Goal: Task Accomplishment & Management: Manage account settings

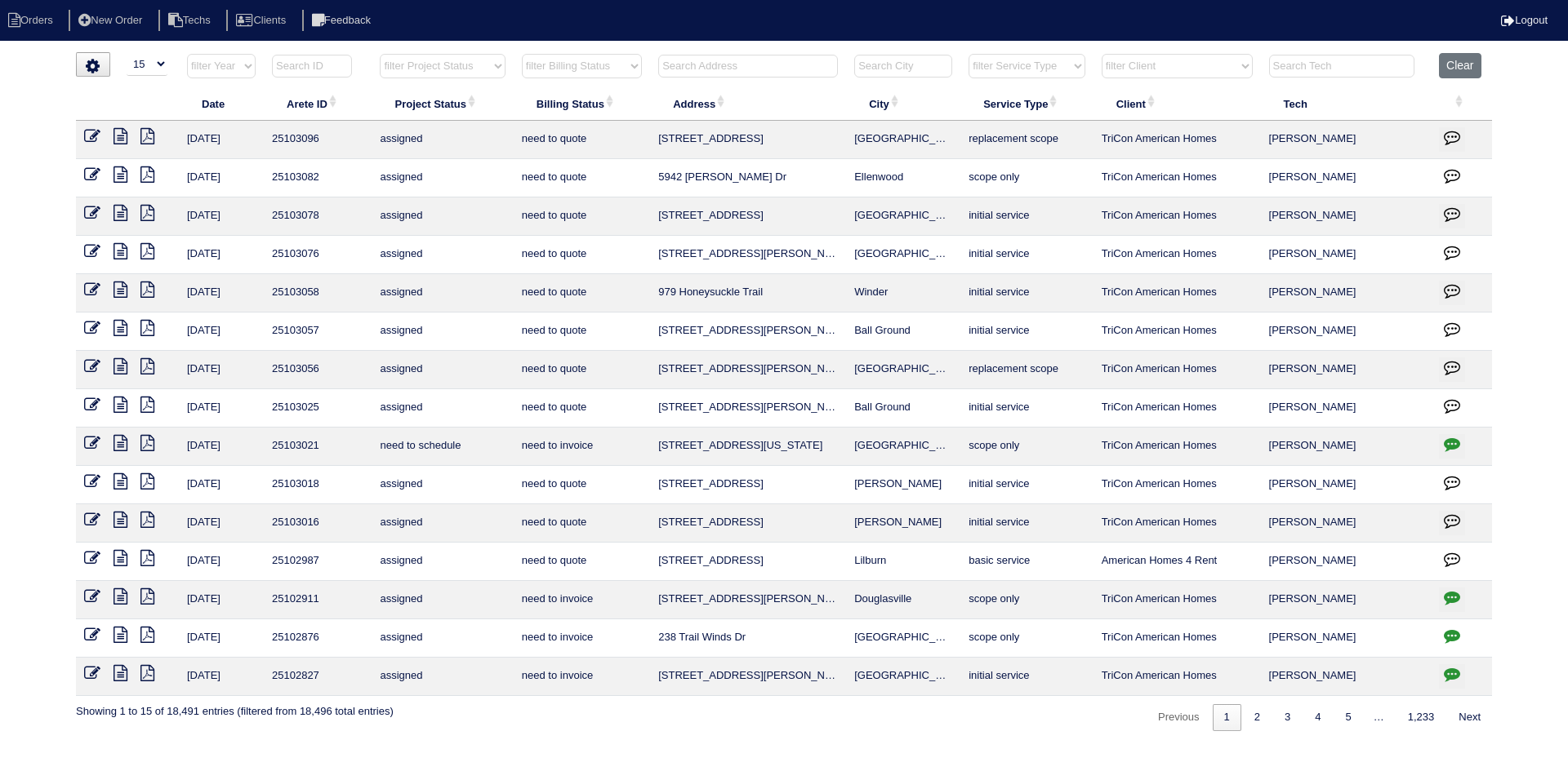
select select "15"
click at [718, 58] on input "text" at bounding box center [748, 65] width 179 height 22
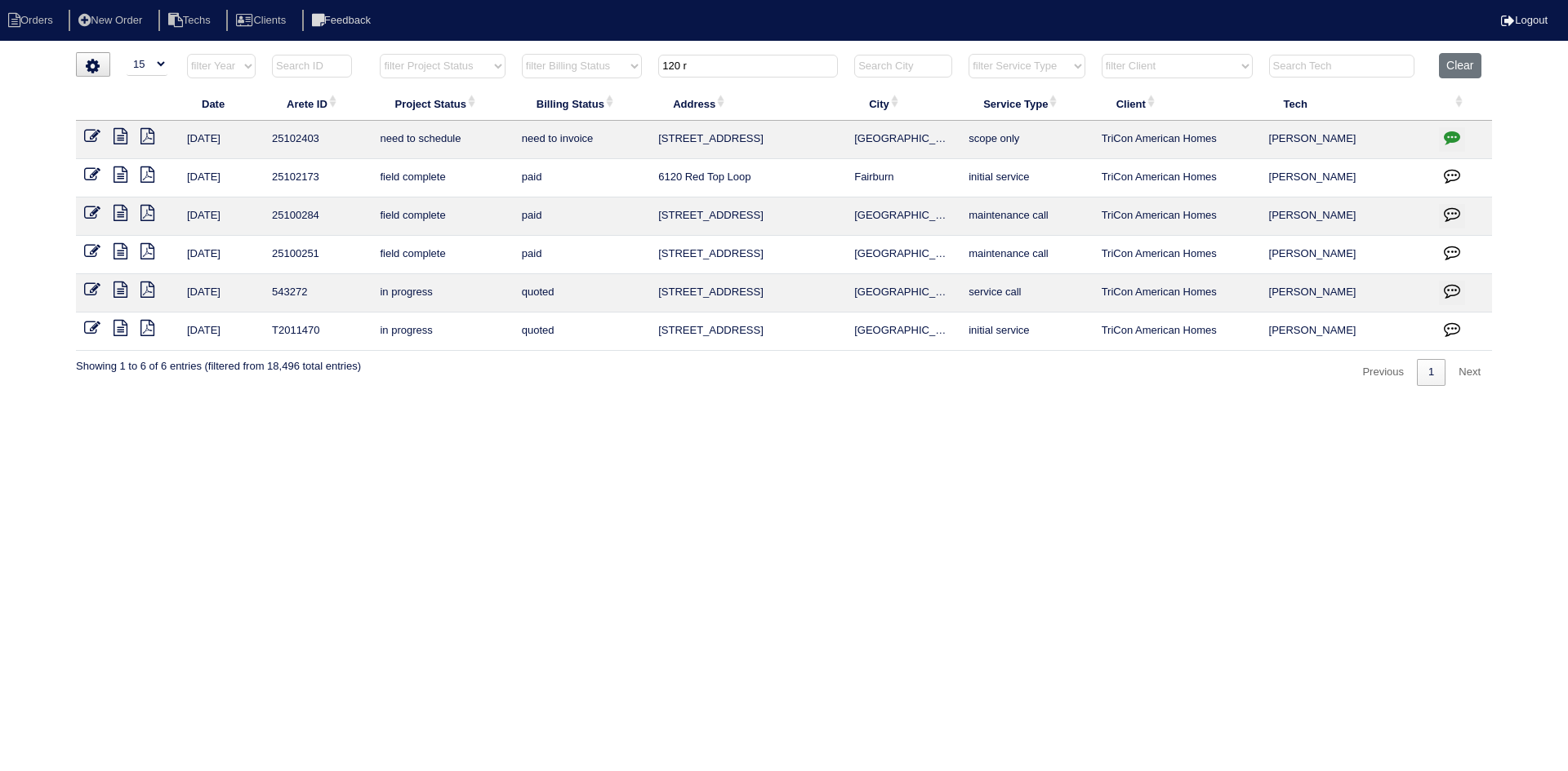
type input "120 r"
click at [1454, 133] on icon "button" at bounding box center [1451, 136] width 17 height 17
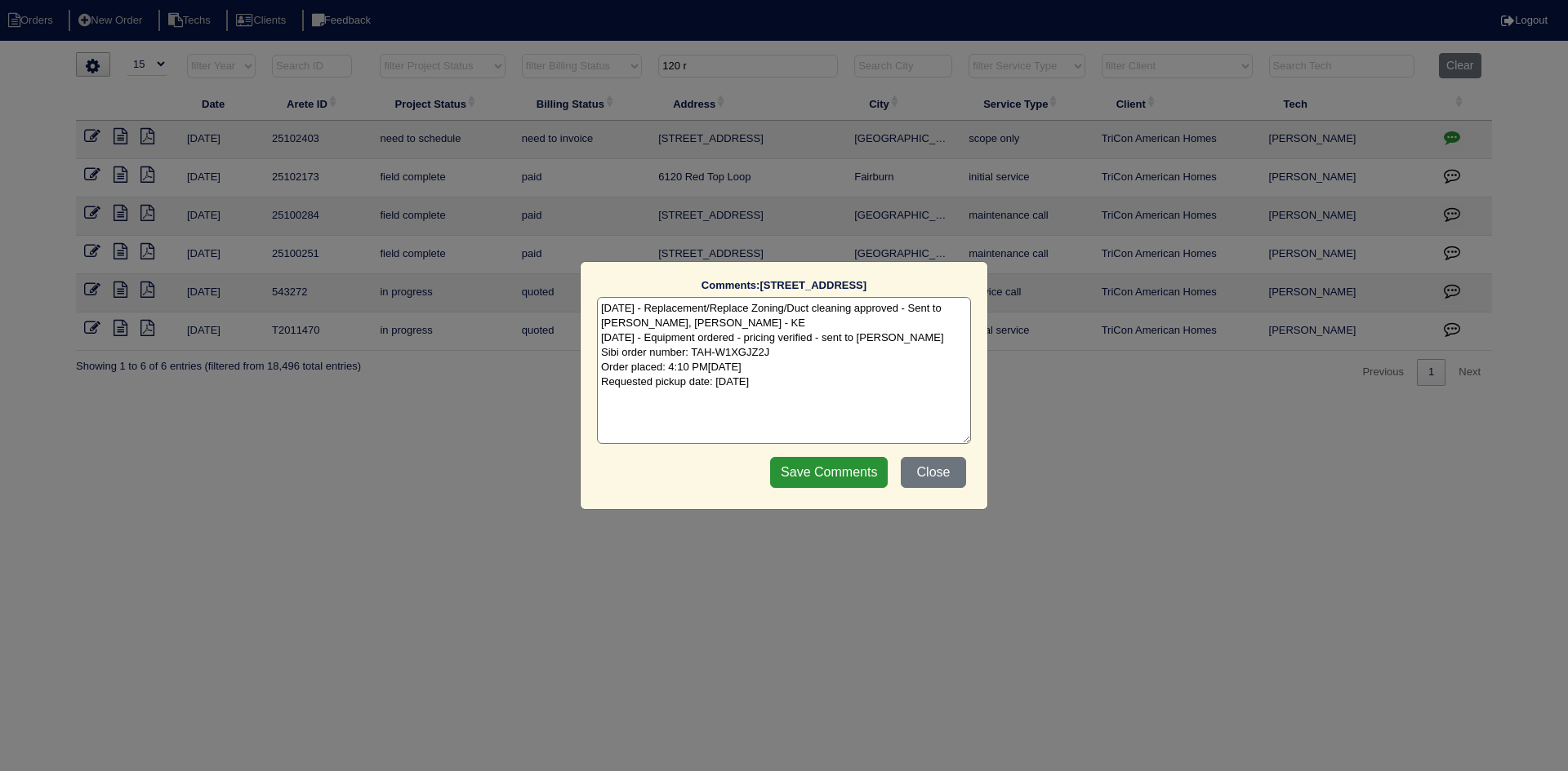
click at [806, 385] on textarea "[DATE] - Replacement/Replace Zoning/Duct cleaning approved - Sent to [PERSON_NA…" at bounding box center [784, 370] width 374 height 147
type textarea "[DATE] - Replacement/Replace Zoning/Duct cleaning approved - Sent to [PERSON_NA…"
click at [845, 463] on input "Save Comments" at bounding box center [829, 473] width 118 height 31
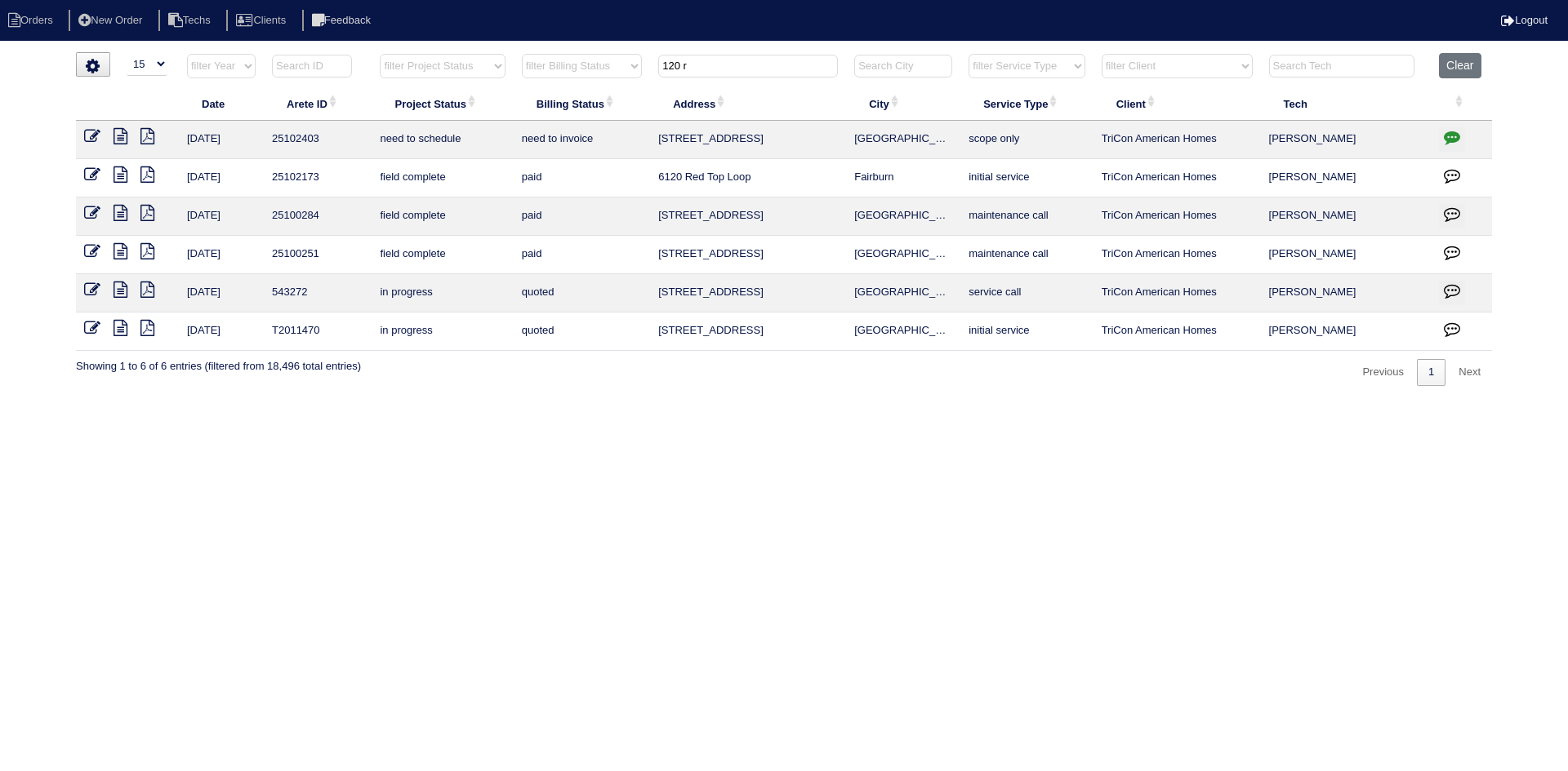
click at [715, 65] on input "120 r" at bounding box center [748, 65] width 179 height 22
type input "6865"
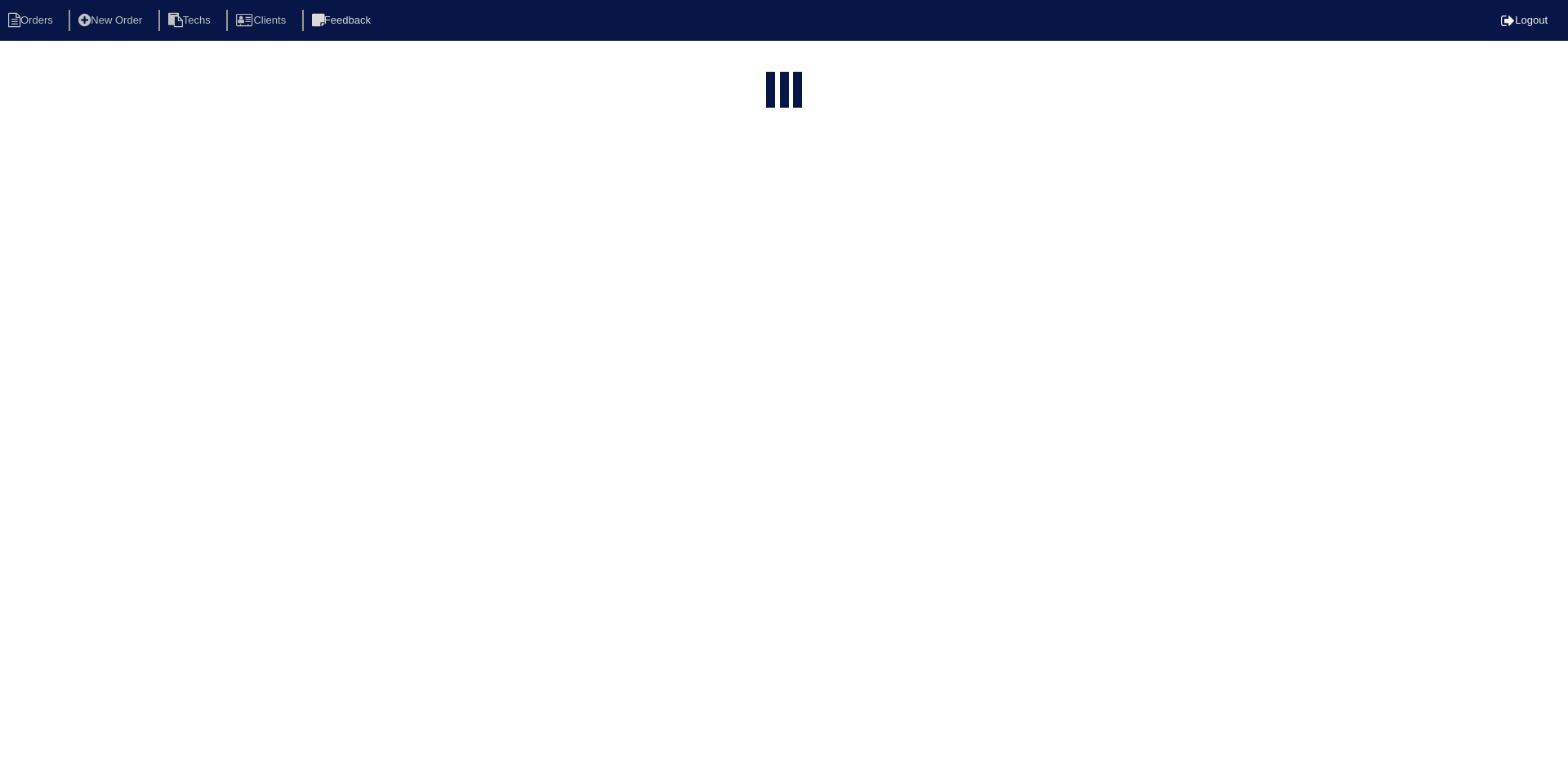
select select "15"
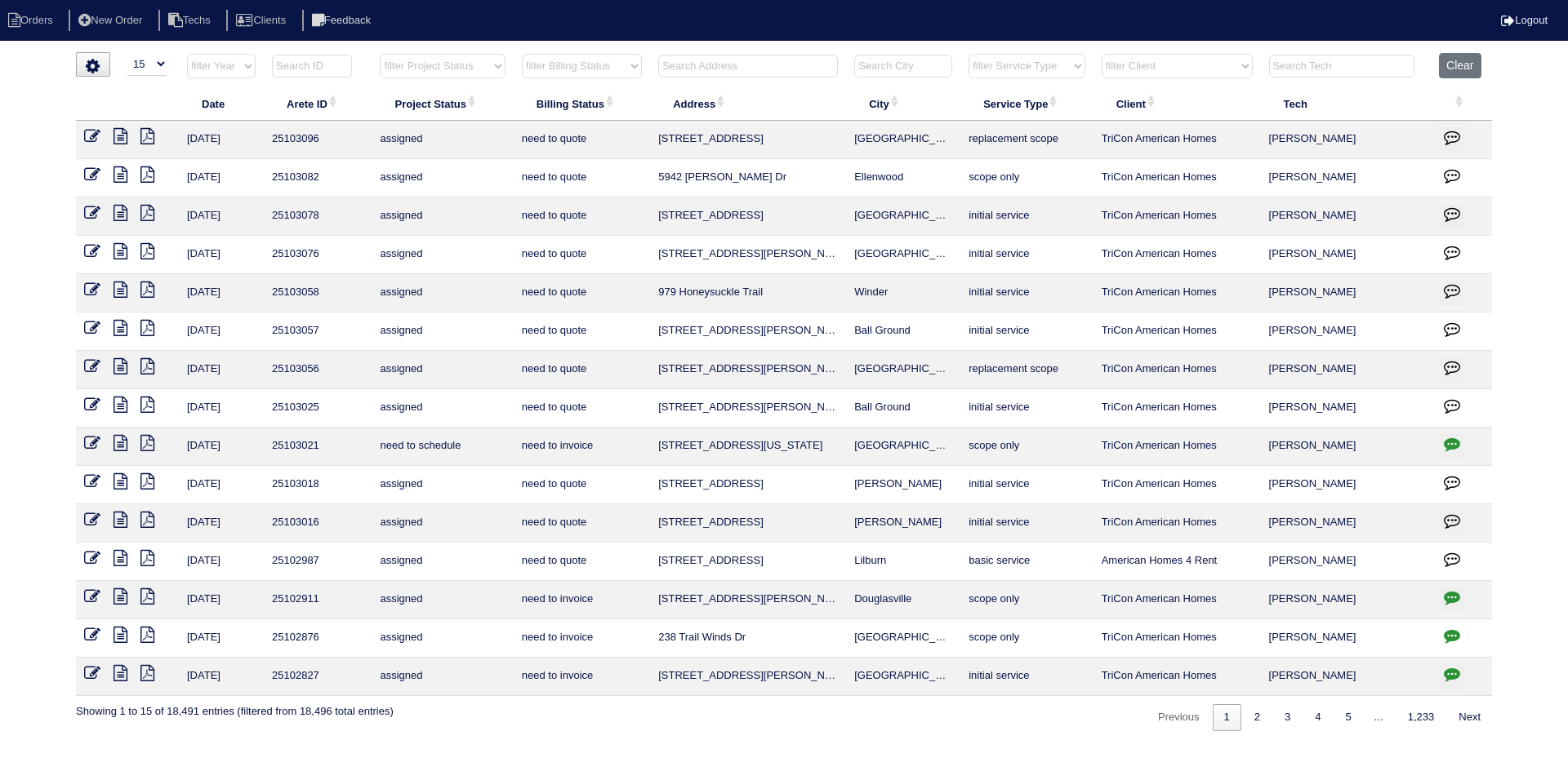
click at [489, 64] on select "filter Project Status -- Any Project Status -- new order assigned in progress f…" at bounding box center [442, 65] width 125 height 24
click at [380, 54] on select "filter Project Status -- Any Project Status -- new order assigned in progress f…" at bounding box center [442, 65] width 125 height 24
select select "field complete"
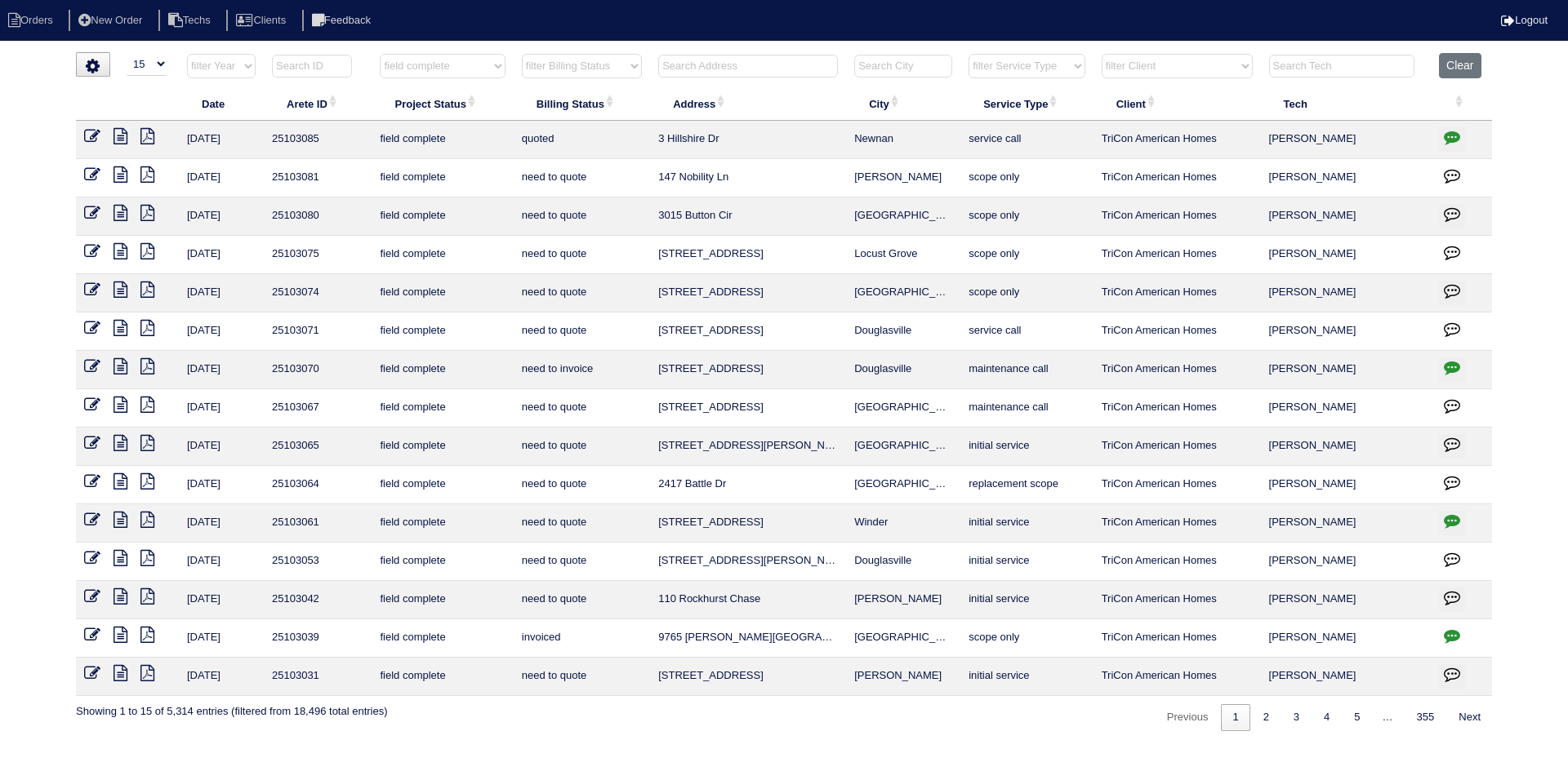
click at [615, 69] on select "filter Billing Status -- Any Billing Status -- need to quote quoted need to inv…" at bounding box center [581, 65] width 120 height 24
select select "need to quote"
click at [522, 54] on select "filter Billing Status -- Any Billing Status -- need to quote quoted need to inv…" at bounding box center [581, 65] width 120 height 24
select select "field complete"
select select "need to quote"
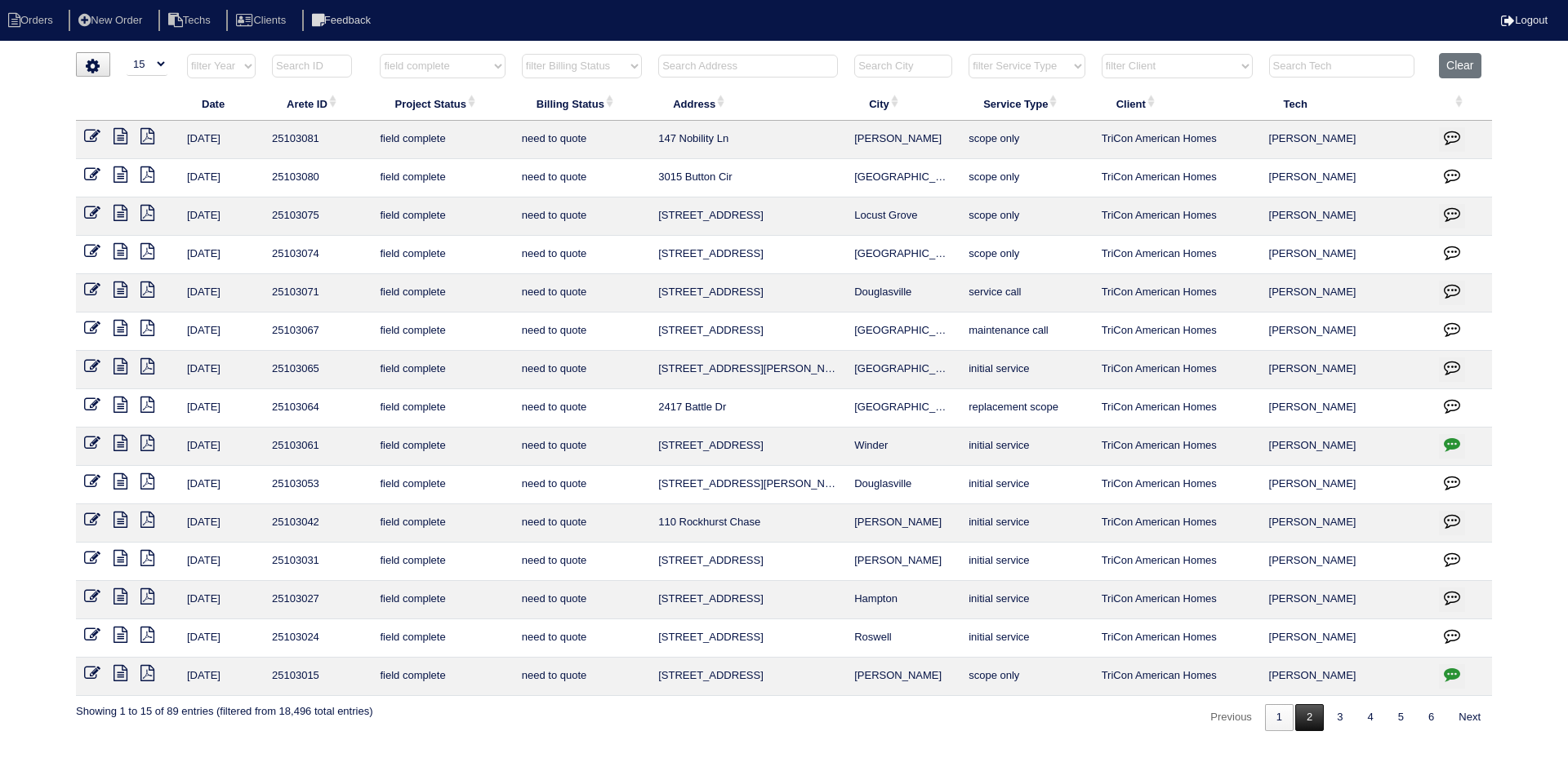
click at [1298, 720] on link "2" at bounding box center [1309, 718] width 28 height 27
select select "field complete"
select select "need to quote"
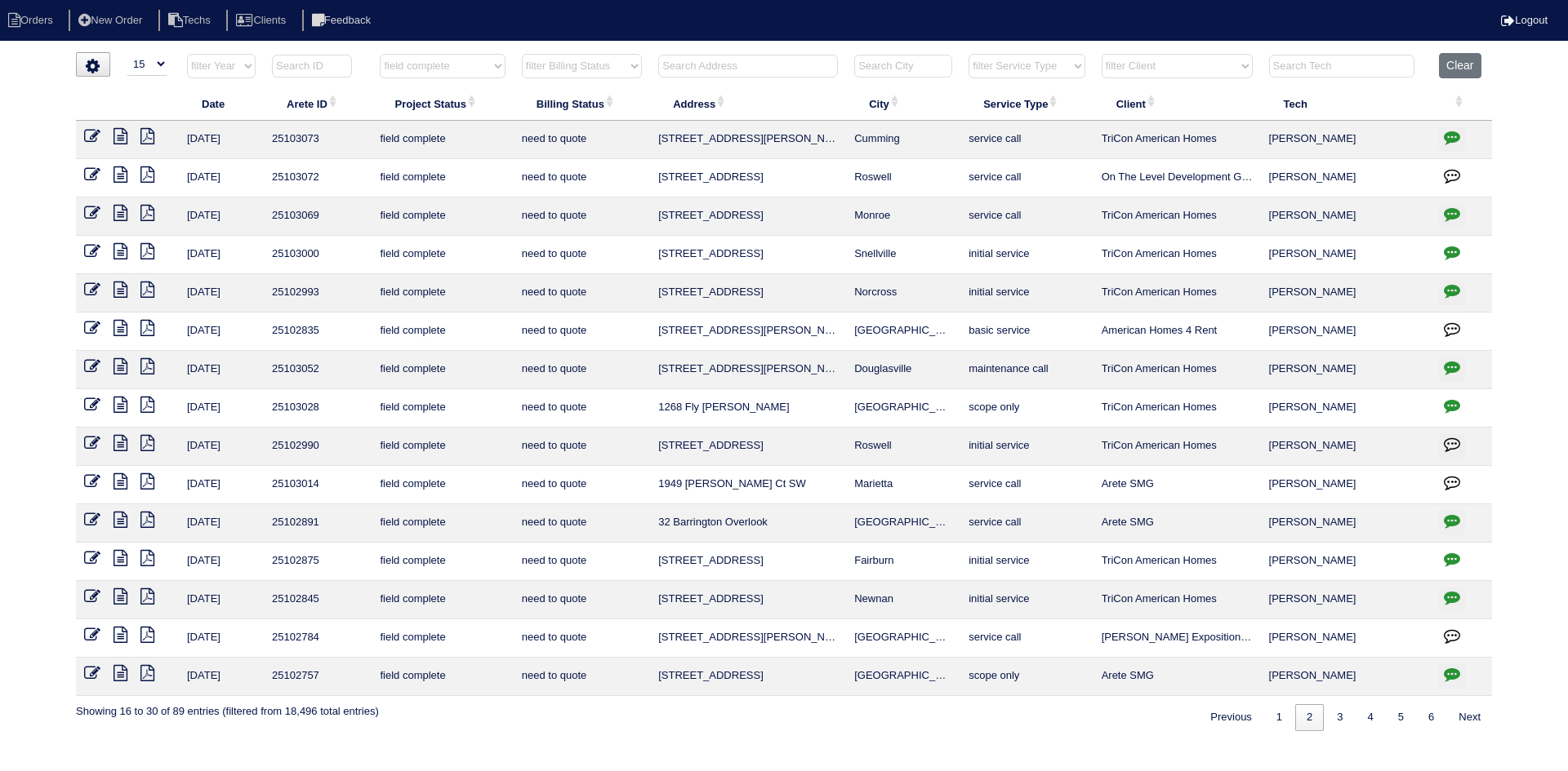
click at [1452, 139] on icon "button" at bounding box center [1451, 136] width 17 height 17
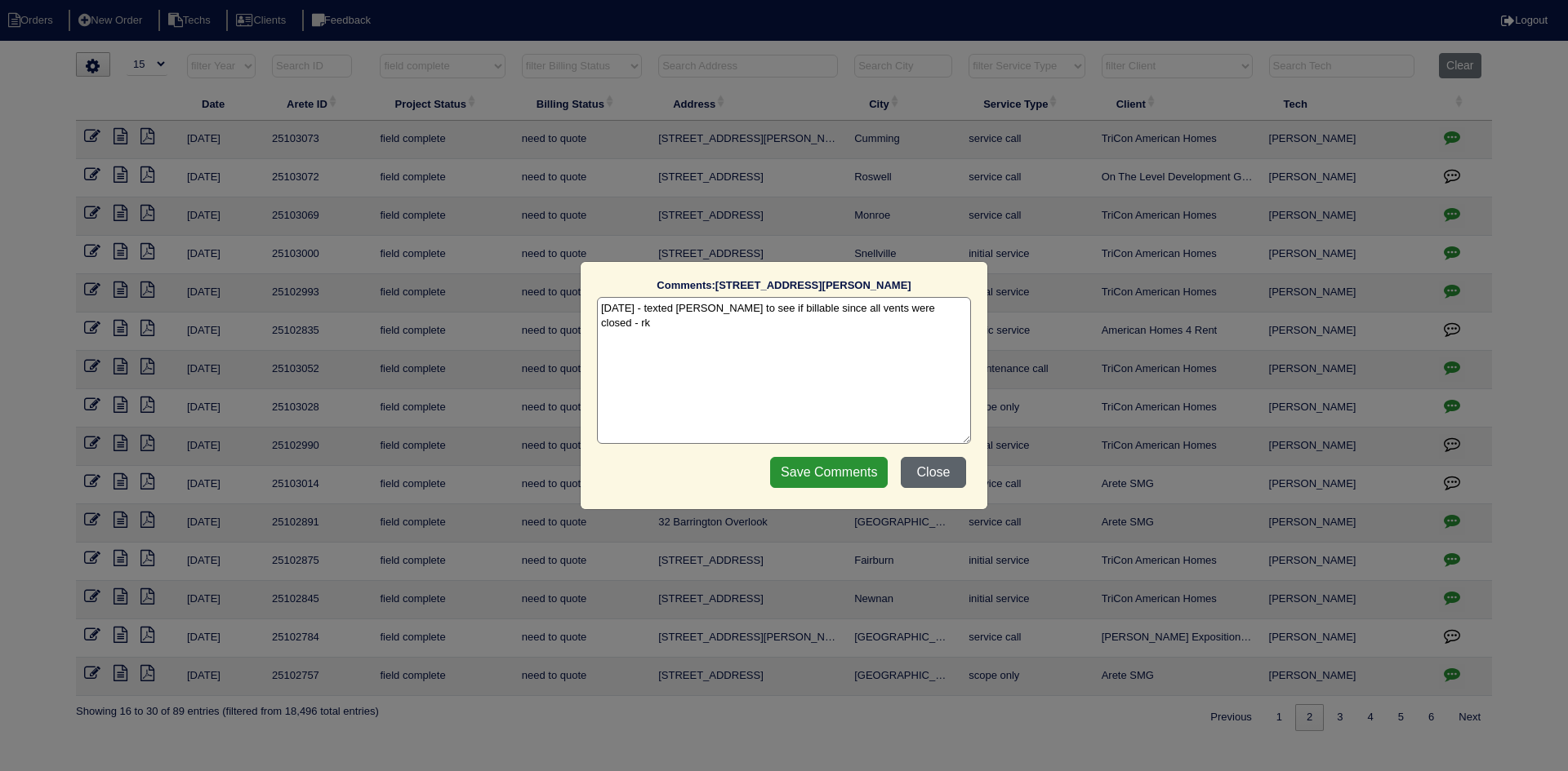
click at [929, 472] on button "Close" at bounding box center [933, 473] width 65 height 31
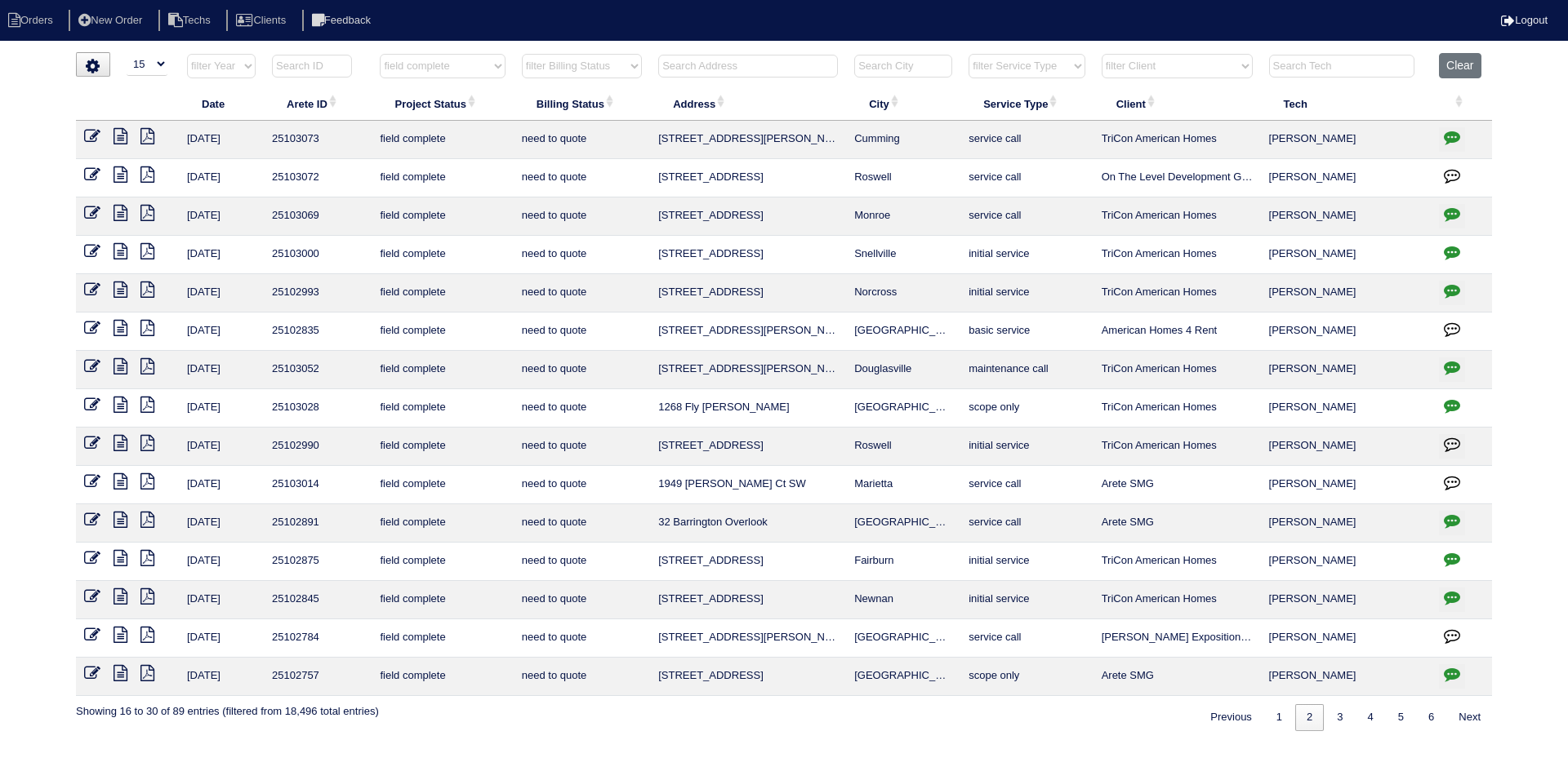
click at [1449, 213] on icon "button" at bounding box center [1451, 213] width 17 height 17
type textarea "8/20/25 - need to talk to Payton about how to quote adjusting lineset and if he…"
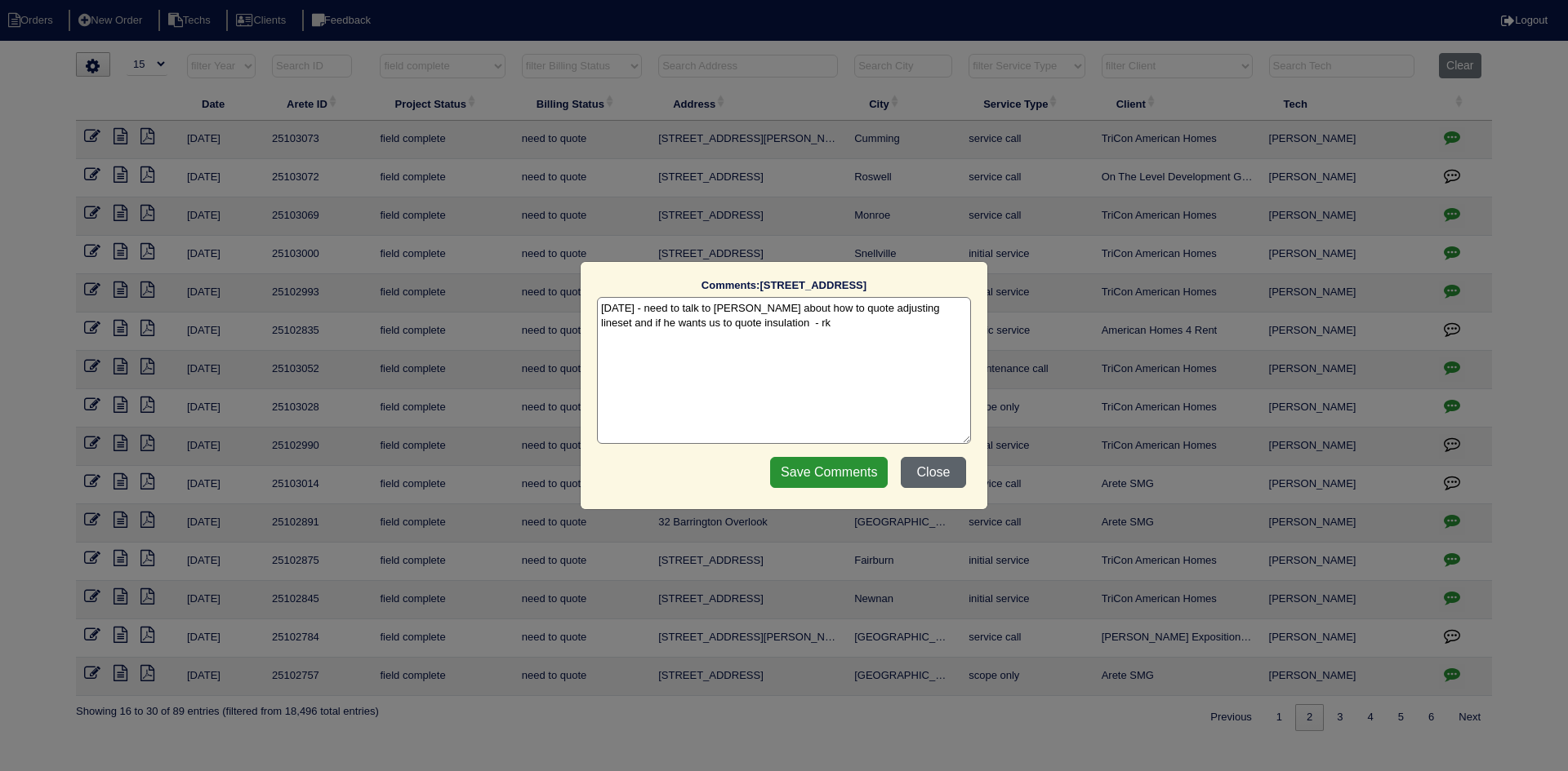
click at [940, 470] on button "Close" at bounding box center [933, 473] width 65 height 31
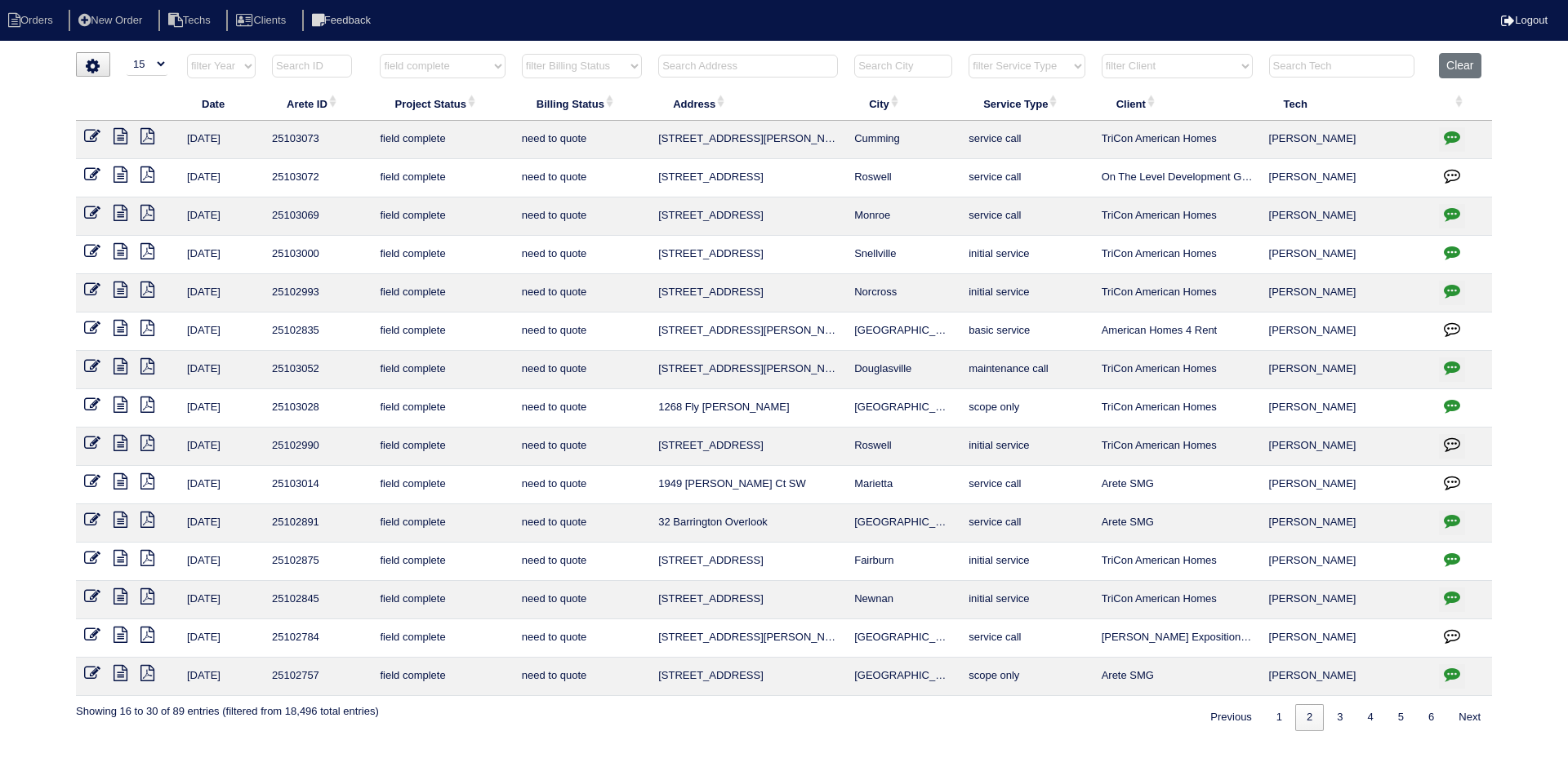
click at [117, 211] on icon at bounding box center [121, 212] width 14 height 17
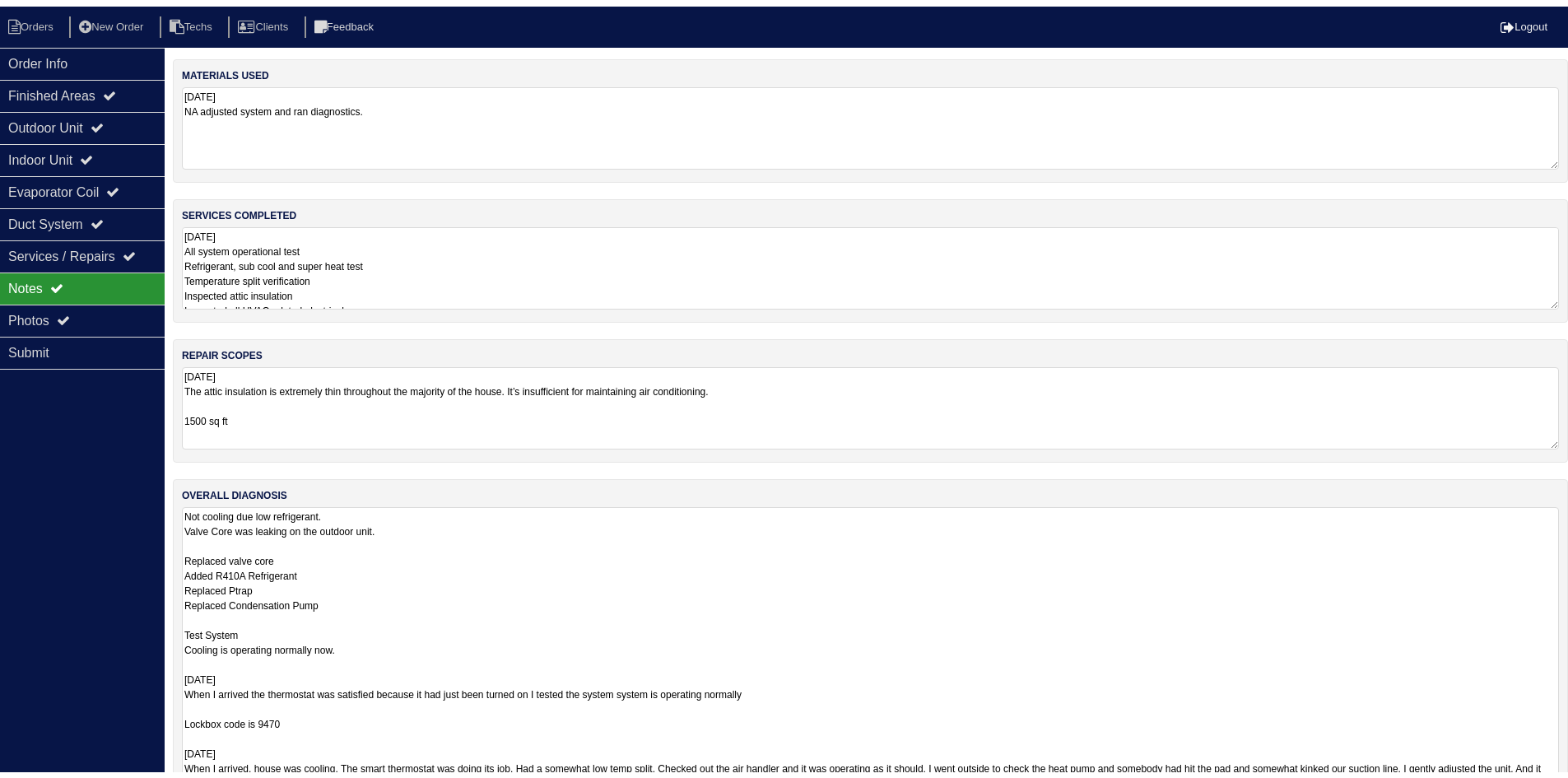
scroll to position [123, 0]
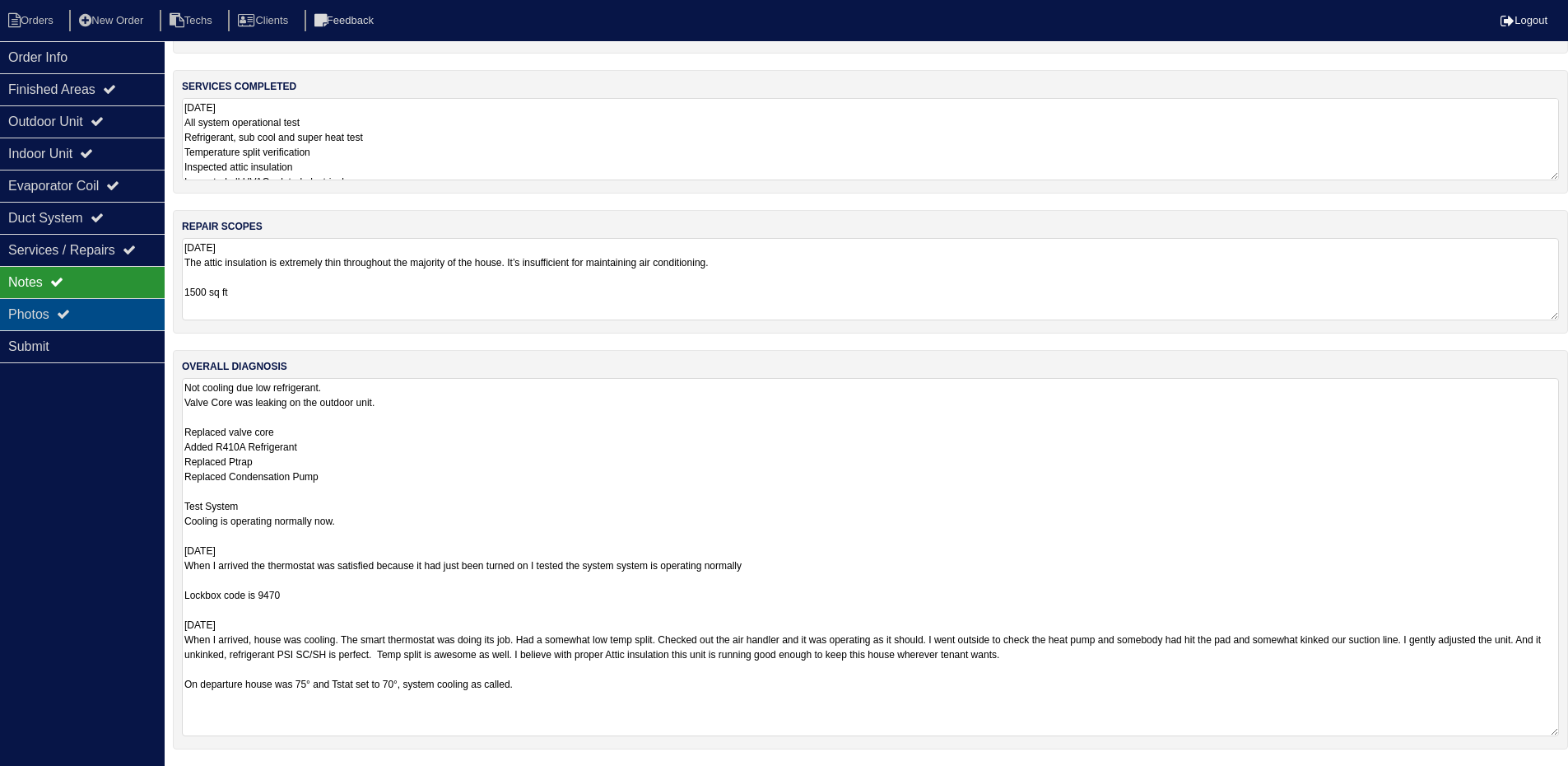
click at [78, 313] on div "Photos" at bounding box center [82, 314] width 165 height 32
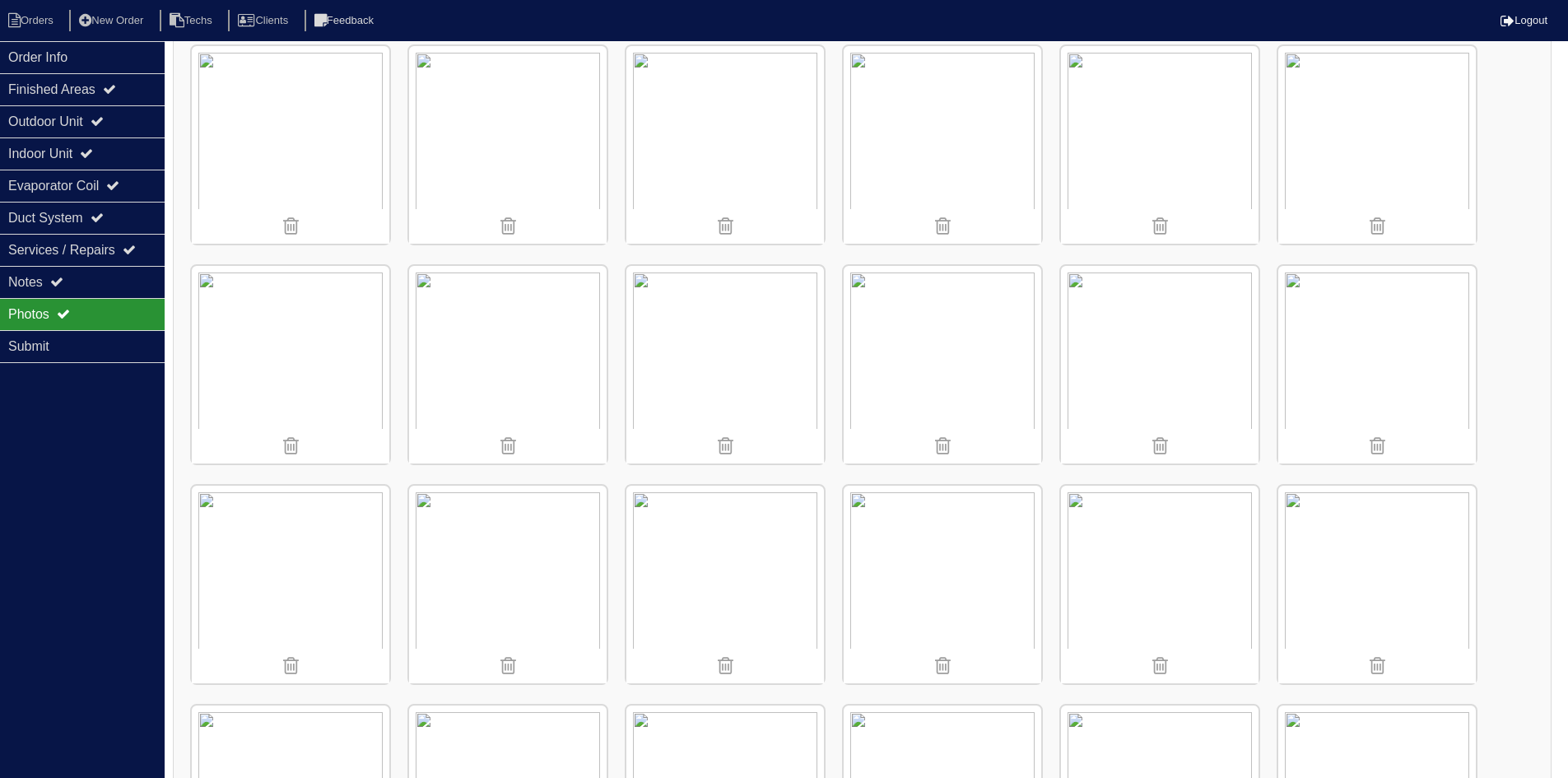
scroll to position [699, 0]
click at [288, 336] on img at bounding box center [290, 362] width 197 height 197
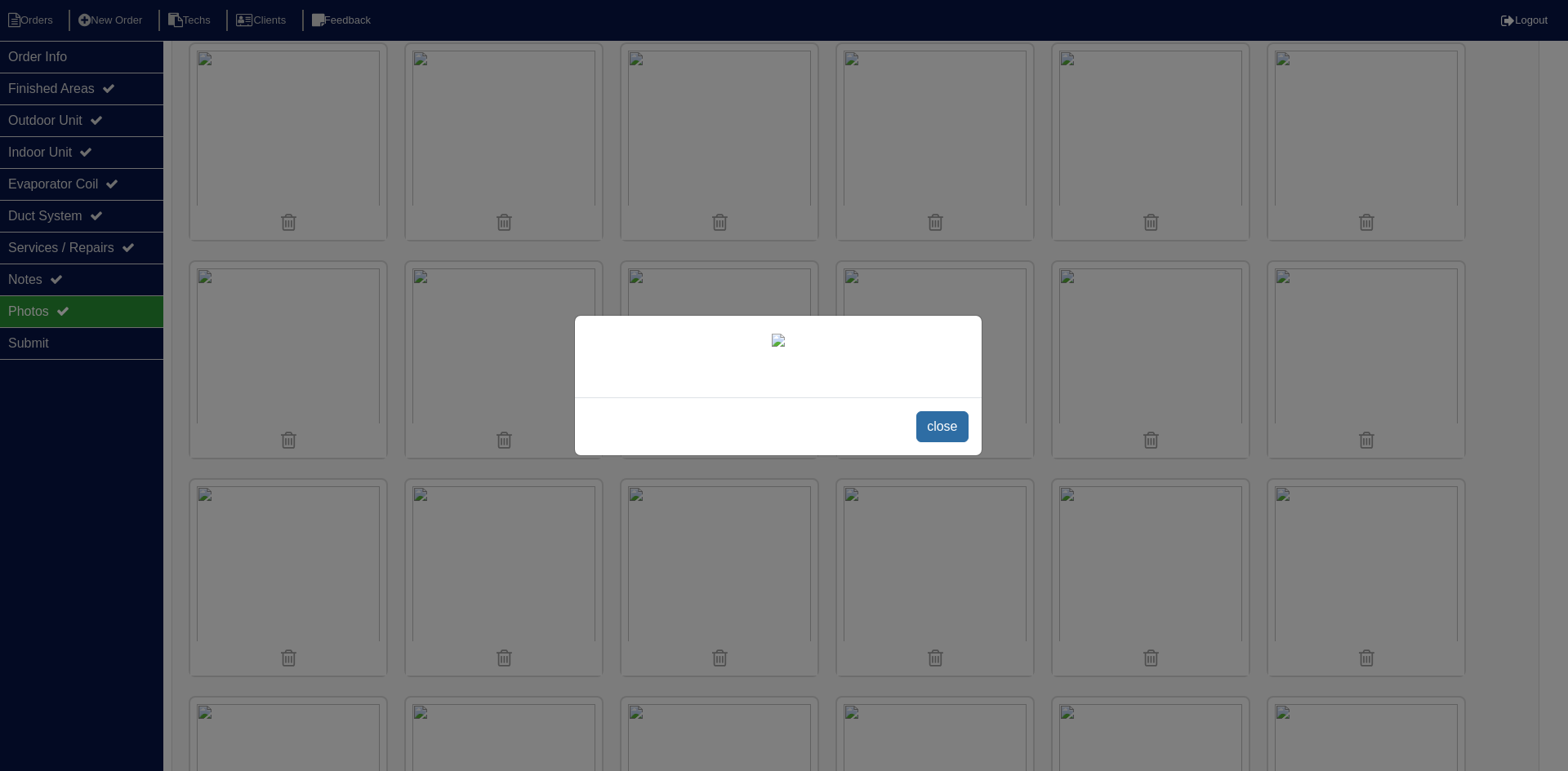
click at [940, 442] on span "close" at bounding box center [942, 427] width 52 height 31
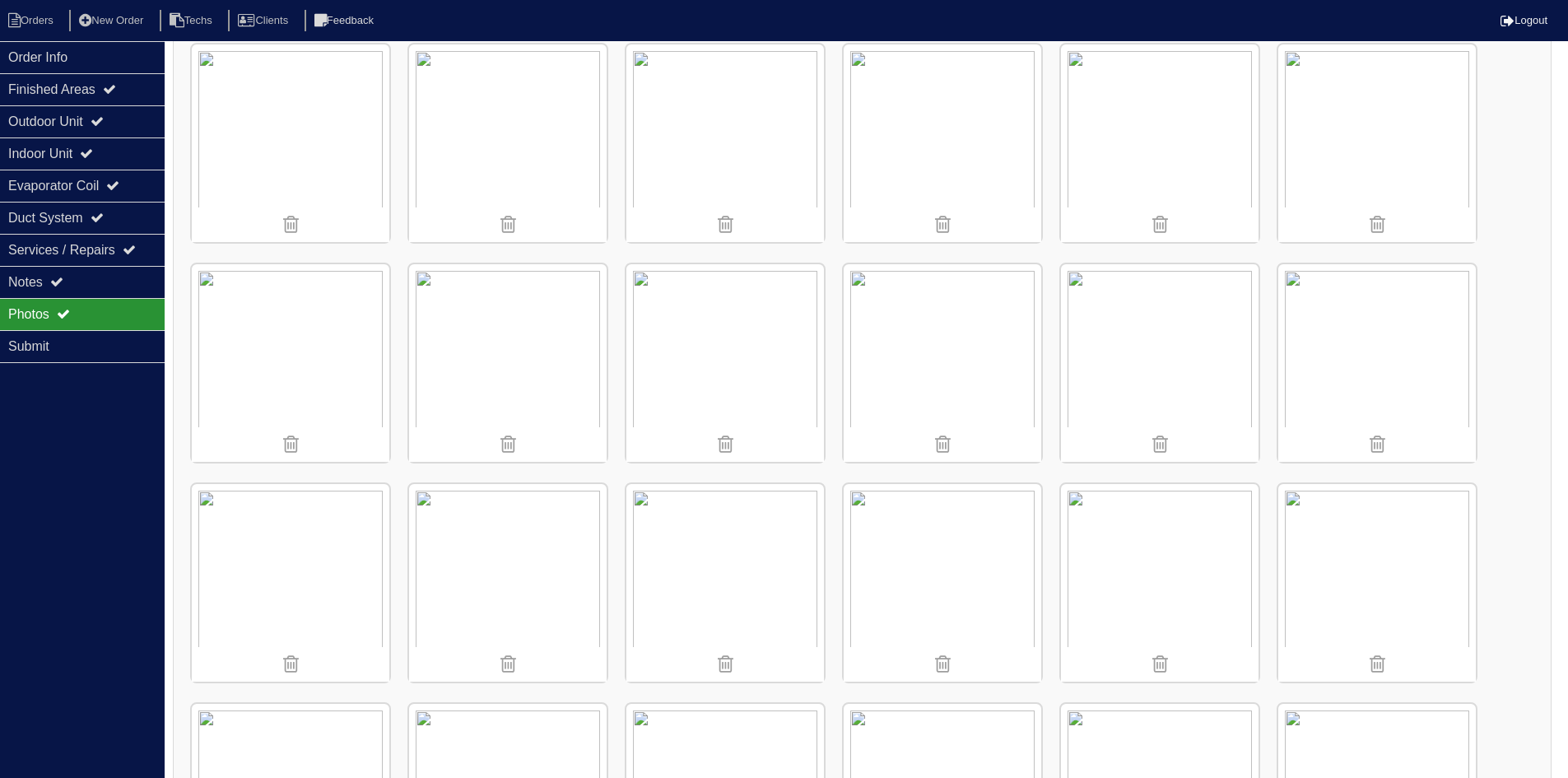
click at [301, 106] on img at bounding box center [290, 142] width 197 height 197
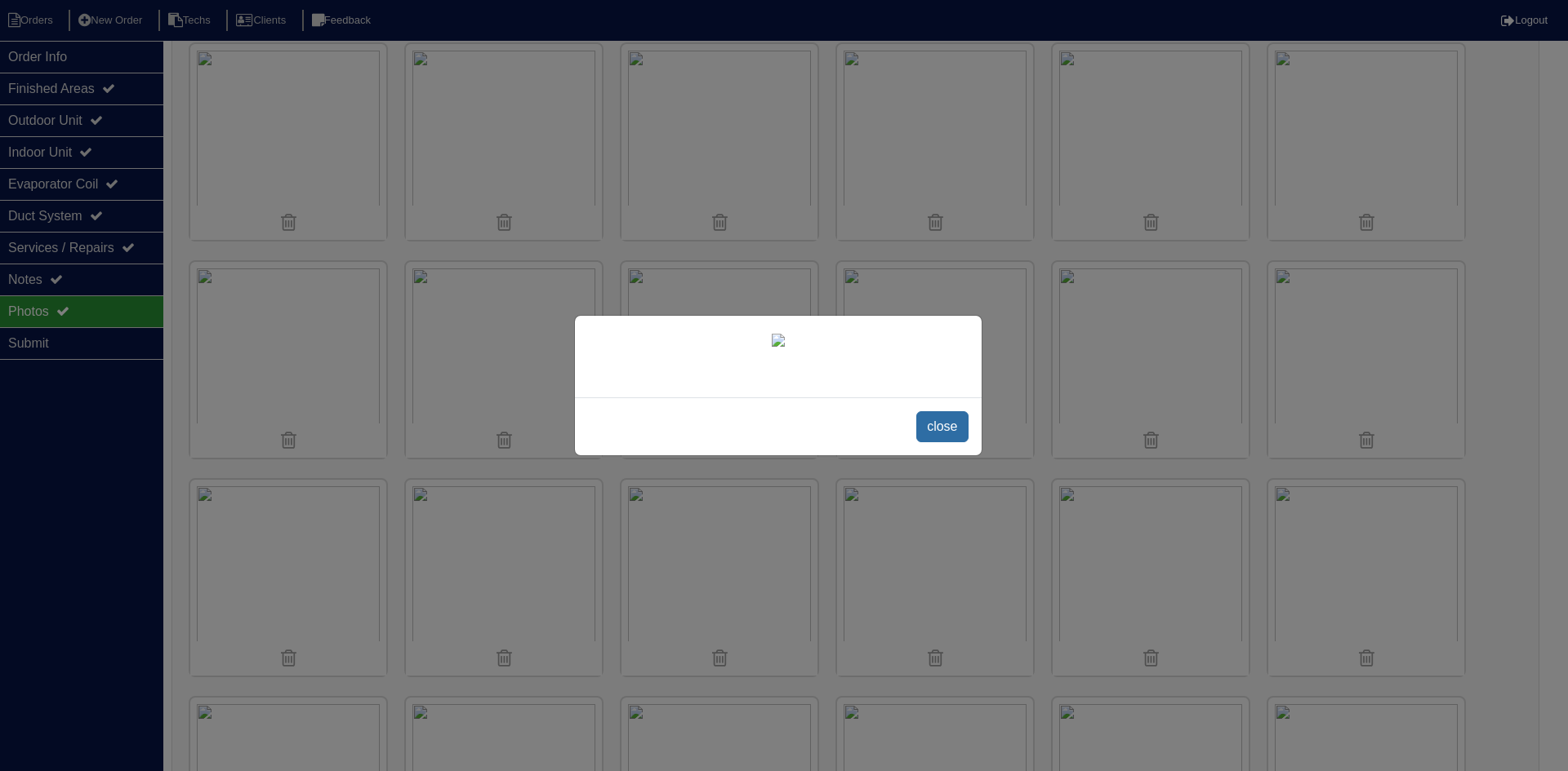
click at [943, 442] on span "close" at bounding box center [942, 427] width 52 height 31
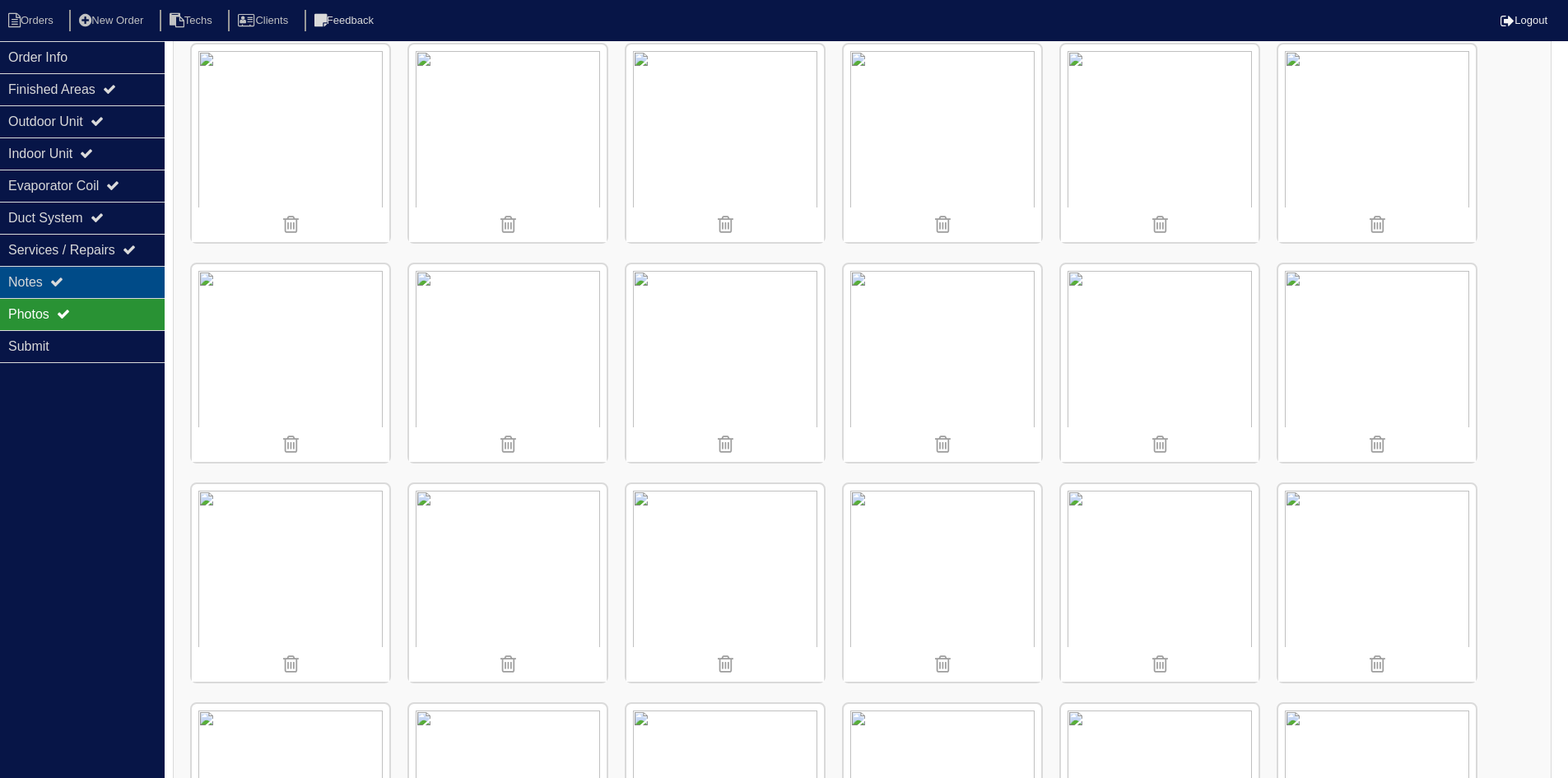
click at [53, 280] on div "Notes" at bounding box center [82, 282] width 165 height 32
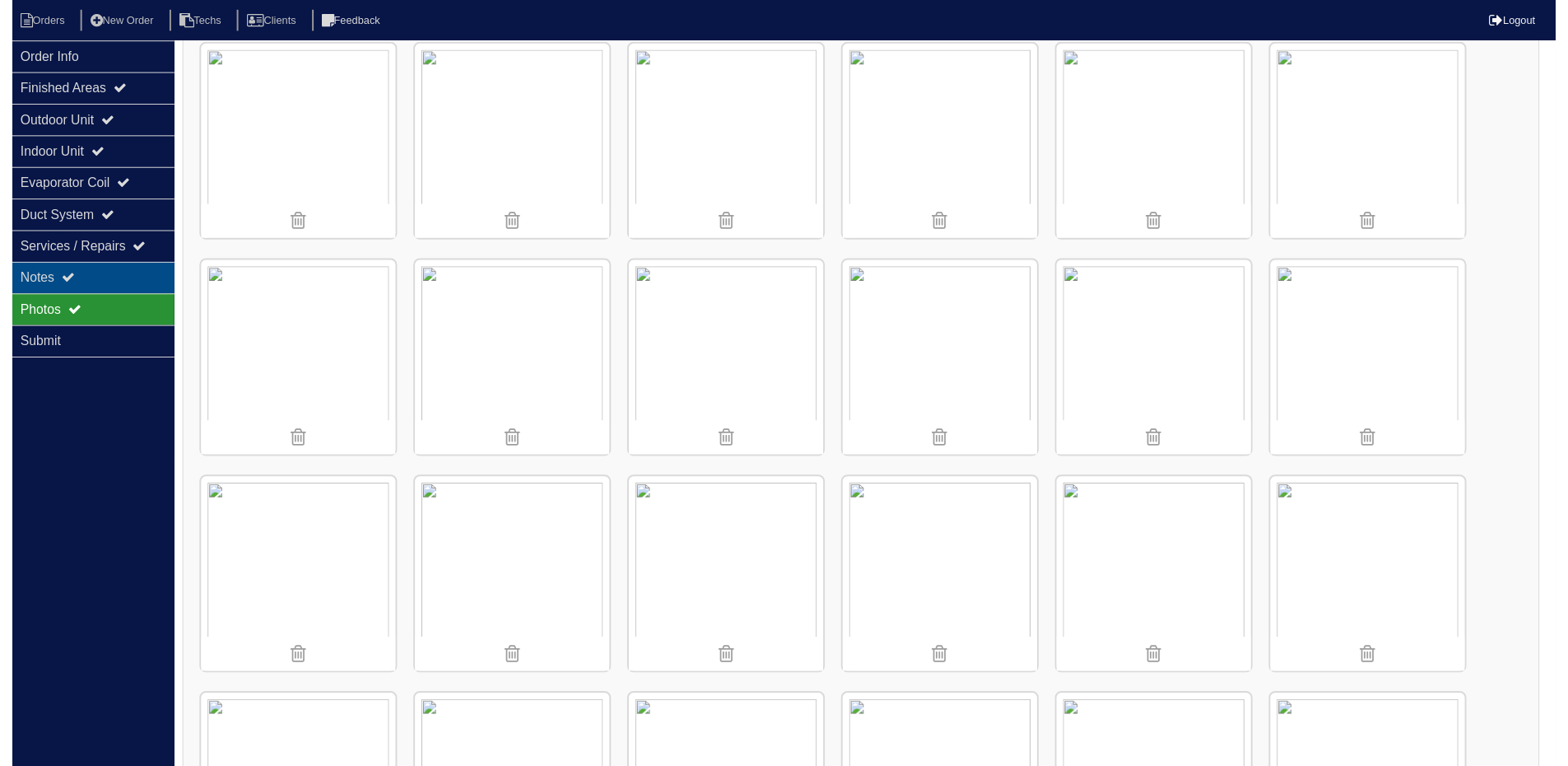
scroll to position [123, 0]
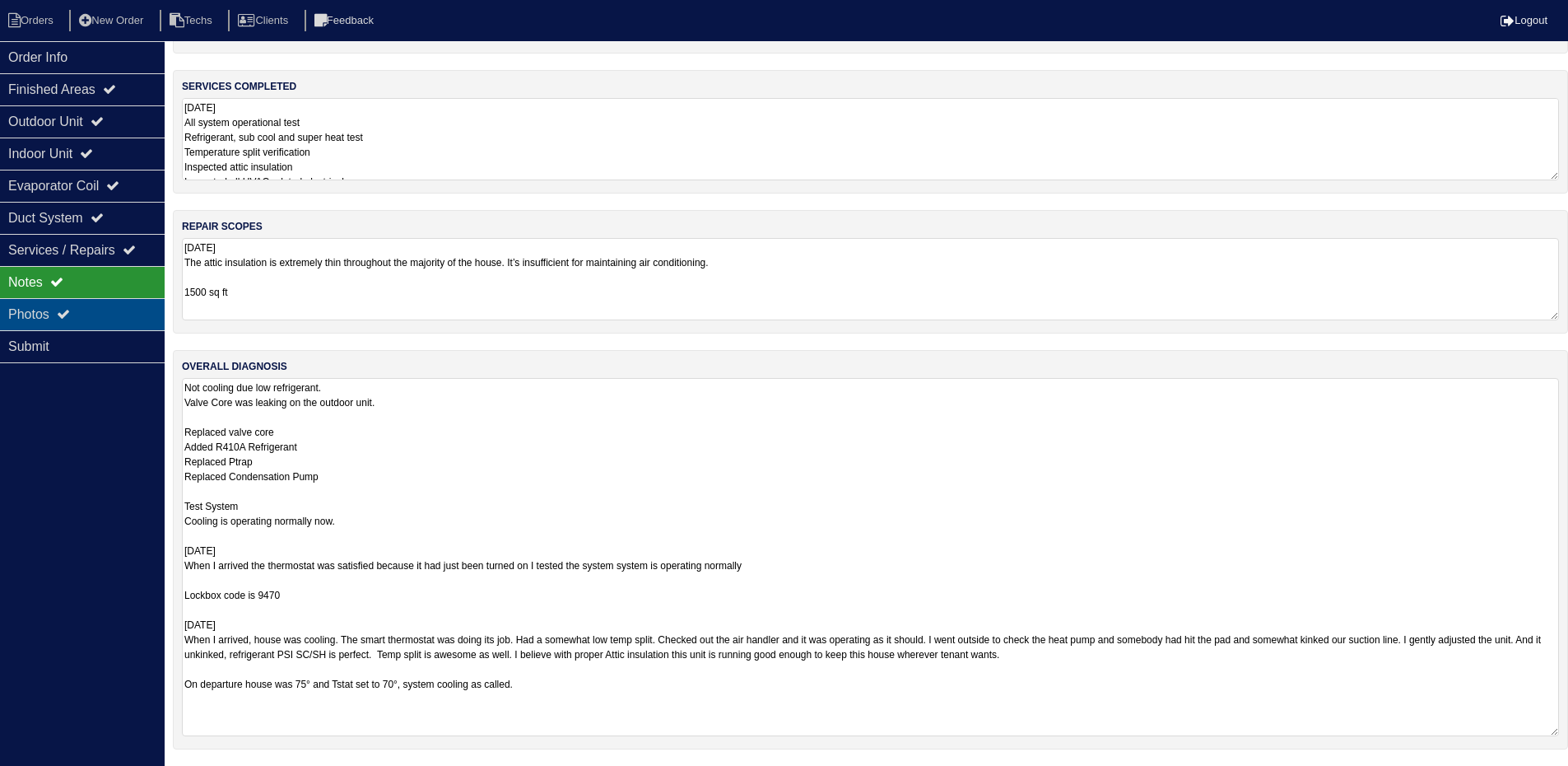
click at [84, 316] on div "Photos" at bounding box center [82, 314] width 165 height 32
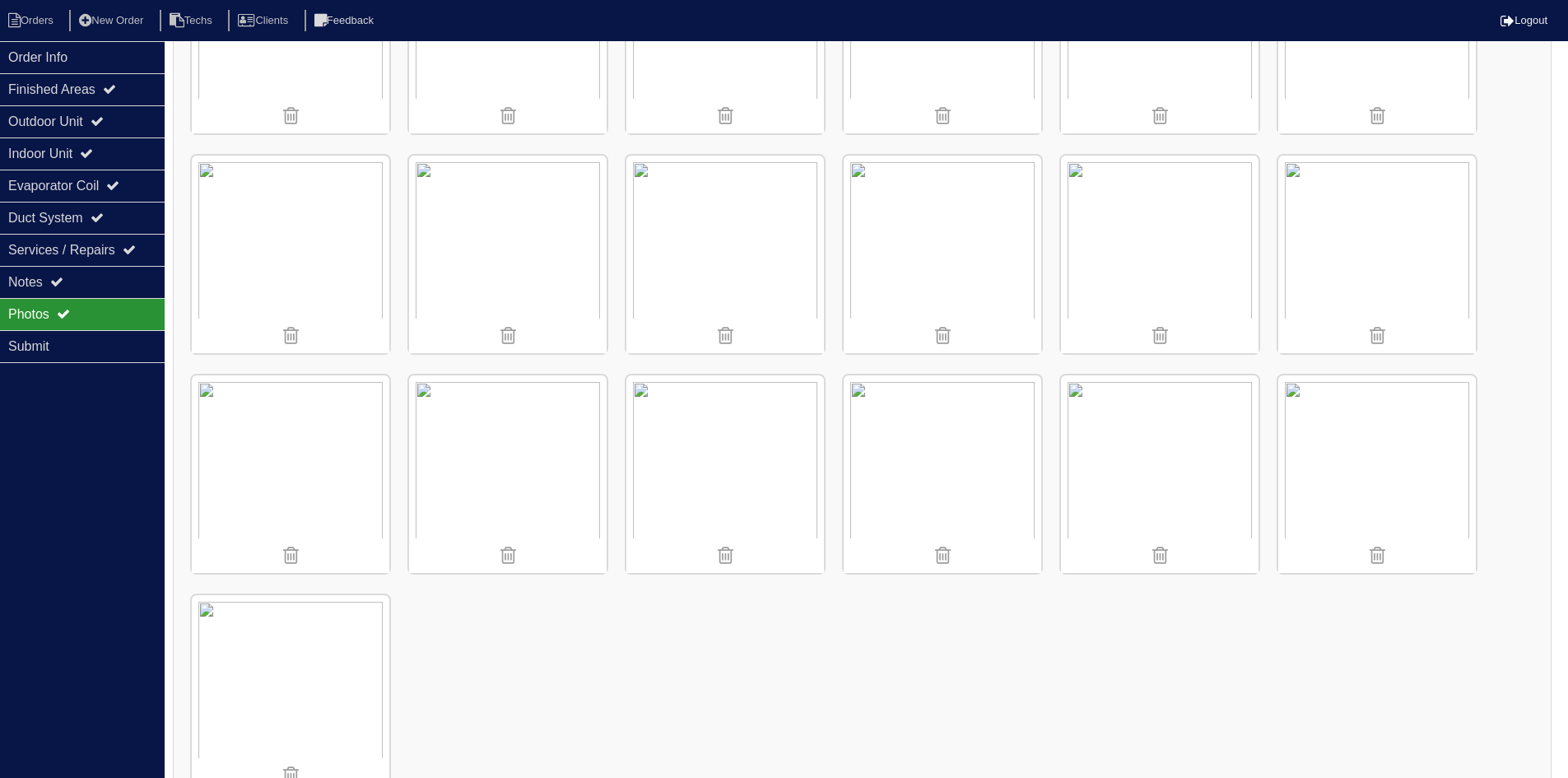
scroll to position [1028, 0]
click at [942, 446] on img at bounding box center [942, 472] width 197 height 197
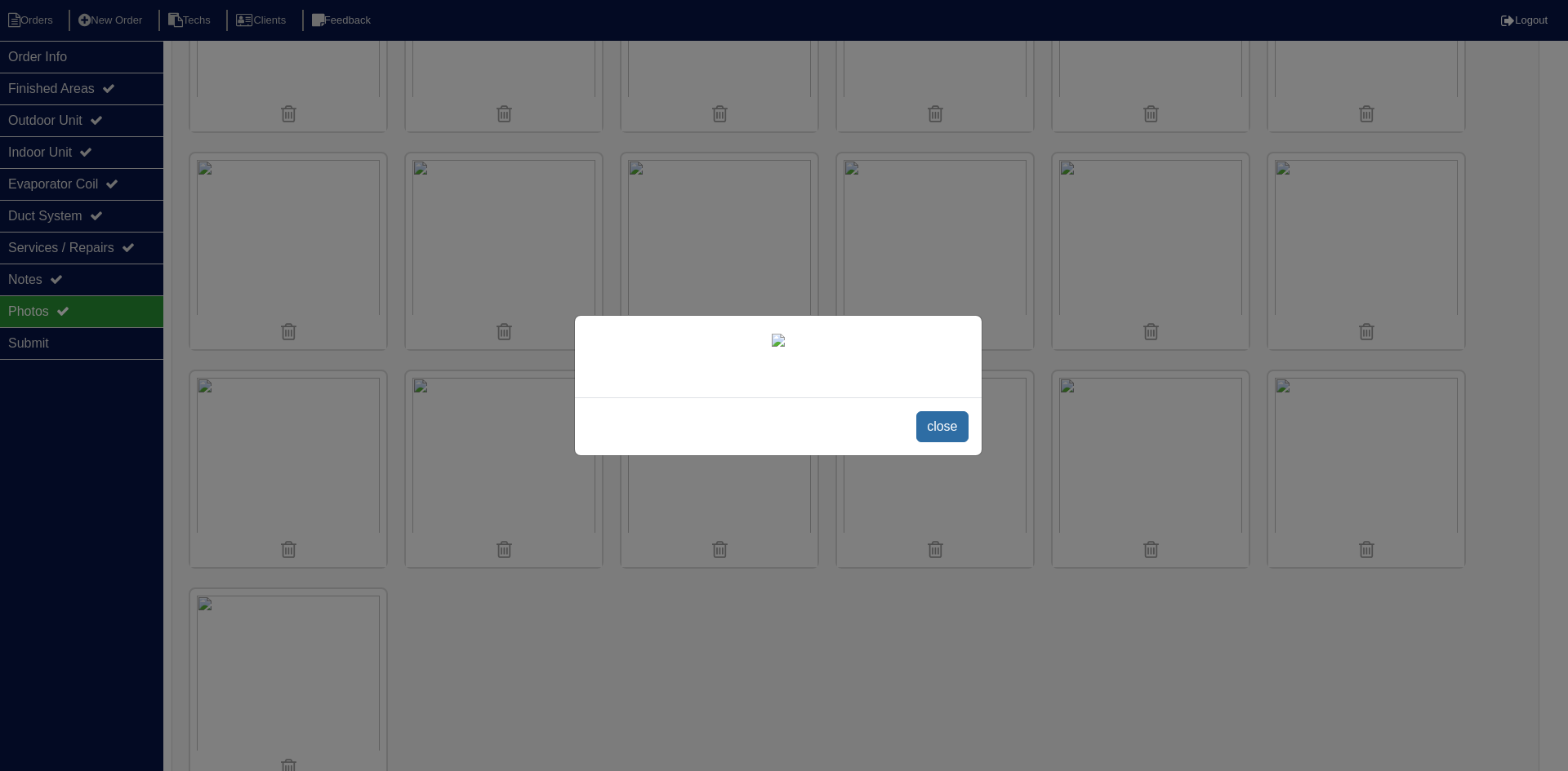
click at [932, 429] on span "close" at bounding box center [942, 427] width 52 height 31
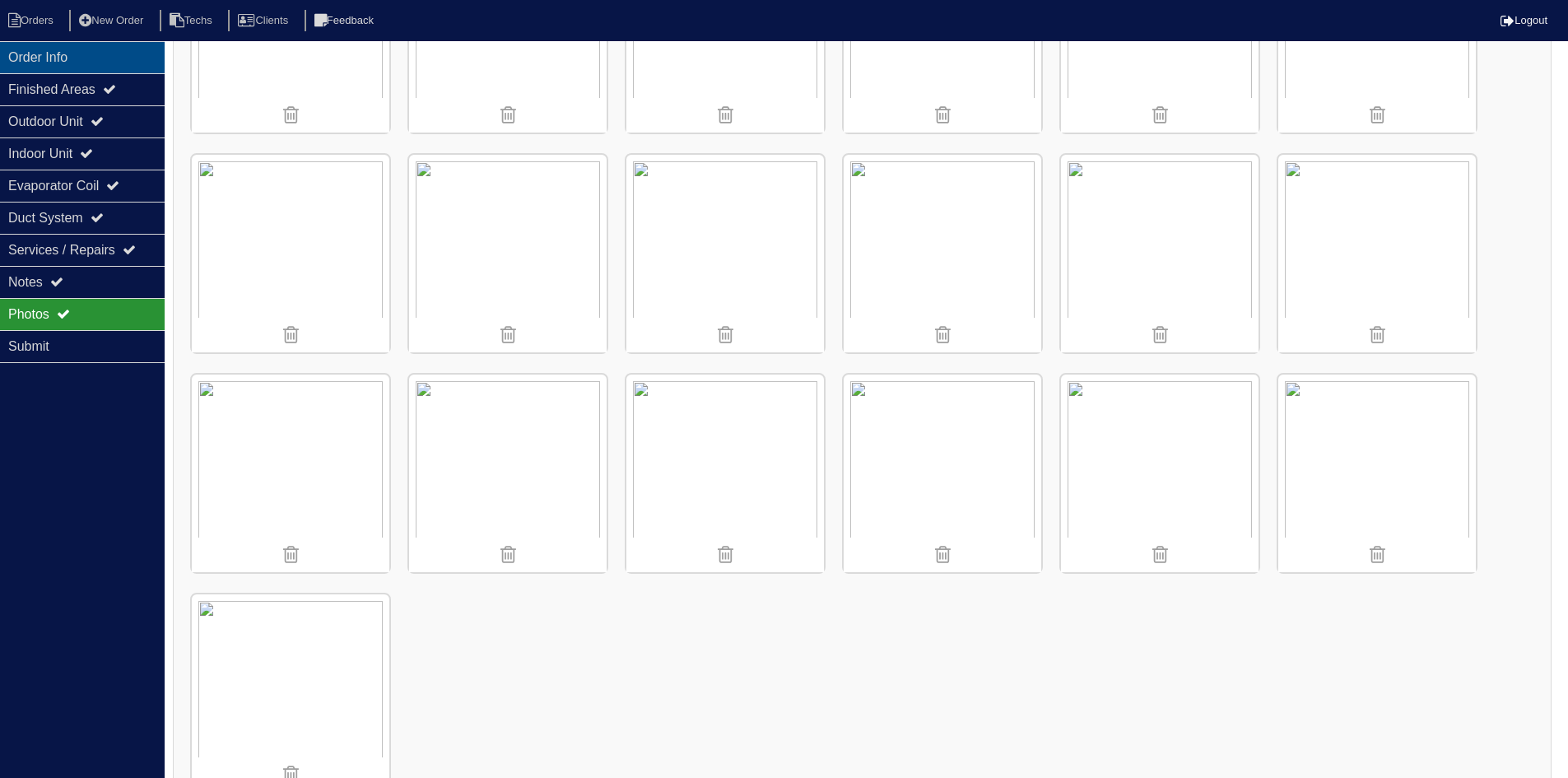
click at [127, 51] on div "Order Info" at bounding box center [82, 57] width 165 height 32
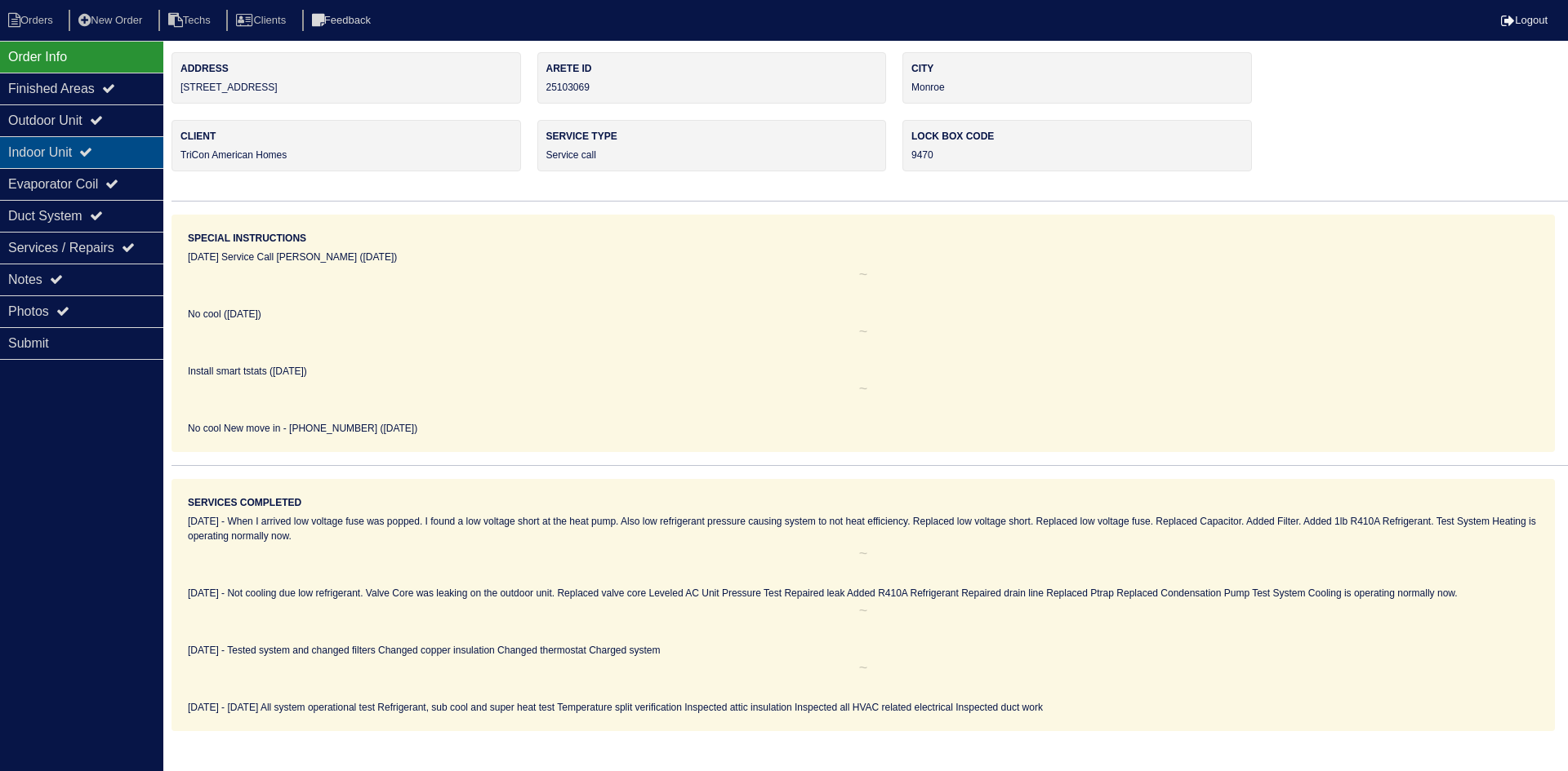
drag, startPoint x: 121, startPoint y: 118, endPoint x: 119, endPoint y: 139, distance: 21.1
click at [121, 118] on div "Outdoor Unit" at bounding box center [82, 120] width 164 height 32
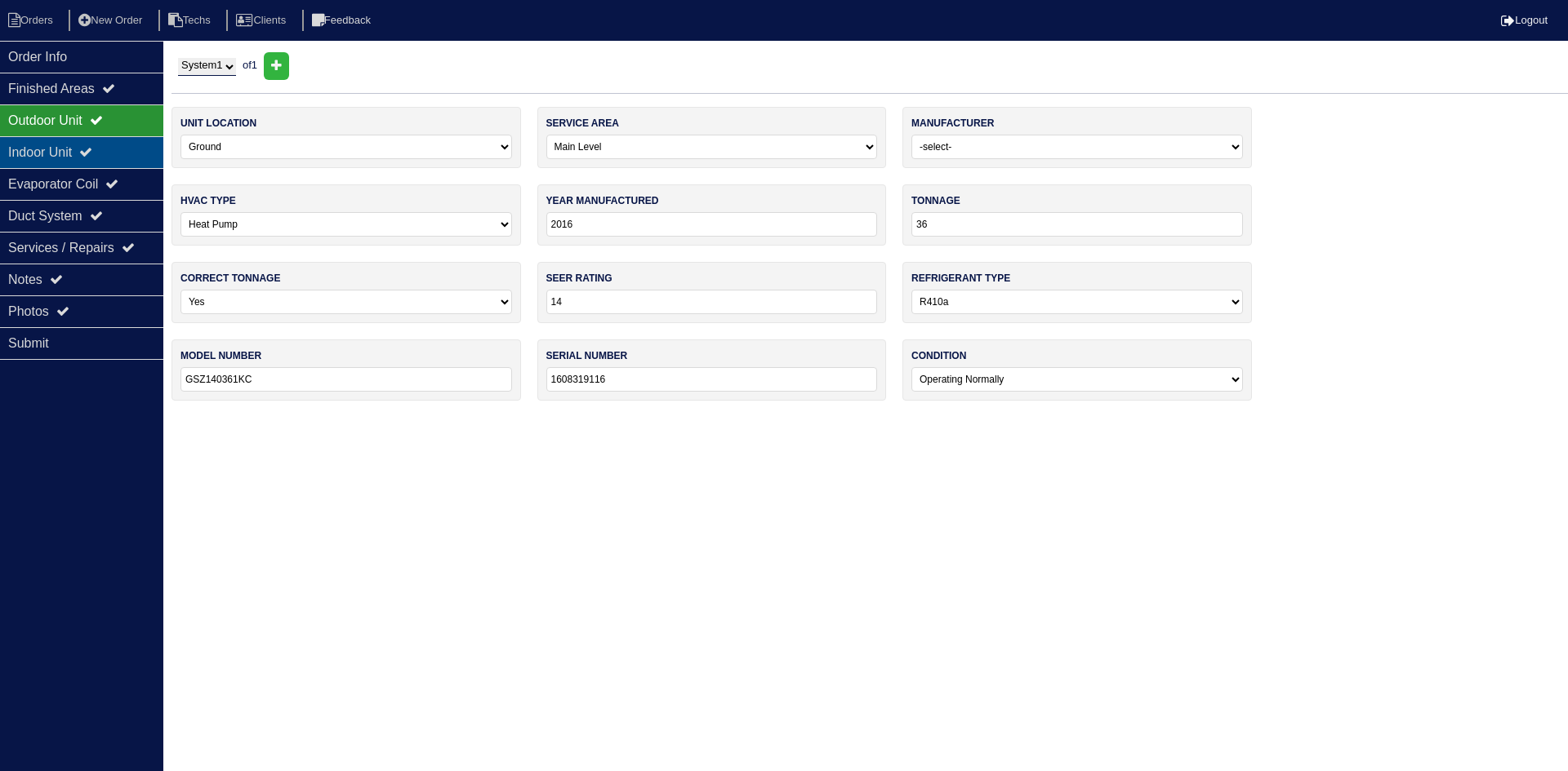
click at [114, 150] on div "Indoor Unit" at bounding box center [82, 152] width 164 height 32
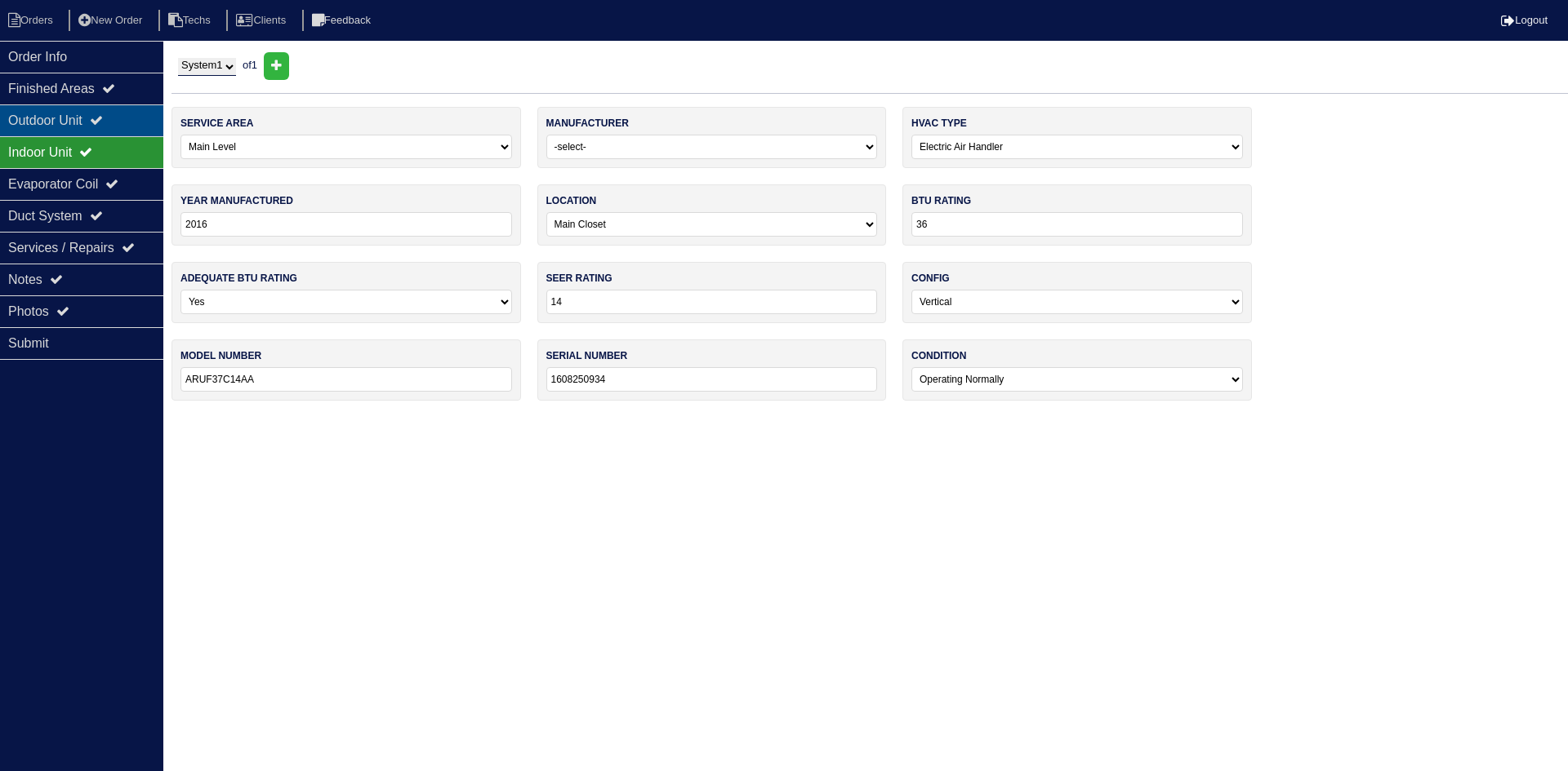
click at [103, 120] on icon at bounding box center [95, 120] width 13 height 13
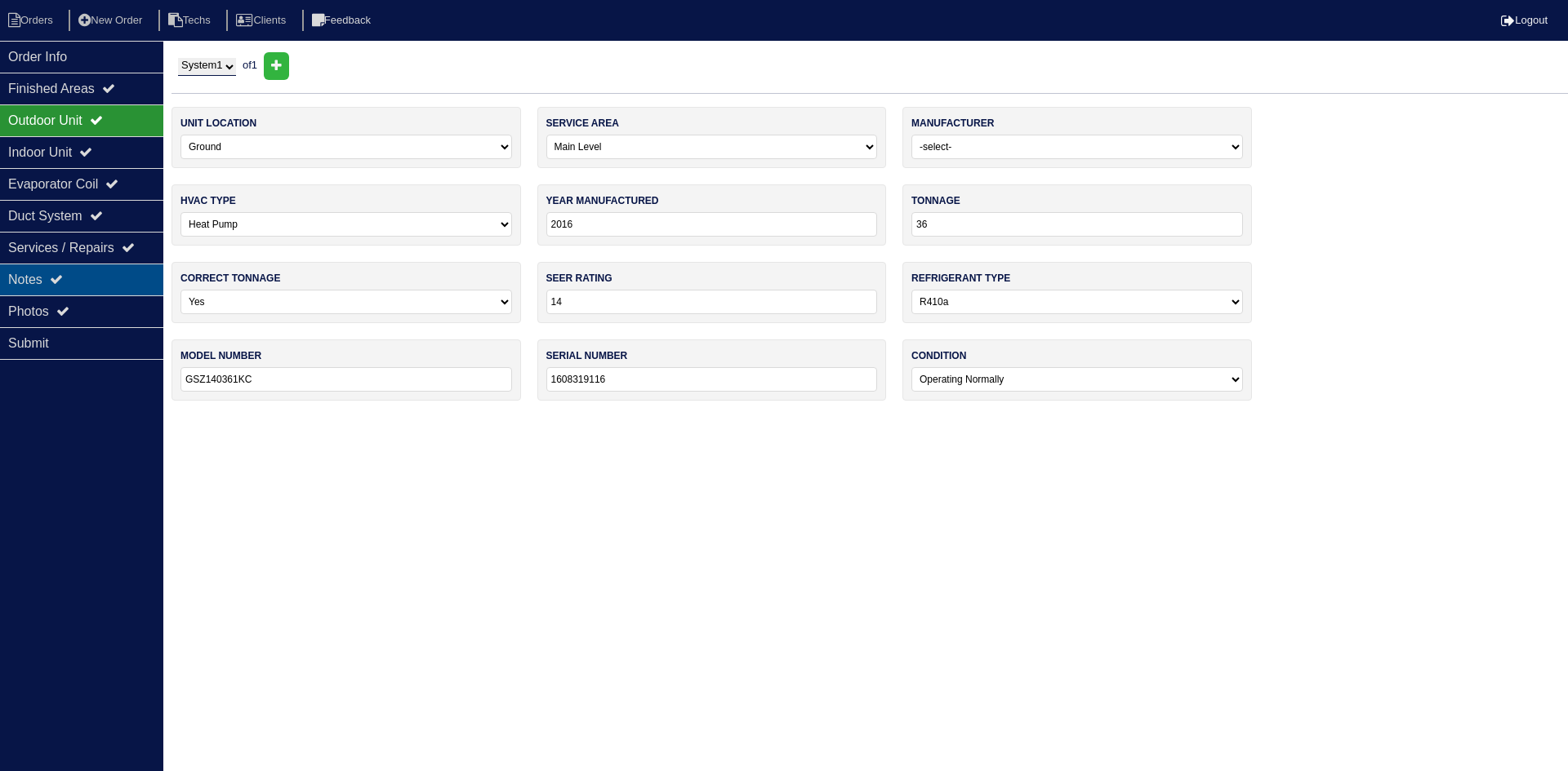
click at [34, 279] on div "Notes" at bounding box center [82, 279] width 164 height 32
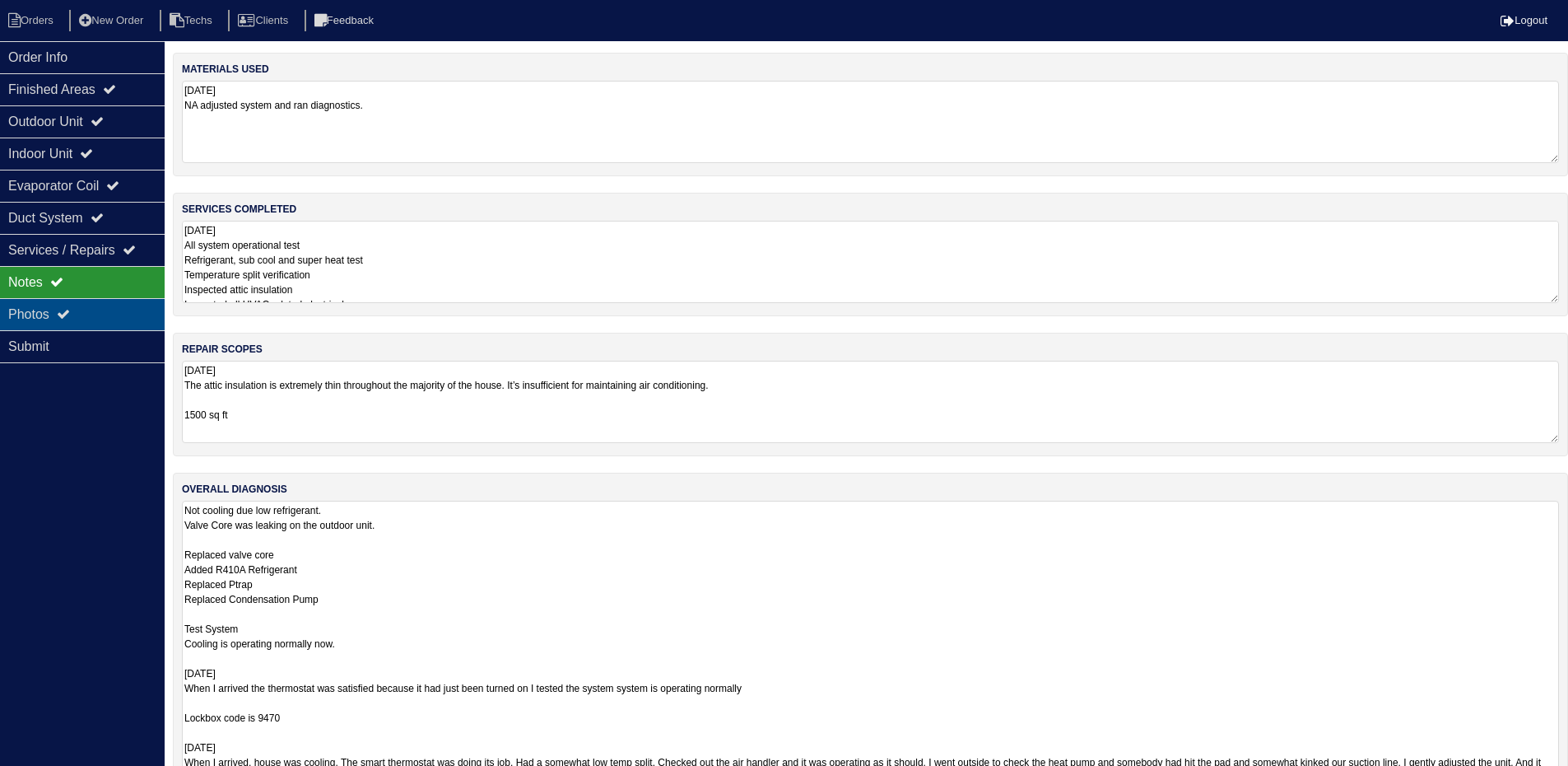
click at [115, 326] on div "Photos" at bounding box center [82, 314] width 165 height 32
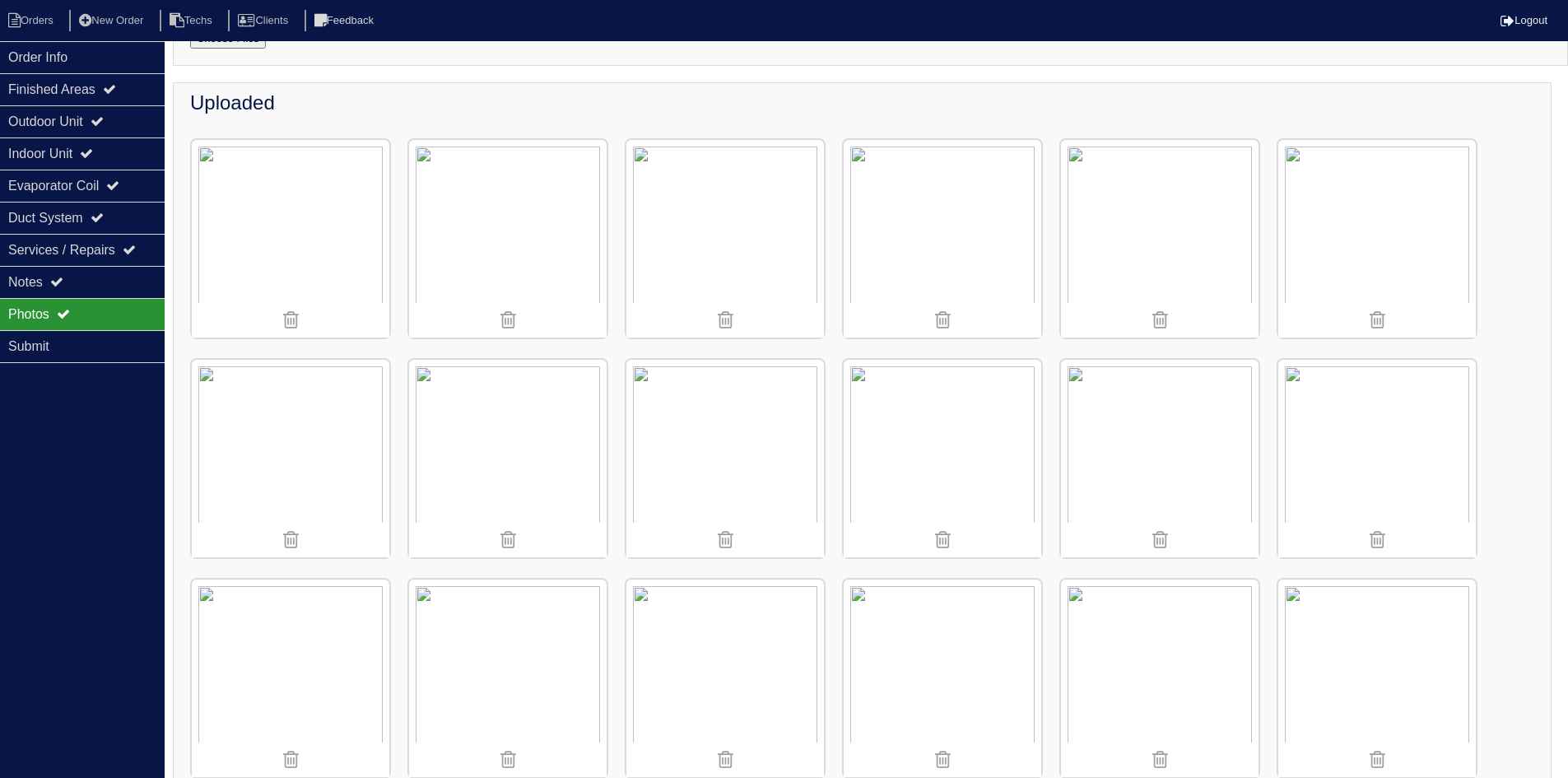
scroll to position [165, 0]
click at [80, 271] on div "Notes" at bounding box center [82, 282] width 165 height 32
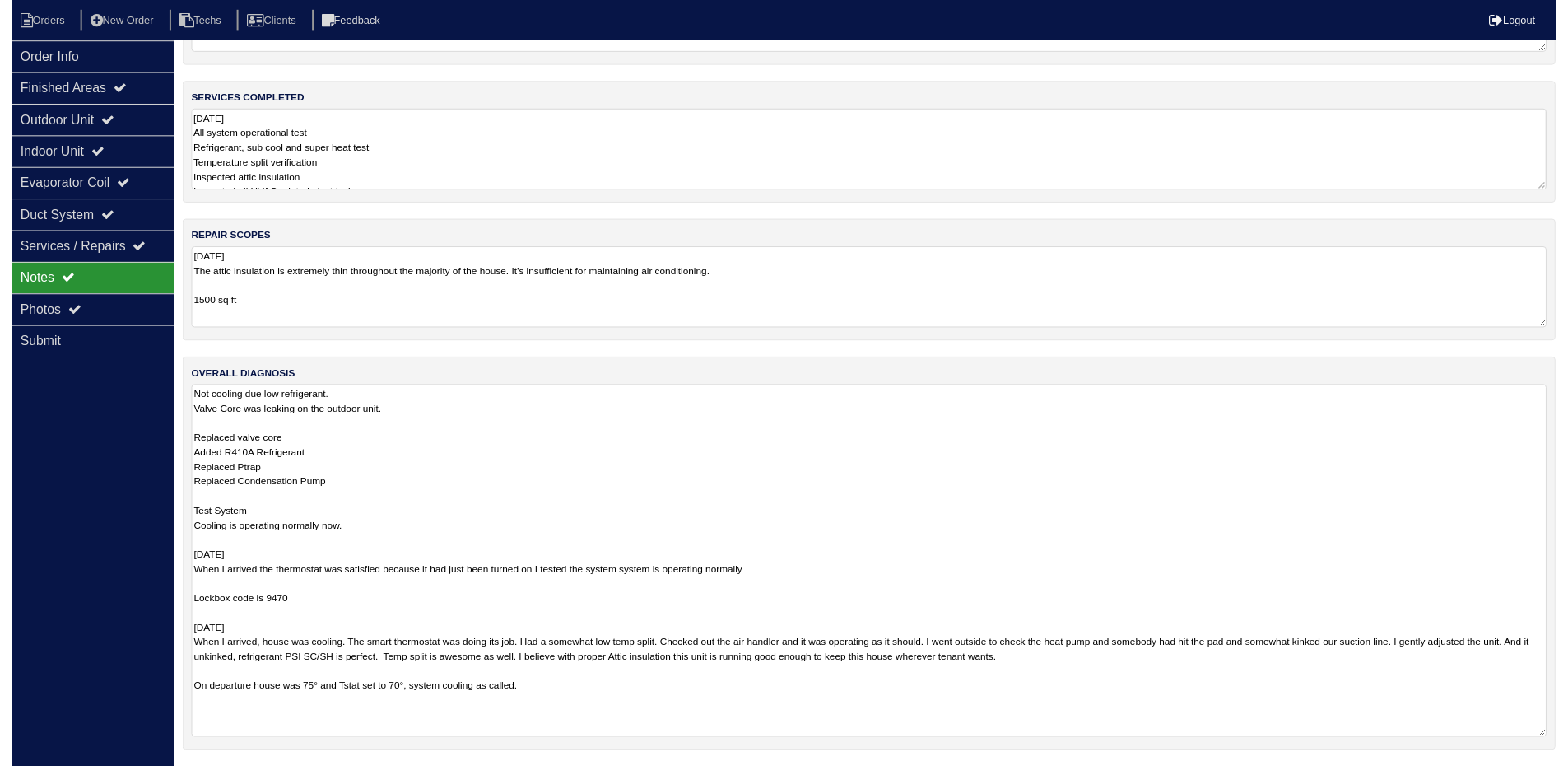
scroll to position [123, 0]
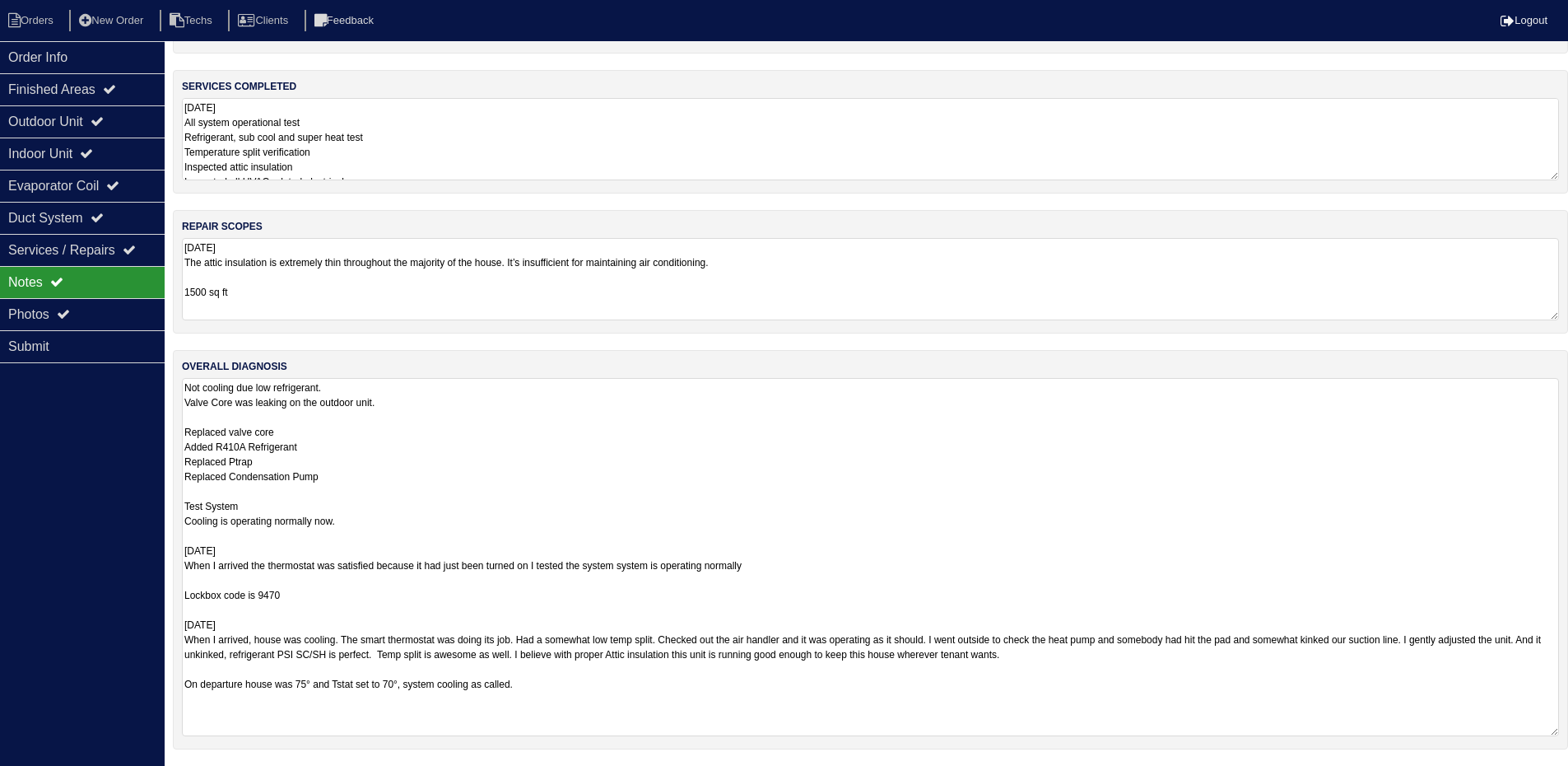
click at [279, 289] on textarea "08.19.25 The attic insulation is extremely thin throughout the majority of the …" at bounding box center [870, 279] width 1378 height 82
type textarea "08.19.25 The attic insulation is extremely thin throughout the majority of the …"
click at [38, 29] on li "Orders" at bounding box center [33, 21] width 67 height 23
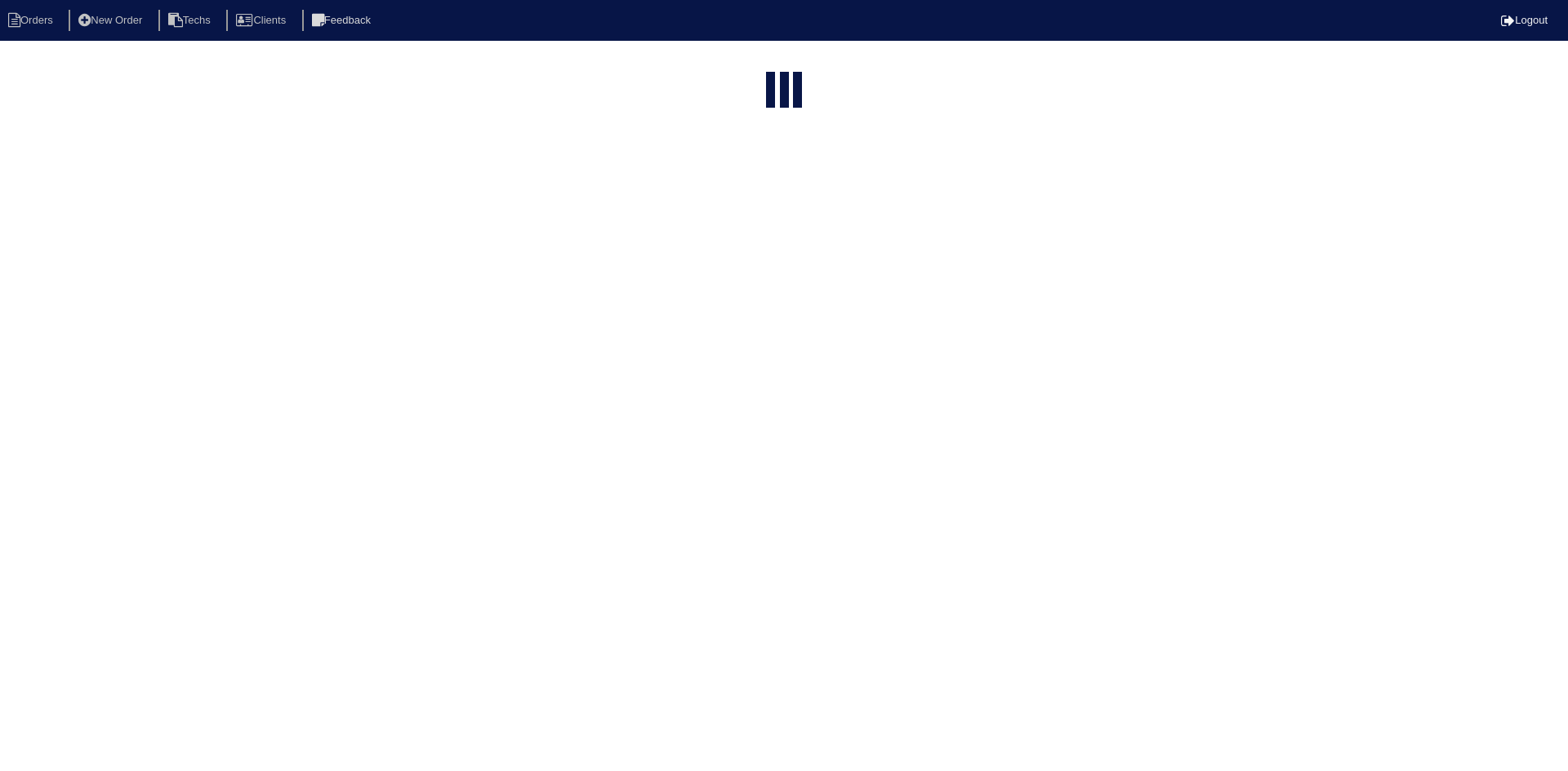
select select "15"
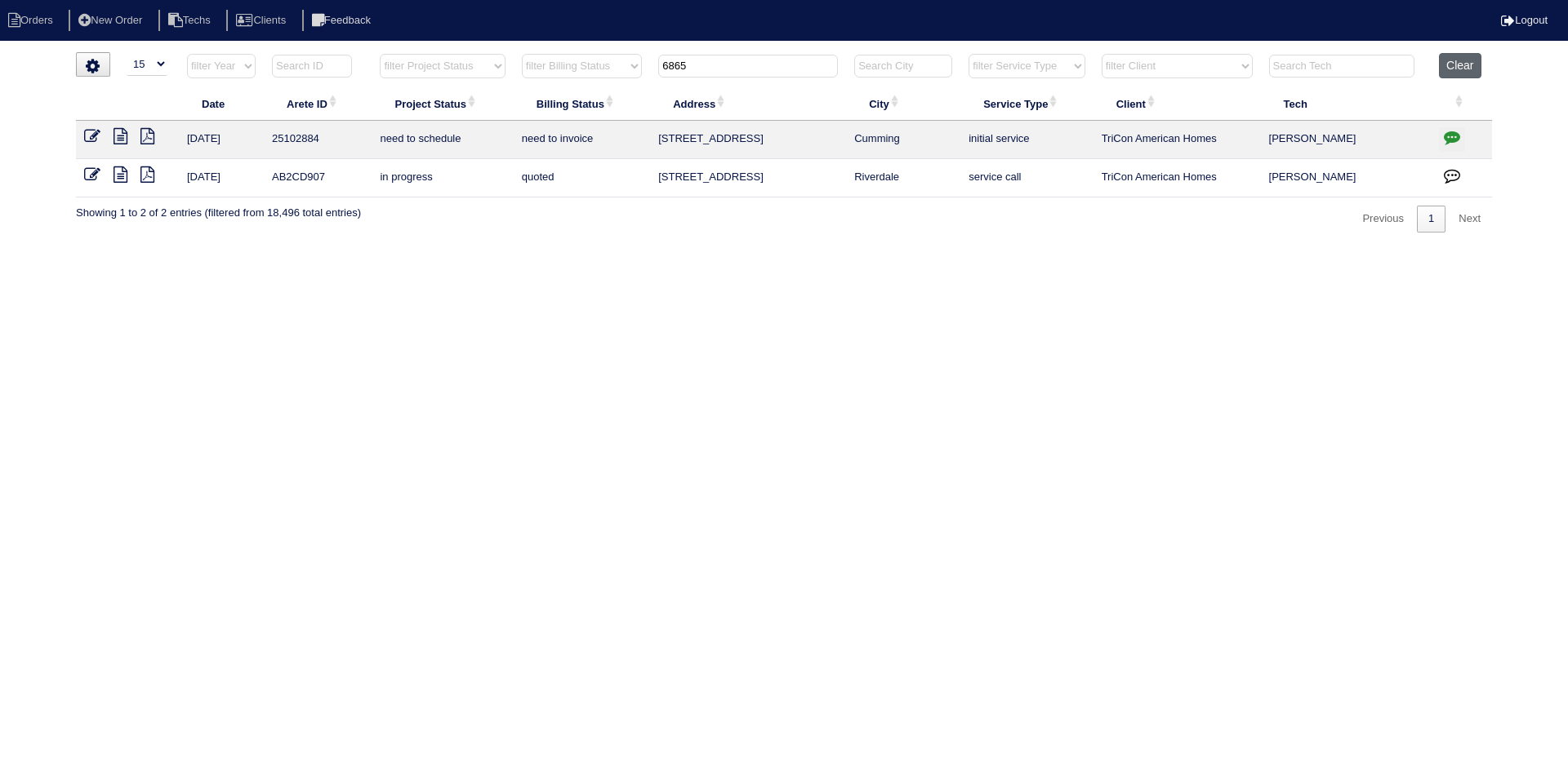
click at [1451, 59] on button "Clear" at bounding box center [1459, 65] width 42 height 25
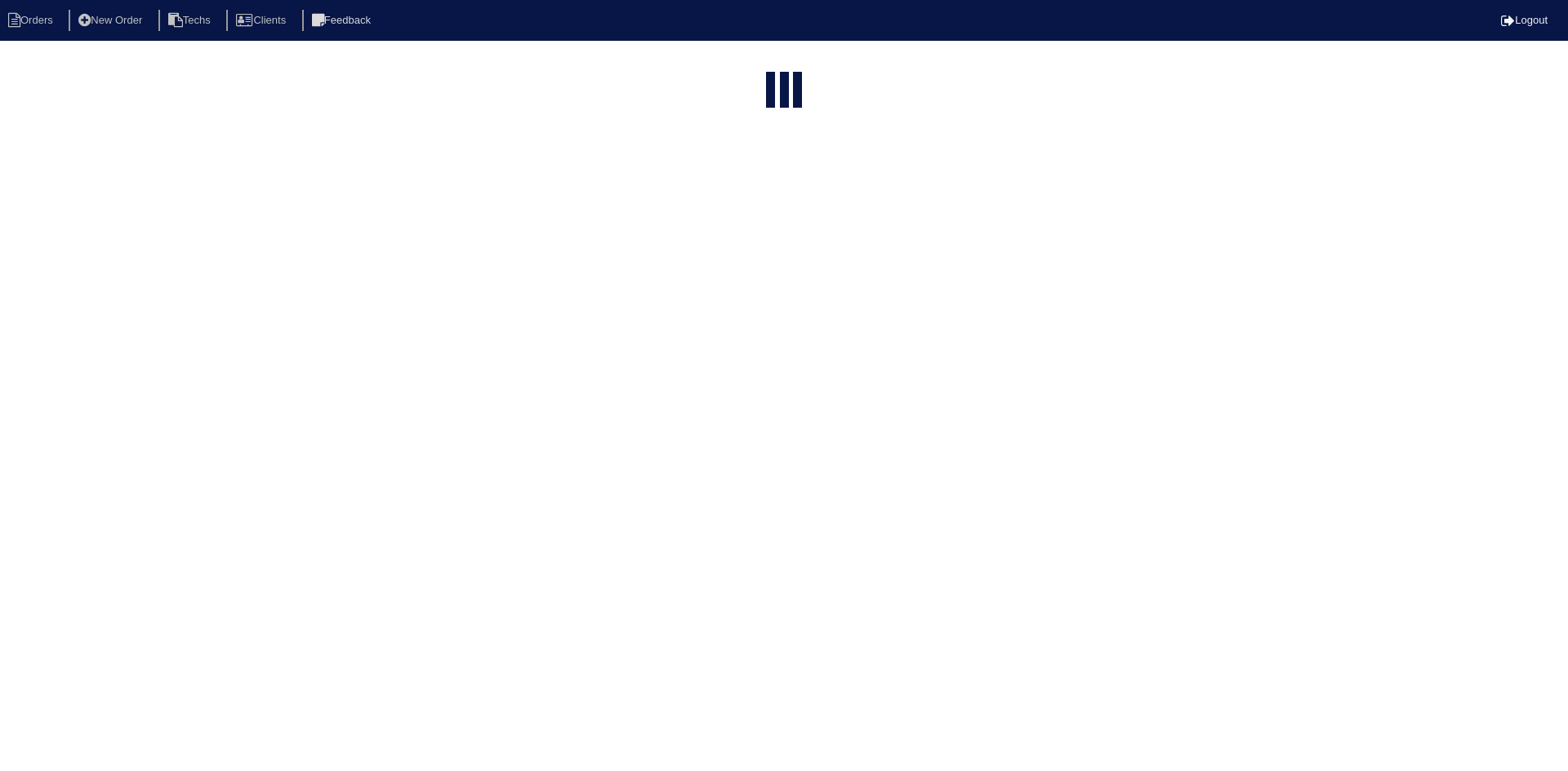
select select "15"
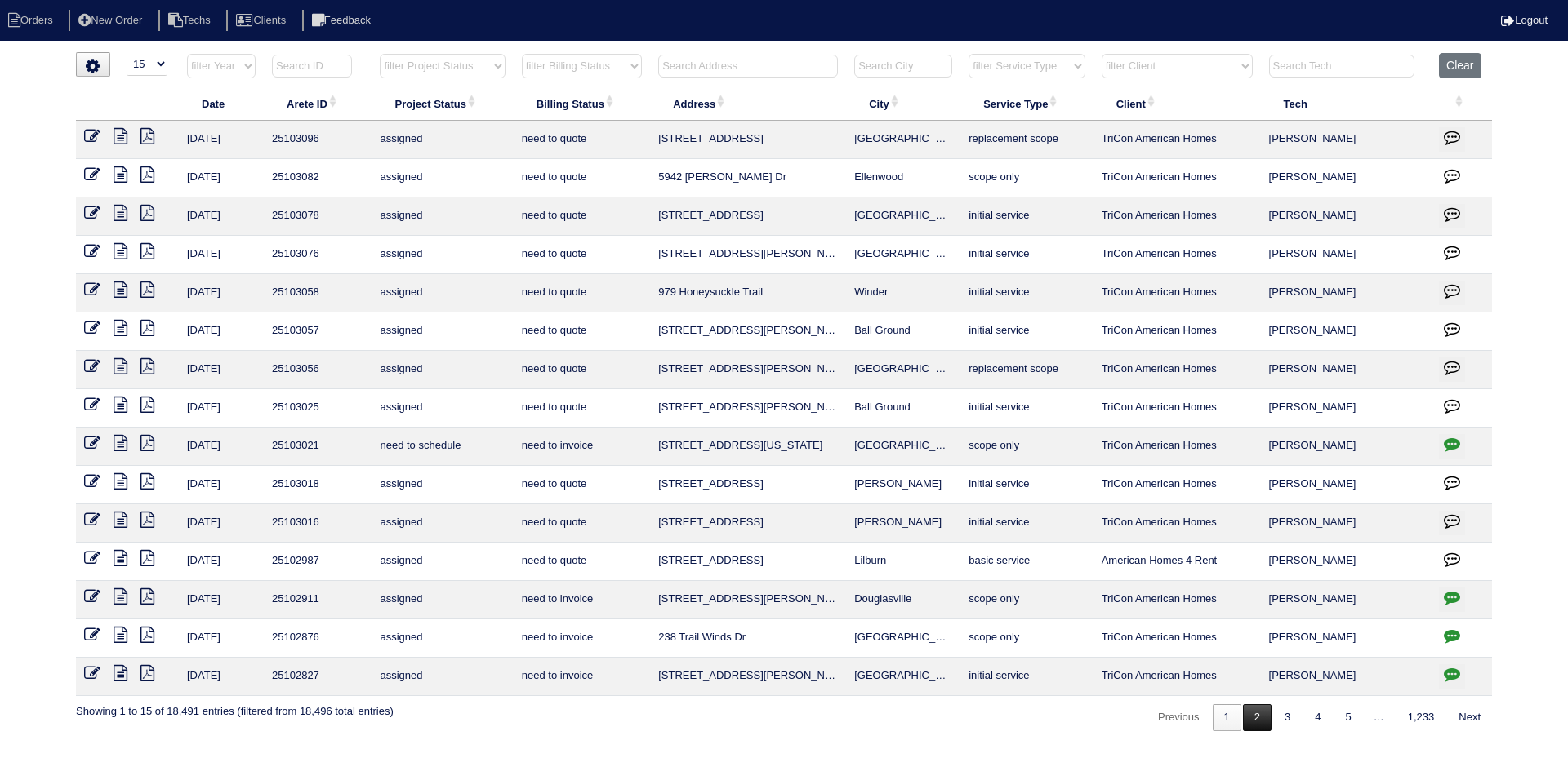
click at [1252, 713] on link "2" at bounding box center [1256, 718] width 28 height 27
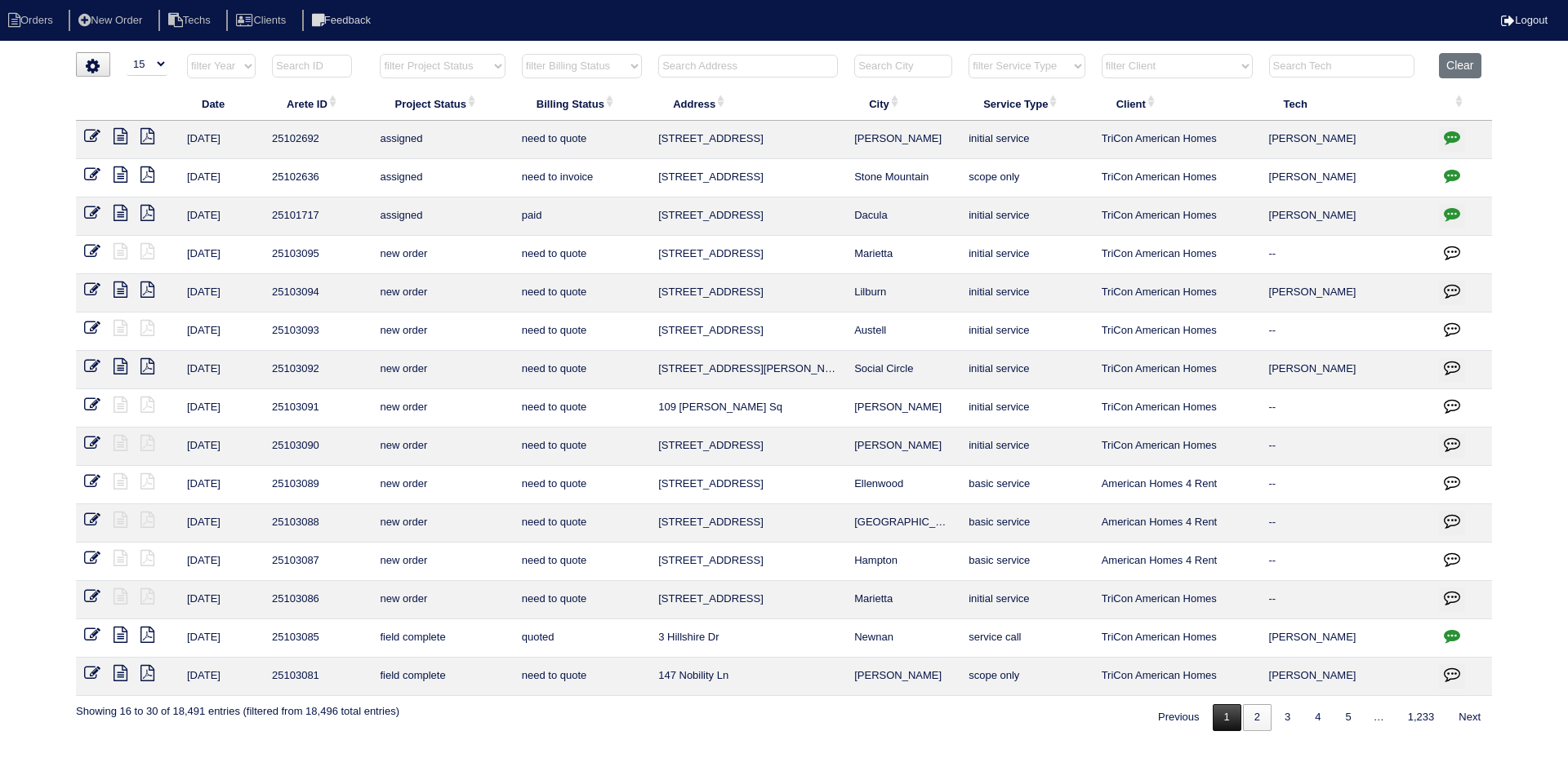
click at [1218, 716] on link "1" at bounding box center [1226, 718] width 28 height 27
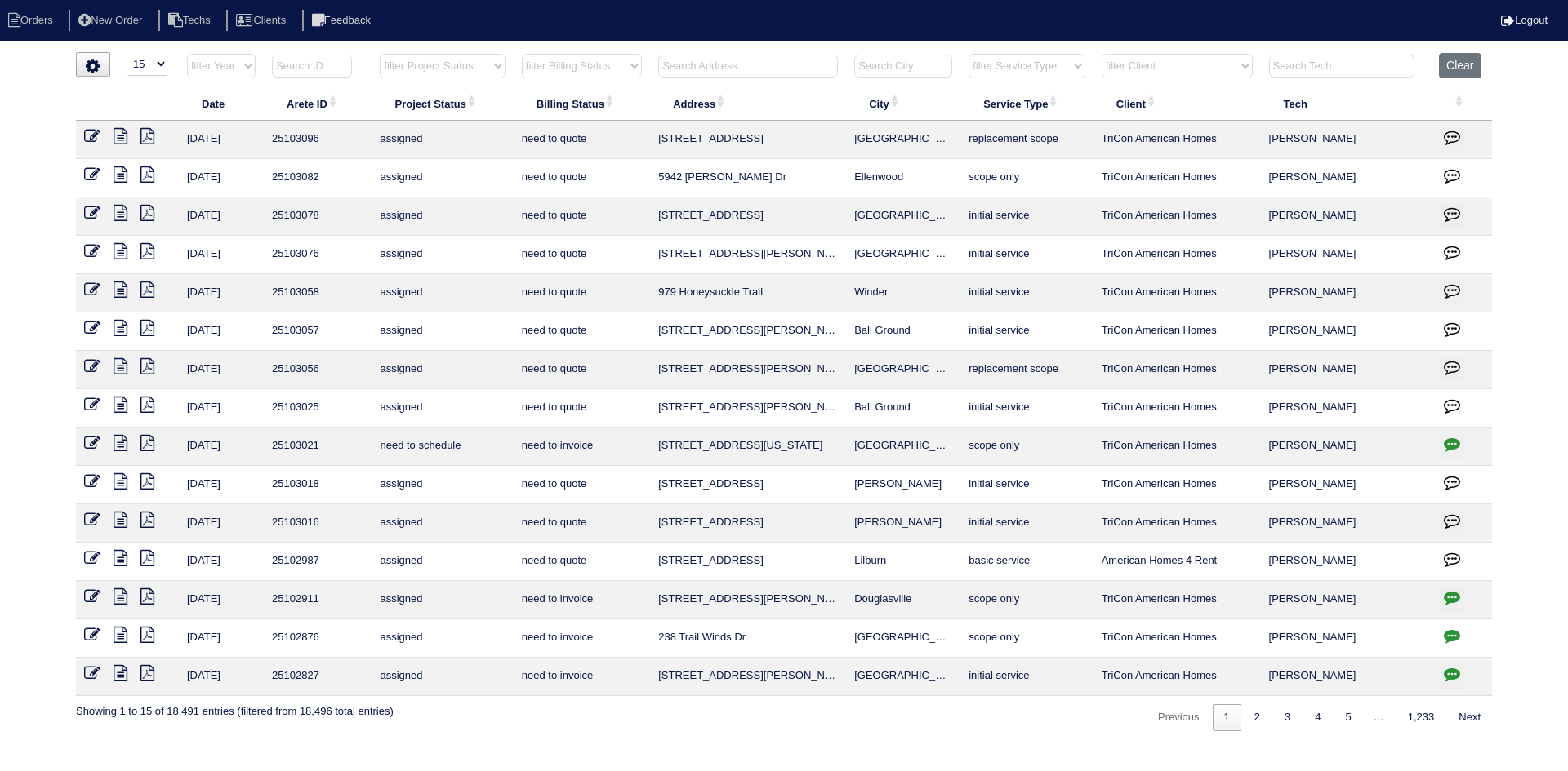
click at [488, 63] on select "filter Project Status -- Any Project Status -- new order assigned in progress f…" at bounding box center [442, 65] width 125 height 24
click at [380, 54] on select "filter Project Status -- Any Project Status -- new order assigned in progress f…" at bounding box center [442, 65] width 125 height 24
select select "field complete"
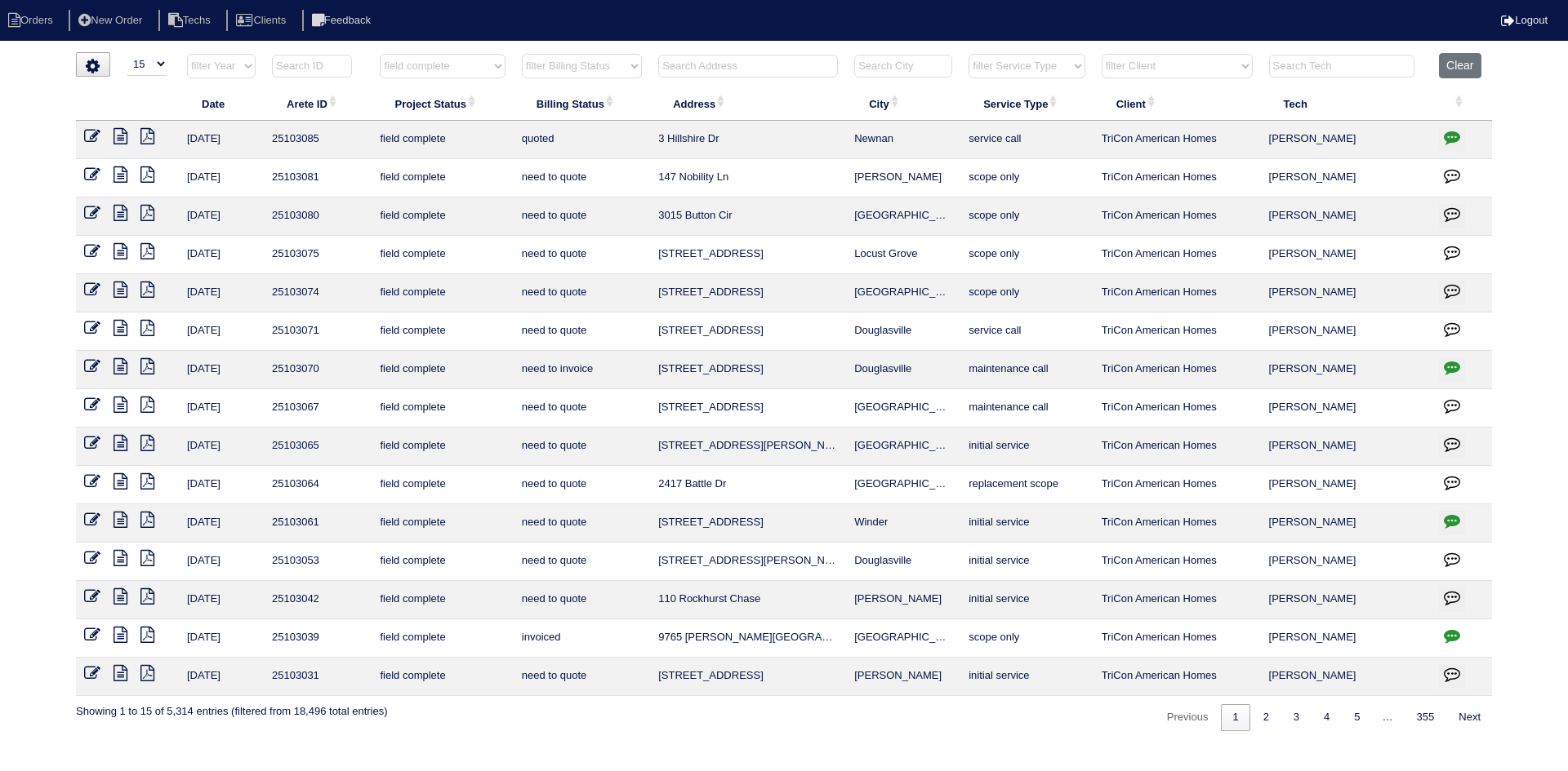
click at [624, 68] on select "filter Billing Status -- Any Billing Status -- need to quote quoted need to inv…" at bounding box center [581, 65] width 120 height 24
select select "need to quote"
click at [522, 54] on select "filter Billing Status -- Any Billing Status -- need to quote quoted need to inv…" at bounding box center [581, 65] width 120 height 24
select select "field complete"
select select "need to quote"
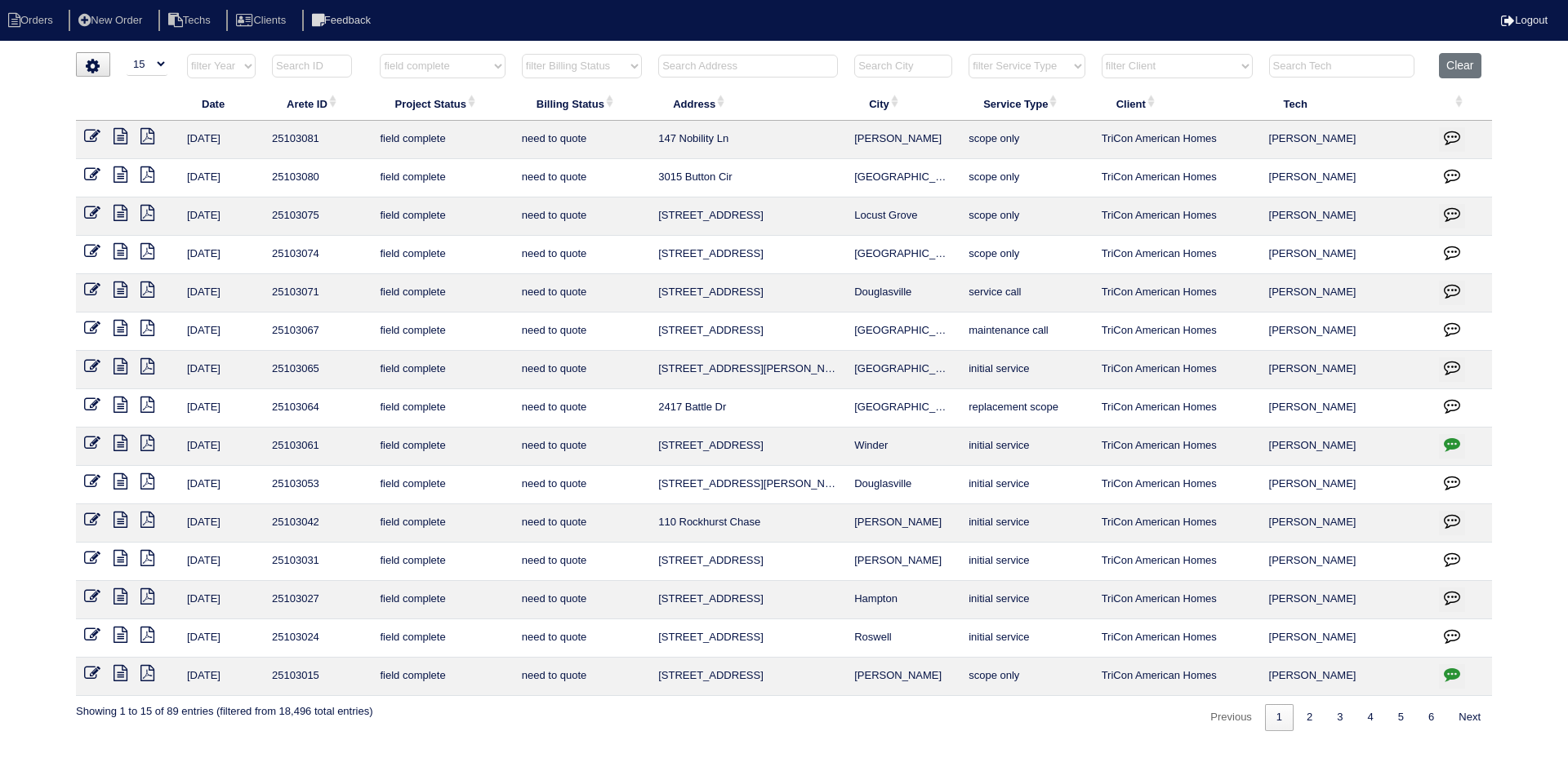
click at [1450, 672] on icon "button" at bounding box center [1451, 674] width 17 height 17
type textarea "8/18/25 - Tricon put the work order in after the fact - tech only scoped Mentio…"
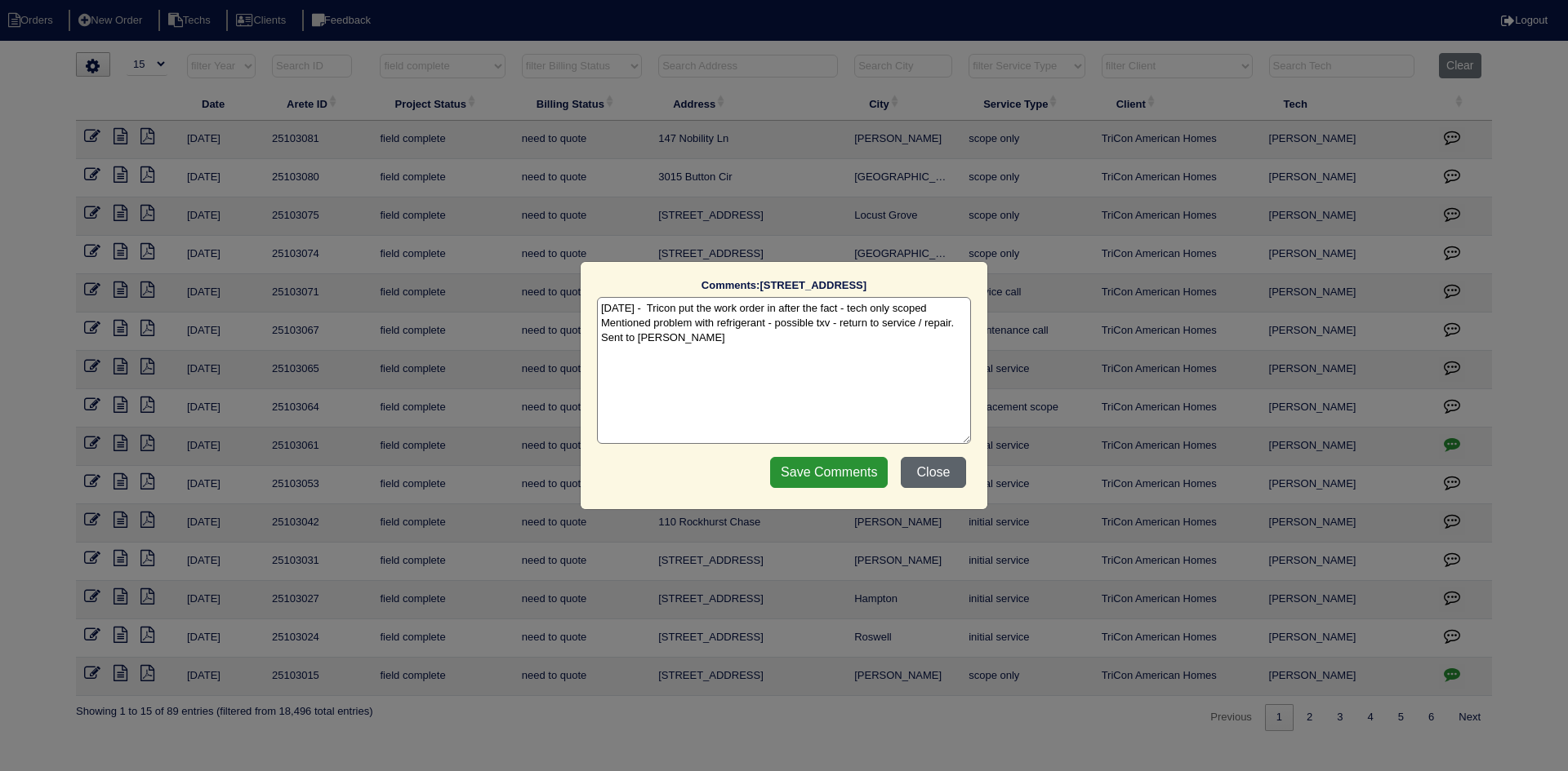
click at [923, 469] on button "Close" at bounding box center [933, 473] width 65 height 31
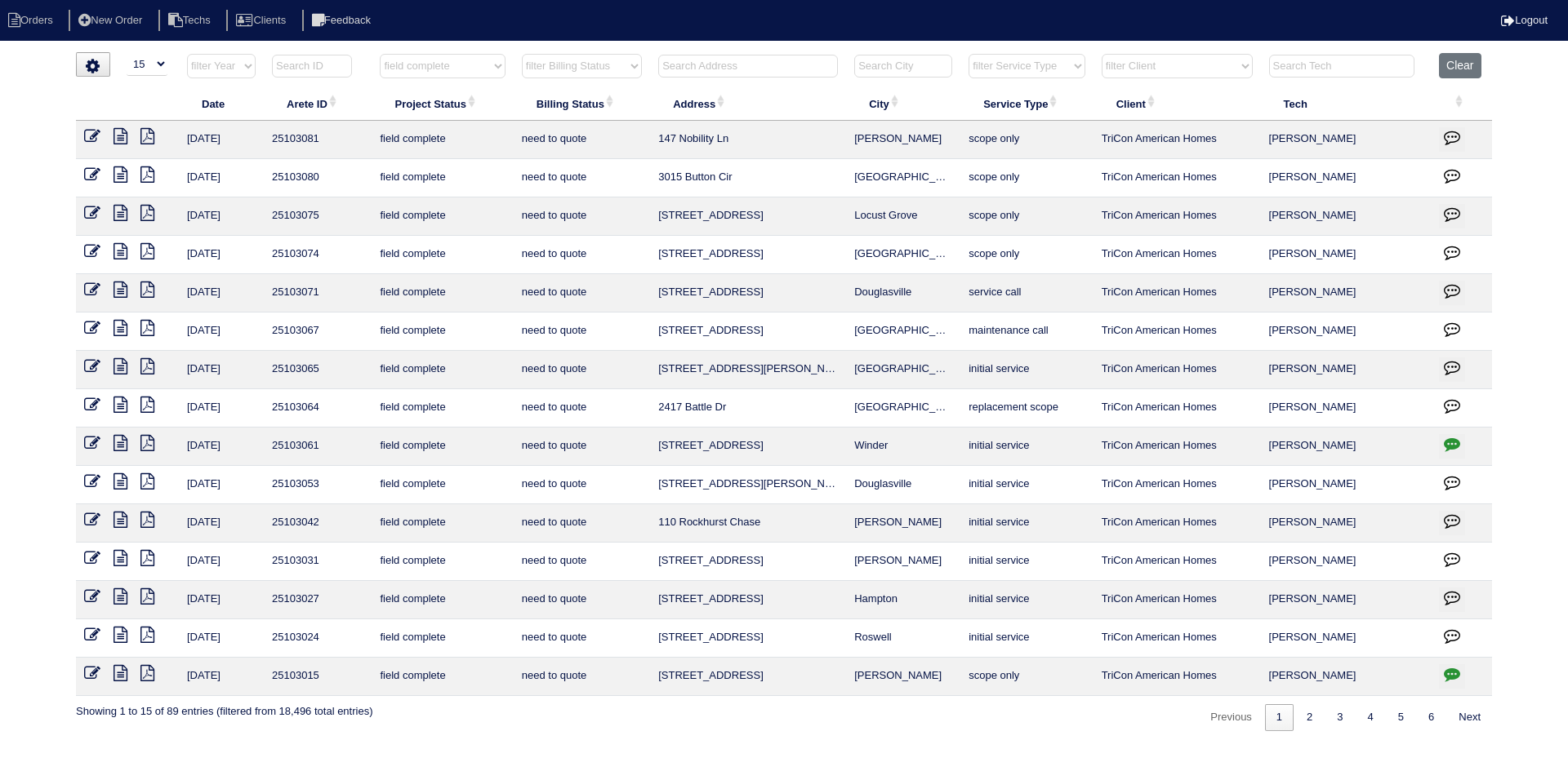
click at [119, 672] on icon at bounding box center [121, 673] width 14 height 17
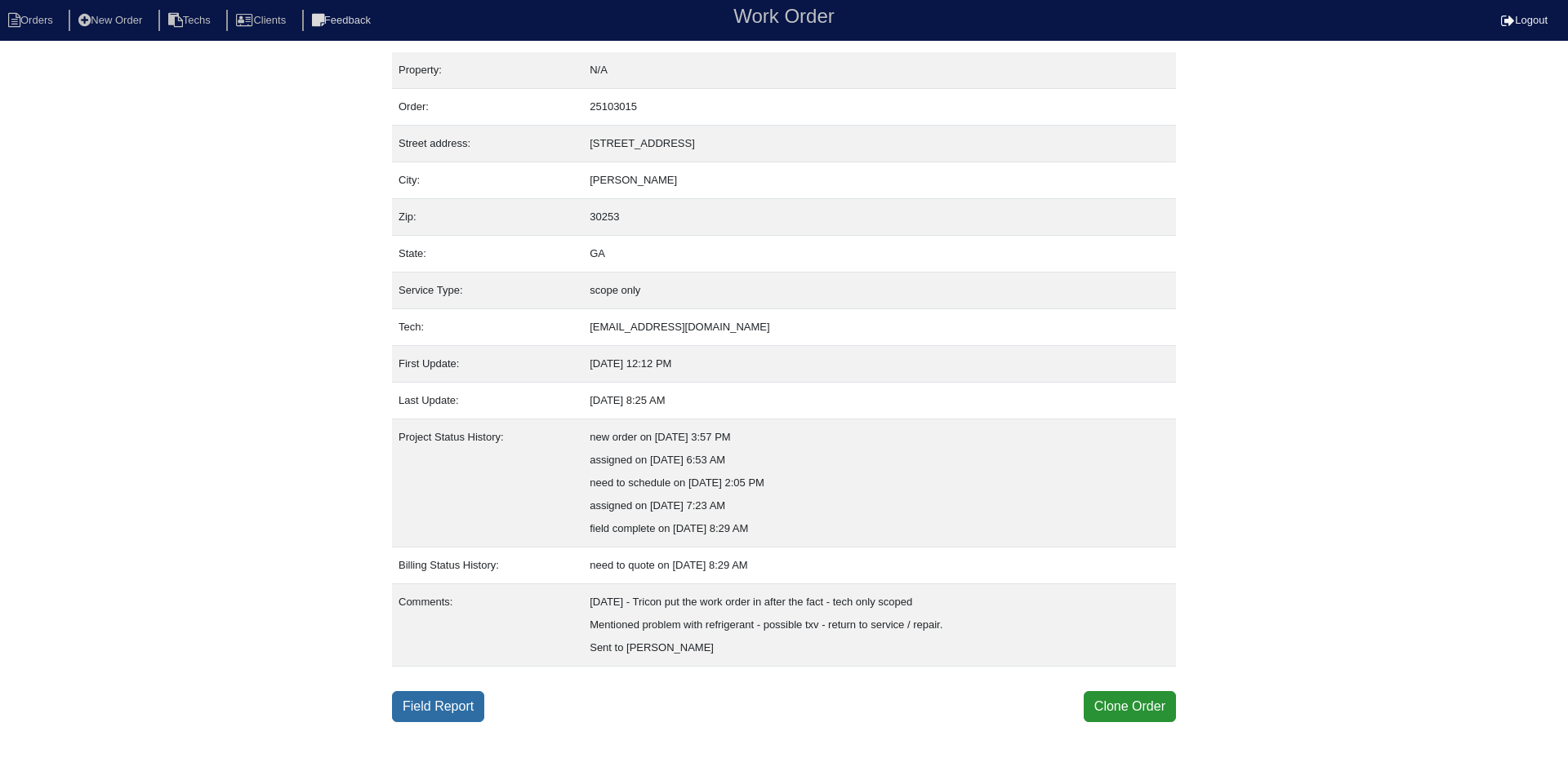
click at [432, 703] on link "Field Report" at bounding box center [437, 707] width 93 height 31
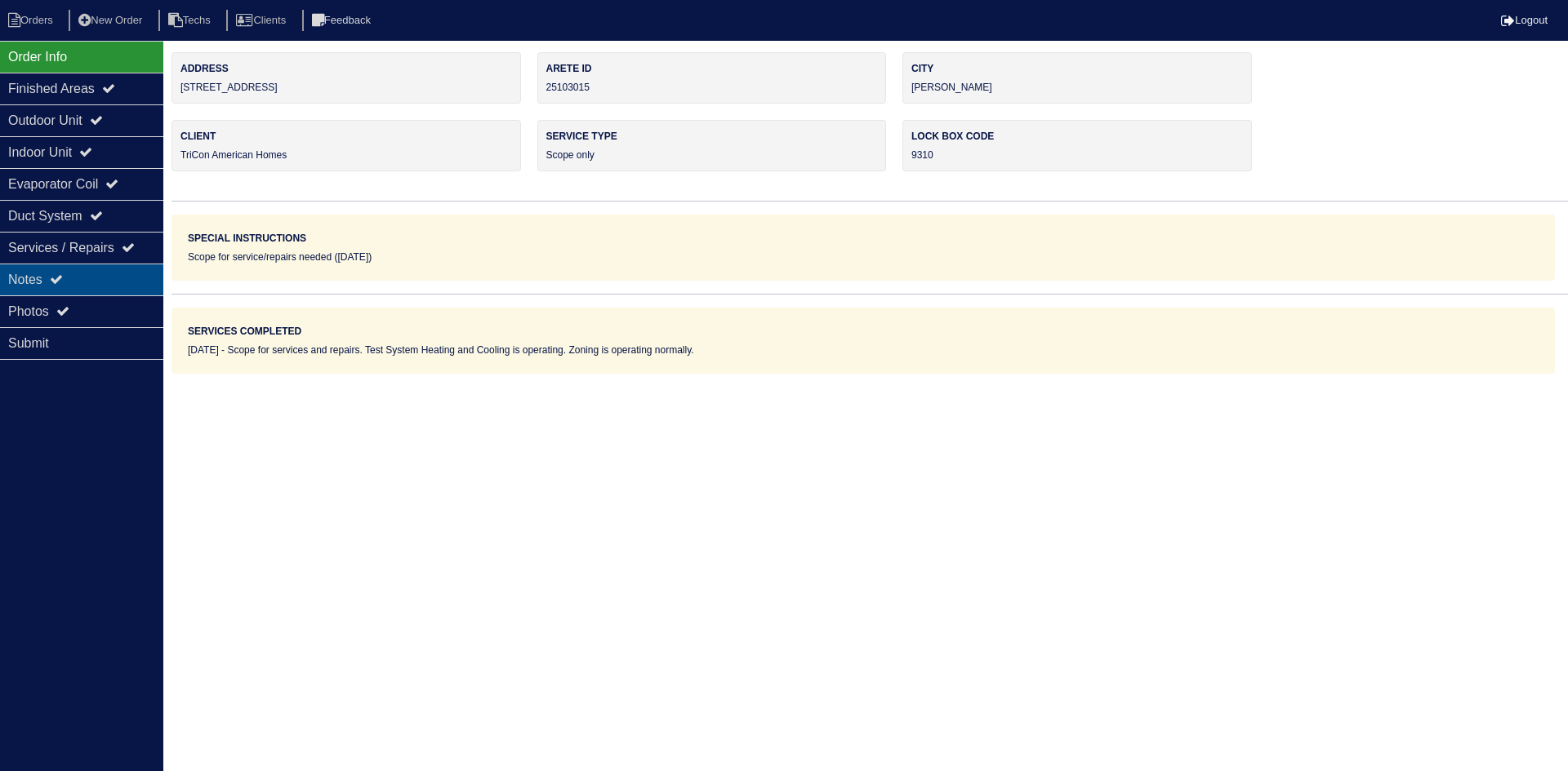
click at [86, 282] on div "Notes" at bounding box center [82, 279] width 164 height 32
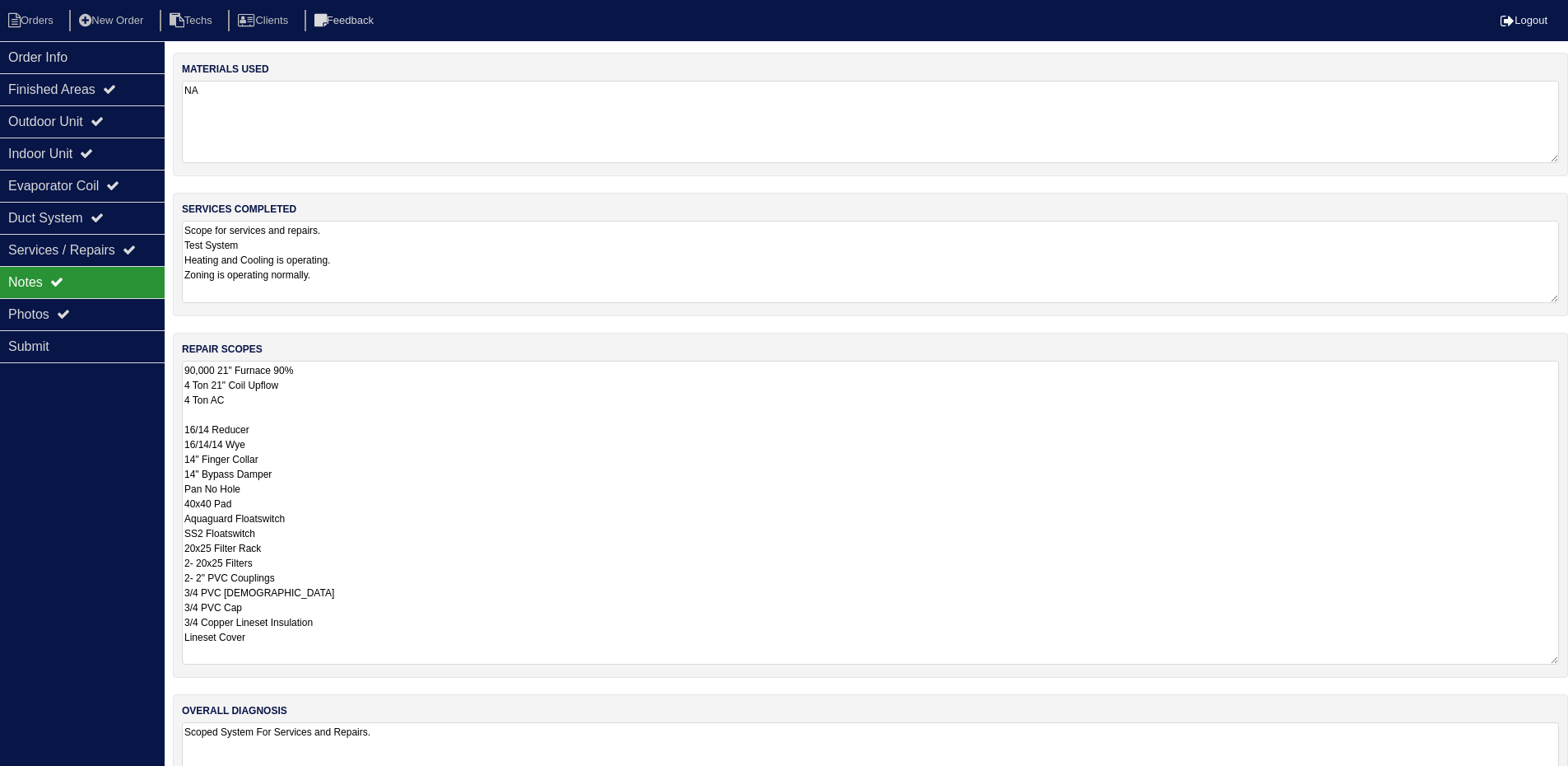
drag, startPoint x: 1570, startPoint y: 436, endPoint x: 1569, endPoint y: 657, distance: 221.0
click at [1568, 657] on html "Orders New Order Techs Clients Feedback Logout Orders New Order Users Clients M…" at bounding box center [784, 416] width 1568 height 834
click at [128, 118] on div "Outdoor Unit" at bounding box center [82, 121] width 165 height 32
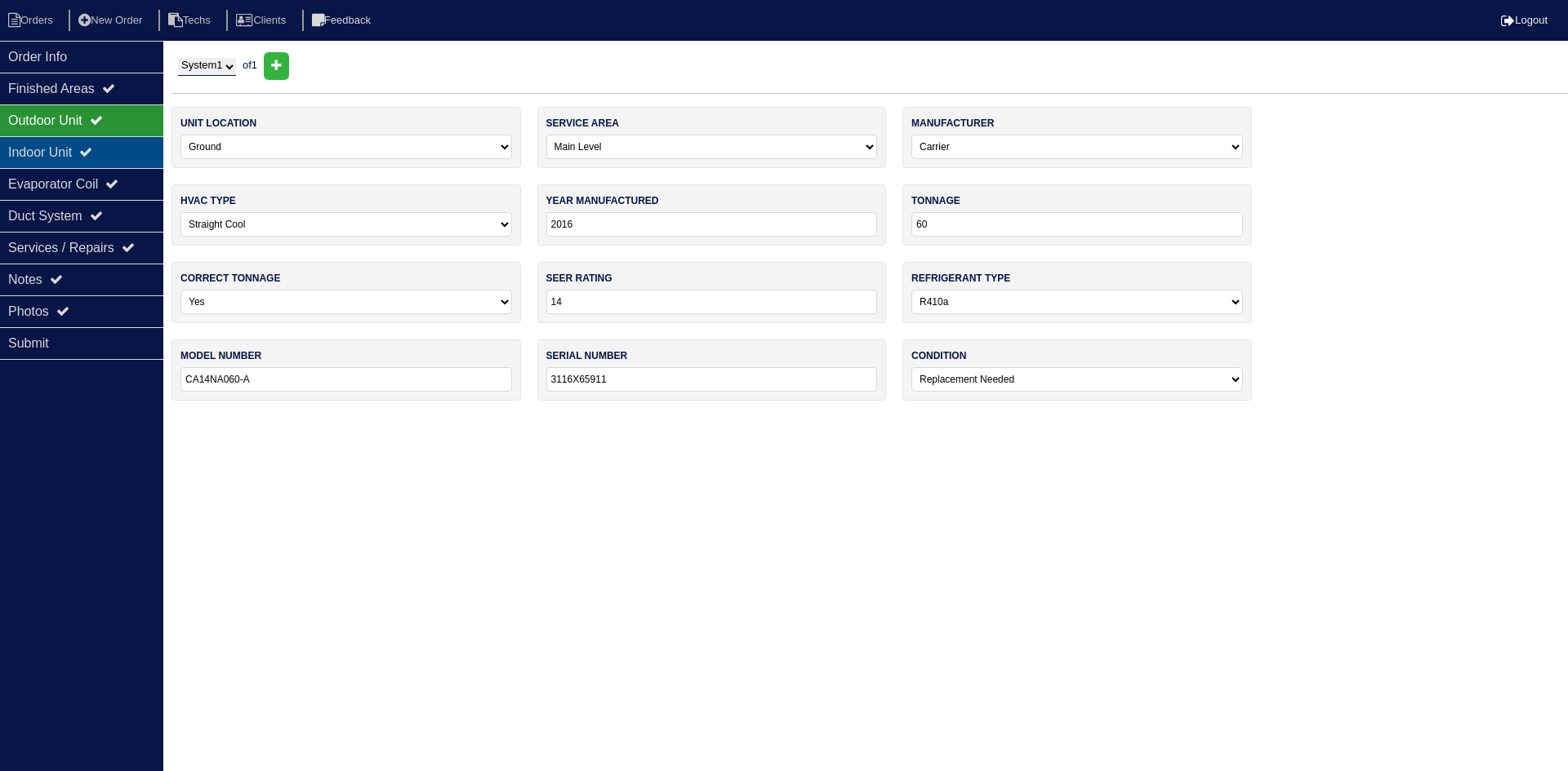
click at [124, 152] on div "Indoor Unit" at bounding box center [82, 152] width 164 height 32
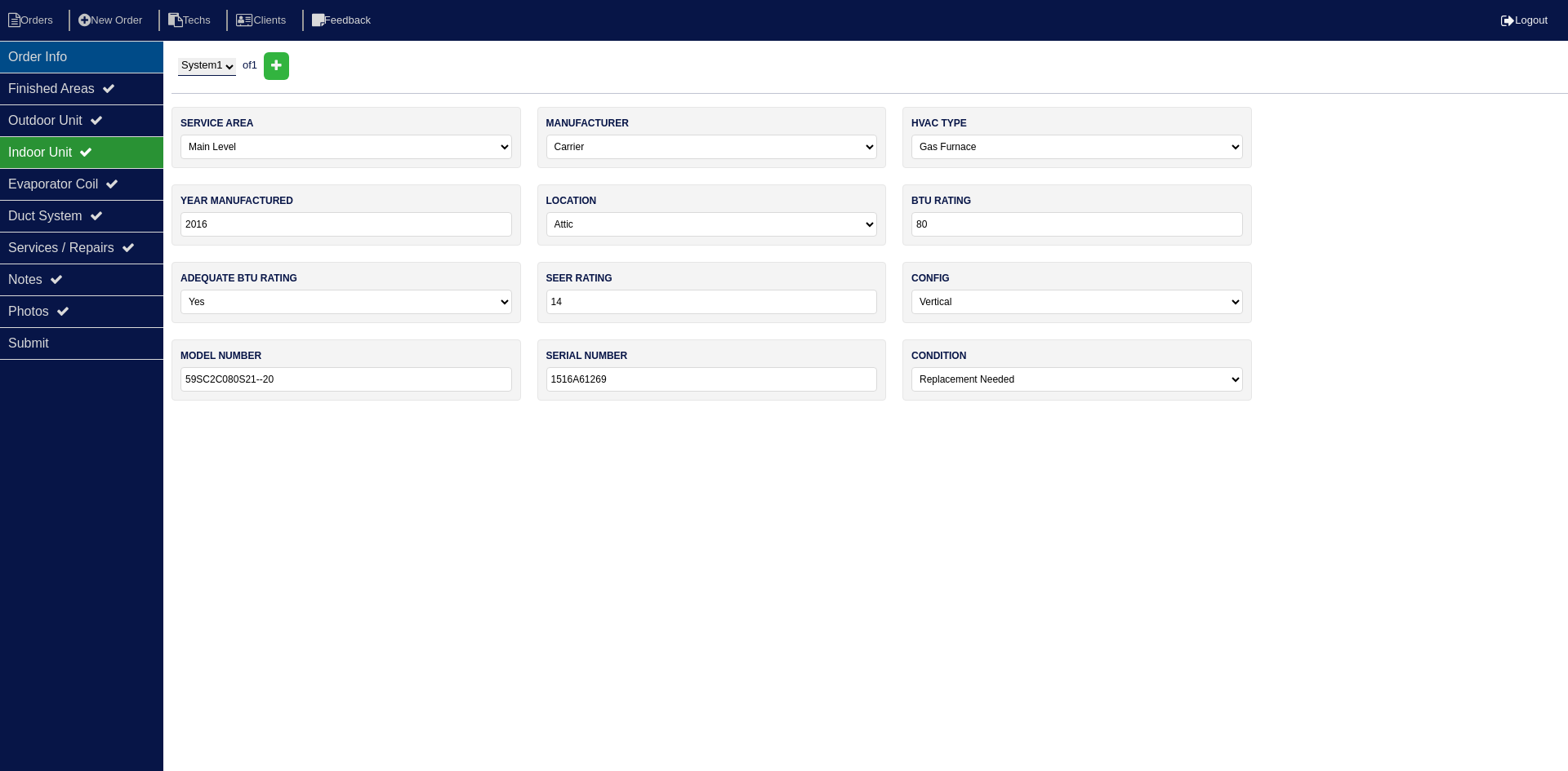
click at [109, 68] on div "Order Info" at bounding box center [82, 56] width 164 height 32
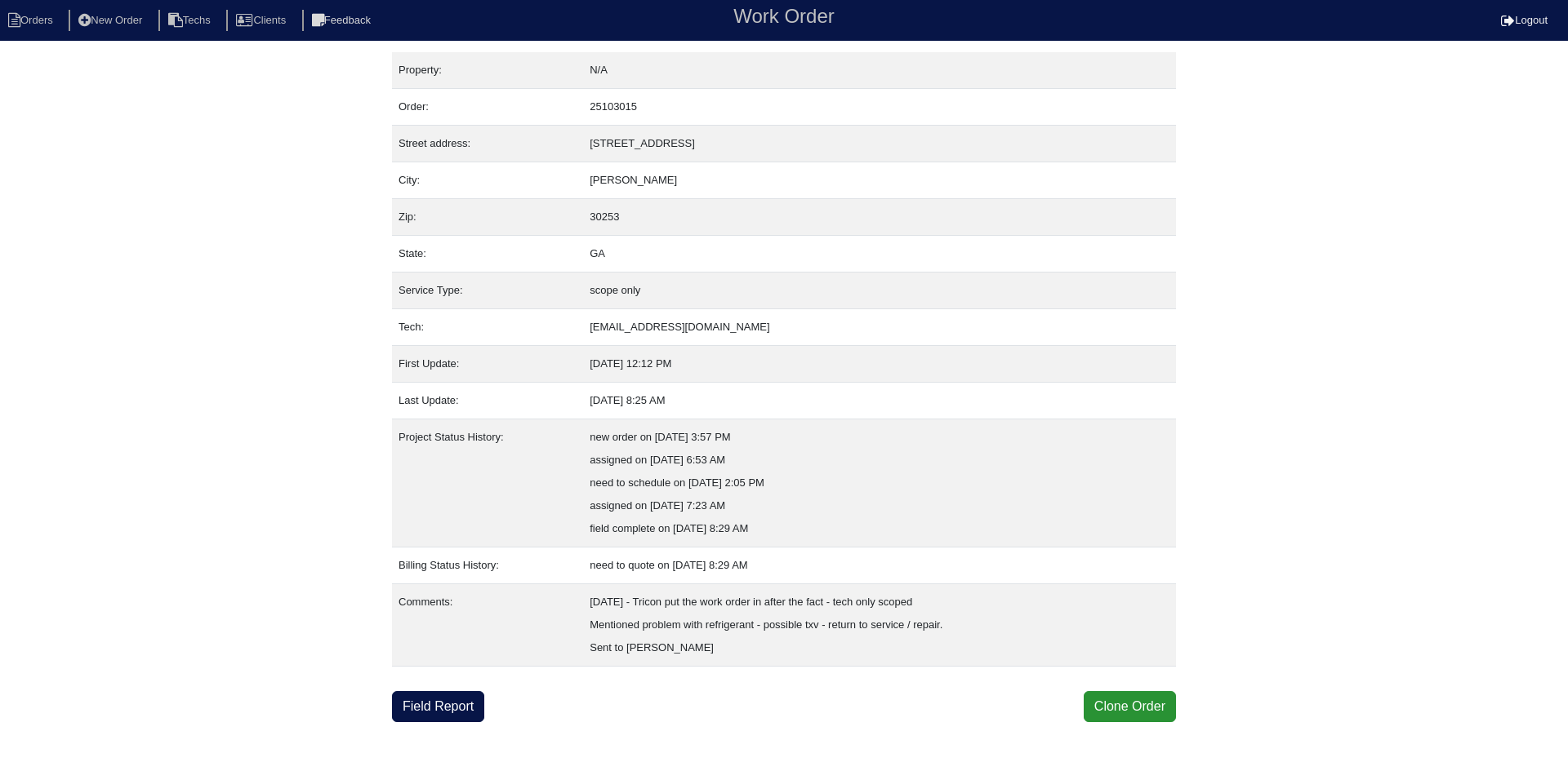
drag, startPoint x: 450, startPoint y: 709, endPoint x: 434, endPoint y: 697, distance: 20.0
click at [450, 709] on link "Field Report" at bounding box center [437, 707] width 93 height 31
drag, startPoint x: 419, startPoint y: 705, endPoint x: 410, endPoint y: 691, distance: 16.6
click at [421, 703] on link "Field Report" at bounding box center [437, 707] width 93 height 31
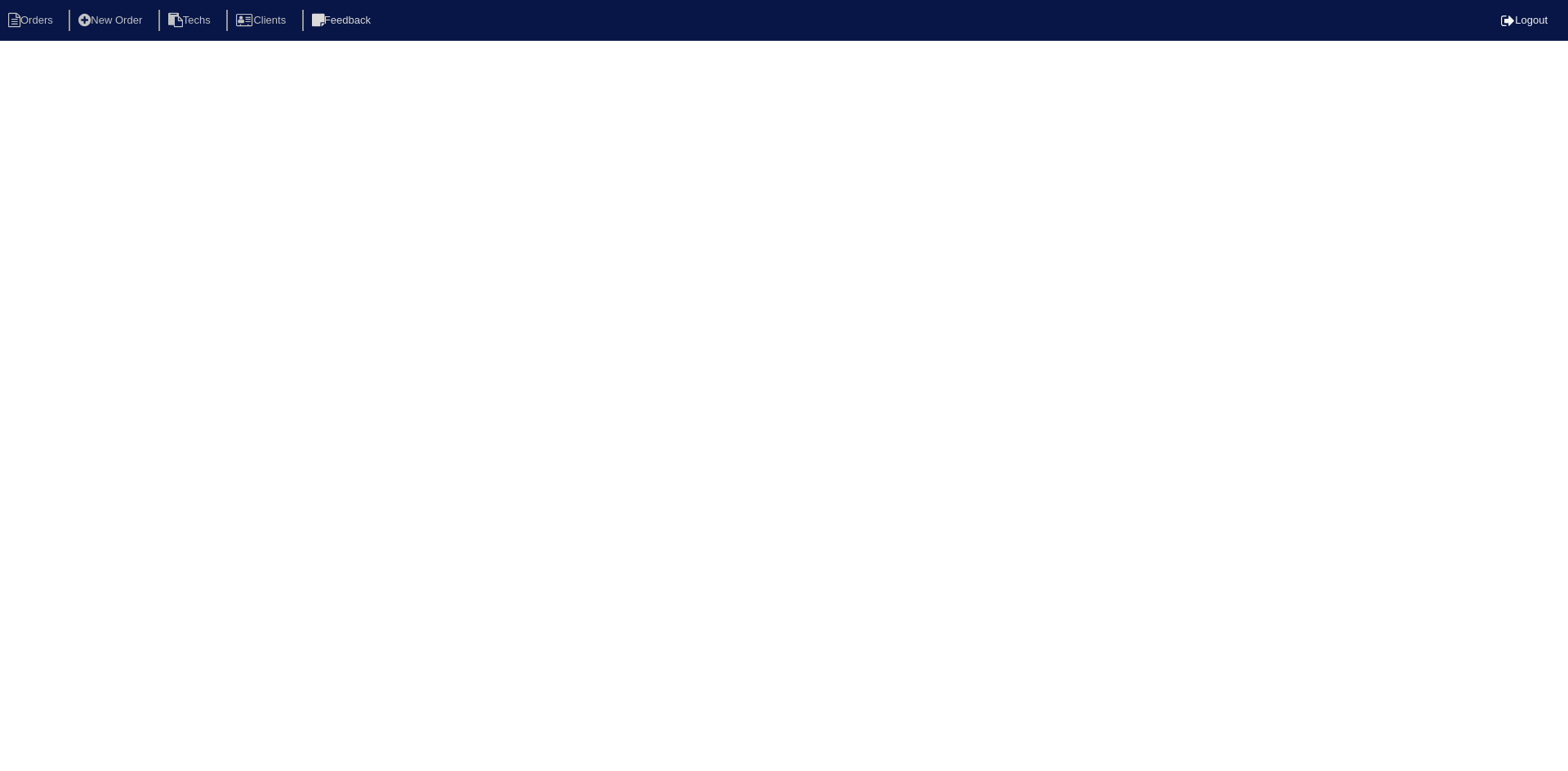
click at [67, 53] on html "Orders New Order Techs Clients Feedback Logout Orders New Order Users Clients M…" at bounding box center [784, 26] width 1568 height 53
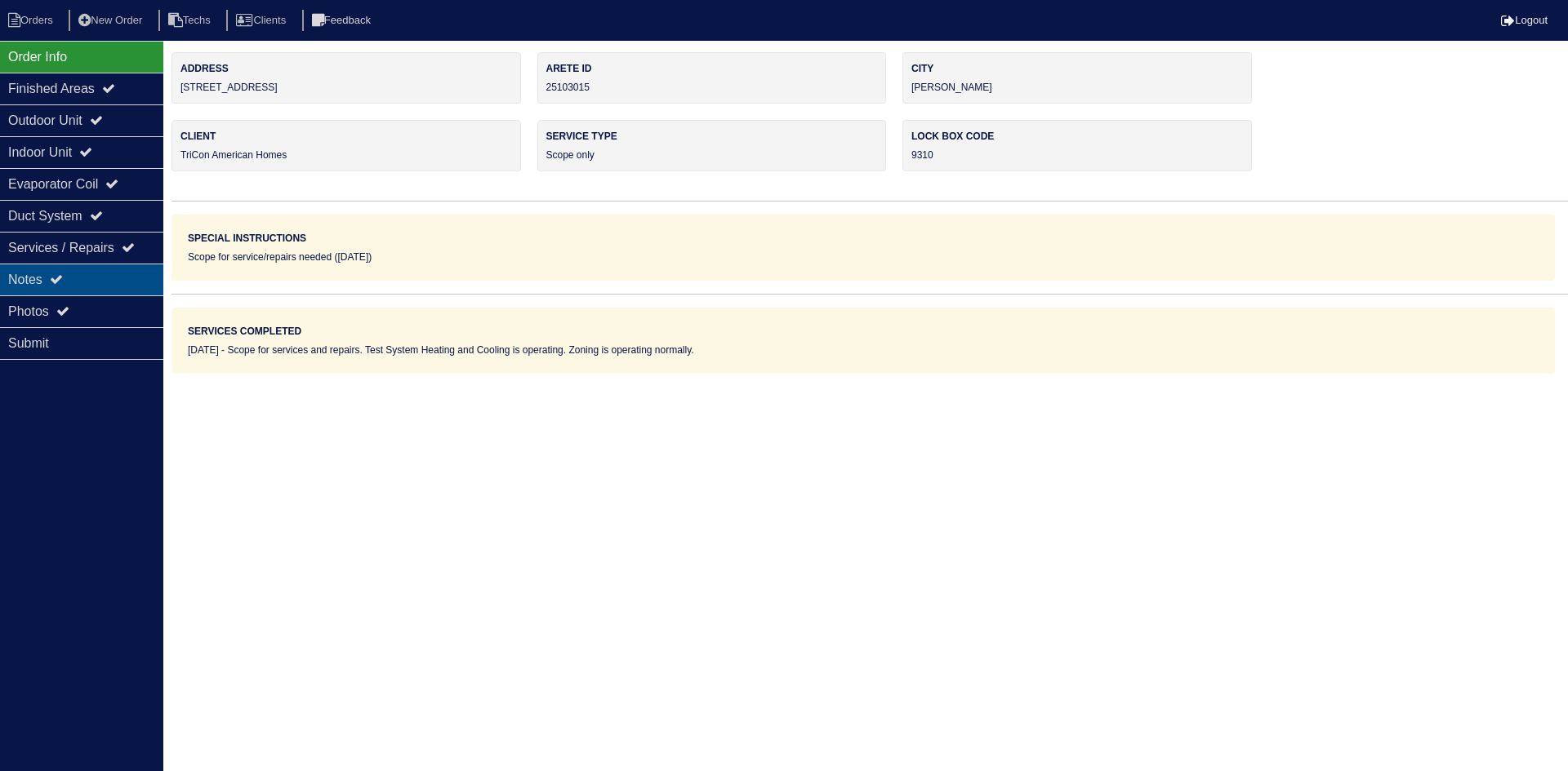
click at [93, 278] on div "Notes" at bounding box center [82, 279] width 164 height 32
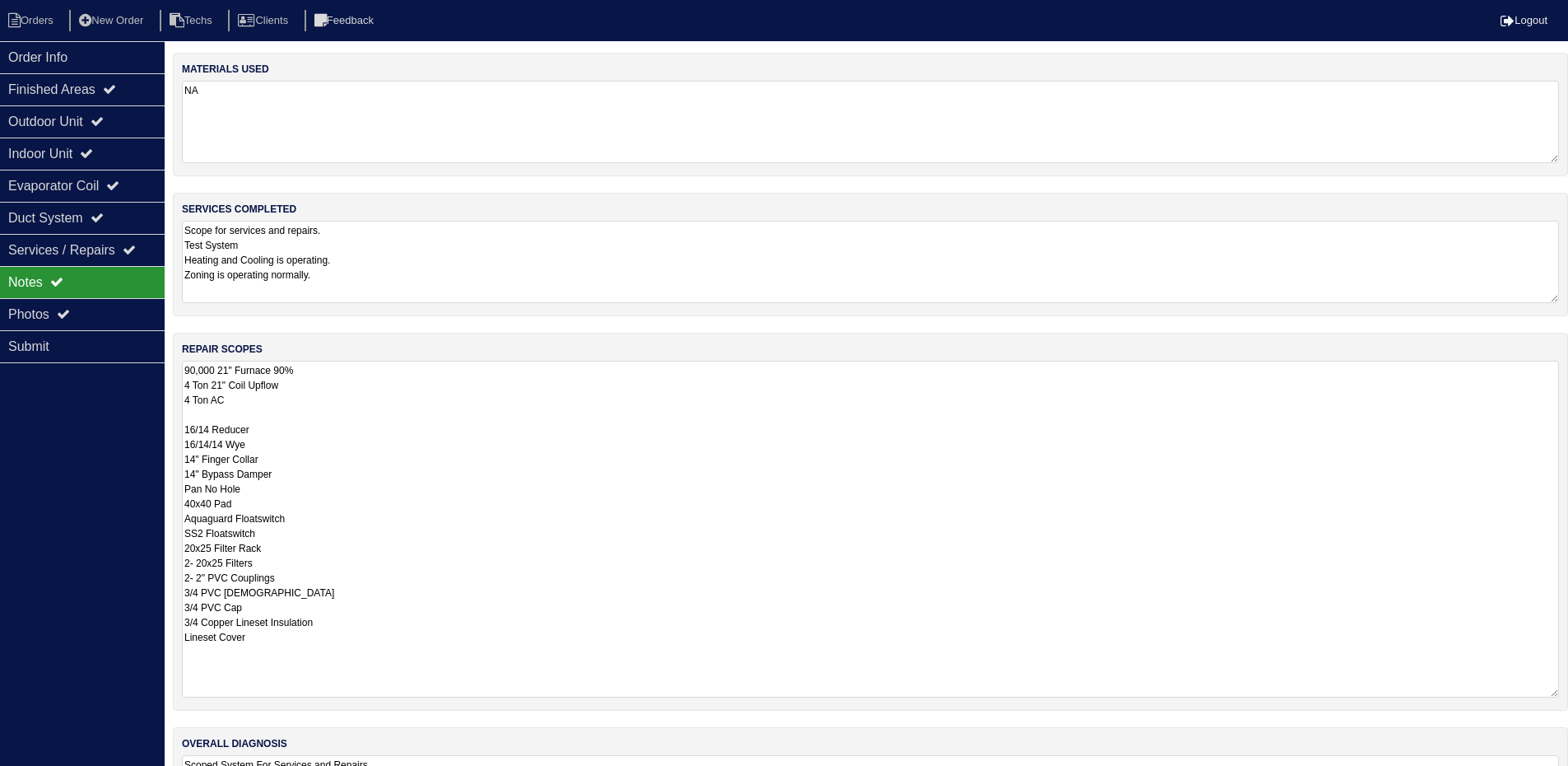
drag, startPoint x: 1566, startPoint y: 439, endPoint x: 1568, endPoint y: 693, distance: 254.0
click at [1568, 693] on html "Orders New Order Techs Clients Feedback Logout Orders New Order Users Clients M…" at bounding box center [784, 433] width 1568 height 867
click at [87, 123] on div "Outdoor Unit" at bounding box center [82, 121] width 165 height 32
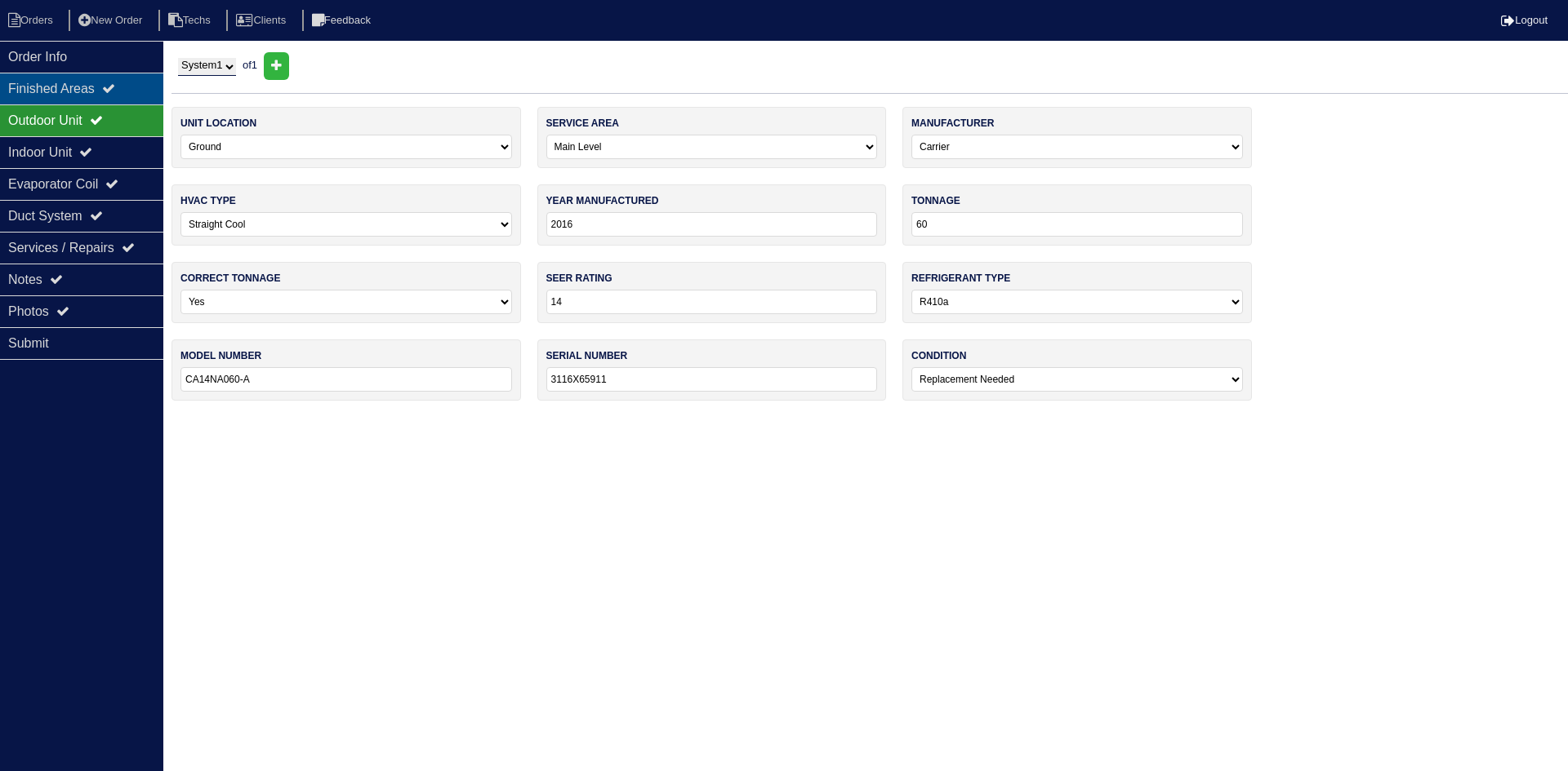
click at [100, 82] on div "Finished Areas" at bounding box center [82, 89] width 164 height 32
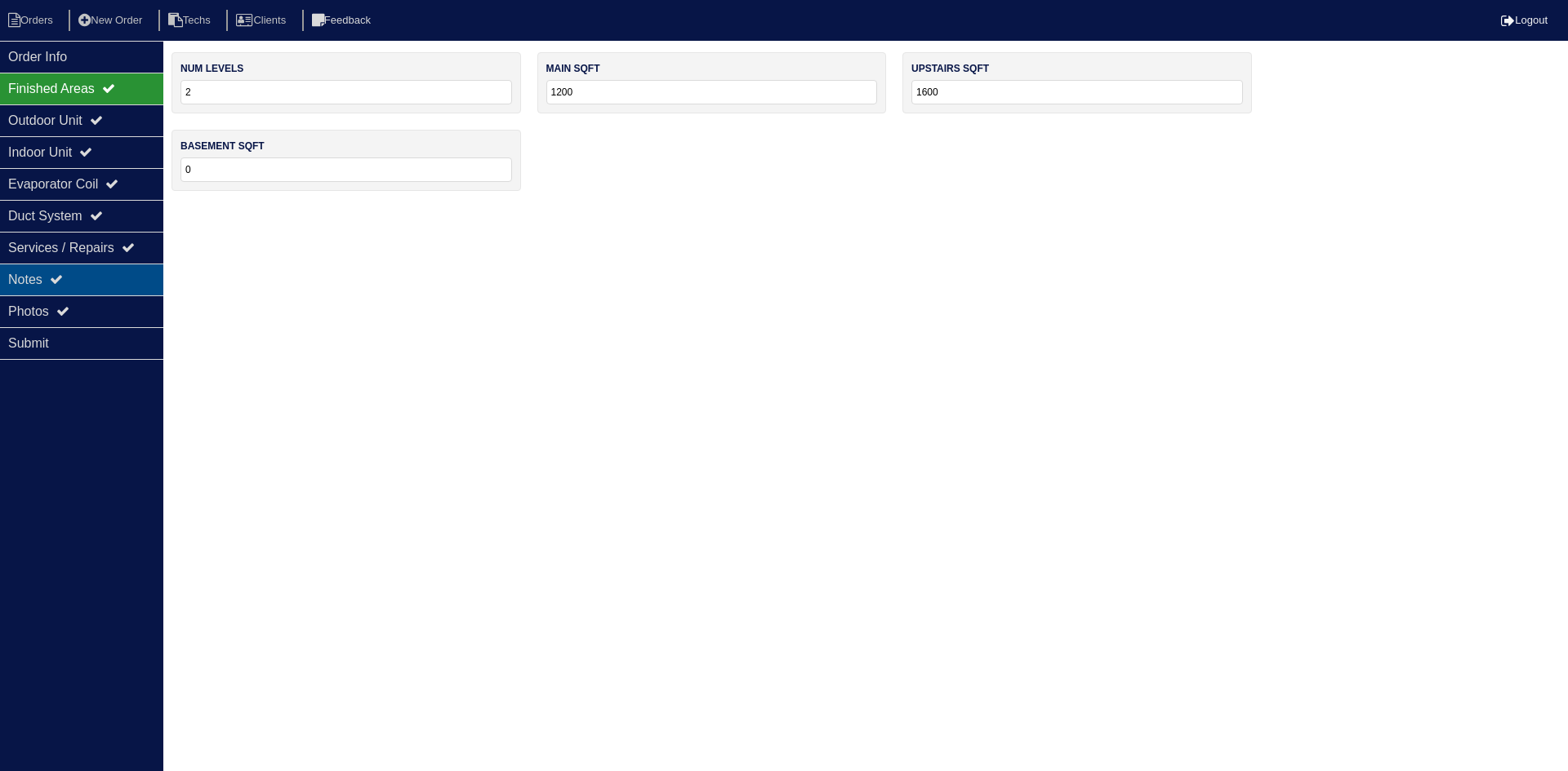
click at [92, 276] on div "Notes" at bounding box center [82, 279] width 164 height 32
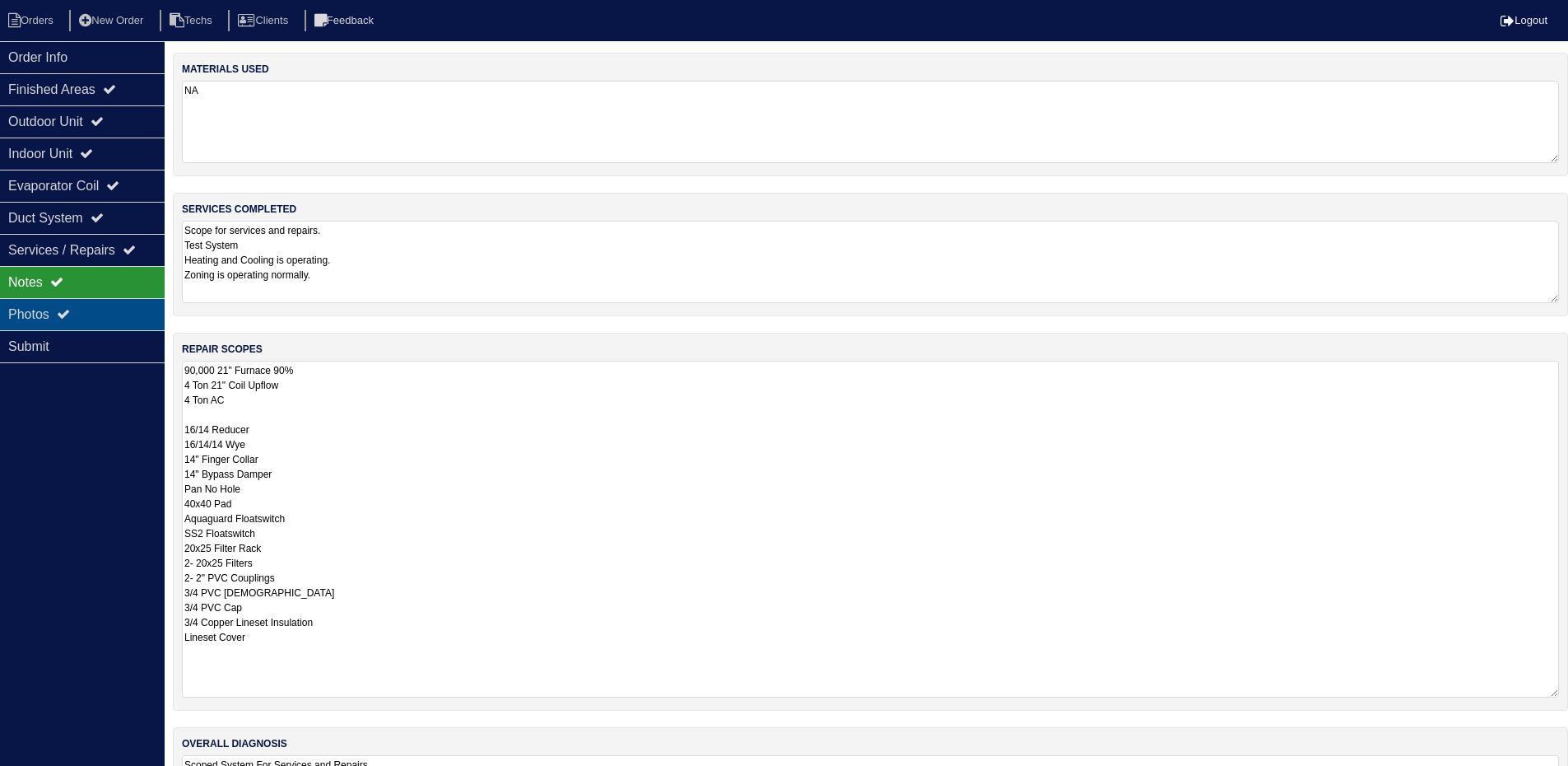
click at [84, 310] on div "Photos" at bounding box center [82, 314] width 165 height 32
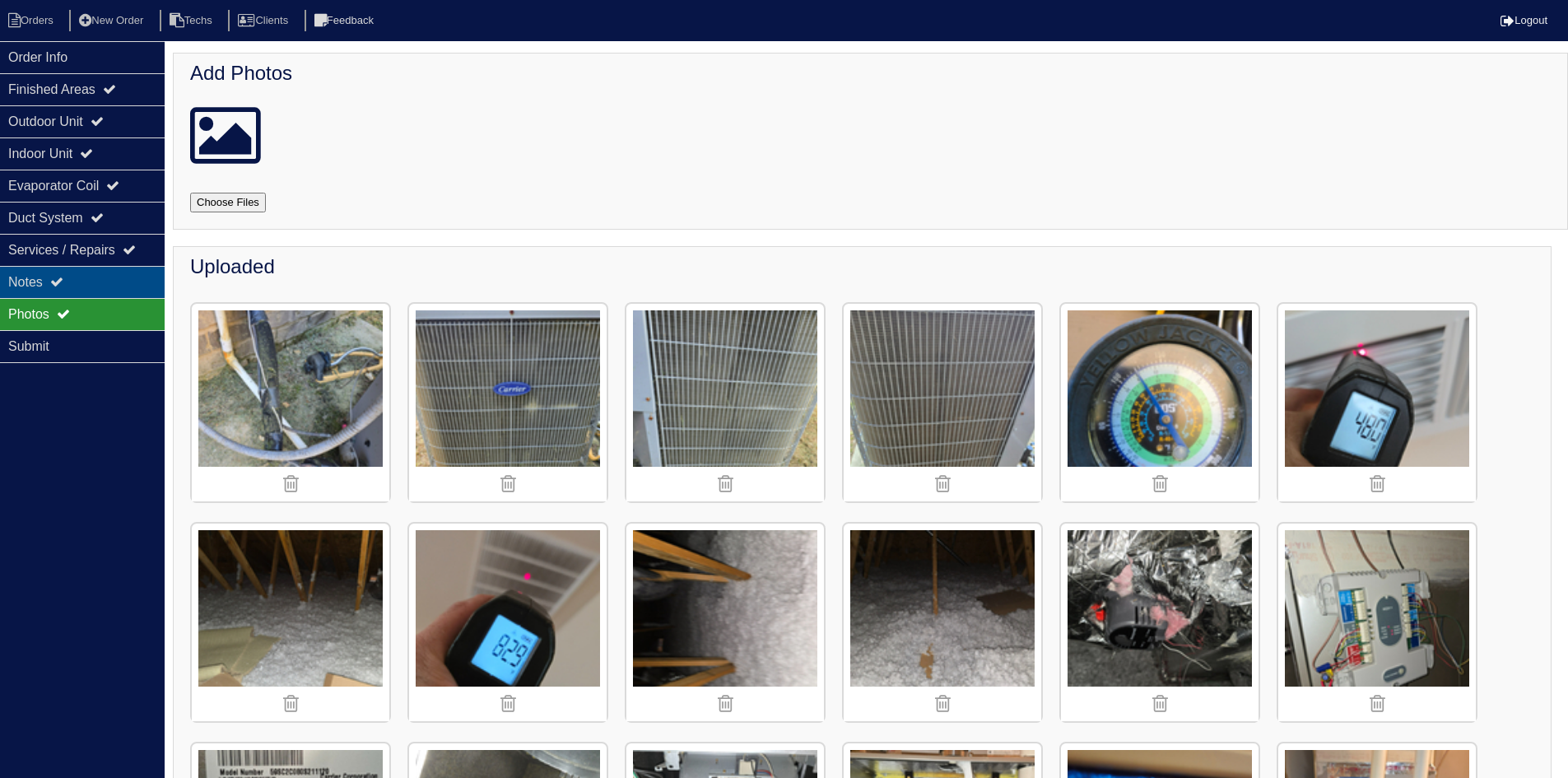
click at [78, 273] on div "Notes" at bounding box center [82, 282] width 165 height 32
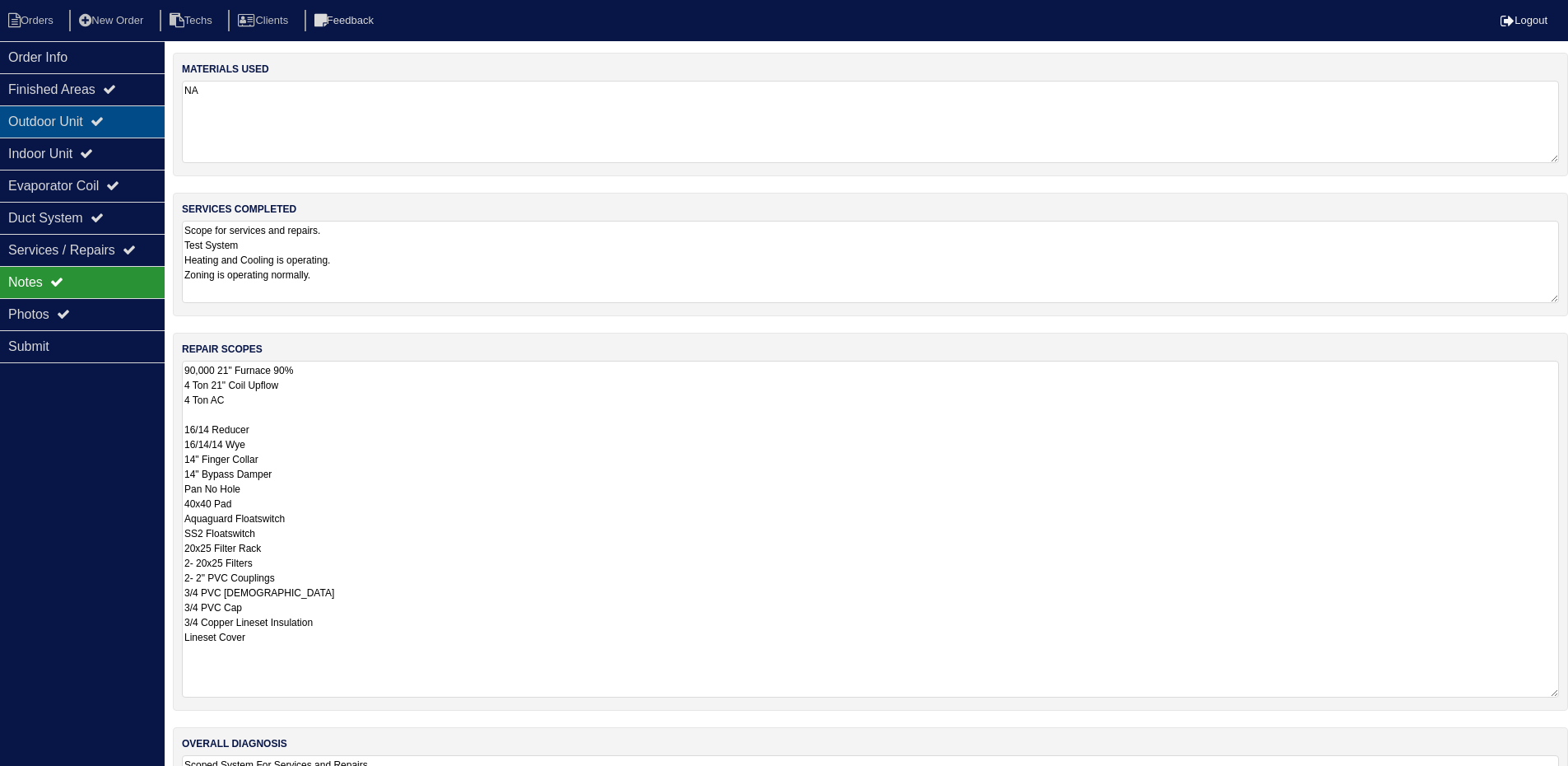
click at [81, 119] on div "Outdoor Unit" at bounding box center [82, 121] width 165 height 32
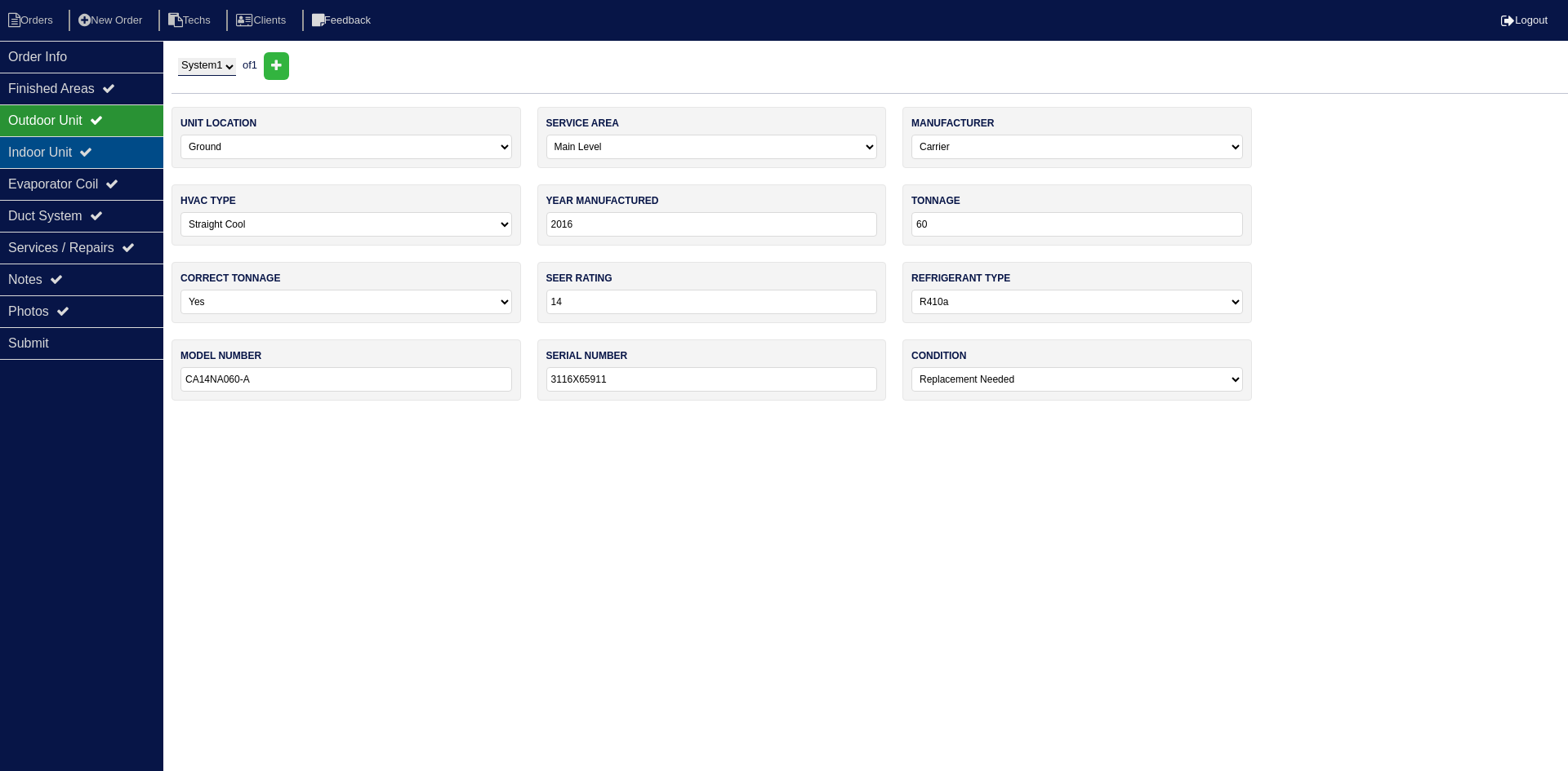
click at [75, 149] on div "Indoor Unit" at bounding box center [82, 152] width 164 height 32
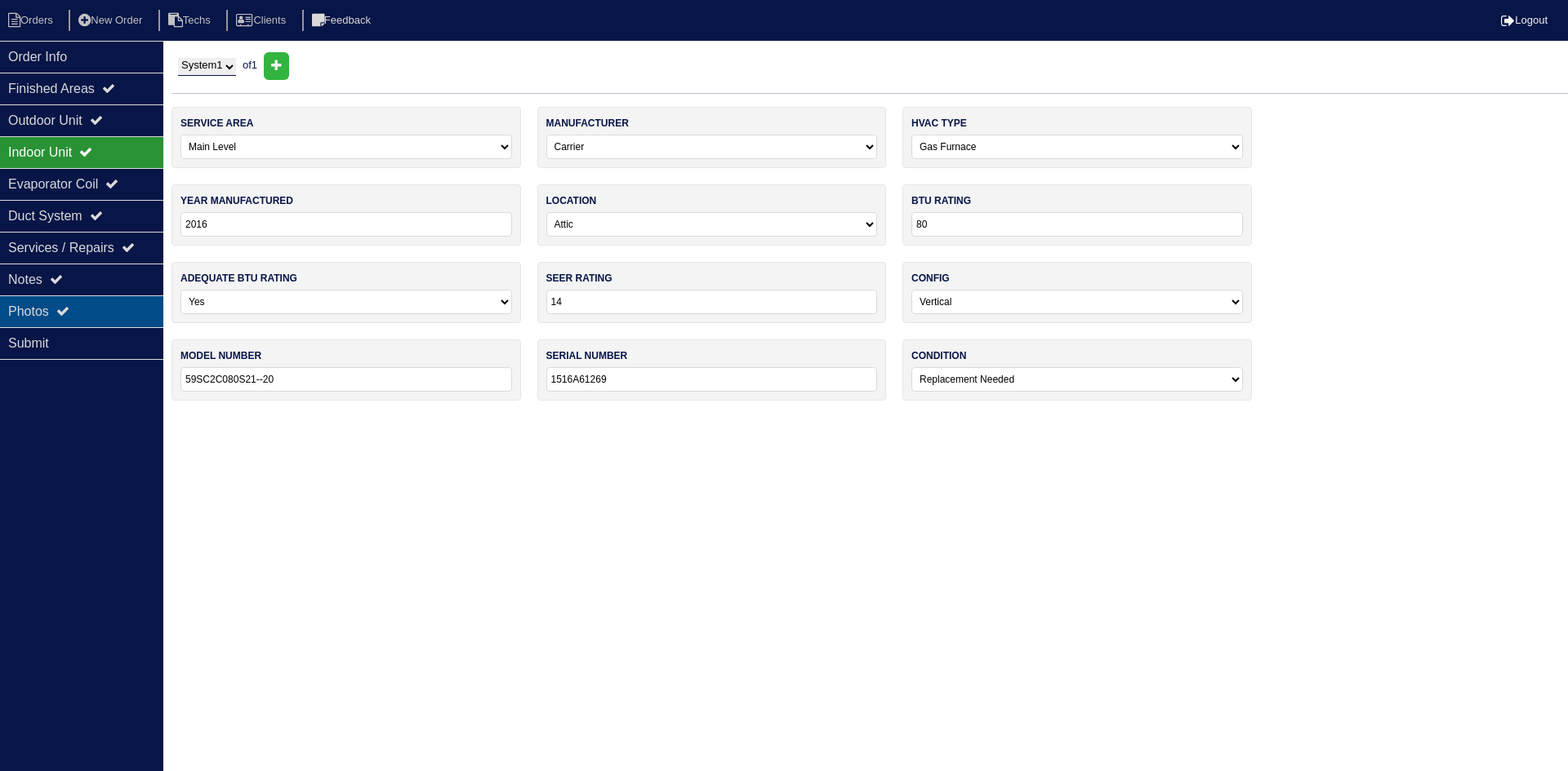
click at [69, 311] on icon at bounding box center [62, 311] width 13 height 13
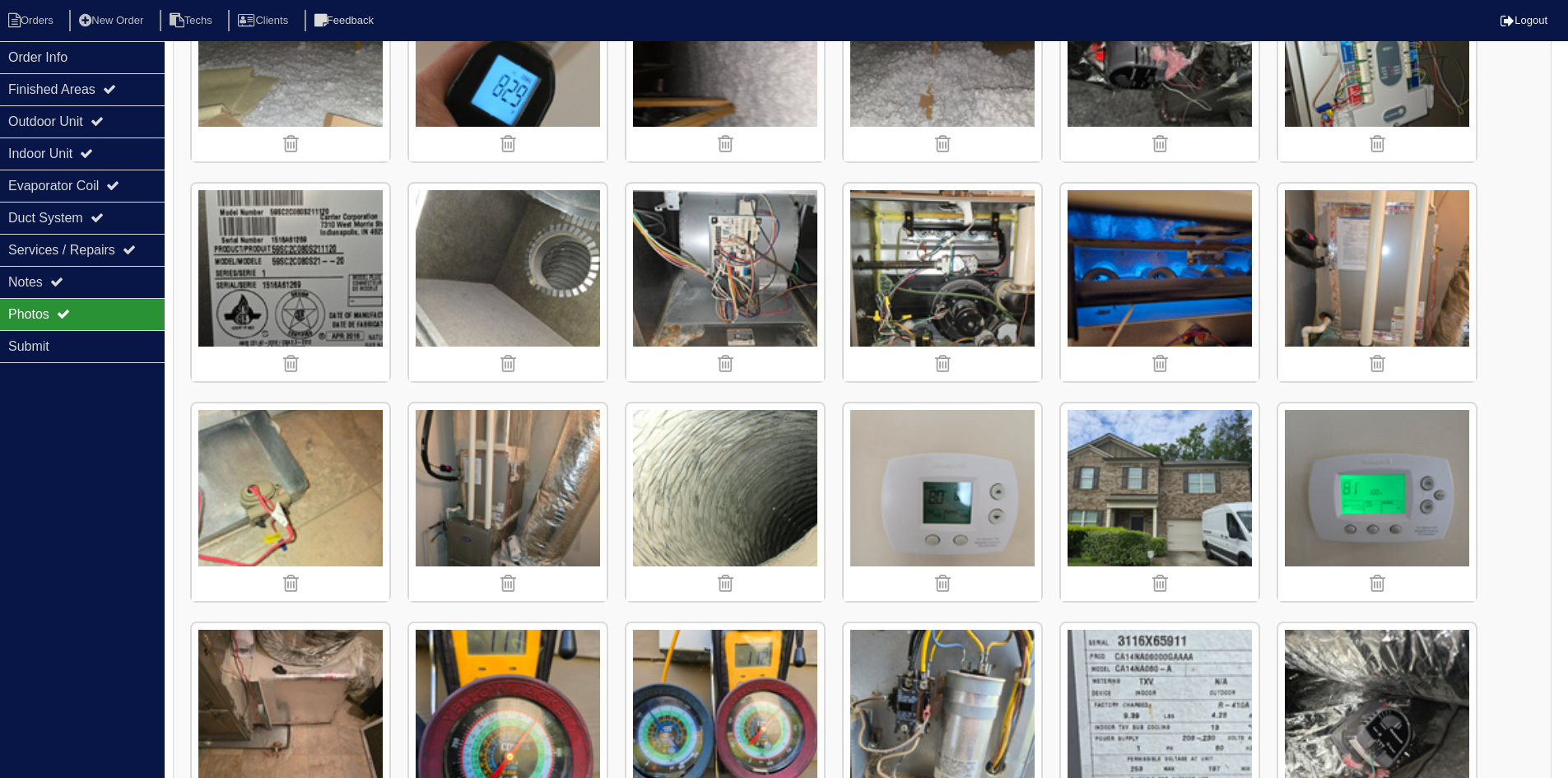
scroll to position [577, 0]
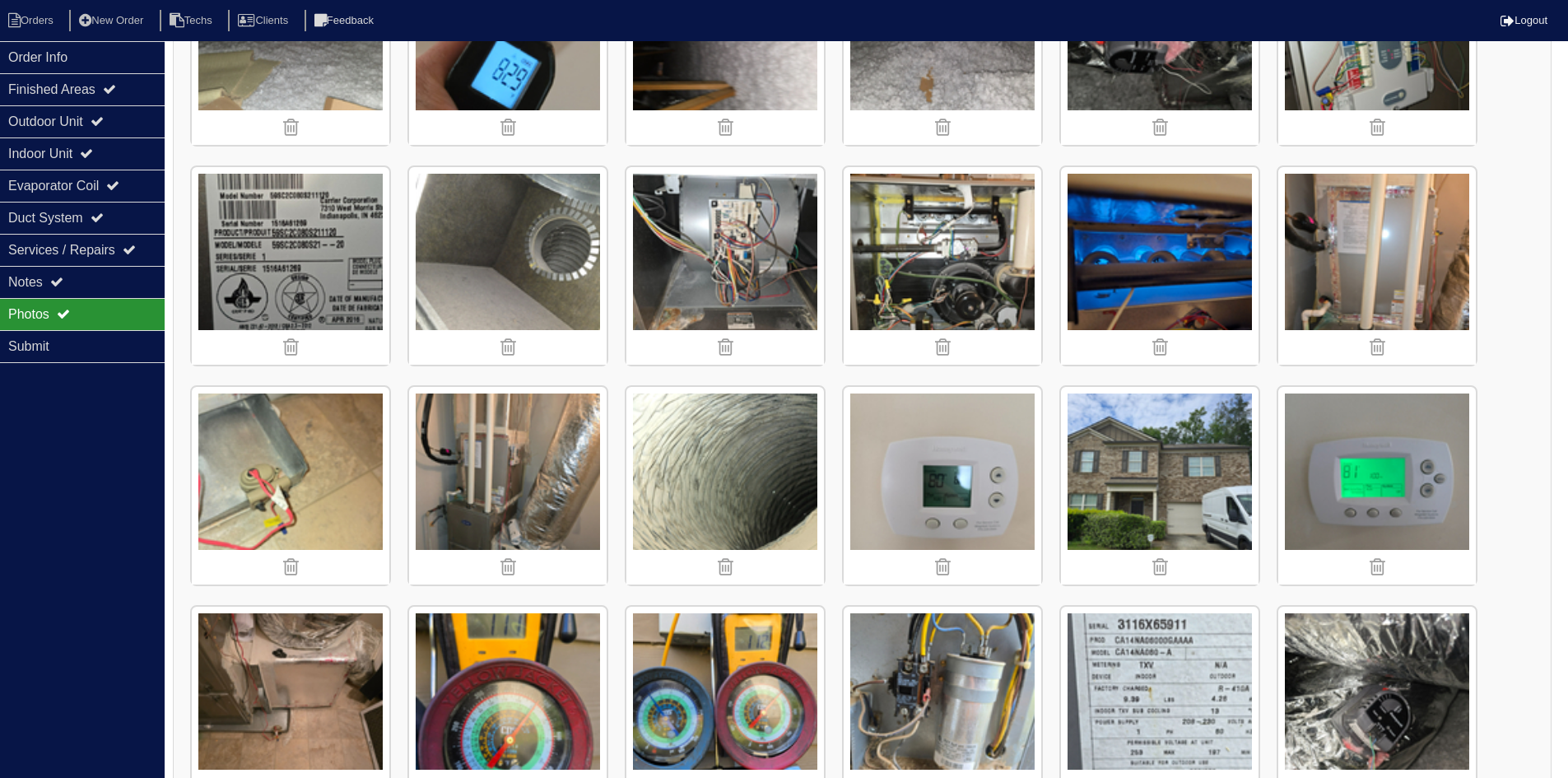
click at [936, 257] on img at bounding box center [942, 265] width 197 height 197
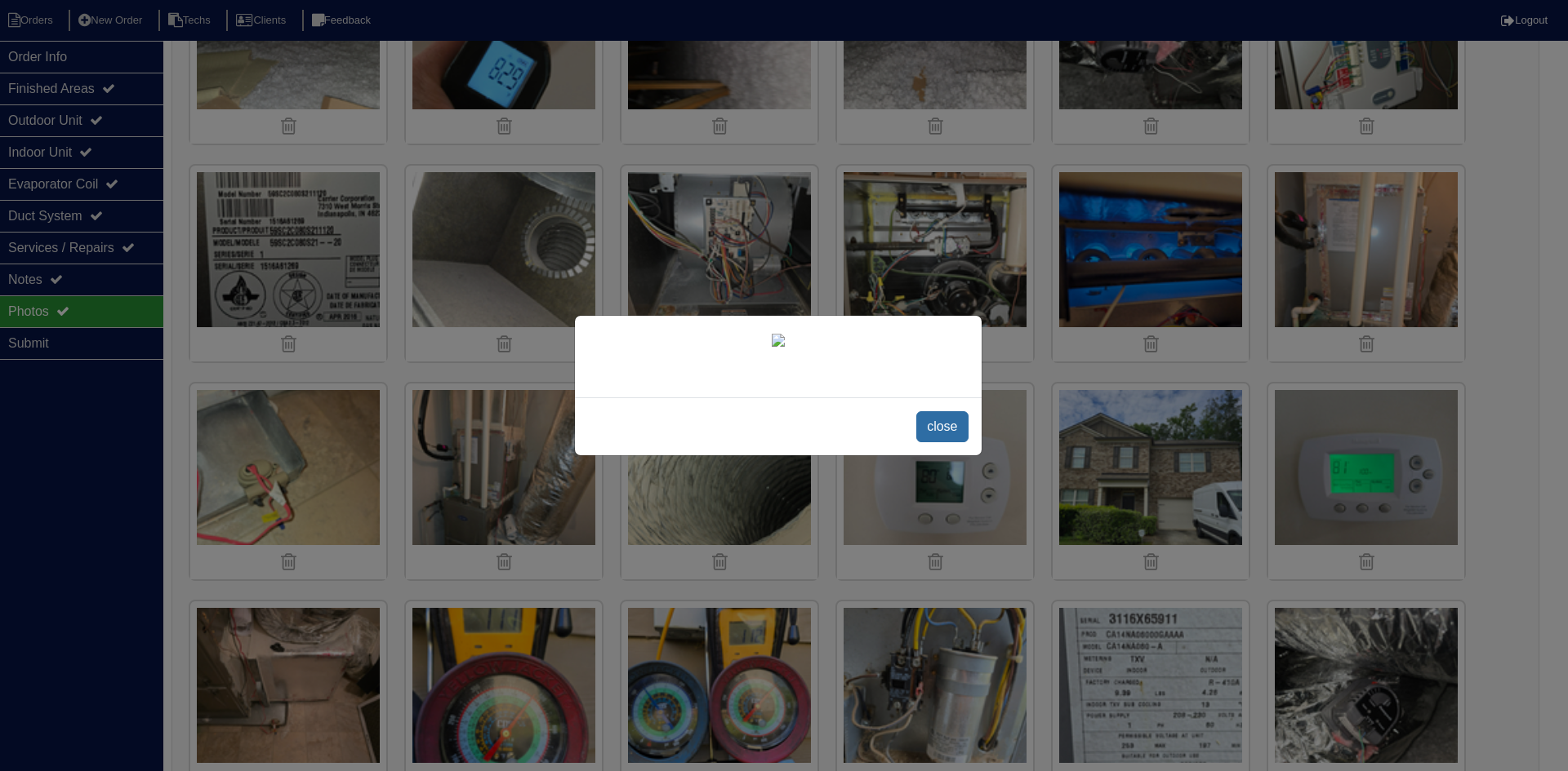
click at [933, 425] on span "close" at bounding box center [942, 427] width 52 height 31
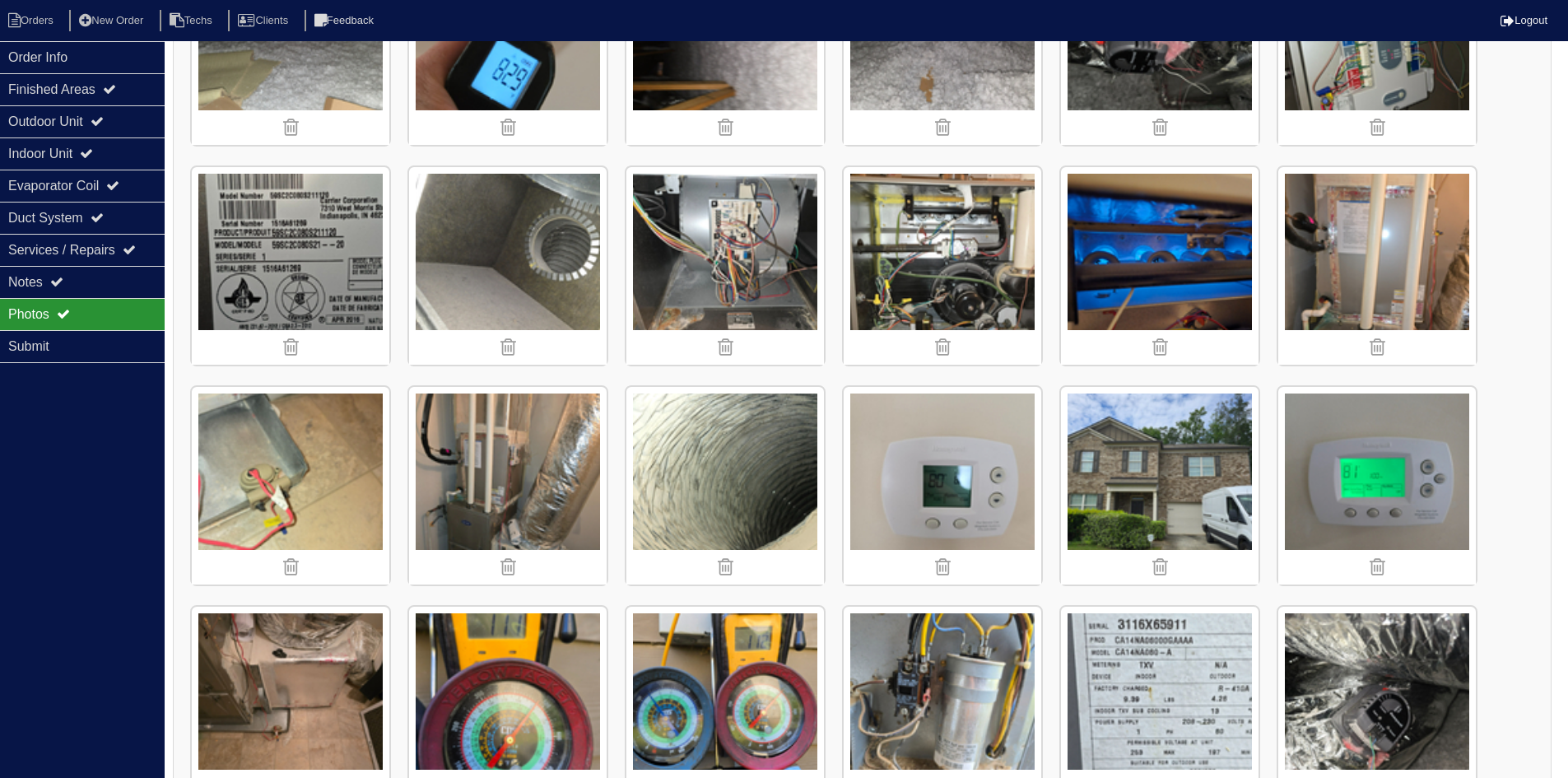
scroll to position [577, 0]
click at [933, 254] on img at bounding box center [942, 265] width 197 height 197
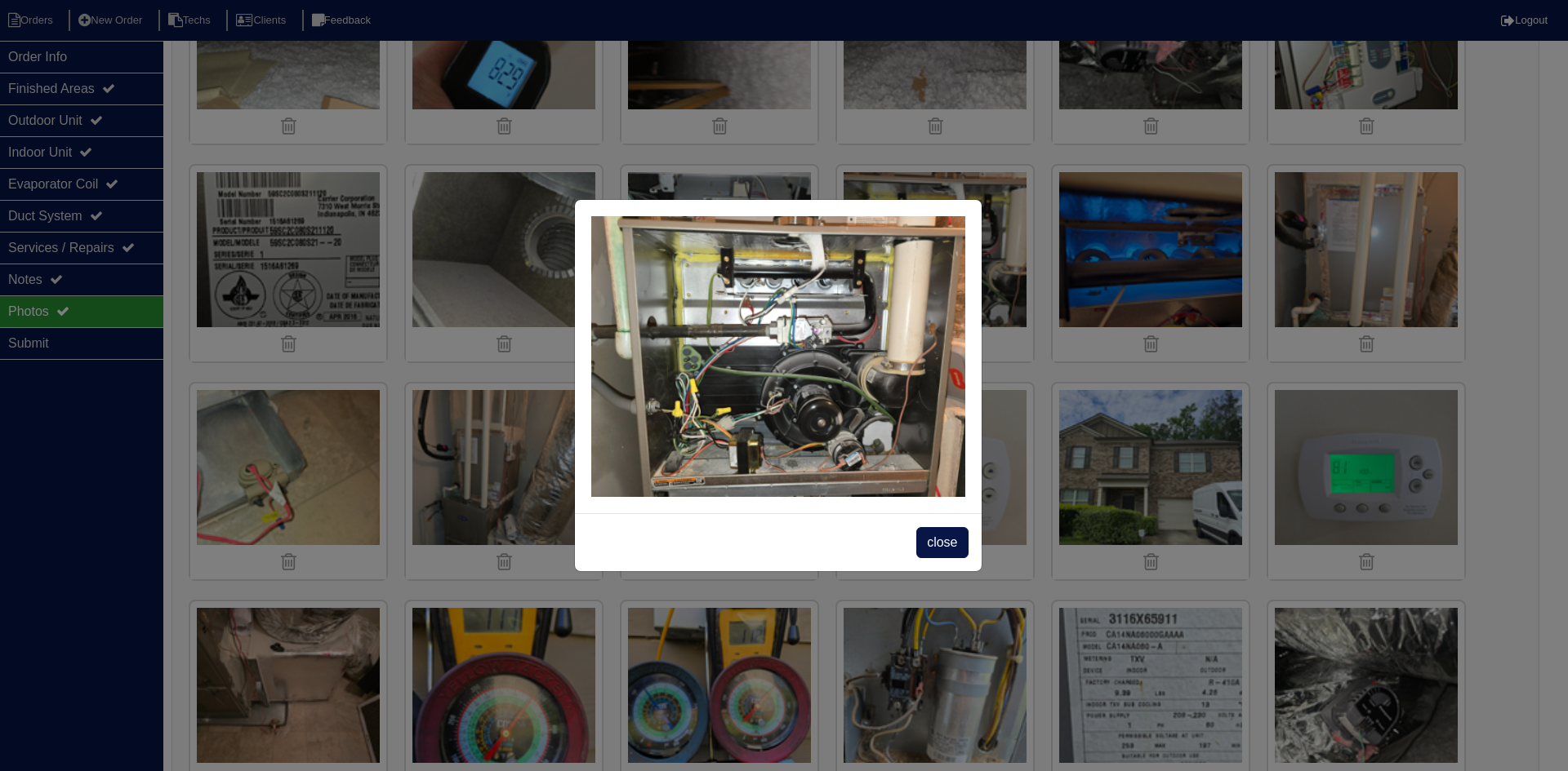
click at [943, 543] on span "close" at bounding box center [942, 543] width 52 height 31
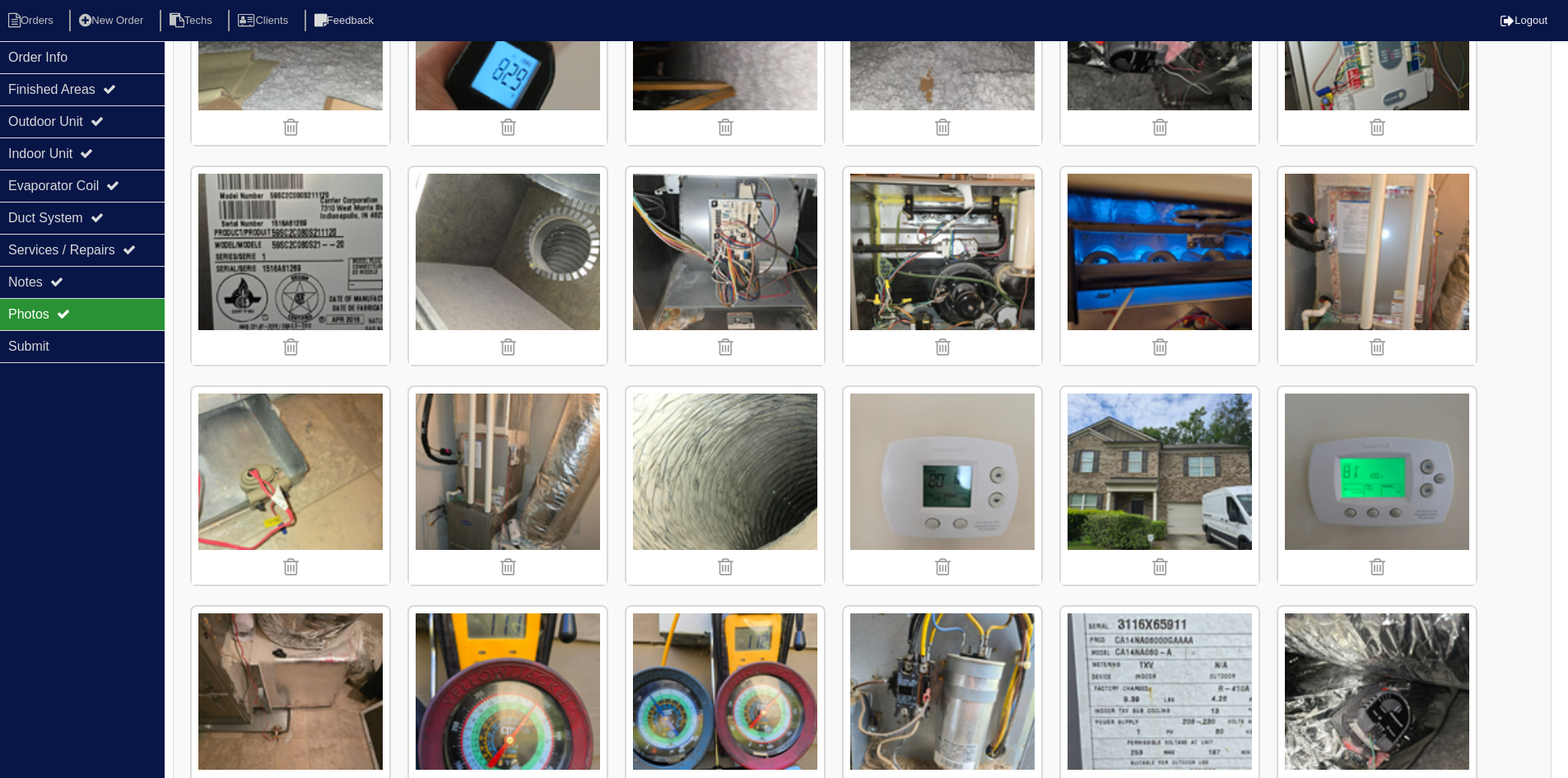
click at [1119, 271] on img at bounding box center [1160, 265] width 197 height 197
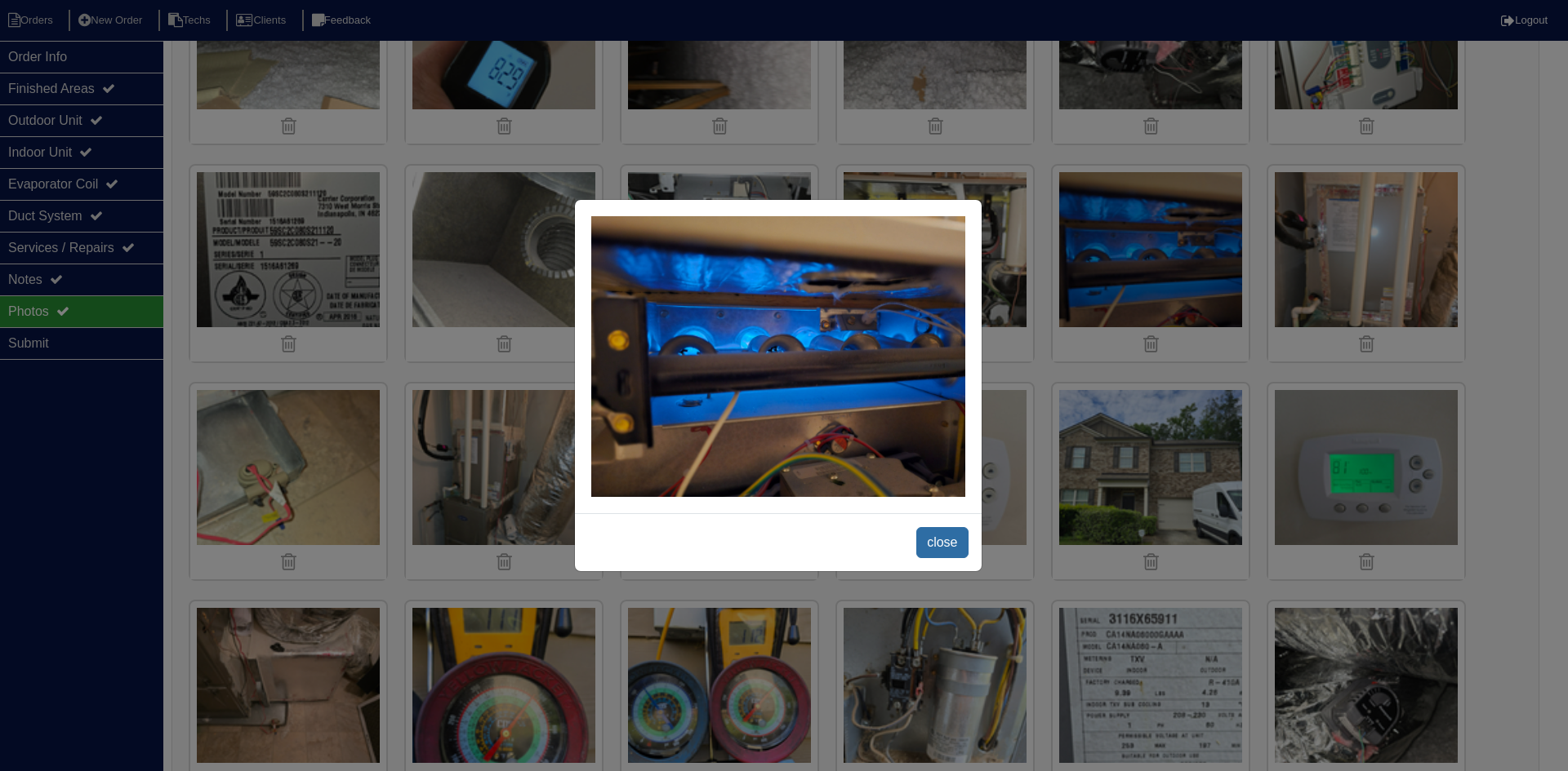
click at [943, 535] on span "close" at bounding box center [942, 543] width 52 height 31
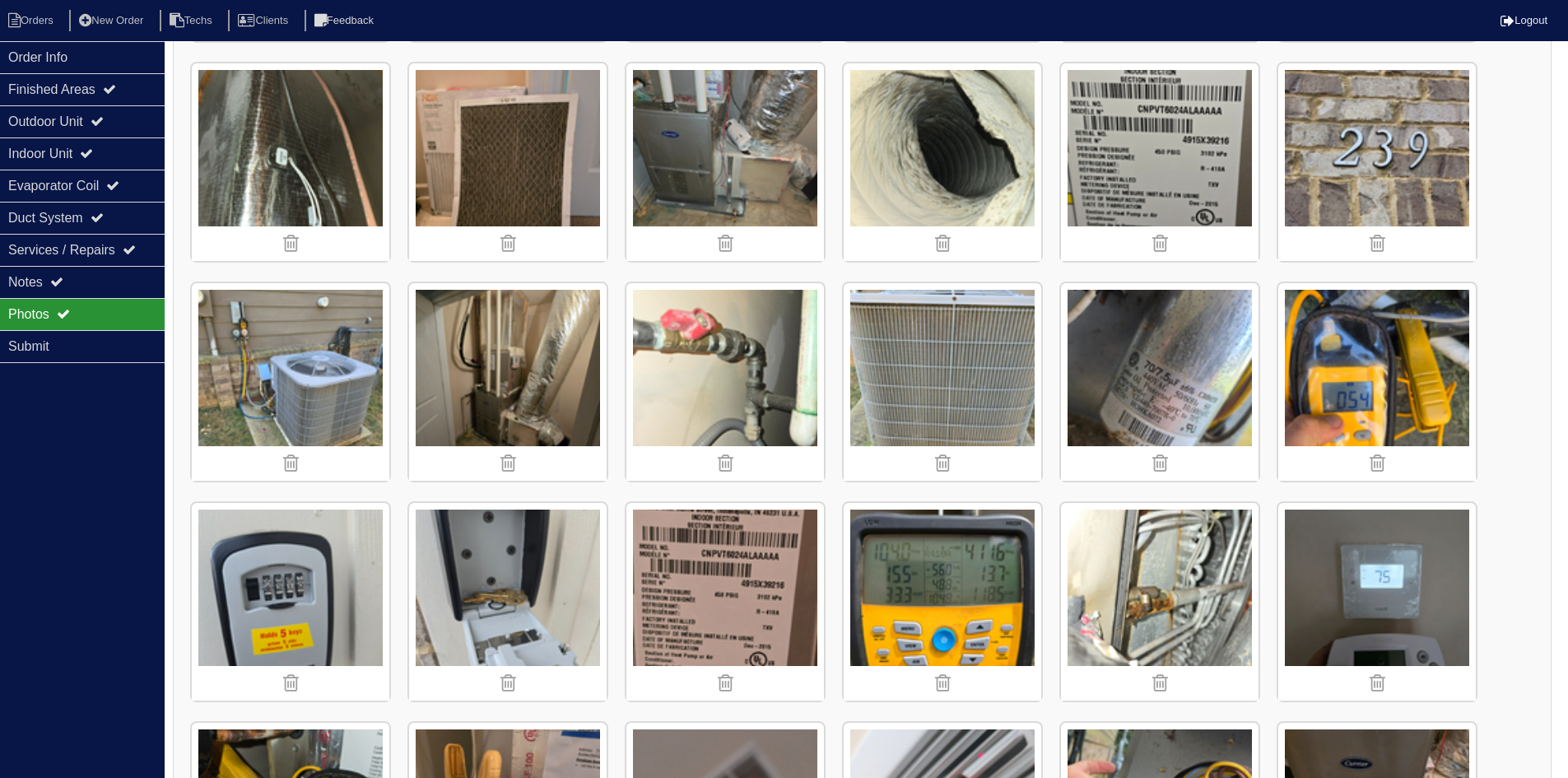
scroll to position [1400, 0]
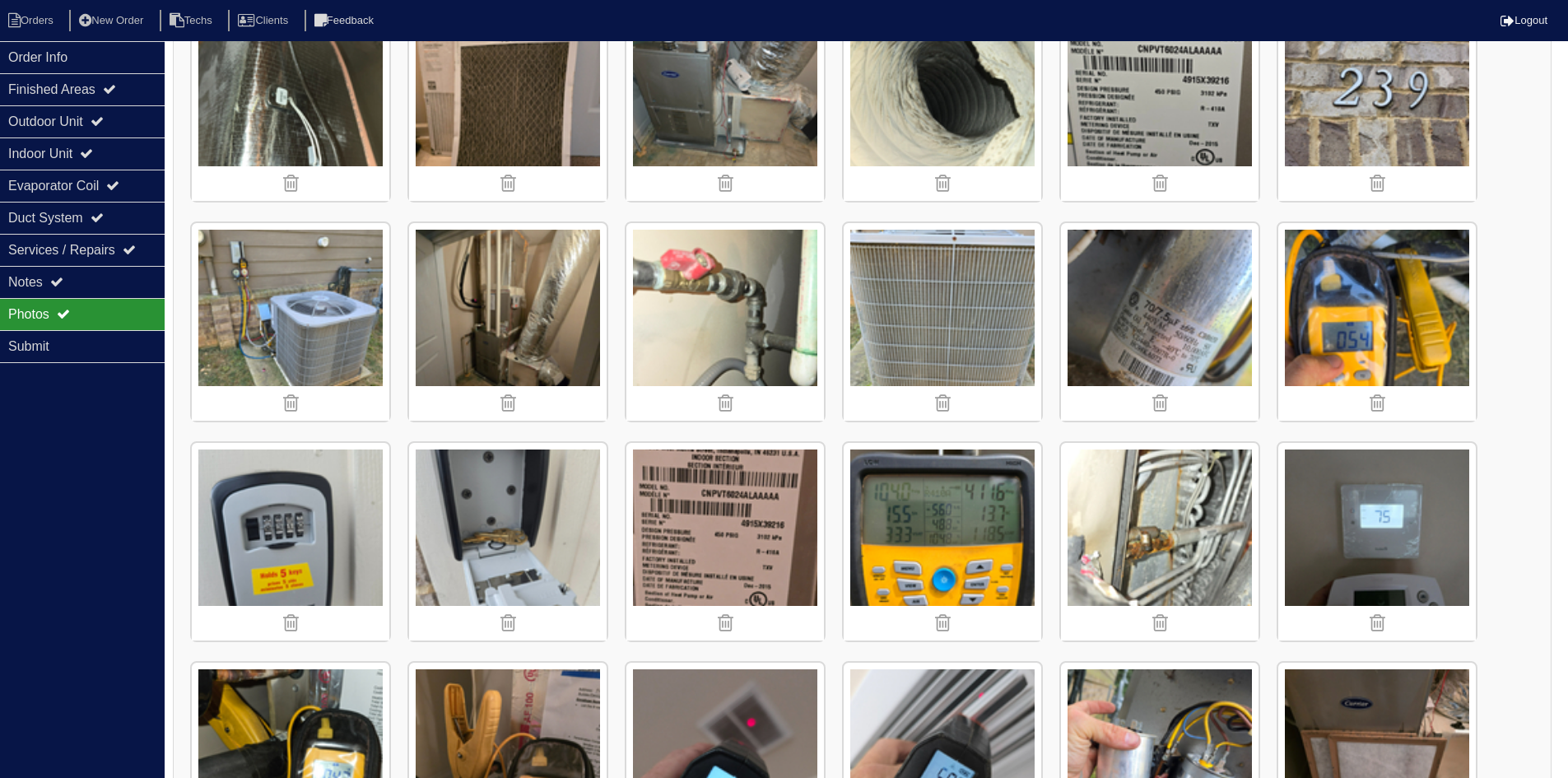
click at [313, 334] on img at bounding box center [290, 321] width 197 height 197
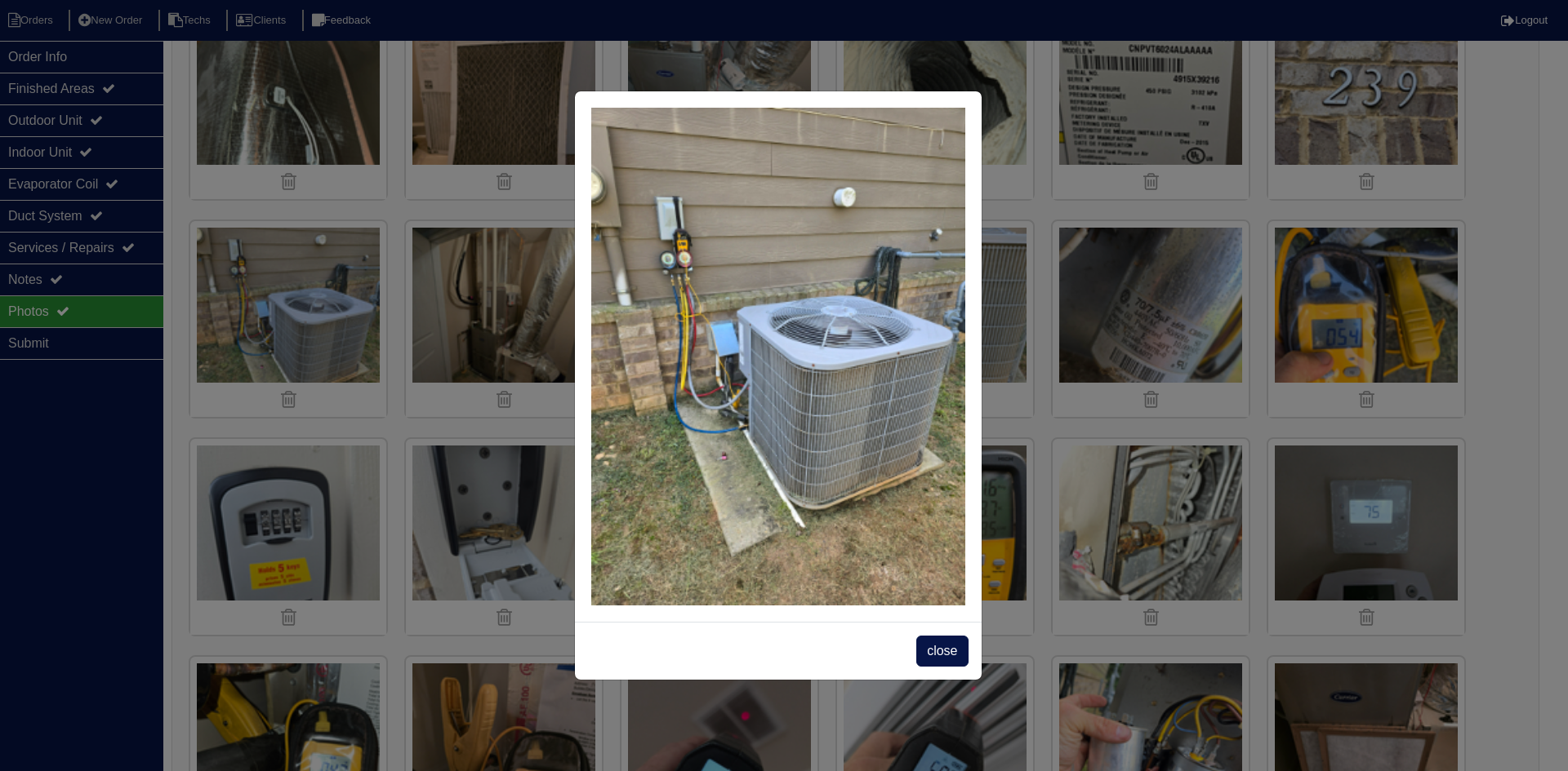
drag, startPoint x: 935, startPoint y: 654, endPoint x: 859, endPoint y: 604, distance: 91.0
click at [935, 654] on span "close" at bounding box center [942, 651] width 52 height 31
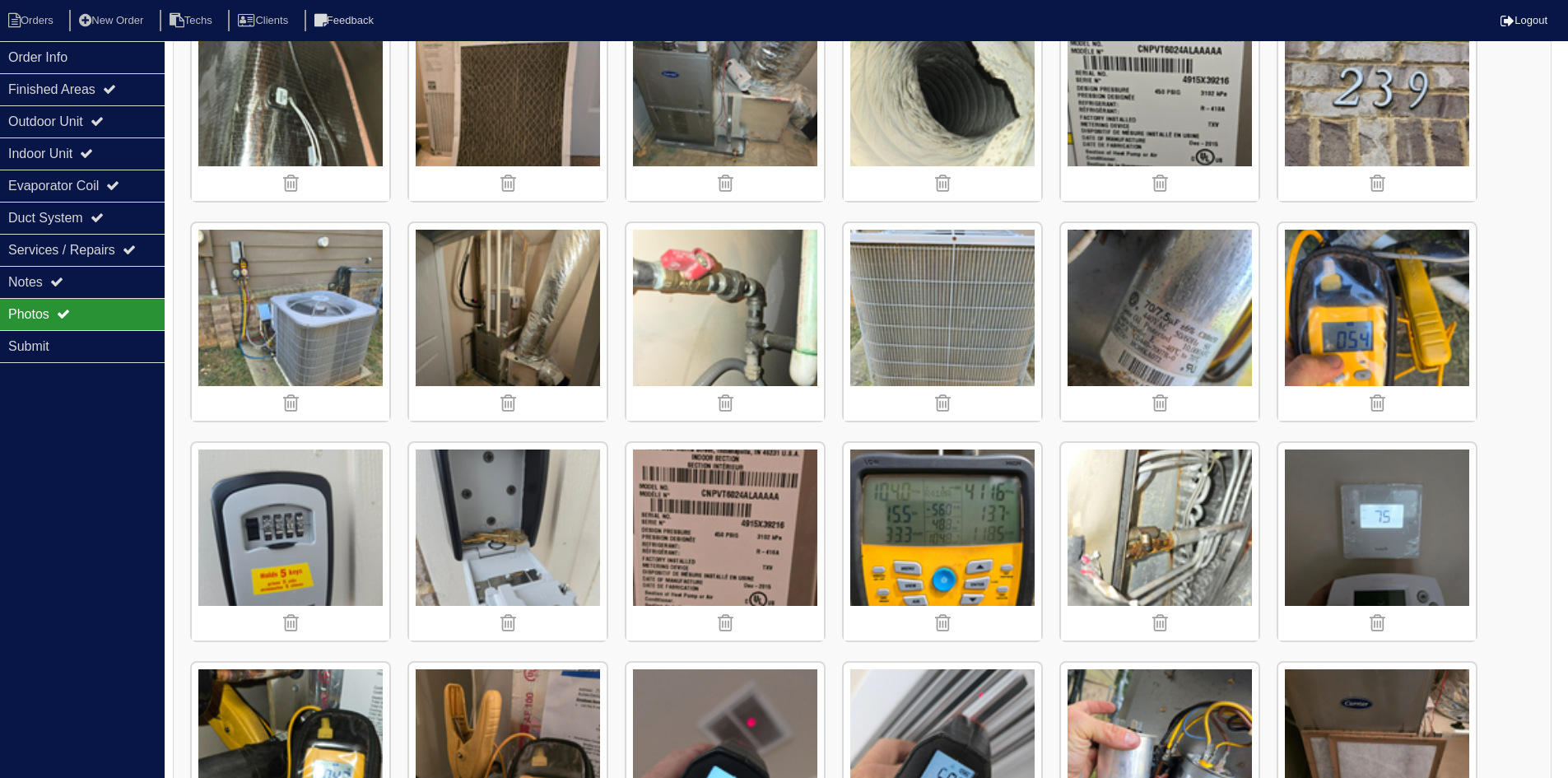
click at [1165, 528] on img at bounding box center [1160, 541] width 197 height 197
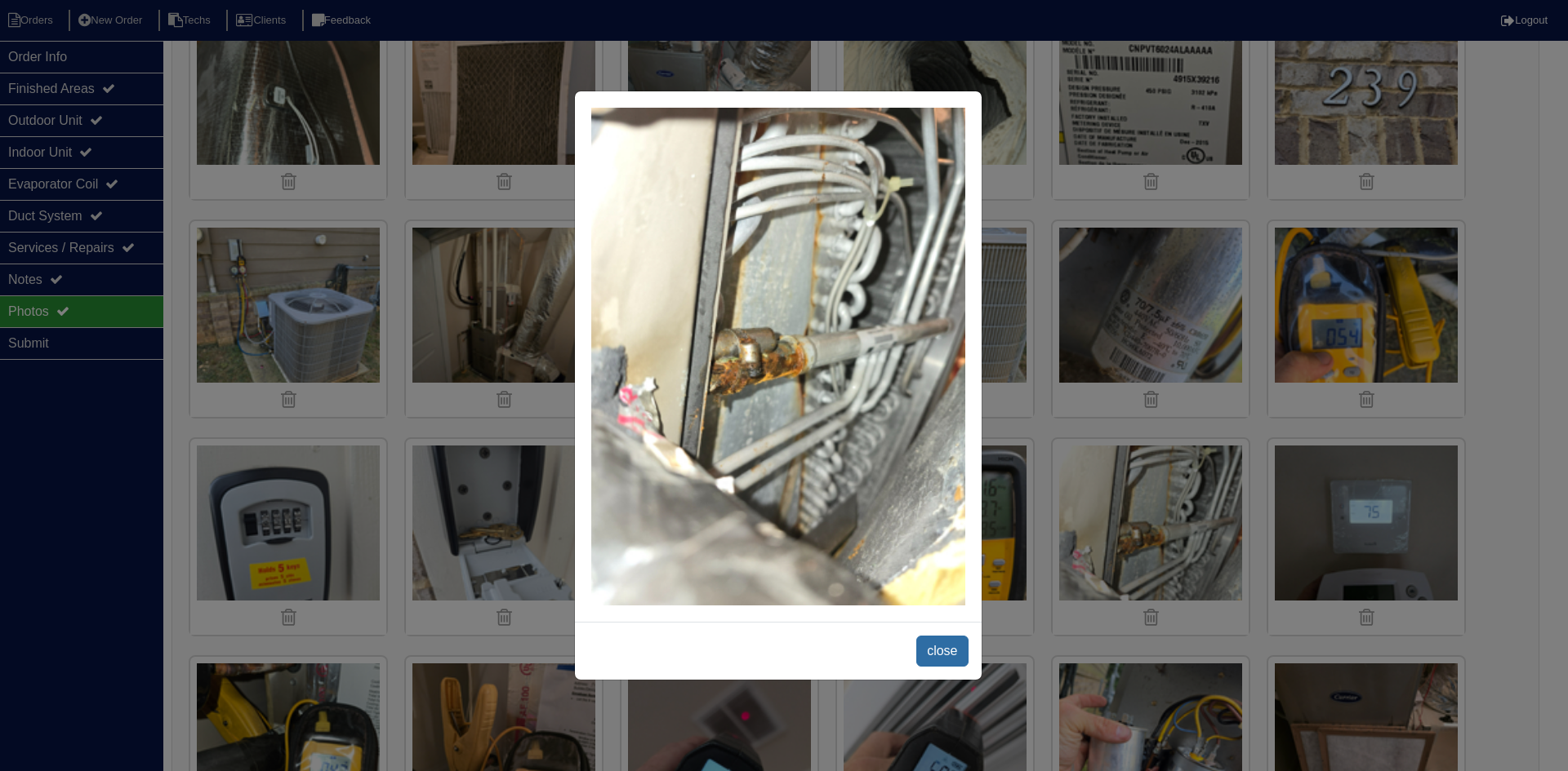
click at [947, 638] on span "close" at bounding box center [942, 651] width 52 height 31
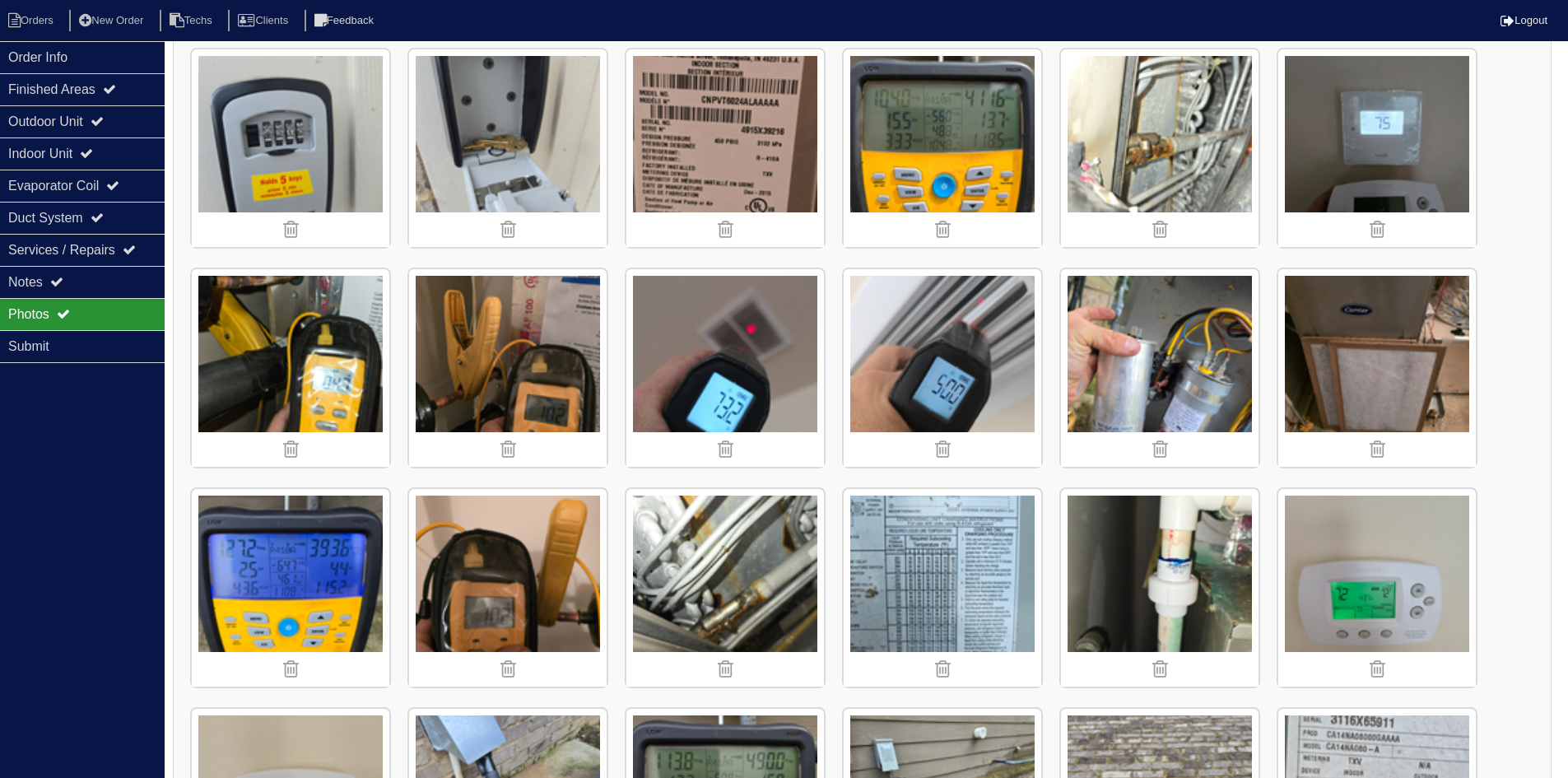
scroll to position [1812, 0]
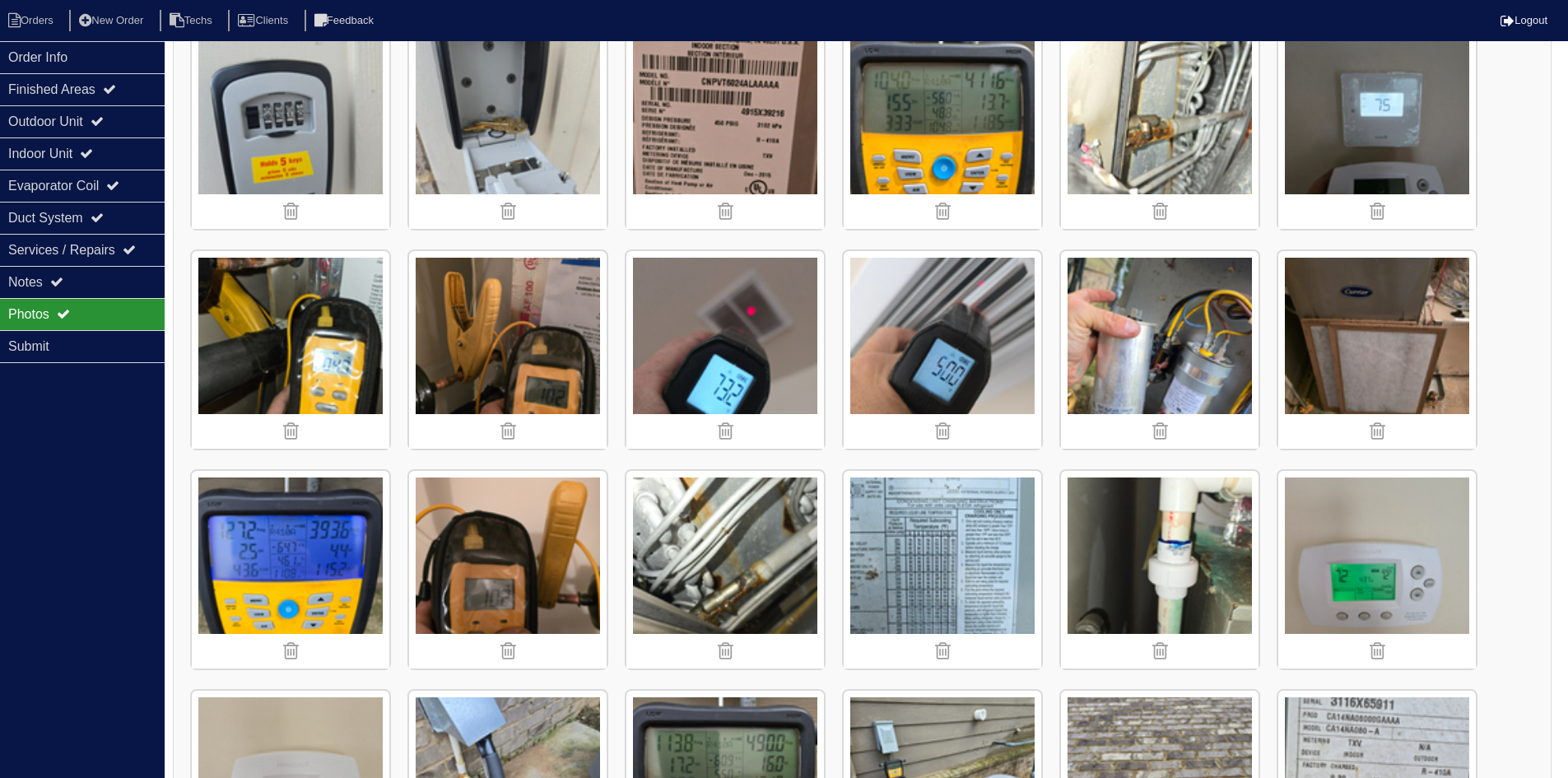
click at [700, 558] on img at bounding box center [725, 570] width 197 height 197
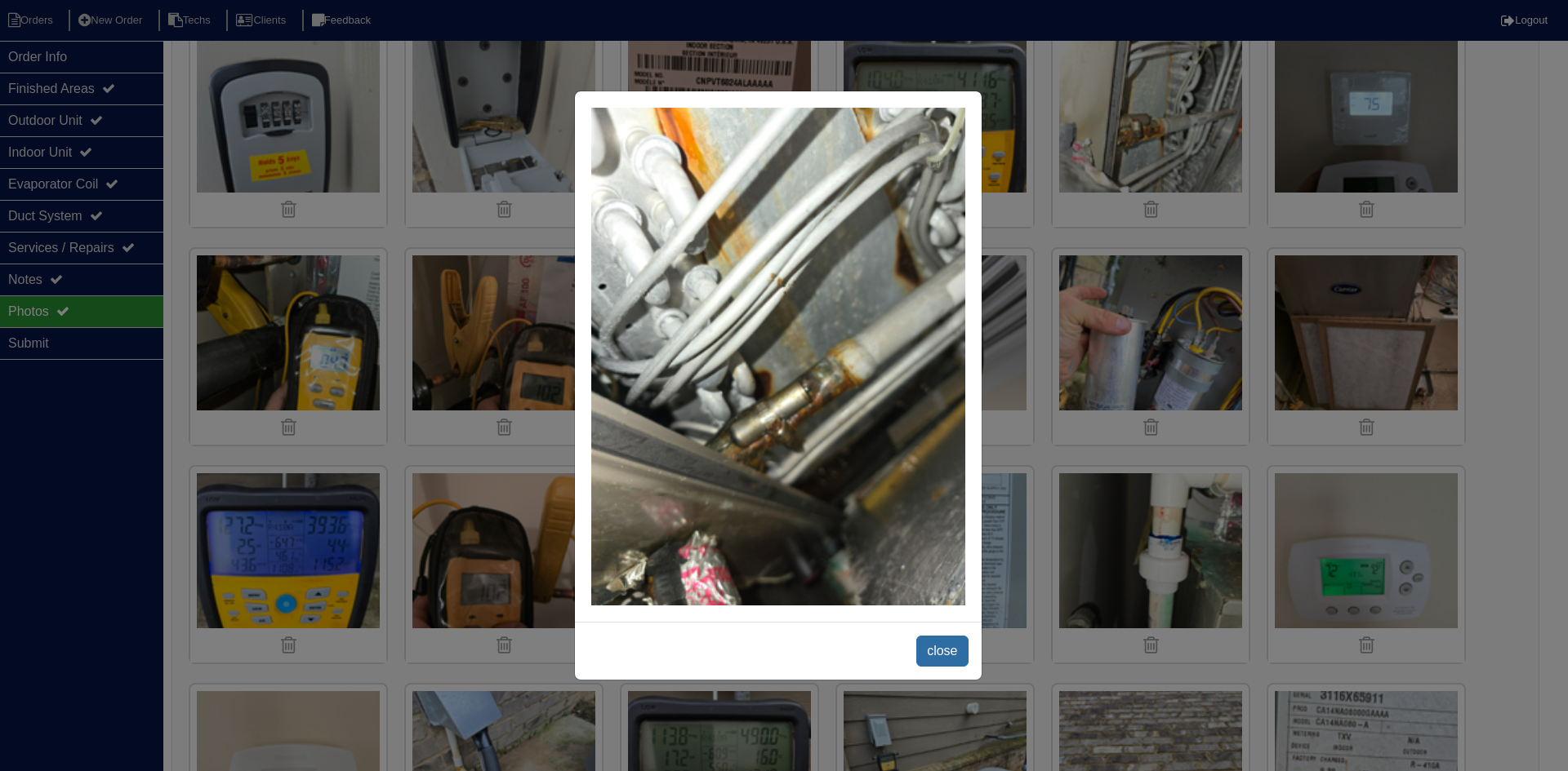
click at [927, 647] on span "close" at bounding box center [942, 651] width 52 height 31
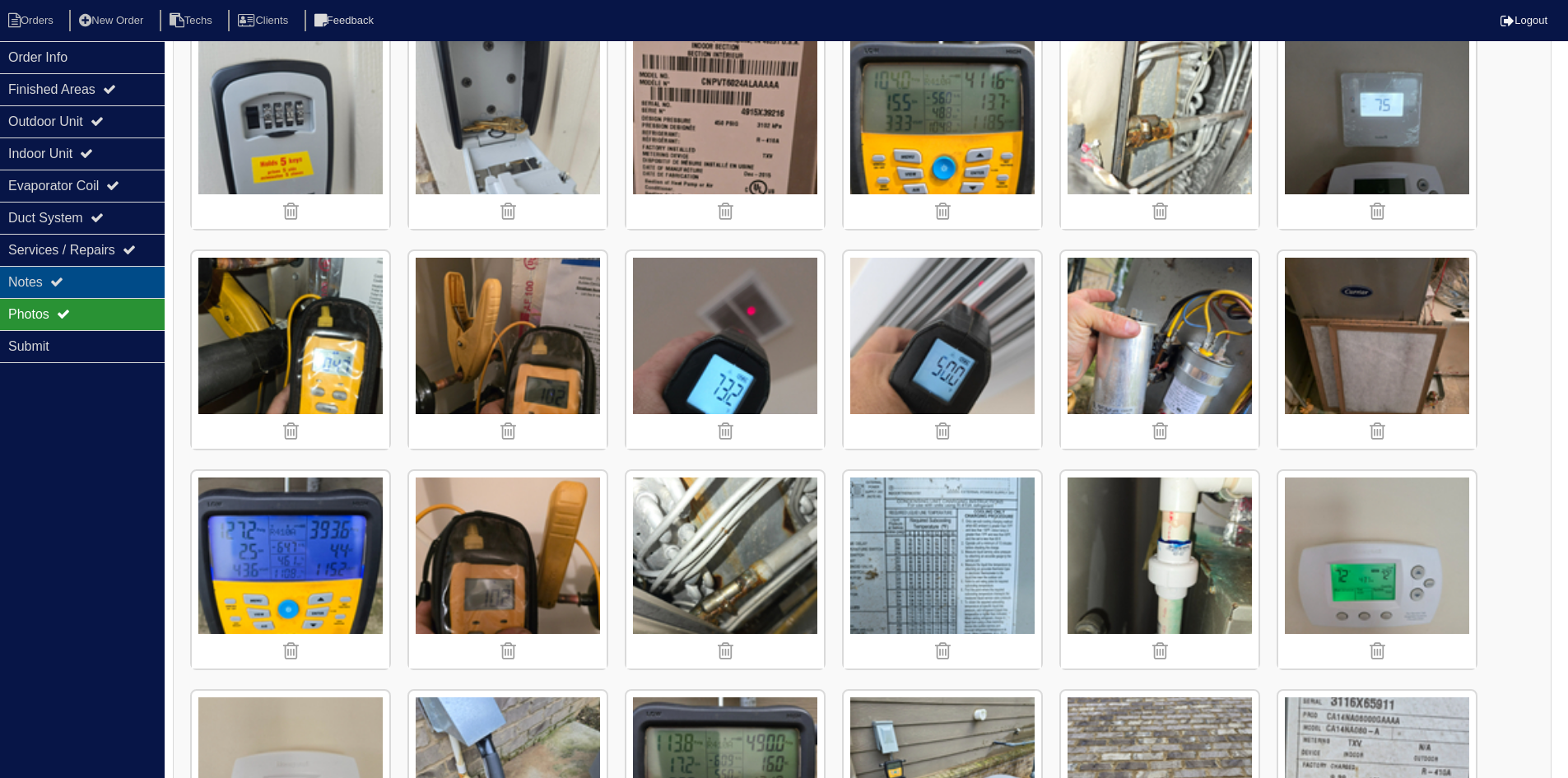
click at [84, 275] on div "Notes" at bounding box center [82, 282] width 165 height 32
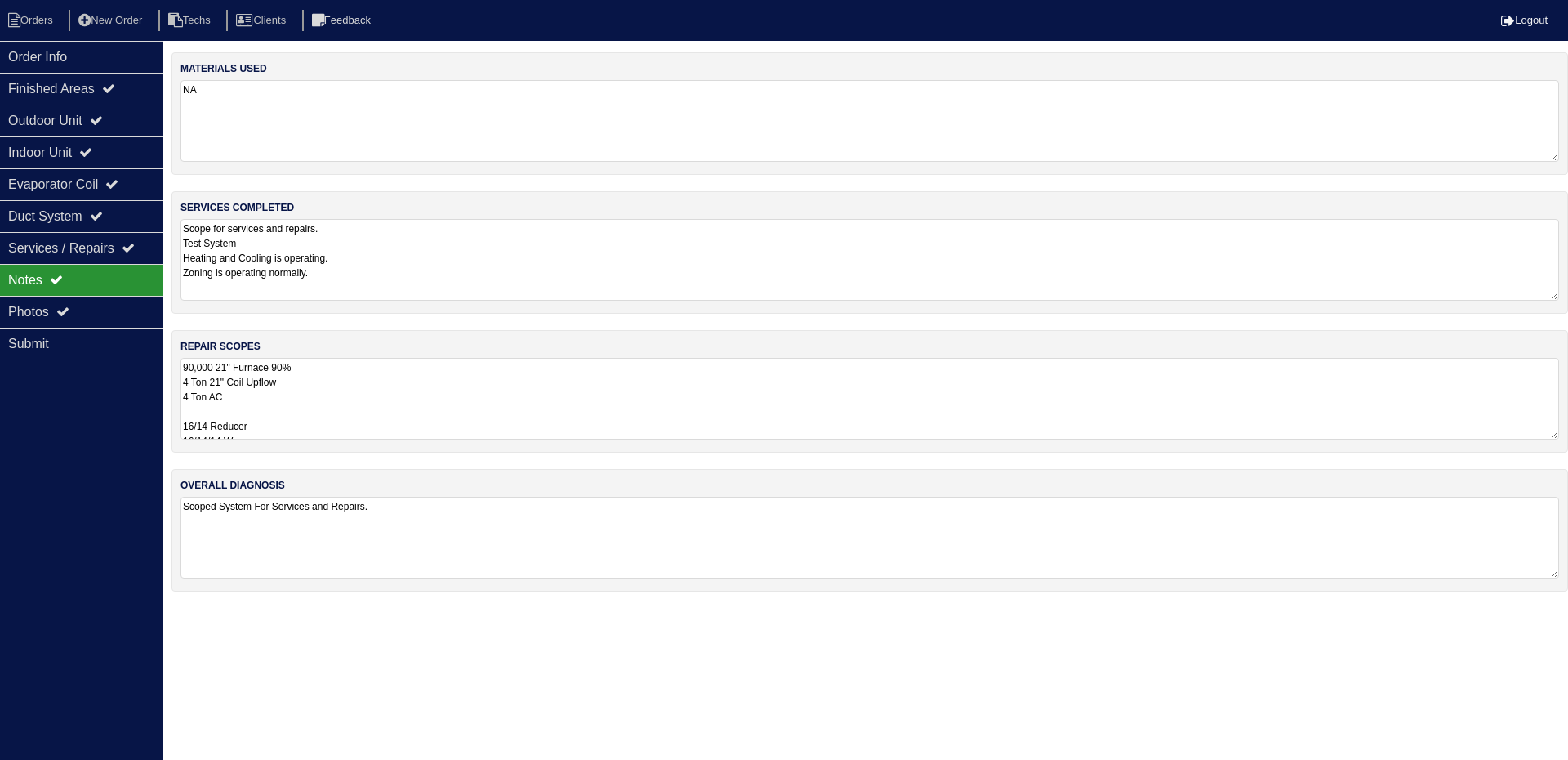
click at [578, 387] on textarea "90,000 21" Furnace 90% 4 Ton 21" Coil Upflow 4 Ton AC 16/14 Reducer 16/14/14 Wy…" at bounding box center [869, 399] width 1378 height 82
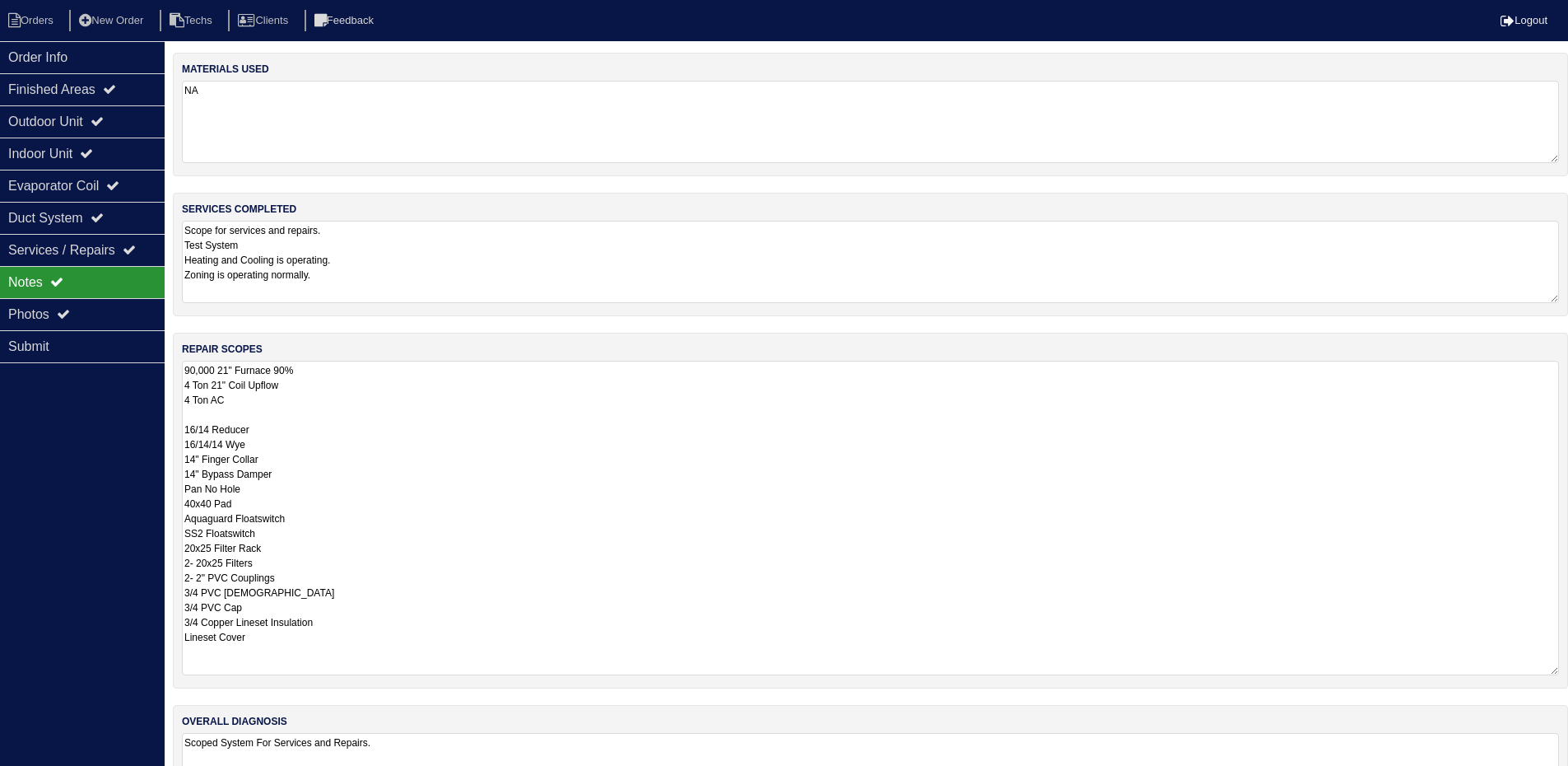
click at [528, 482] on textarea "90,000 21" Furnace 90% 4 Ton 21" Coil Upflow 4 Ton AC 16/14 Reducer 16/14/14 Wy…" at bounding box center [870, 518] width 1378 height 314
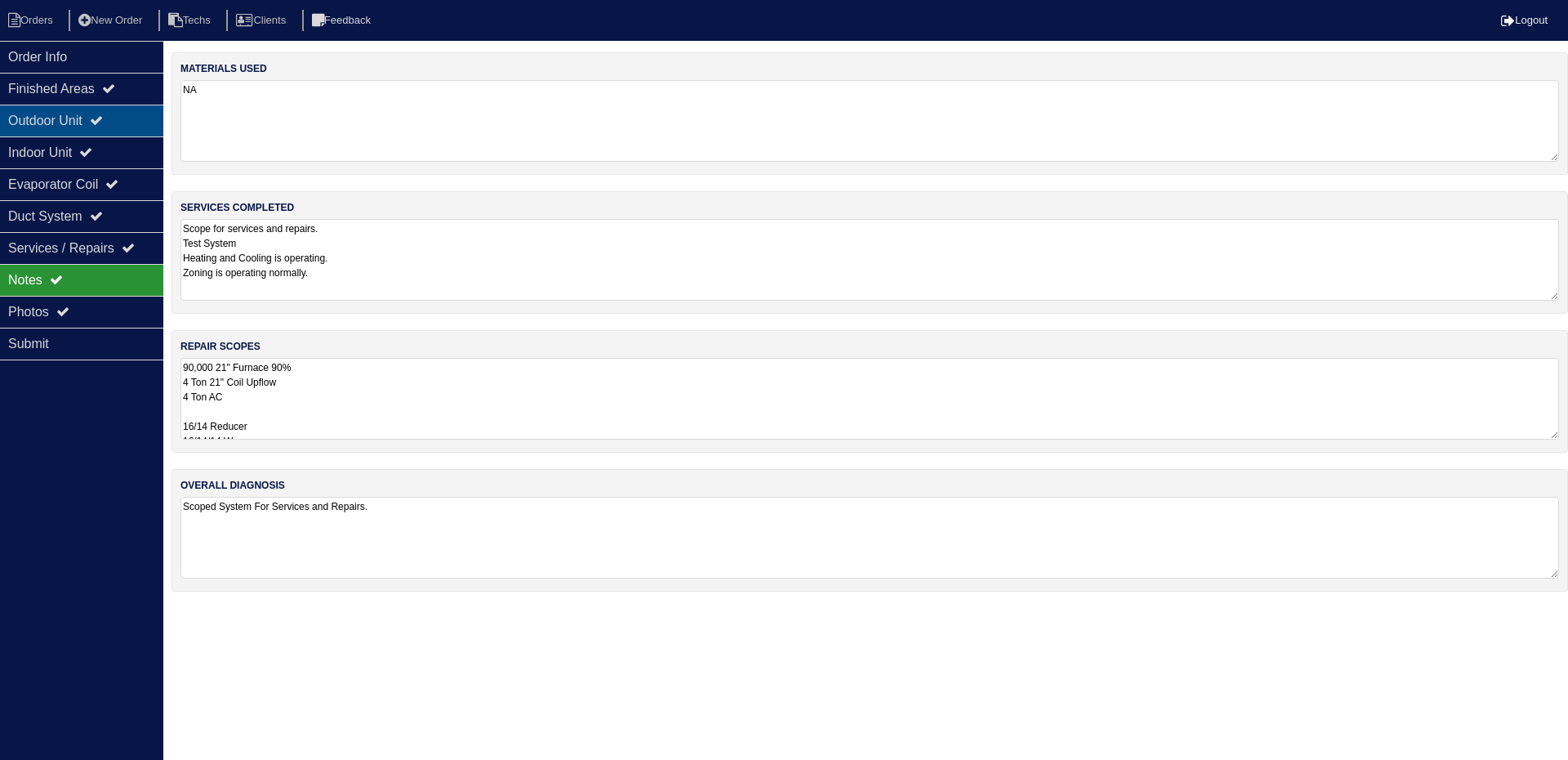
click at [84, 127] on div "Outdoor Unit" at bounding box center [82, 120] width 164 height 32
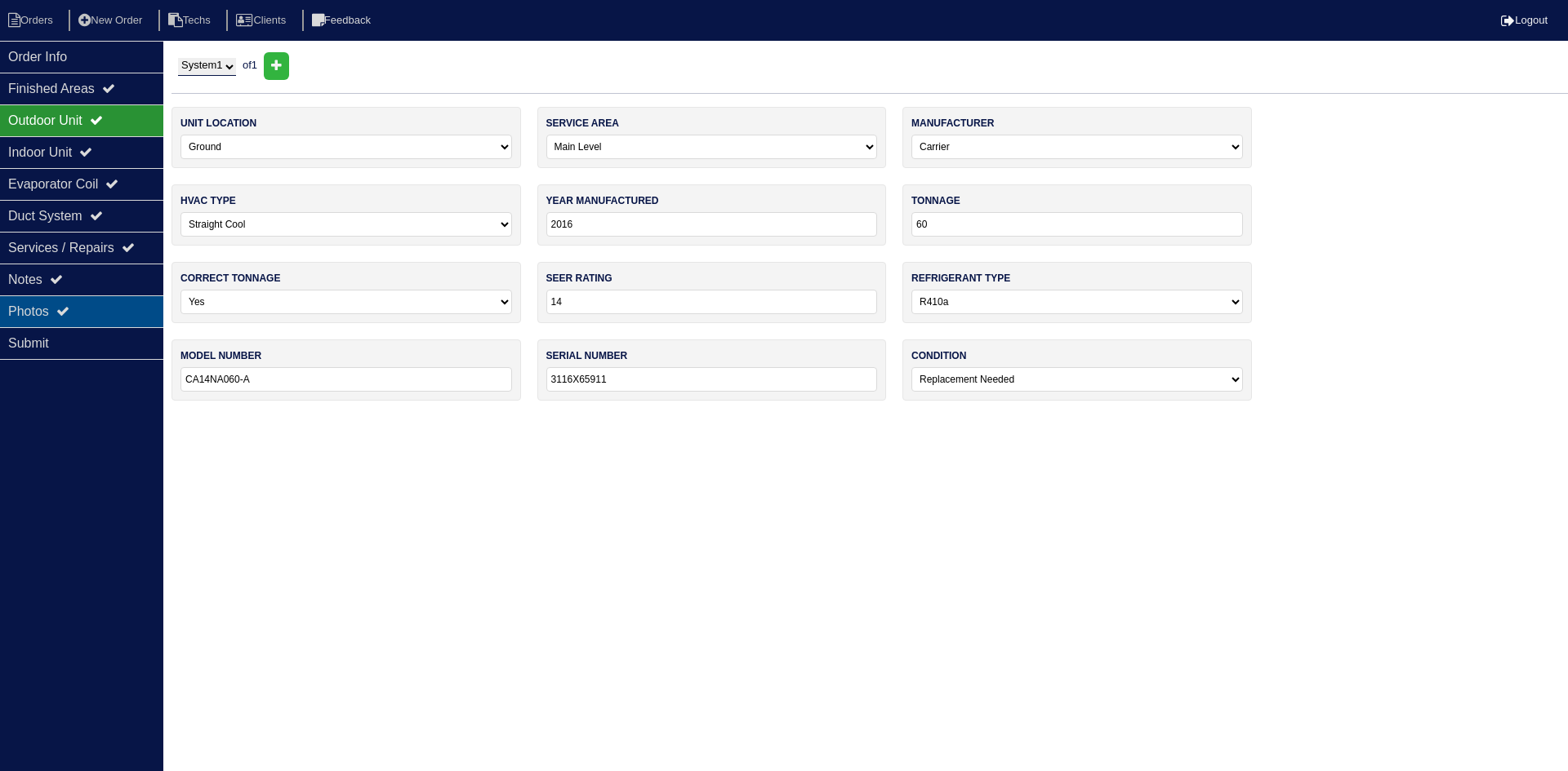
click at [89, 301] on div "Photos" at bounding box center [82, 312] width 164 height 32
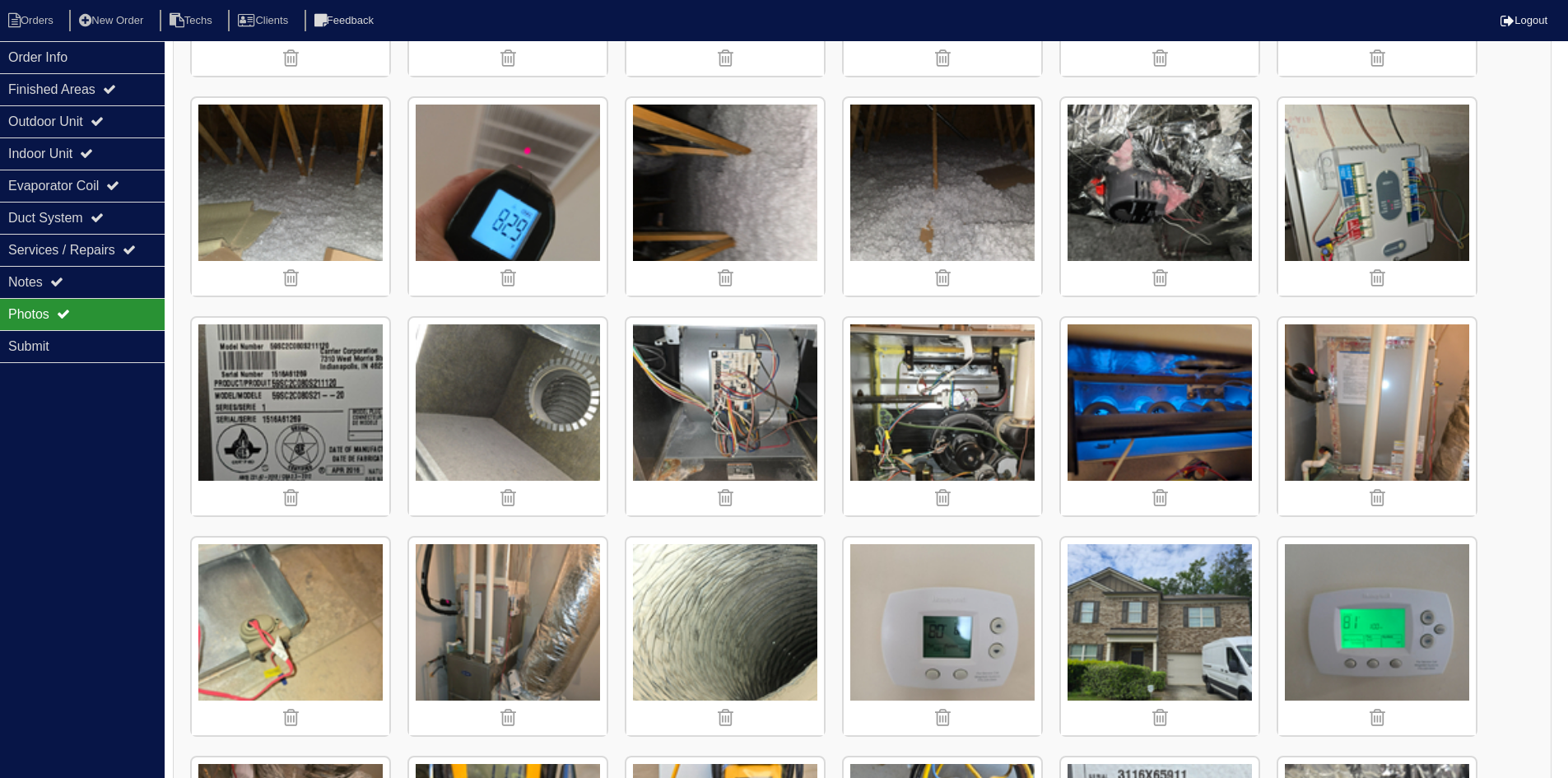
scroll to position [494, 0]
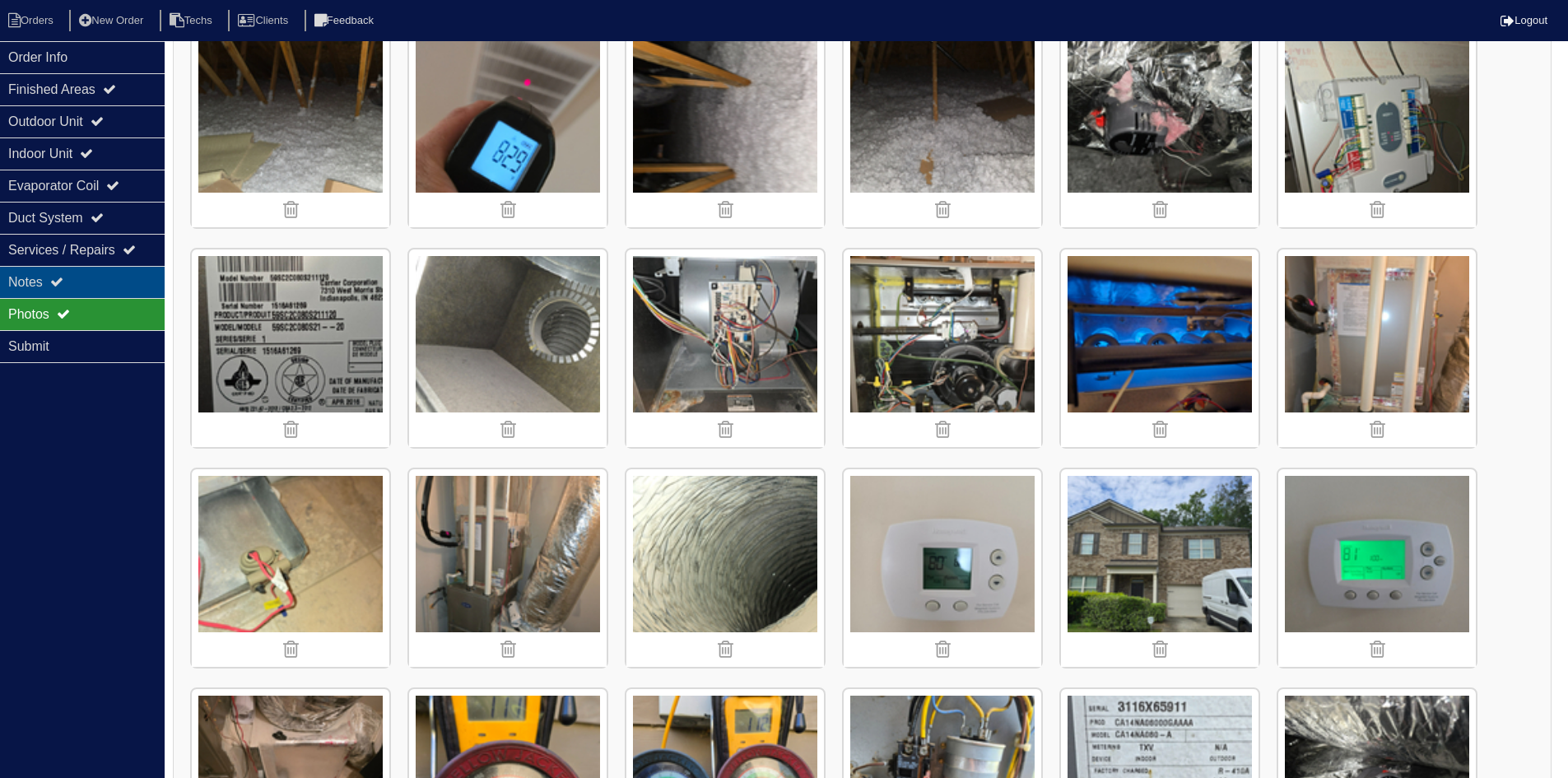
click at [110, 267] on div "Notes" at bounding box center [82, 282] width 165 height 32
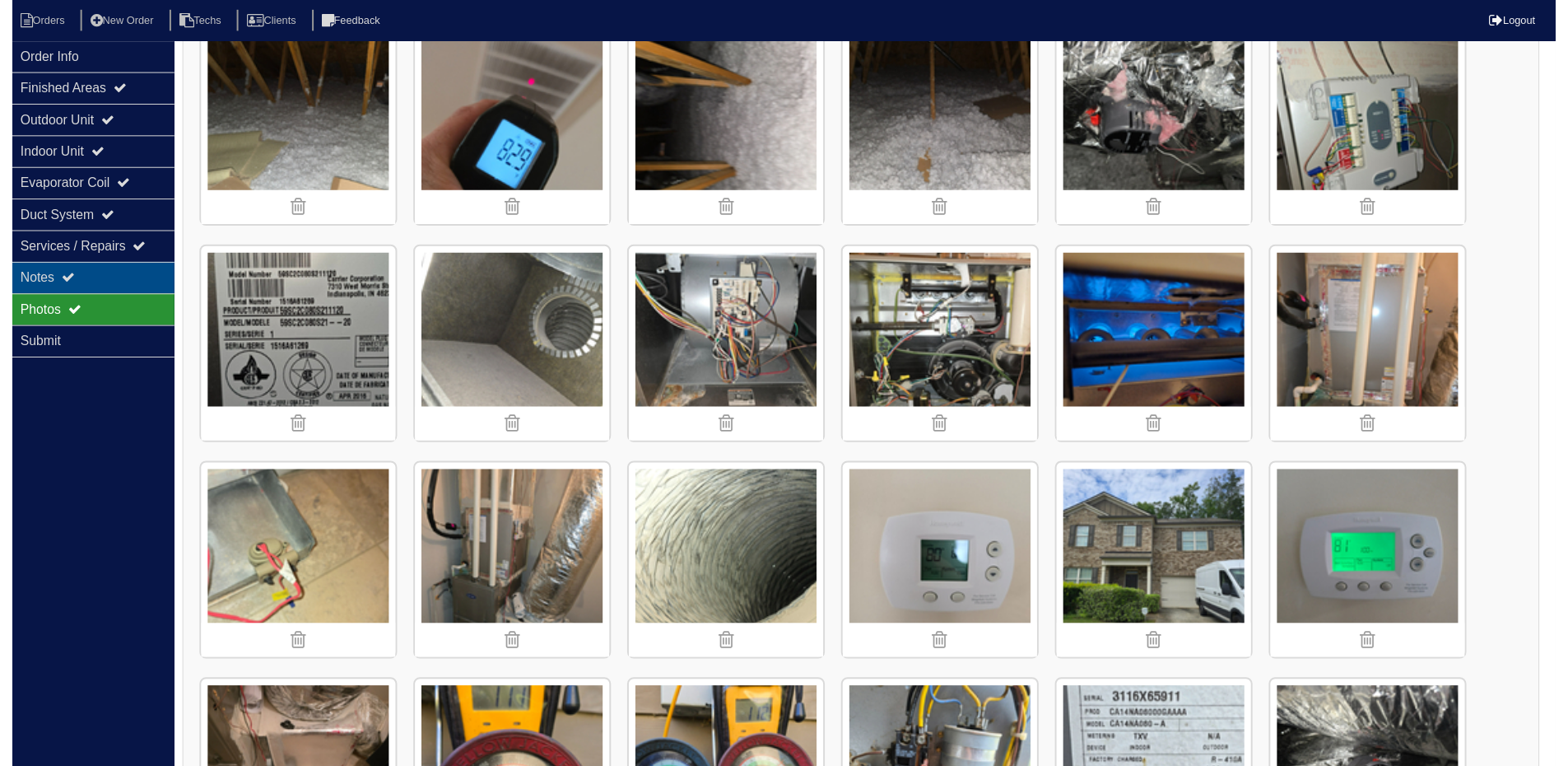
scroll to position [0, 0]
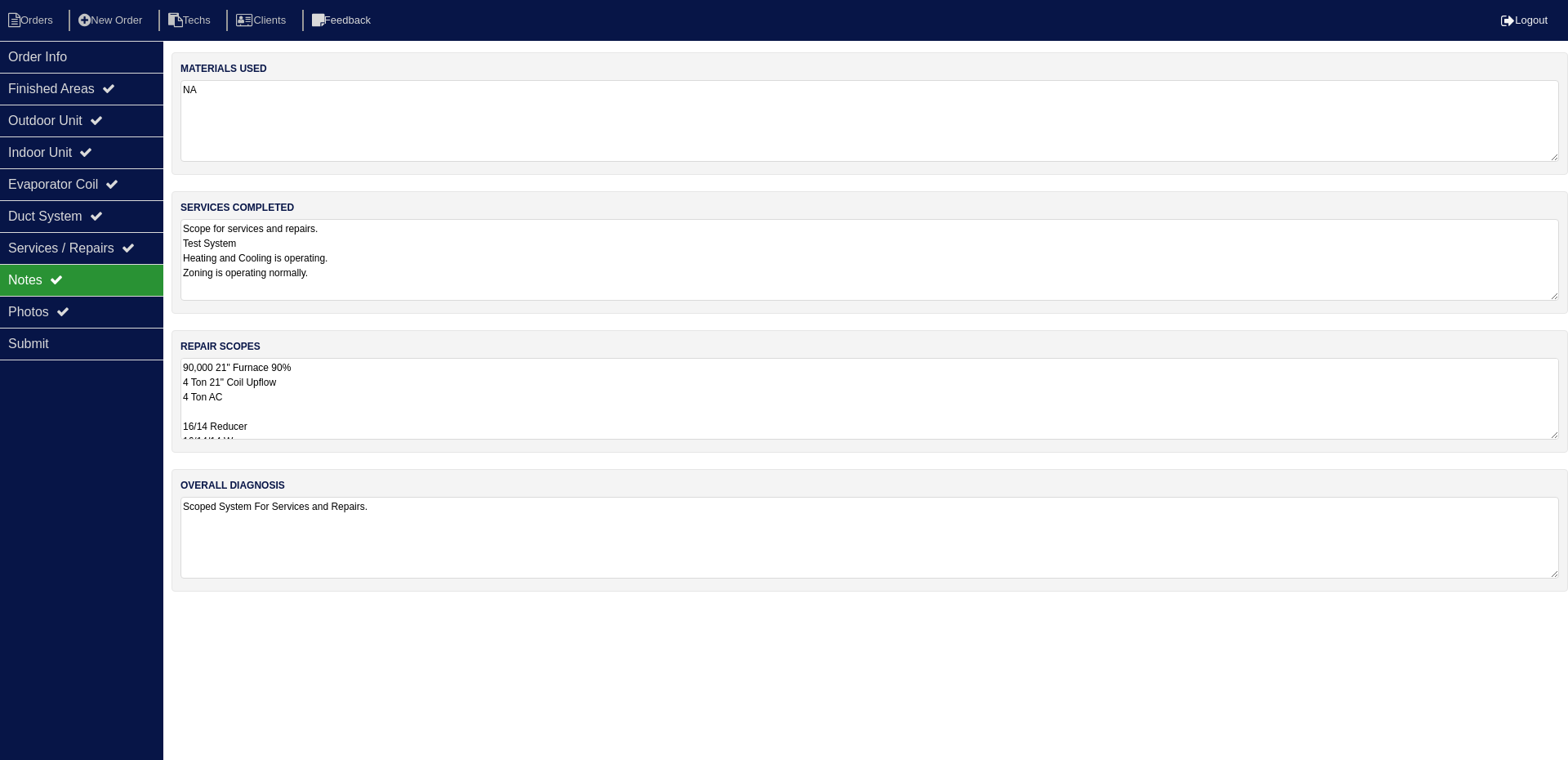
click at [380, 402] on textarea "90,000 21" Furnace 90% 4 Ton 21" Coil Upflow 4 Ton AC 16/14 Reducer 16/14/14 Wy…" at bounding box center [869, 399] width 1378 height 82
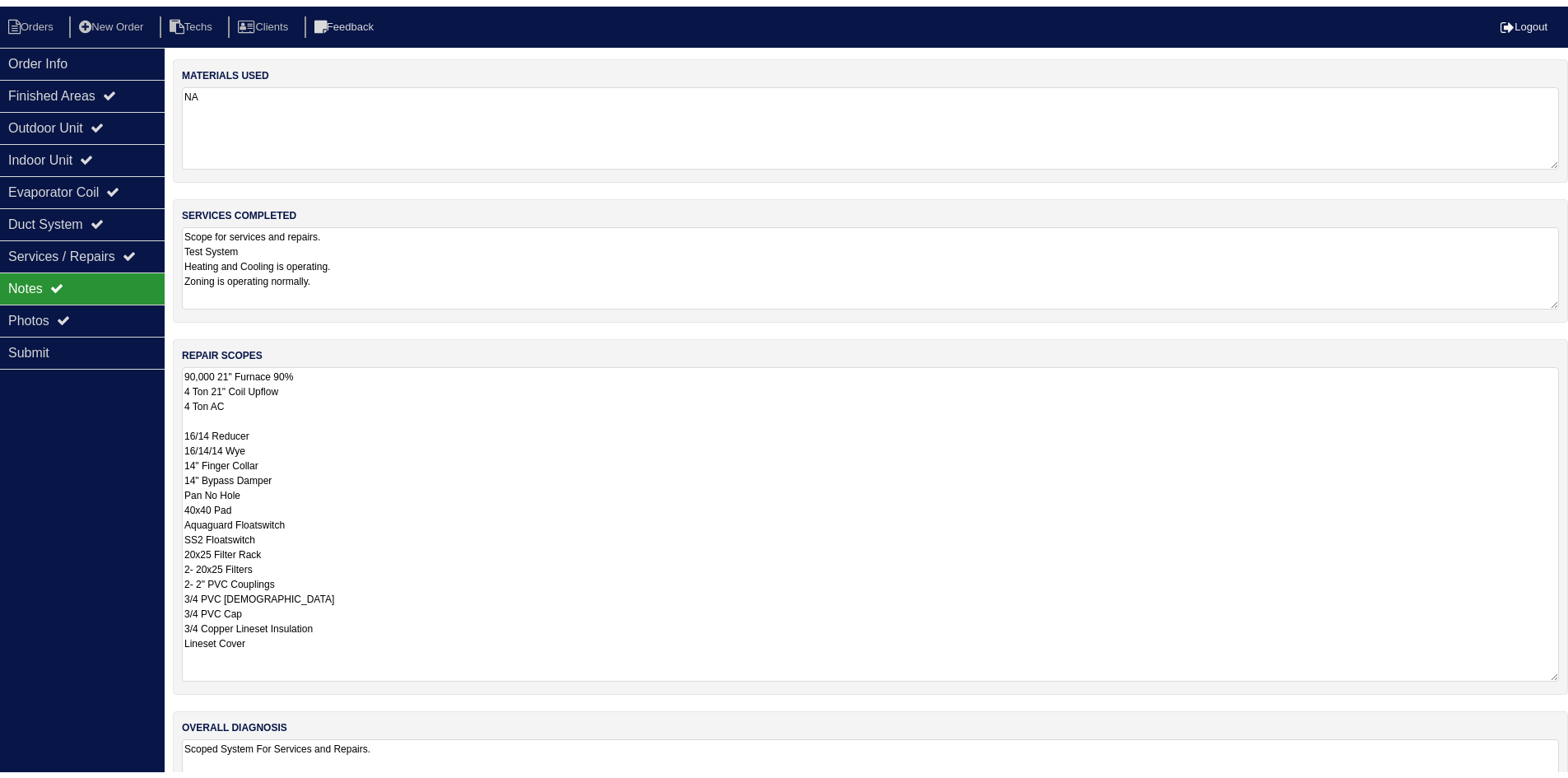
scroll to position [2, 0]
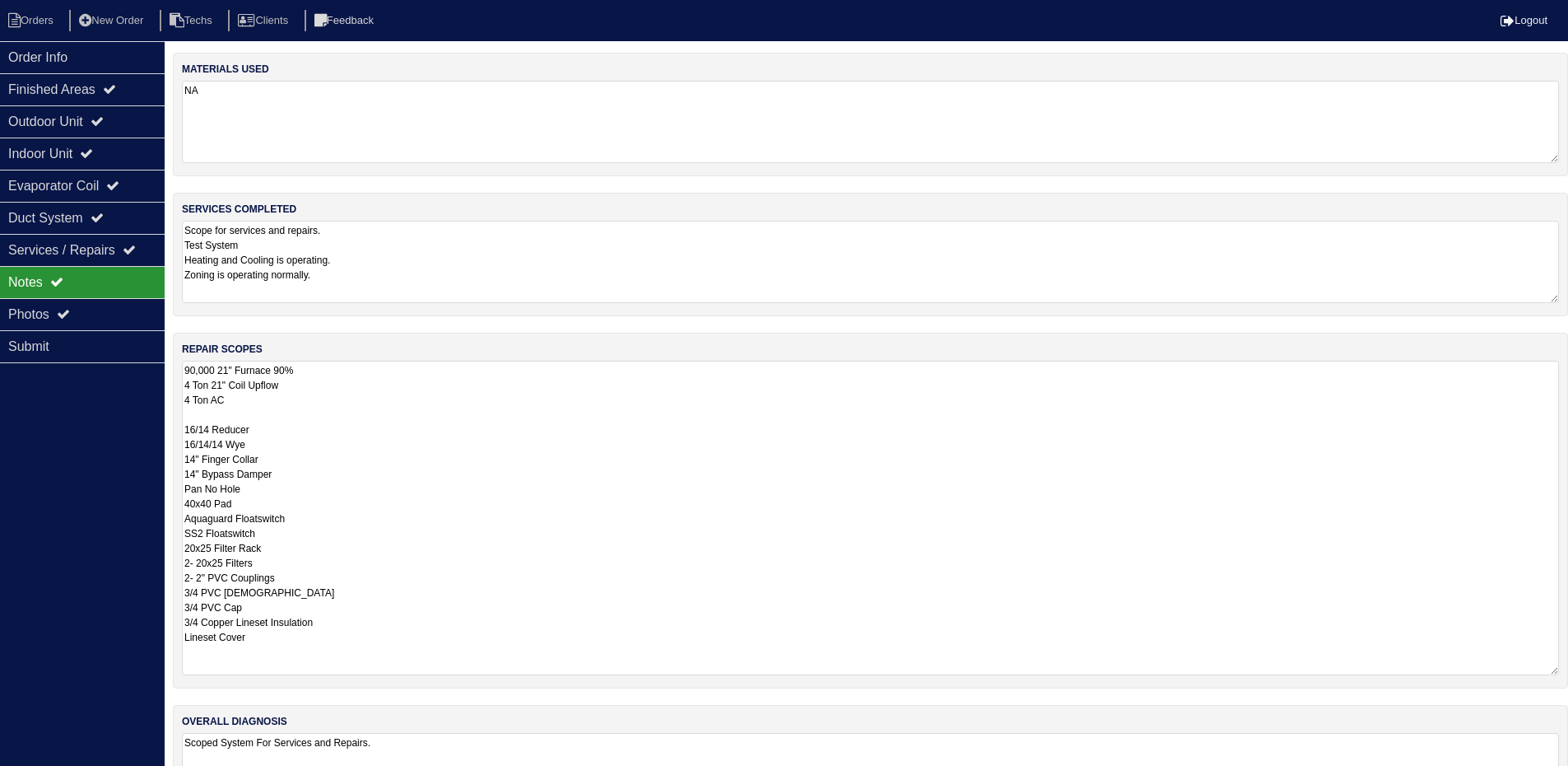
click at [273, 636] on textarea "90,000 21" Furnace 90% 4 Ton 21" Coil Upflow 4 Ton AC 16/14 Reducer 16/14/14 Wy…" at bounding box center [870, 518] width 1378 height 314
type textarea "90,000 21" Furnace 90% 4 Ton 21" Coil Upflow 4 Ton AC 16/14 Reducer 16/14/14 Wy…"
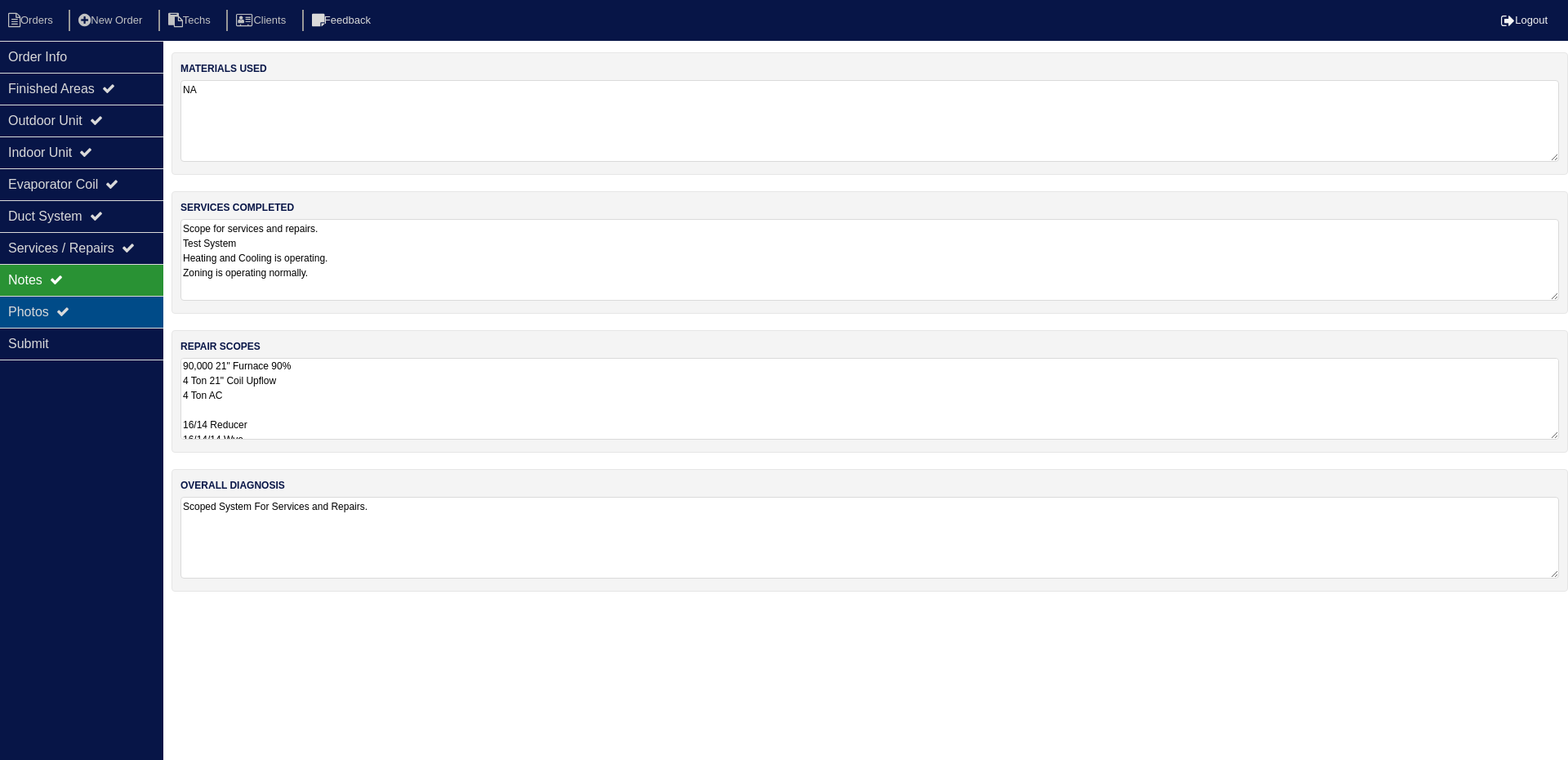
click at [68, 309] on icon at bounding box center [62, 311] width 13 height 13
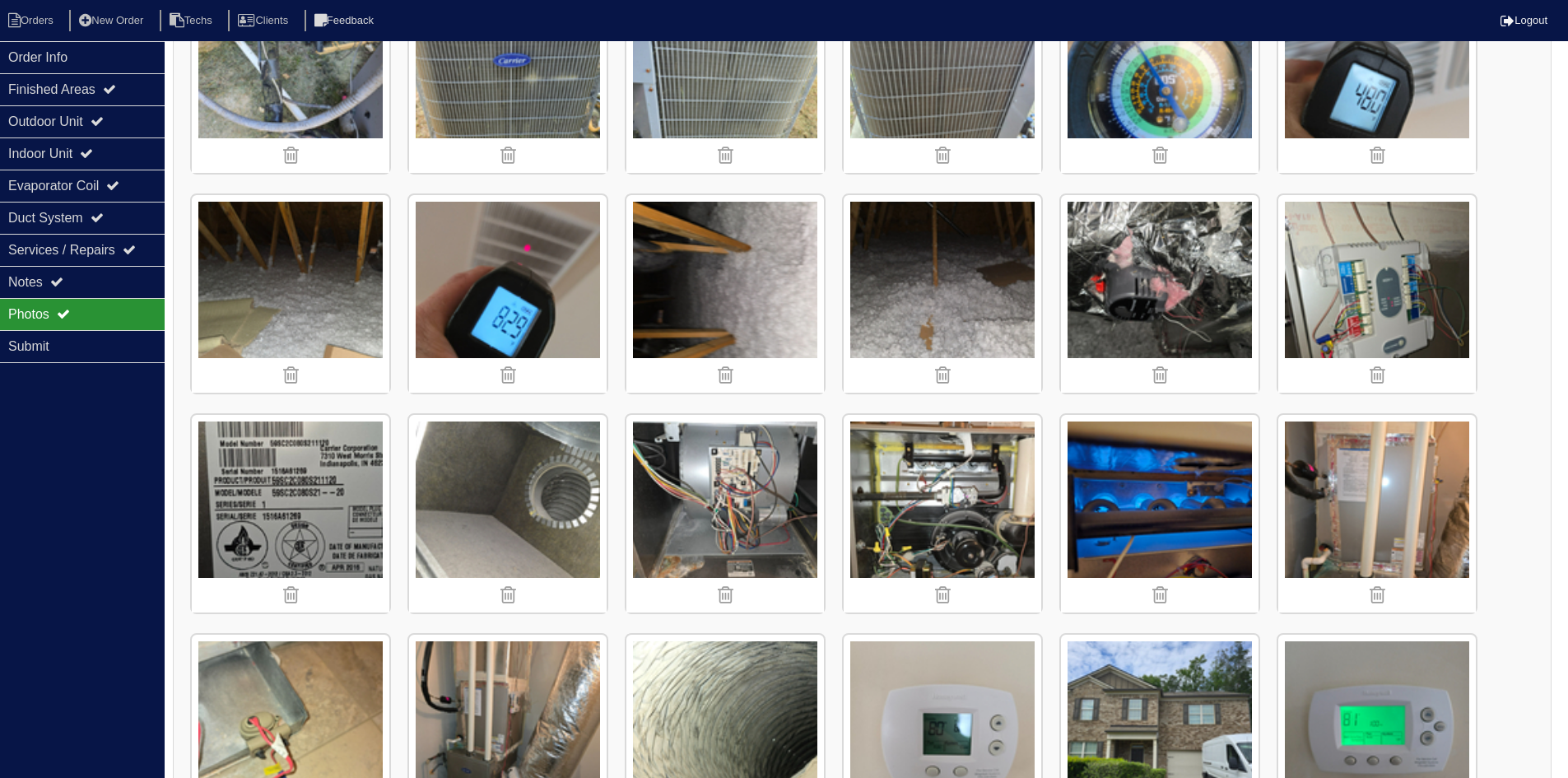
scroll to position [329, 0]
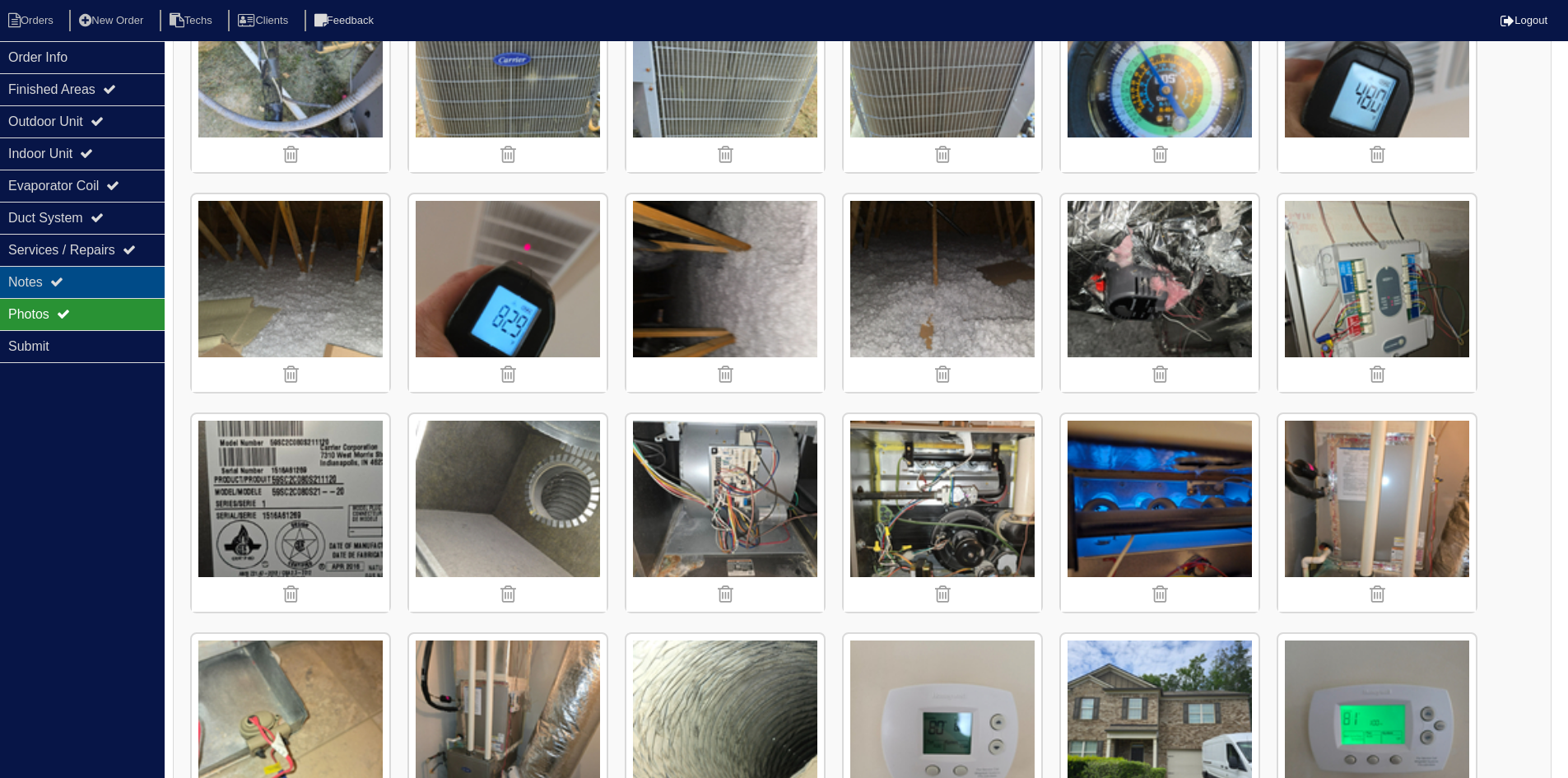
click at [103, 276] on div "Notes" at bounding box center [82, 282] width 165 height 32
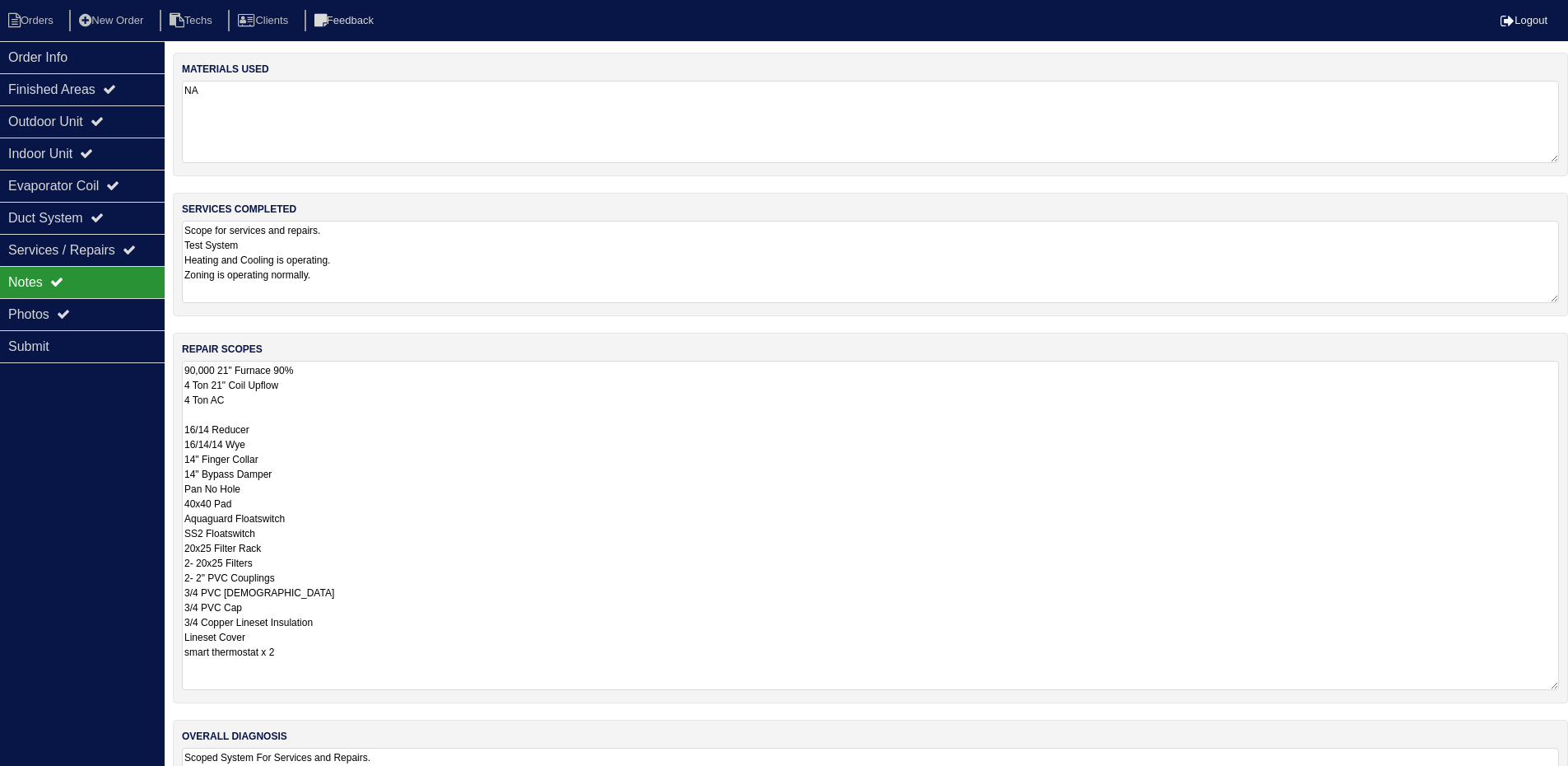
click at [339, 403] on textarea "90,000 21" Furnace 90% 4 Ton 21" Coil Upflow 4 Ton AC 16/14 Reducer 16/14/14 Wy…" at bounding box center [870, 524] width 1378 height 329
click at [91, 310] on div "Photos" at bounding box center [82, 314] width 165 height 32
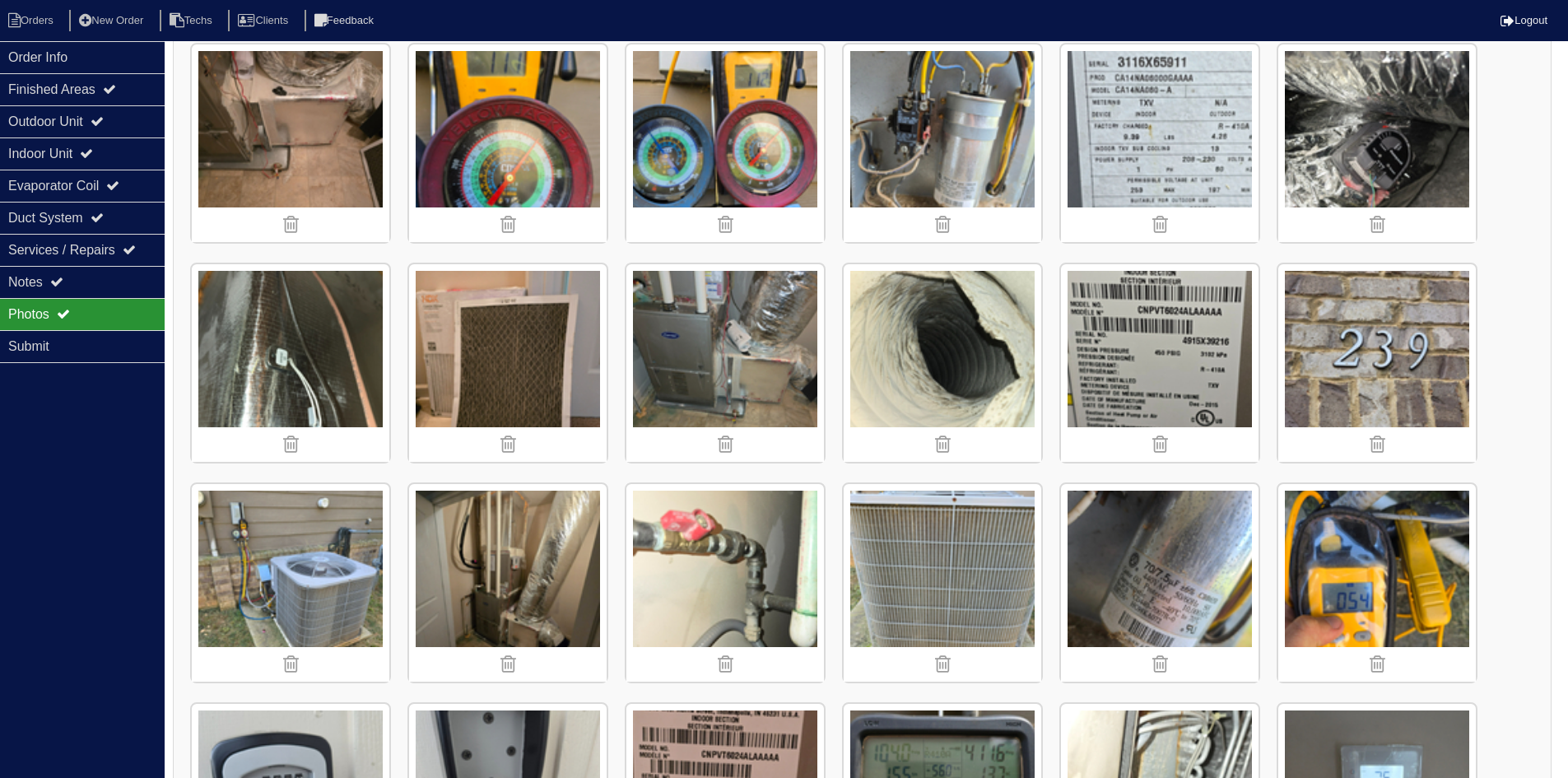
scroll to position [1153, 0]
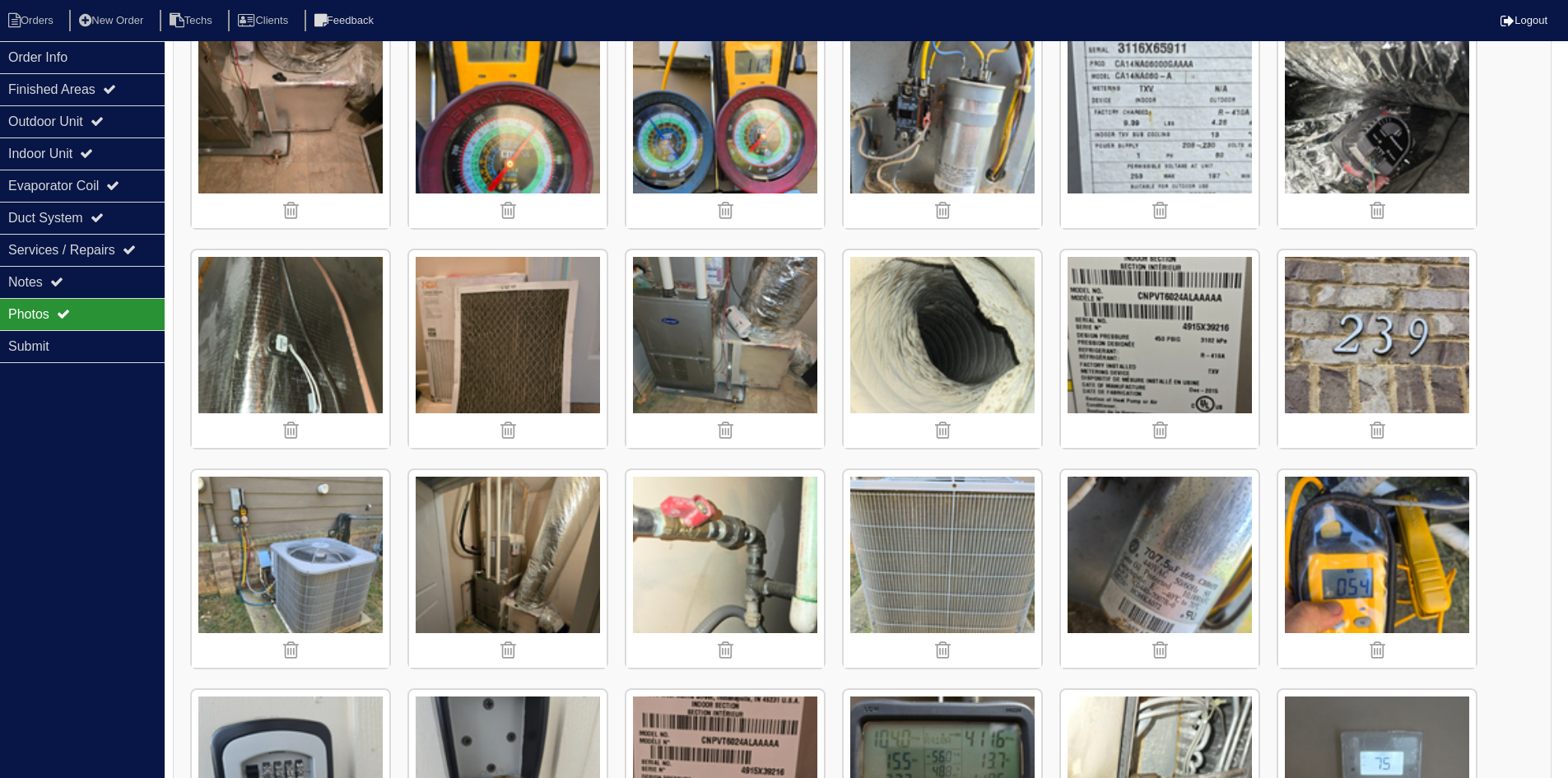
click at [283, 342] on img at bounding box center [290, 349] width 197 height 197
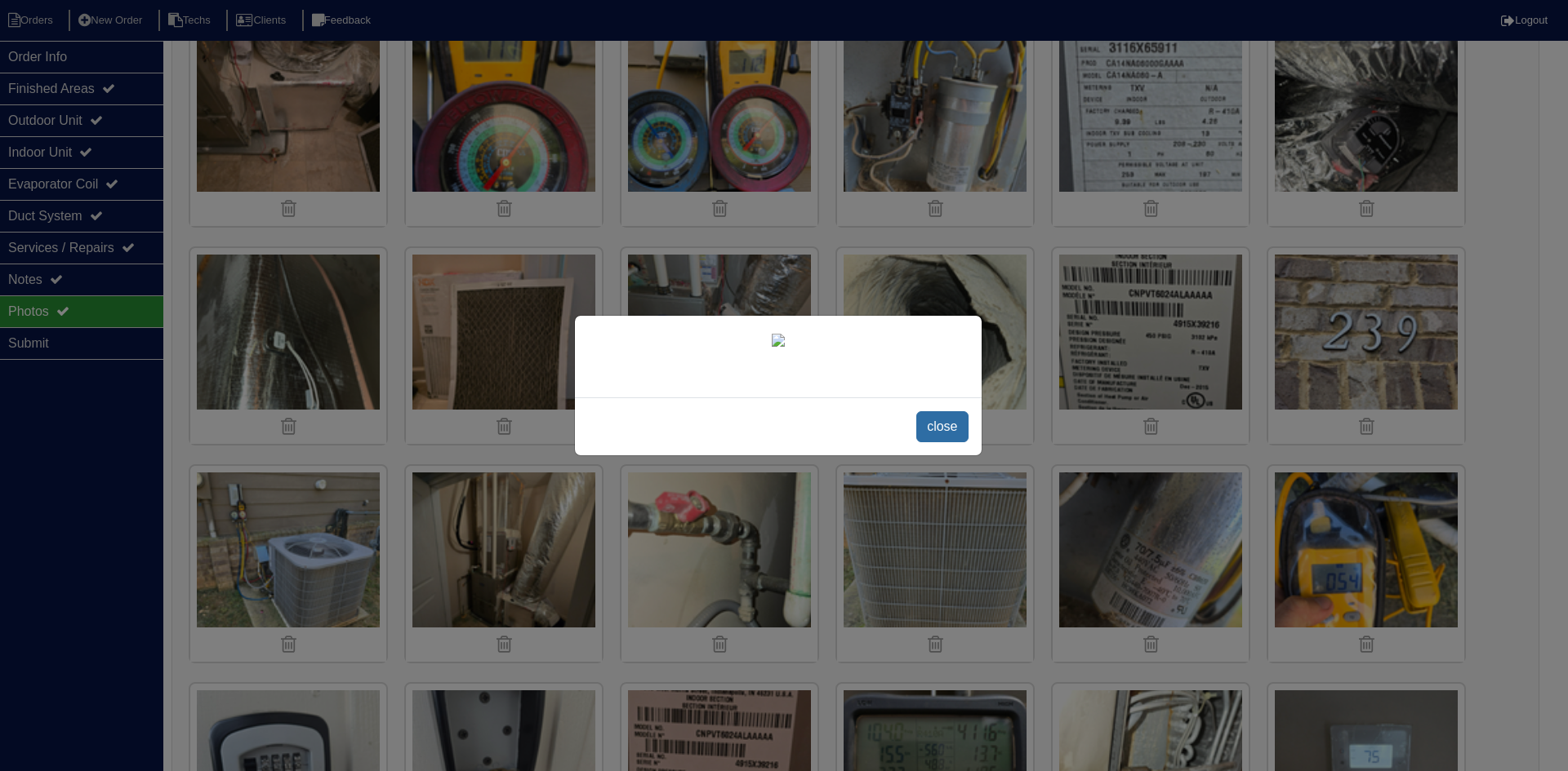
click at [929, 420] on span "close" at bounding box center [942, 427] width 52 height 31
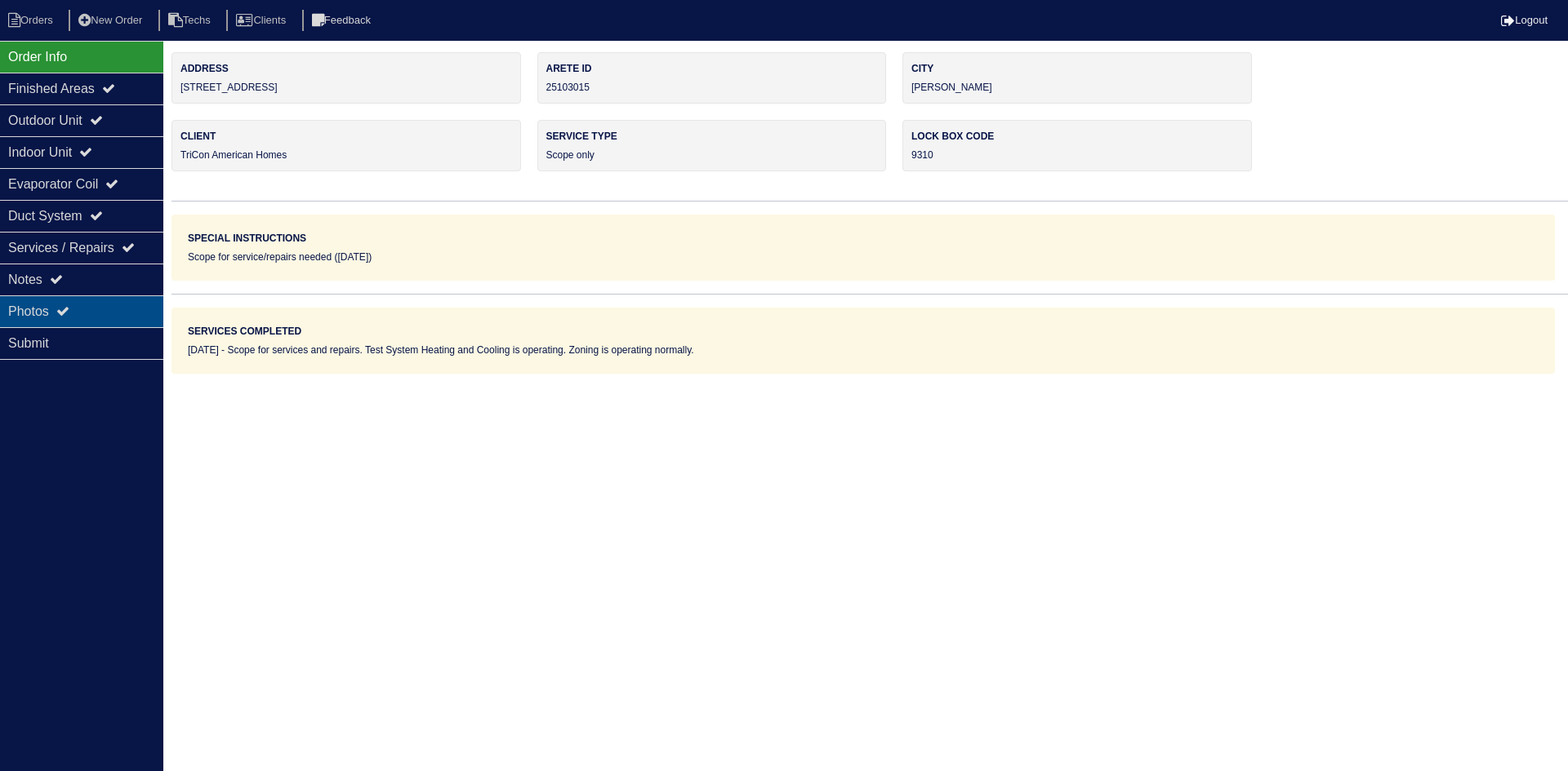
click at [98, 306] on div "Photos" at bounding box center [82, 312] width 164 height 32
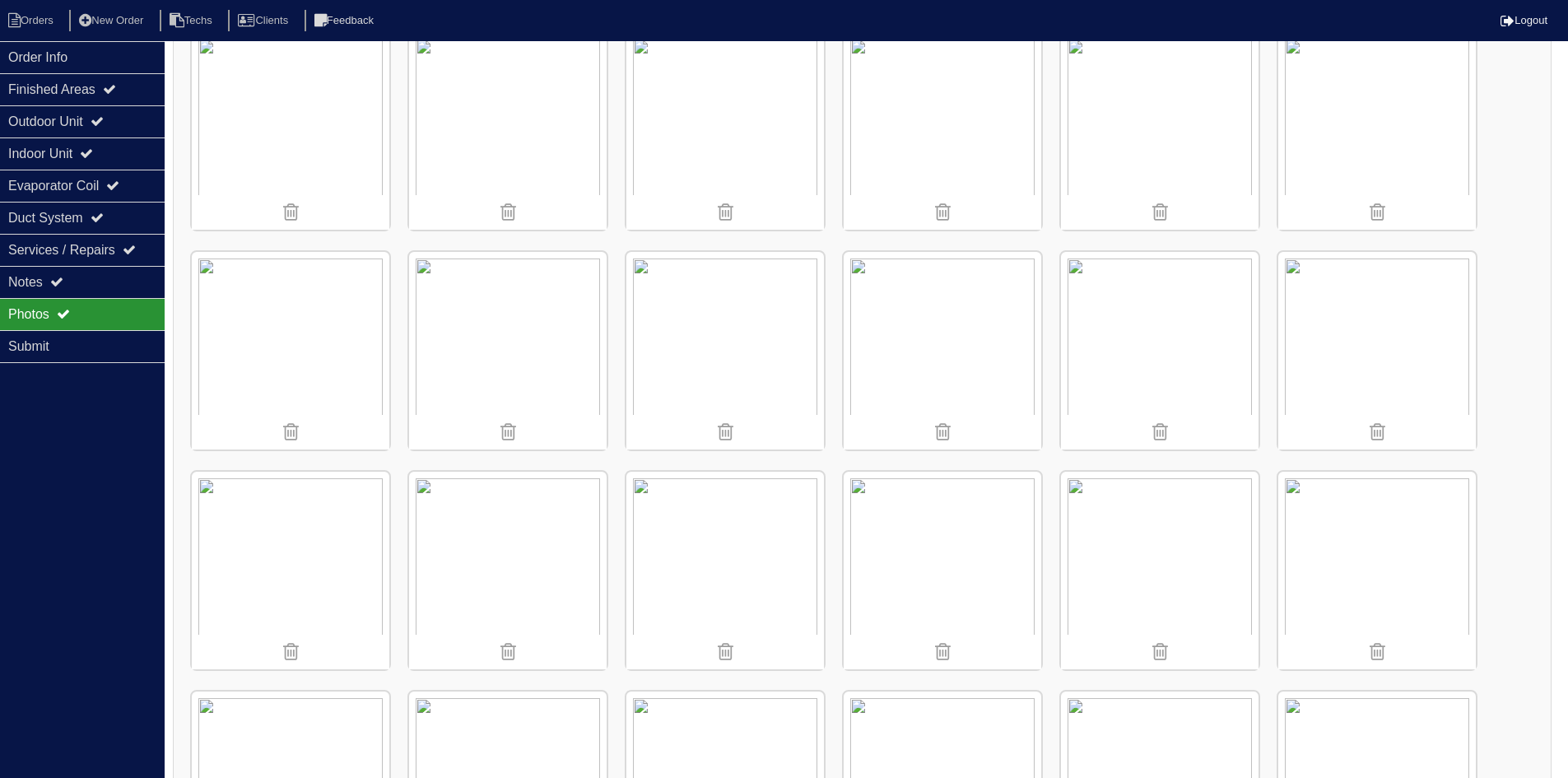
scroll to position [1153, 0]
click at [264, 333] on img at bounding box center [290, 349] width 197 height 197
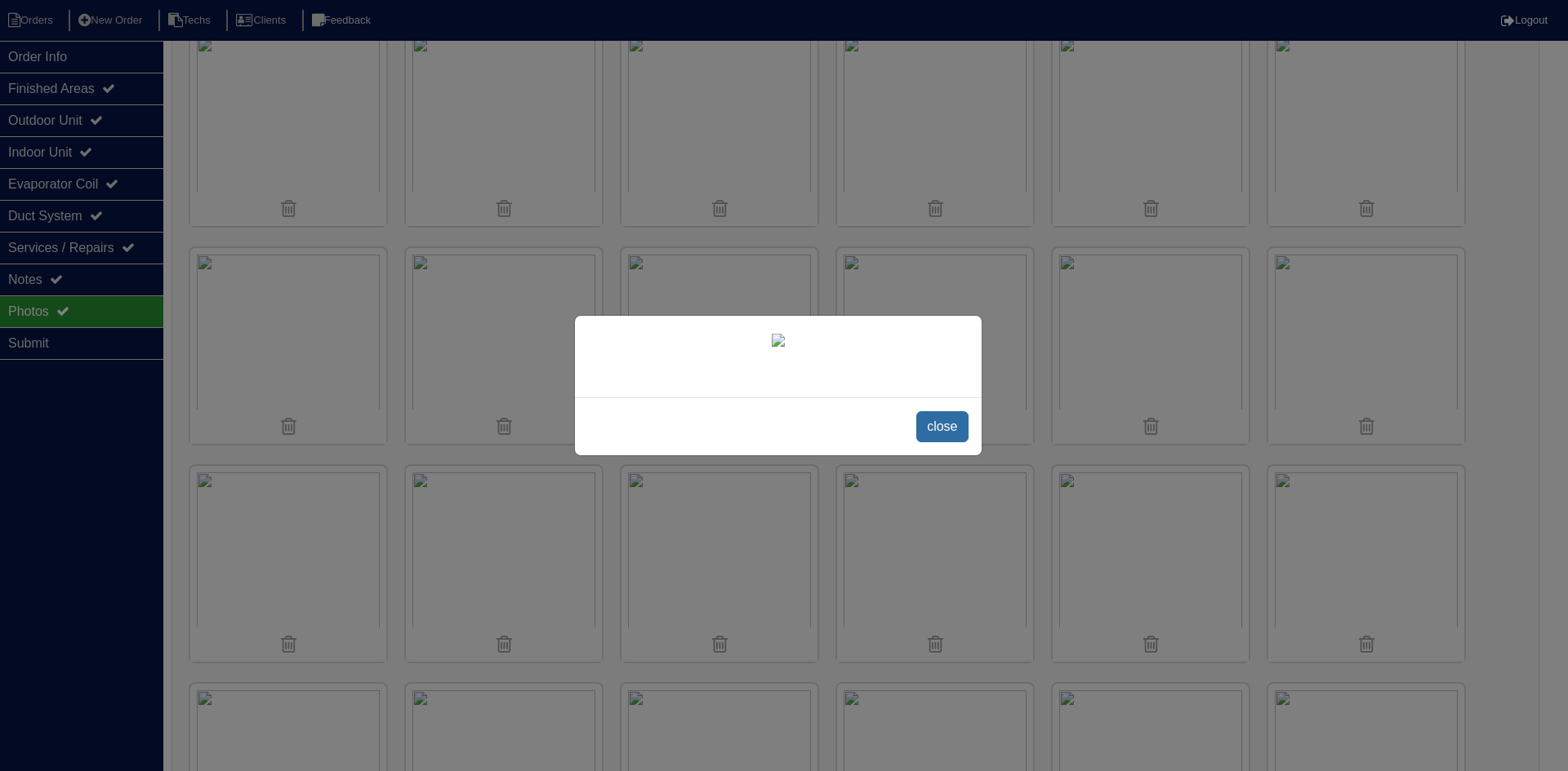
click at [941, 442] on span "close" at bounding box center [942, 427] width 52 height 31
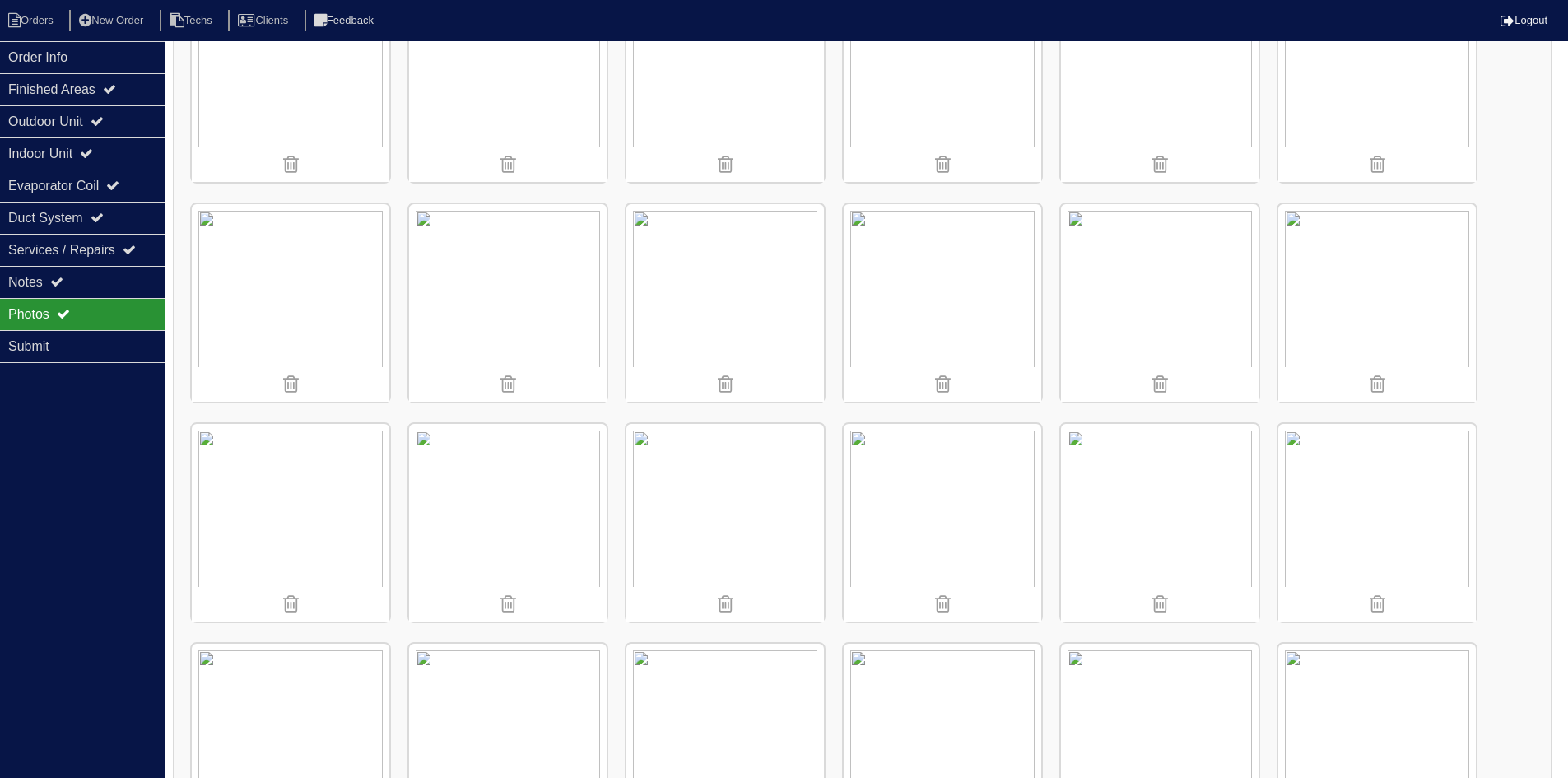
scroll to position [1429, 0]
click at [497, 285] on img at bounding box center [508, 293] width 197 height 197
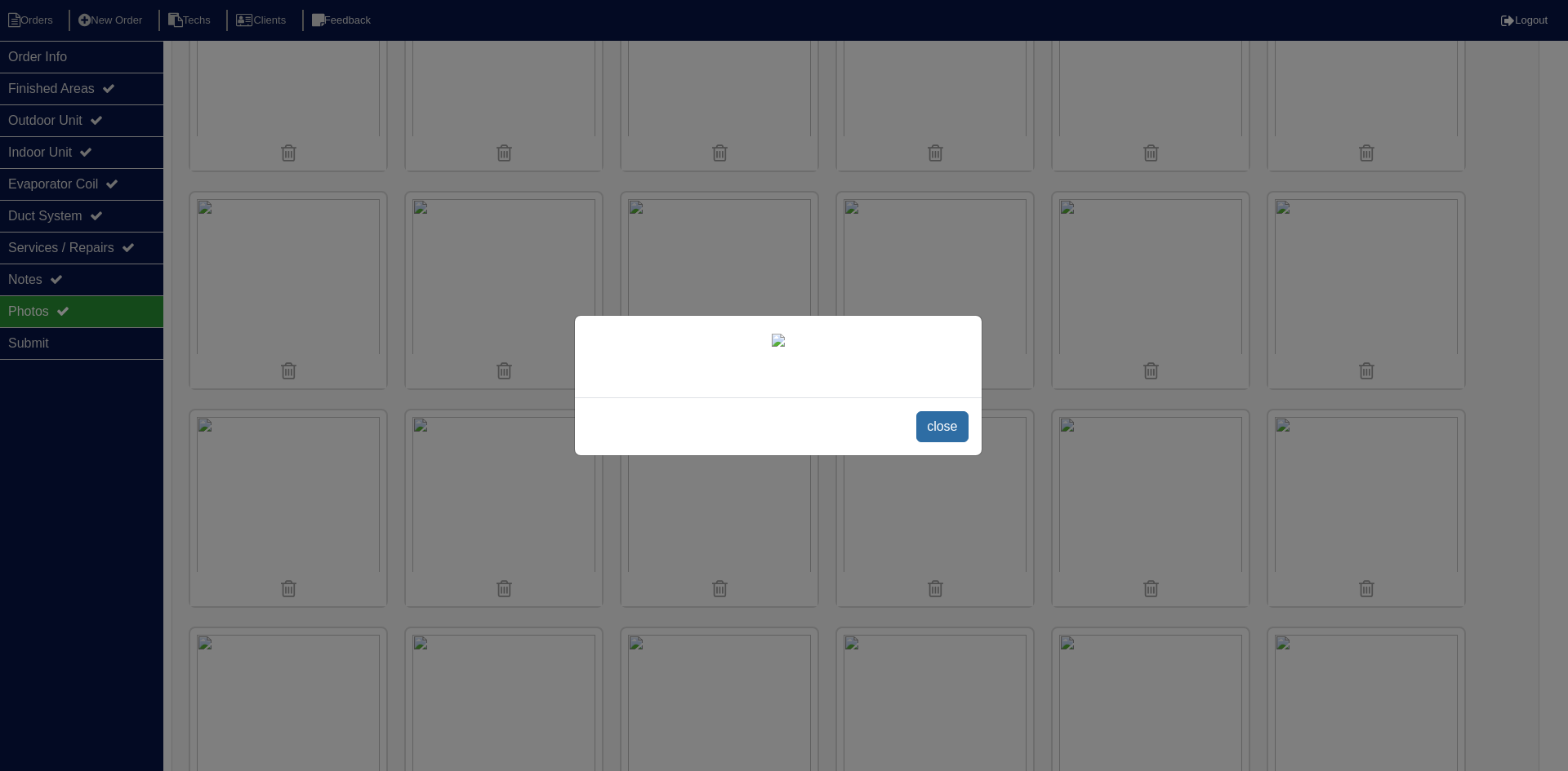
click at [942, 442] on span "close" at bounding box center [942, 427] width 52 height 31
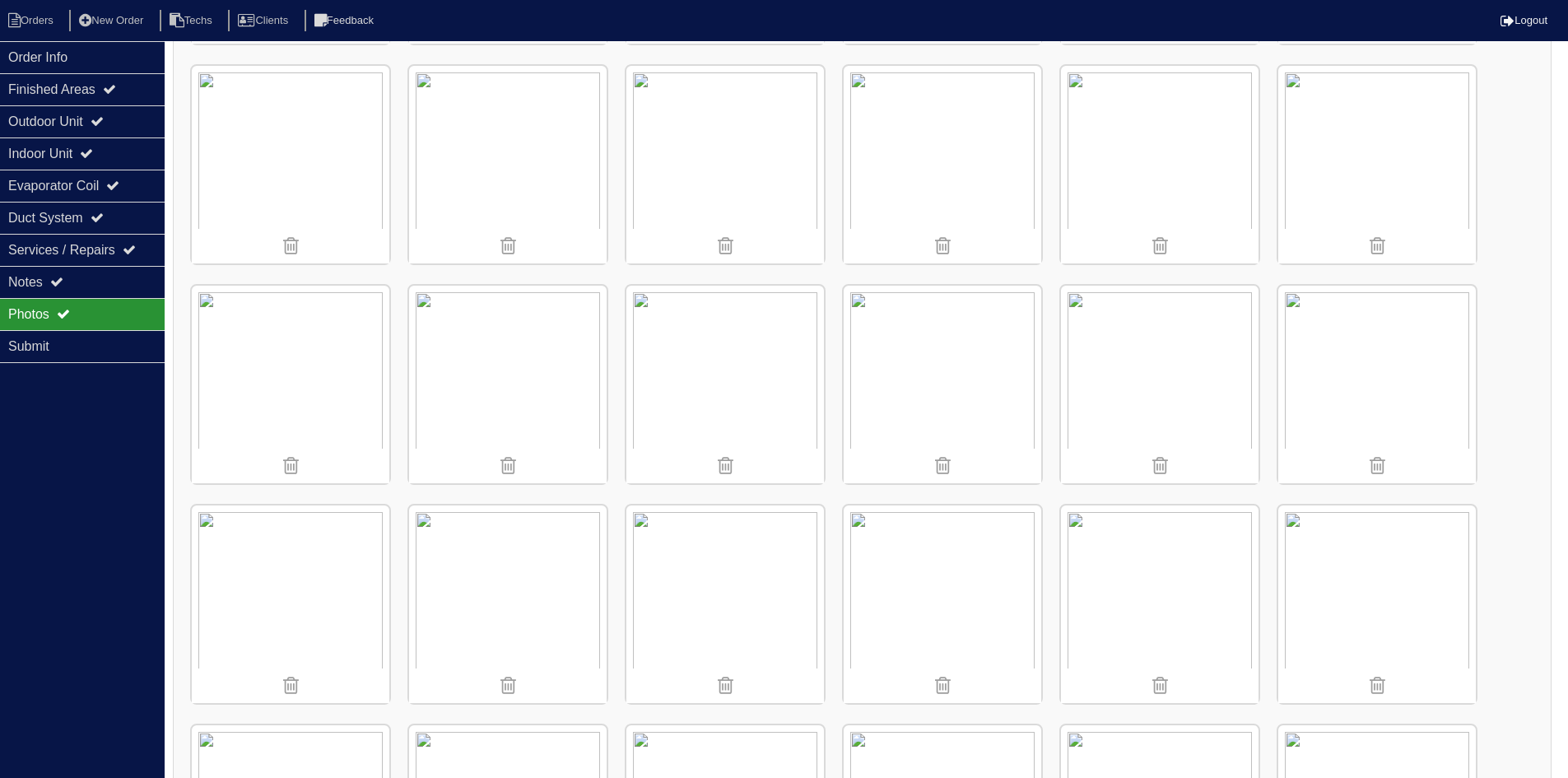
scroll to position [1099, 0]
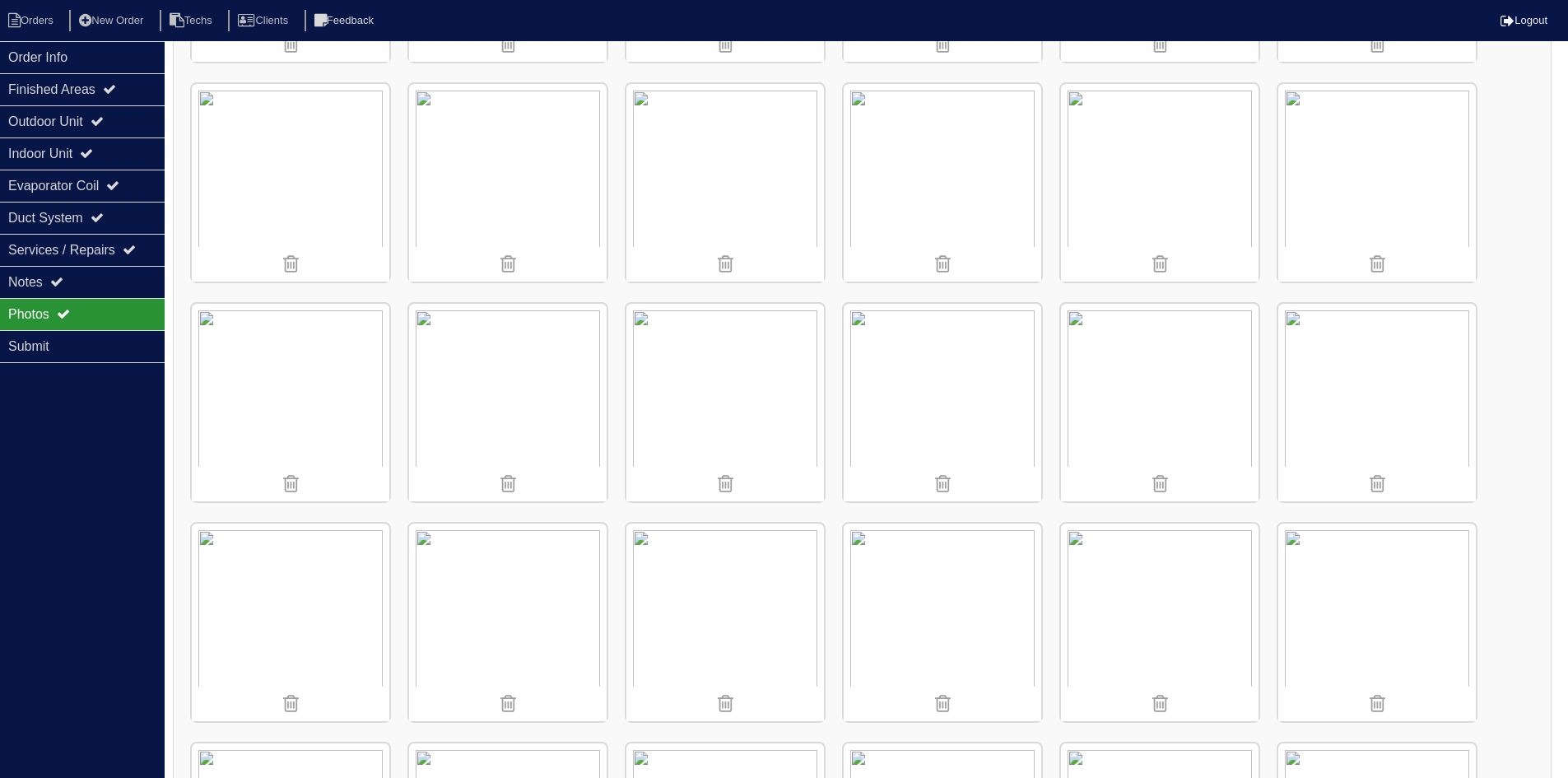
click at [729, 344] on img at bounding box center [725, 402] width 197 height 197
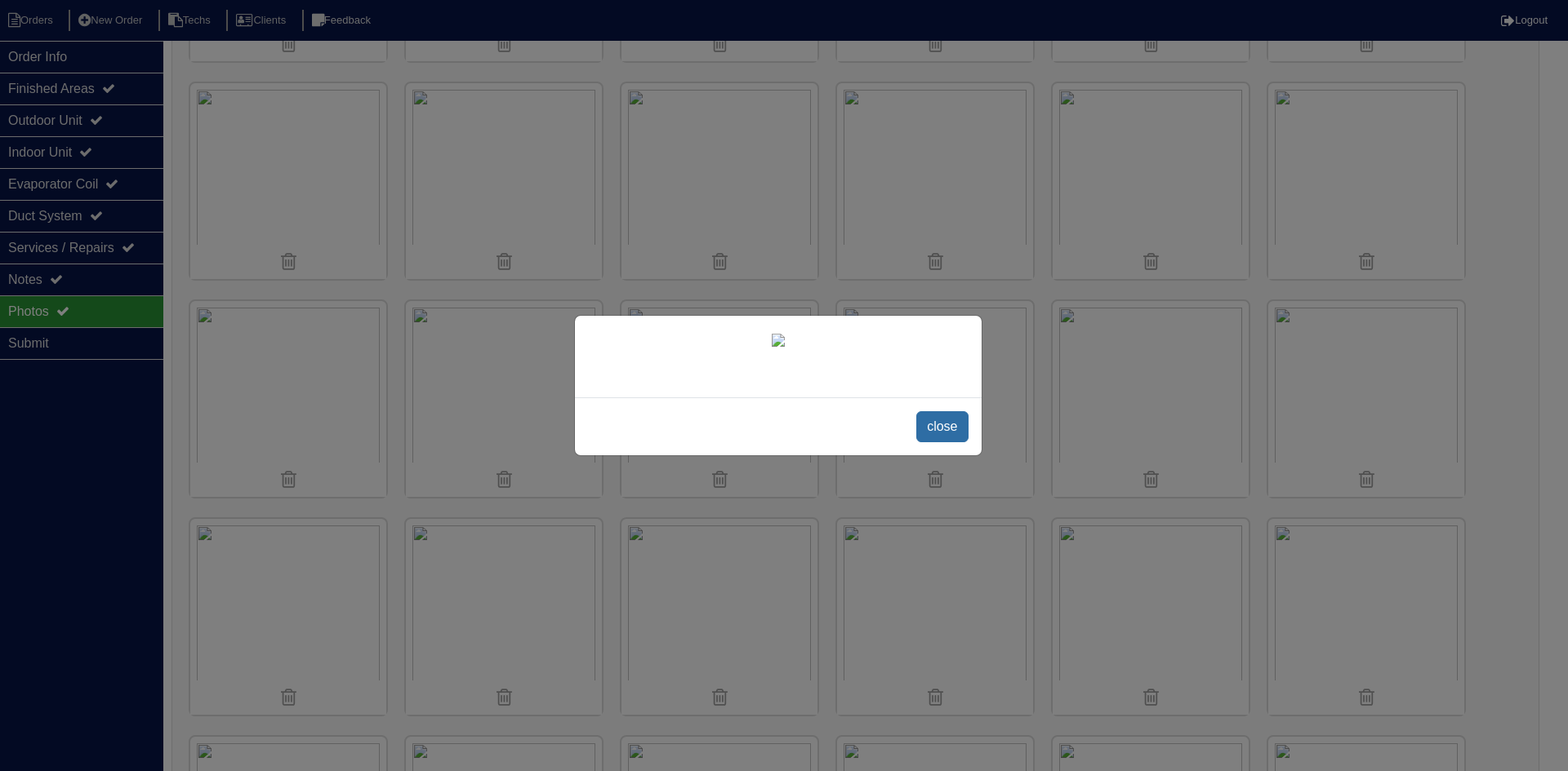
click at [937, 442] on span "close" at bounding box center [942, 427] width 52 height 31
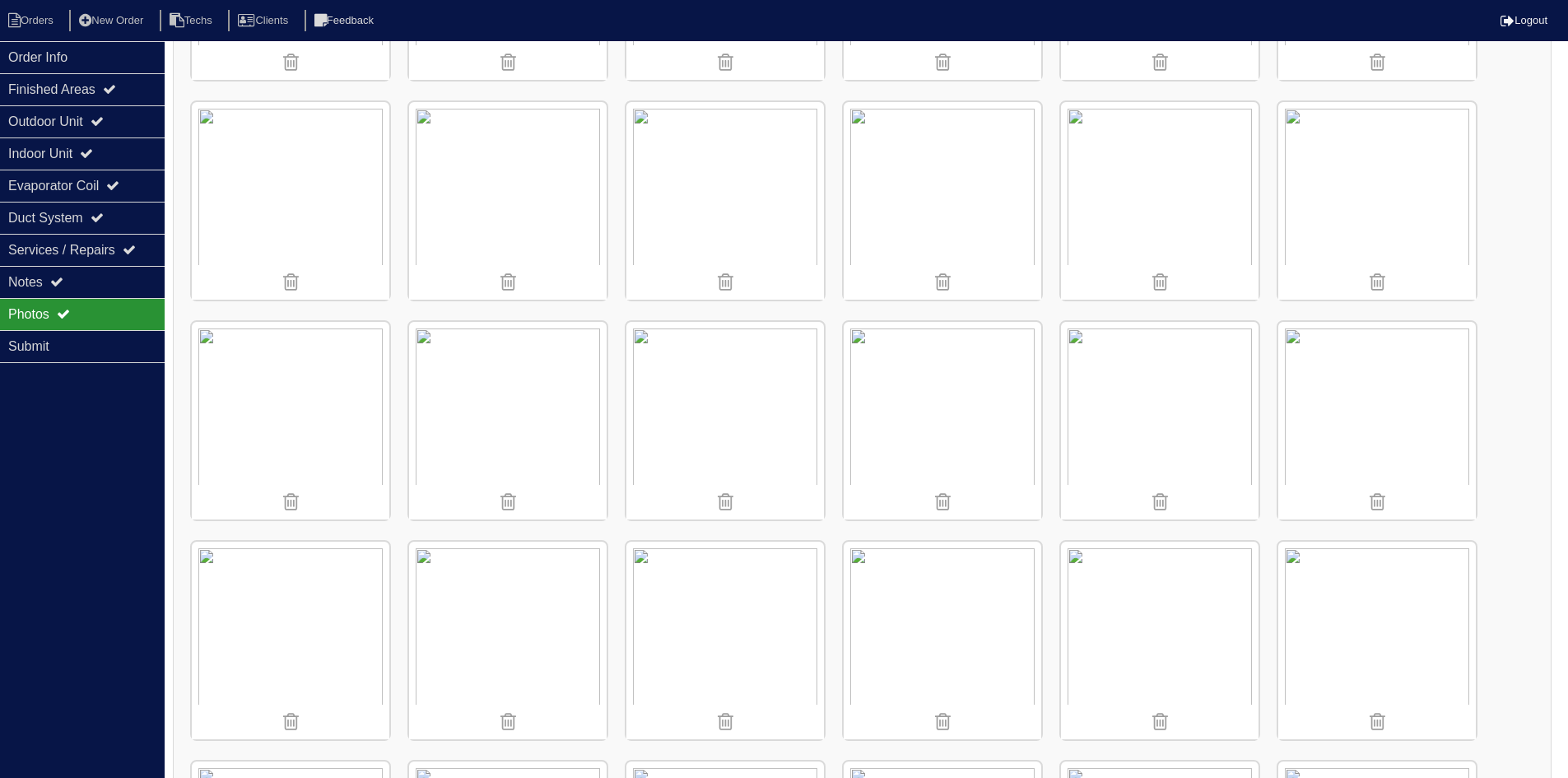
scroll to position [853, 0]
click at [307, 429] on img at bounding box center [290, 429] width 197 height 197
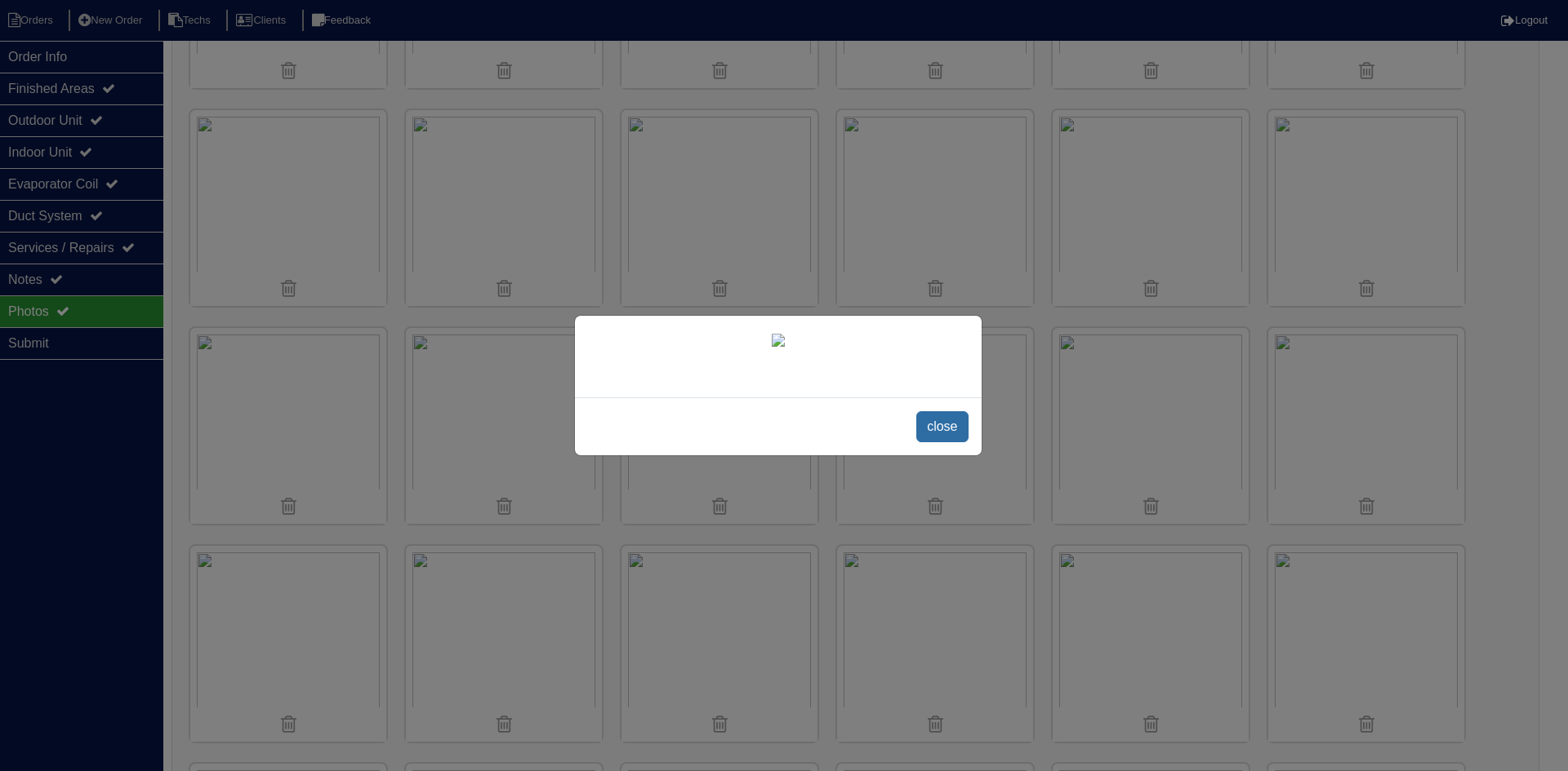
click at [948, 442] on span "close" at bounding box center [942, 427] width 52 height 31
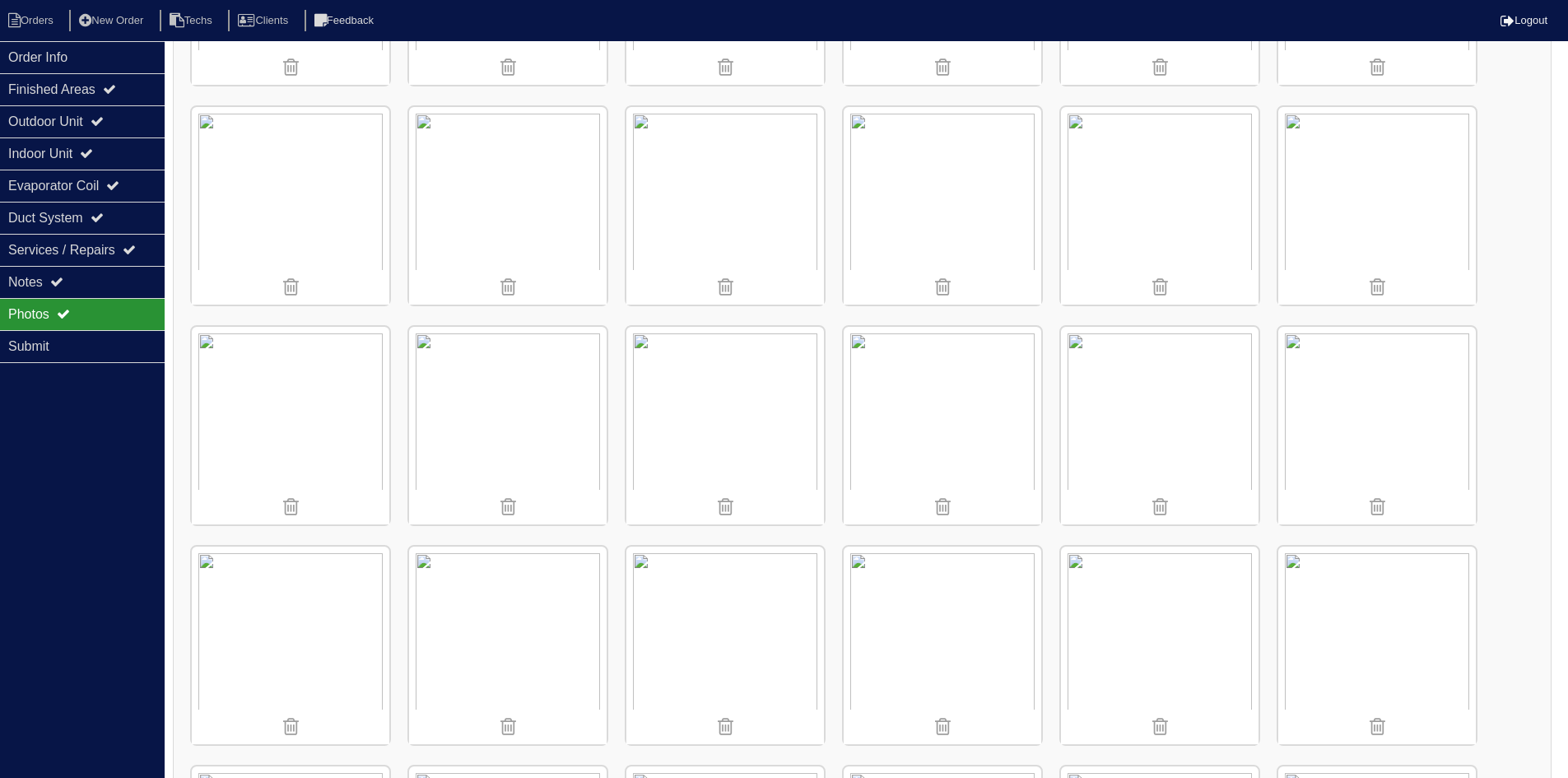
scroll to position [441, 0]
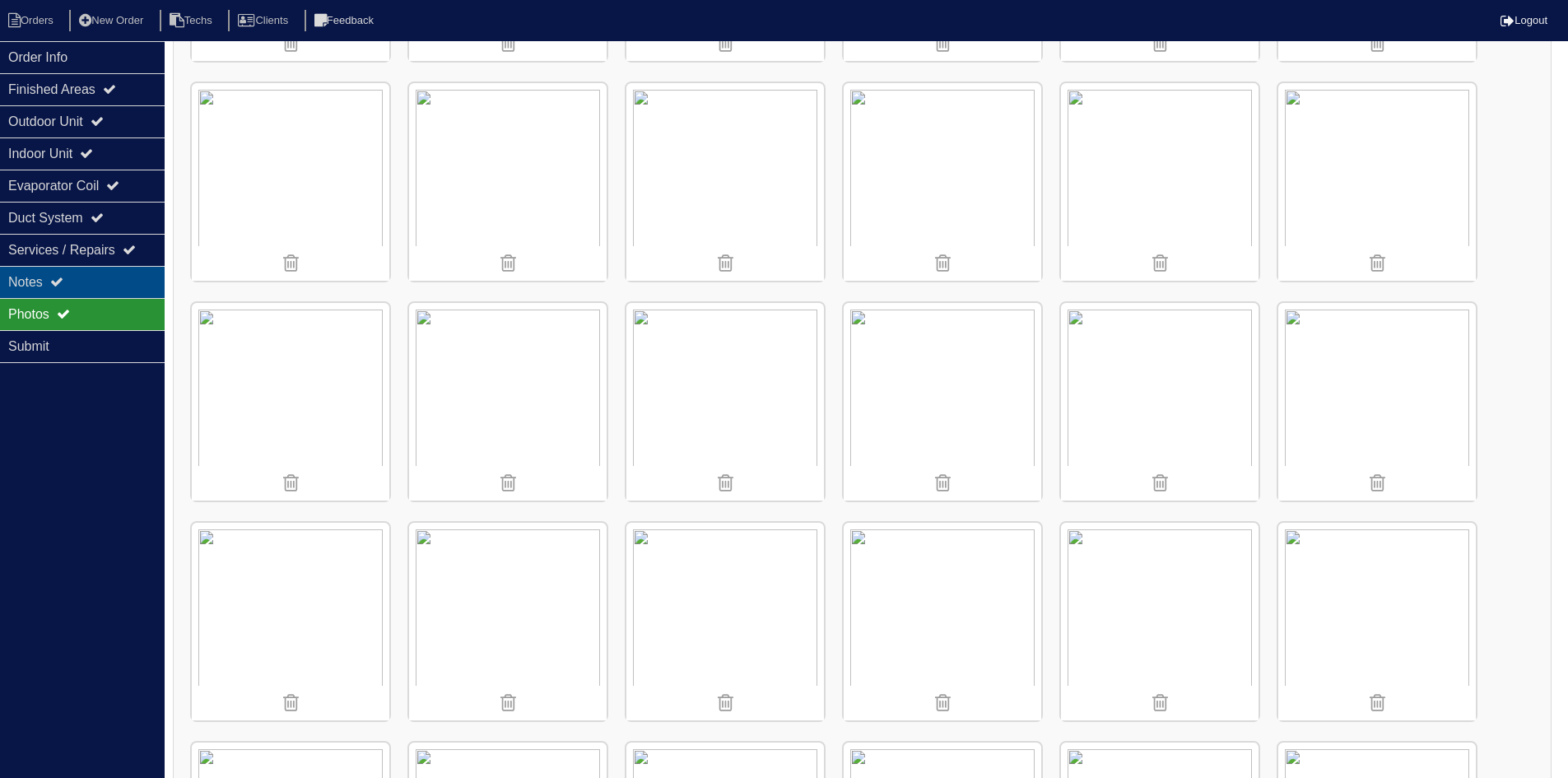
click at [74, 277] on div "Notes" at bounding box center [82, 282] width 165 height 32
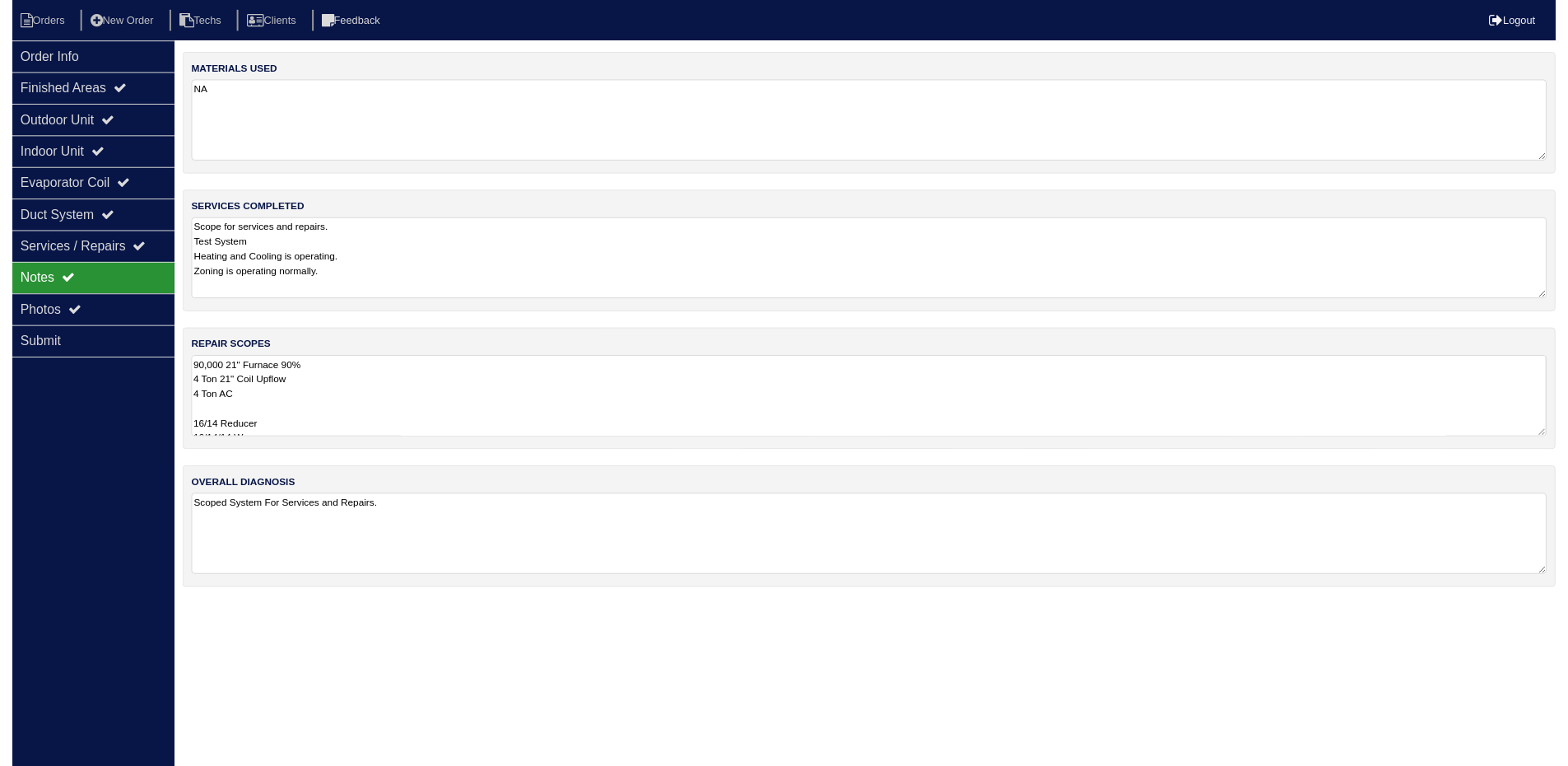
scroll to position [0, 0]
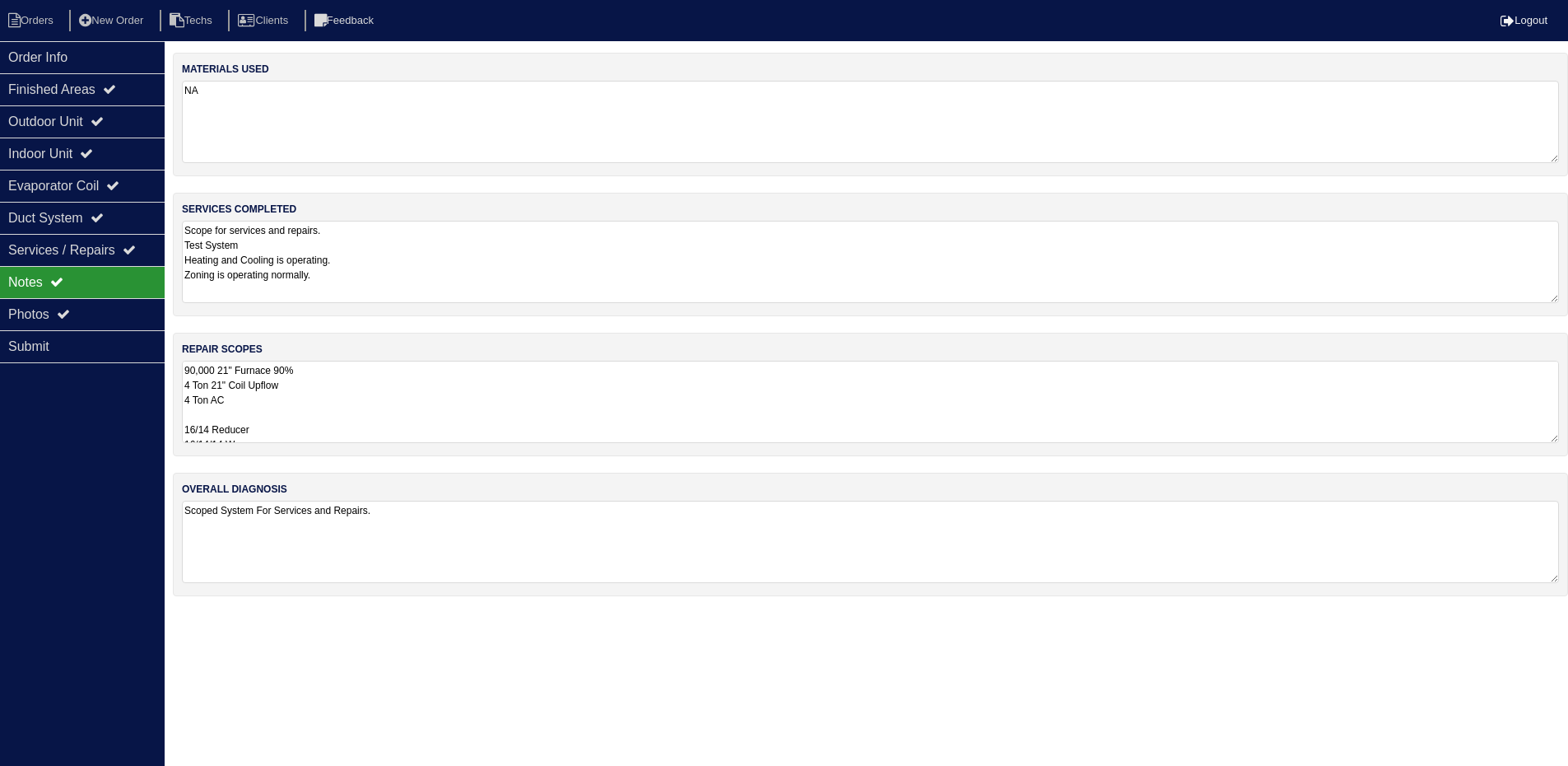
click at [513, 415] on textarea "90,000 21" Furnace 90% 4 Ton 21" Coil Upflow 4 Ton AC 16/14 Reducer 16/14/14 Wy…" at bounding box center [870, 402] width 1378 height 82
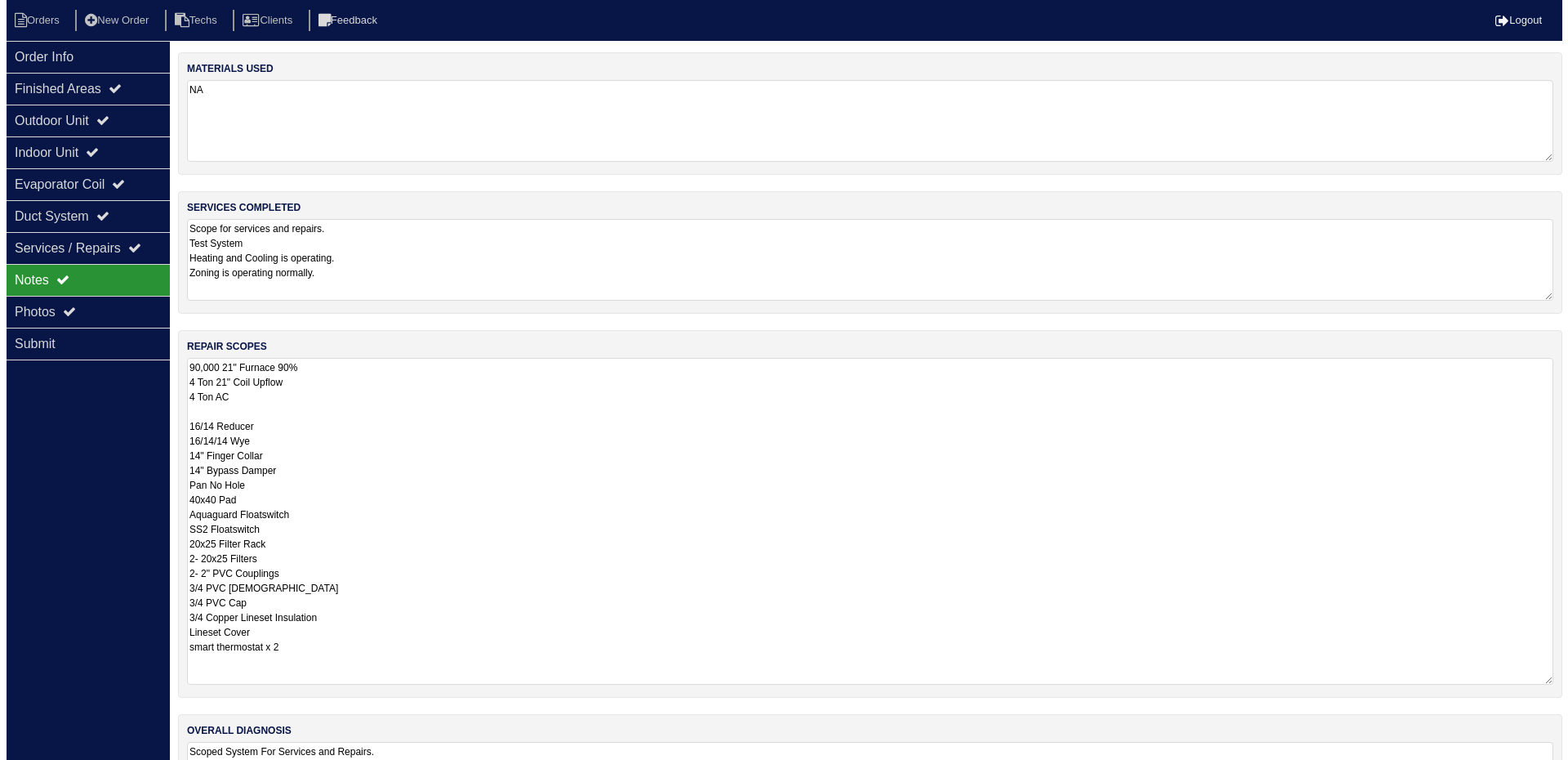
scroll to position [0, 17]
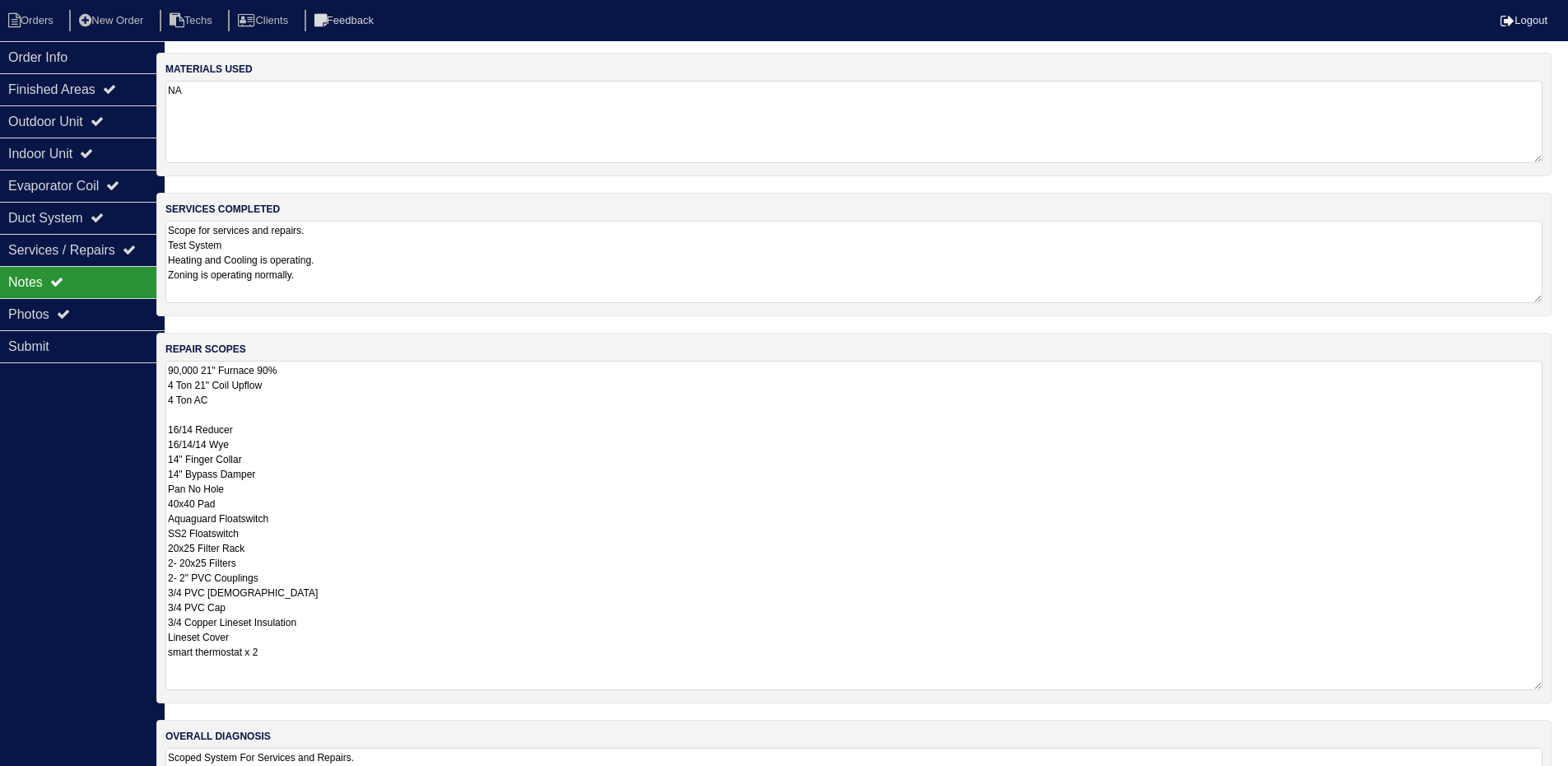
drag, startPoint x: 1567, startPoint y: 436, endPoint x: 1558, endPoint y: 475, distance: 40.0
click at [1551, 475] on html "Orders New Order Techs Clients Feedback Logout Orders New Order Users Clients M…" at bounding box center [767, 429] width 1568 height 859
click at [55, 422] on div "Order Info Finished Areas Outdoor Unit Indoor Unit Evaporator Coil Duct System …" at bounding box center [82, 424] width 165 height 766
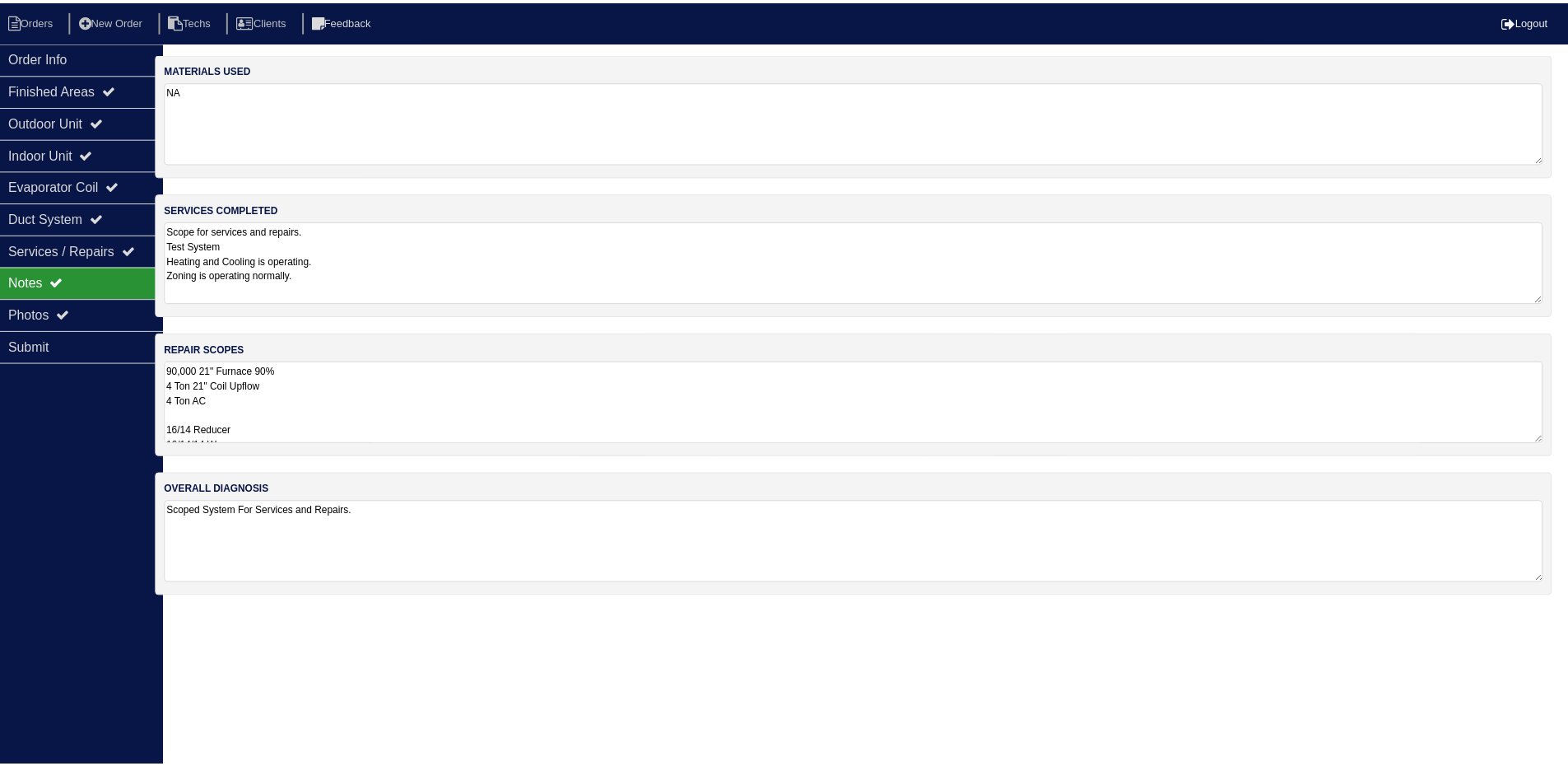
scroll to position [0, 0]
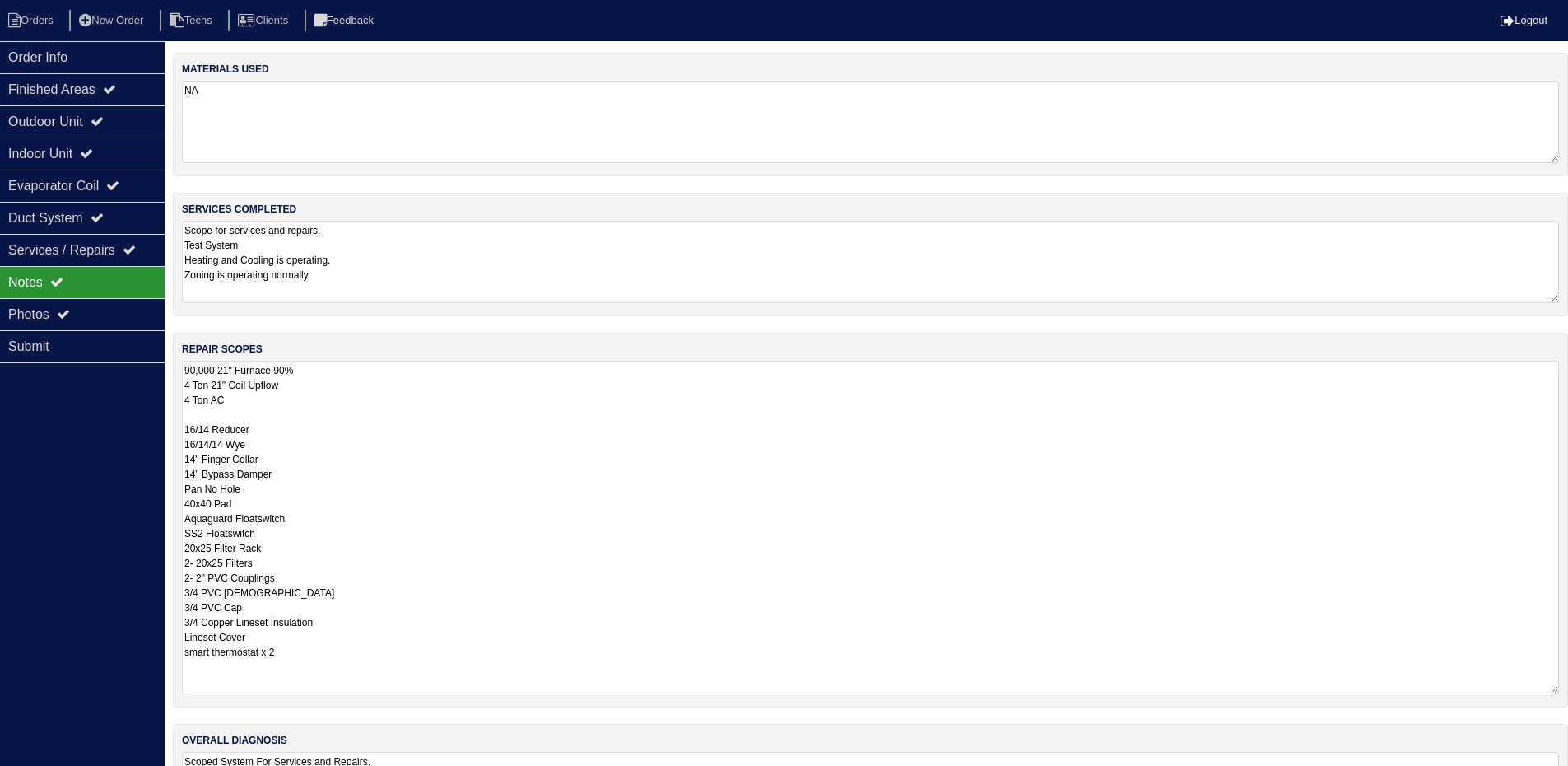
drag, startPoint x: 1569, startPoint y: 441, endPoint x: 1544, endPoint y: 691, distance: 251.2
click at [1544, 691] on textarea "90,000 21" Furnace 90% 4 Ton 21" Coil Upflow 4 Ton AC 16/14 Reducer 16/14/14 Wy…" at bounding box center [870, 527] width 1378 height 334
click at [298, 476] on textarea "90,000 21" Furnace 90% 4 Ton 21" Coil Upflow 4 Ton AC 16/14 Reducer 16/14/14 Wy…" at bounding box center [870, 526] width 1378 height 332
click at [465, 554] on textarea "90,000 21" Furnace 90% 4 Ton 21" Coil Upflow 4 Ton AC 16/14 Reducer 16/14/14 Wy…" at bounding box center [870, 526] width 1378 height 332
click at [334, 472] on textarea "90,000 21" Furnace 90% 4 Ton 21" Coil Upflow 4 Ton AC 16/14 Reducer 16/14/14 Wy…" at bounding box center [870, 526] width 1378 height 332
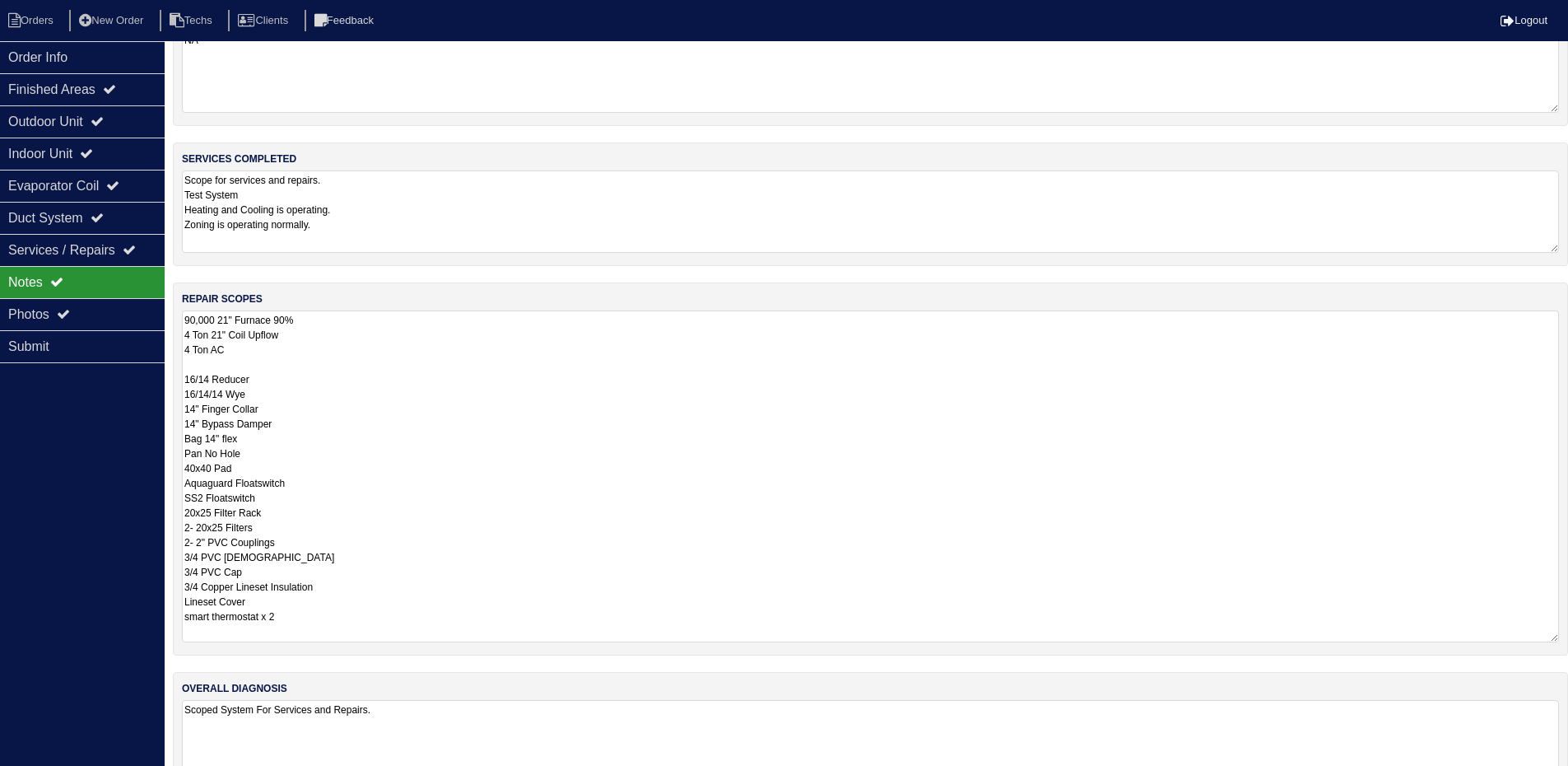
scroll to position [96, 0]
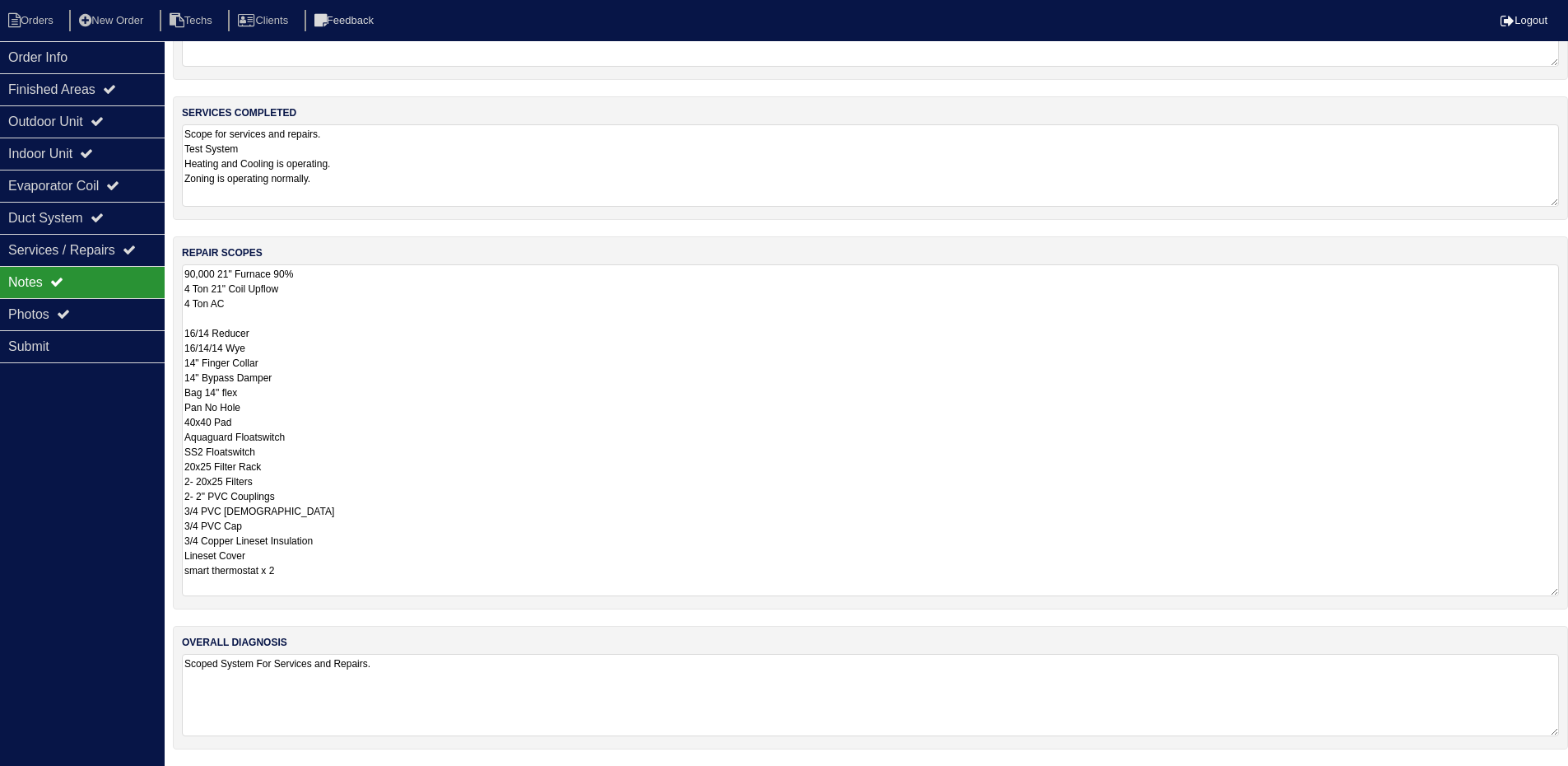
click at [331, 584] on textarea "90,000 21" Furnace 90% 4 Ton 21" Coil Upflow 4 Ton AC 16/14 Reducer 16/14/14 Wy…" at bounding box center [870, 430] width 1378 height 332
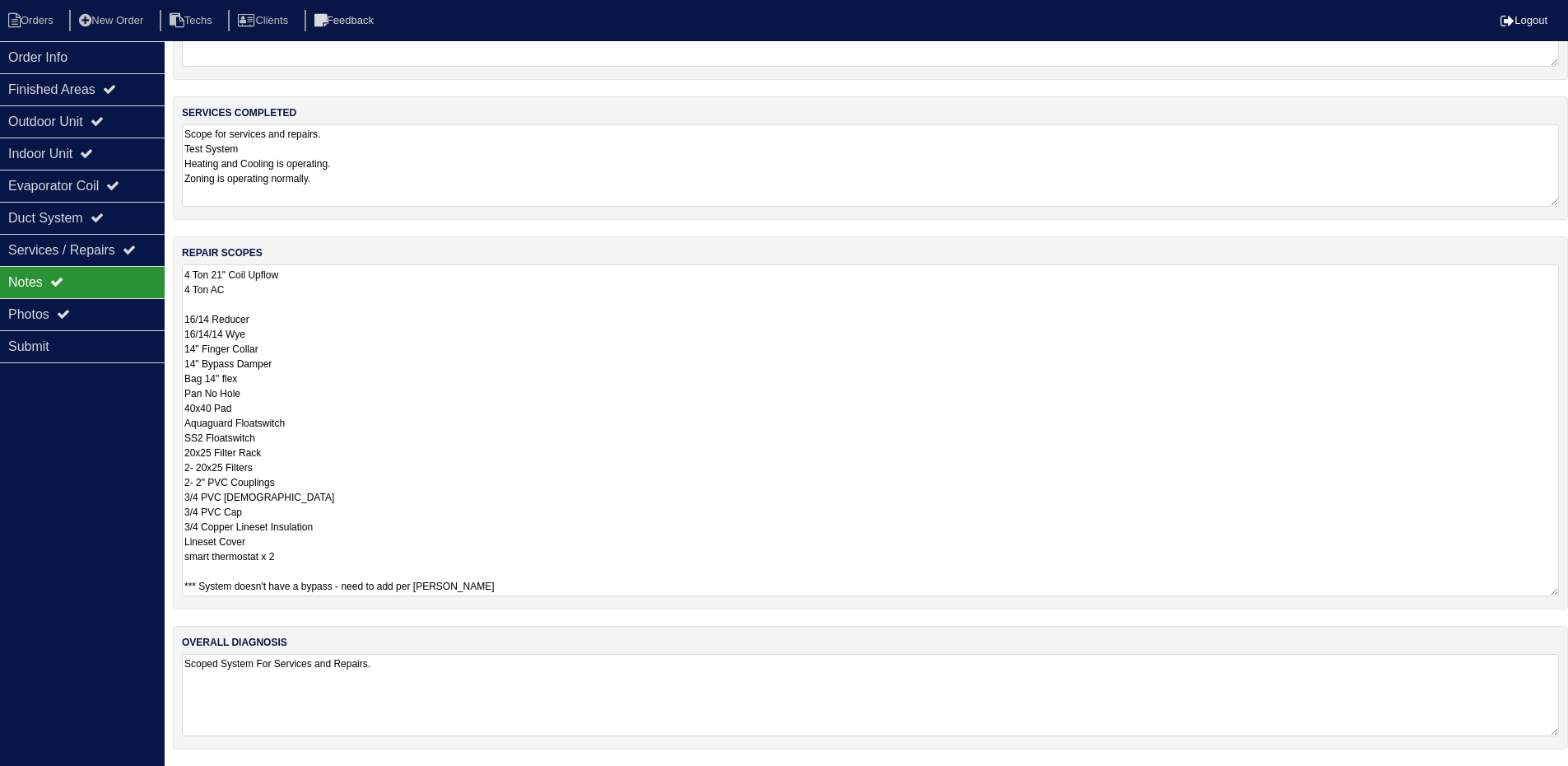
type textarea "90,000 21" Furnace 90% 4 Ton 21" Coil Upflow 4 Ton AC 16/14 Reducer 16/14/14 Wy…"
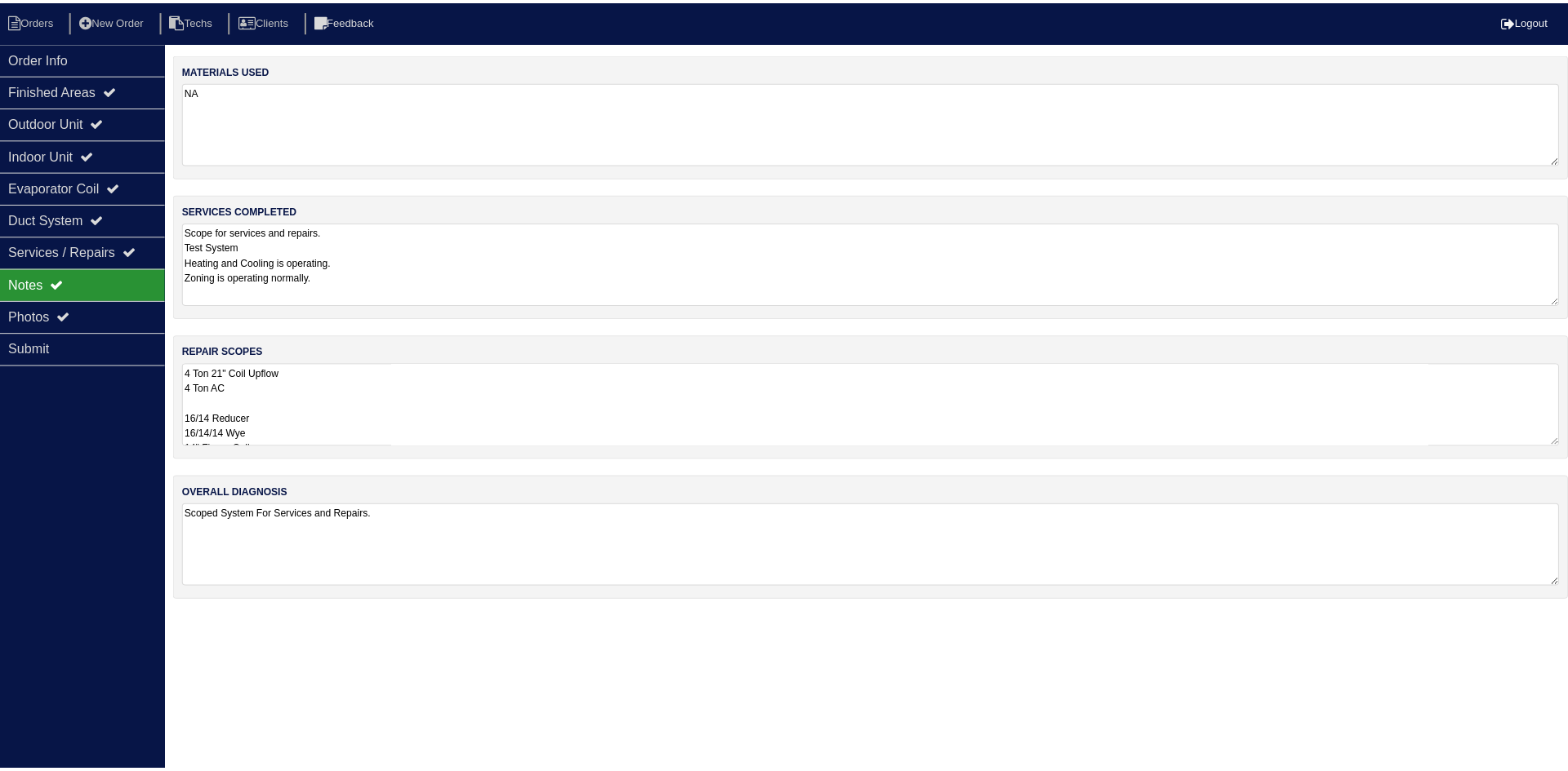
scroll to position [2, 0]
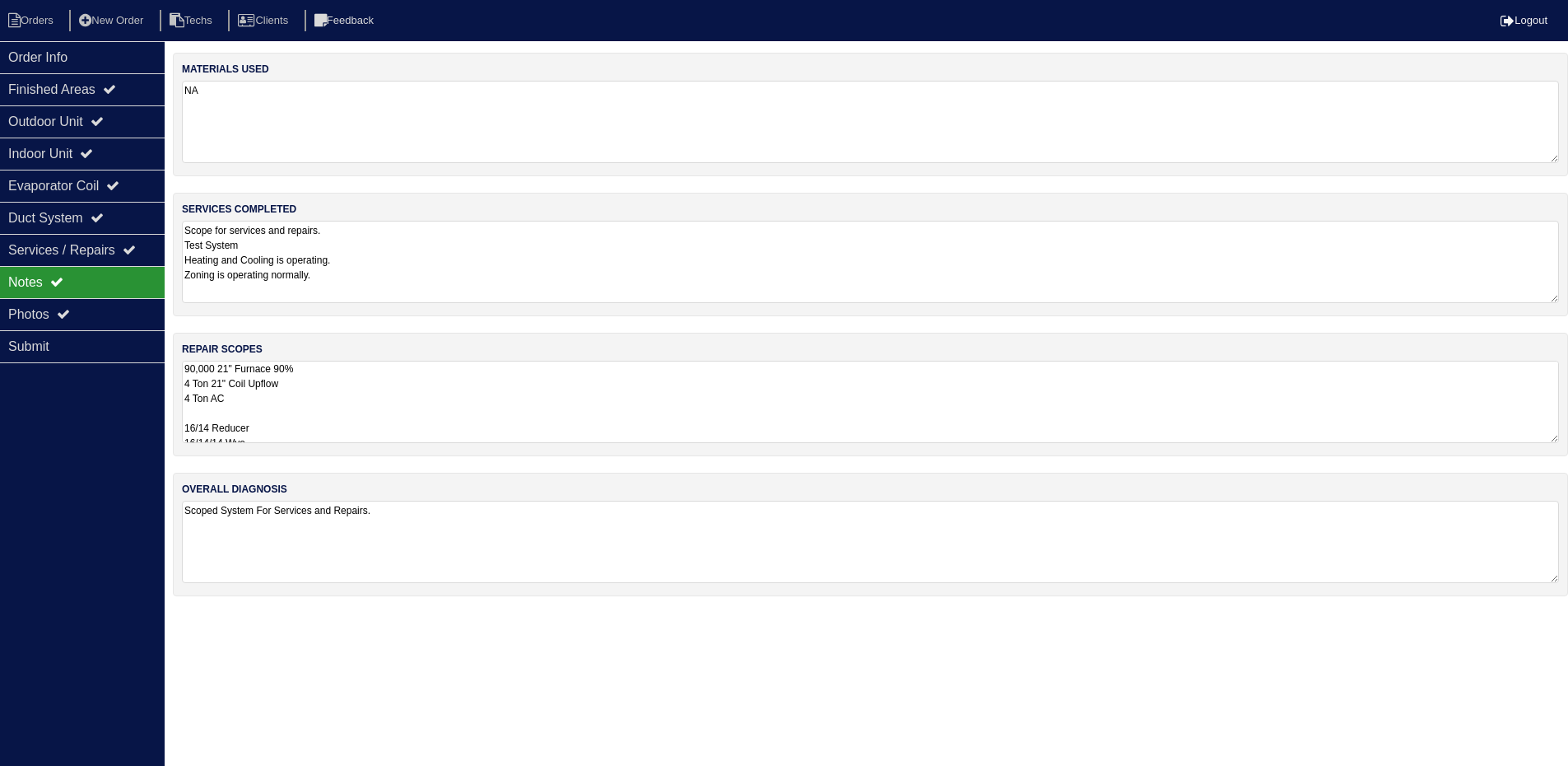
click at [671, 410] on textarea "90,000 21" Furnace 90% 4 Ton 21" Coil Upflow 4 Ton AC 16/14 Reducer 16/14/14 Wy…" at bounding box center [870, 402] width 1378 height 82
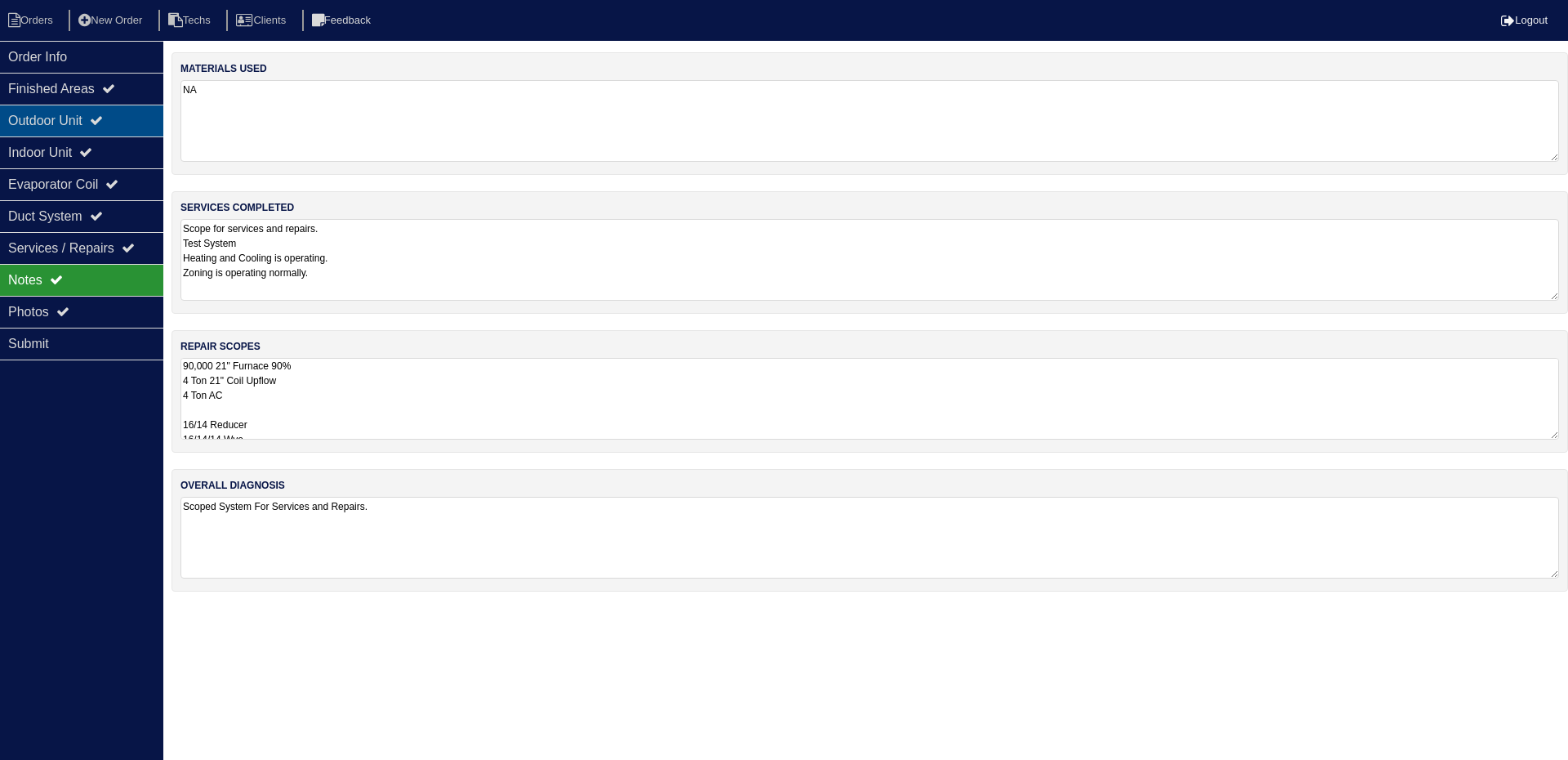
click at [79, 119] on div "Outdoor Unit" at bounding box center [82, 120] width 164 height 32
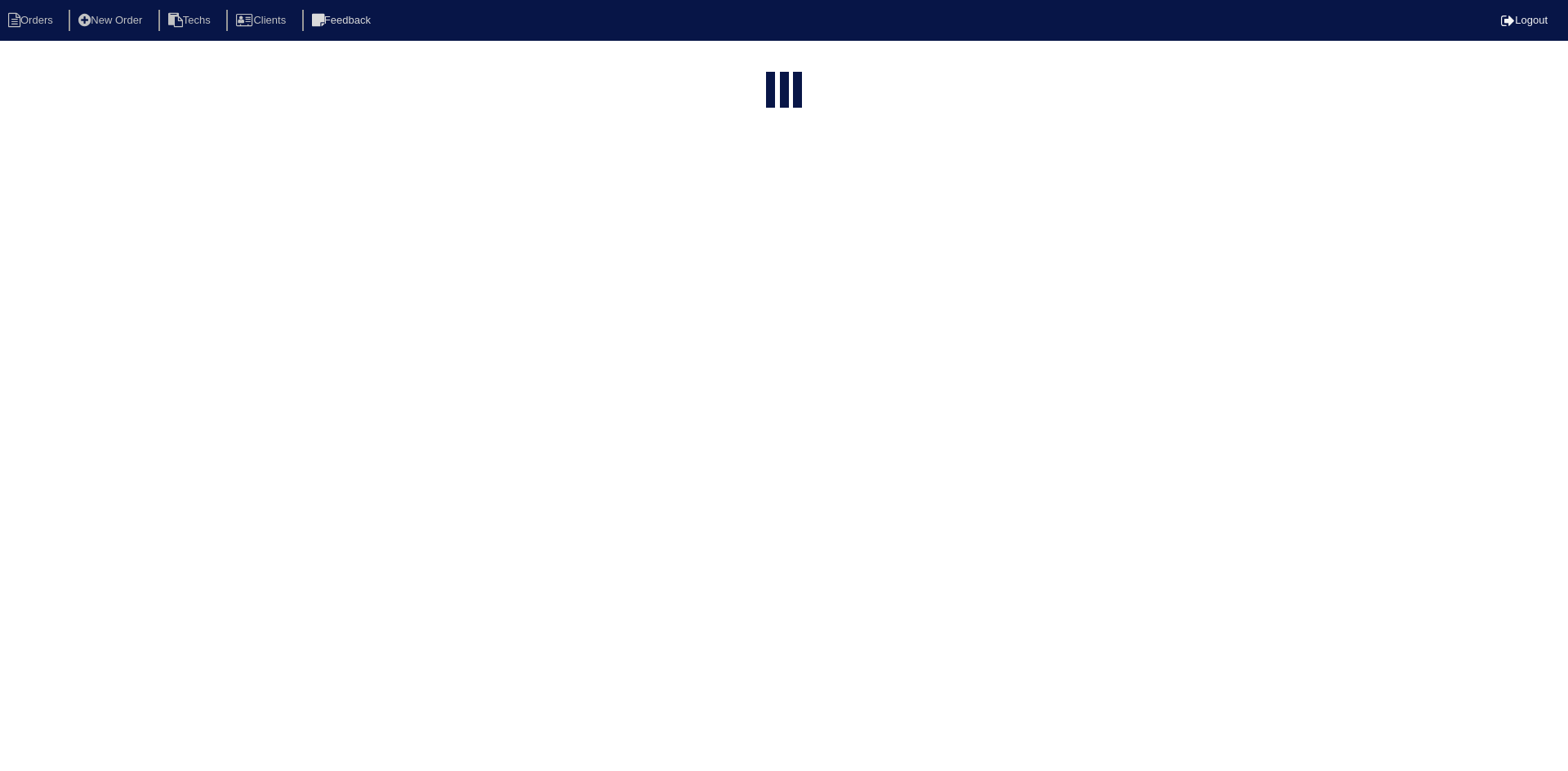
select select "15"
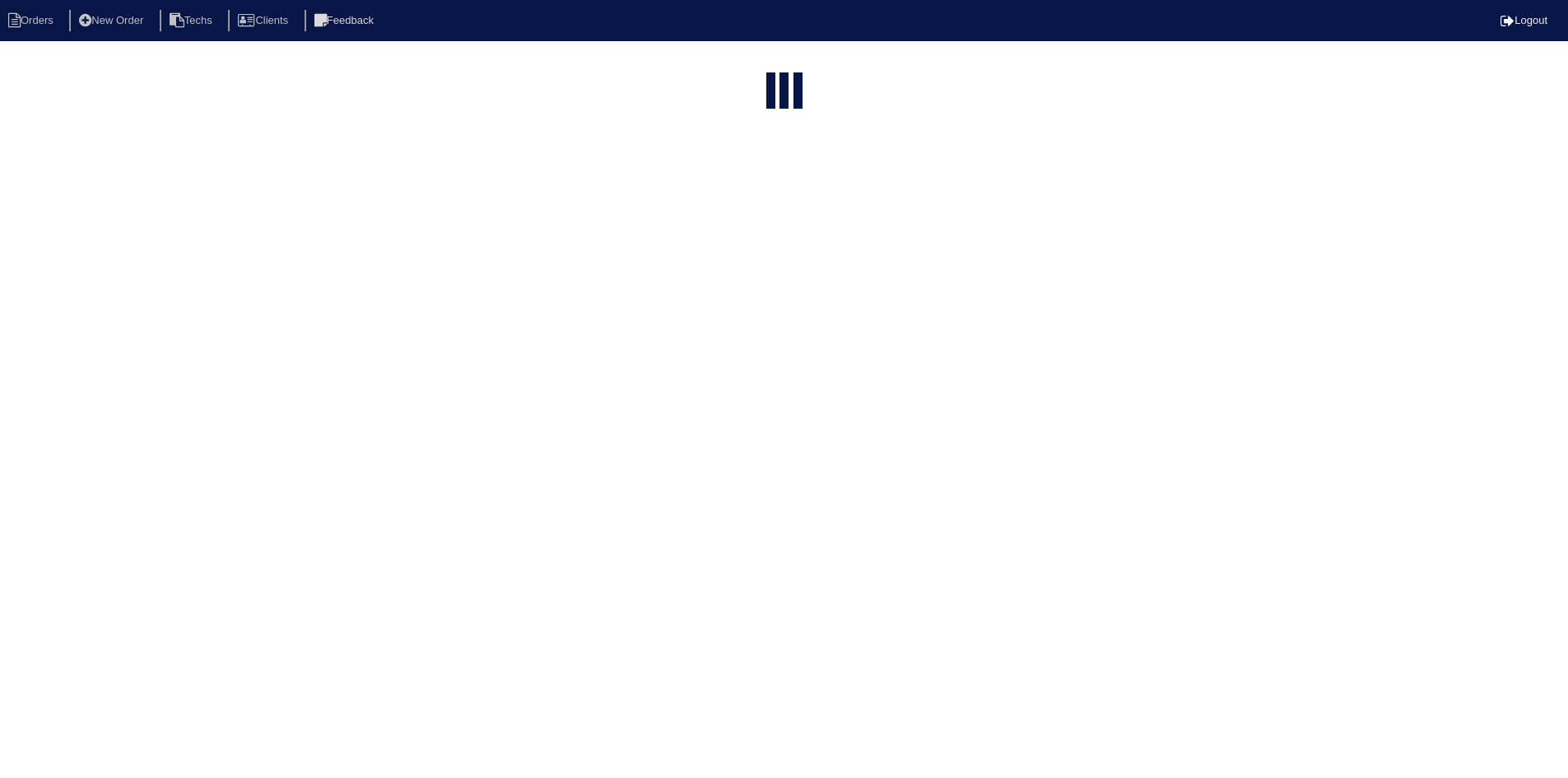
select select "field complete"
select select "need to quote"
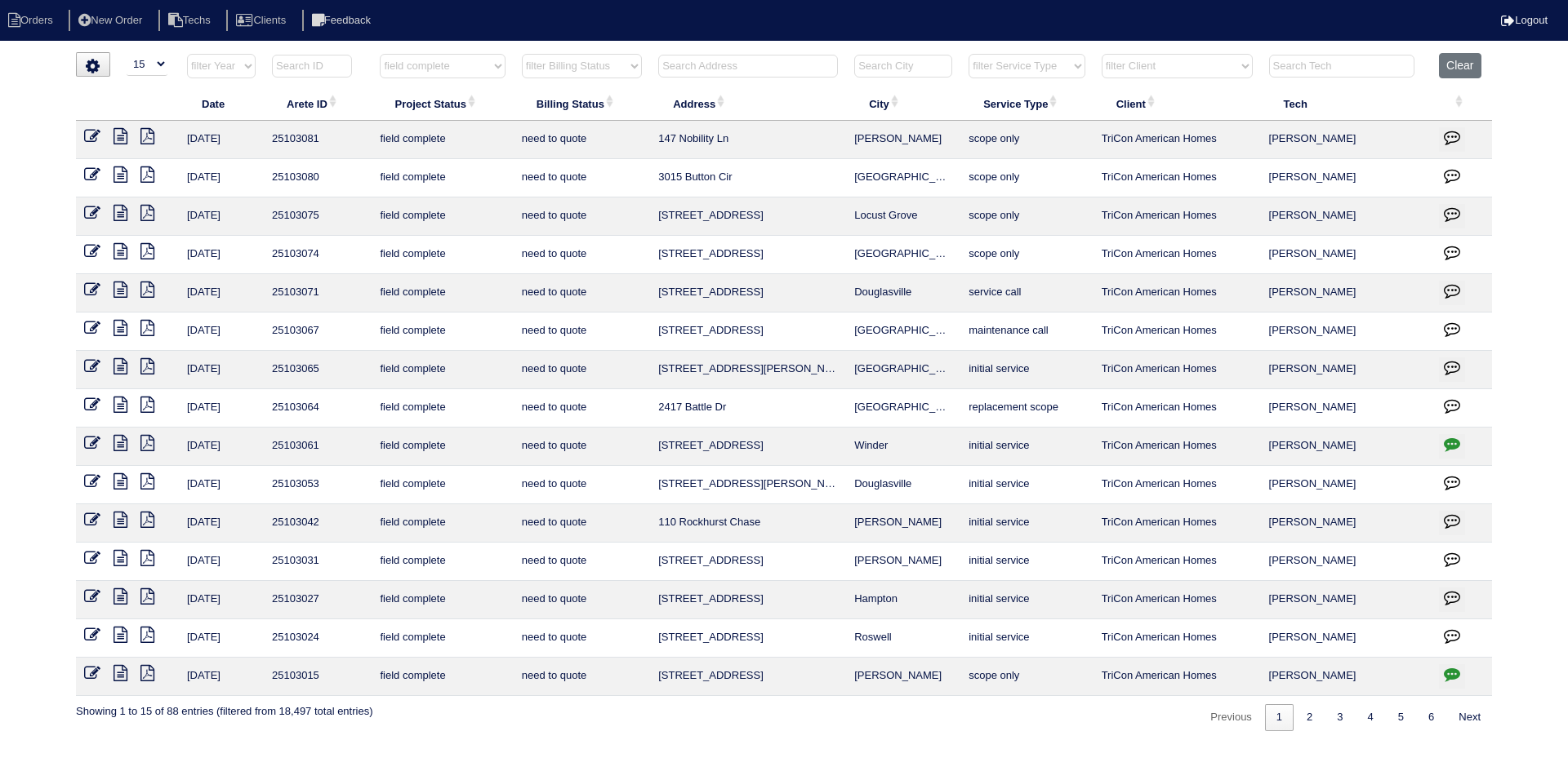
click at [1448, 675] on icon "button" at bounding box center [1451, 674] width 17 height 17
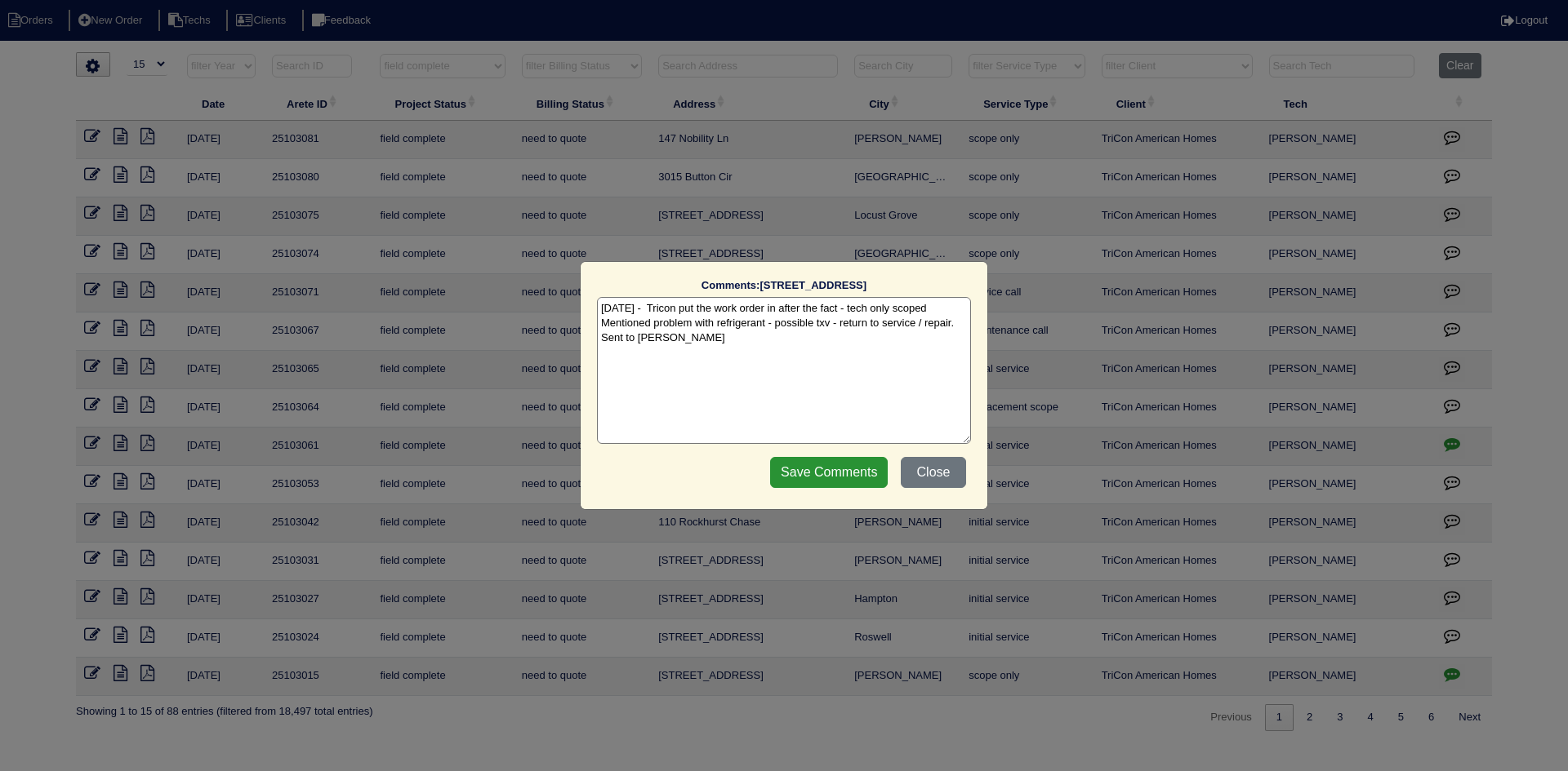
click at [722, 346] on textarea "[DATE] - Tricon put the work order in after the fact - tech only scoped Mention…" at bounding box center [784, 370] width 374 height 147
paste textarea "8/21 [PERSON_NAME] tallking to site super about duct cleaning not being needed"
drag, startPoint x: 670, startPoint y: 353, endPoint x: 647, endPoint y: 352, distance: 23.0
click at [647, 352] on textarea "[DATE] - Tricon put the work order in after the fact - tech only scoped Mention…" at bounding box center [784, 370] width 374 height 147
type textarea "[DATE] - Tricon put the work order in after the fact - tech only scoped Mention…"
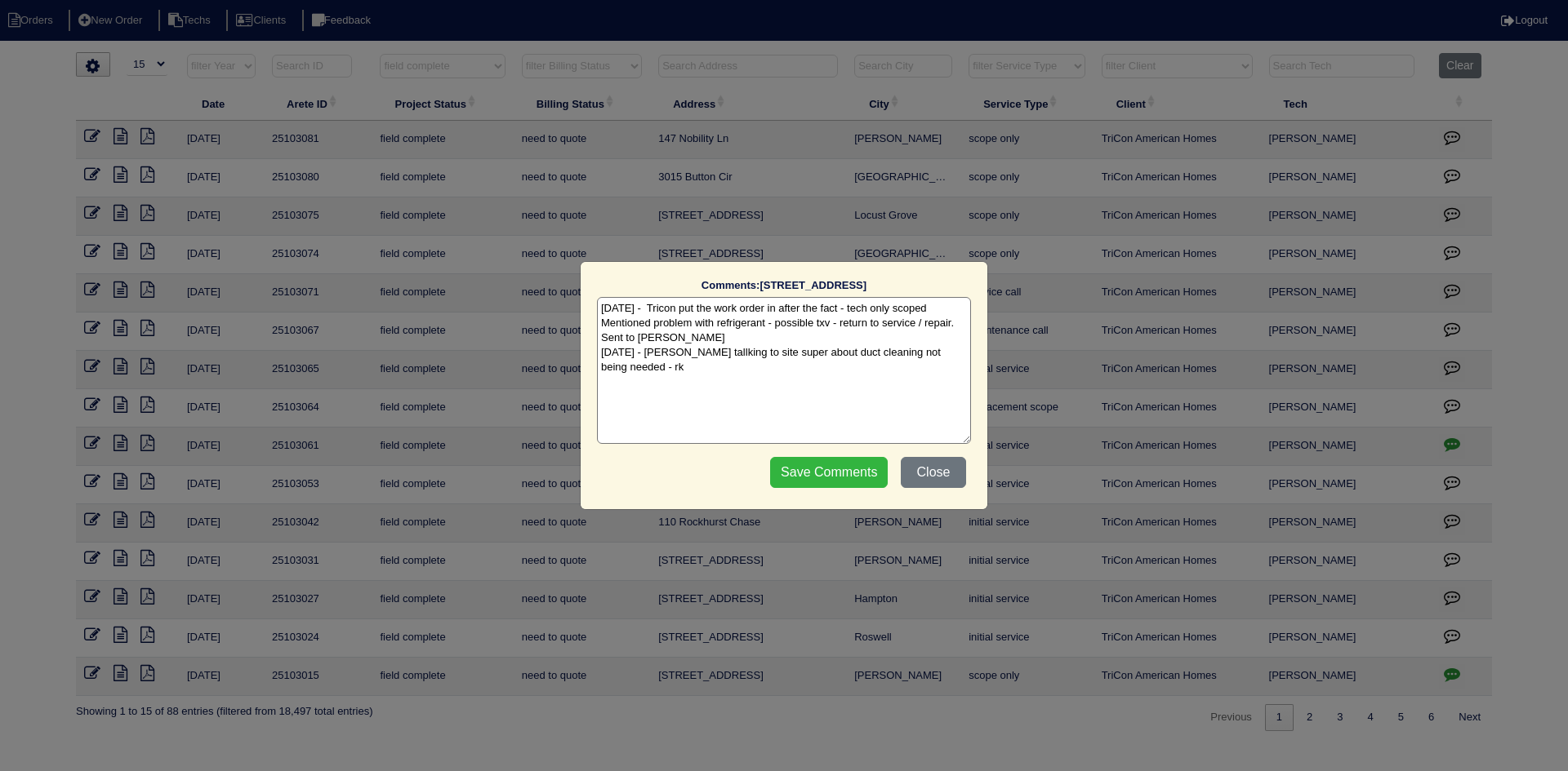
click at [804, 468] on input "Save Comments" at bounding box center [829, 473] width 118 height 31
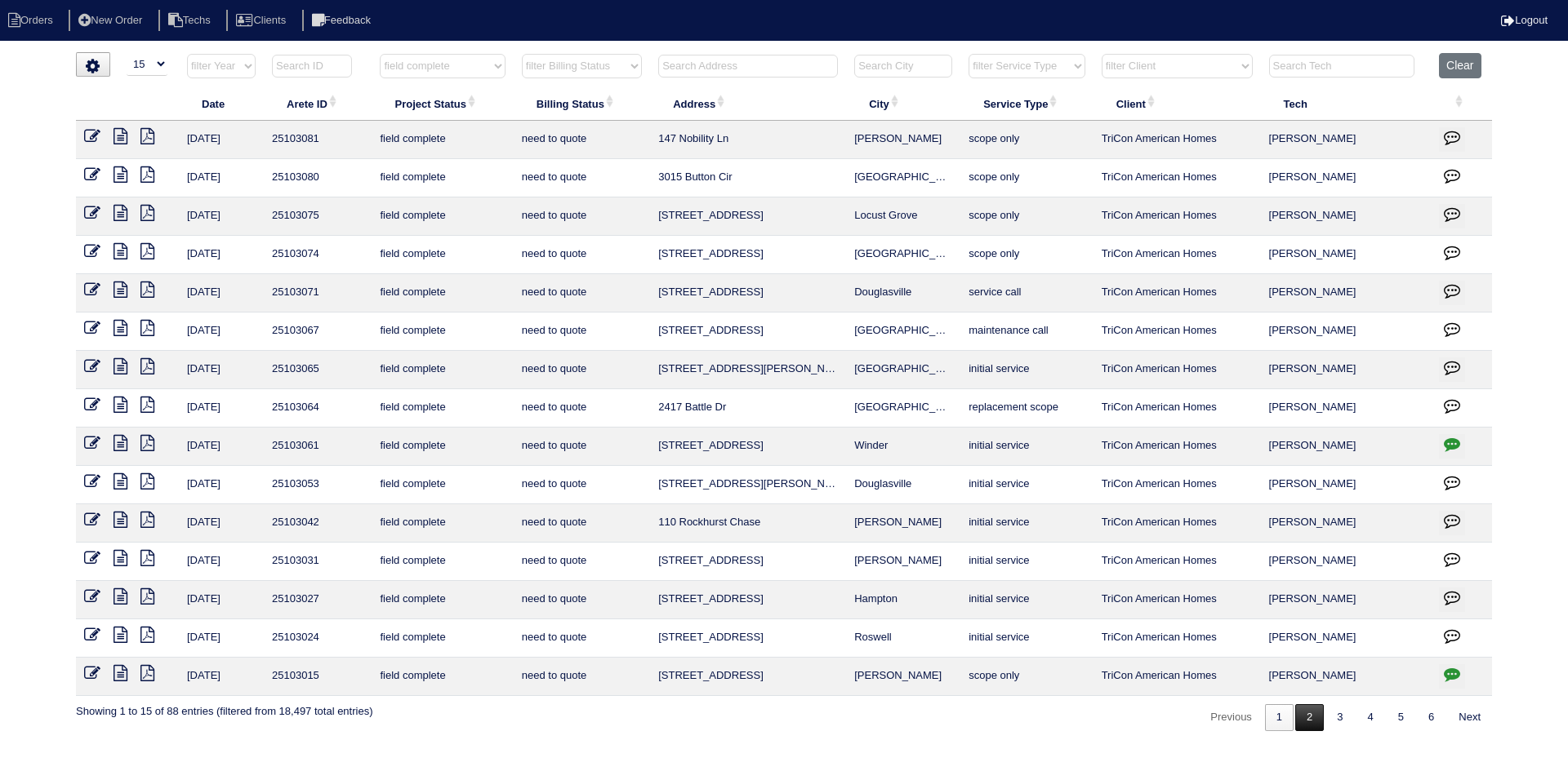
click at [1299, 722] on link "2" at bounding box center [1309, 718] width 28 height 27
select select "field complete"
select select "need to quote"
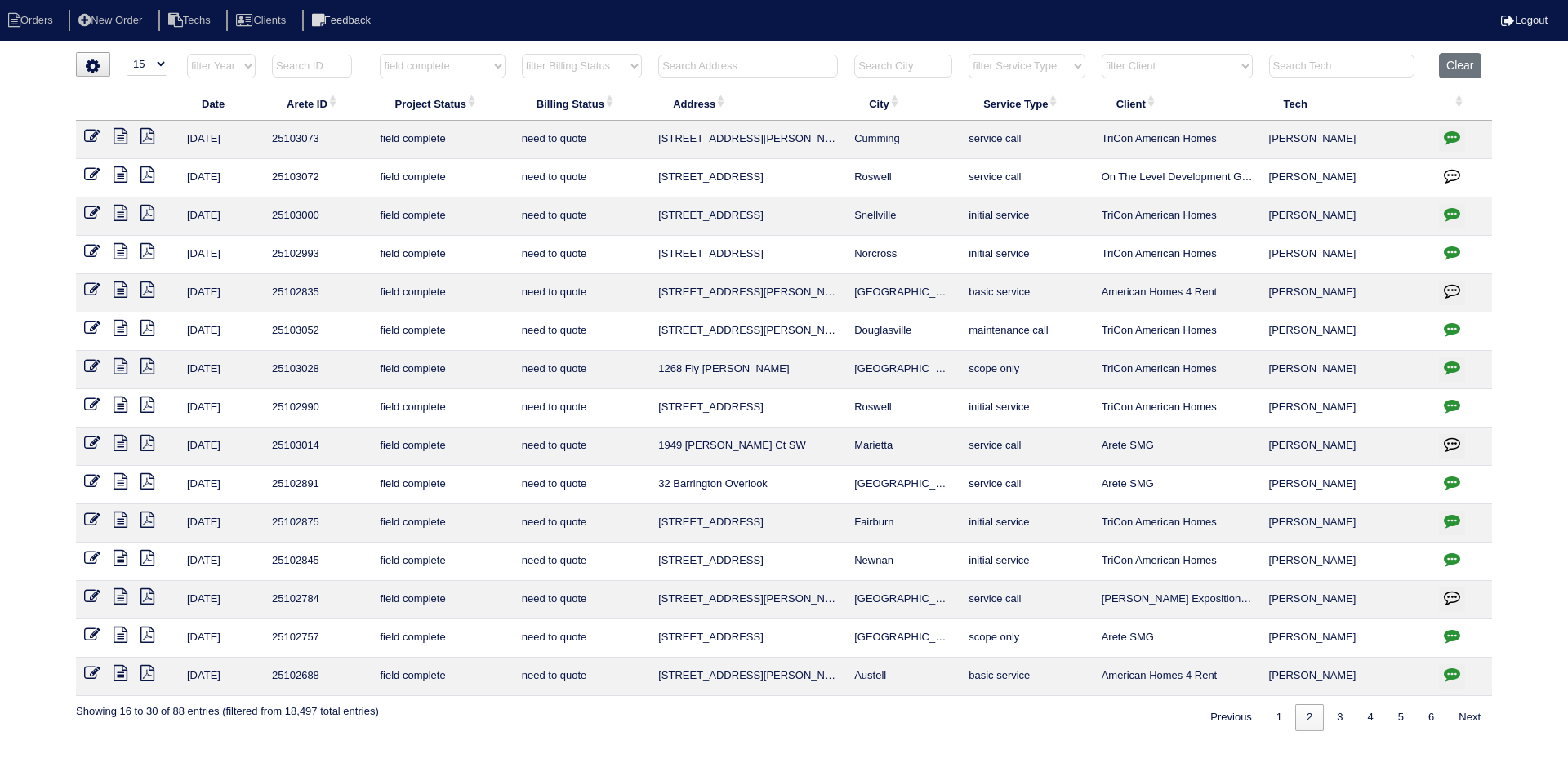
click at [1449, 132] on icon "button" at bounding box center [1451, 136] width 17 height 17
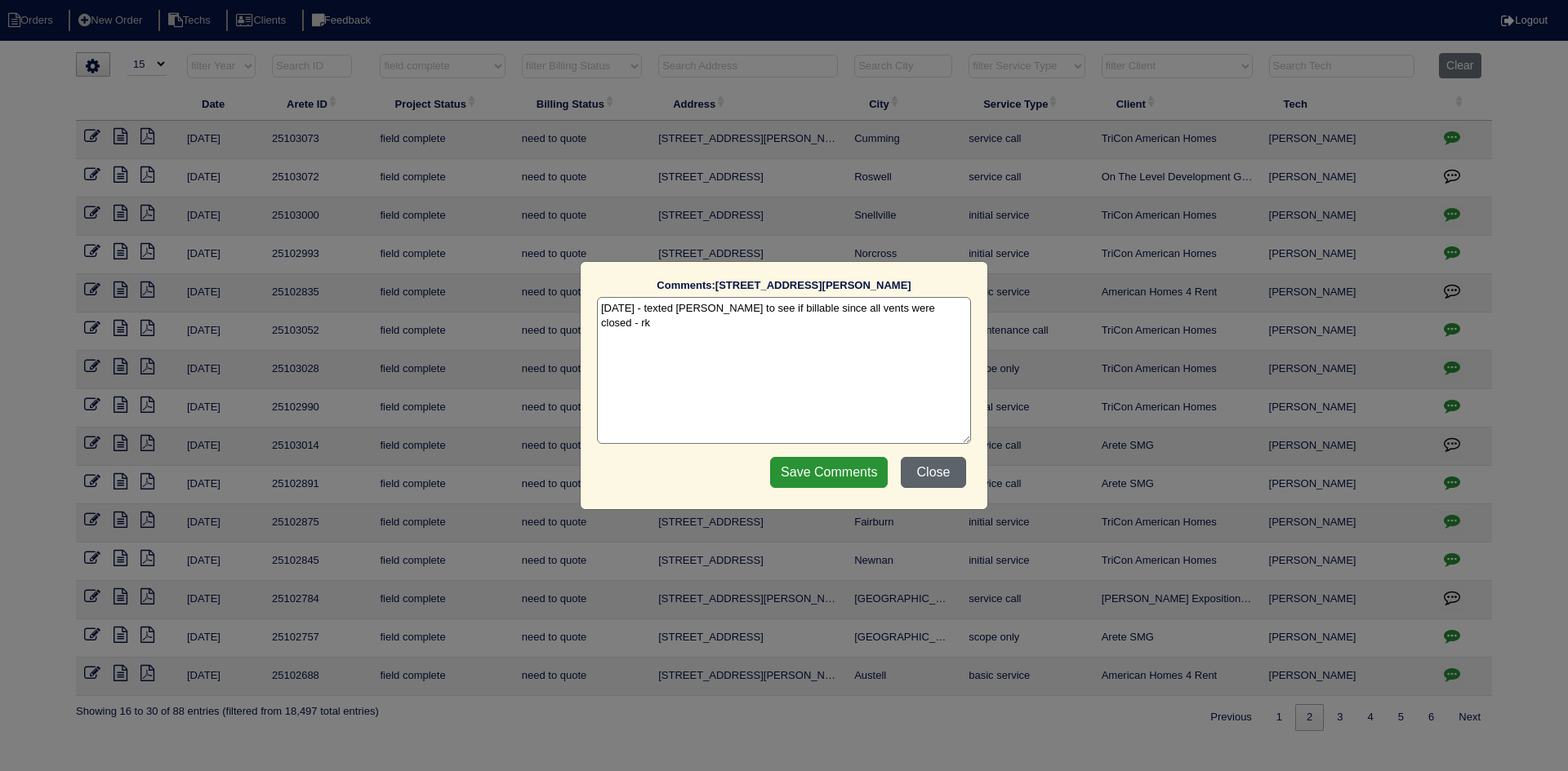
click at [922, 472] on button "Close" at bounding box center [933, 473] width 65 height 31
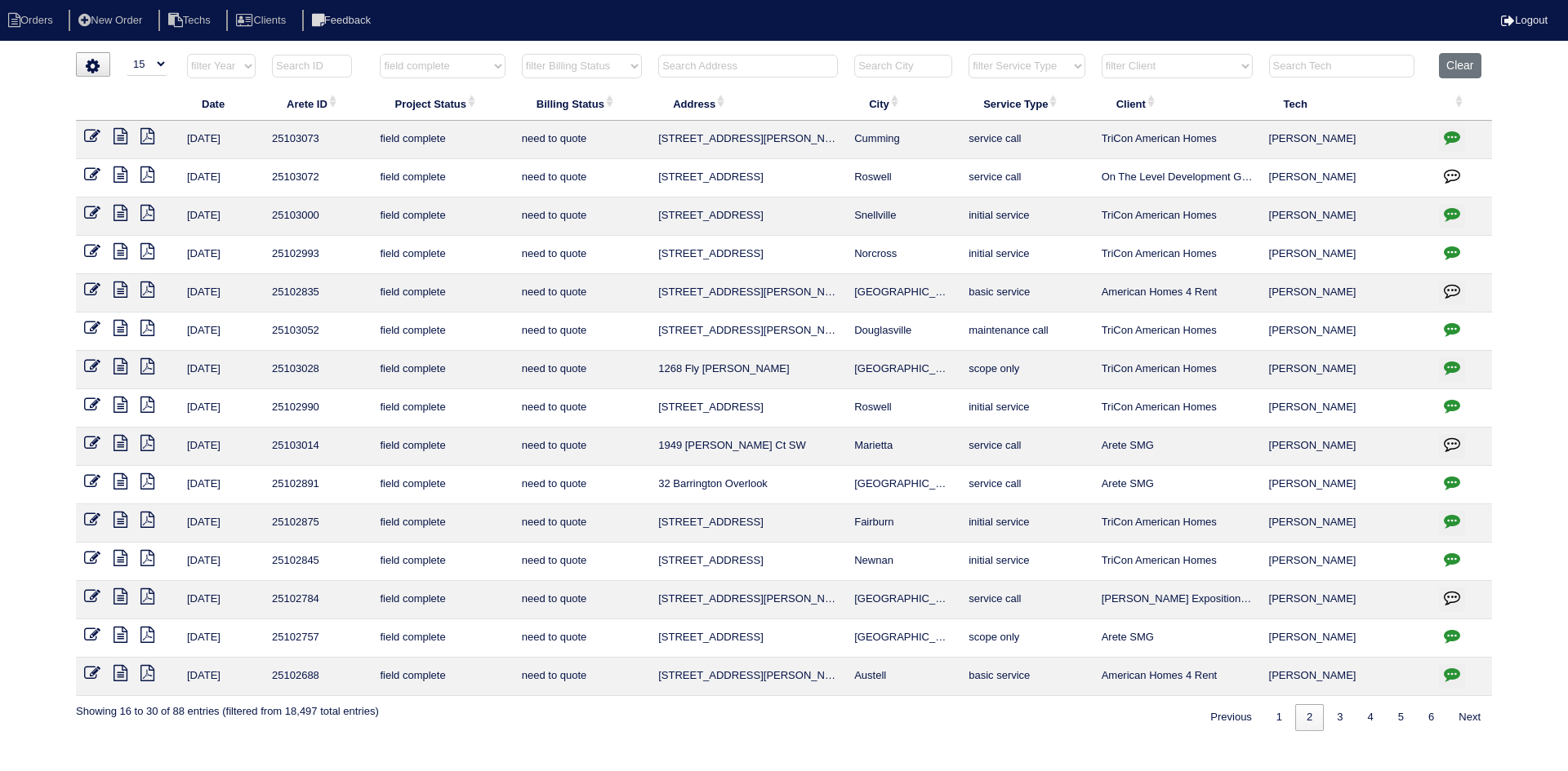
click at [1453, 213] on icon "button" at bounding box center [1451, 213] width 17 height 17
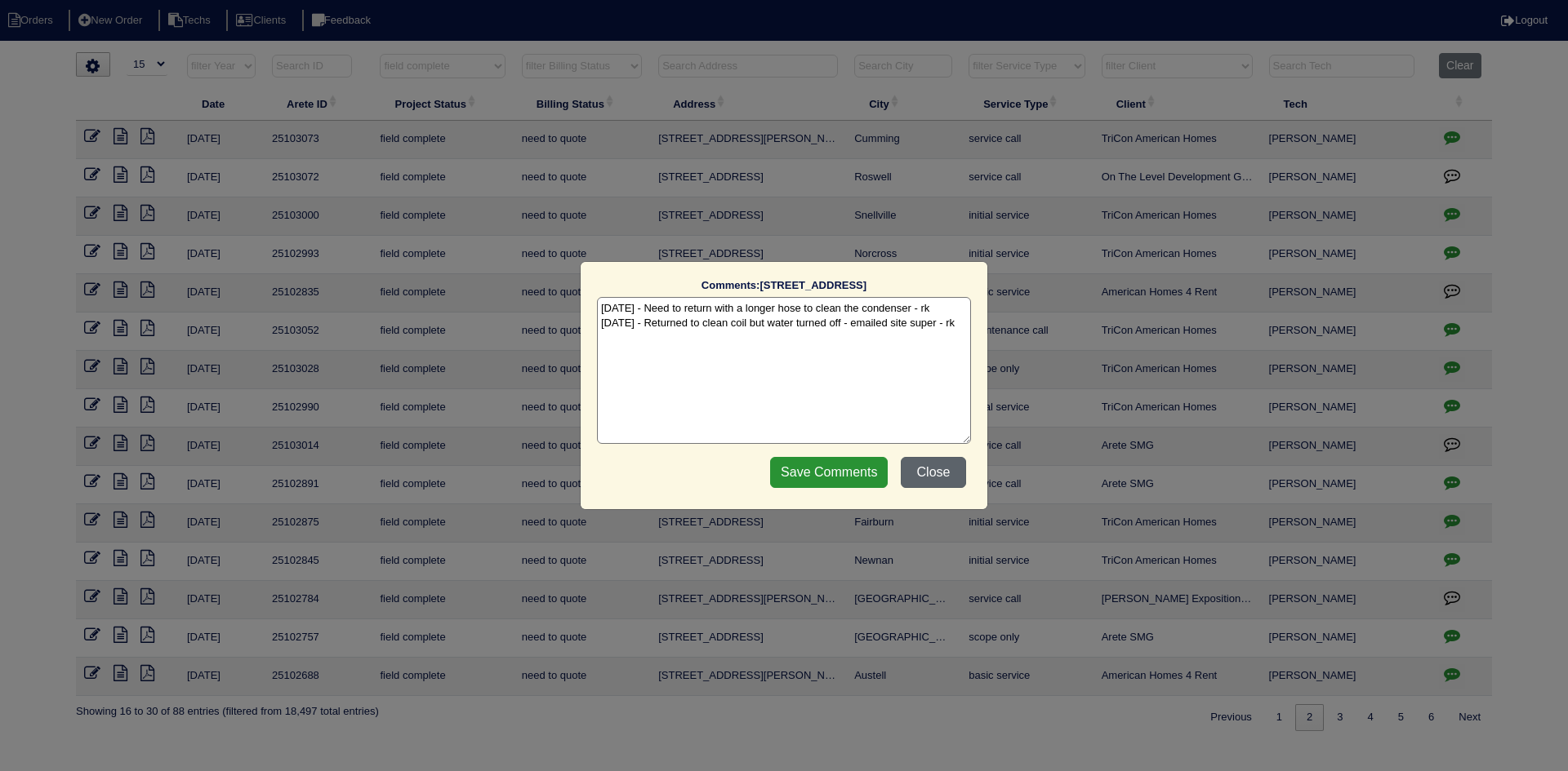
click at [948, 471] on button "Close" at bounding box center [933, 473] width 65 height 31
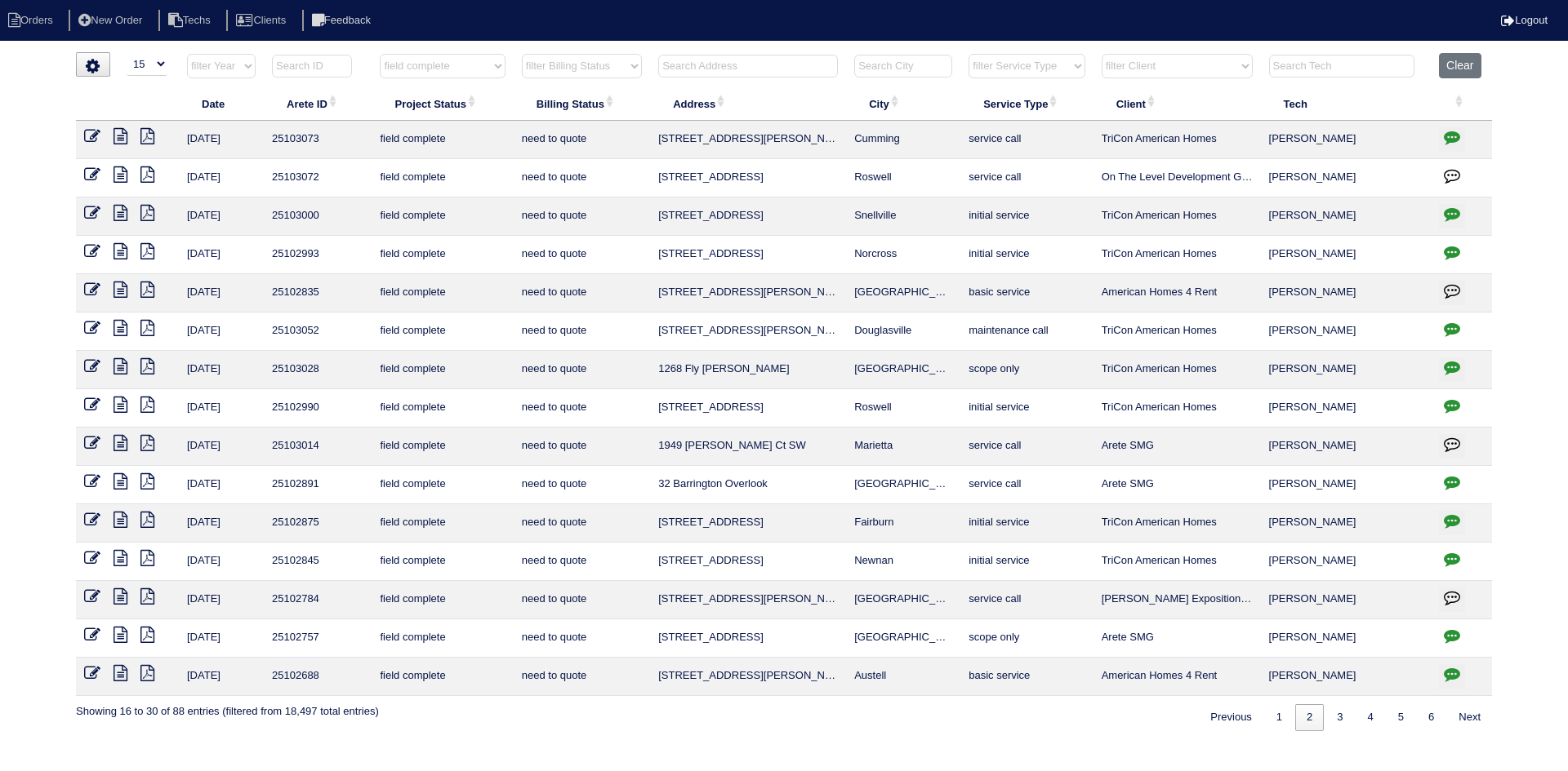
click at [1452, 247] on icon "button" at bounding box center [1451, 252] width 17 height 17
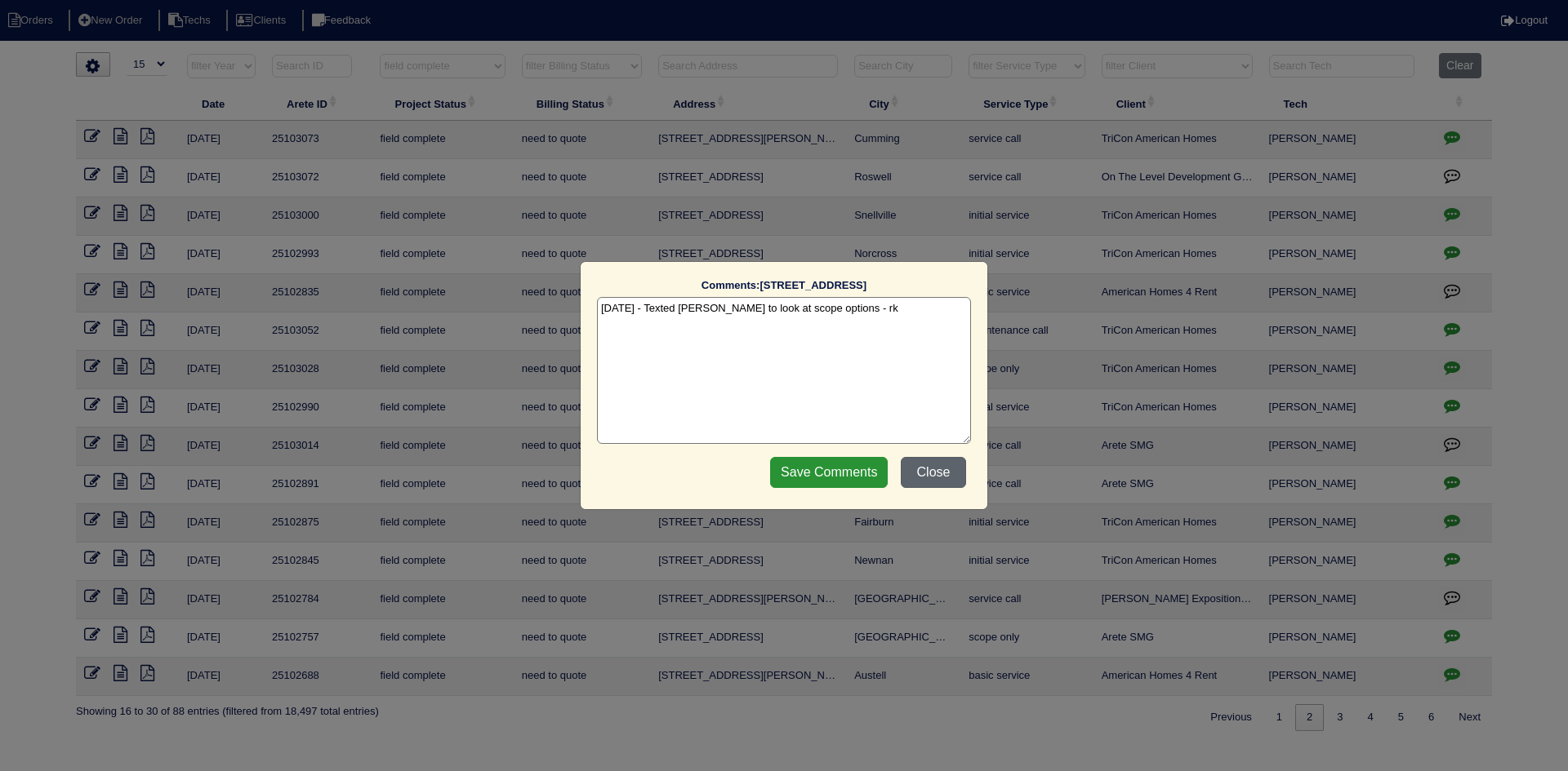
click at [938, 473] on button "Close" at bounding box center [933, 473] width 65 height 31
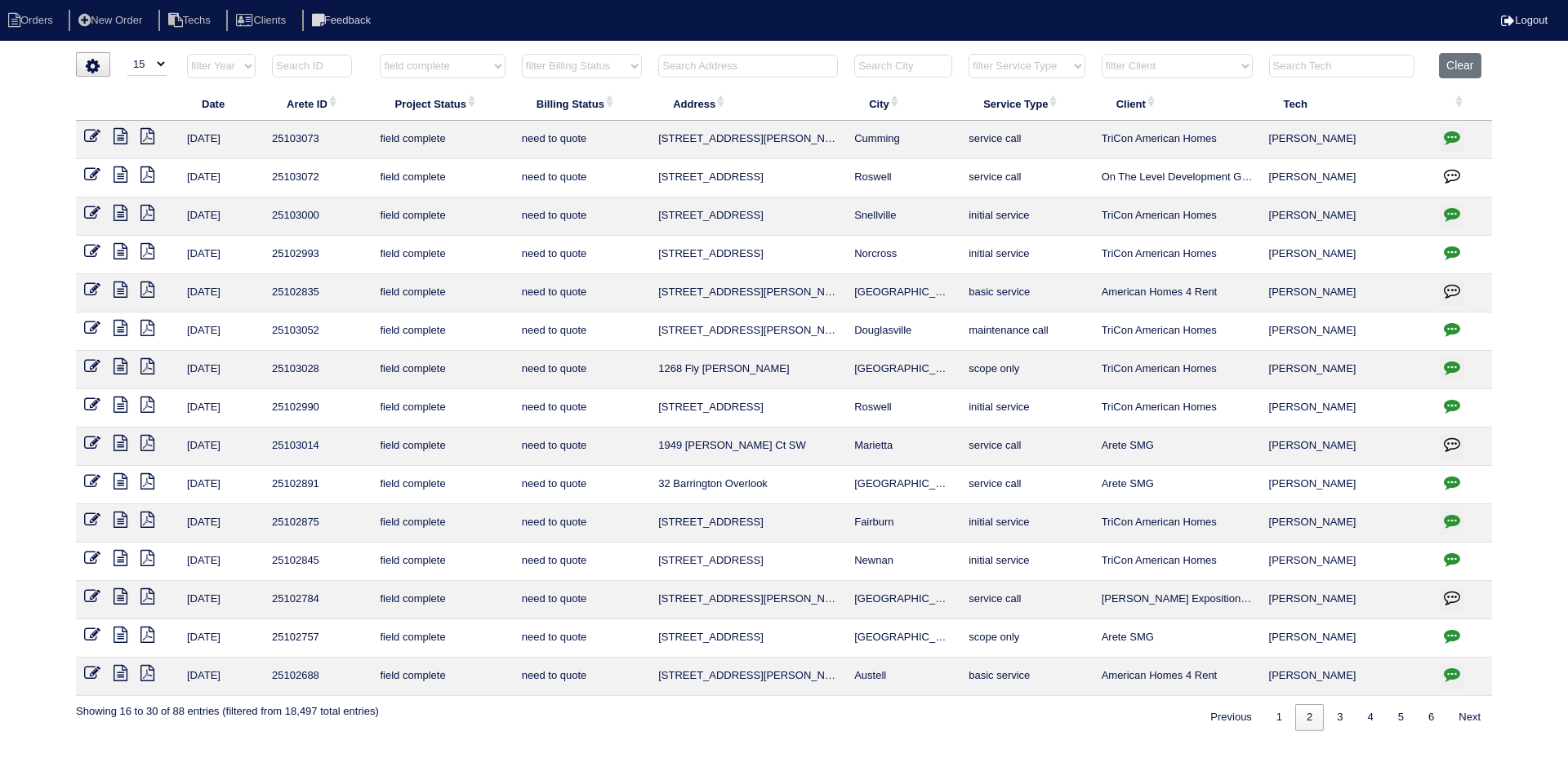
click at [1454, 328] on icon "button" at bounding box center [1451, 329] width 17 height 17
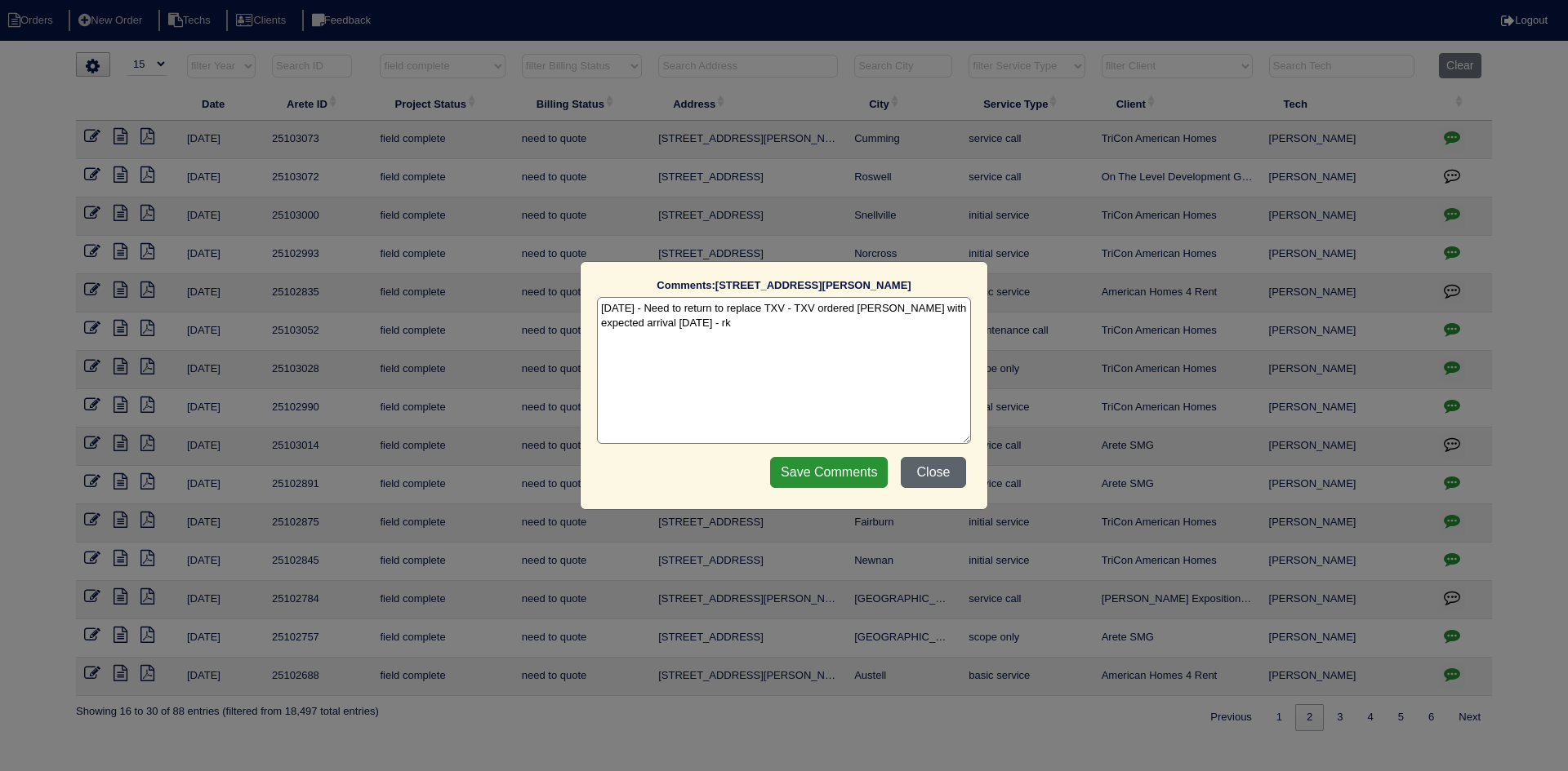
click at [943, 464] on button "Close" at bounding box center [933, 473] width 65 height 31
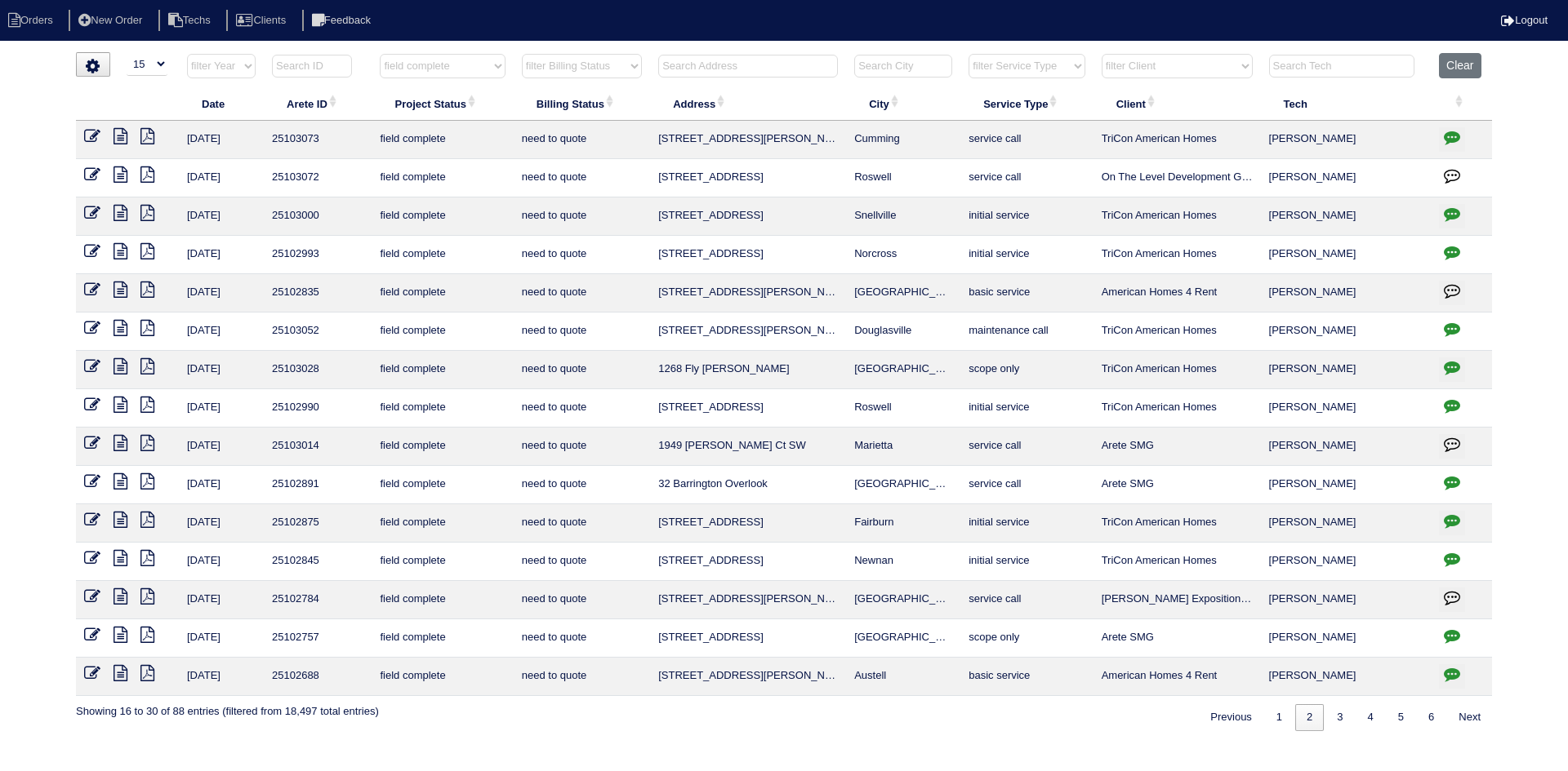
click at [1450, 363] on icon "button" at bounding box center [1451, 367] width 17 height 17
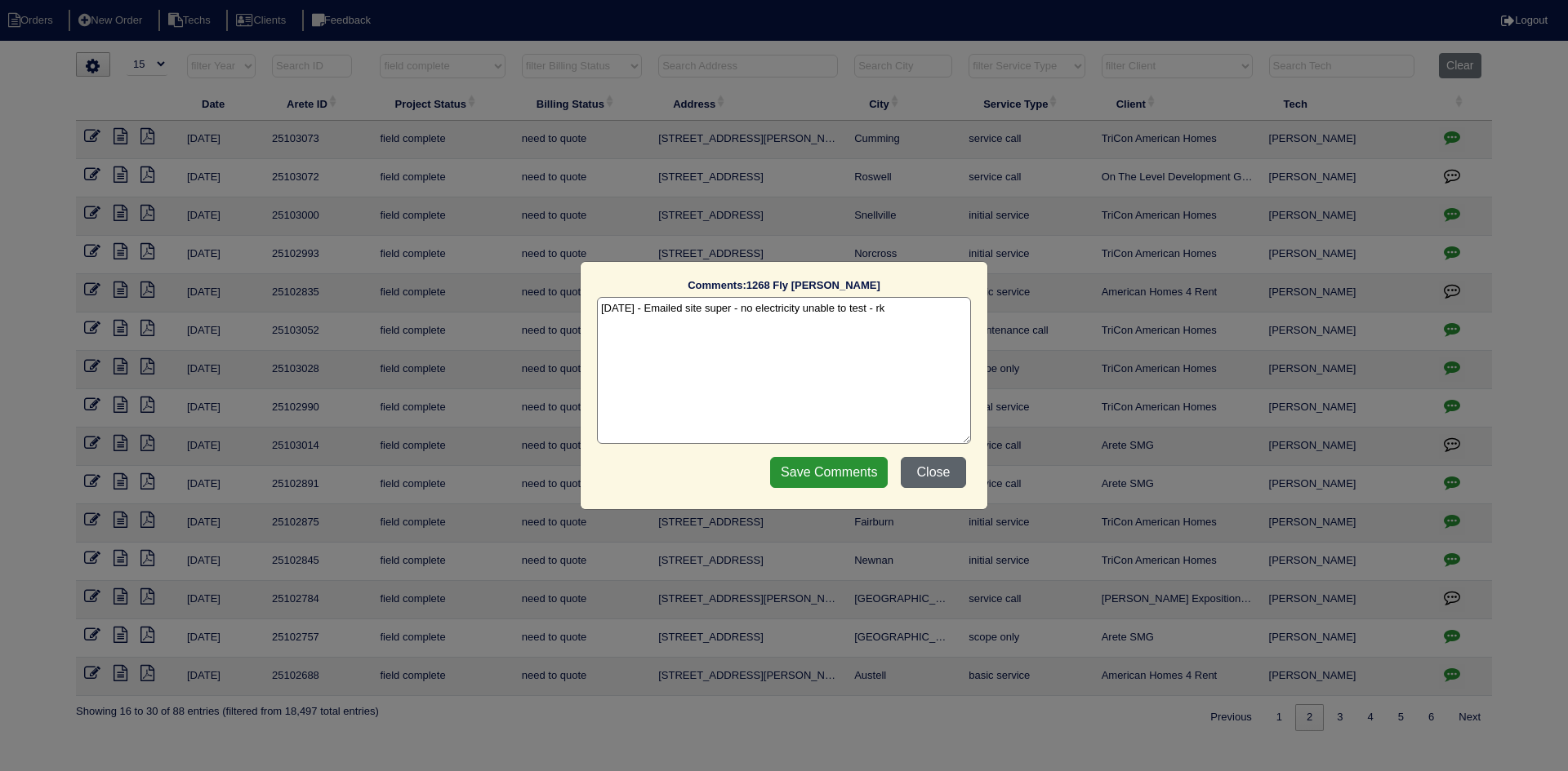
click at [915, 477] on button "Close" at bounding box center [933, 473] width 65 height 31
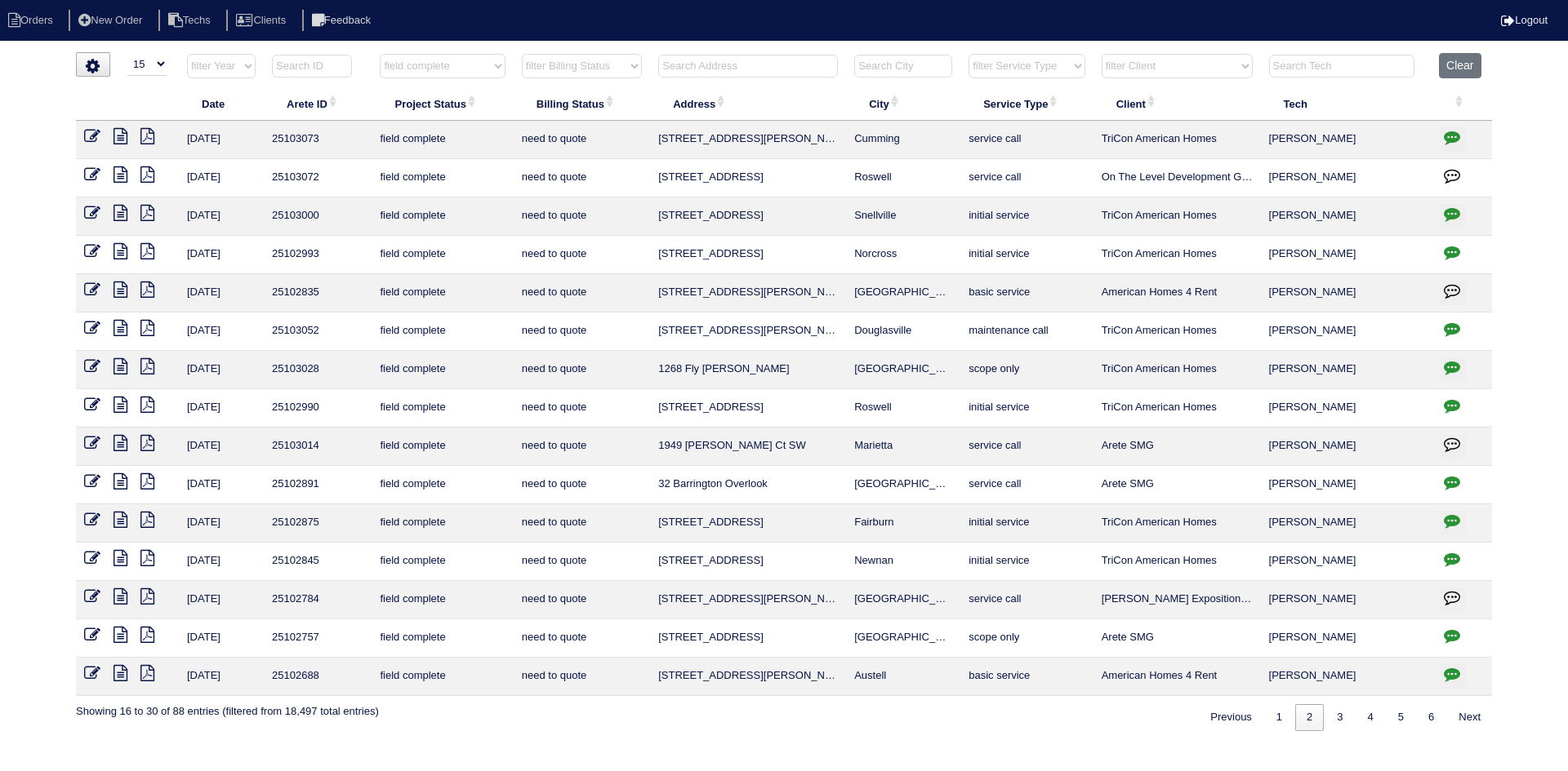
click at [1450, 401] on icon "button" at bounding box center [1451, 405] width 17 height 17
type textarea "[DATE] - Emailed site super for LB code - no smart lock on front door - KE"
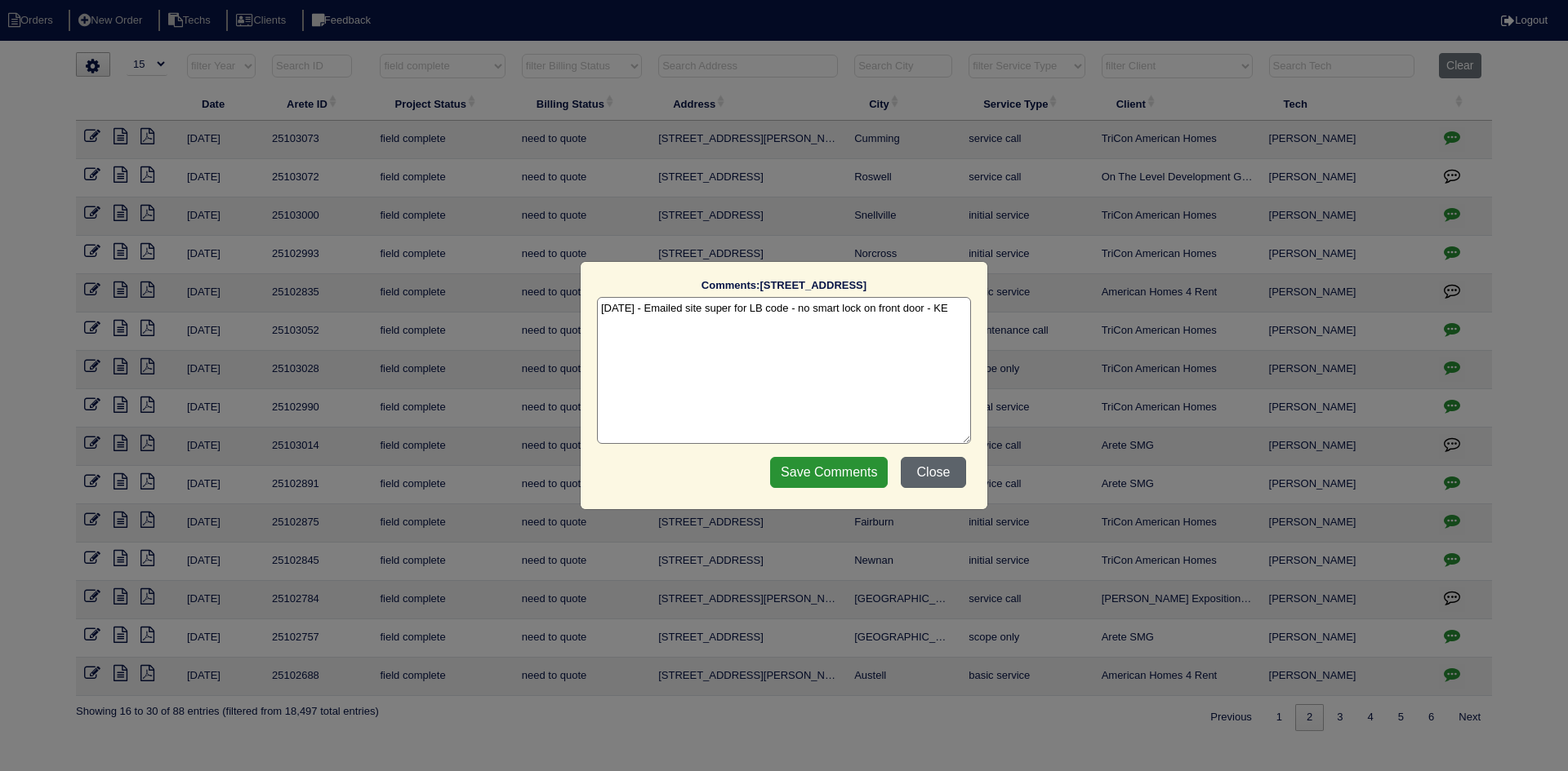
click at [933, 470] on button "Close" at bounding box center [933, 473] width 65 height 31
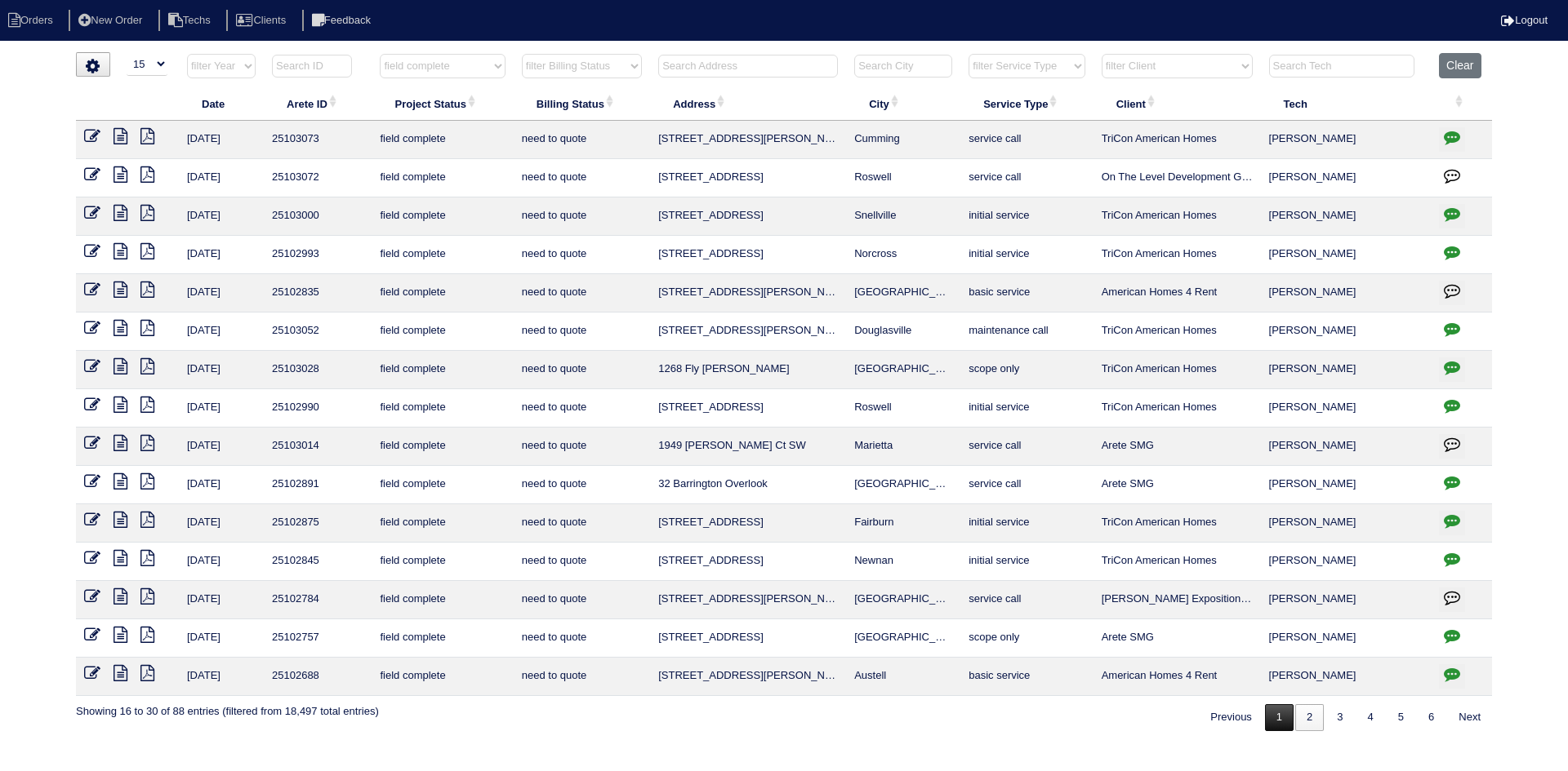
click at [1271, 719] on link "1" at bounding box center [1279, 718] width 28 height 27
select select "field complete"
select select "need to quote"
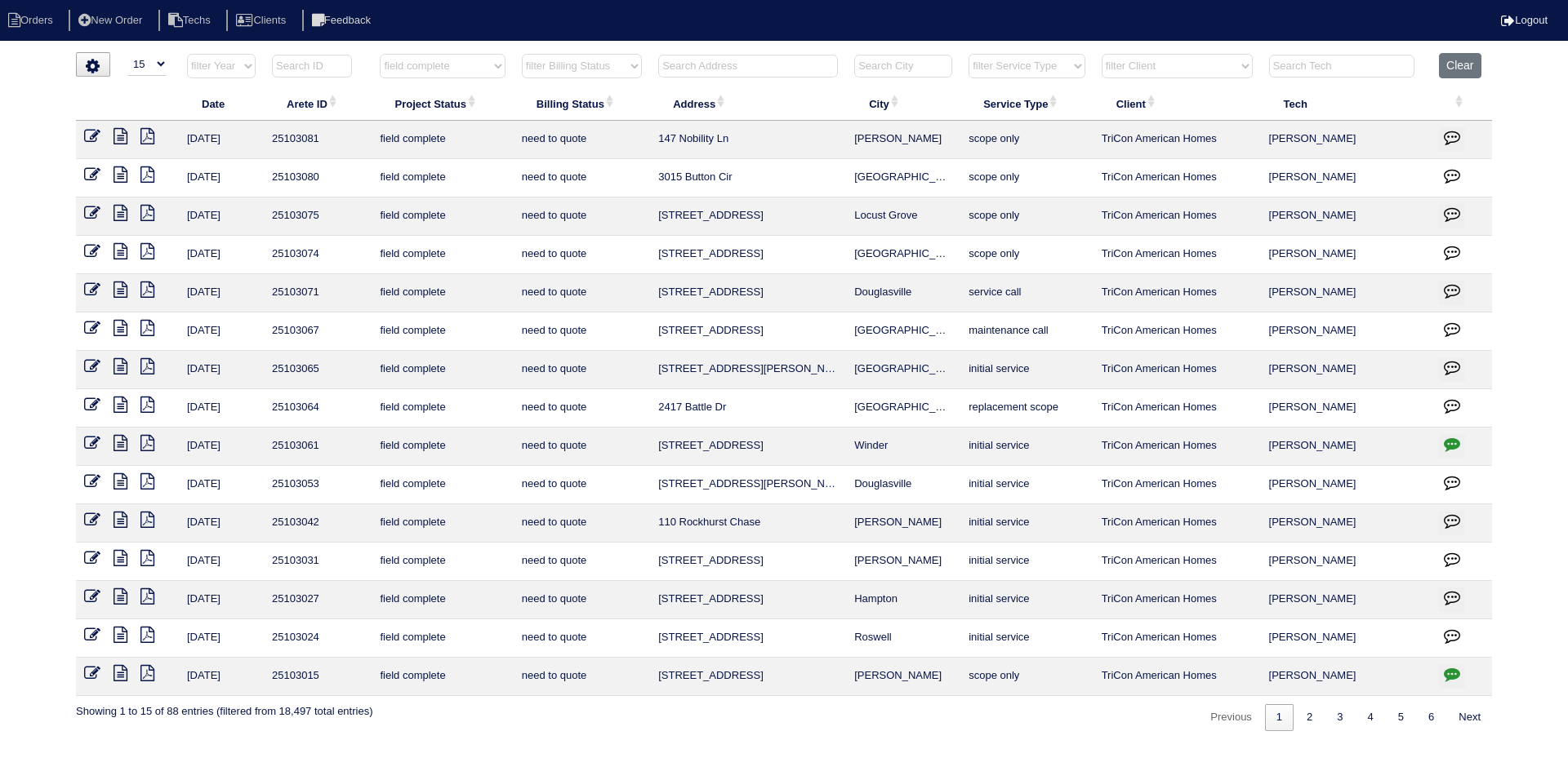
click at [128, 635] on icon at bounding box center [121, 635] width 14 height 17
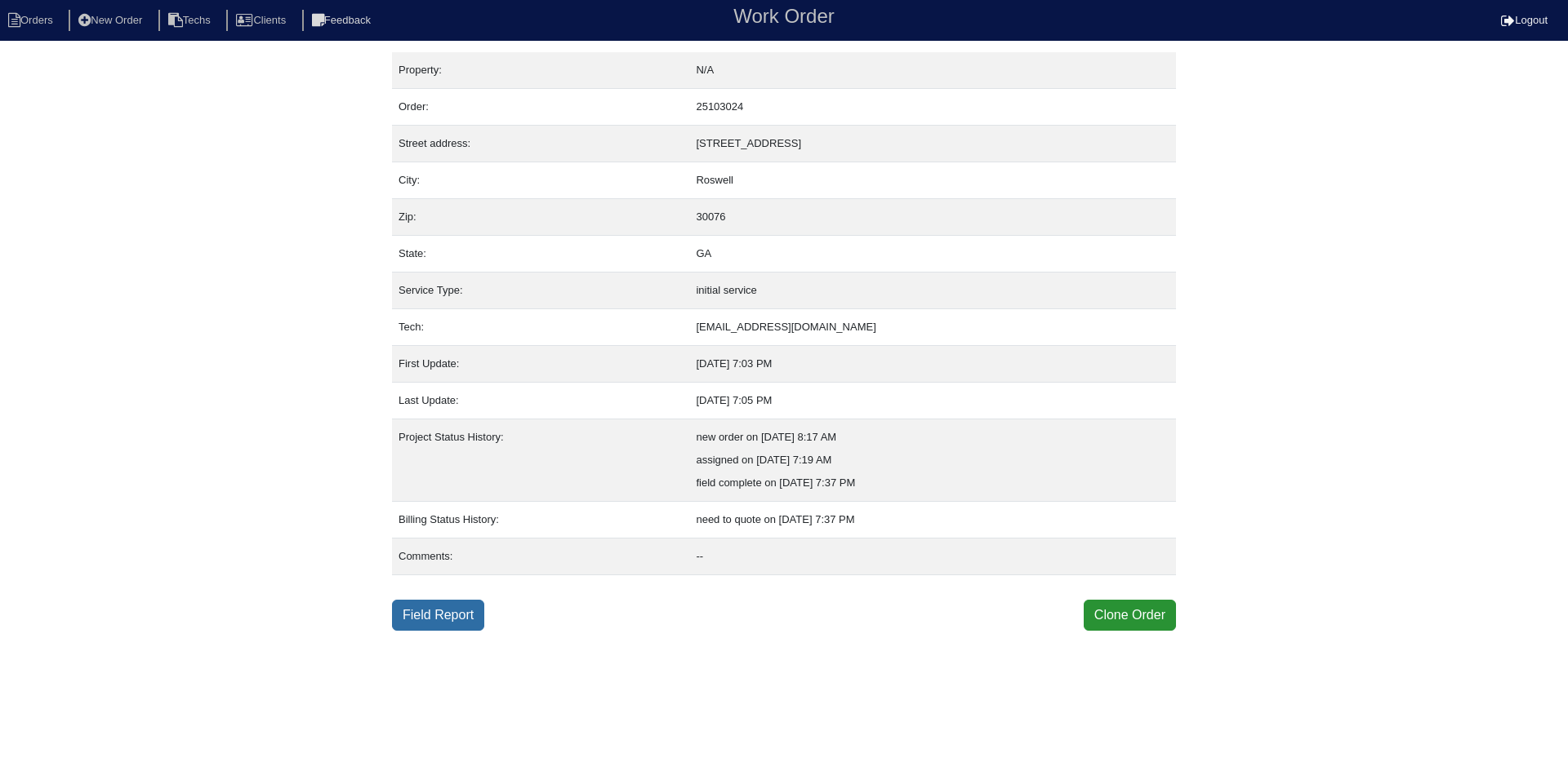
click at [425, 621] on link "Field Report" at bounding box center [437, 615] width 93 height 31
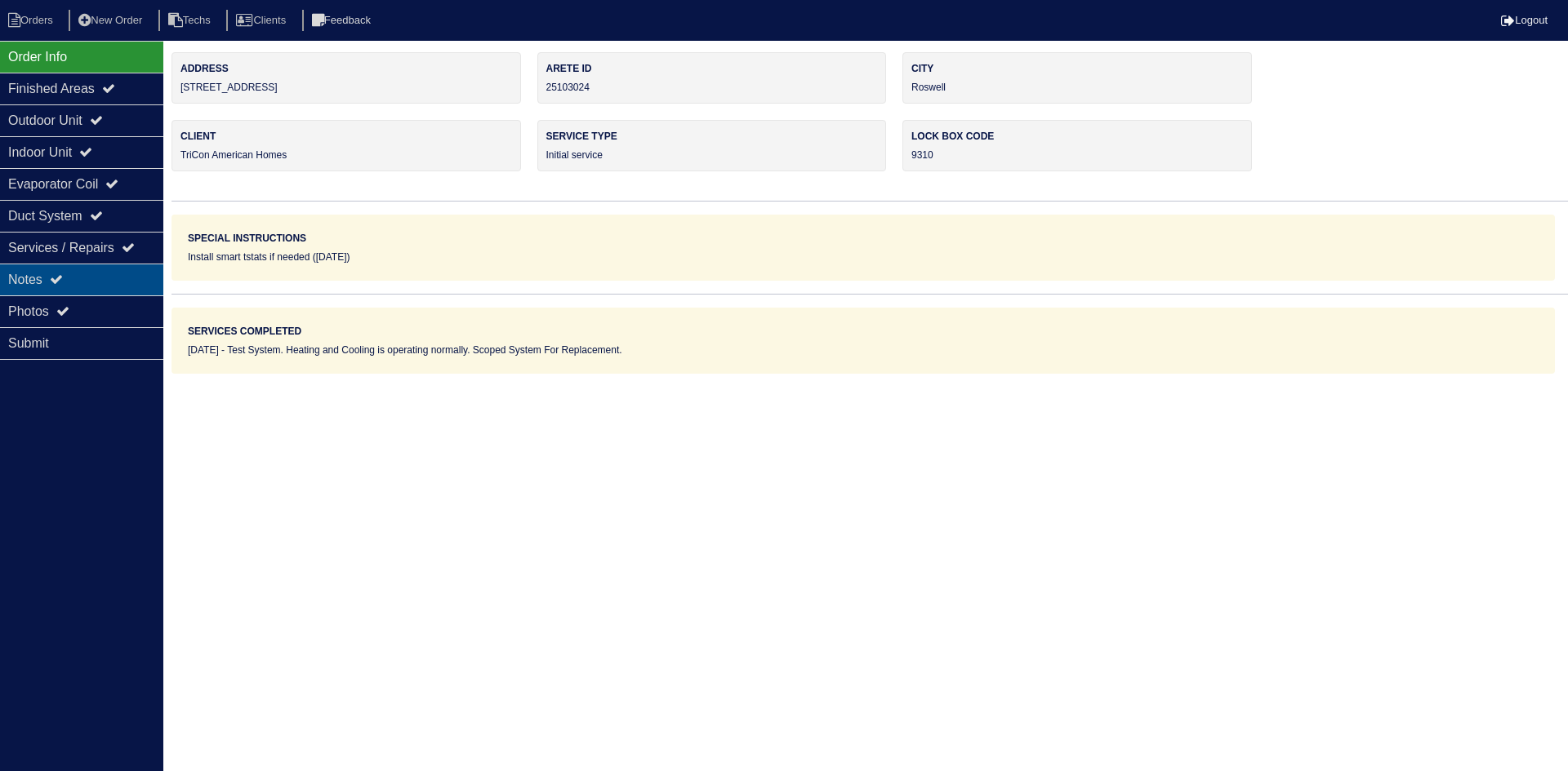
click at [95, 280] on div "Notes" at bounding box center [82, 279] width 164 height 32
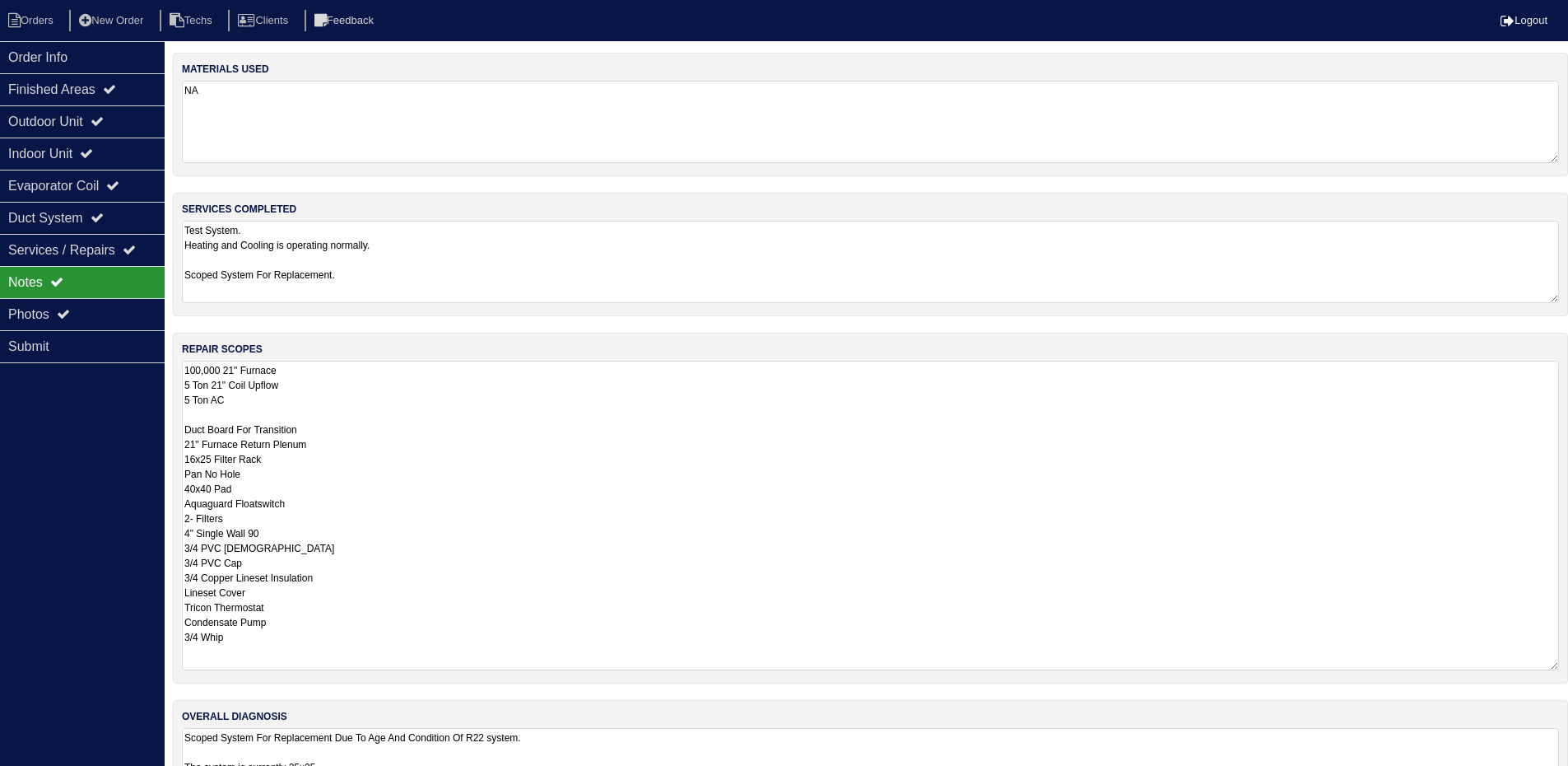
drag, startPoint x: 1564, startPoint y: 440, endPoint x: 1580, endPoint y: 667, distance: 227.6
click at [1568, 667] on html "Orders New Order Techs Clients Feedback Logout Orders New Order Users Clients M…" at bounding box center [784, 419] width 1568 height 840
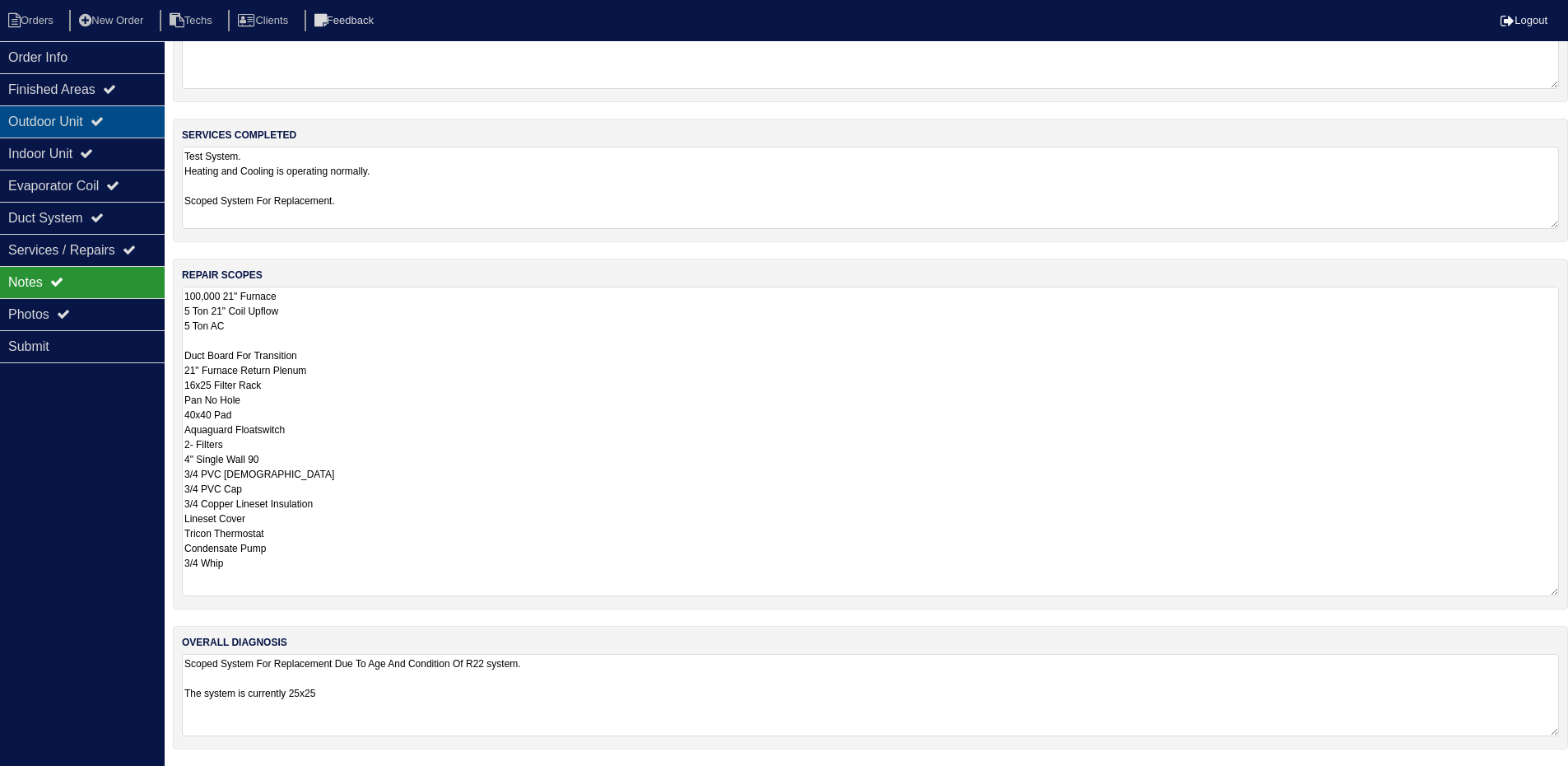
click at [152, 124] on div "Outdoor Unit" at bounding box center [82, 121] width 165 height 32
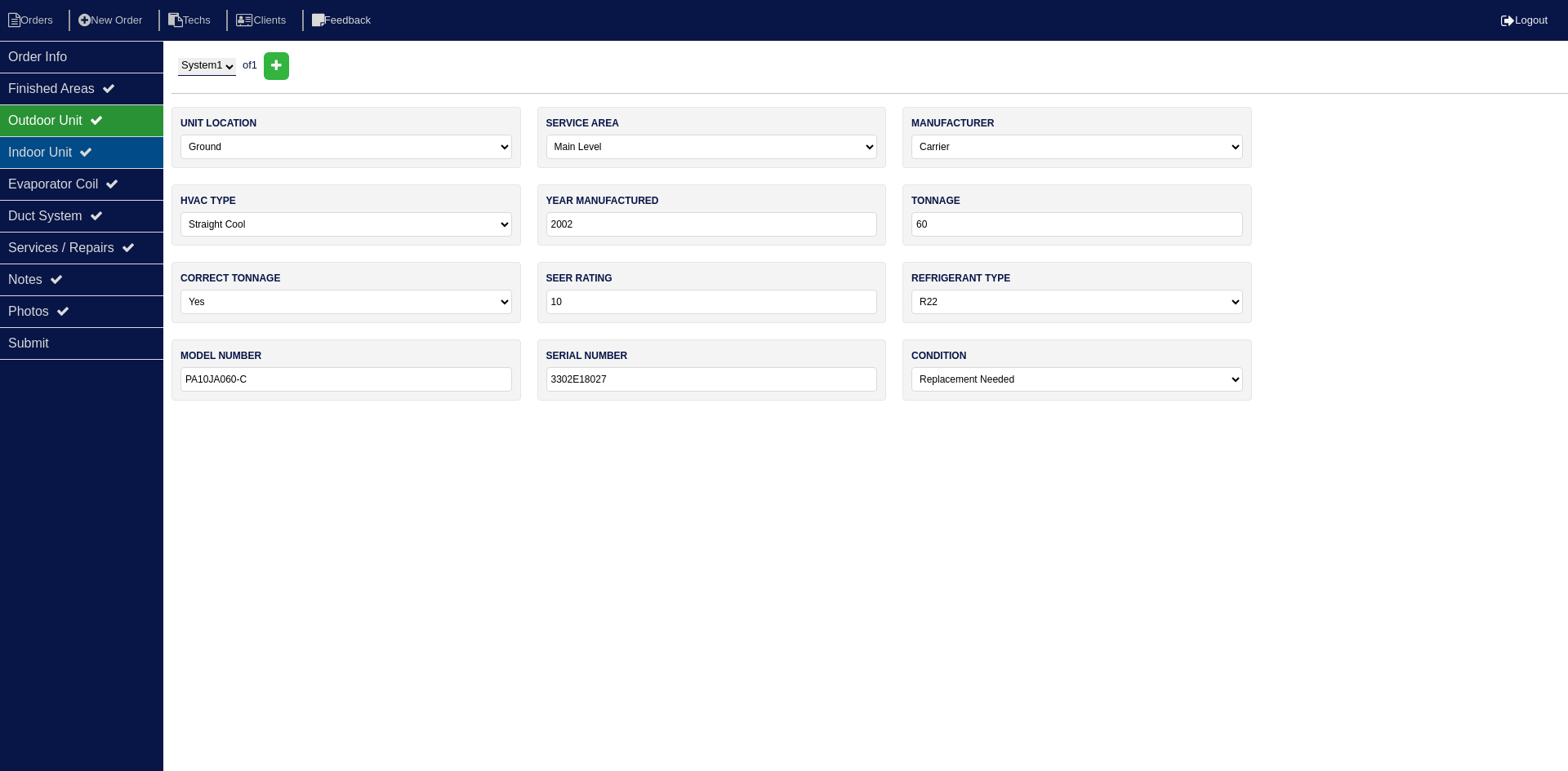
click at [109, 146] on div "Indoor Unit" at bounding box center [82, 152] width 164 height 32
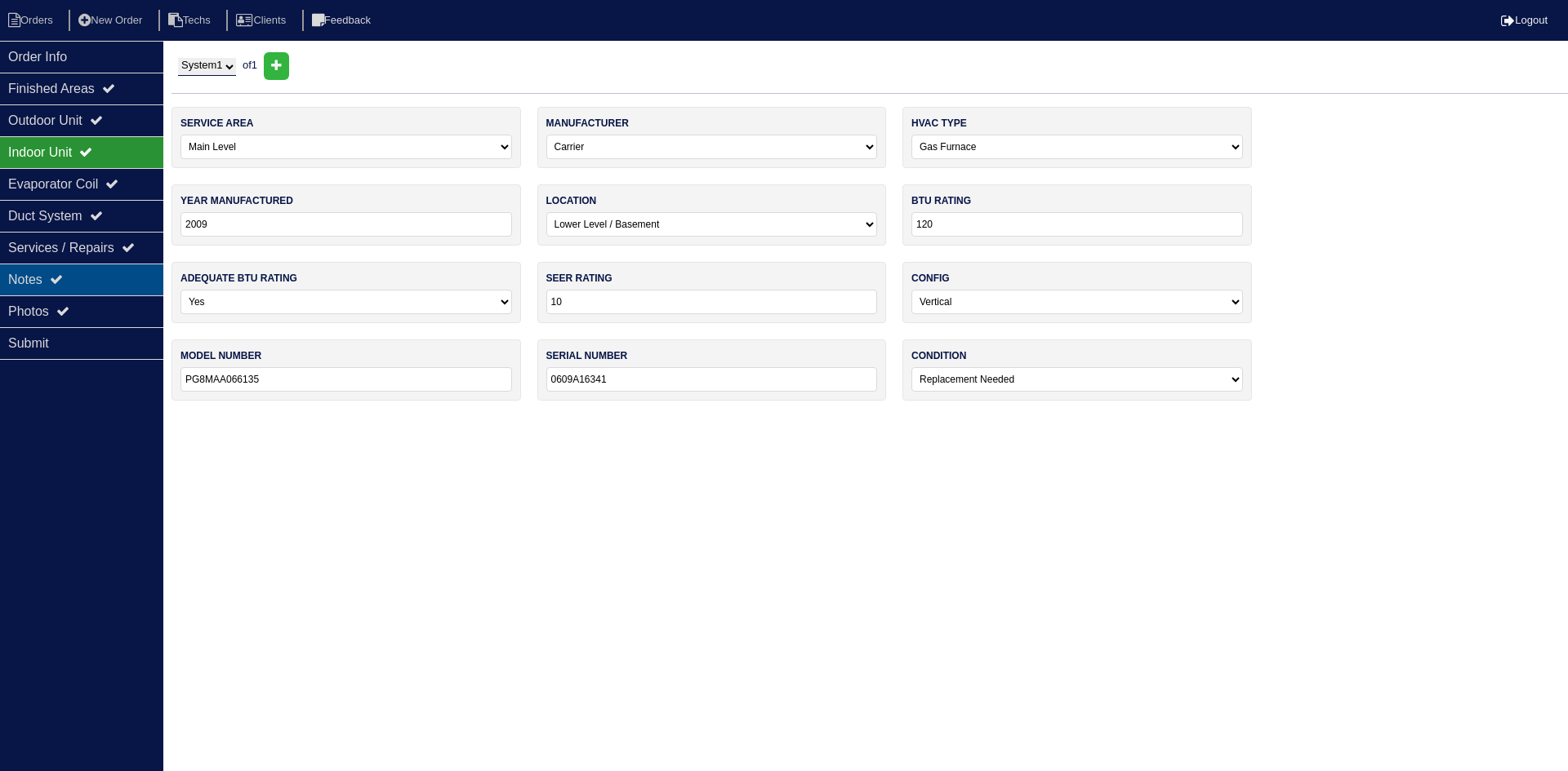
click at [76, 280] on div "Notes" at bounding box center [82, 279] width 164 height 32
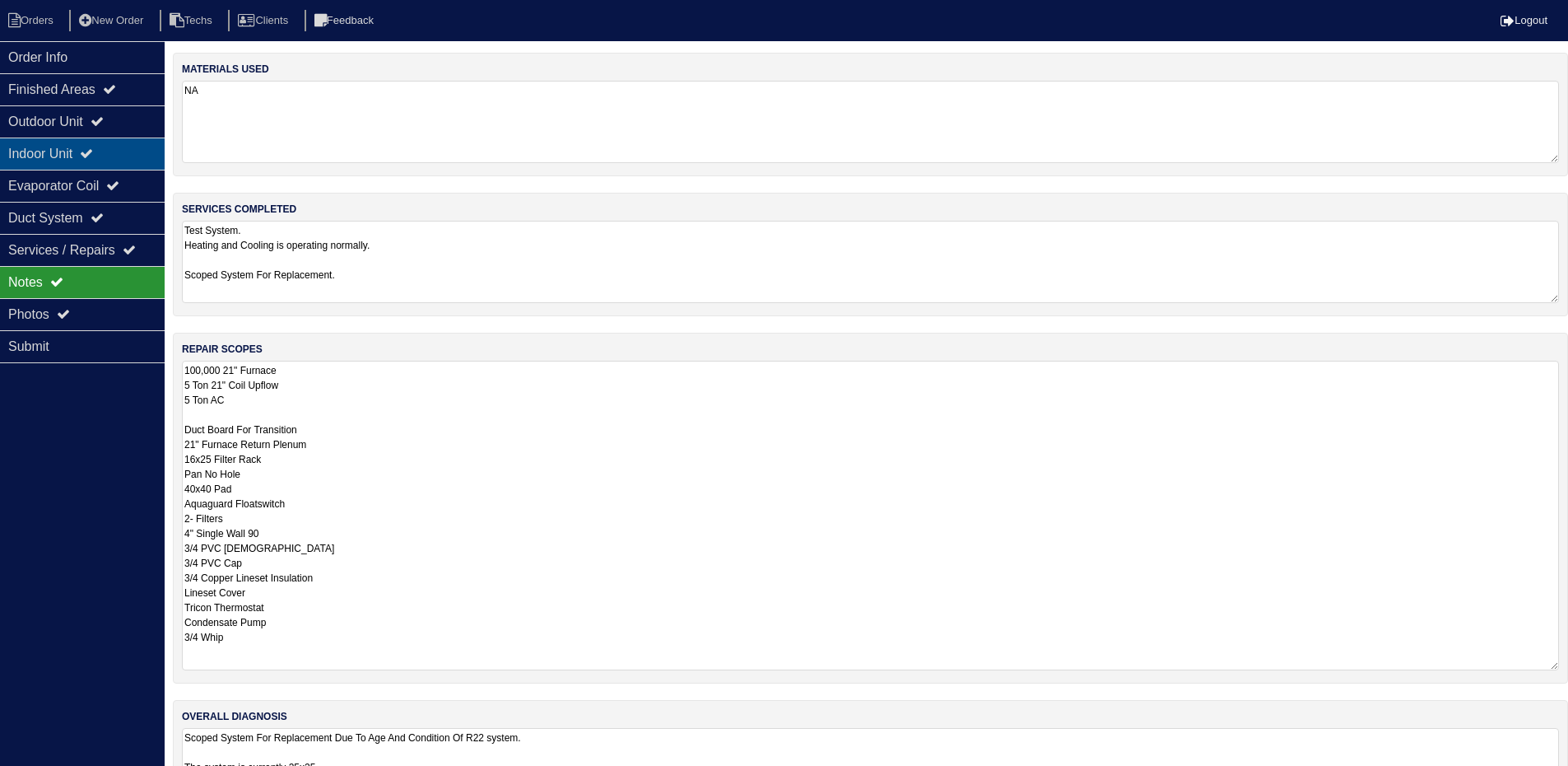
click at [93, 153] on icon at bounding box center [85, 152] width 13 height 13
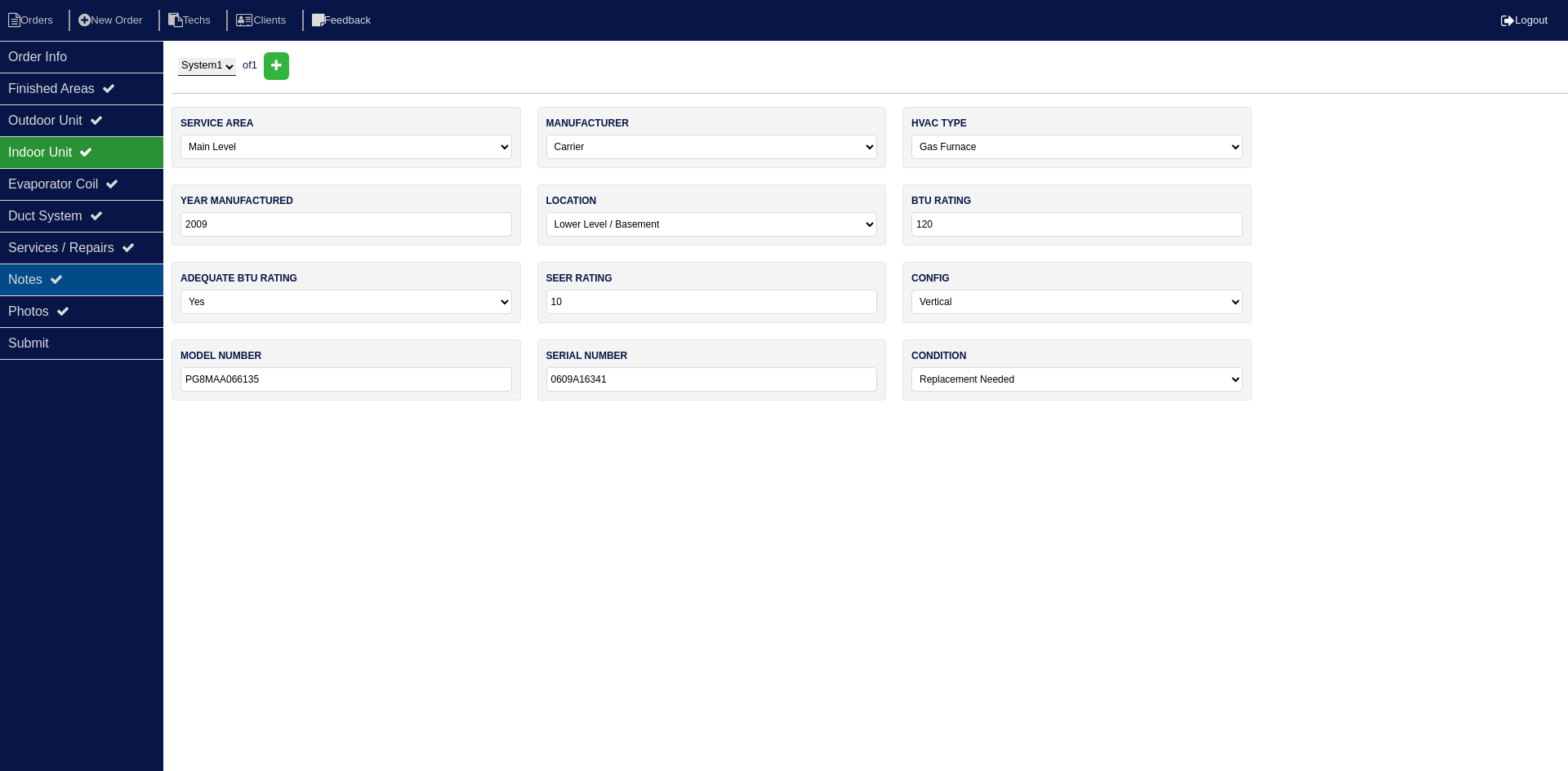
click at [91, 273] on div "Notes" at bounding box center [82, 279] width 164 height 32
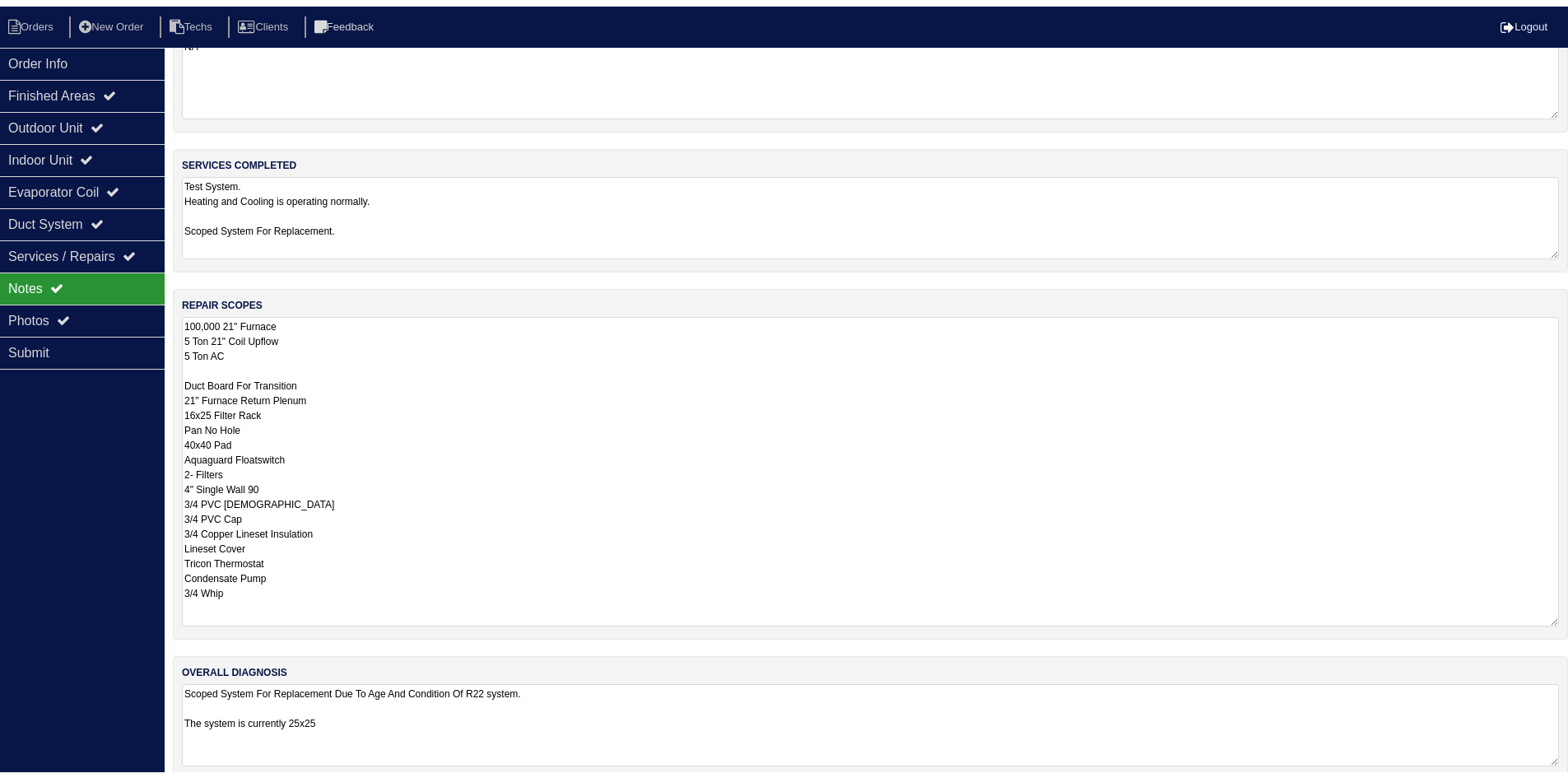
scroll to position [74, 0]
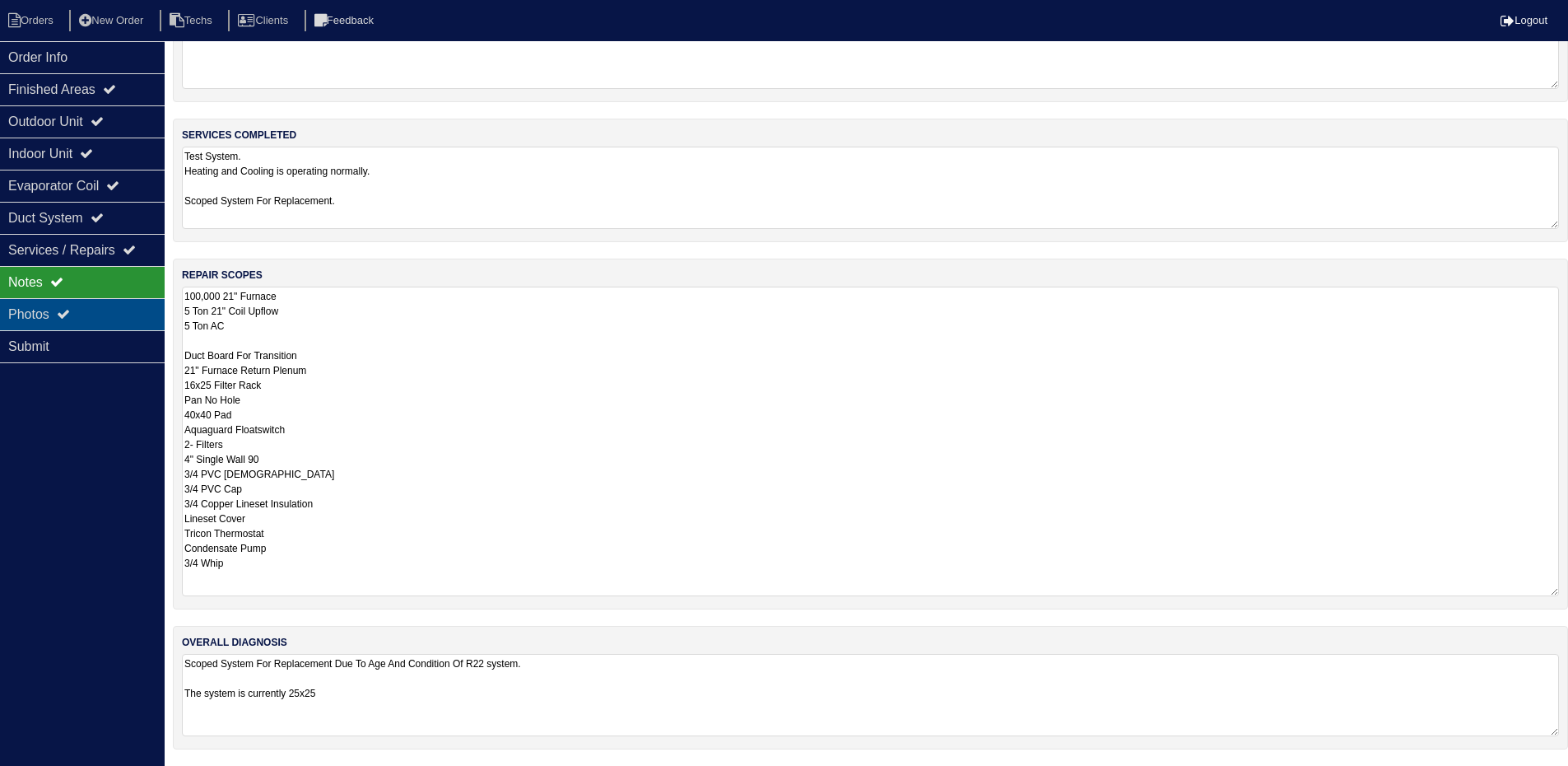
click at [84, 313] on div "Photos" at bounding box center [82, 314] width 165 height 32
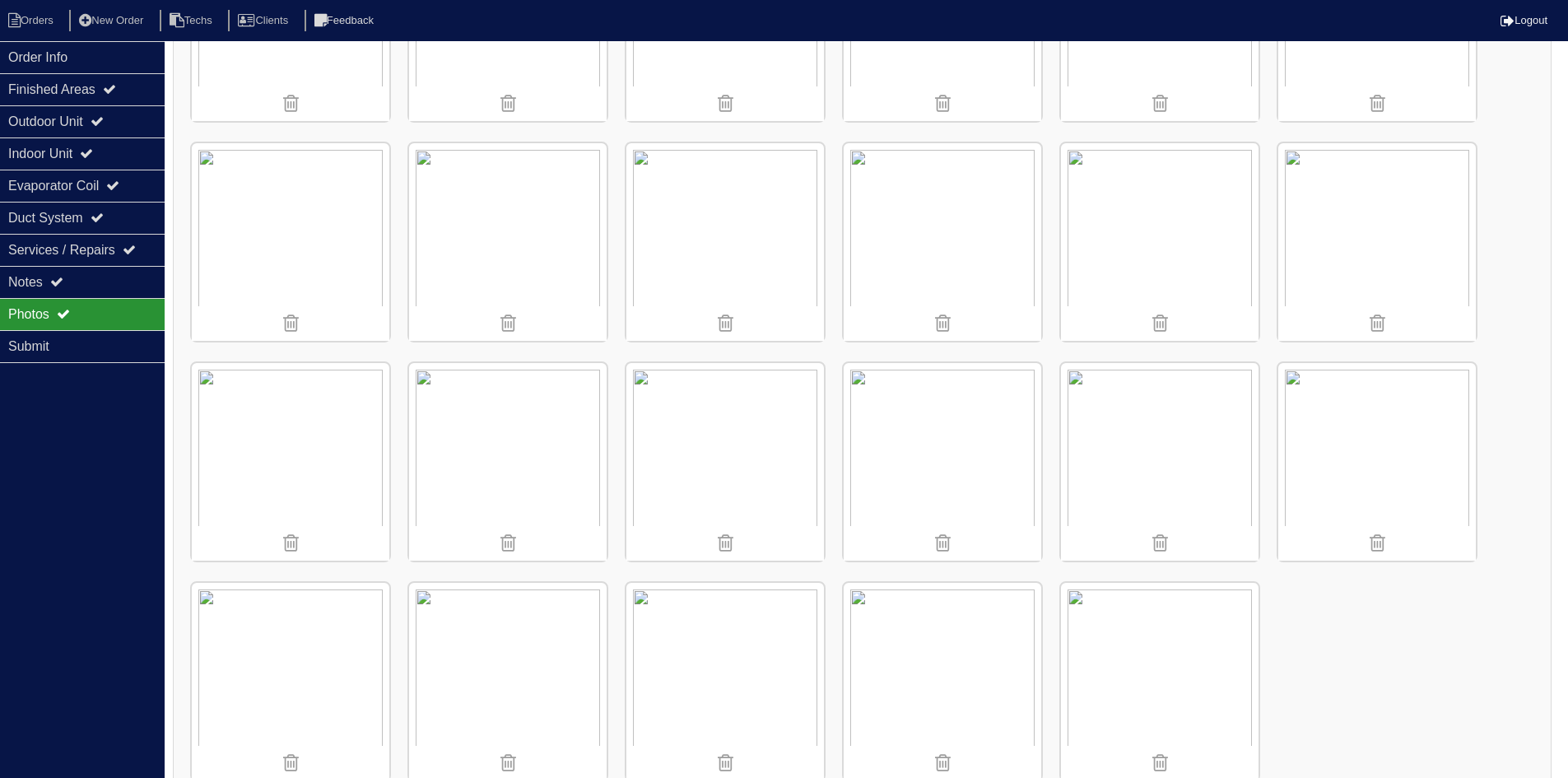
scroll to position [1513, 0]
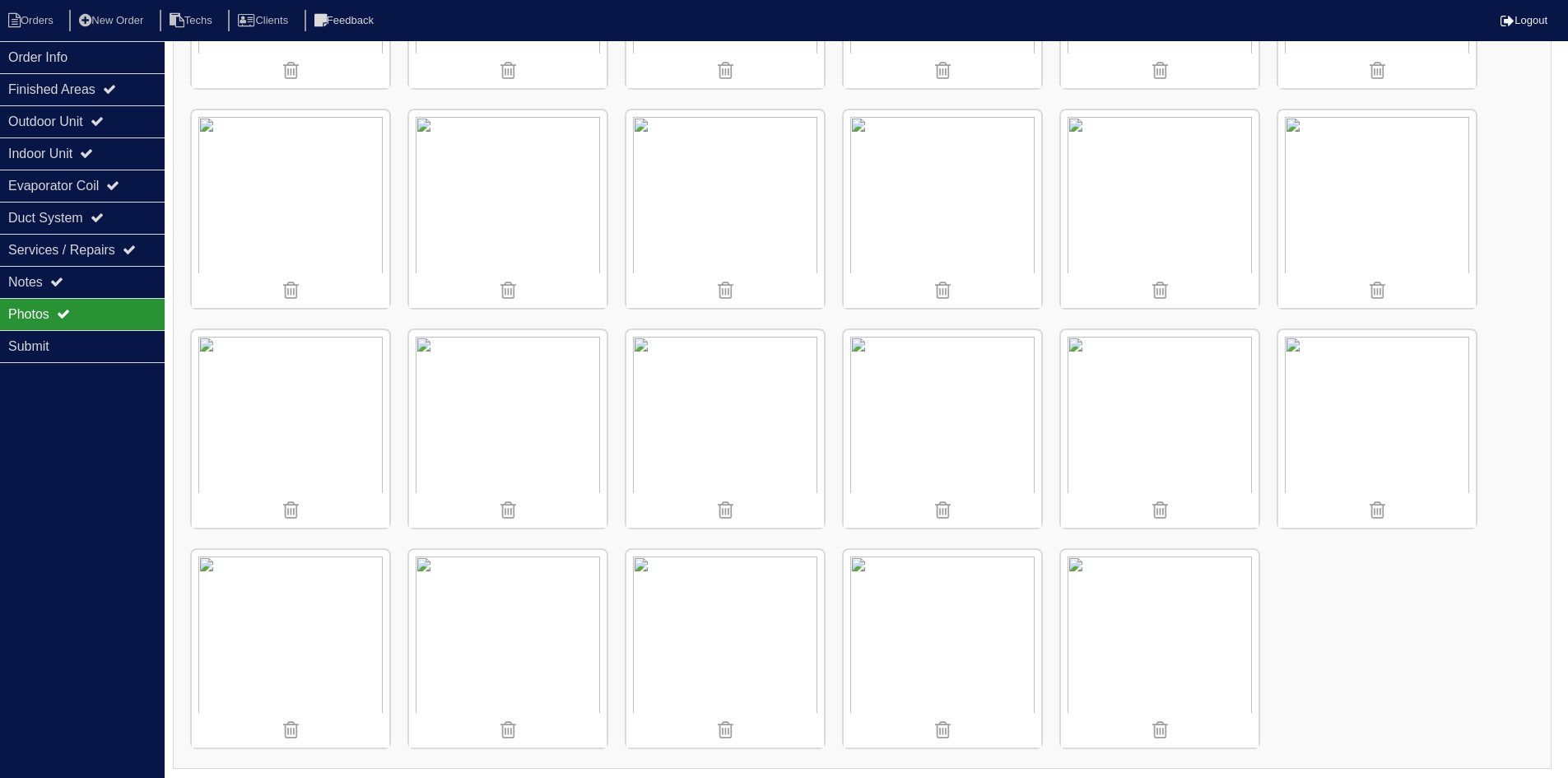
click at [1161, 422] on img at bounding box center [1160, 428] width 197 height 197
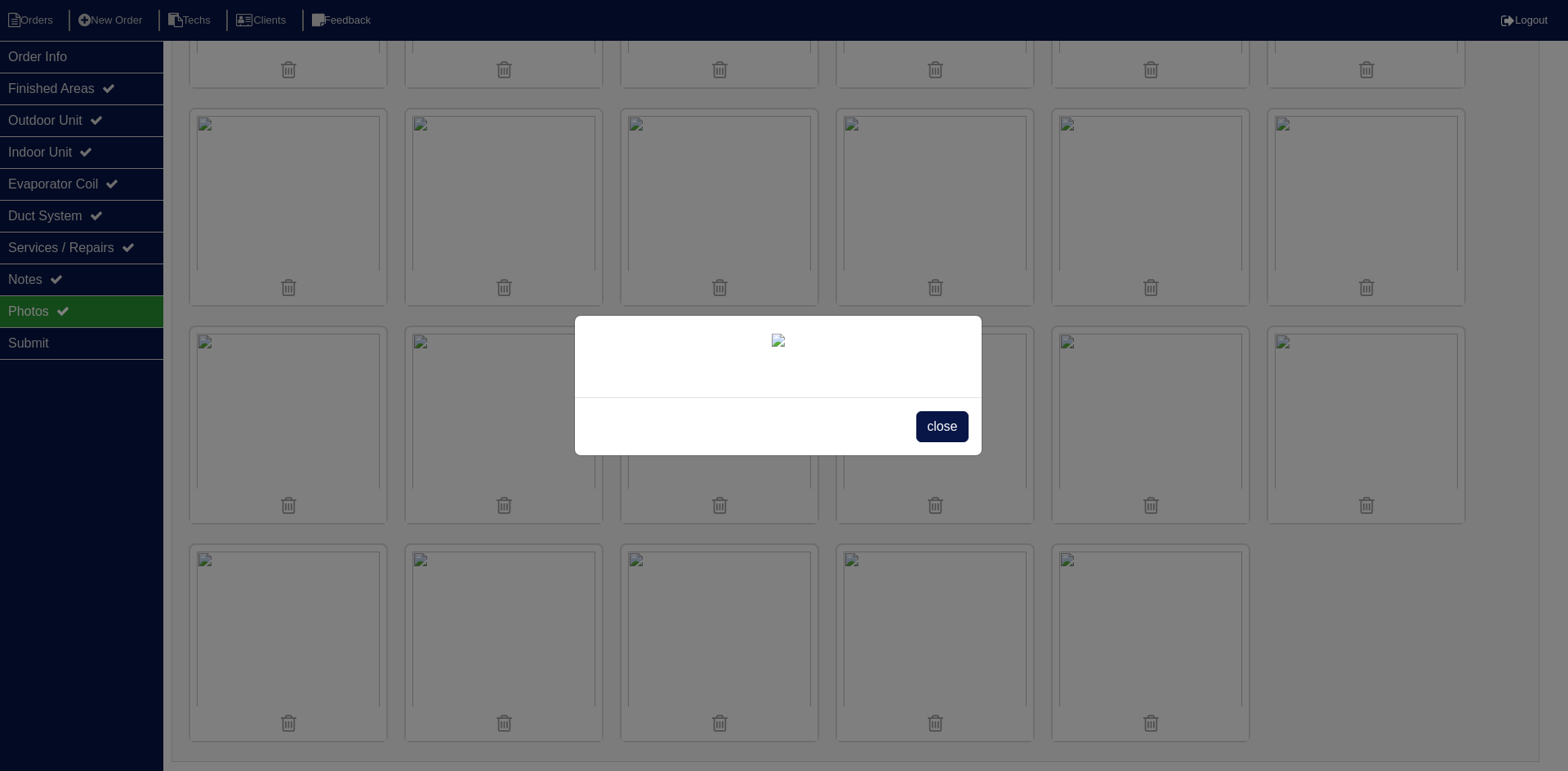
click at [1434, 573] on div "close" at bounding box center [784, 386] width 1568 height 771
click at [948, 442] on span "close" at bounding box center [942, 427] width 52 height 31
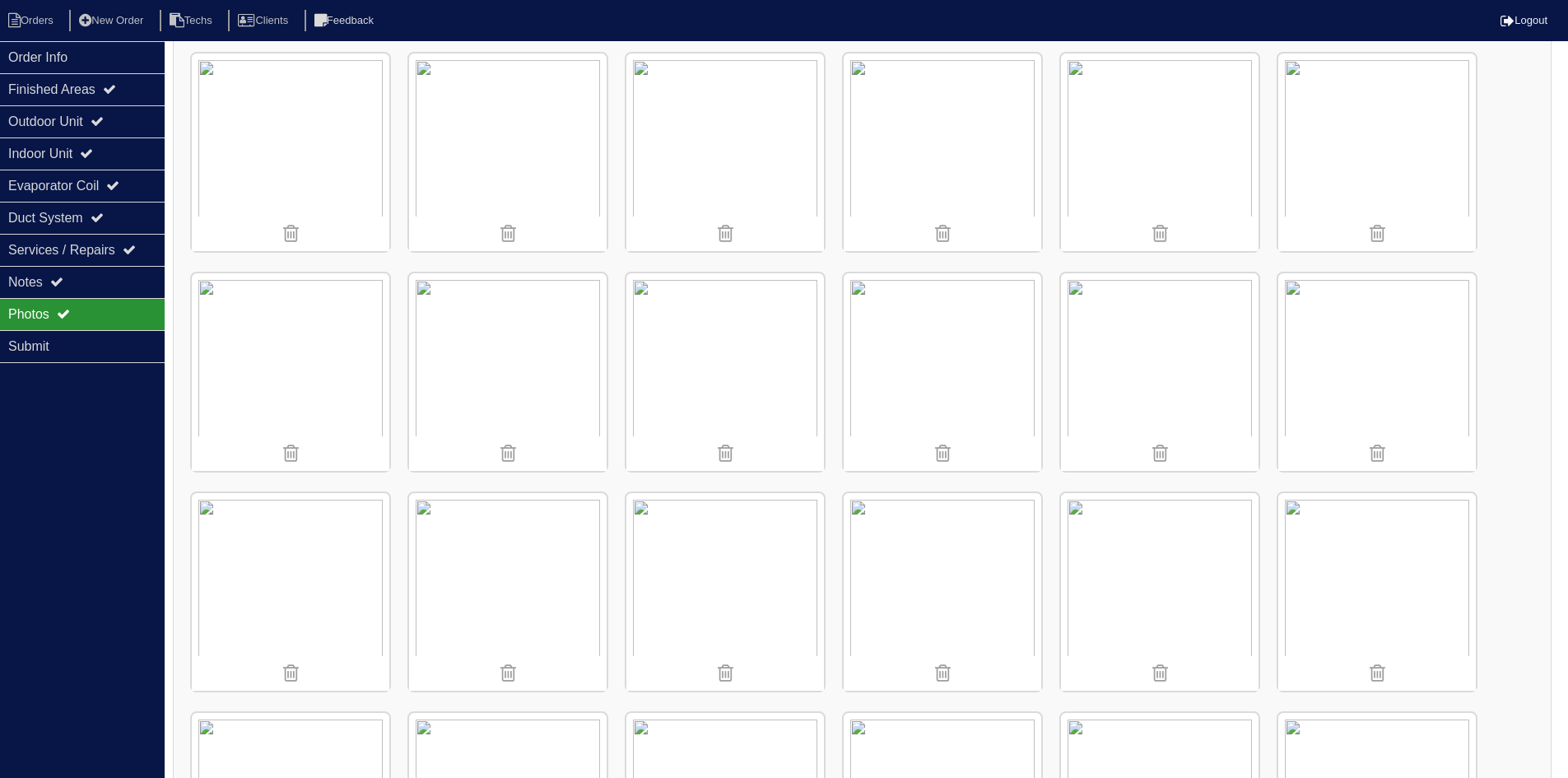
scroll to position [113, 0]
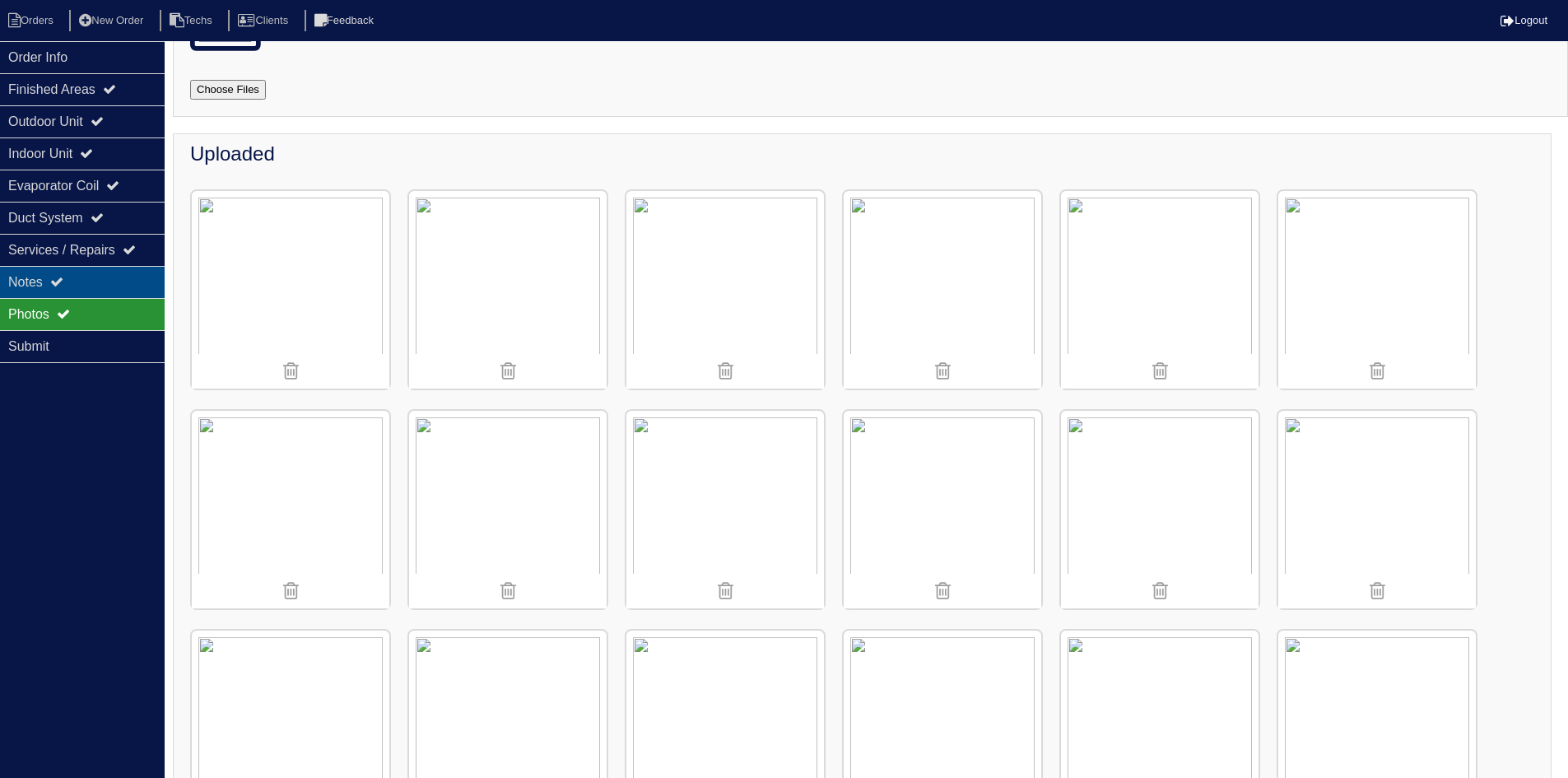
click at [48, 275] on div "Notes" at bounding box center [82, 282] width 165 height 32
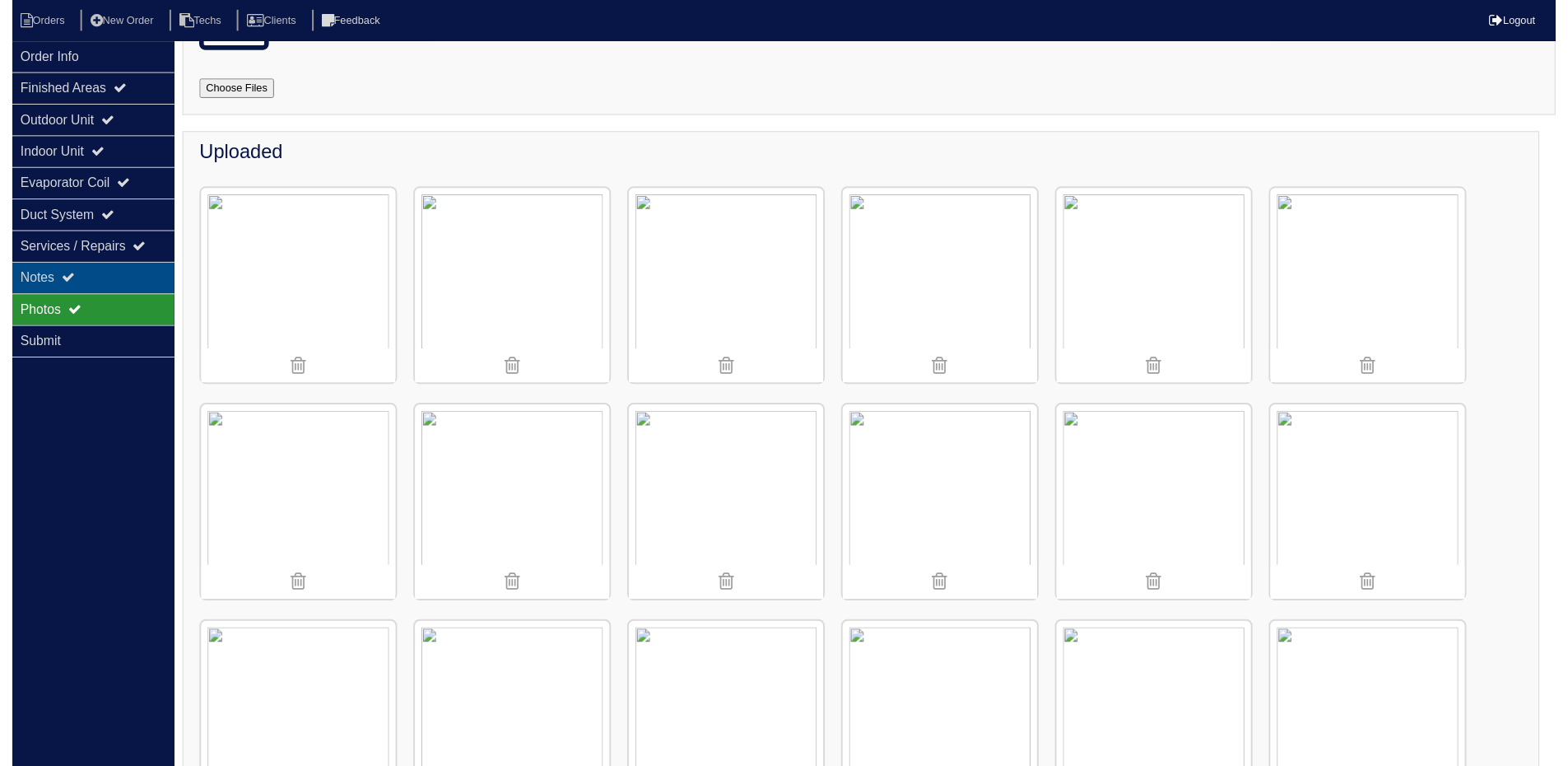
scroll to position [74, 0]
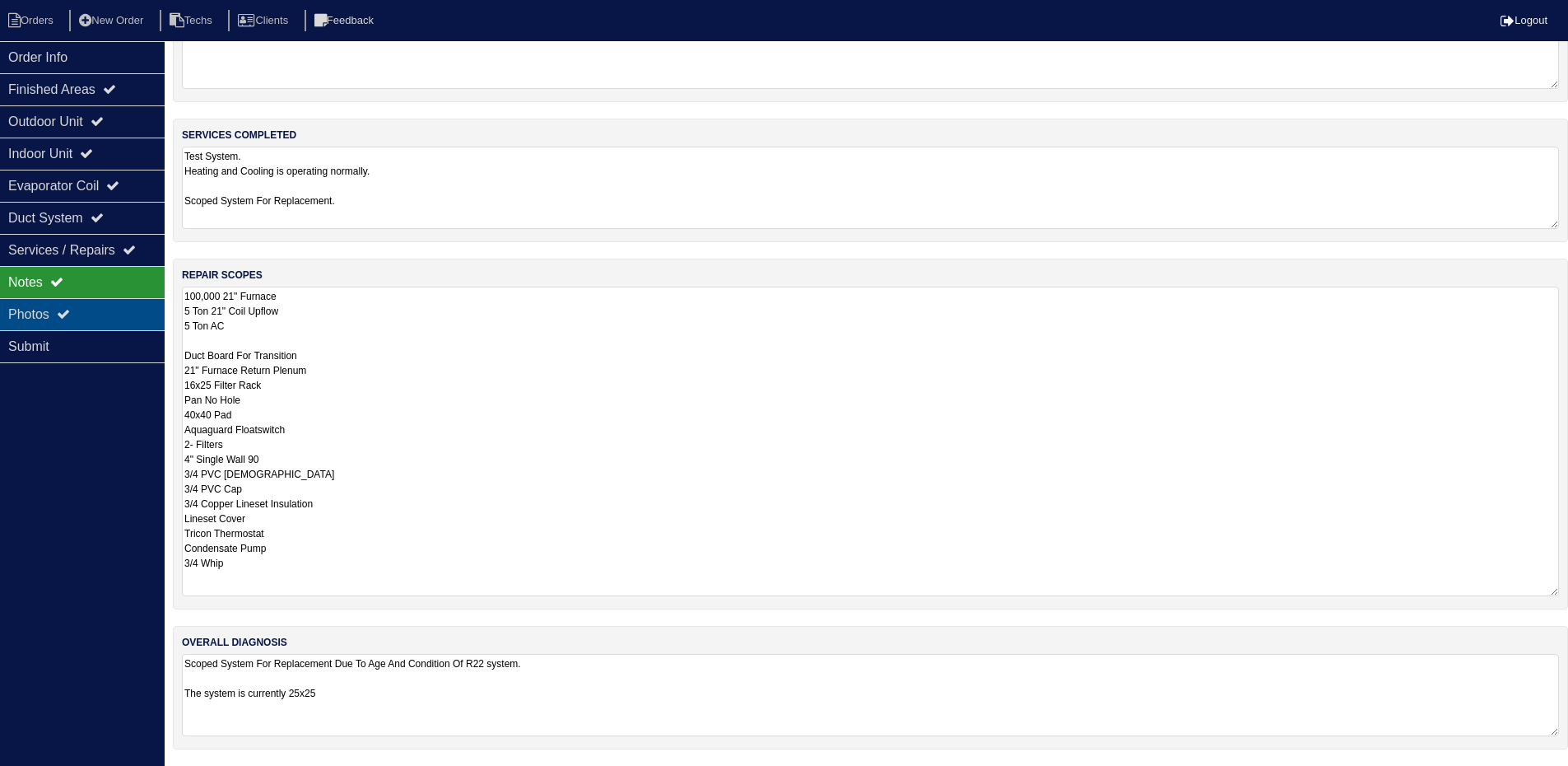
click at [70, 310] on icon at bounding box center [63, 313] width 13 height 13
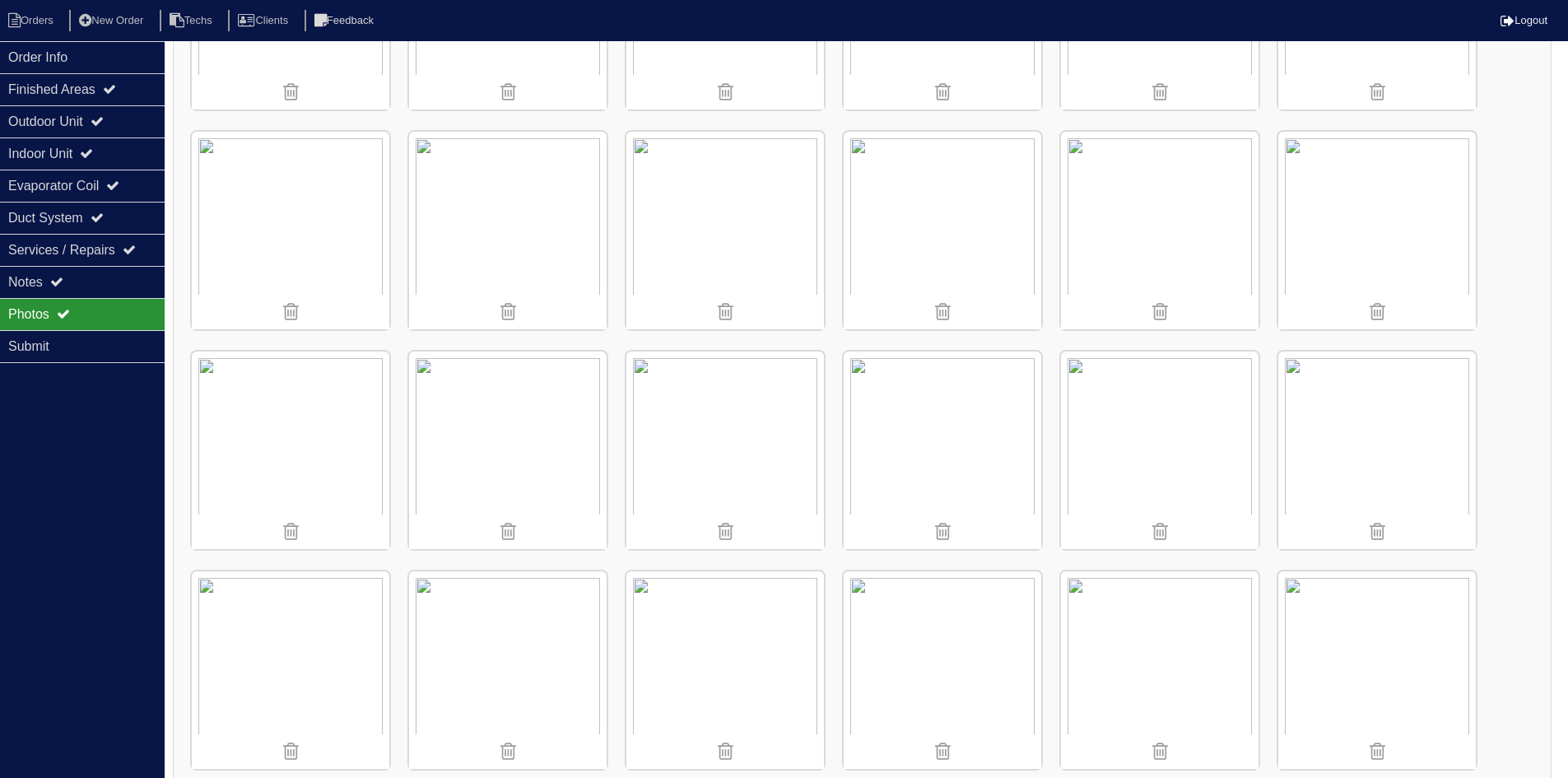
scroll to position [854, 0]
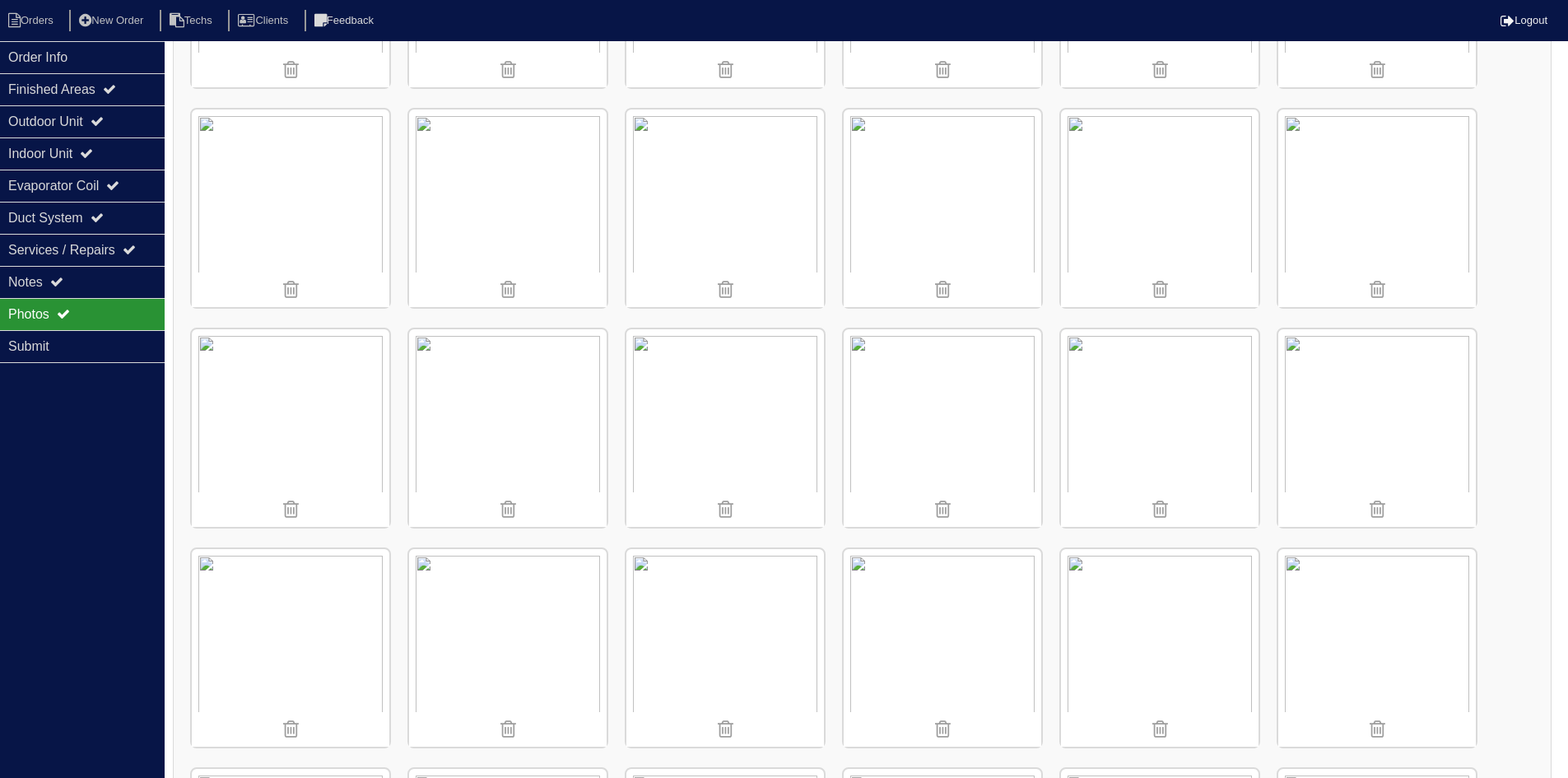
click at [497, 639] on img at bounding box center [508, 647] width 197 height 197
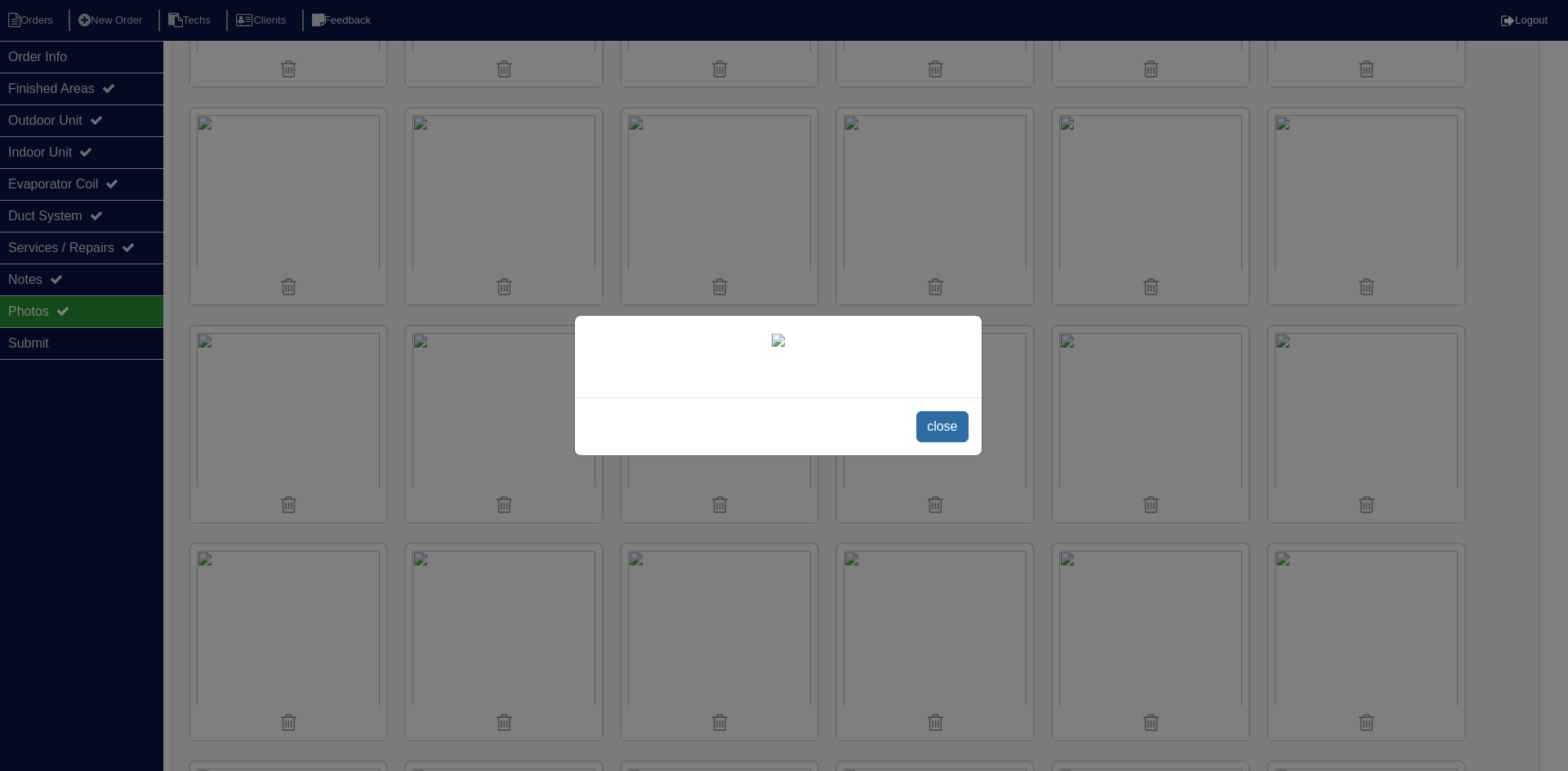
click at [928, 432] on span "close" at bounding box center [942, 427] width 52 height 31
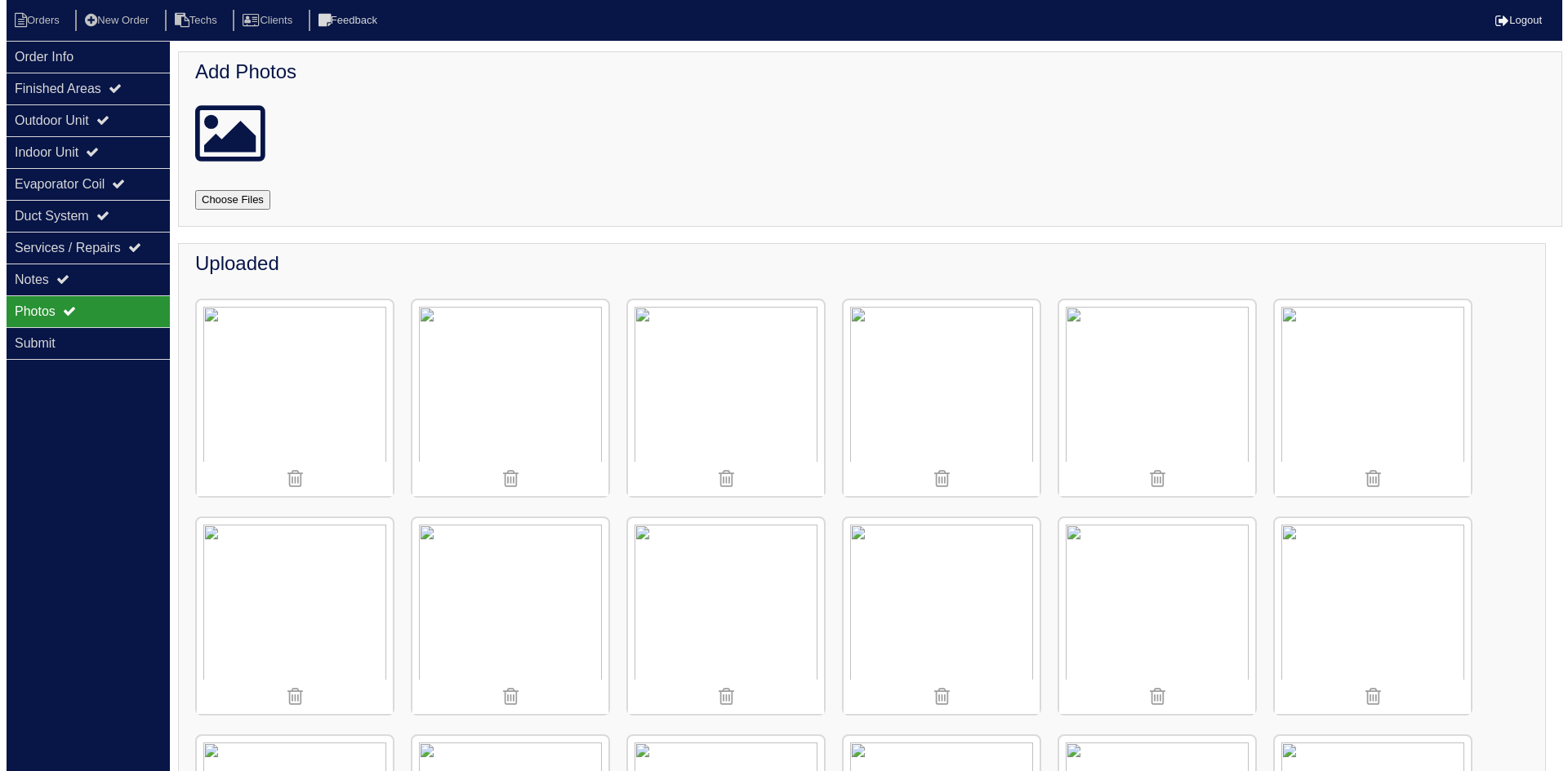
scroll to position [0, 0]
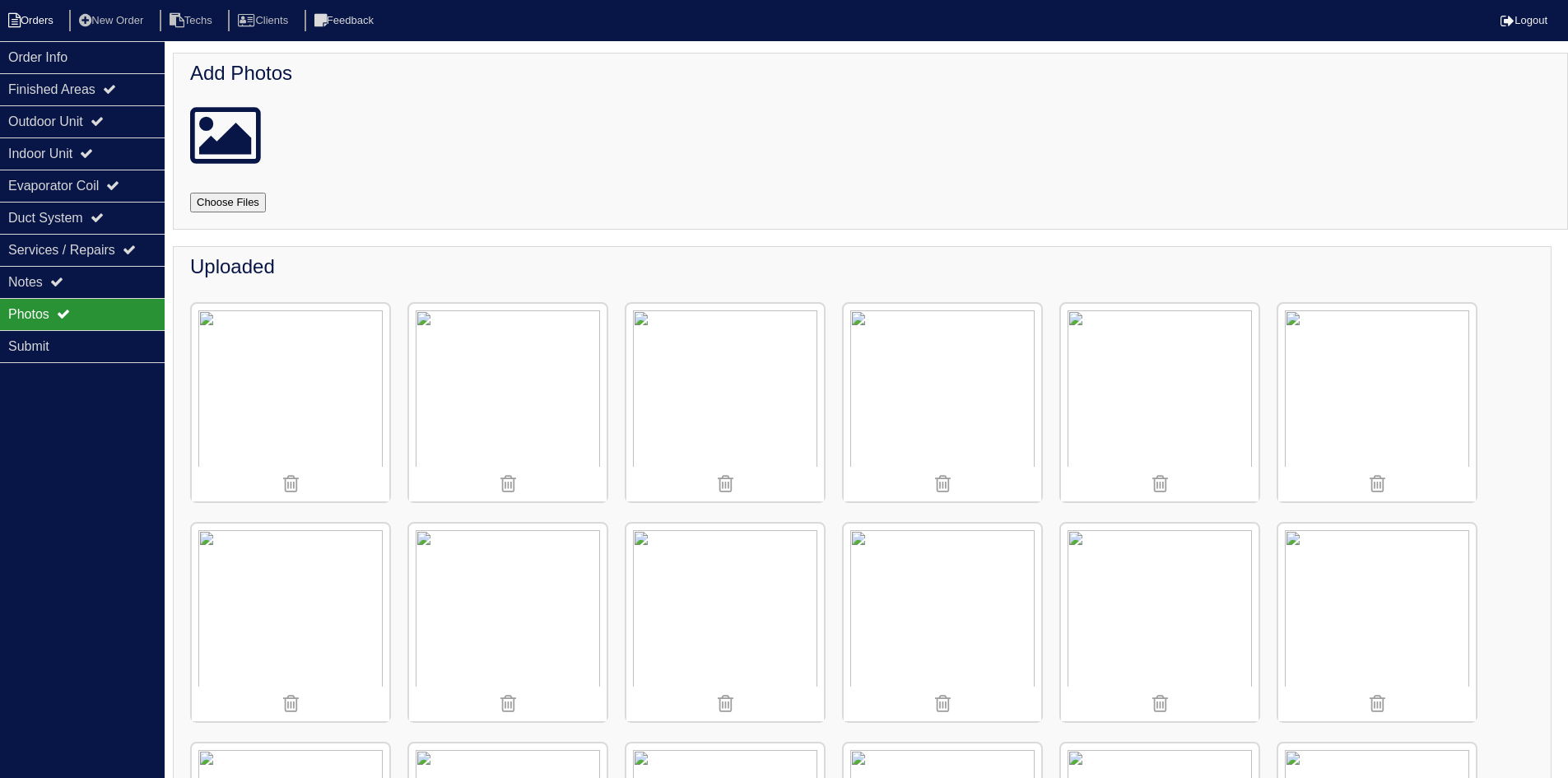
click at [24, 15] on li "Orders" at bounding box center [33, 21] width 67 height 23
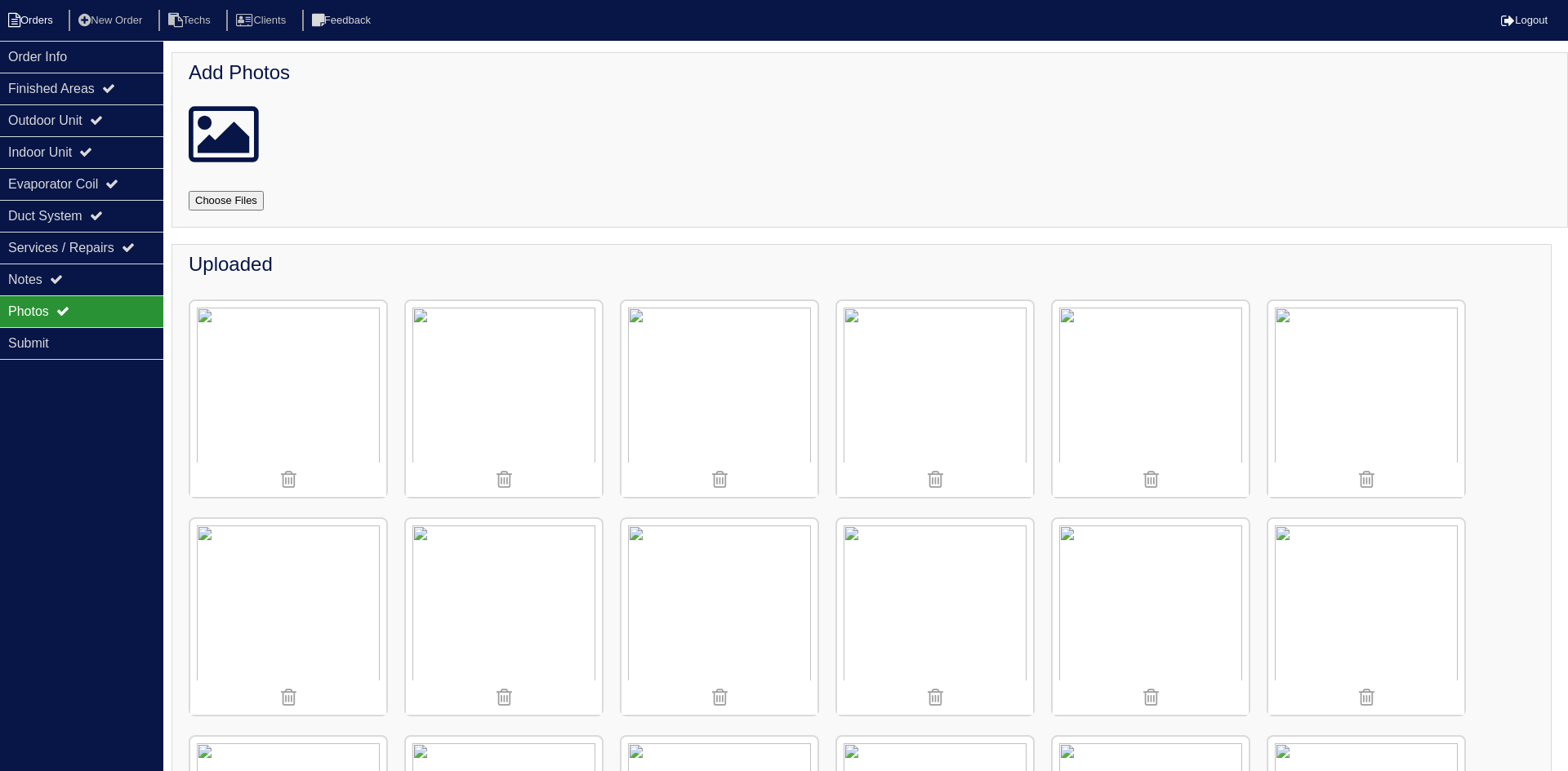
select select "15"
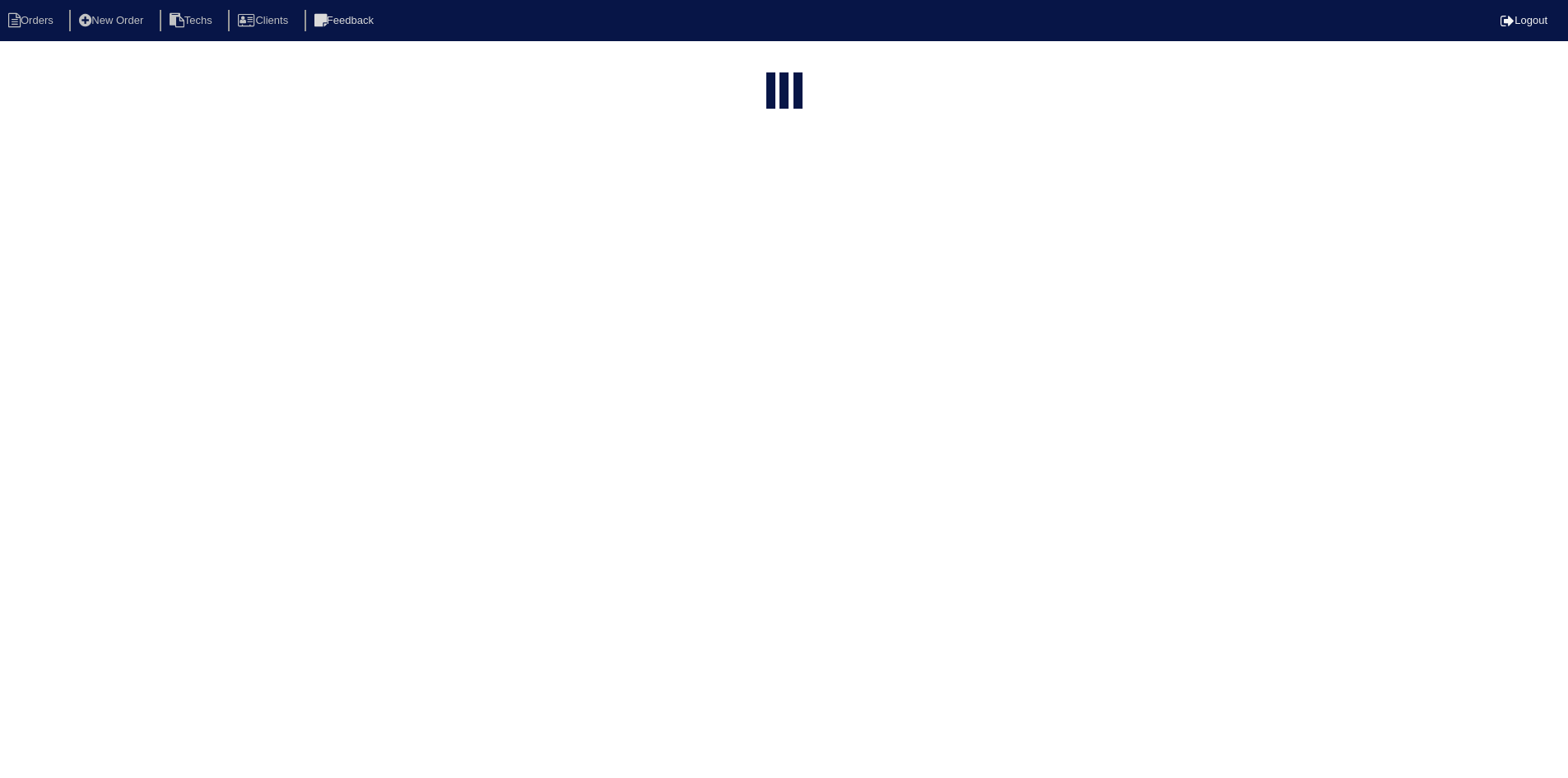
select select "field complete"
select select "need to quote"
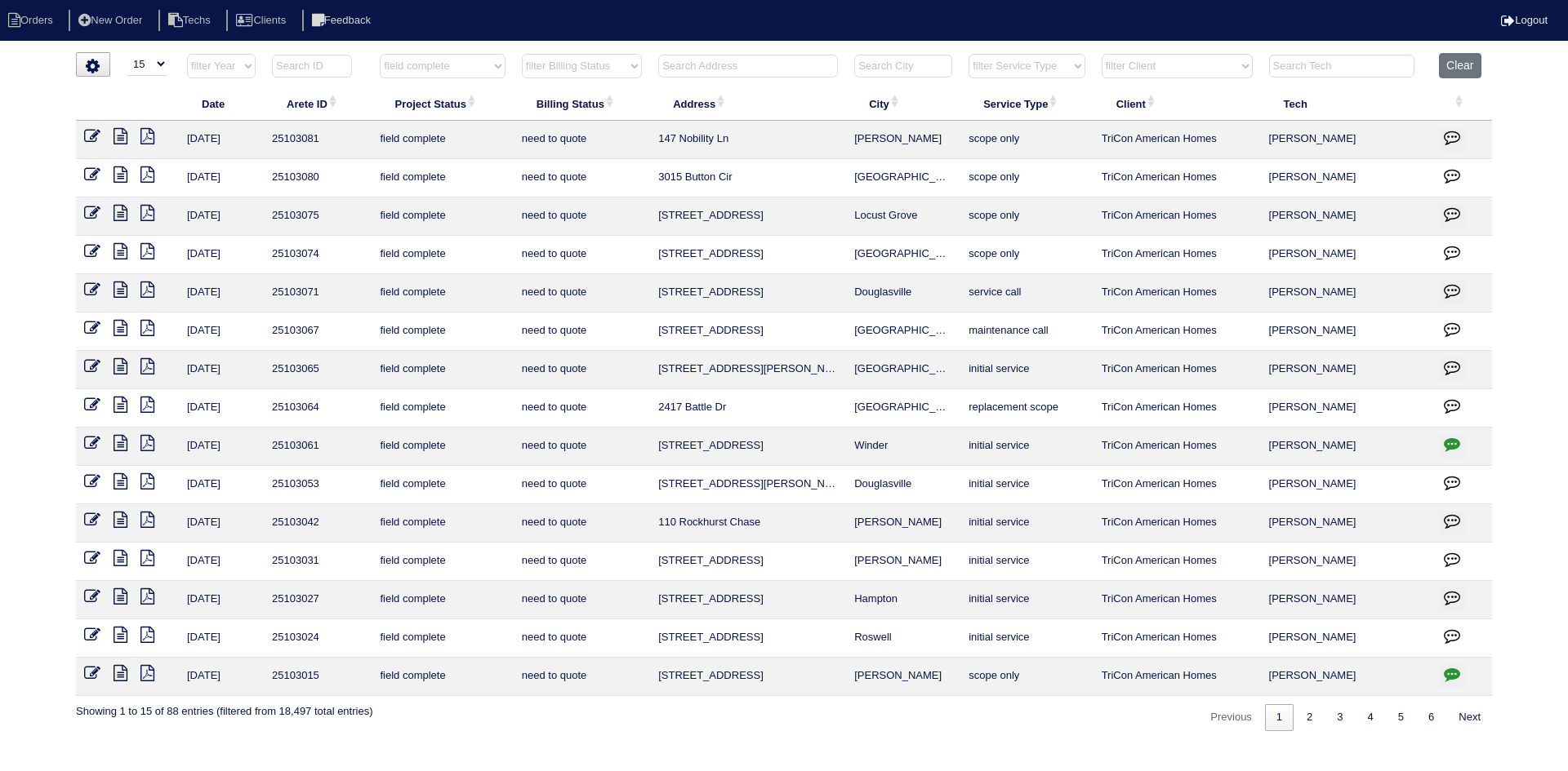
click at [147, 598] on icon at bounding box center [147, 597] width 14 height 17
click at [122, 594] on icon at bounding box center [121, 597] width 14 height 17
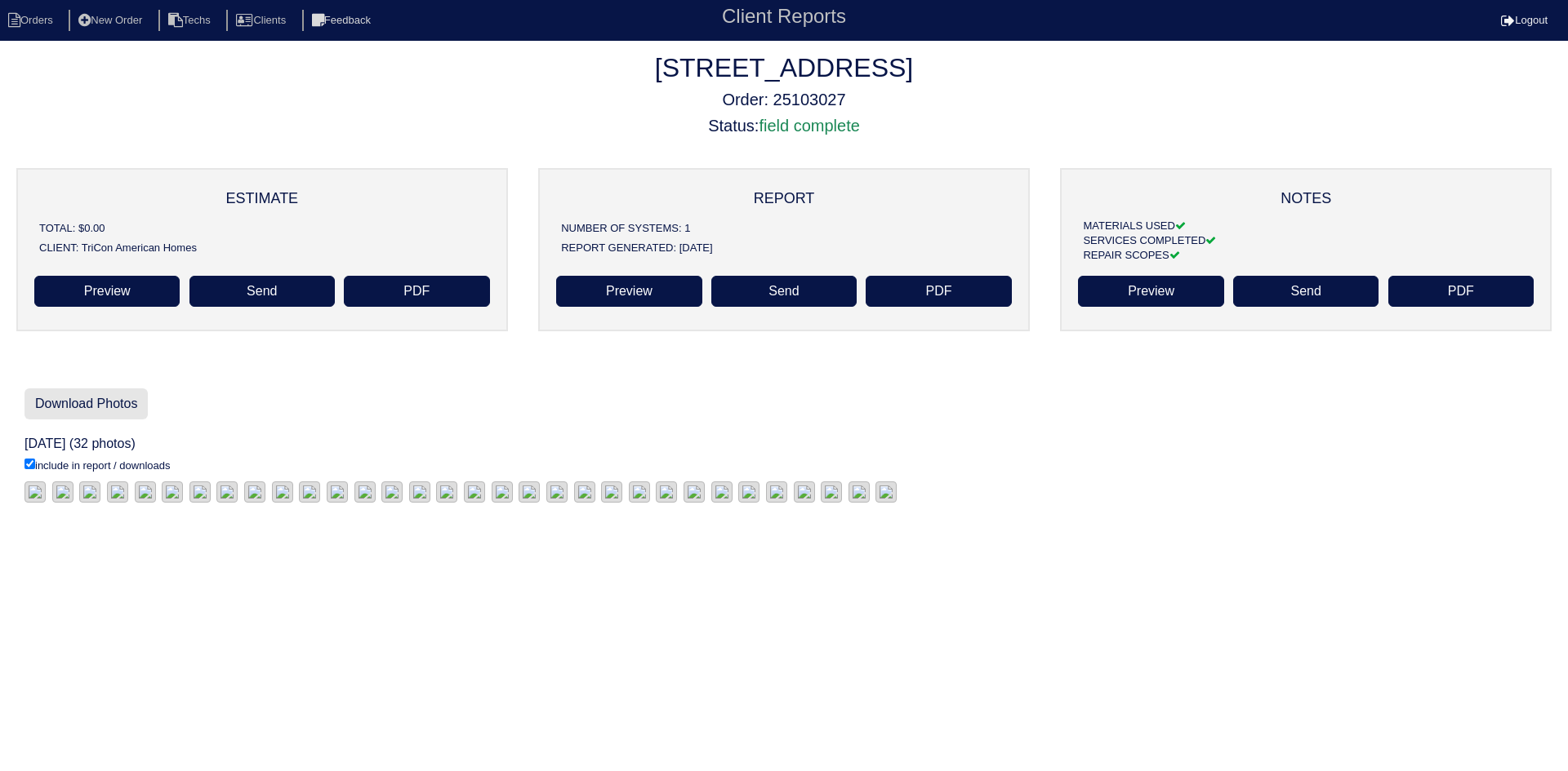
click at [68, 402] on link "Download Photos" at bounding box center [86, 404] width 124 height 31
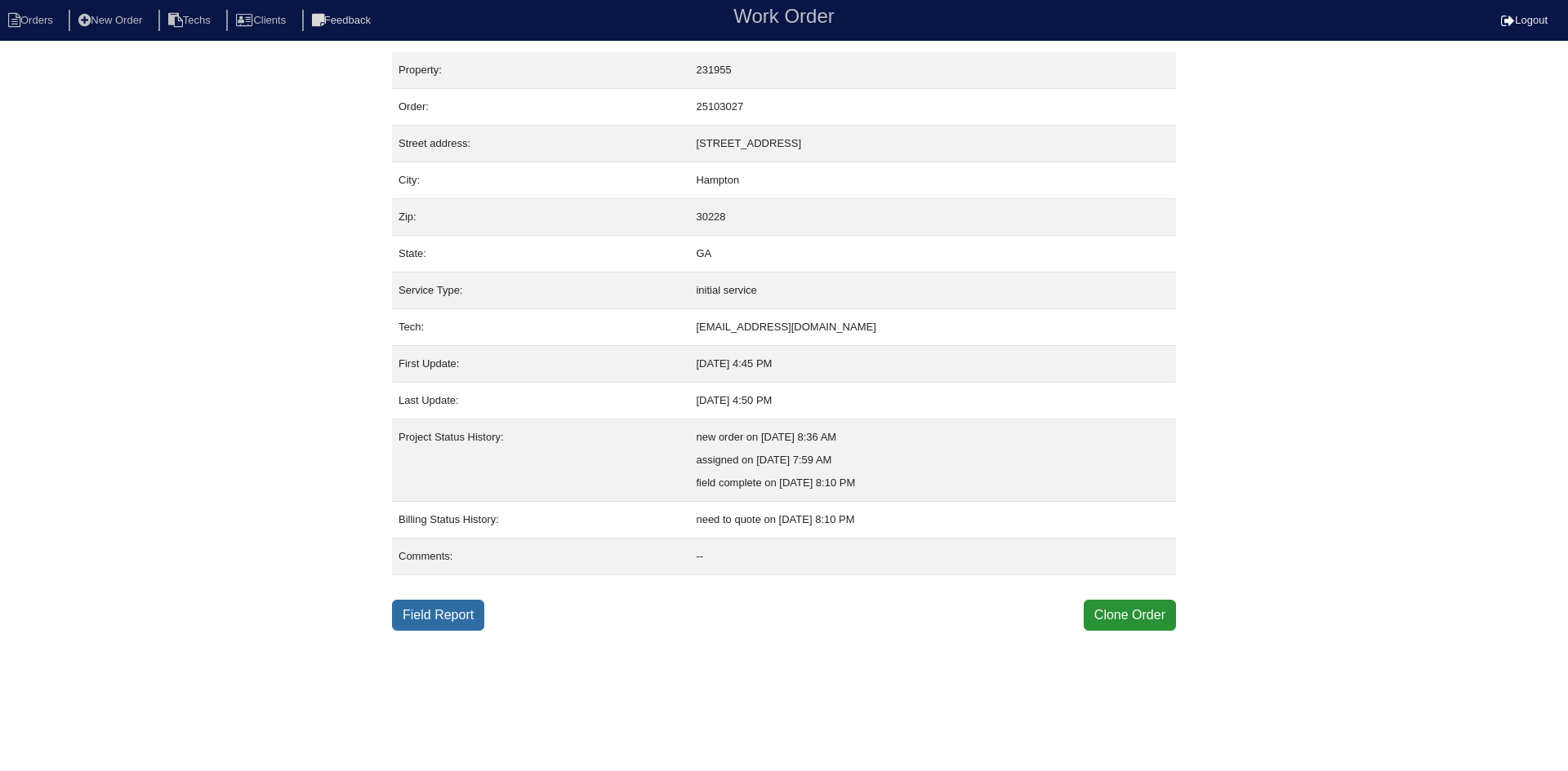
click at [431, 613] on link "Field Report" at bounding box center [437, 615] width 93 height 31
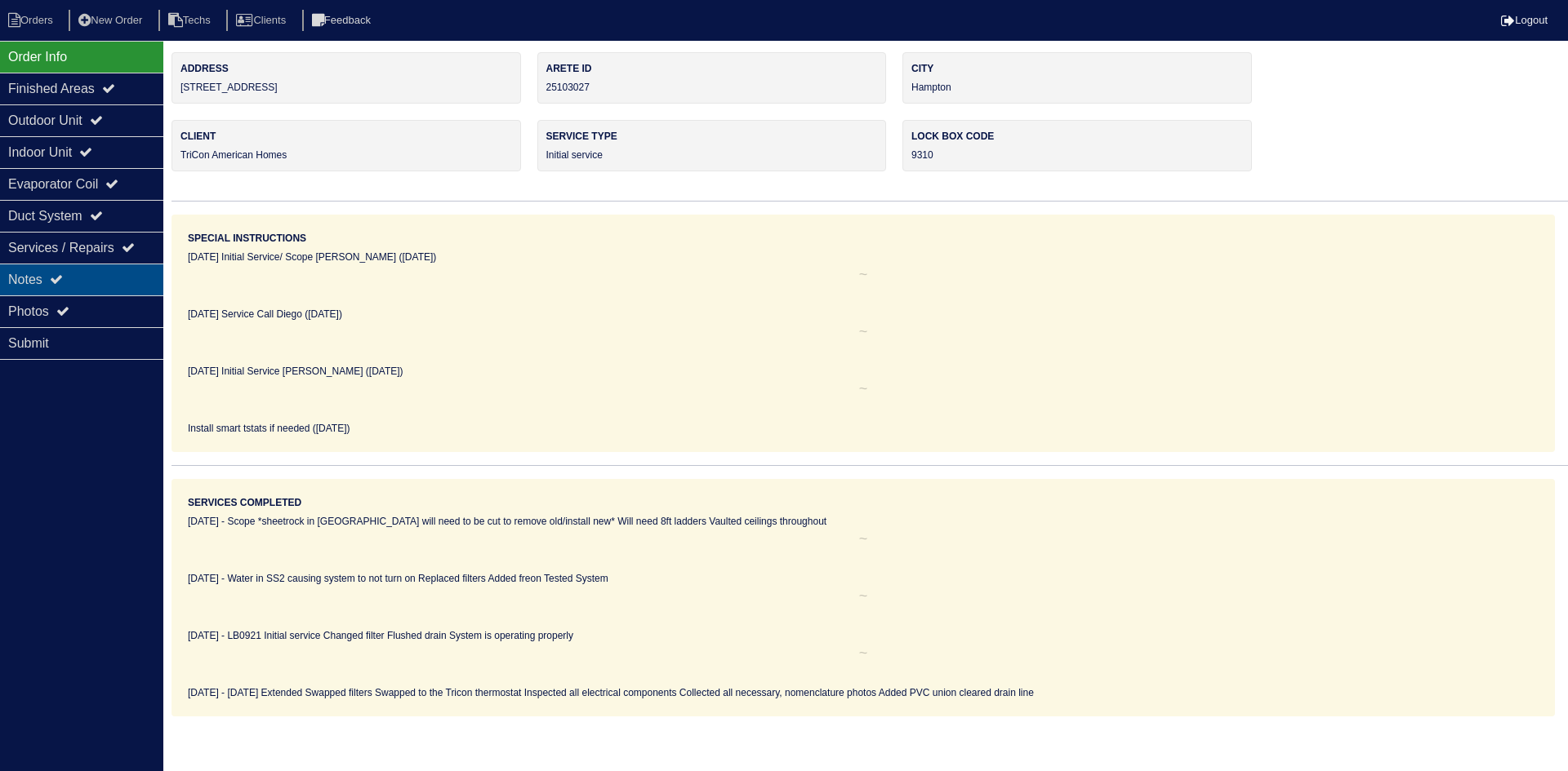
click at [73, 280] on div "Notes" at bounding box center [82, 279] width 164 height 32
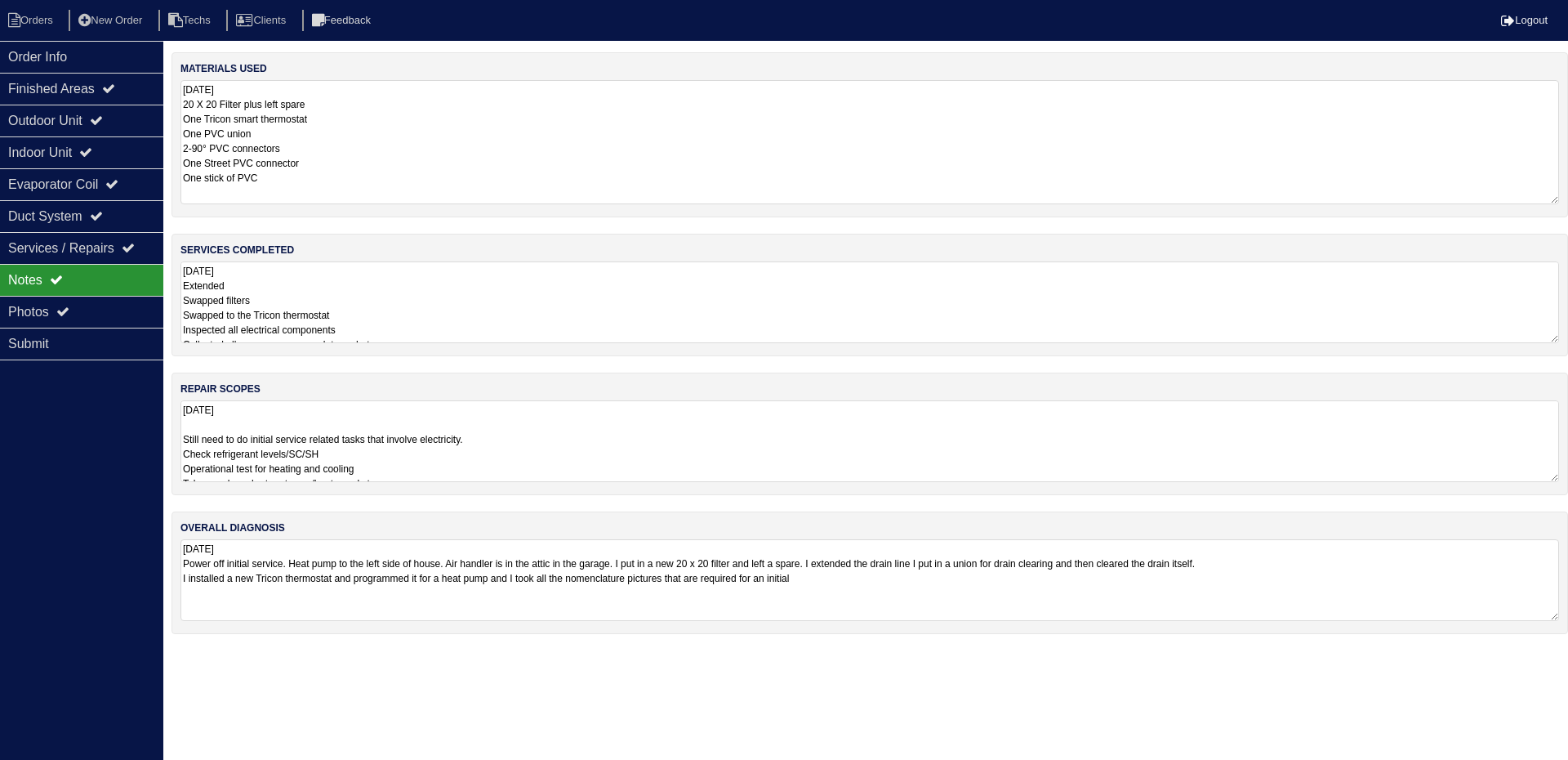
drag, startPoint x: 1550, startPoint y: 157, endPoint x: 1563, endPoint y: 199, distance: 44.0
click at [1563, 199] on div "materials used 08.20.25 20 X 20 Filter plus left spare One Tricon smart thermos…" at bounding box center [870, 134] width 1397 height 165
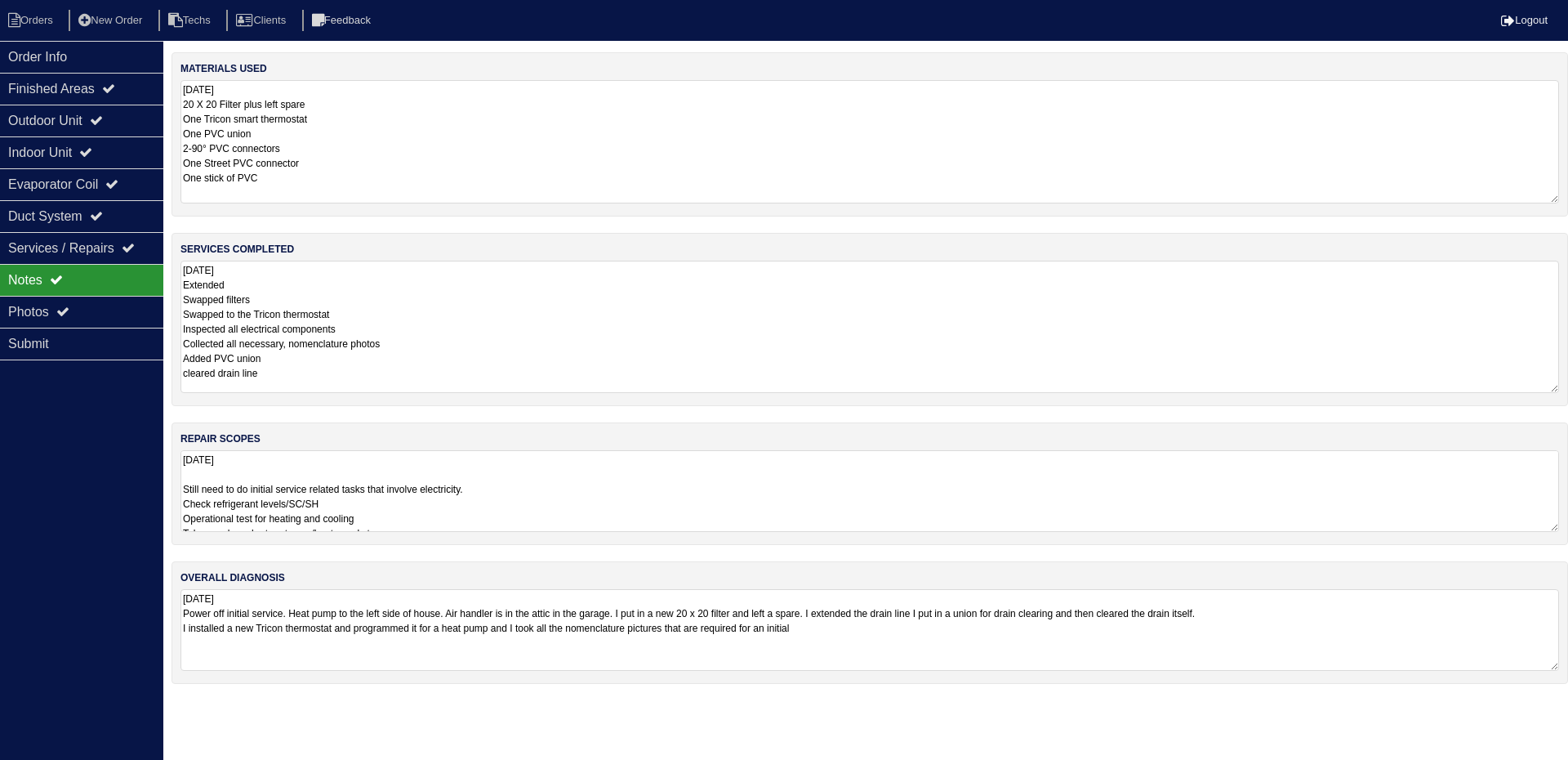
drag, startPoint x: 1554, startPoint y: 337, endPoint x: 1567, endPoint y: 388, distance: 52.6
click at [1567, 388] on div "services completed 08.20.25 Extended Swapped filters Swapped to the Tricon ther…" at bounding box center [870, 320] width 1397 height 173
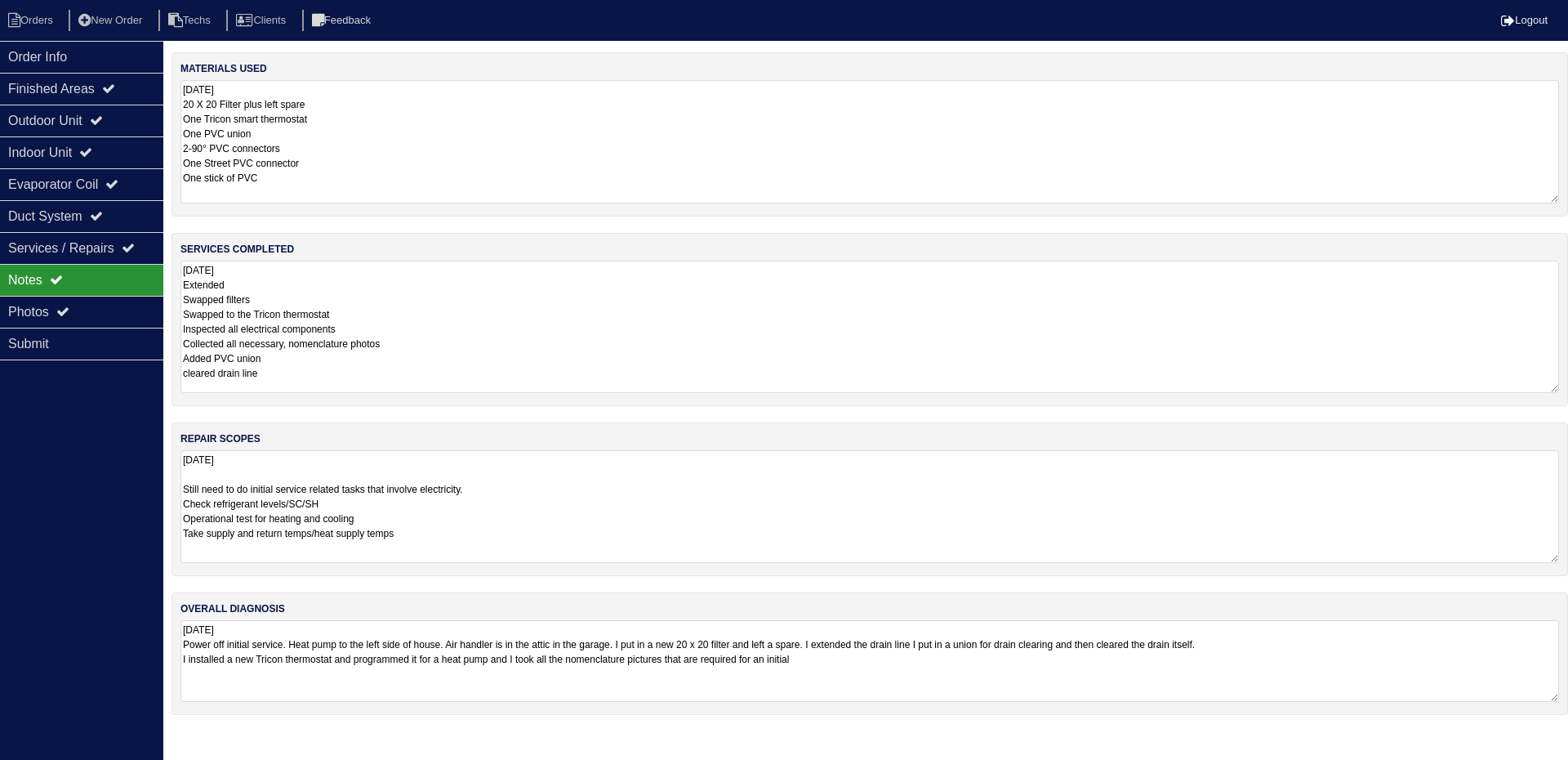
drag, startPoint x: 1553, startPoint y: 528, endPoint x: 1551, endPoint y: 558, distance: 30.1
click at [1551, 558] on textarea "08.20.25 Still need to do initial service related tasks that involve electricit…" at bounding box center [869, 507] width 1378 height 113
click at [135, 126] on div "Outdoor Unit" at bounding box center [82, 120] width 164 height 32
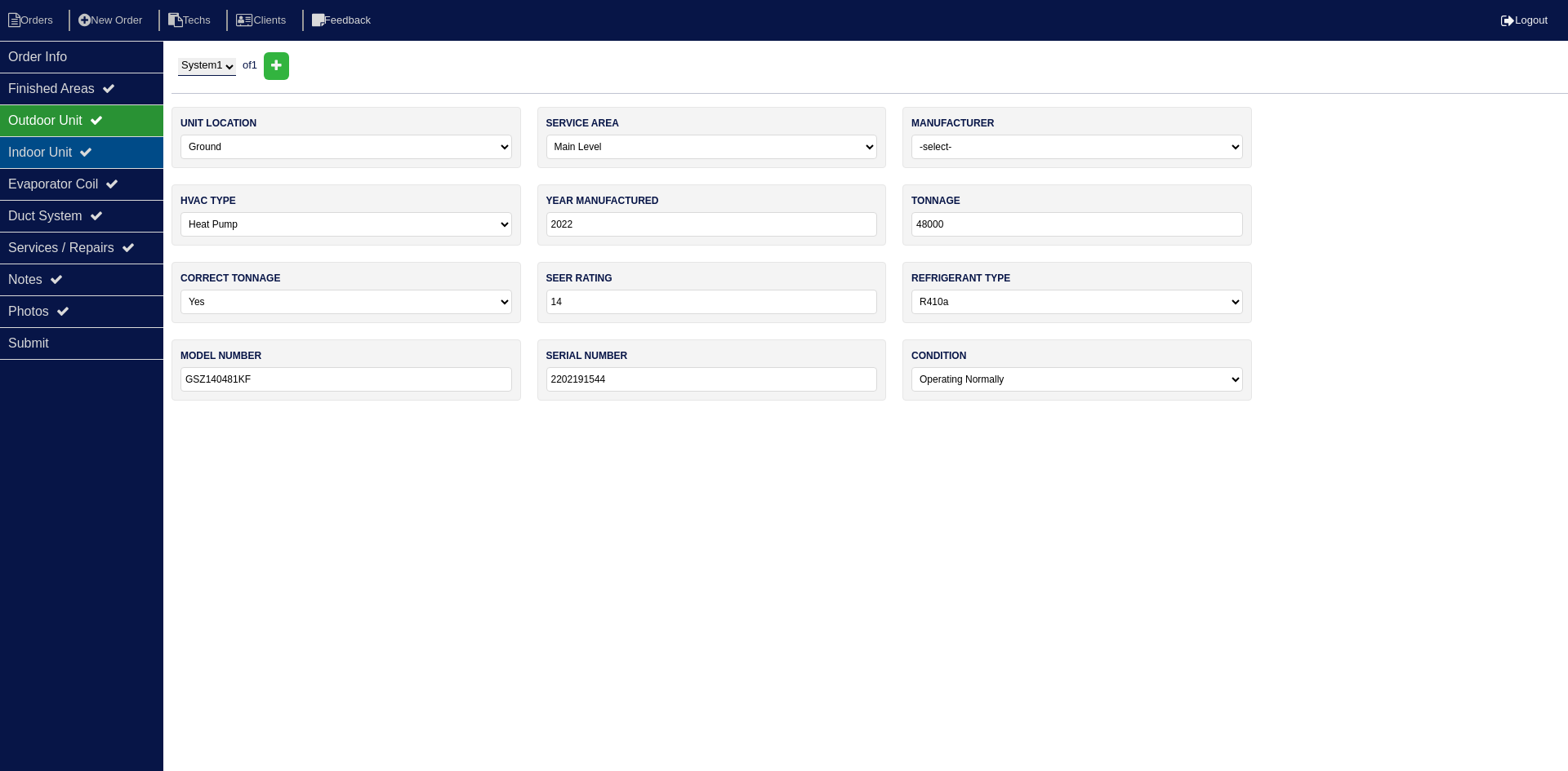
click at [119, 148] on div "Indoor Unit" at bounding box center [82, 152] width 164 height 32
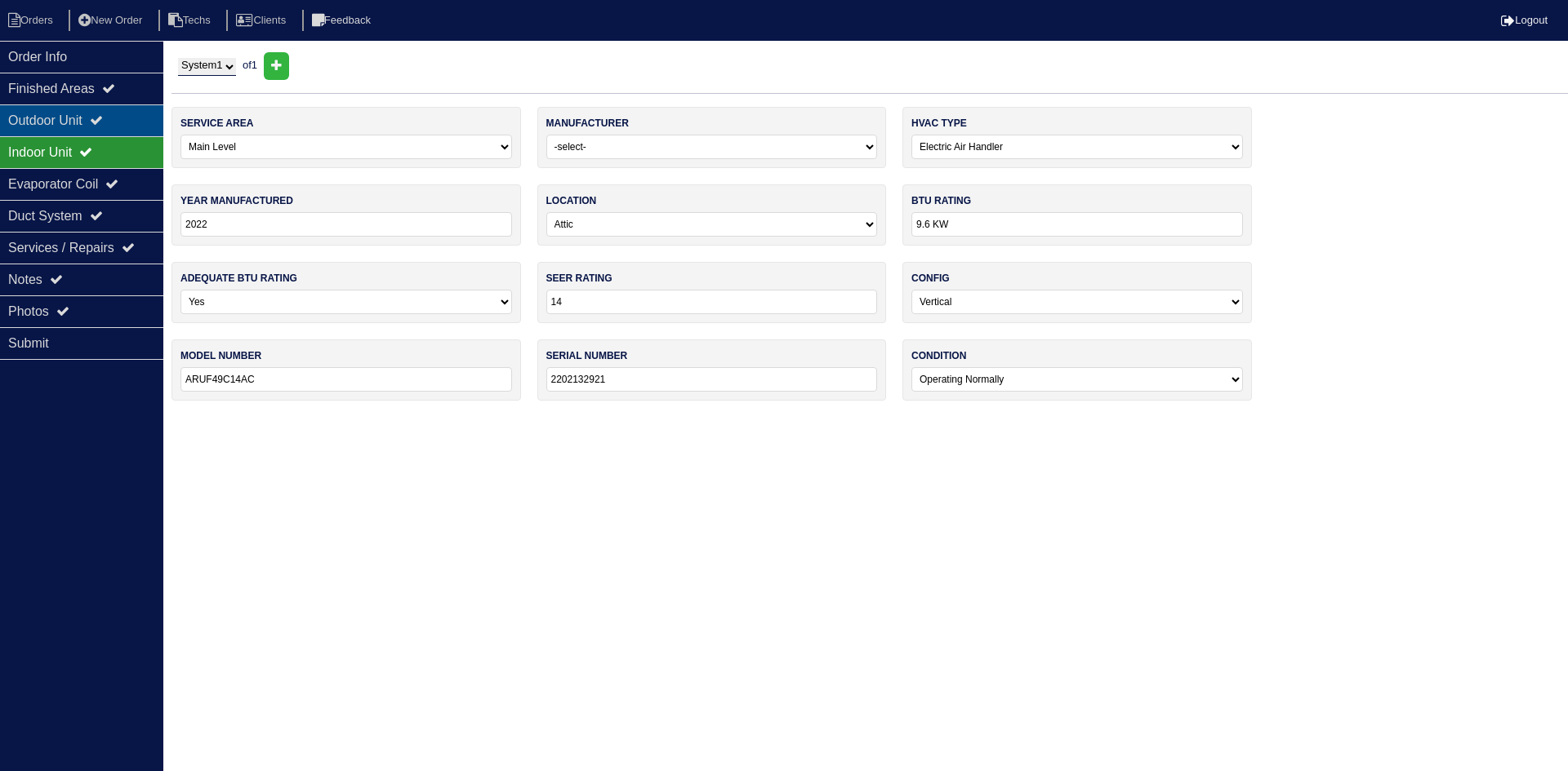
click at [103, 117] on icon at bounding box center [95, 120] width 13 height 13
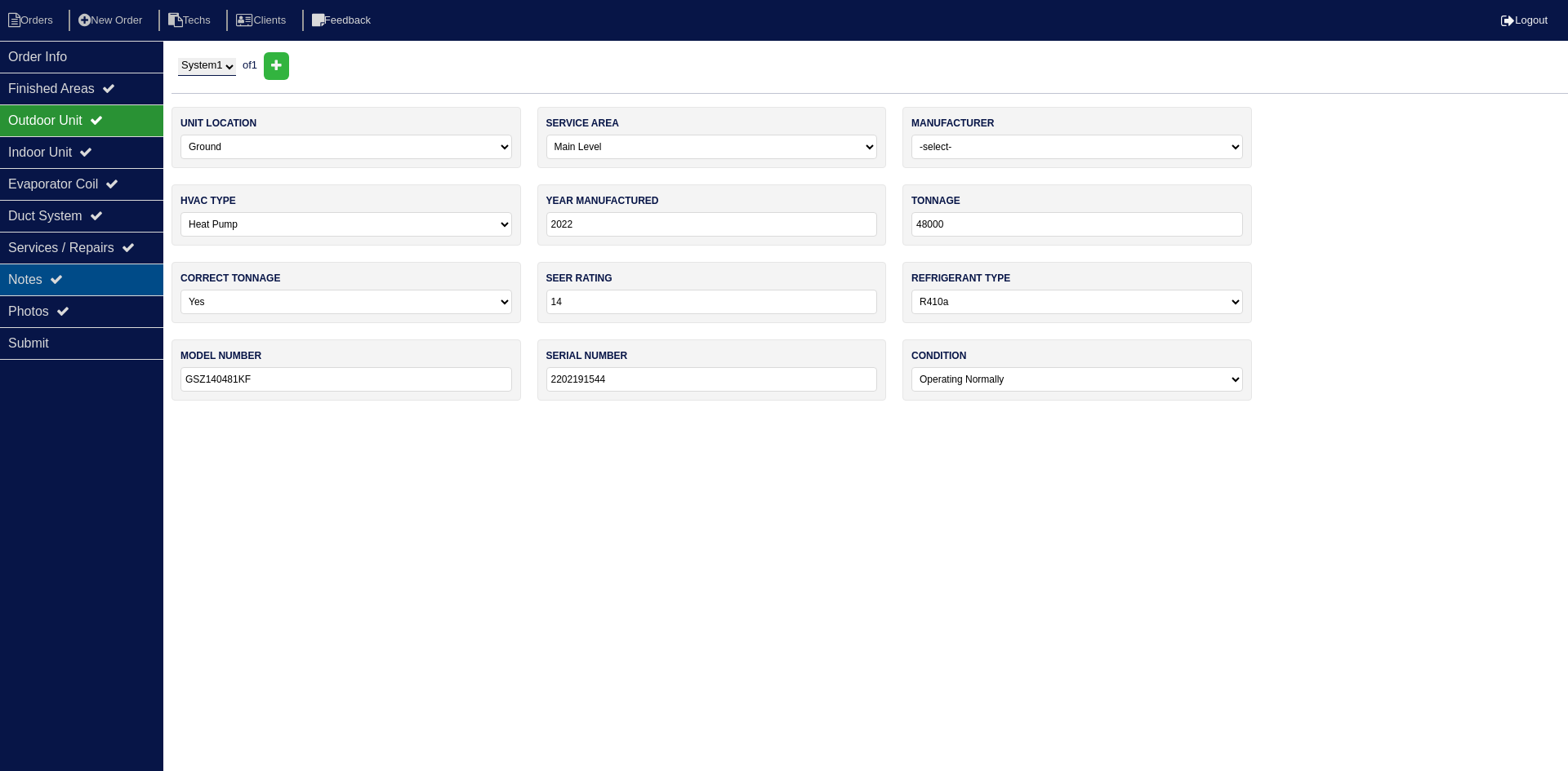
click at [47, 265] on div "Notes" at bounding box center [82, 279] width 164 height 32
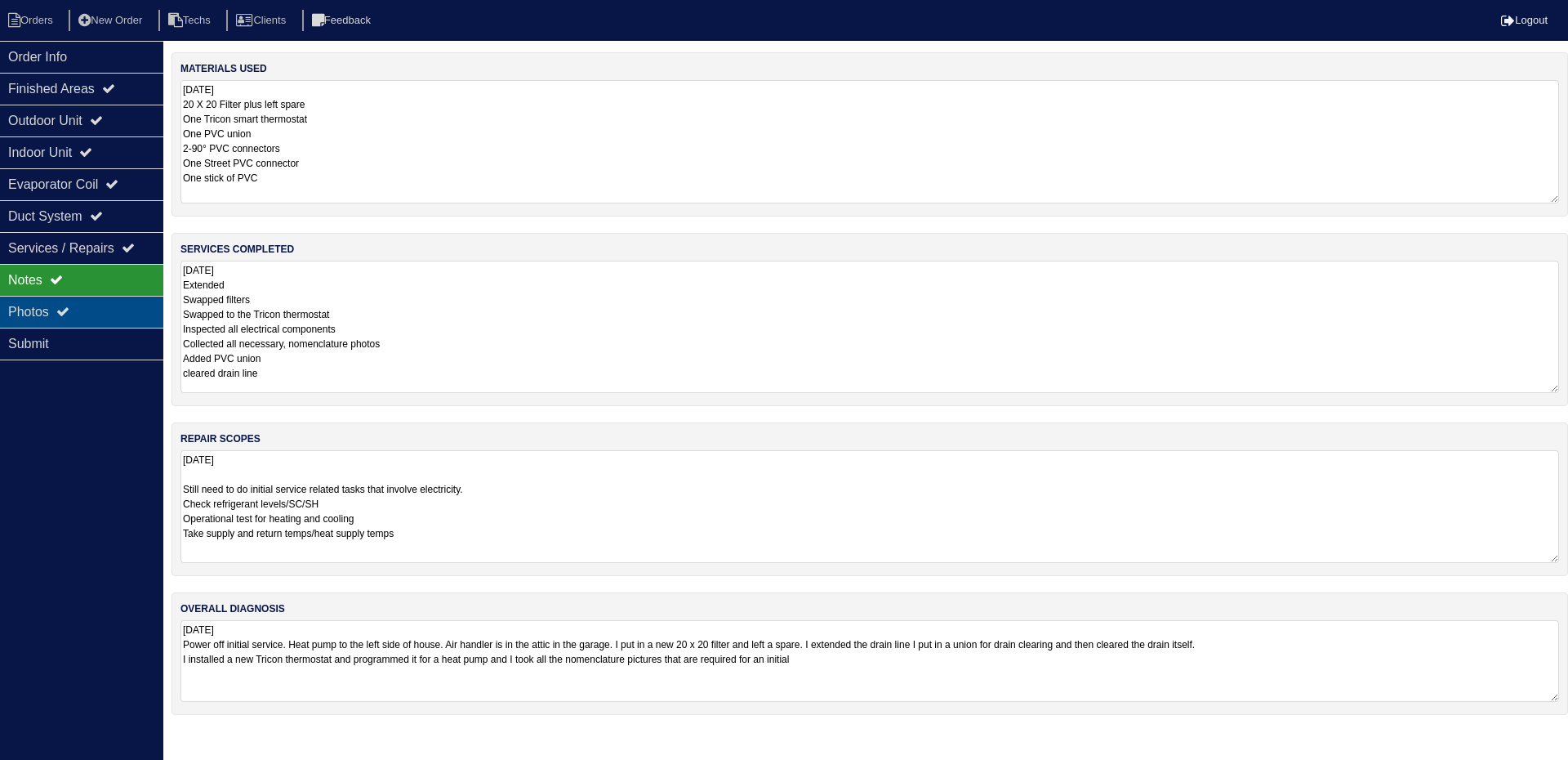
click at [45, 315] on div "Photos" at bounding box center [82, 312] width 164 height 32
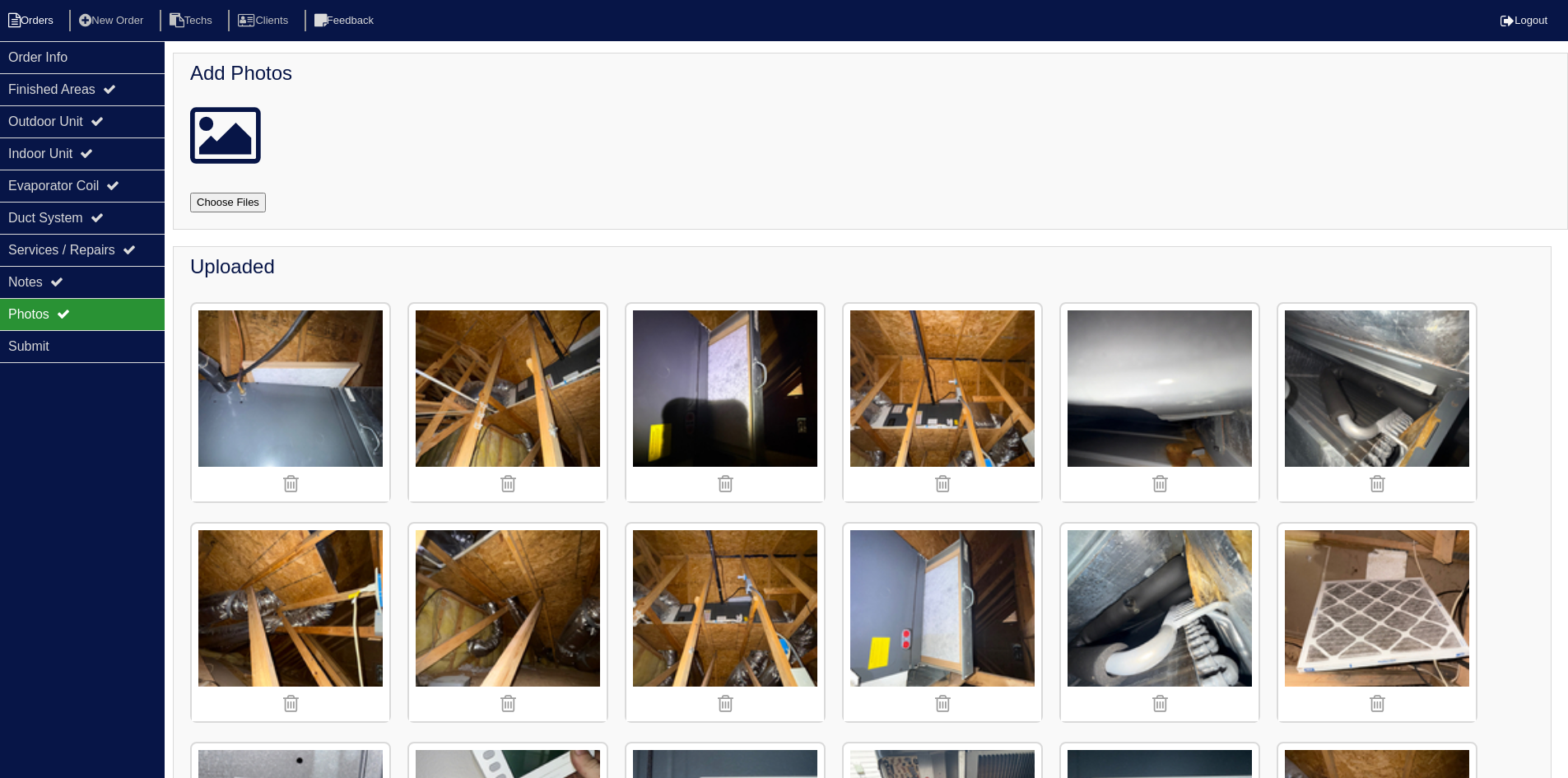
click at [34, 14] on li "Orders" at bounding box center [33, 21] width 67 height 23
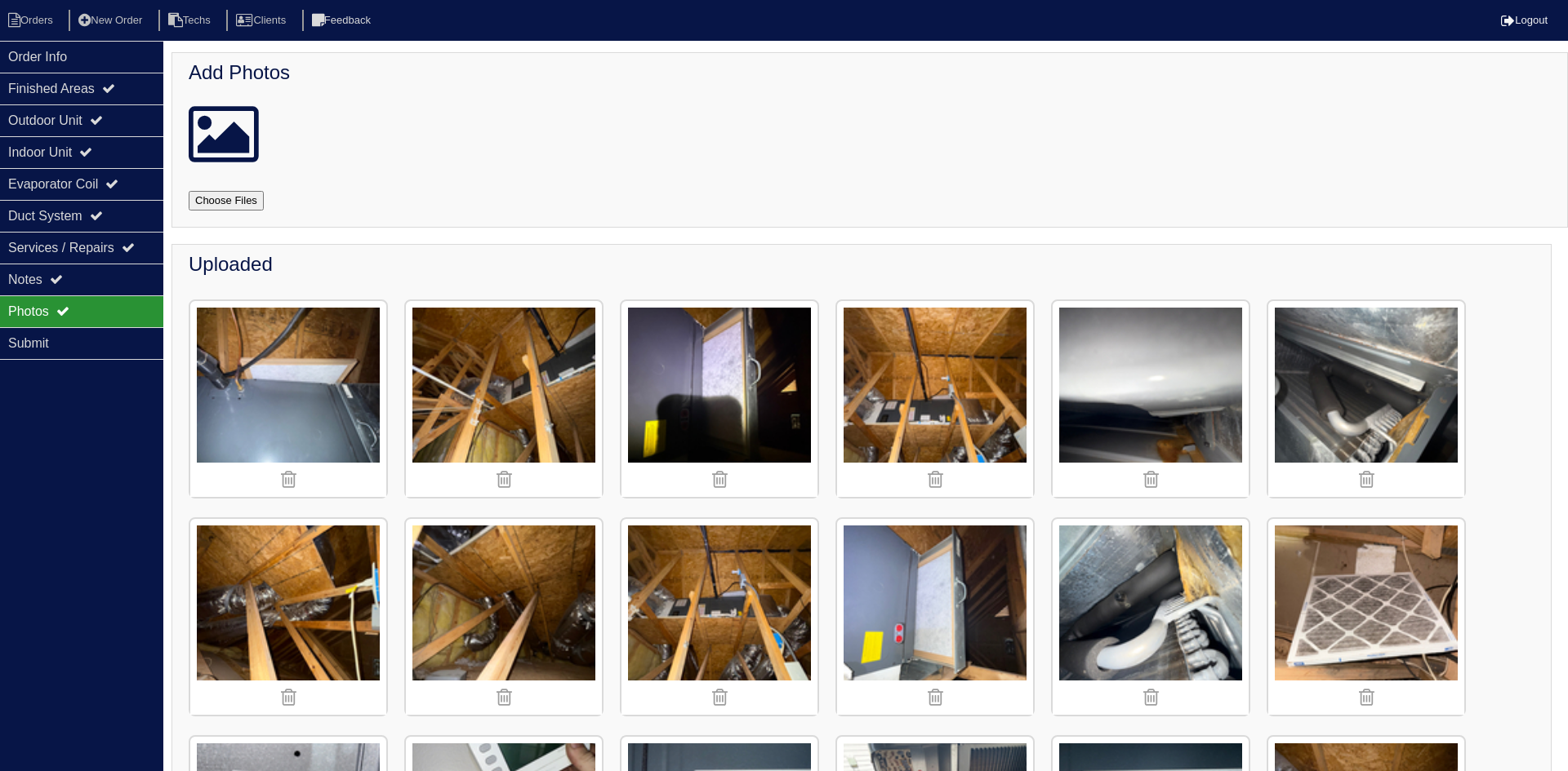
select select "15"
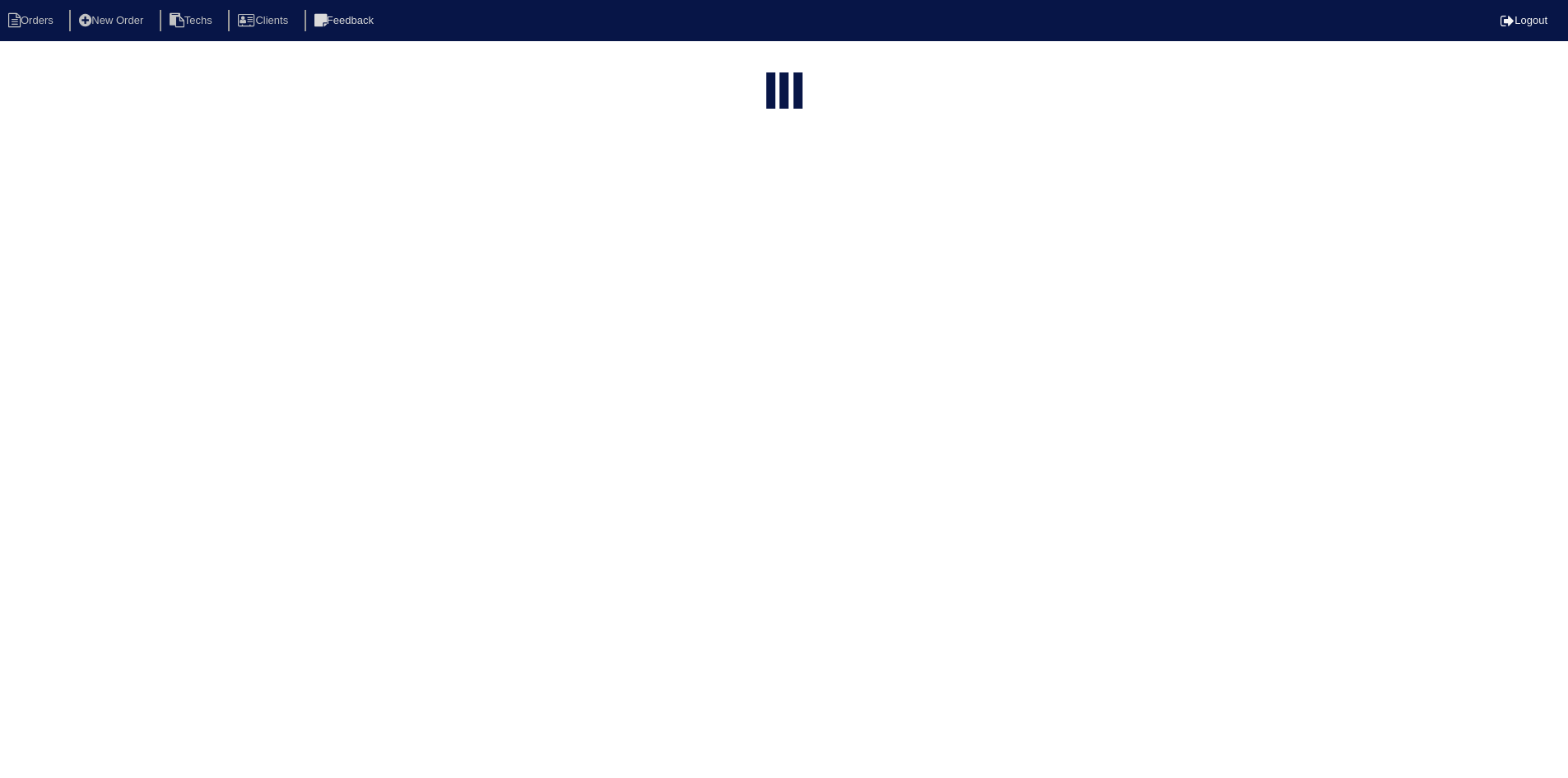
select select "field complete"
select select "need to quote"
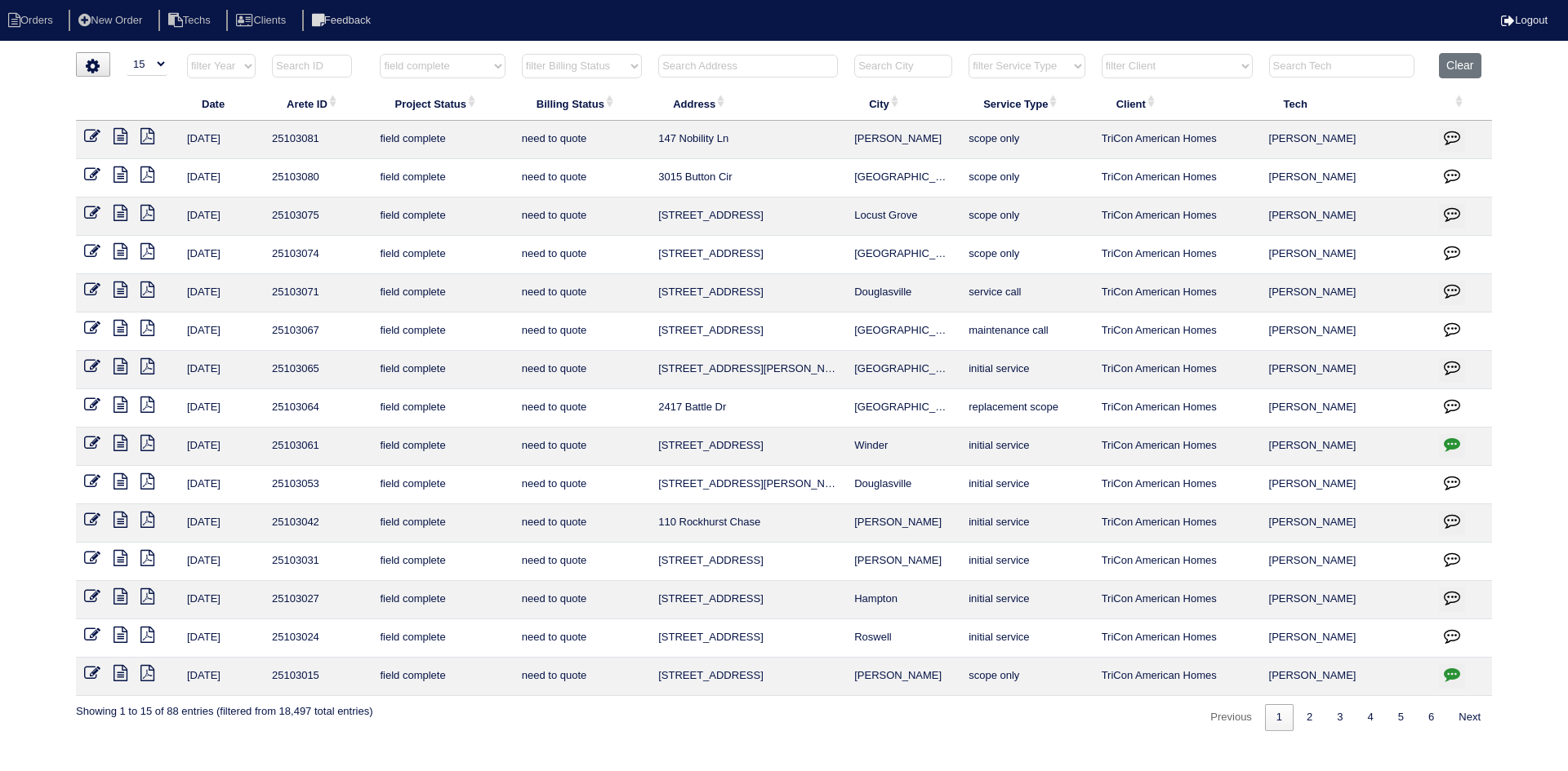
click at [144, 555] on icon at bounding box center [147, 558] width 14 height 17
click at [118, 556] on icon at bounding box center [121, 558] width 14 height 17
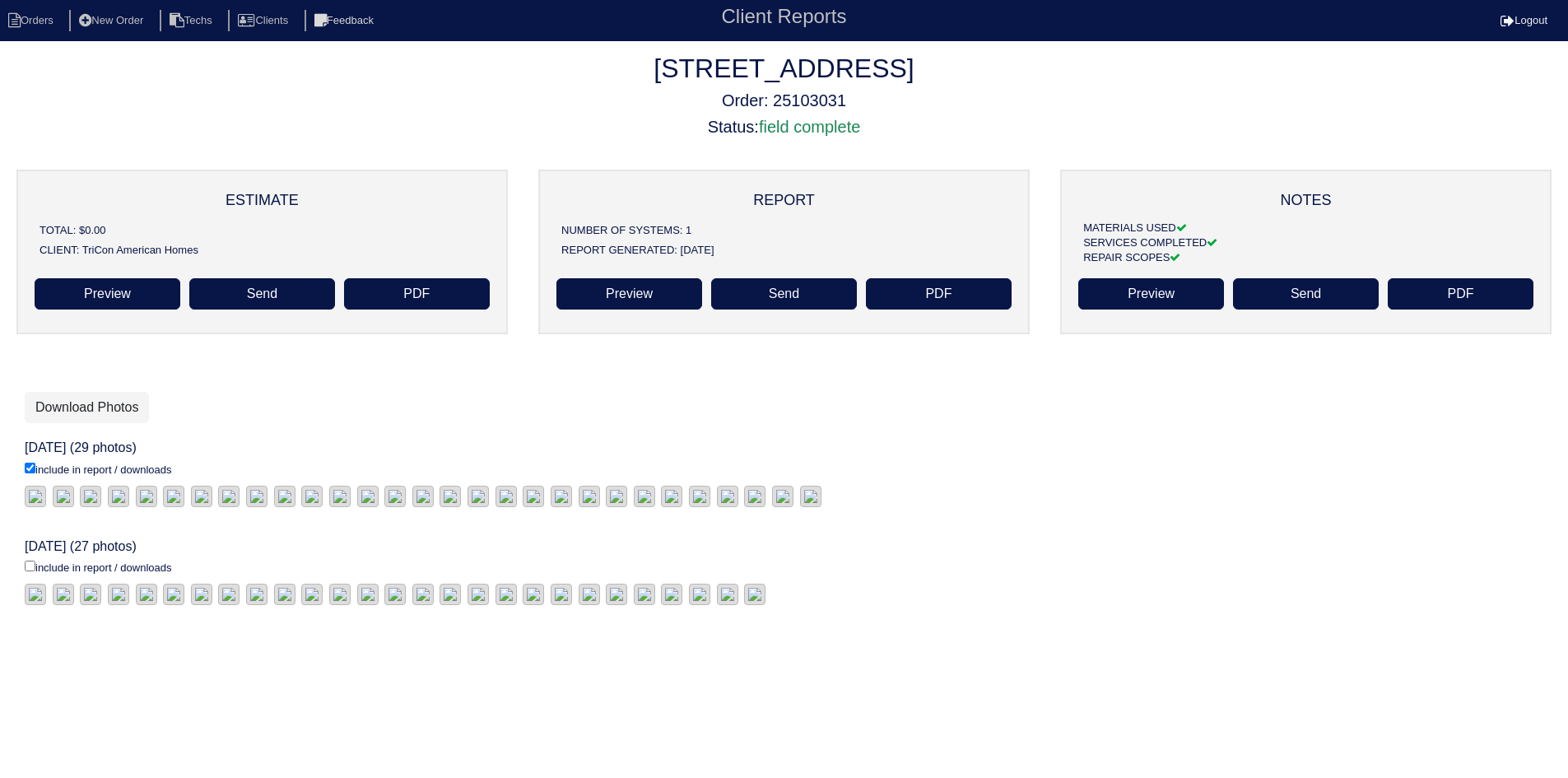
scroll to position [224, 0]
drag, startPoint x: 29, startPoint y: 524, endPoint x: 57, endPoint y: 419, distance: 108.7
click at [29, 473] on input "include in report / downloads" at bounding box center [29, 468] width 11 height 11
checkbox input "true"
click at [74, 392] on link "Download Photos" at bounding box center [86, 408] width 125 height 31
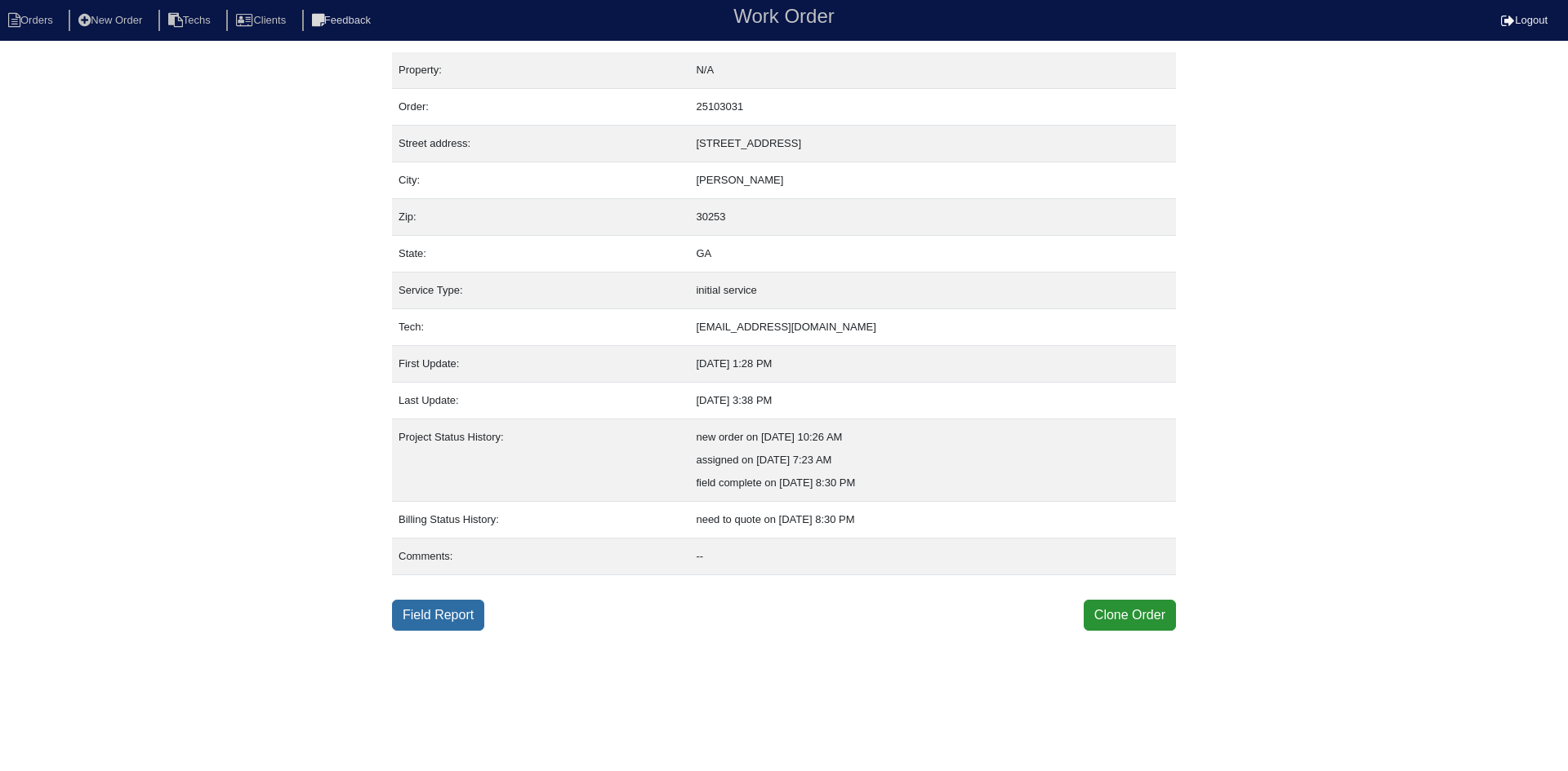
click at [443, 619] on link "Field Report" at bounding box center [437, 615] width 93 height 31
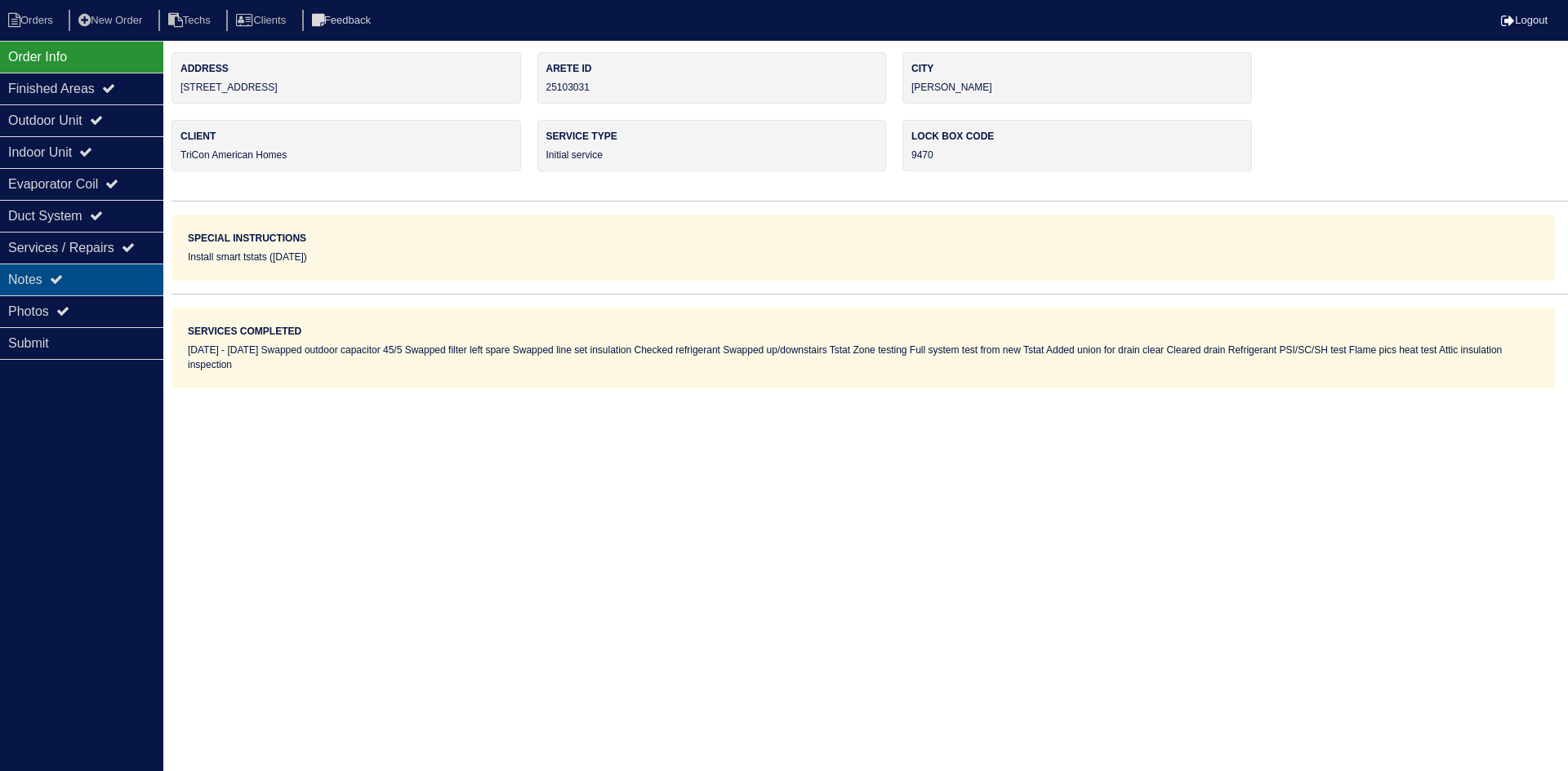
click at [86, 280] on div "Notes" at bounding box center [82, 279] width 164 height 32
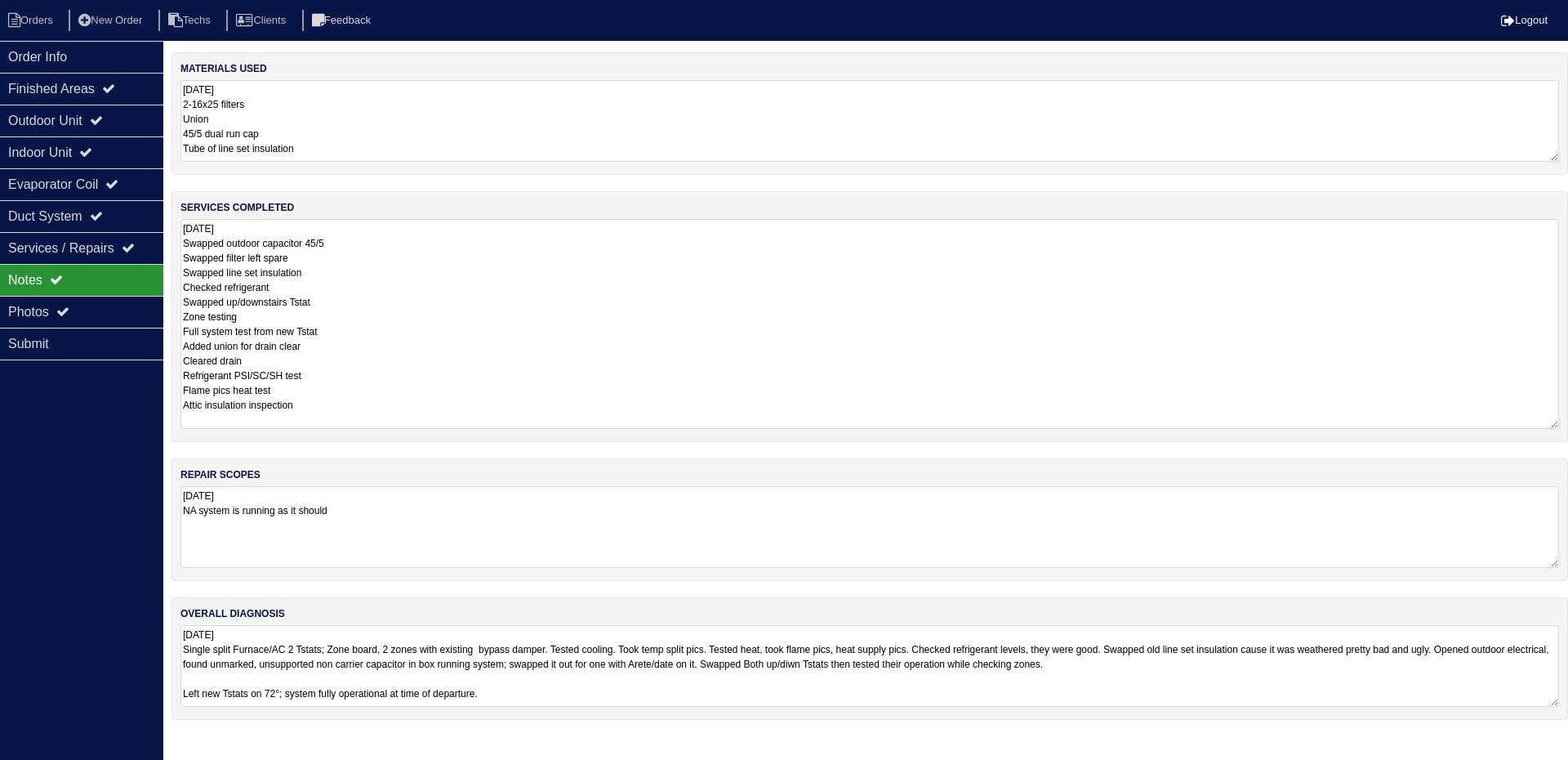
drag, startPoint x: 1555, startPoint y: 294, endPoint x: 1362, endPoint y: 413, distance: 226.7
click at [1567, 422] on div "services completed [DATE] Swapped outdoor capacitor 45/5 Swapped filter left sp…" at bounding box center [870, 316] width 1397 height 250
click at [75, 117] on div "Outdoor Unit" at bounding box center [82, 120] width 164 height 32
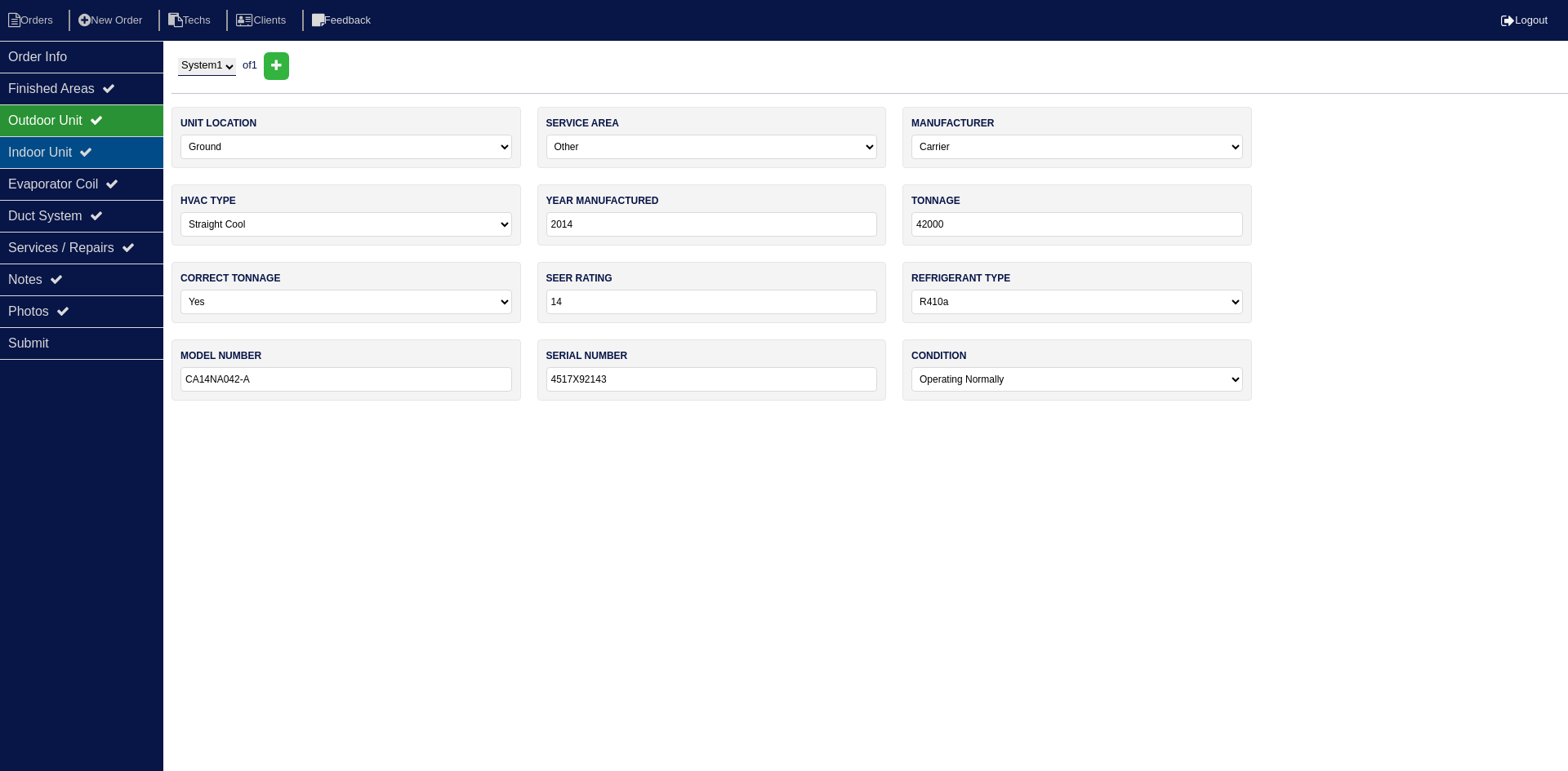
click at [78, 154] on div "Indoor Unit" at bounding box center [82, 152] width 164 height 32
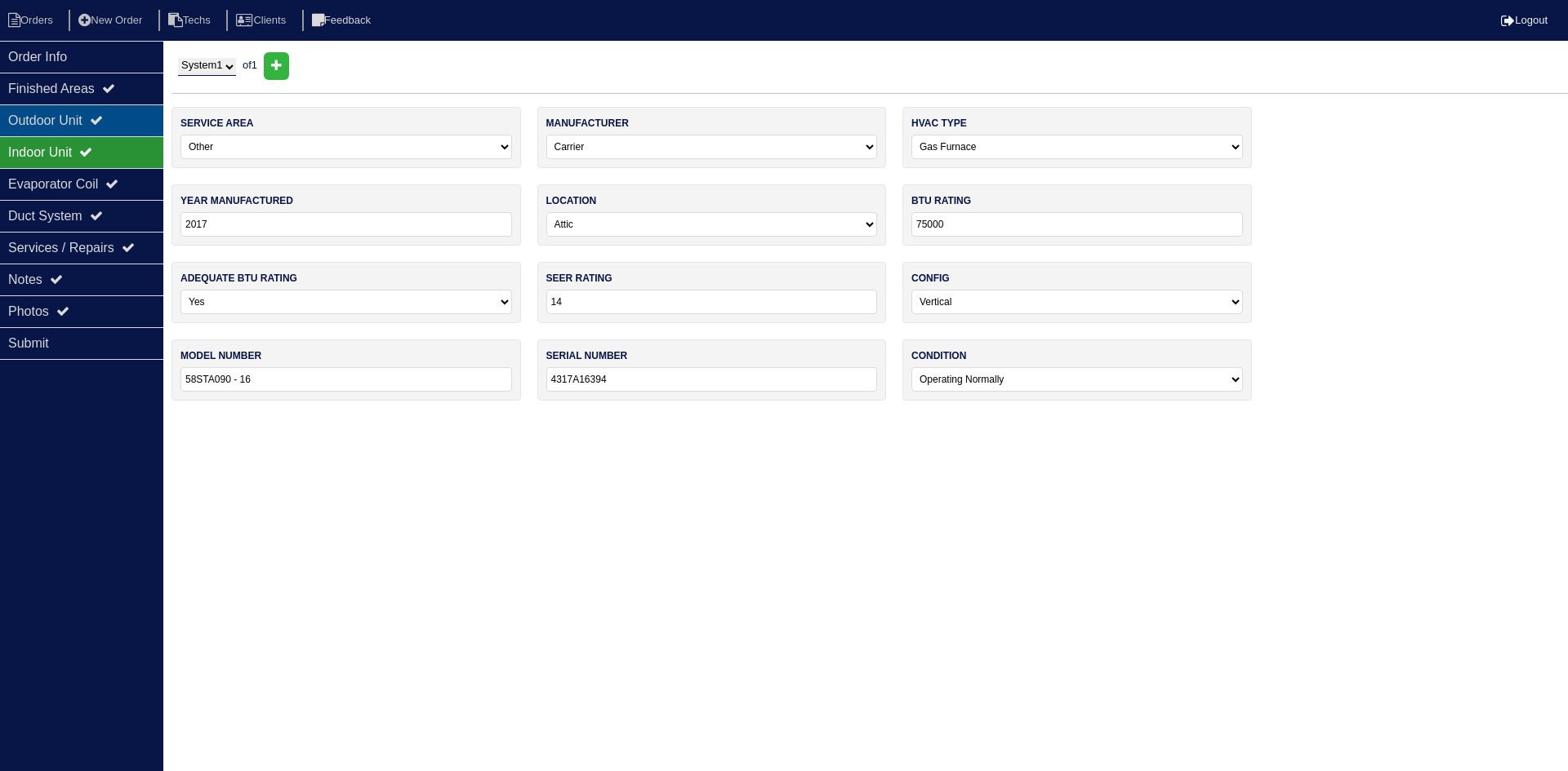
click at [78, 123] on div "Outdoor Unit" at bounding box center [82, 120] width 164 height 32
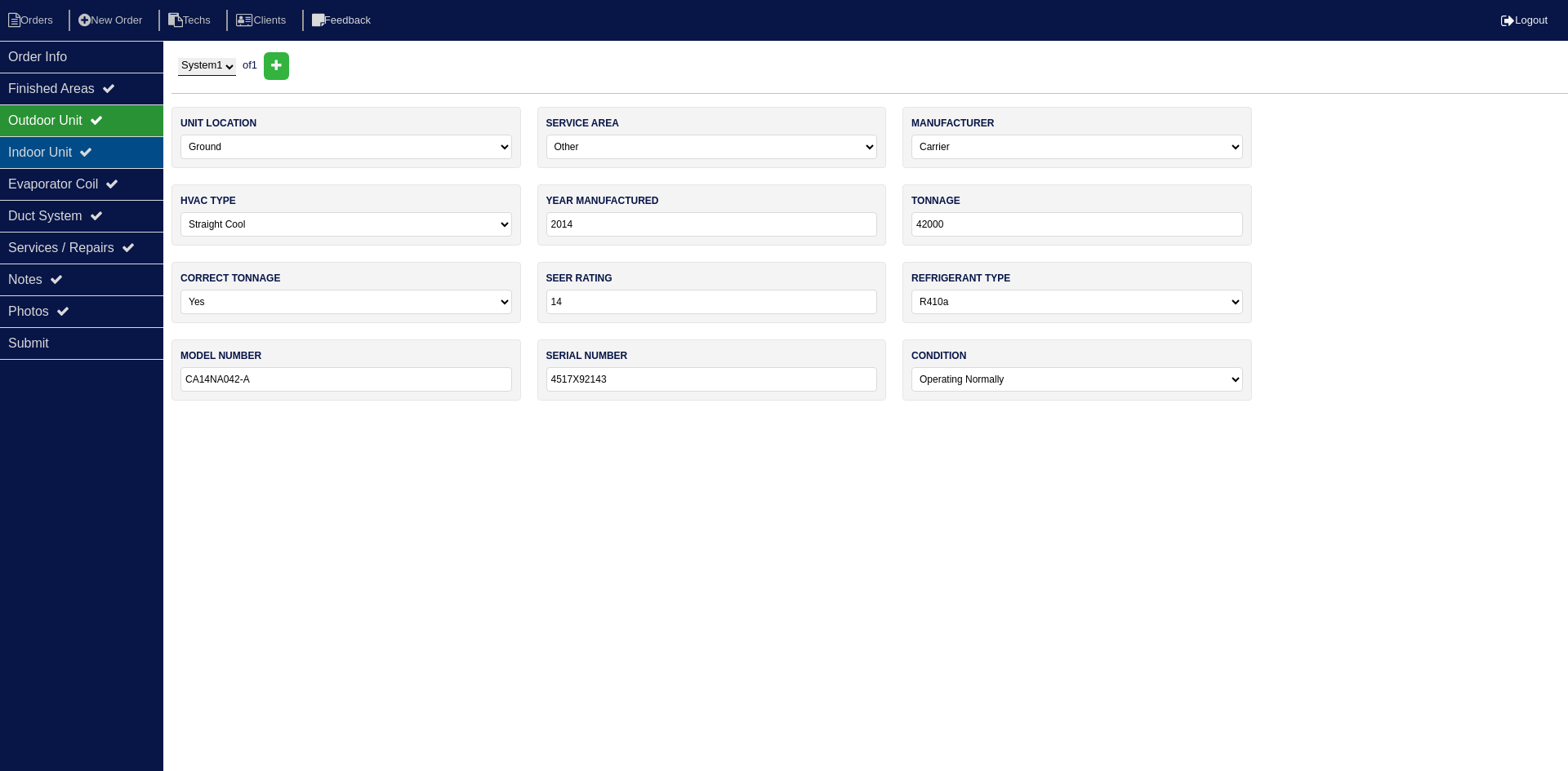
click at [111, 162] on div "Indoor Unit" at bounding box center [82, 152] width 164 height 32
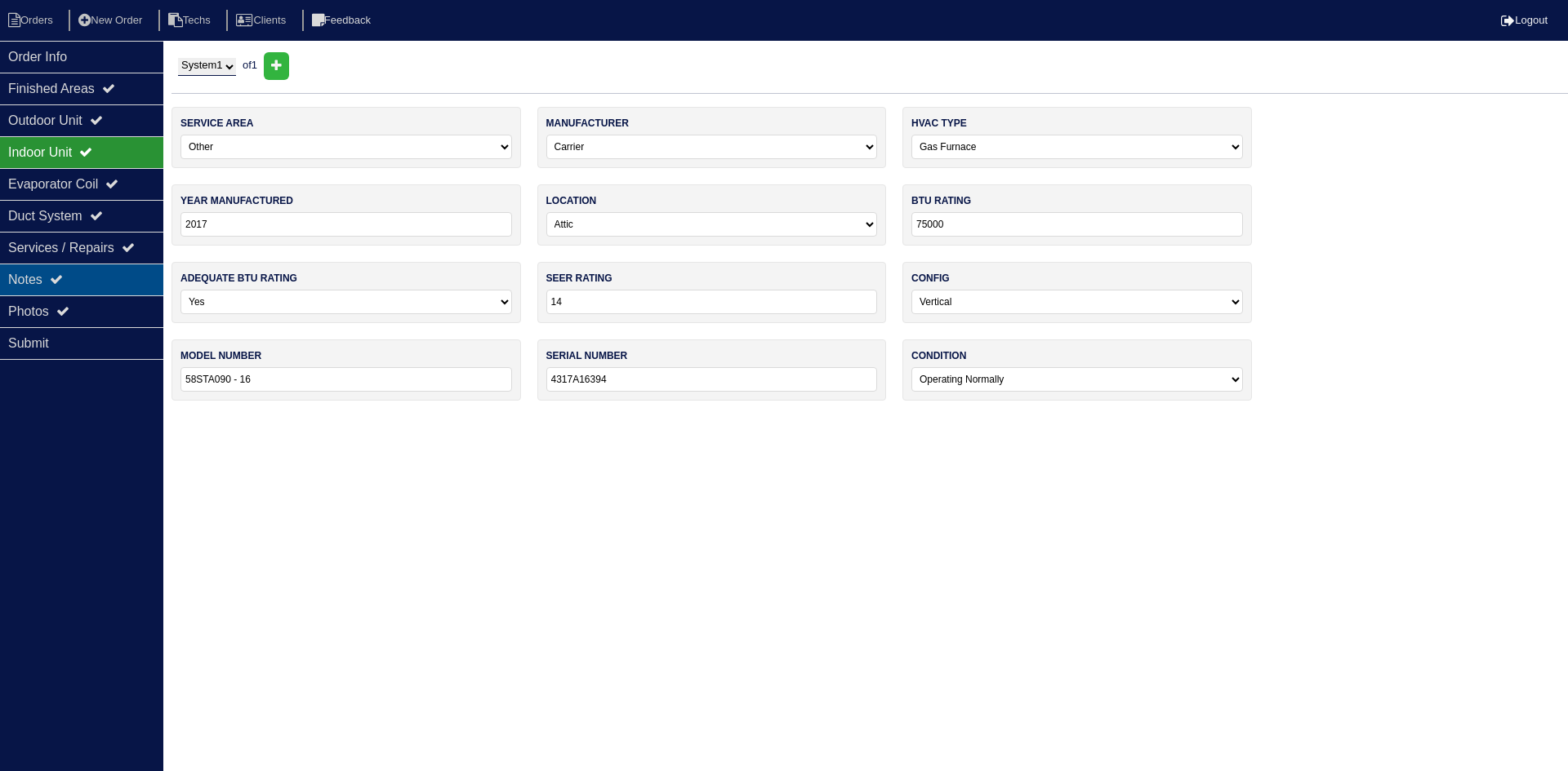
click at [124, 273] on div "Notes" at bounding box center [82, 279] width 164 height 32
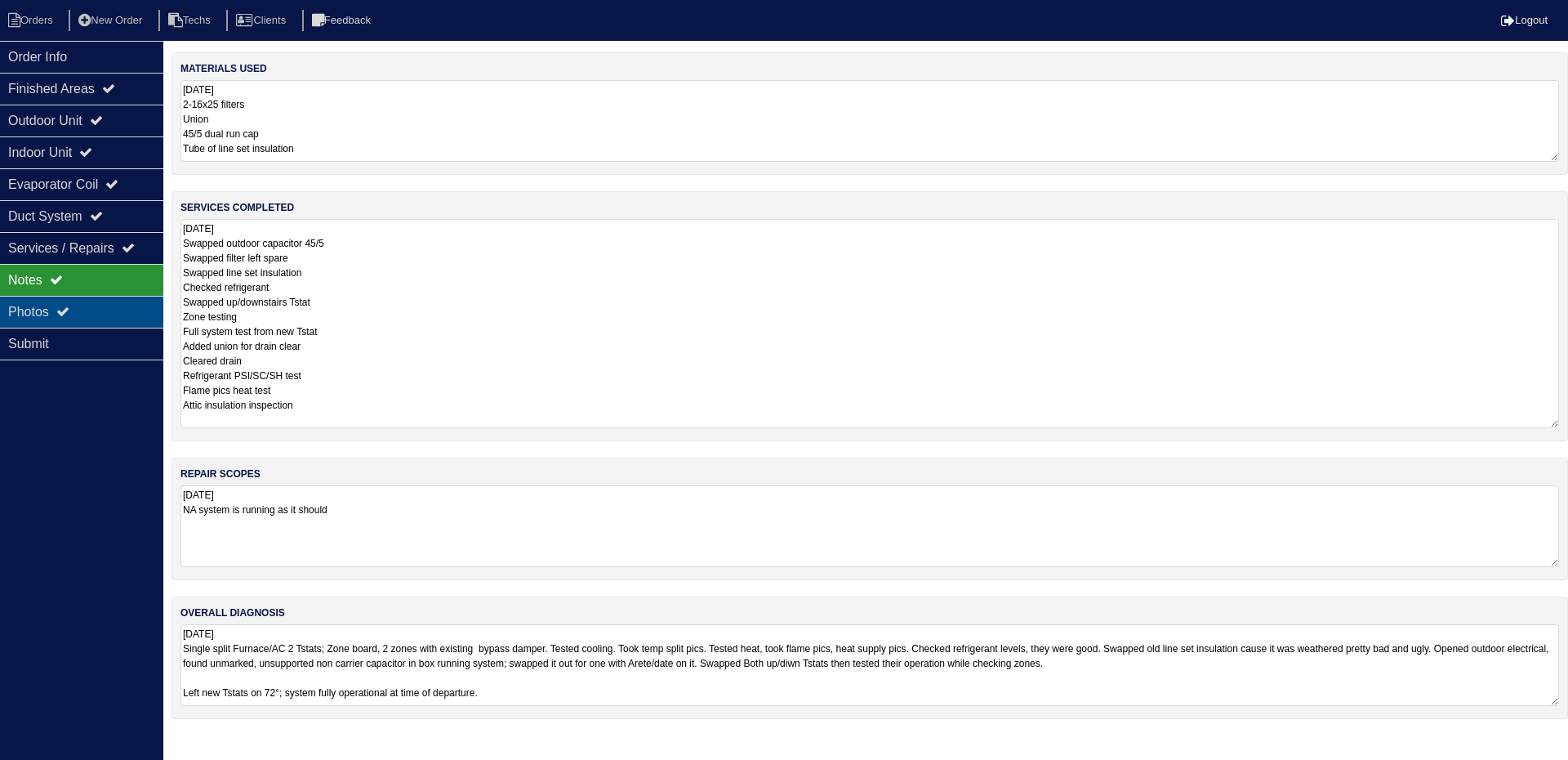
click at [109, 306] on div "Photos" at bounding box center [82, 312] width 164 height 32
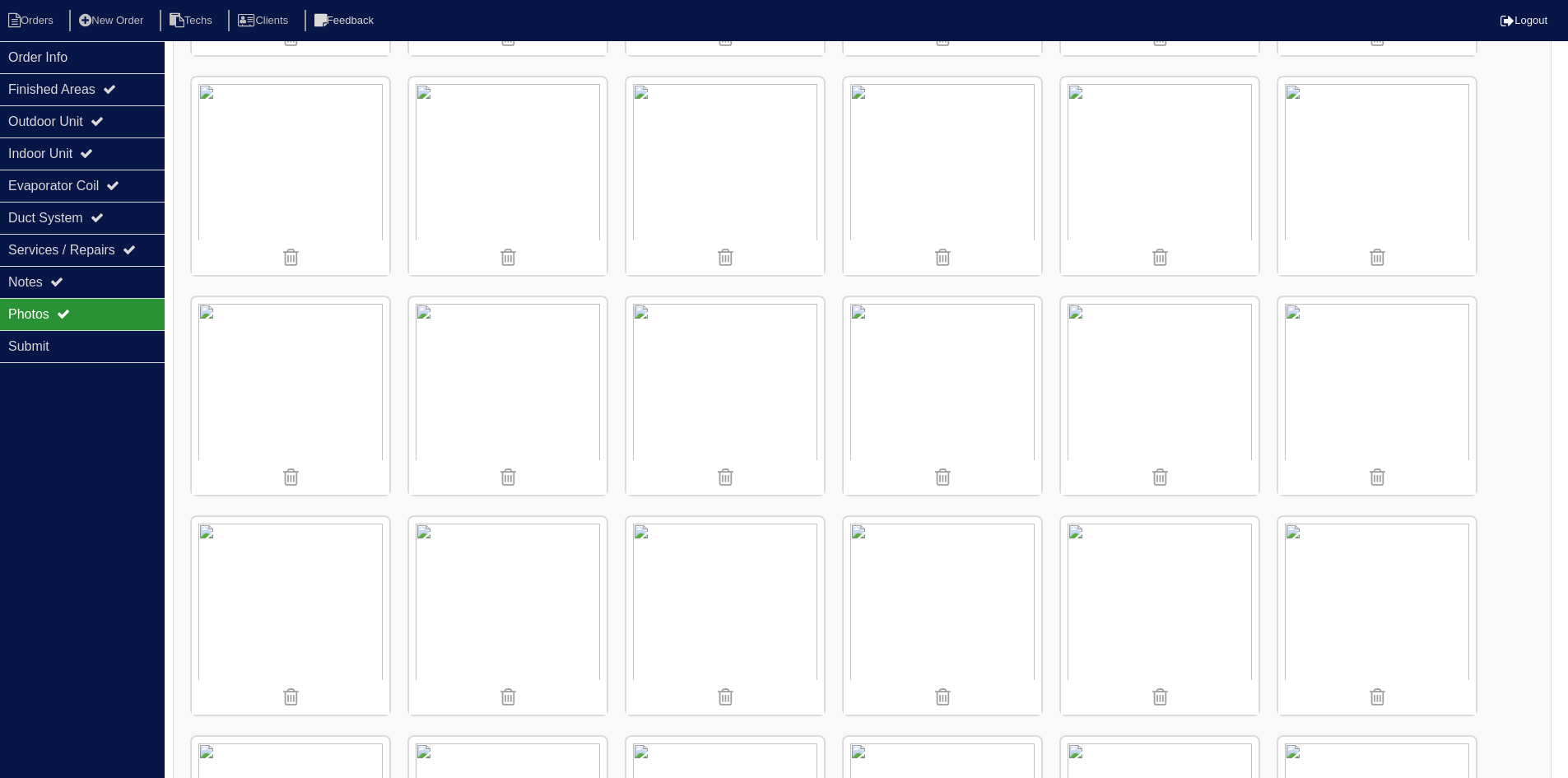
scroll to position [823, 0]
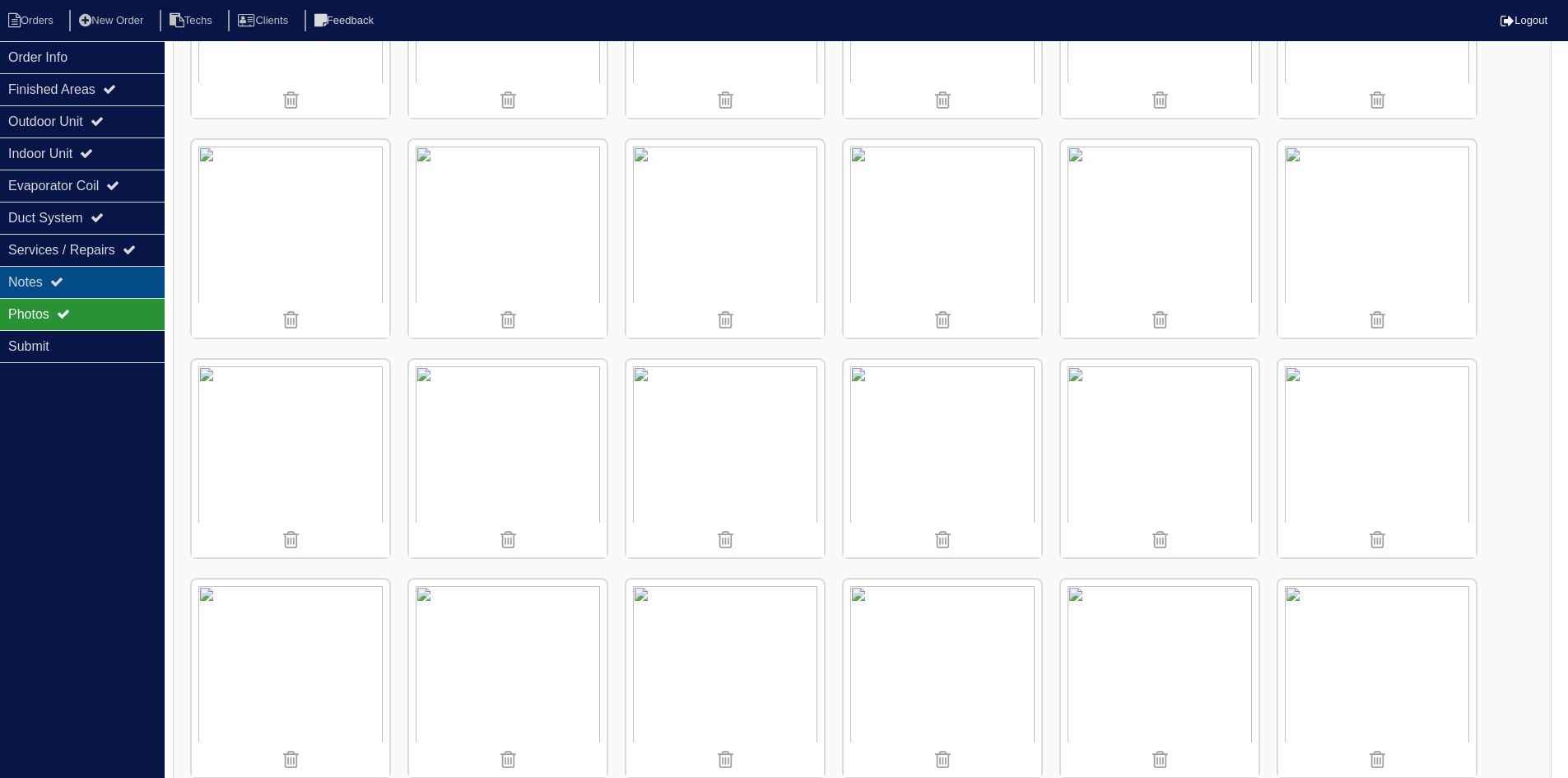
click at [41, 279] on div "Notes" at bounding box center [82, 282] width 165 height 32
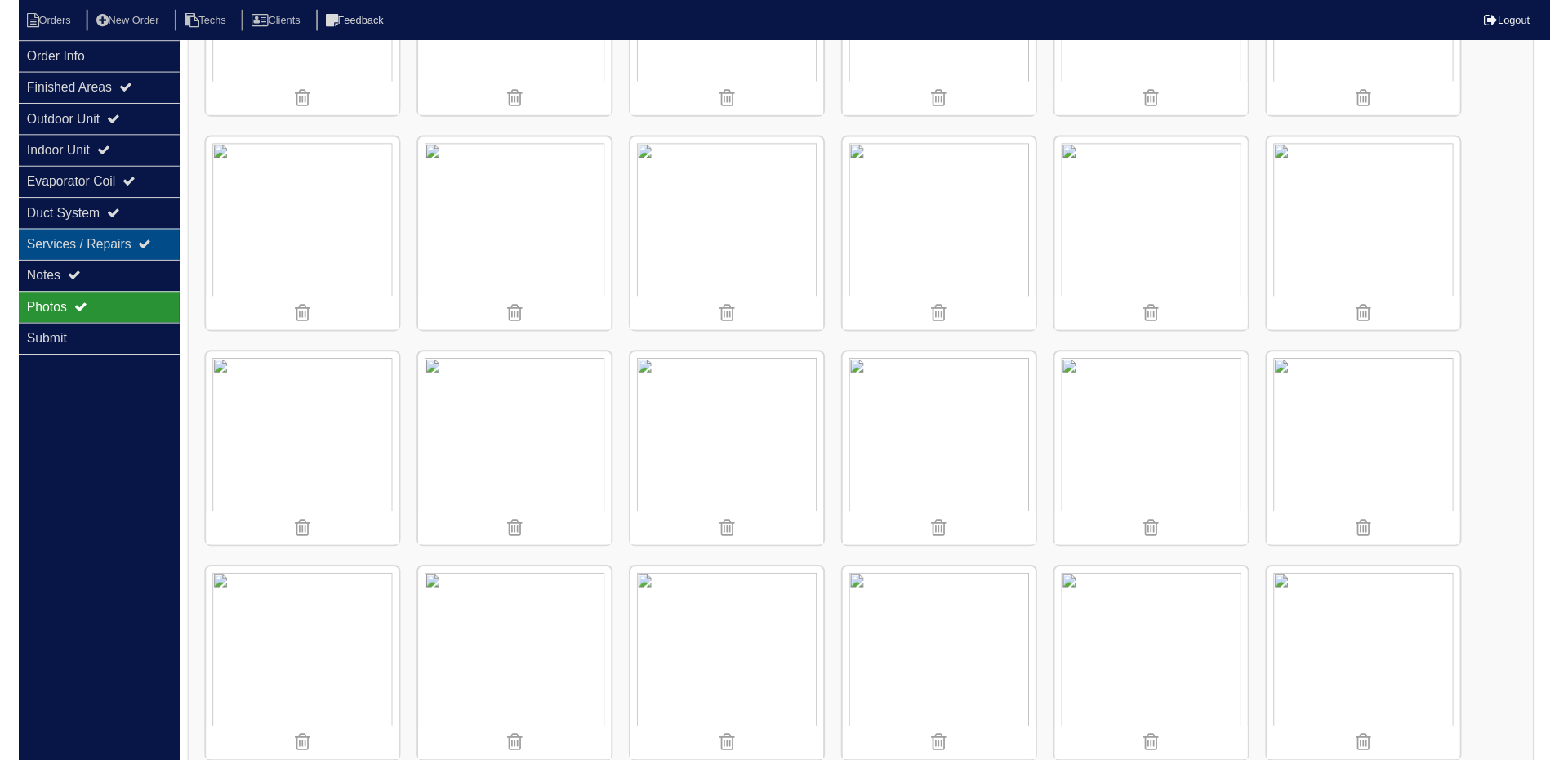
scroll to position [0, 0]
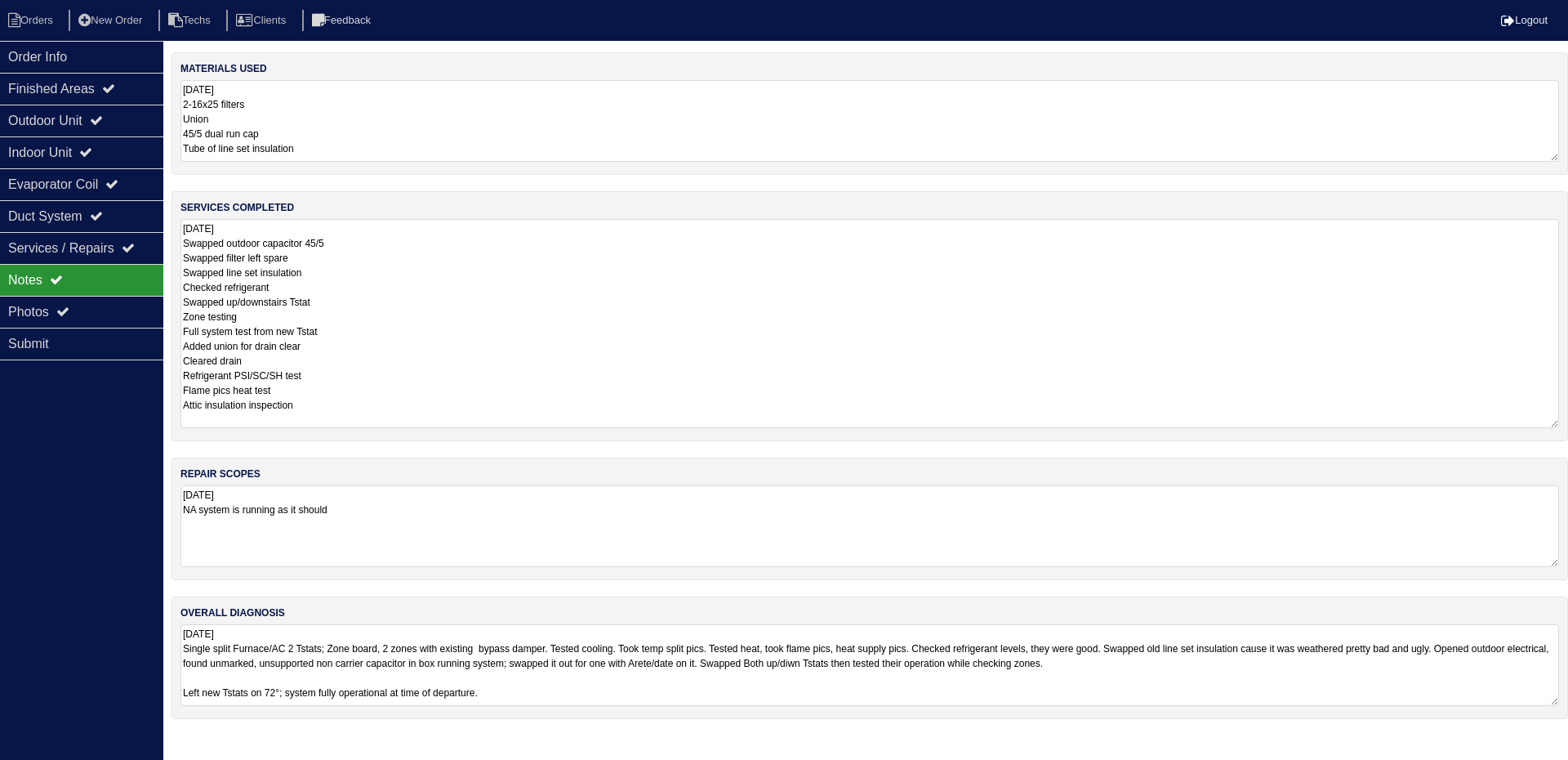
click at [321, 143] on textarea "[DATE] 2-16x25 filters Union 45/5 dual run cap Tube of line set insulation" at bounding box center [869, 121] width 1378 height 82
type textarea "[DATE] 2-16x25 filters Union 45/5 dual run cap Tube of line set insulation smar…"
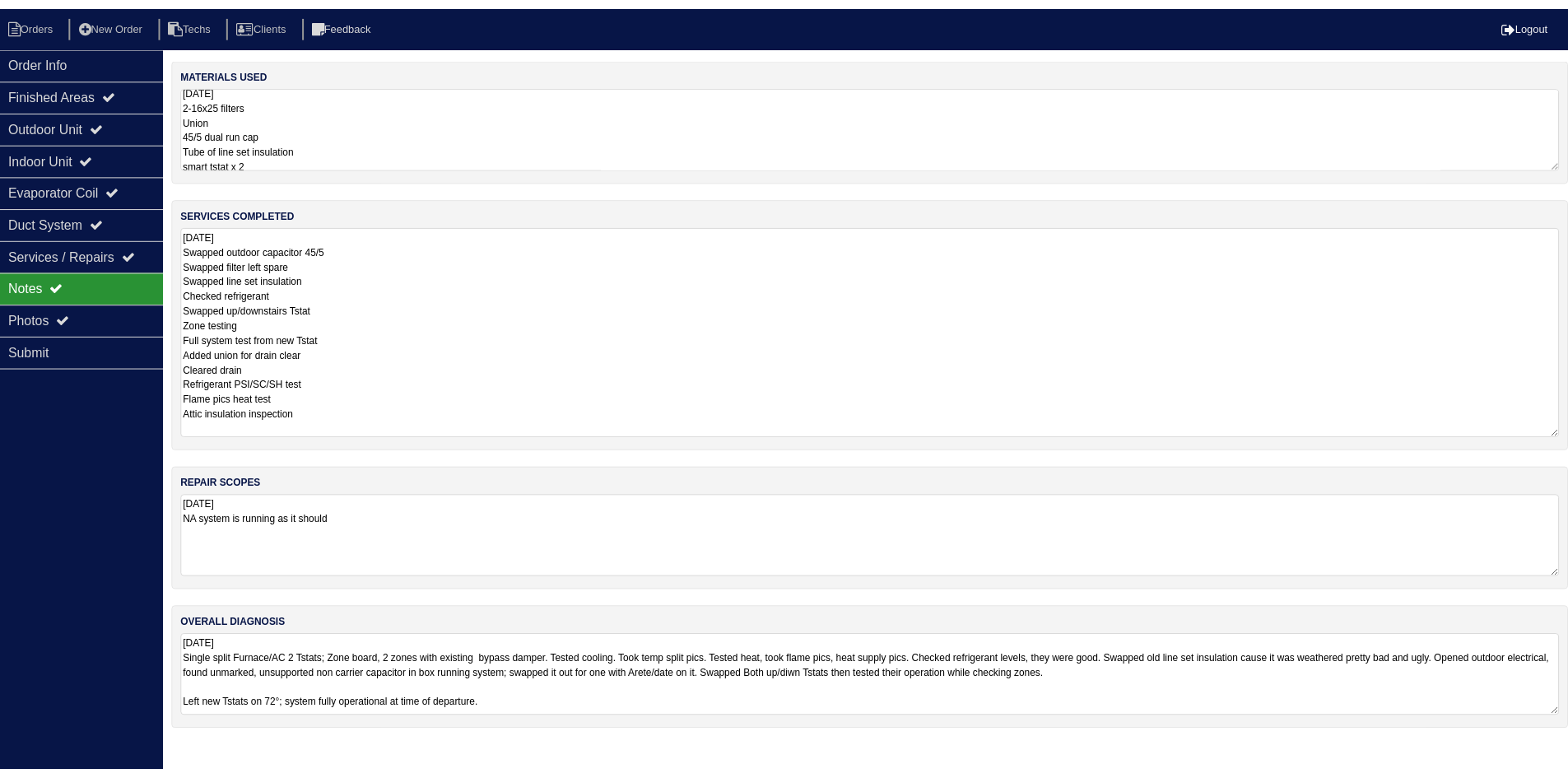
scroll to position [0, 0]
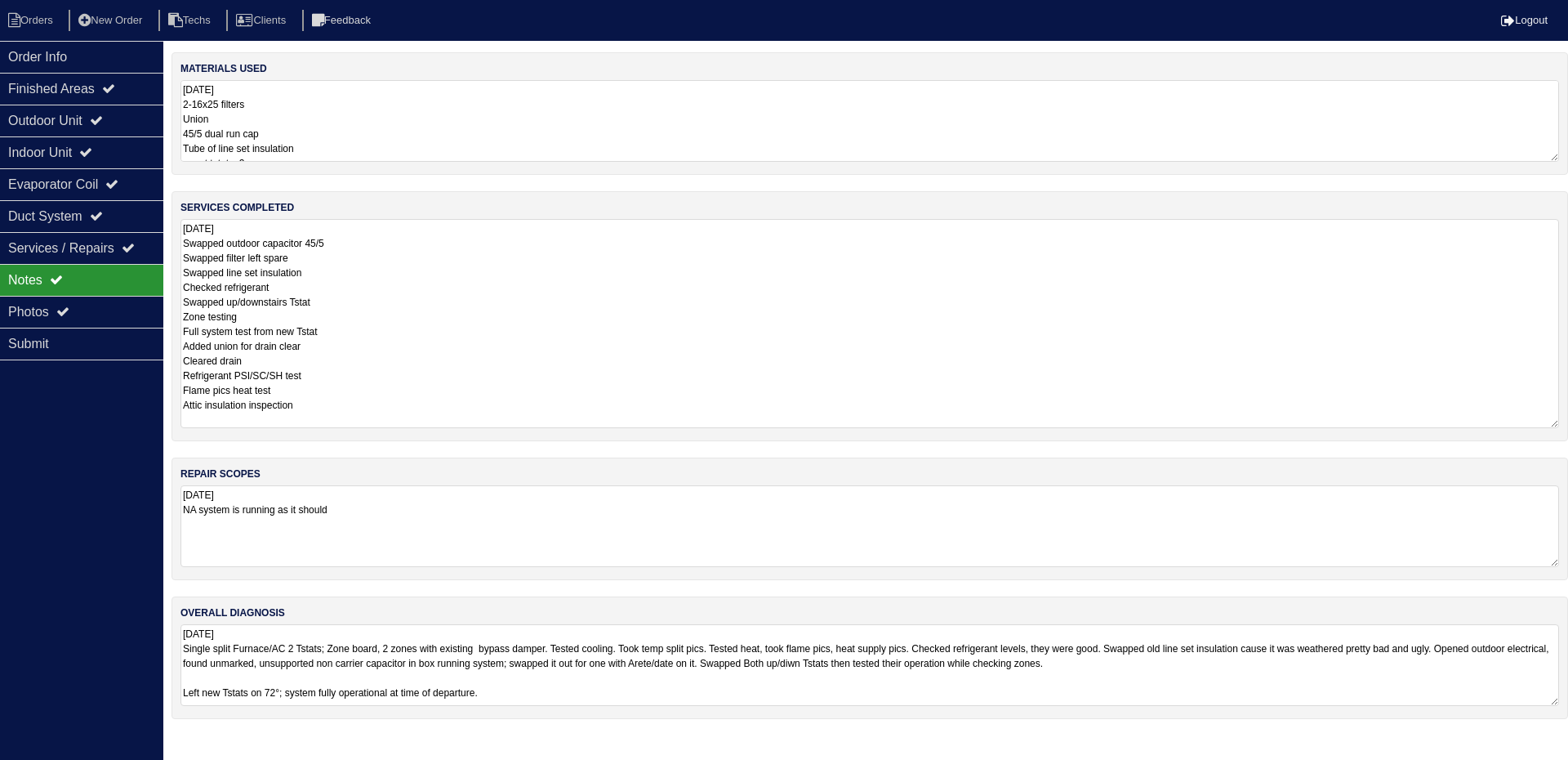
click at [366, 107] on textarea "[DATE] 2-16x25 filters Union 45/5 dual run cap Tube of line set insulation smar…" at bounding box center [869, 121] width 1378 height 82
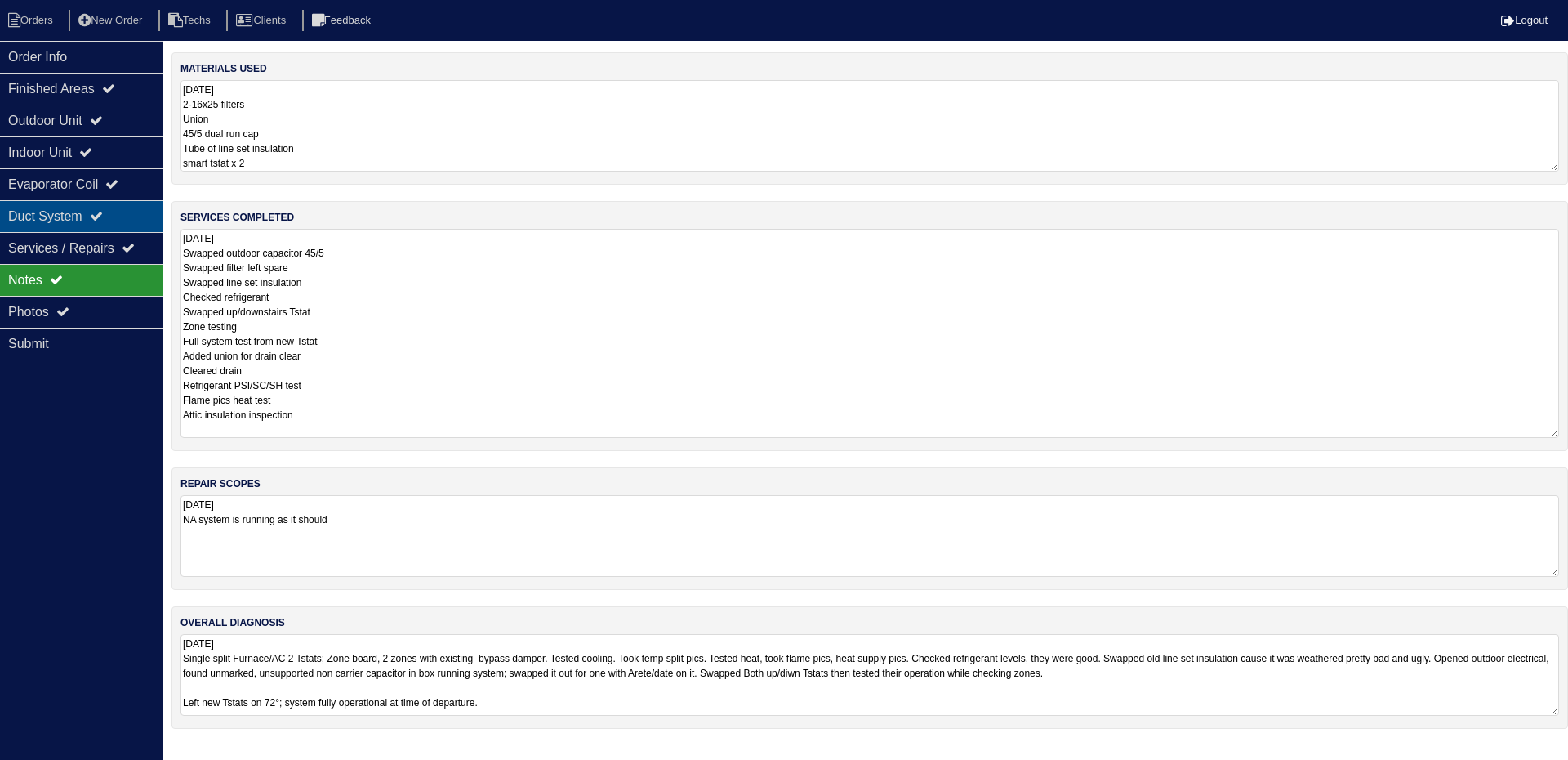
click at [78, 208] on div "Duct System" at bounding box center [82, 215] width 164 height 32
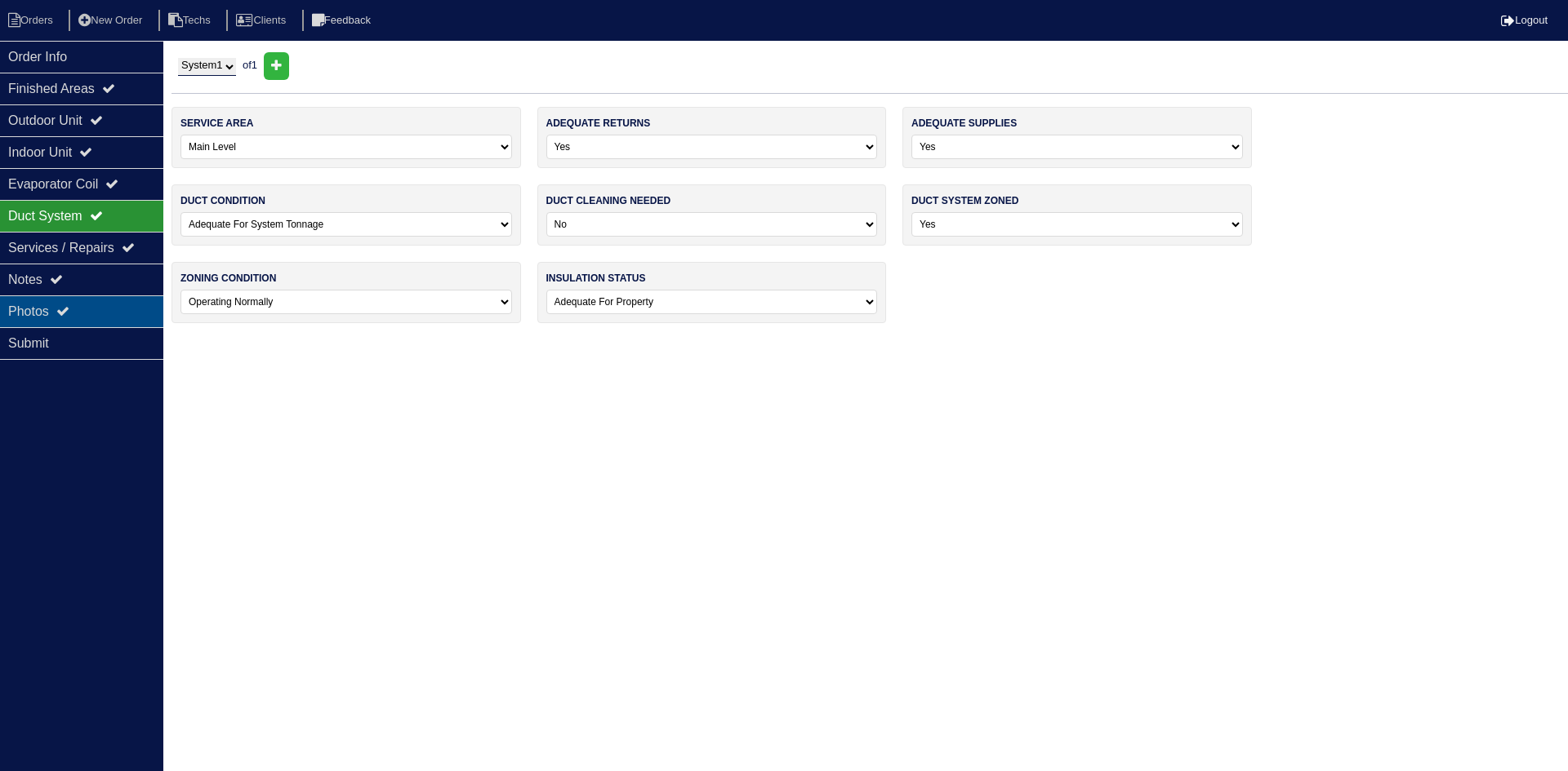
click at [90, 301] on div "Photos" at bounding box center [82, 312] width 164 height 32
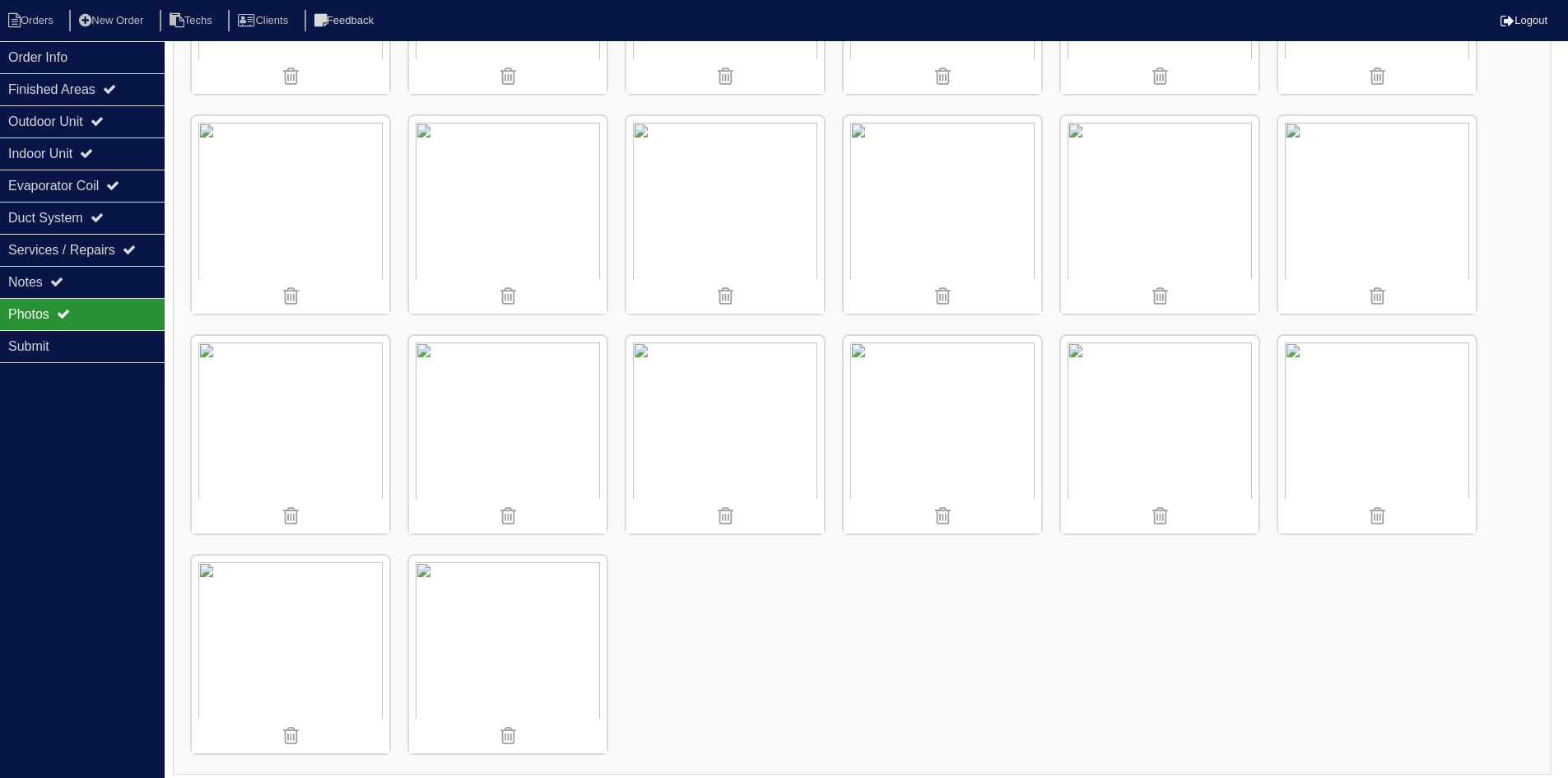
scroll to position [1732, 0]
click at [28, 26] on li "Orders" at bounding box center [33, 21] width 67 height 23
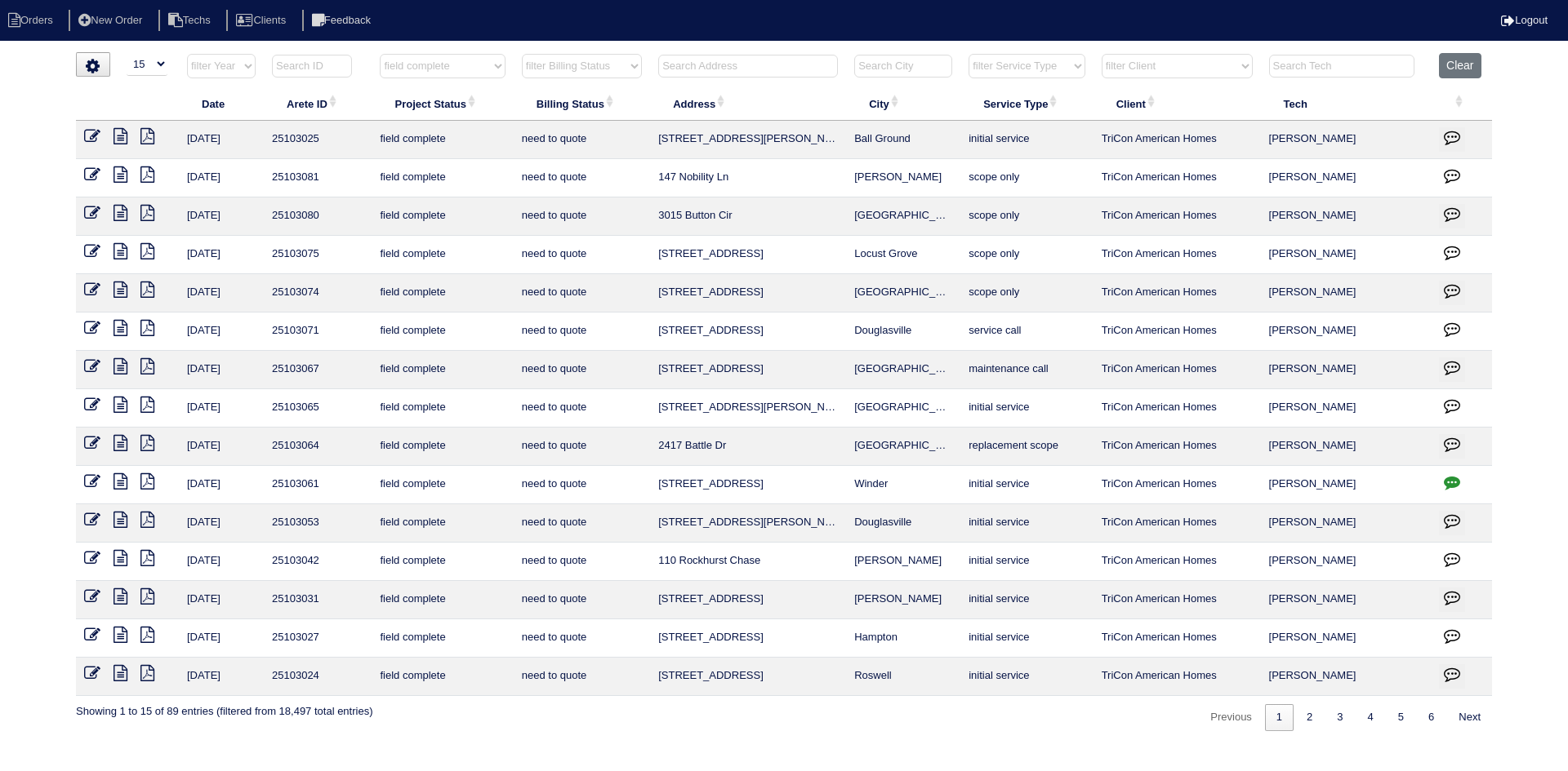
select select "15"
select select "field complete"
select select "need to quote"
click at [145, 555] on icon at bounding box center [147, 558] width 14 height 17
click at [116, 556] on icon at bounding box center [121, 558] width 14 height 17
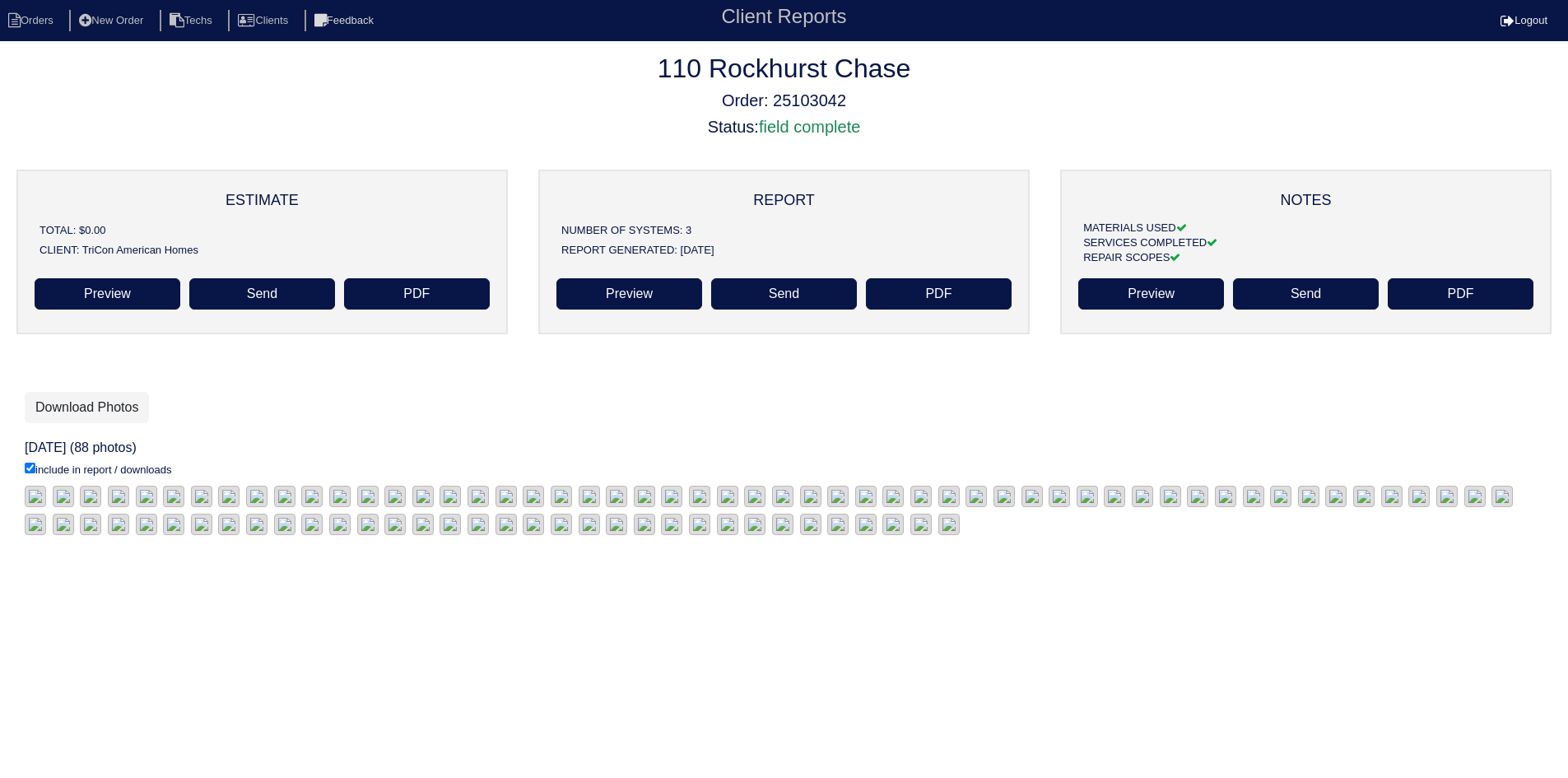
scroll to position [59, 0]
click at [80, 392] on link "Download Photos" at bounding box center [86, 408] width 125 height 31
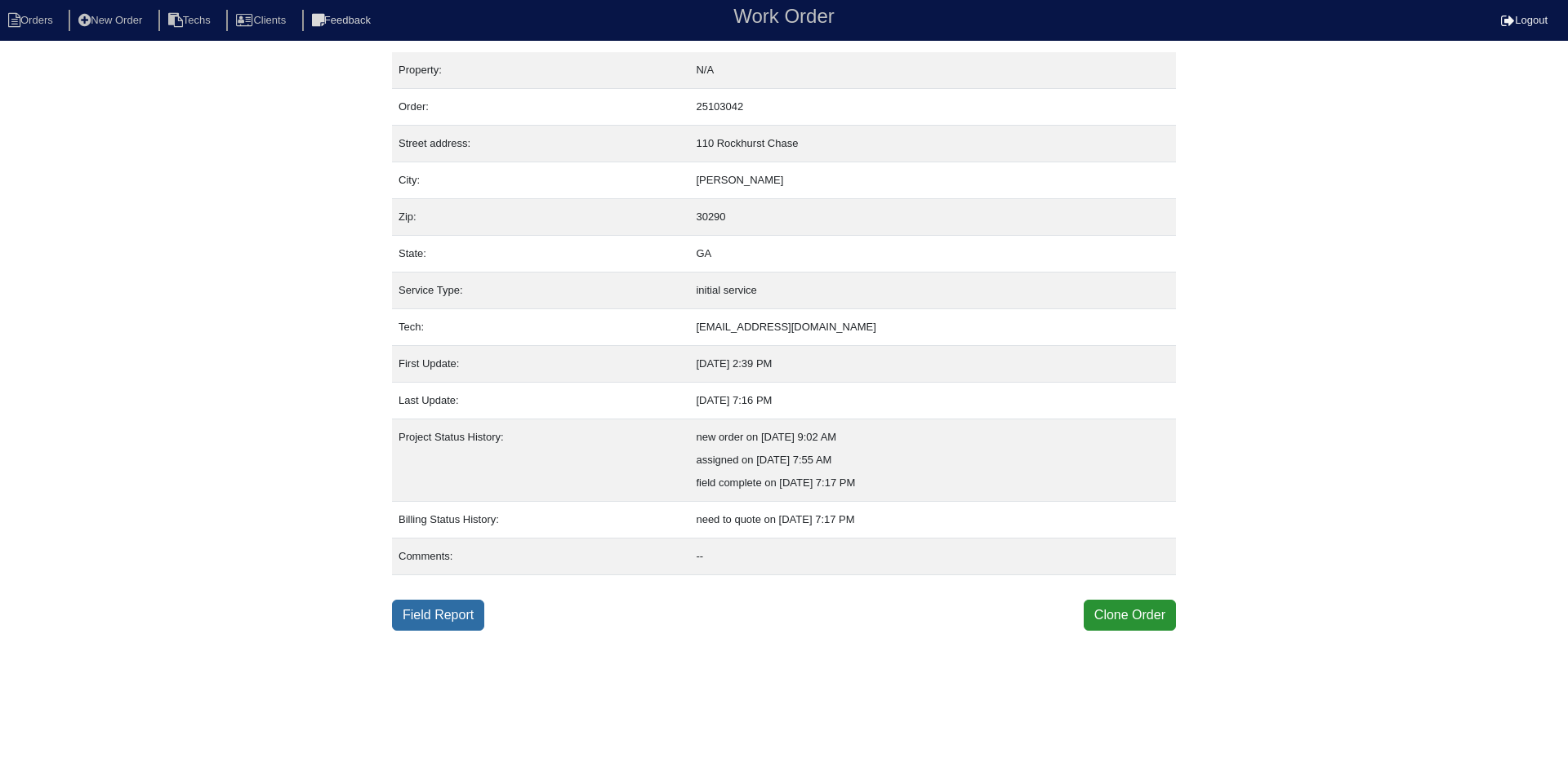
click at [407, 623] on link "Field Report" at bounding box center [437, 615] width 93 height 31
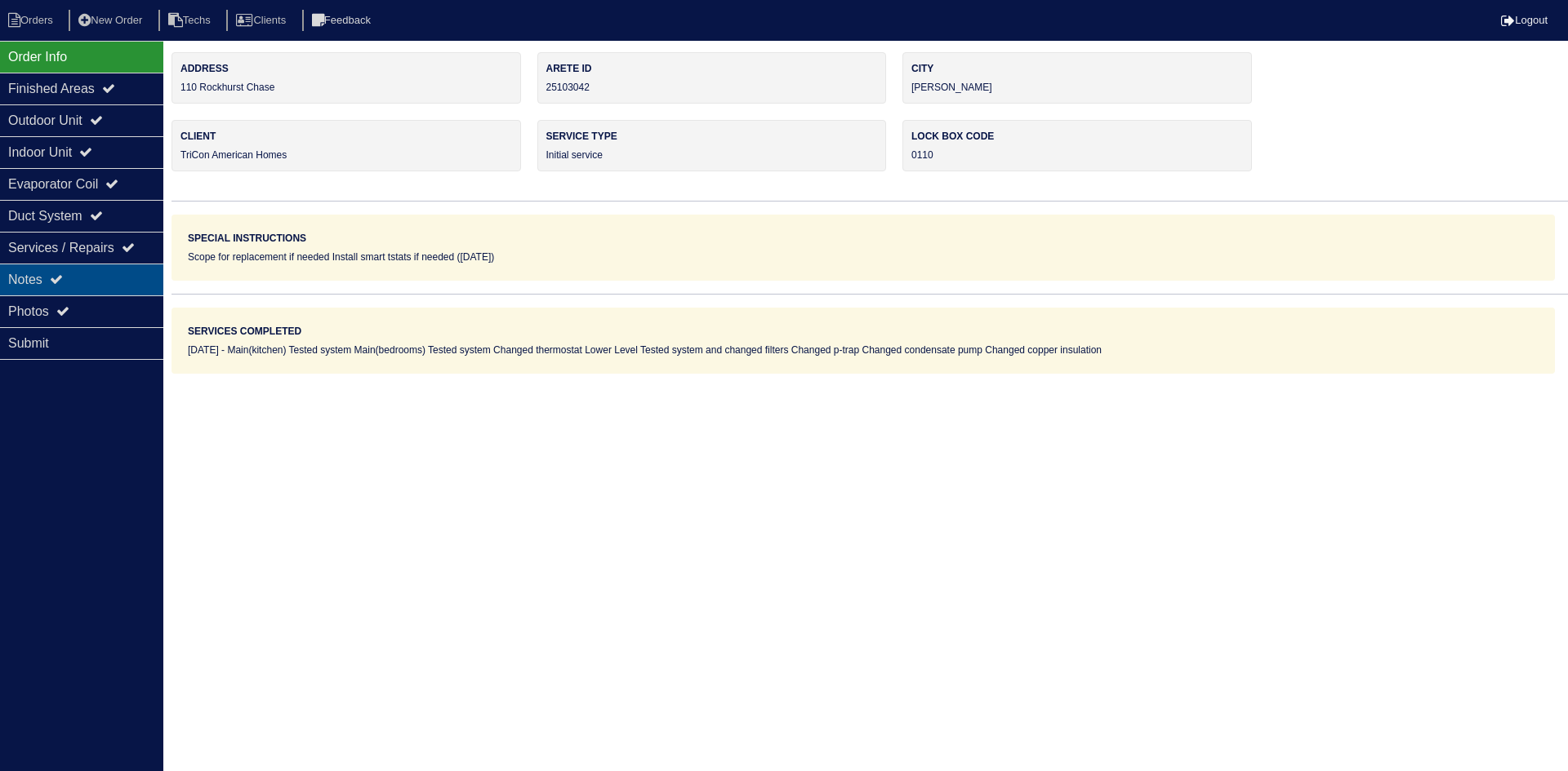
click at [74, 266] on div "Notes" at bounding box center [82, 279] width 164 height 32
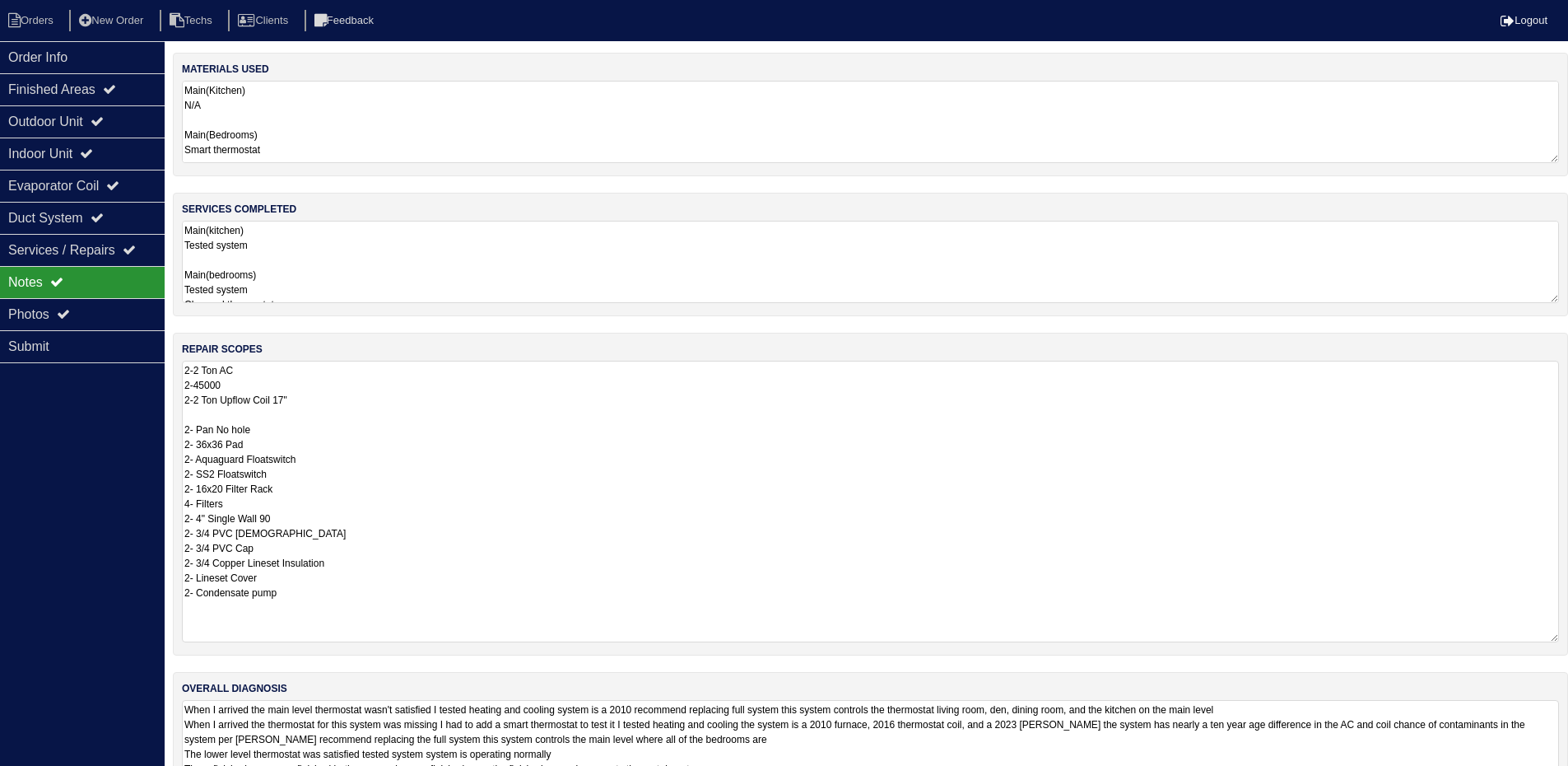
drag, startPoint x: 1567, startPoint y: 439, endPoint x: 1580, endPoint y: 638, distance: 199.4
click at [1568, 638] on html "Orders New Order Techs Clients Feedback Logout Orders New Order Users Clients M…" at bounding box center [784, 406] width 1568 height 812
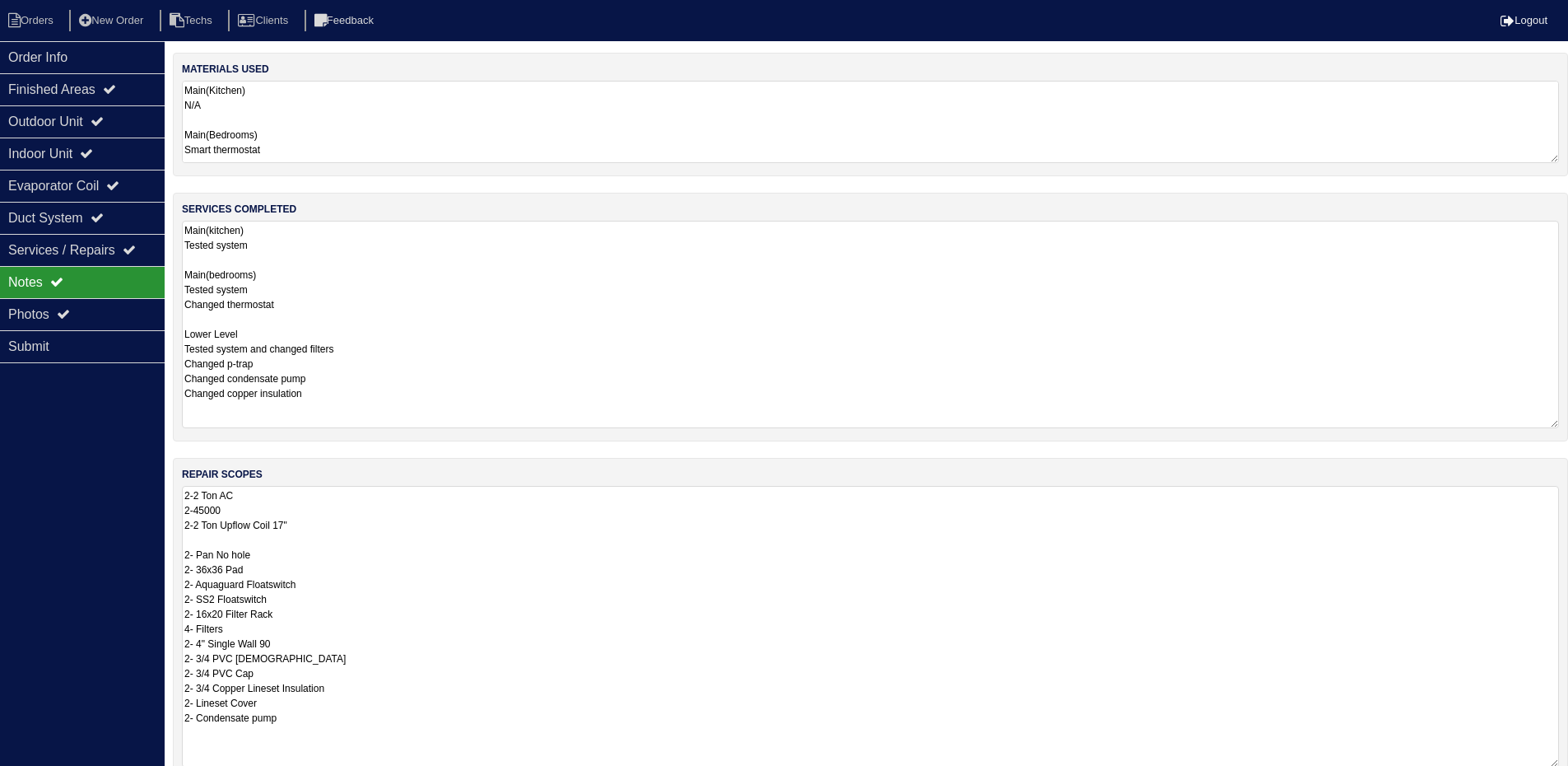
drag, startPoint x: 1557, startPoint y: 299, endPoint x: 1556, endPoint y: 423, distance: 124.0
click at [1556, 423] on textarea "Main(kitchen) Tested system Main(bedrooms) Tested system Changed thermostat Low…" at bounding box center [870, 324] width 1378 height 207
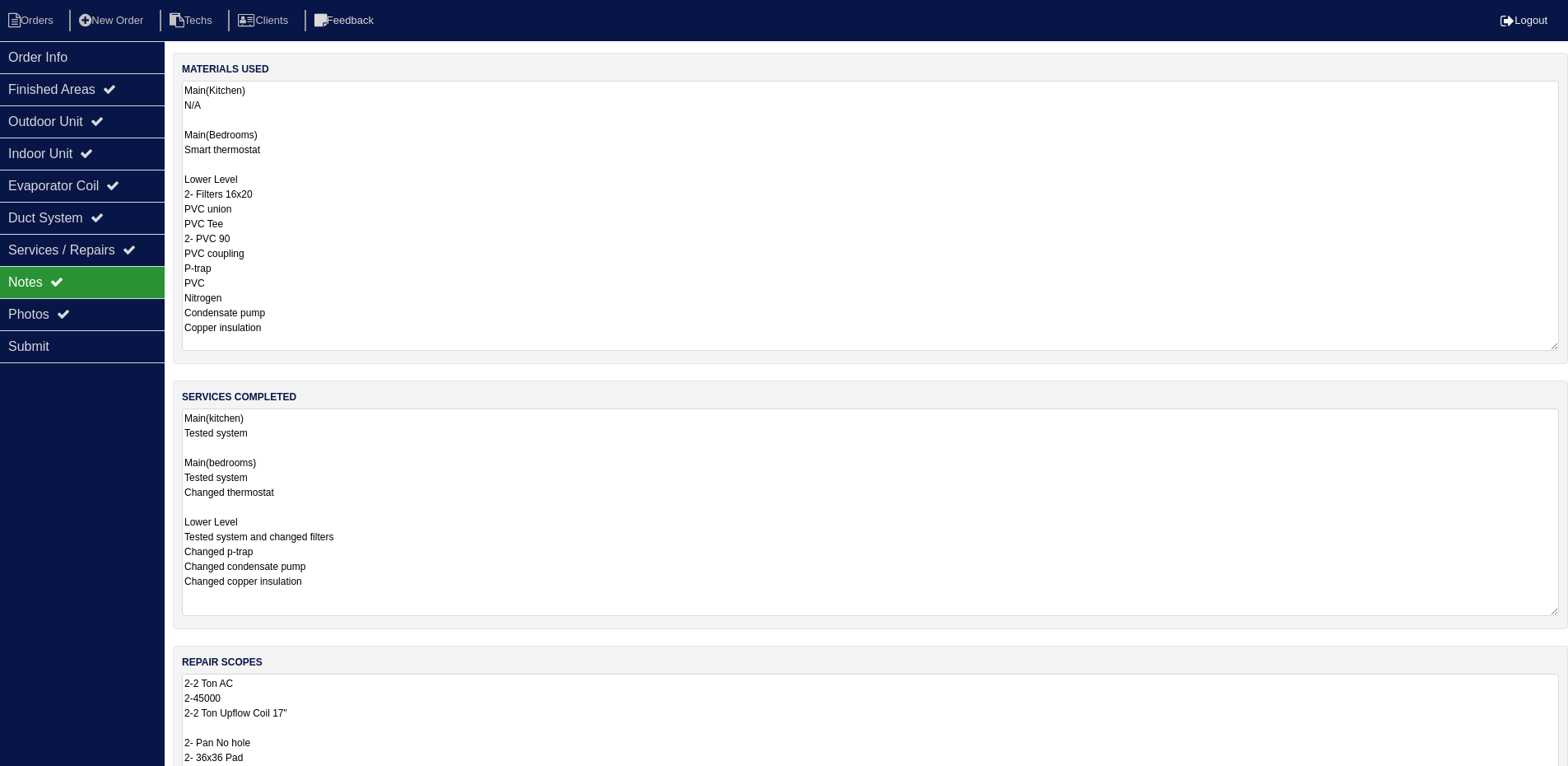
drag, startPoint x: 1556, startPoint y: 159, endPoint x: 1552, endPoint y: 347, distance: 188.0
click at [1552, 347] on textarea "Main(Kitchen) N/A Main(Bedrooms) Smart thermostat Lower Level 2- Filters 16x20 …" at bounding box center [870, 215] width 1378 height 270
click at [78, 119] on div "Outdoor Unit" at bounding box center [82, 121] width 165 height 32
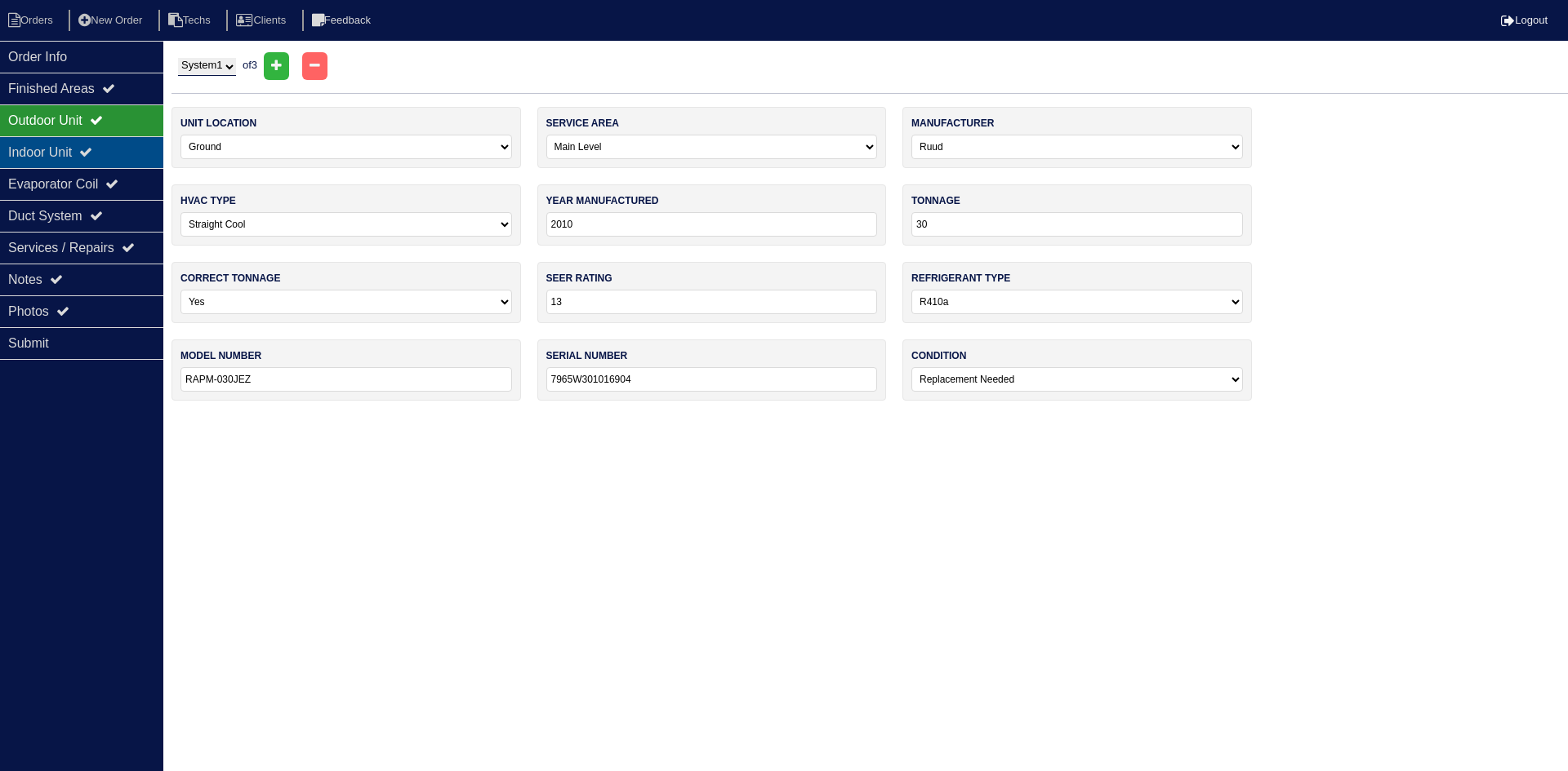
click at [72, 147] on div "Indoor Unit" at bounding box center [82, 152] width 164 height 32
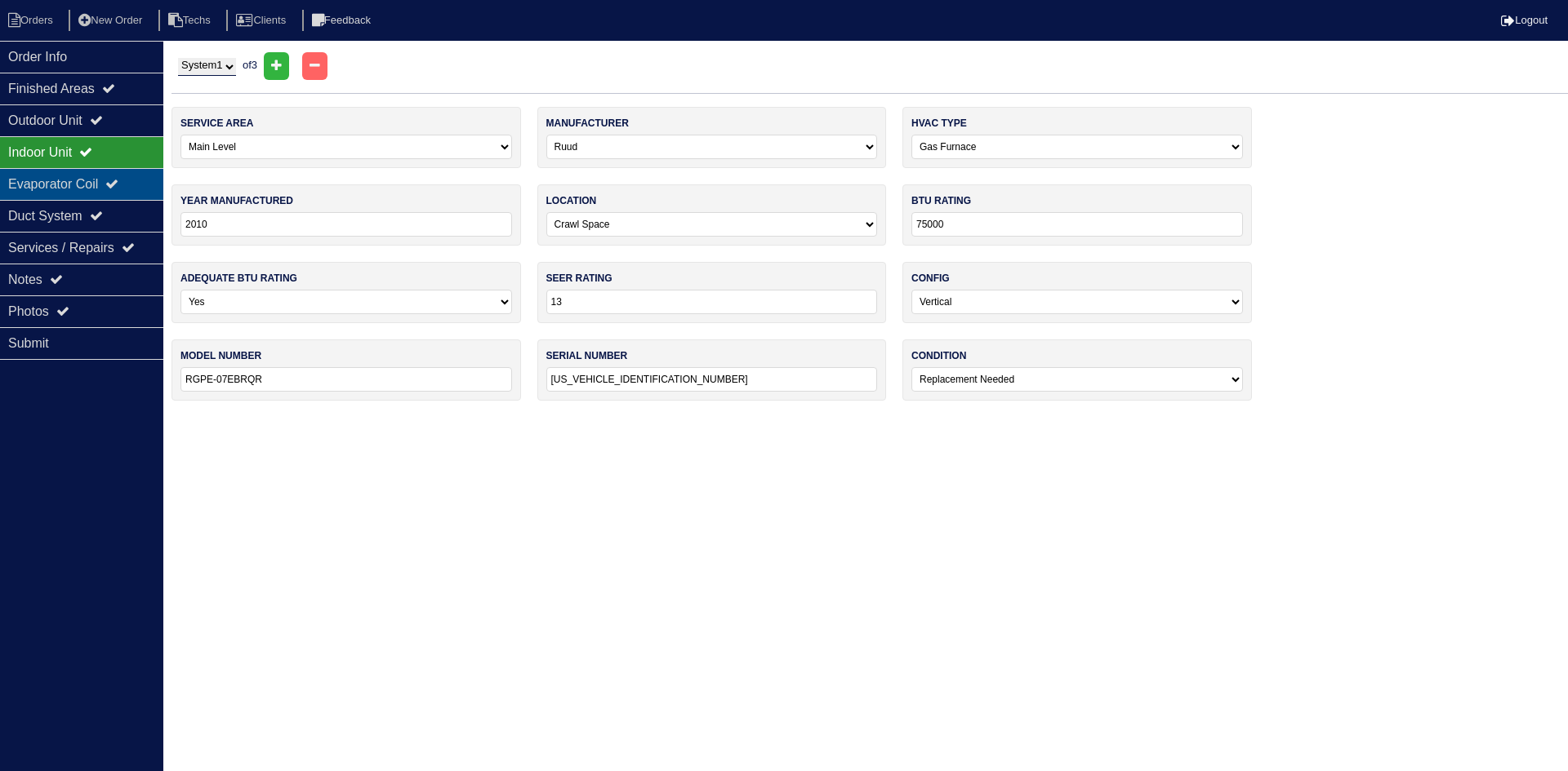
click at [72, 180] on div "Evaporator Coil" at bounding box center [82, 184] width 164 height 32
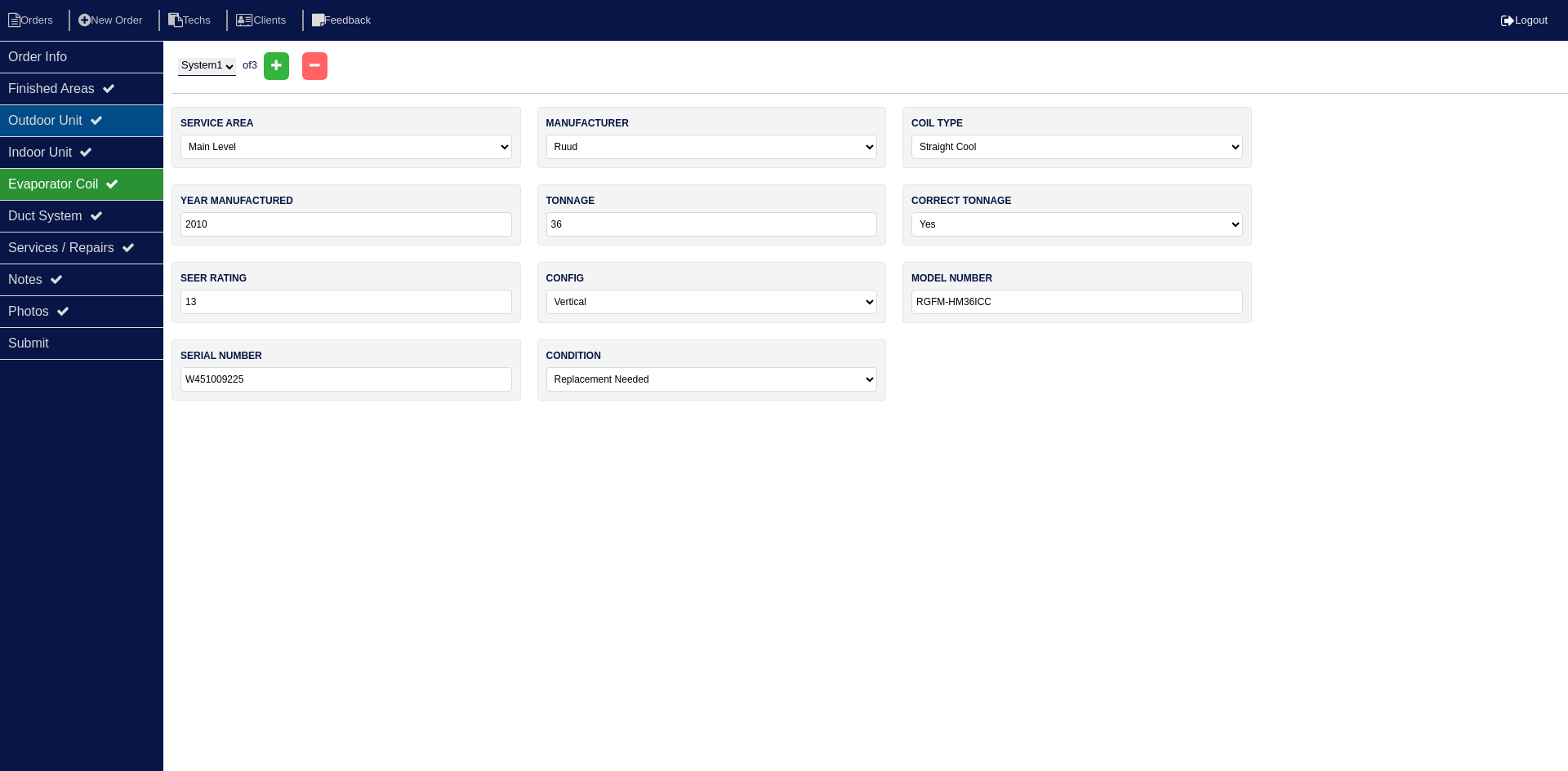
click at [71, 118] on div "Outdoor Unit" at bounding box center [82, 120] width 164 height 32
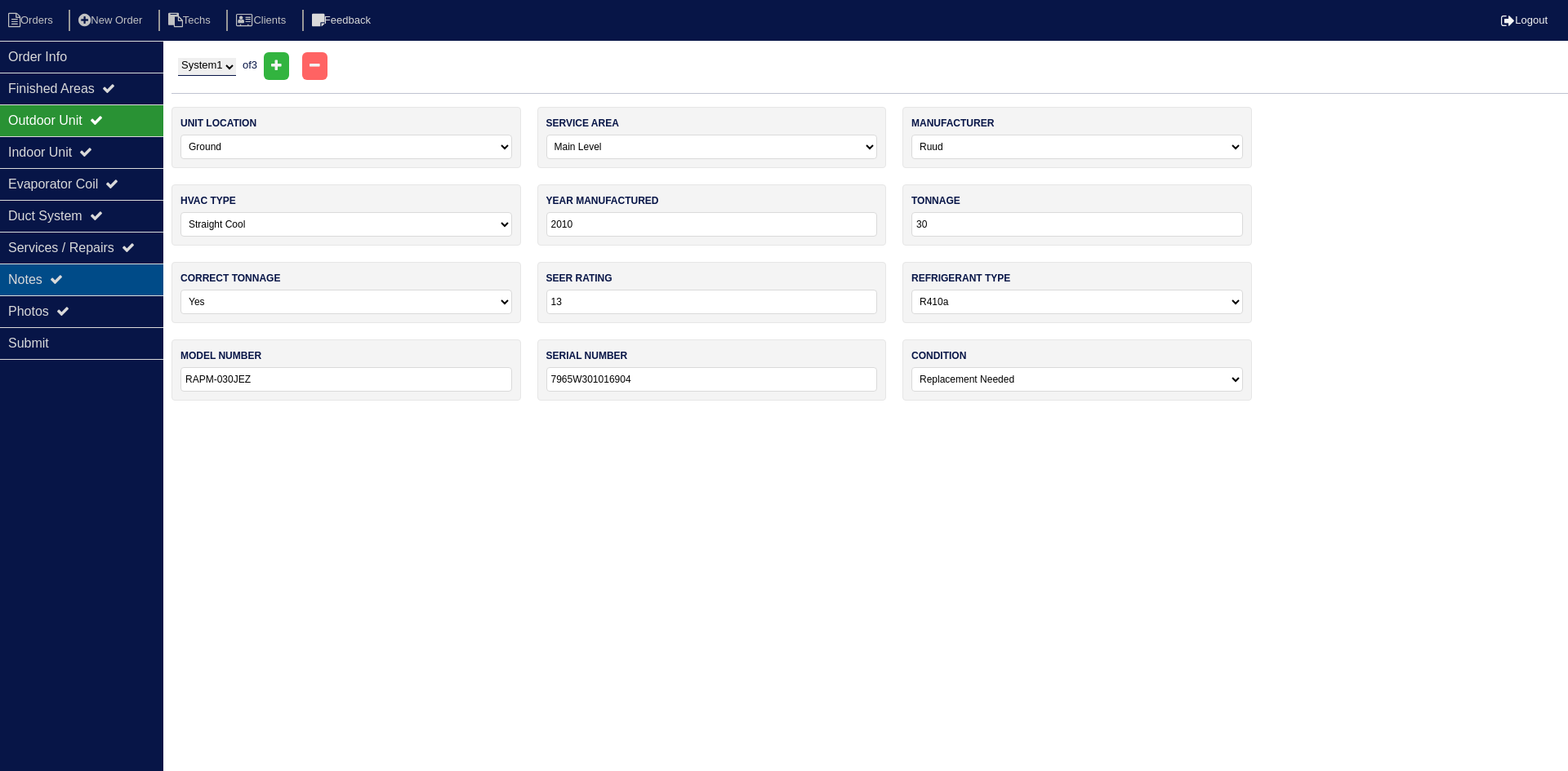
click at [112, 272] on div "Notes" at bounding box center [82, 279] width 164 height 32
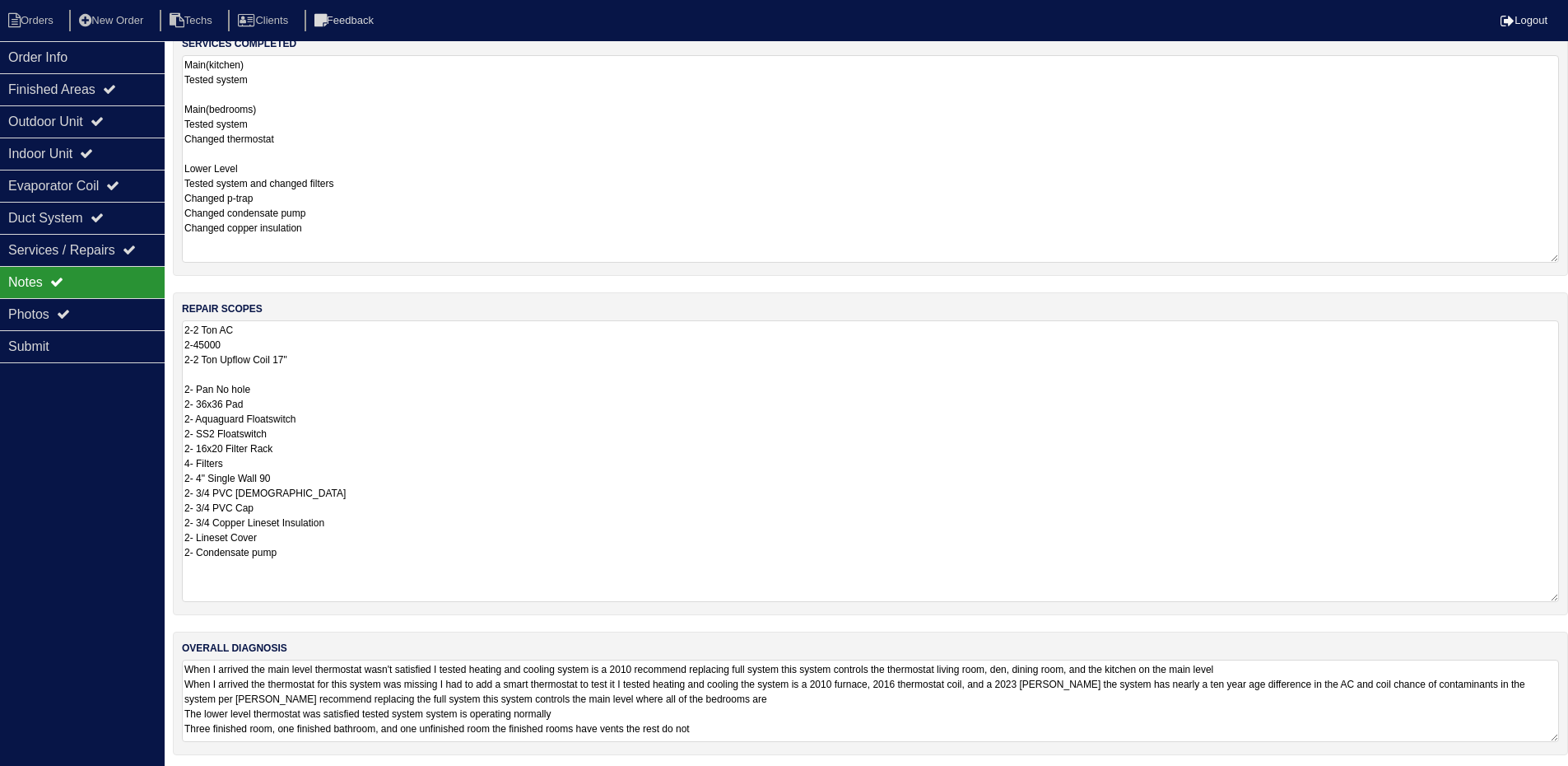
scroll to position [359, 0]
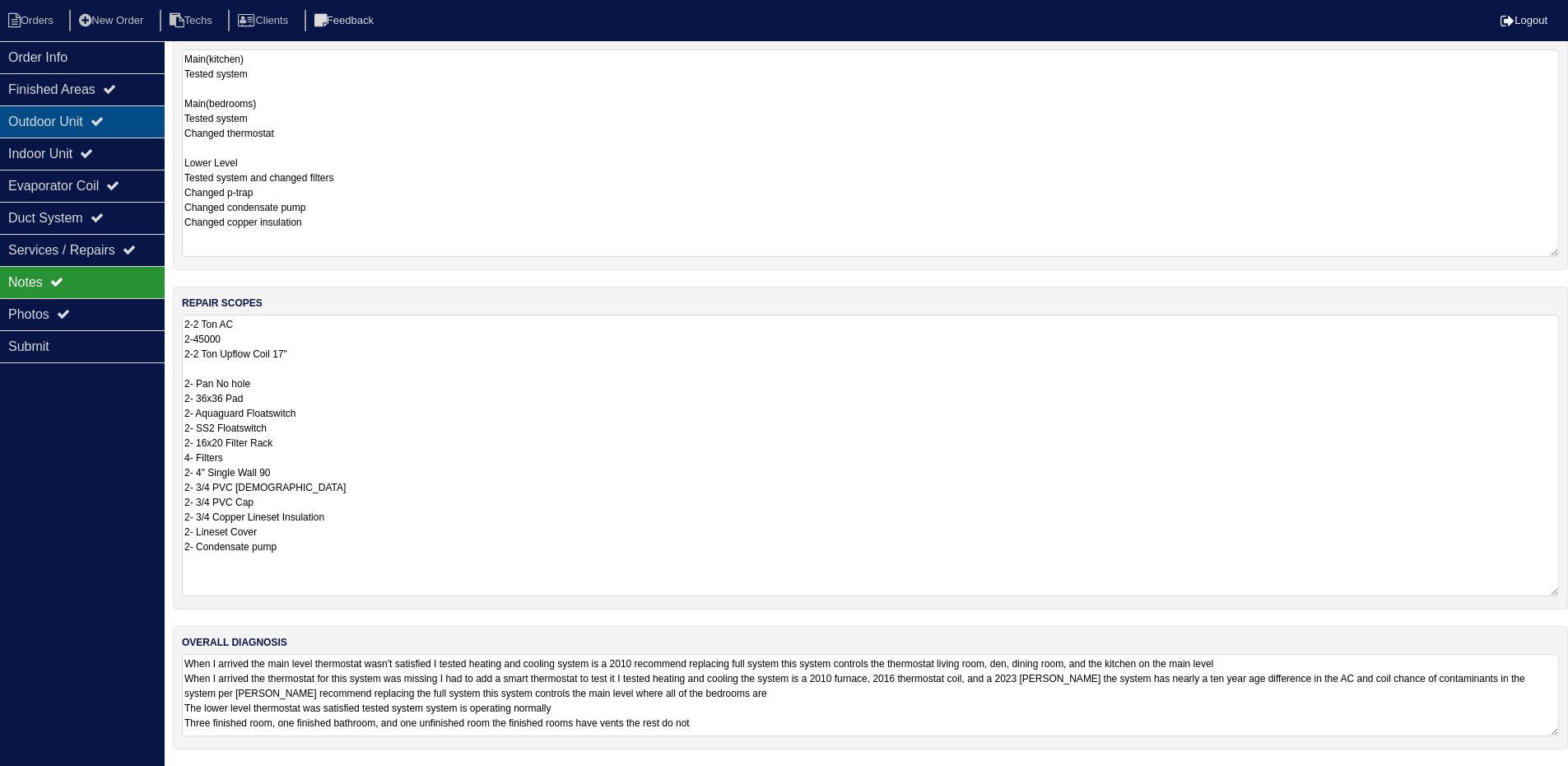
click at [83, 124] on div "Outdoor Unit" at bounding box center [82, 121] width 165 height 32
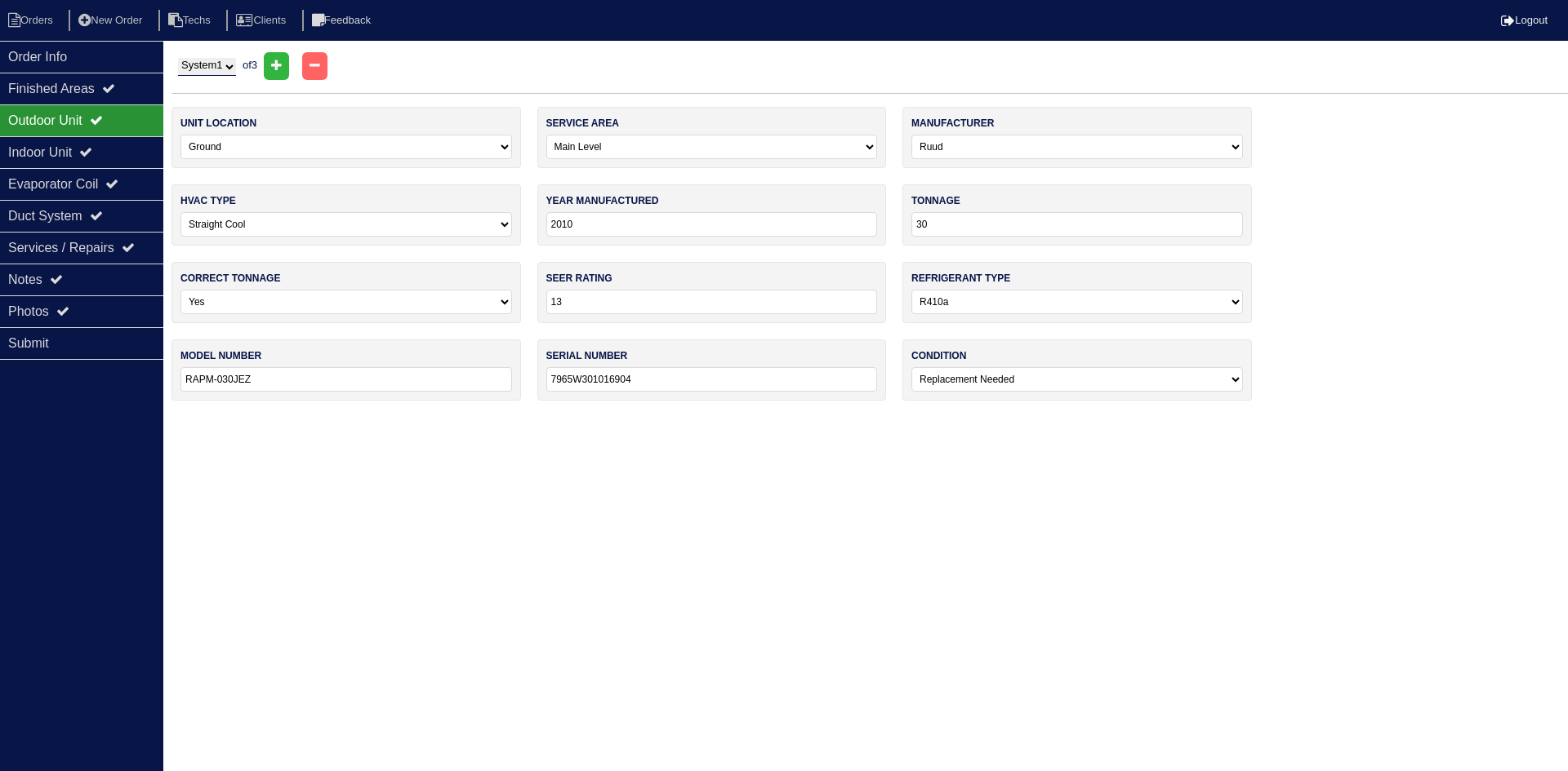
click at [503, 302] on select "-select- Yes No - Unit Undersized No - Unit Oversized" at bounding box center [346, 302] width 331 height 24
select select "2"
click at [180, 290] on select "-select- Yes No - Unit Undersized No - Unit Oversized" at bounding box center [346, 302] width 331 height 24
click at [207, 66] on select "System 1 System 2 System 3" at bounding box center [207, 67] width 58 height 18
select select "2"
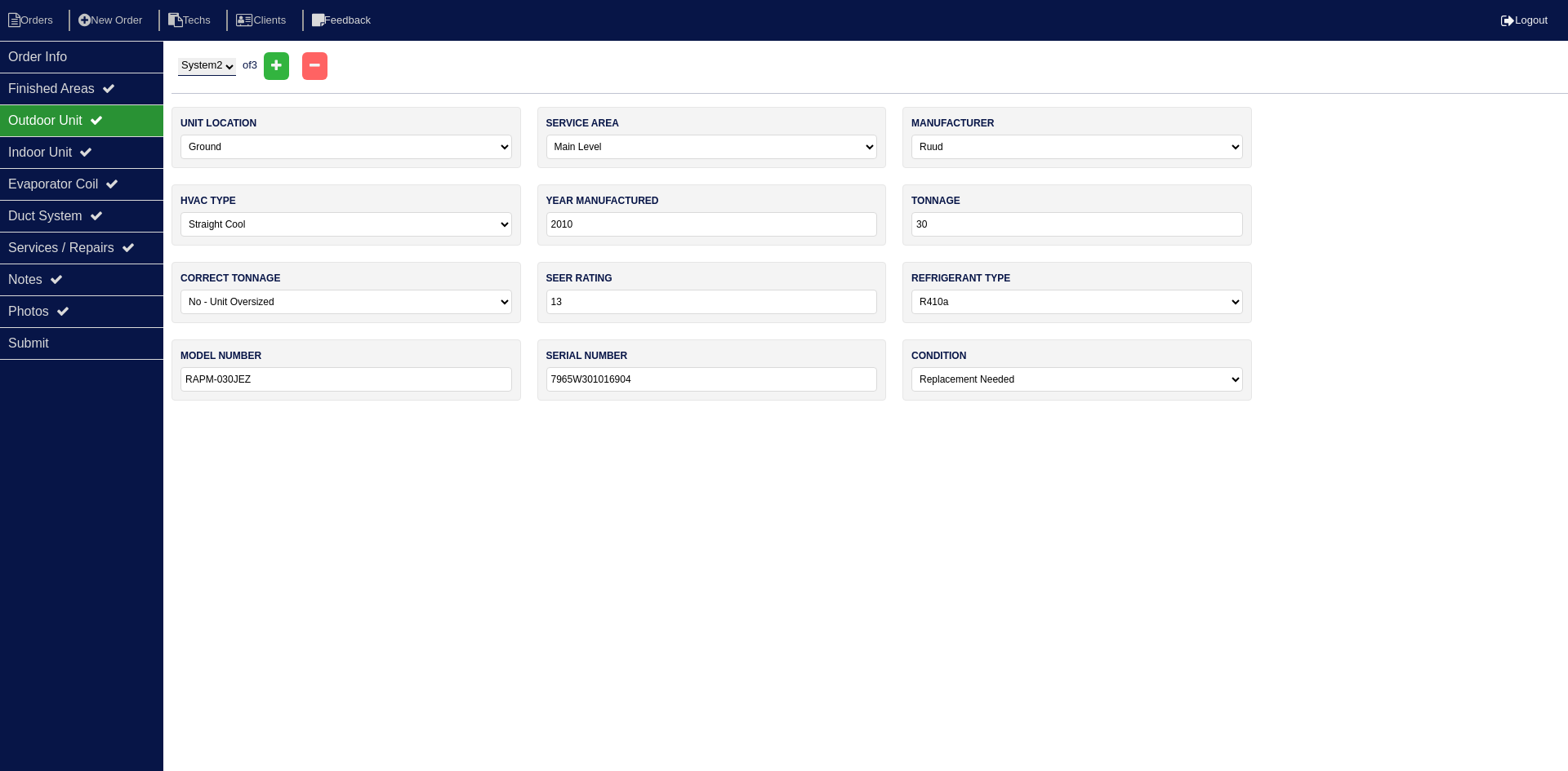
click at [178, 58] on select "System 1 System 2 System 3" at bounding box center [207, 67] width 58 height 18
select select "Goodman"
type input "2023"
type input "24"
select select "0"
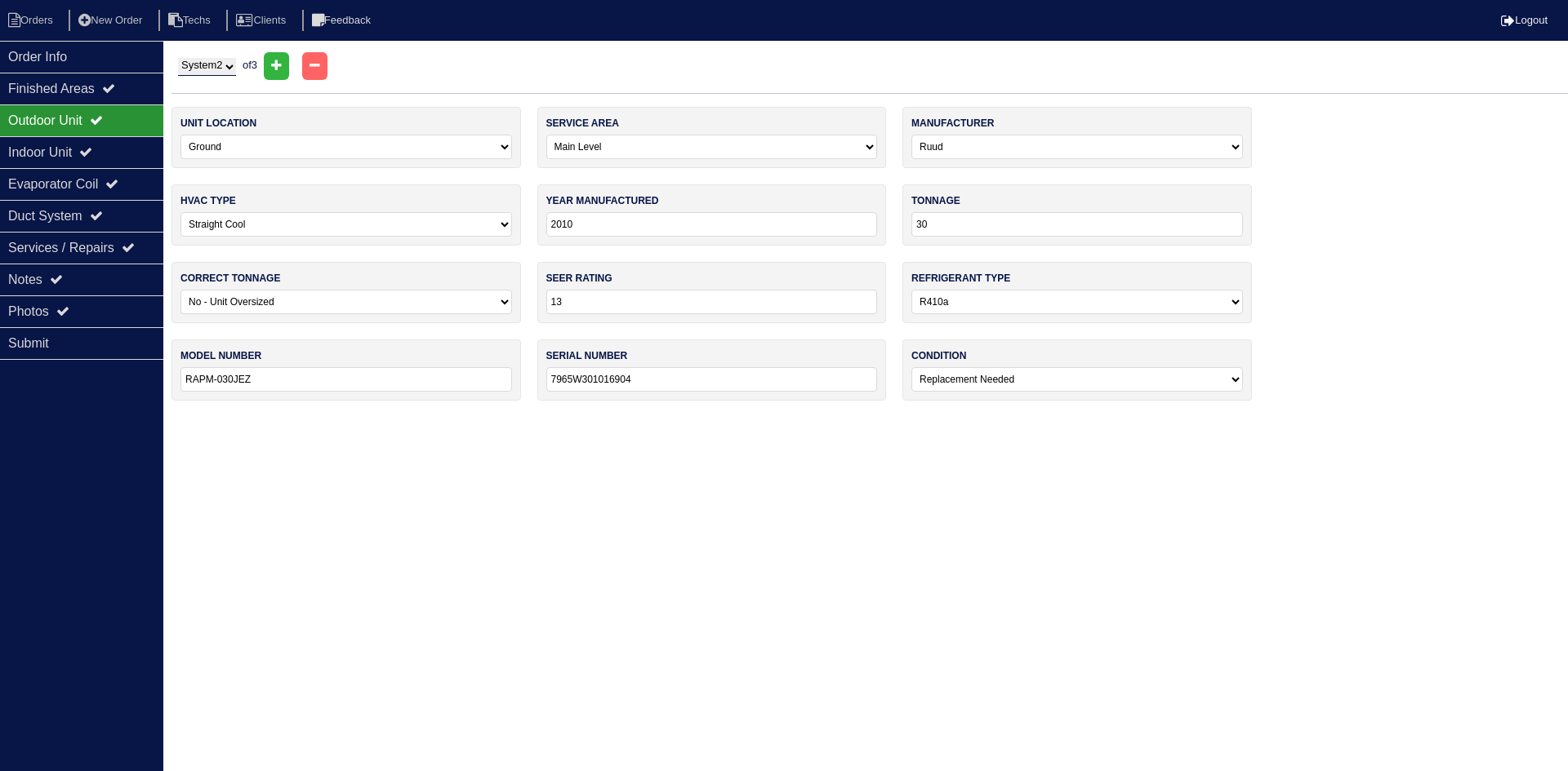
type input "14"
type input "GSXN402410AA"
type input "2309204811"
click at [119, 277] on div "Notes" at bounding box center [82, 279] width 164 height 32
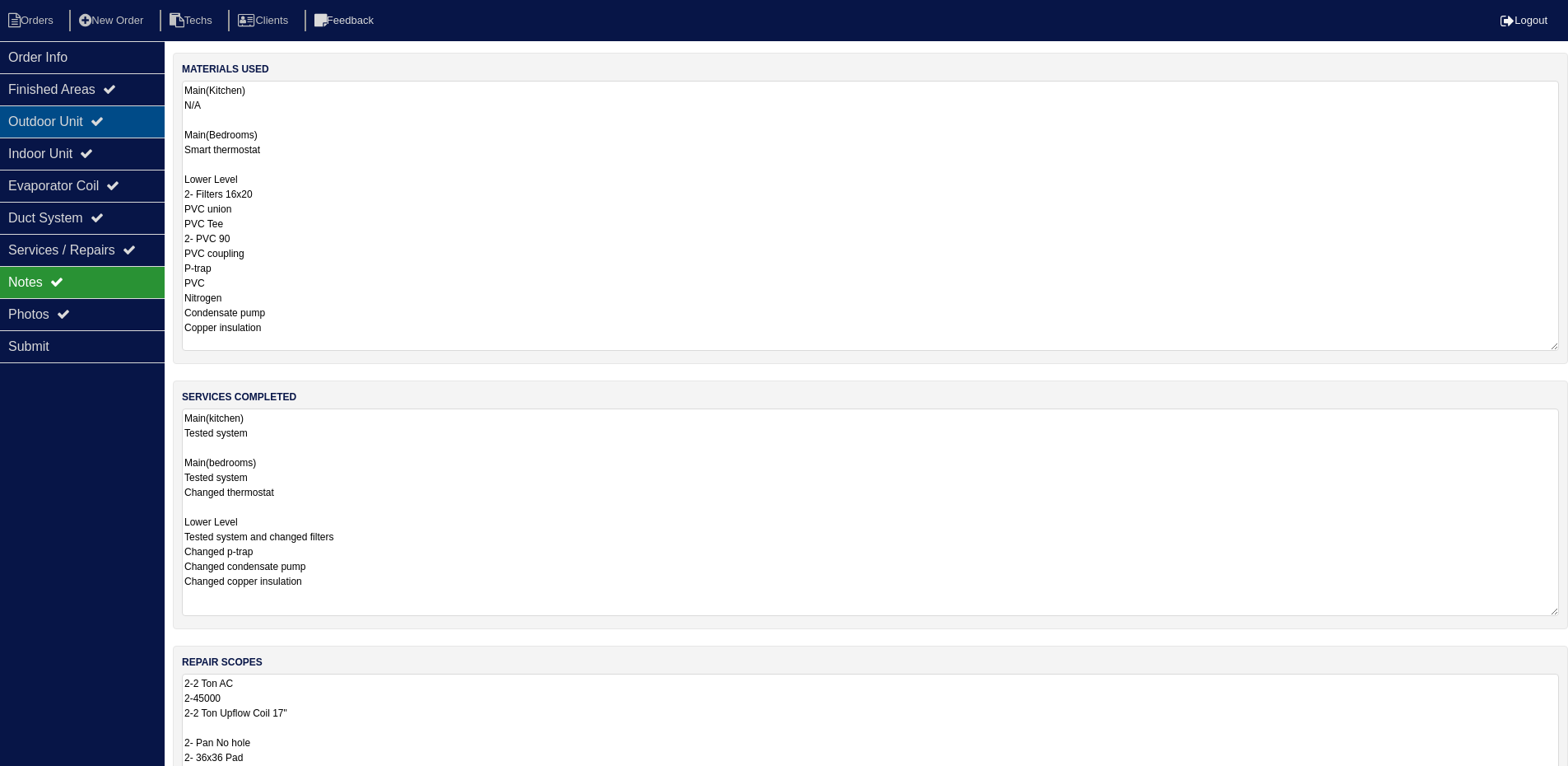
click at [116, 119] on div "Outdoor Unit" at bounding box center [82, 121] width 165 height 32
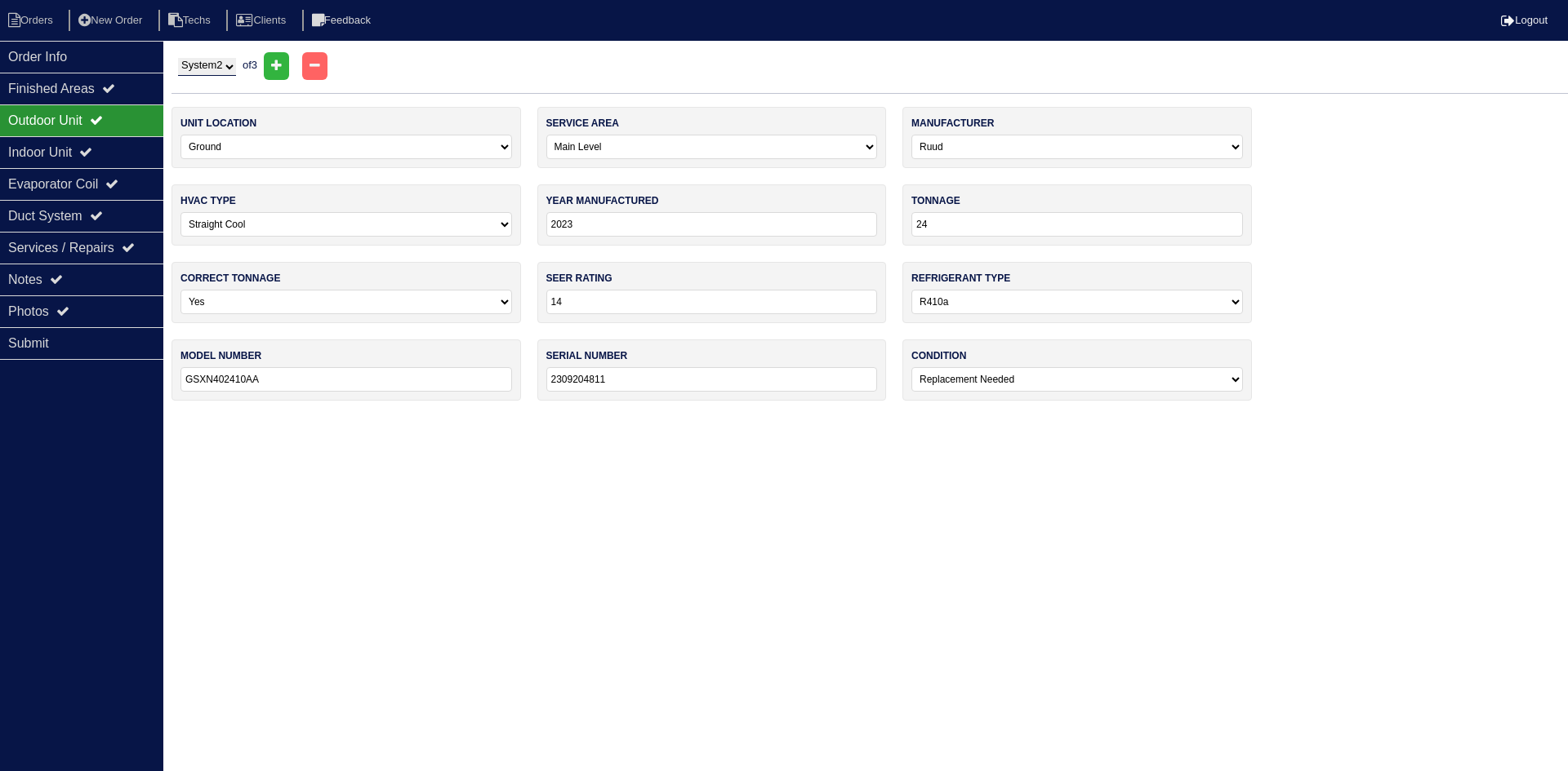
click at [218, 66] on select "System 1 System 2 System 3" at bounding box center [207, 67] width 58 height 18
select select "1"
click at [178, 58] on select "System 1 System 2 System 3" at bounding box center [207, 67] width 58 height 18
select select "Ruud"
type input "2010"
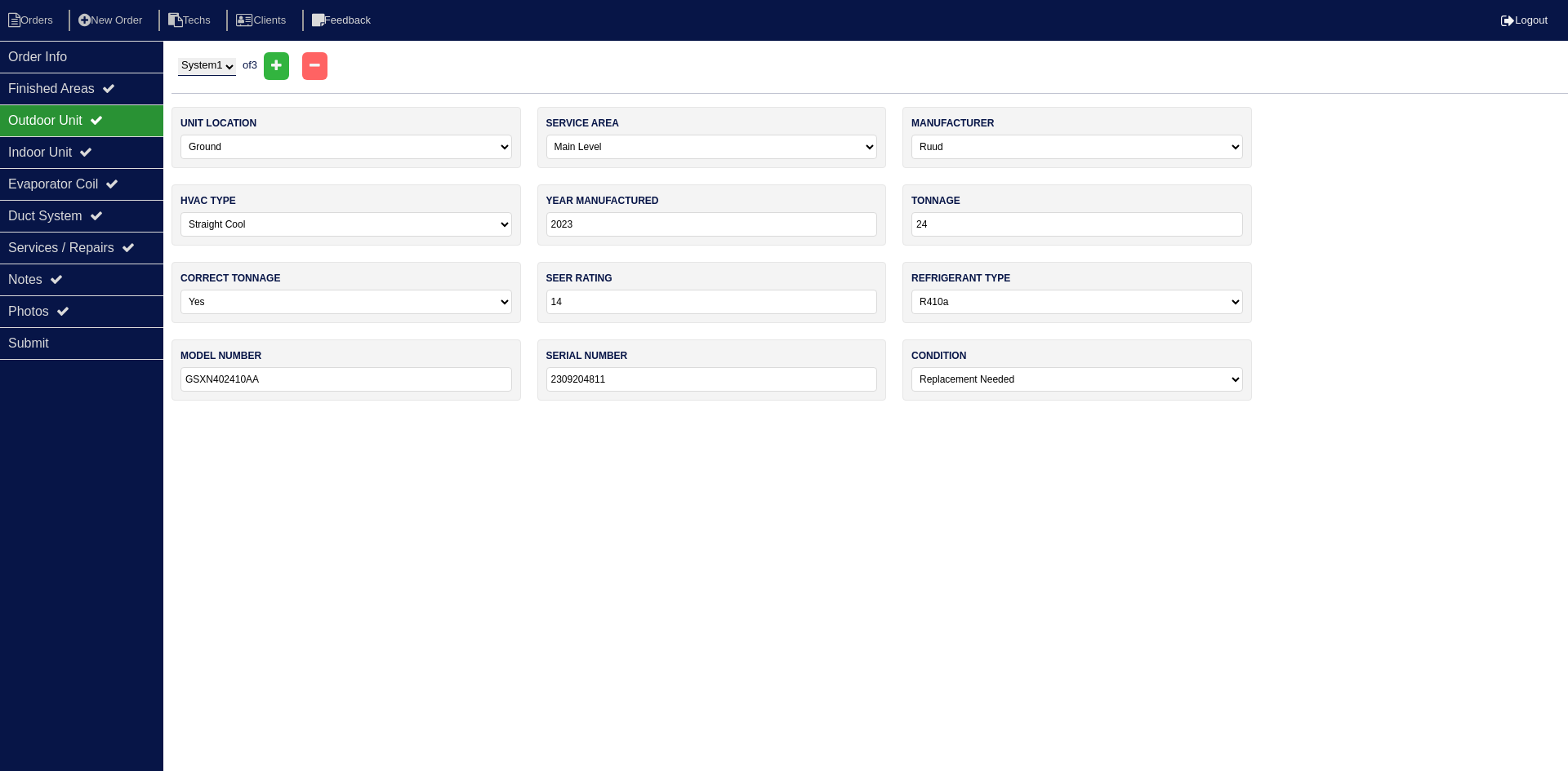
type input "30"
select select "2"
type input "13"
type input "RAPM-030JEZ"
type input "7965W301016904"
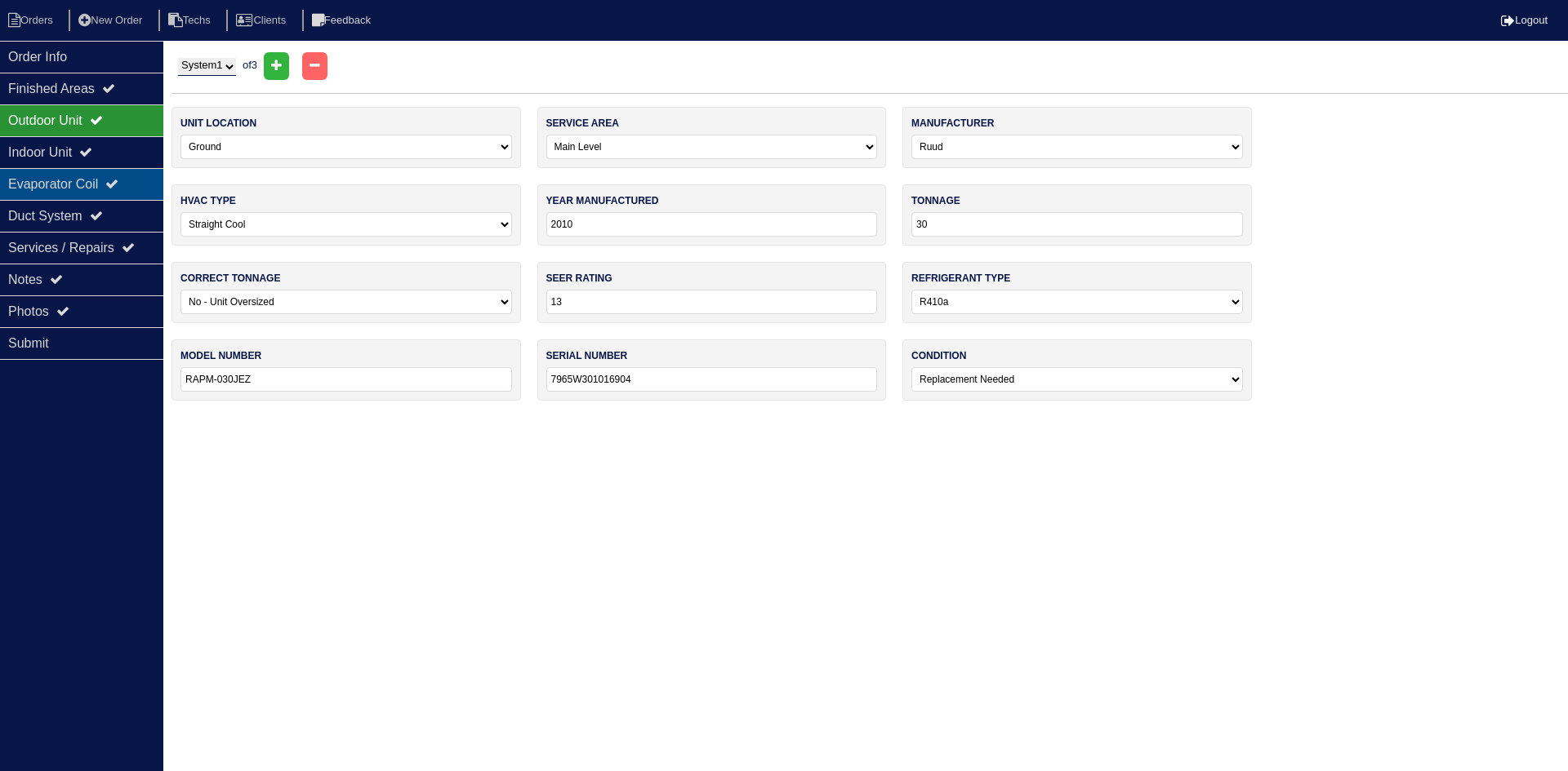
click at [47, 186] on div "Evaporator Coil" at bounding box center [82, 184] width 164 height 32
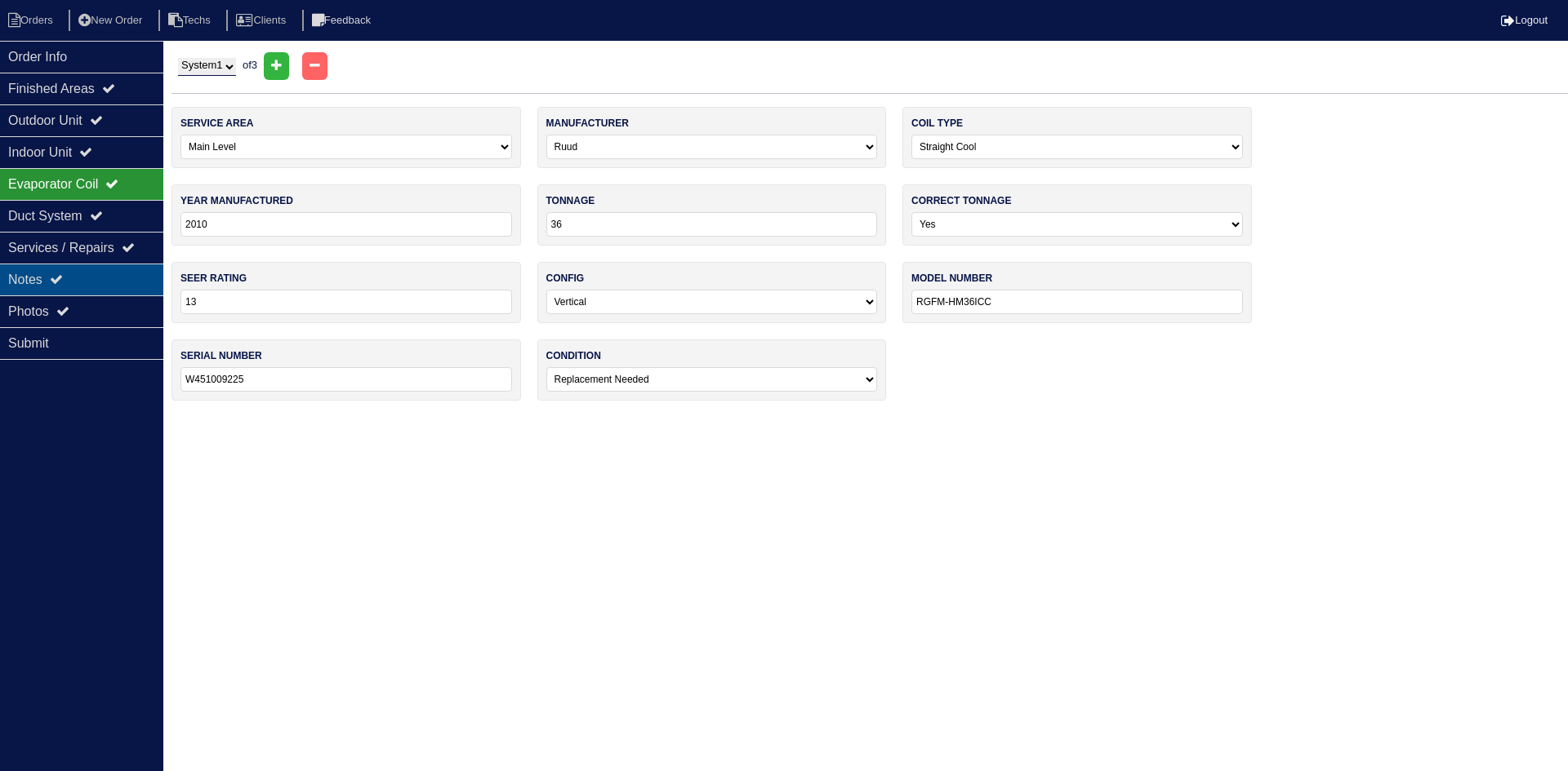
click at [109, 287] on div "Notes" at bounding box center [82, 279] width 164 height 32
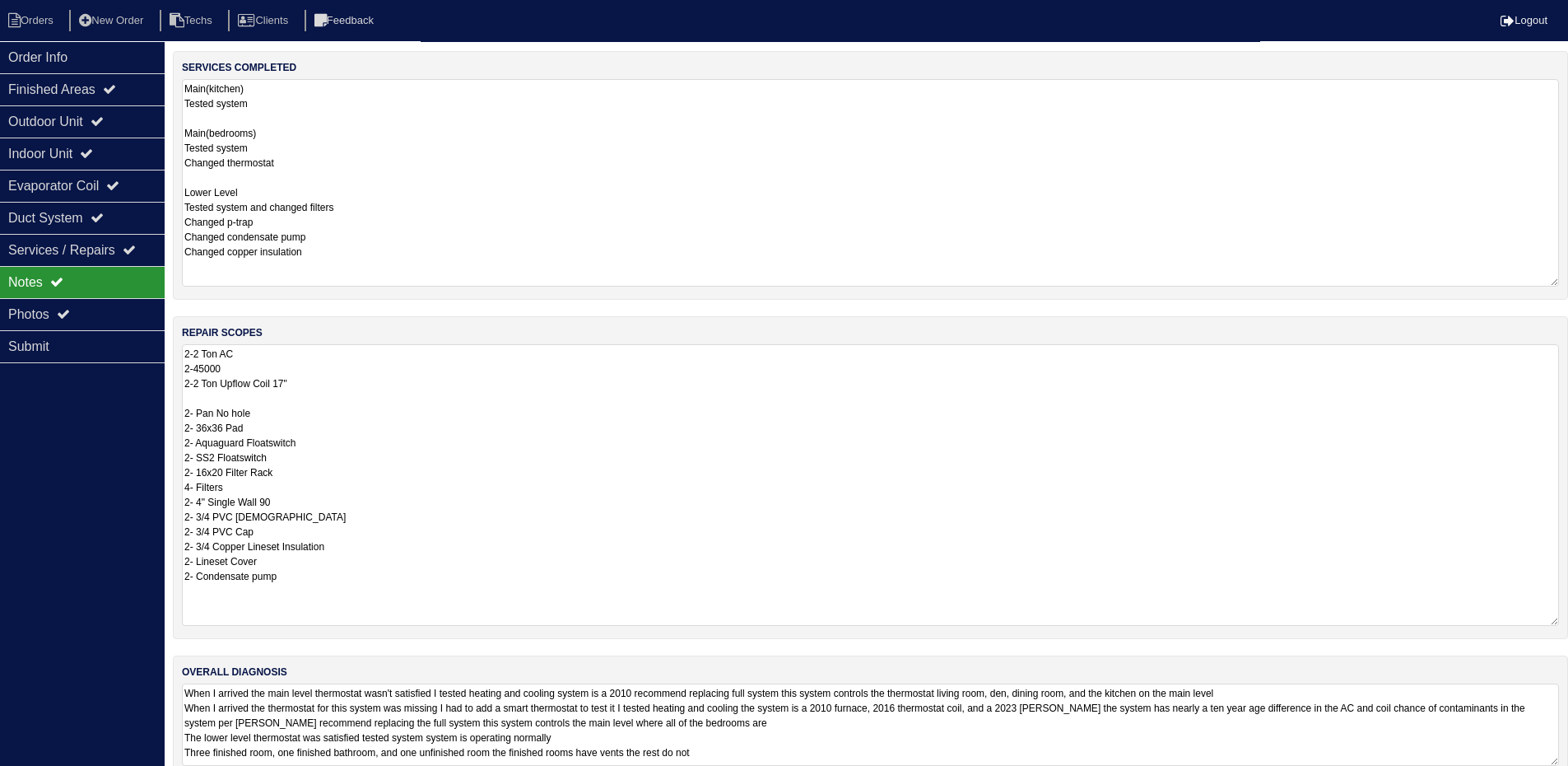
scroll to position [359, 0]
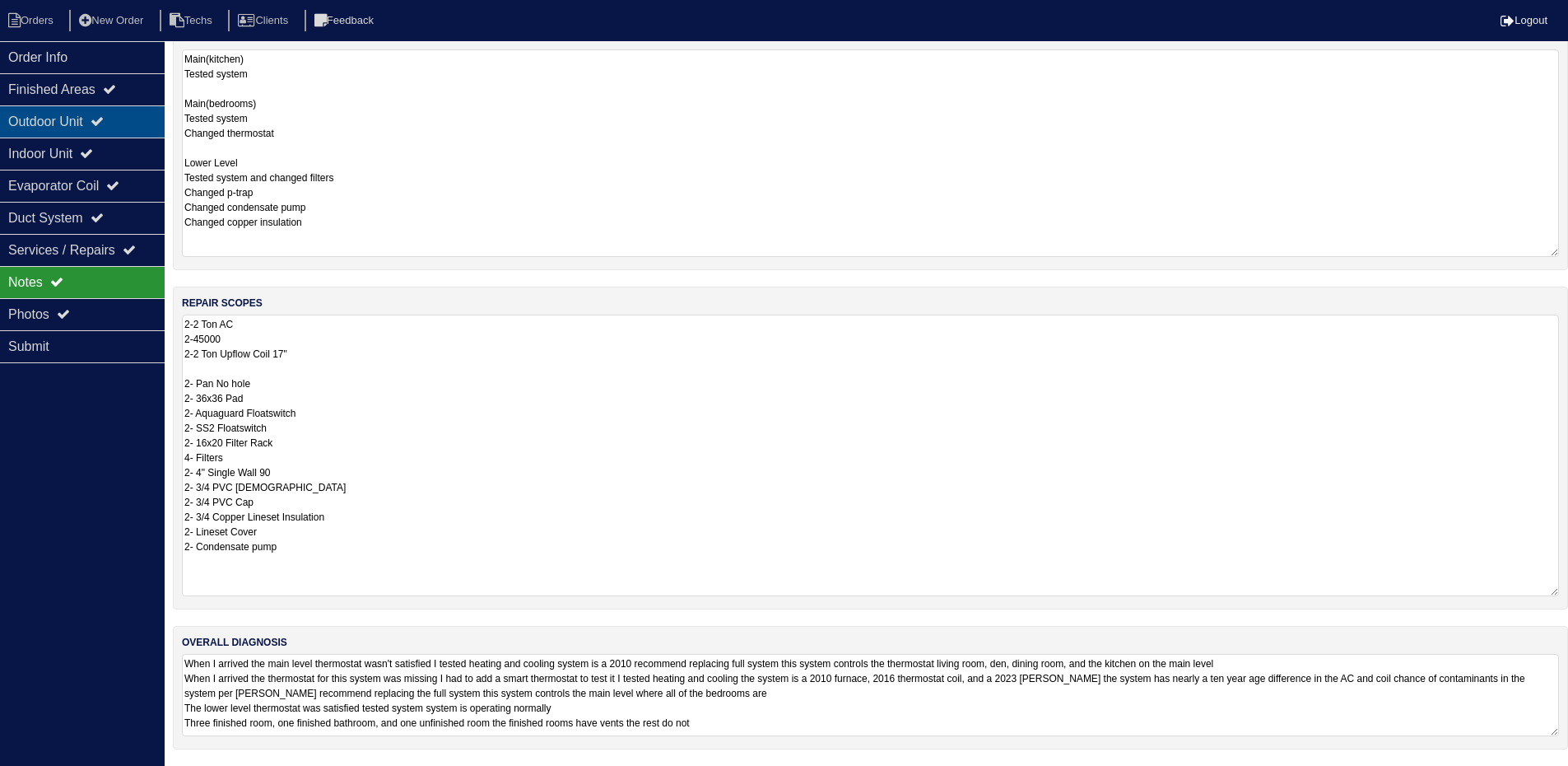
click at [69, 130] on div "Outdoor Unit" at bounding box center [82, 121] width 165 height 32
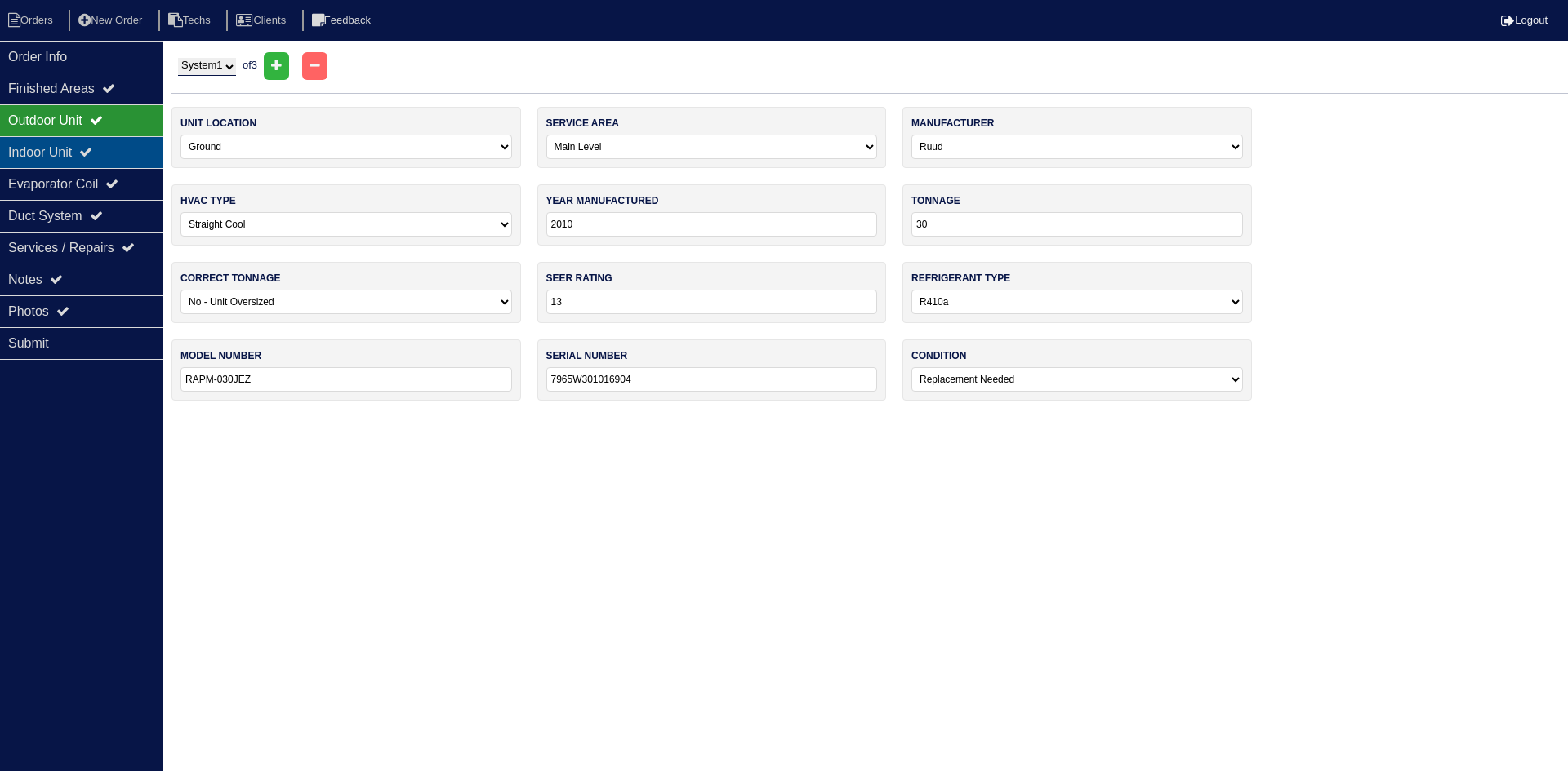
click at [65, 149] on div "Indoor Unit" at bounding box center [82, 152] width 164 height 32
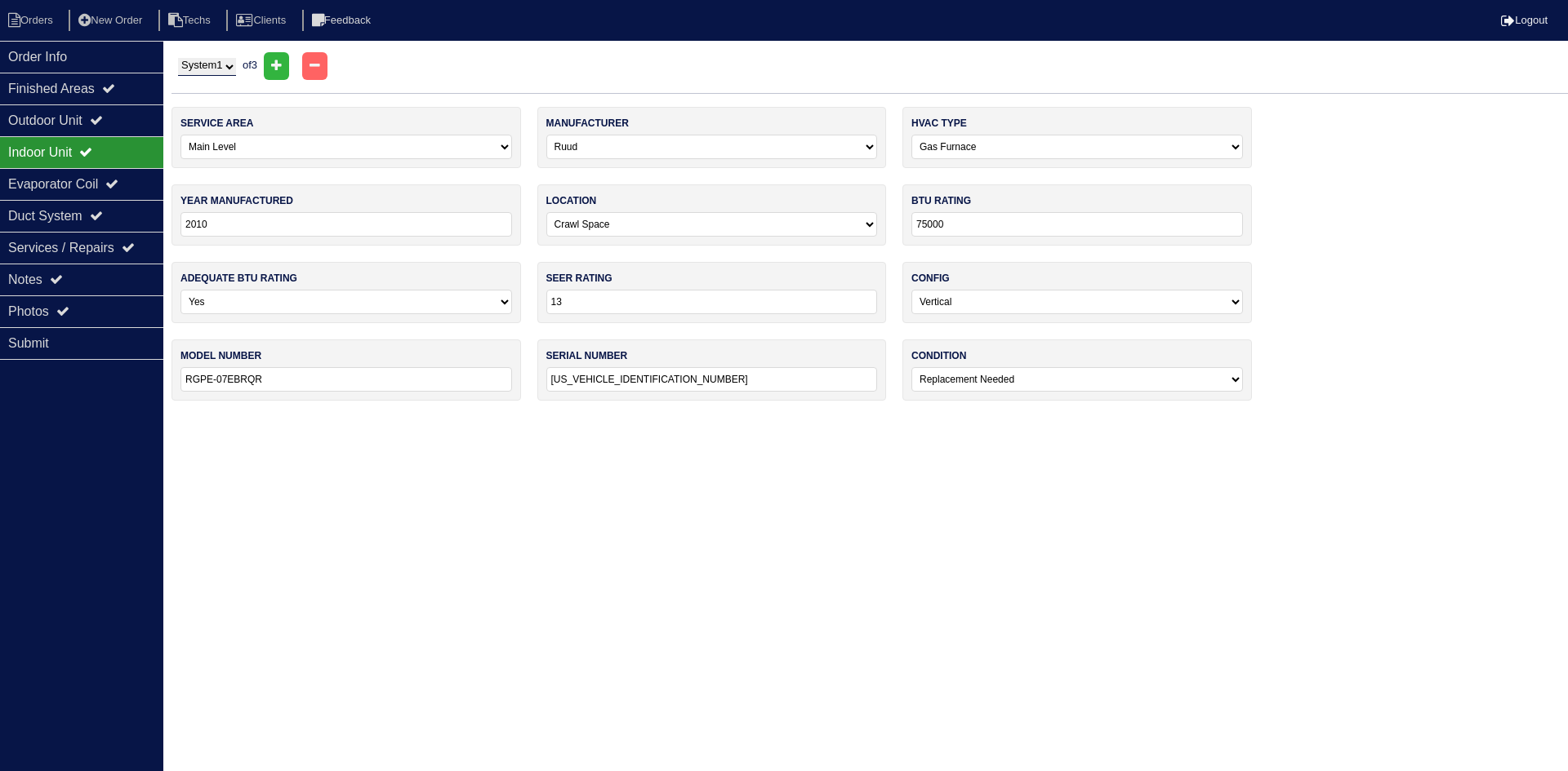
click at [188, 71] on select "System 1 System 2 System 3" at bounding box center [207, 67] width 58 height 18
select select "2"
click at [178, 58] on select "System 1 System 2 System 3" at bounding box center [207, 67] width 58 height 18
select select "3"
type input "RGPE-09EAMKR"
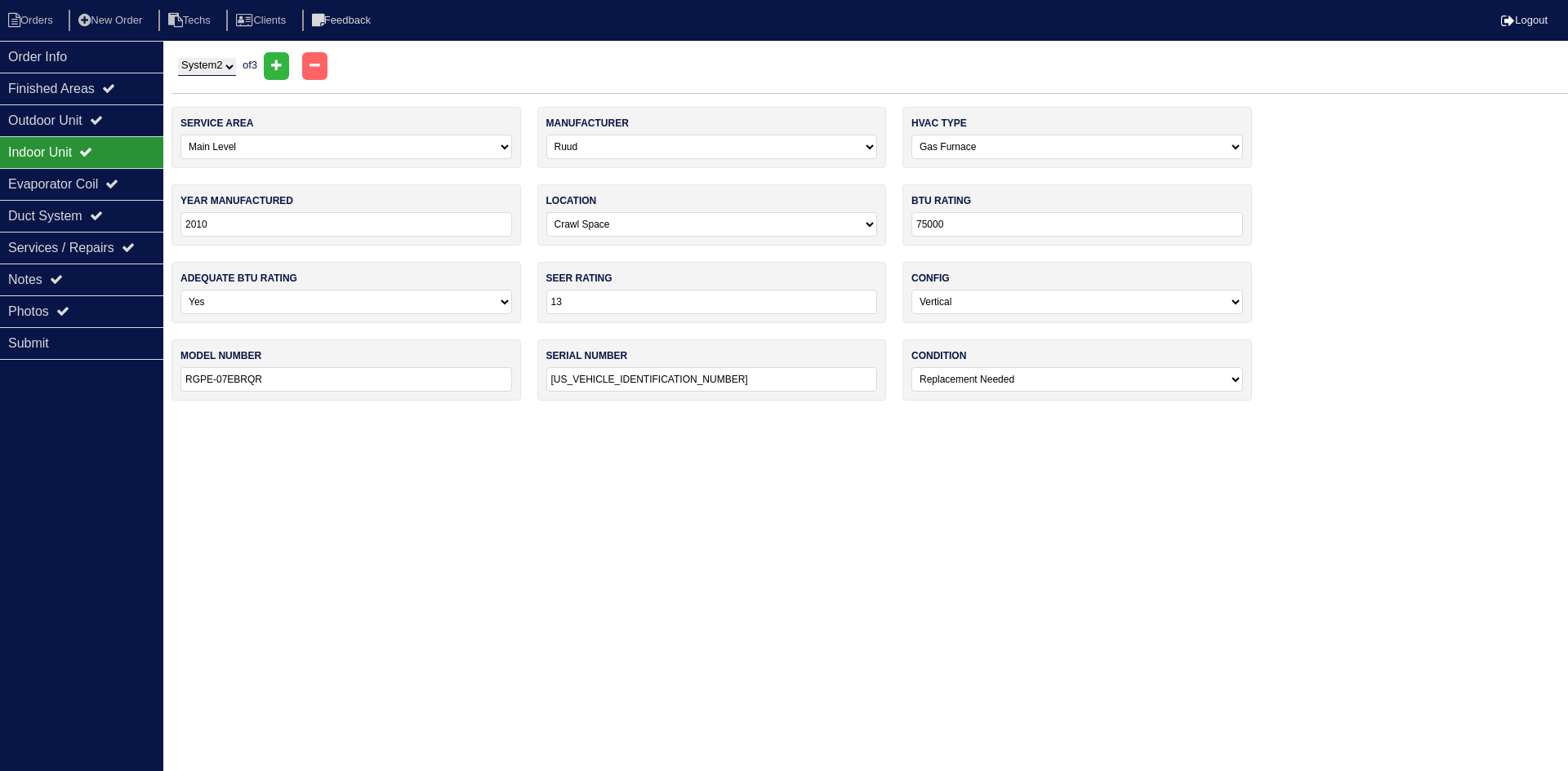
type input "GZ5D302F491000654"
click at [103, 111] on div "Outdoor Unit" at bounding box center [82, 120] width 164 height 32
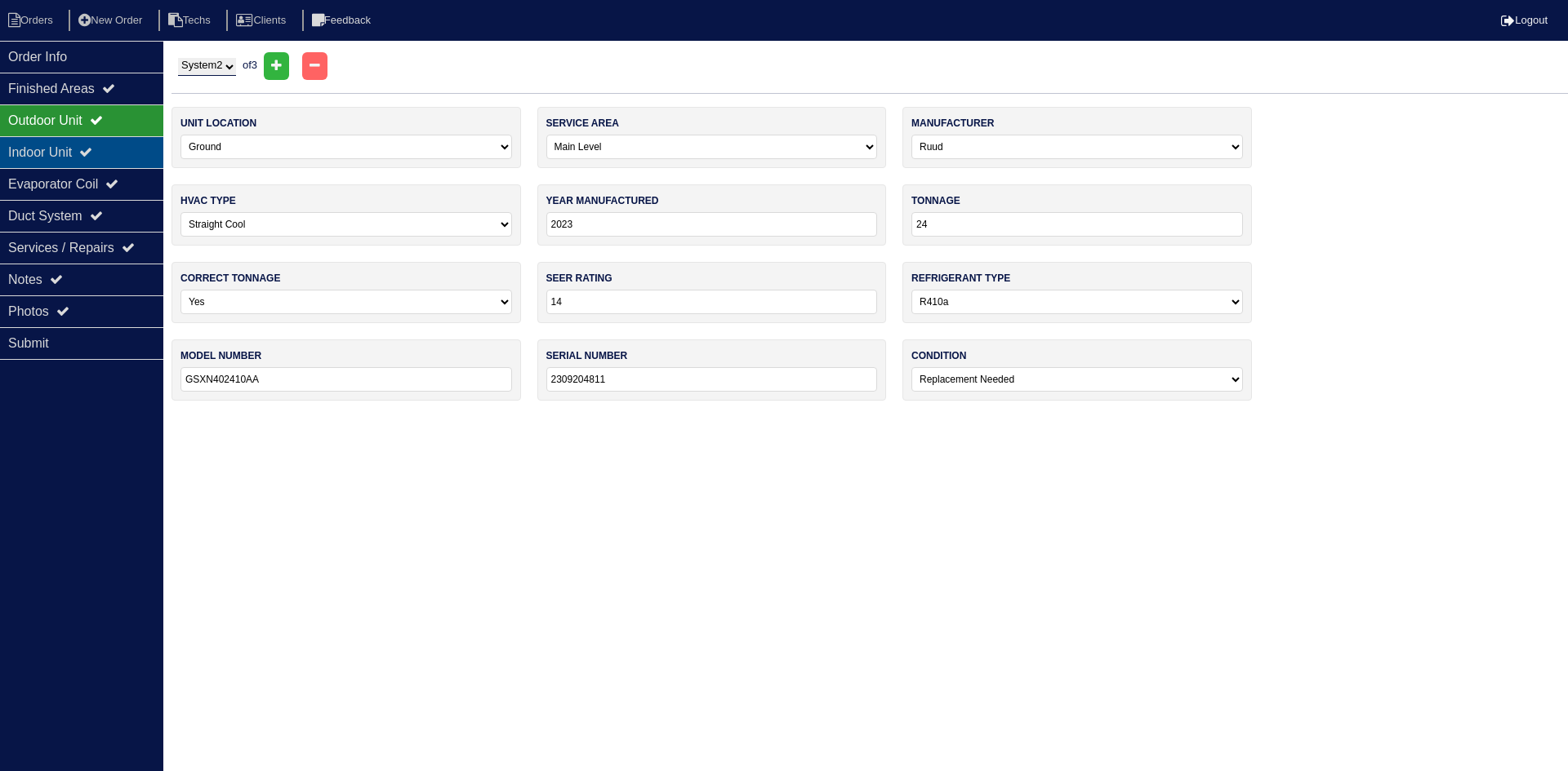
click at [93, 152] on icon at bounding box center [85, 151] width 13 height 13
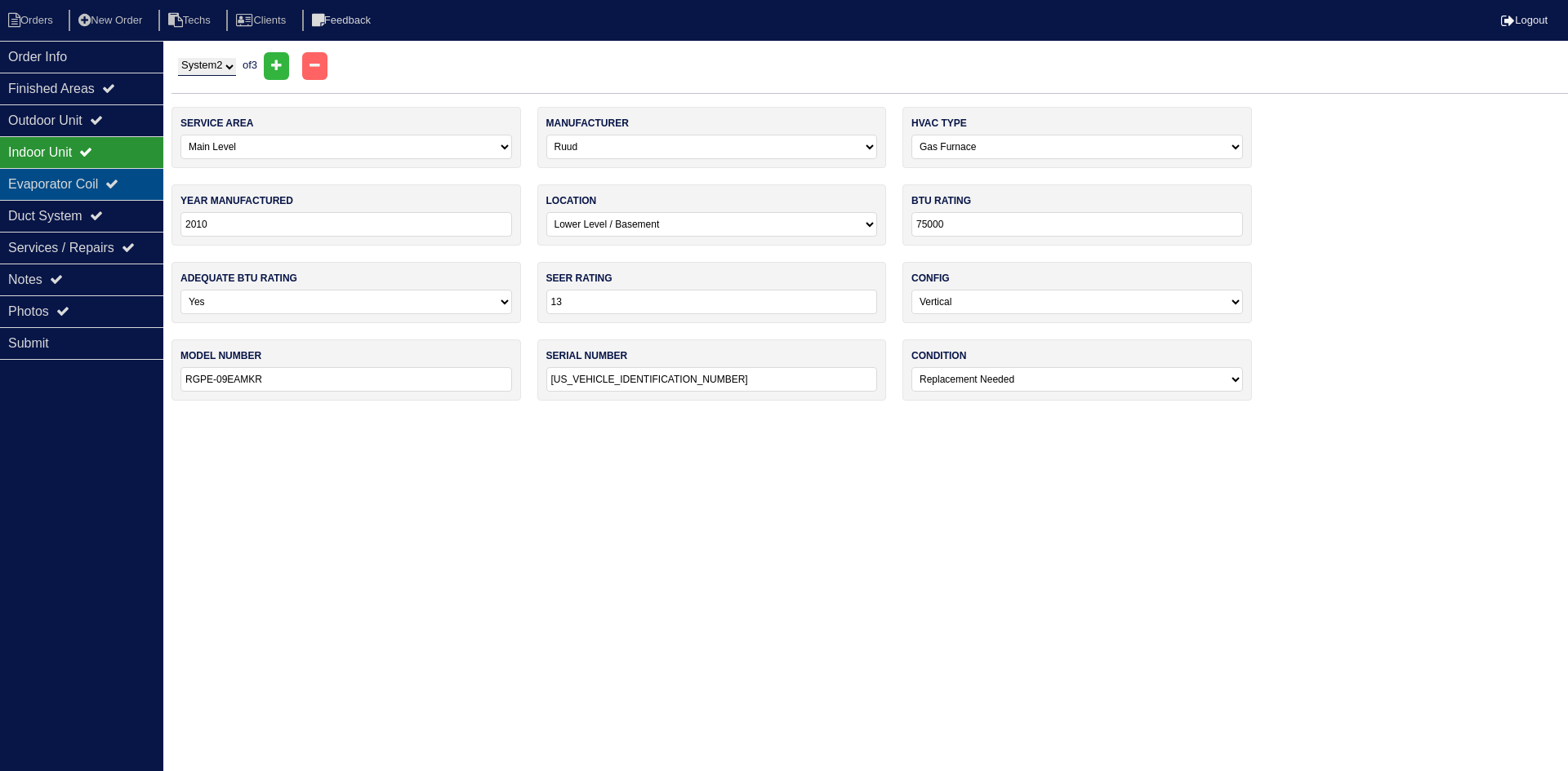
click at [103, 184] on div "Evaporator Coil" at bounding box center [82, 184] width 164 height 32
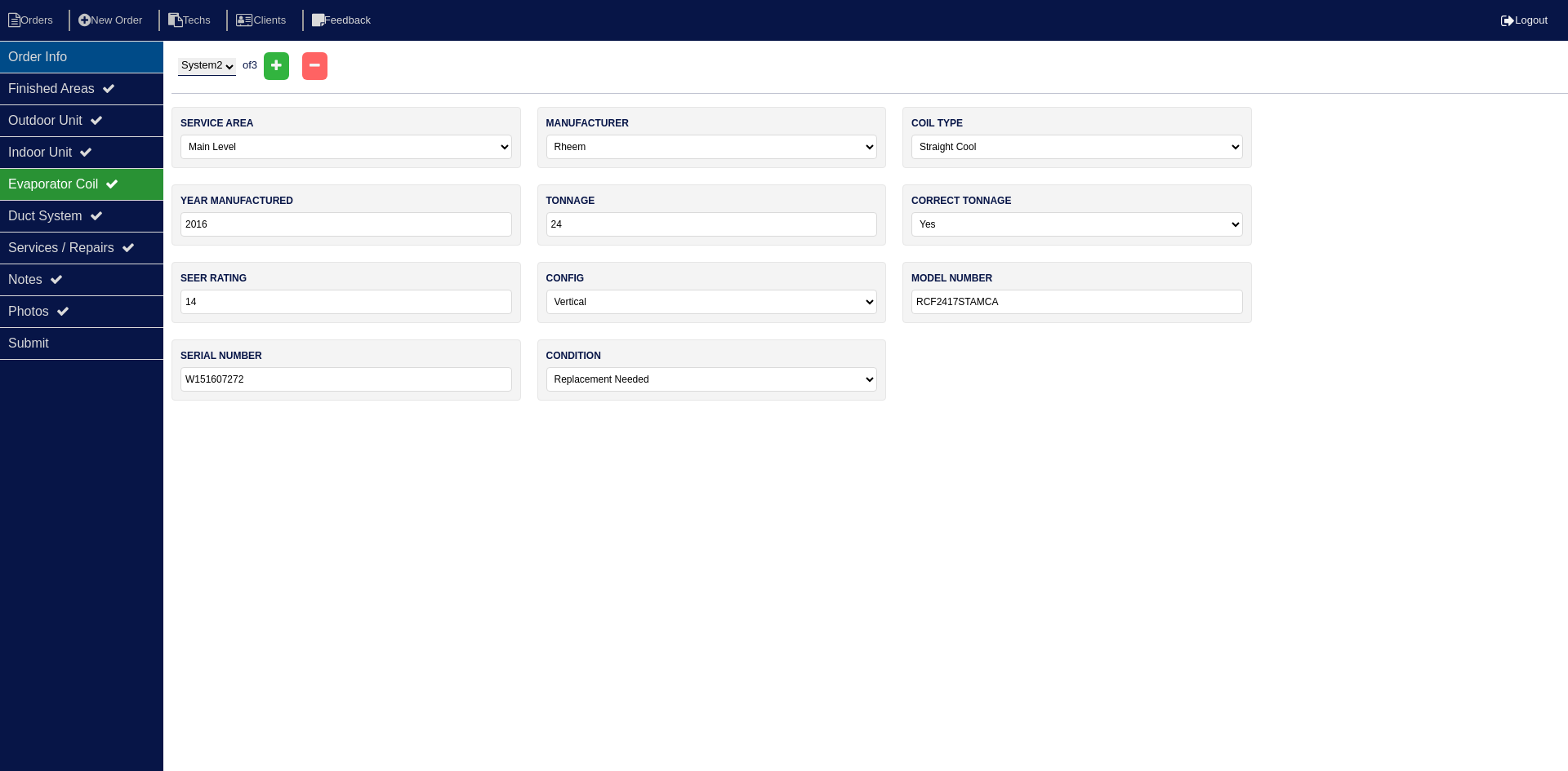
click at [109, 54] on div "Order Info" at bounding box center [82, 56] width 164 height 32
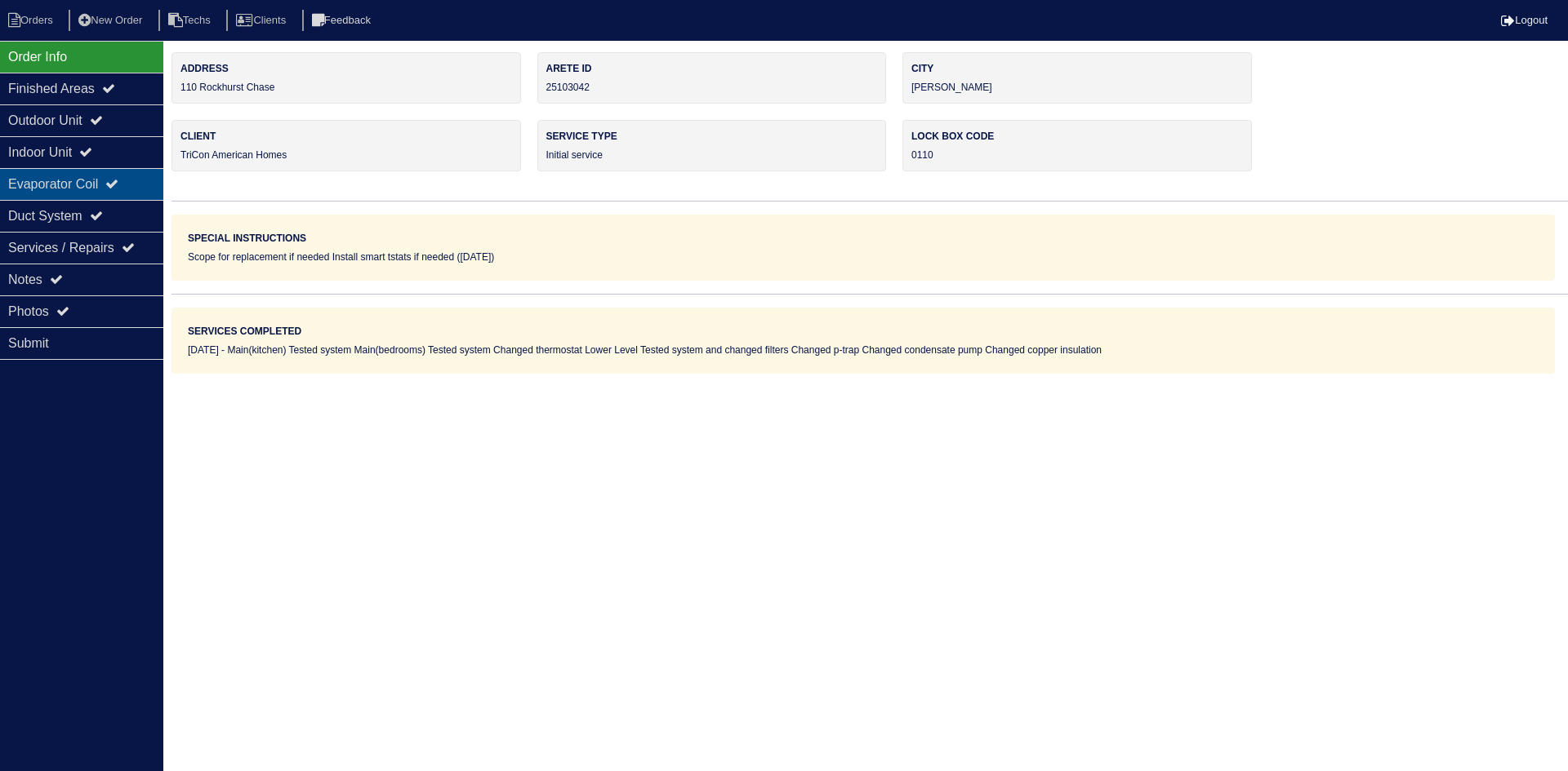
click at [104, 174] on div "Evaporator Coil" at bounding box center [82, 184] width 164 height 32
select select "2"
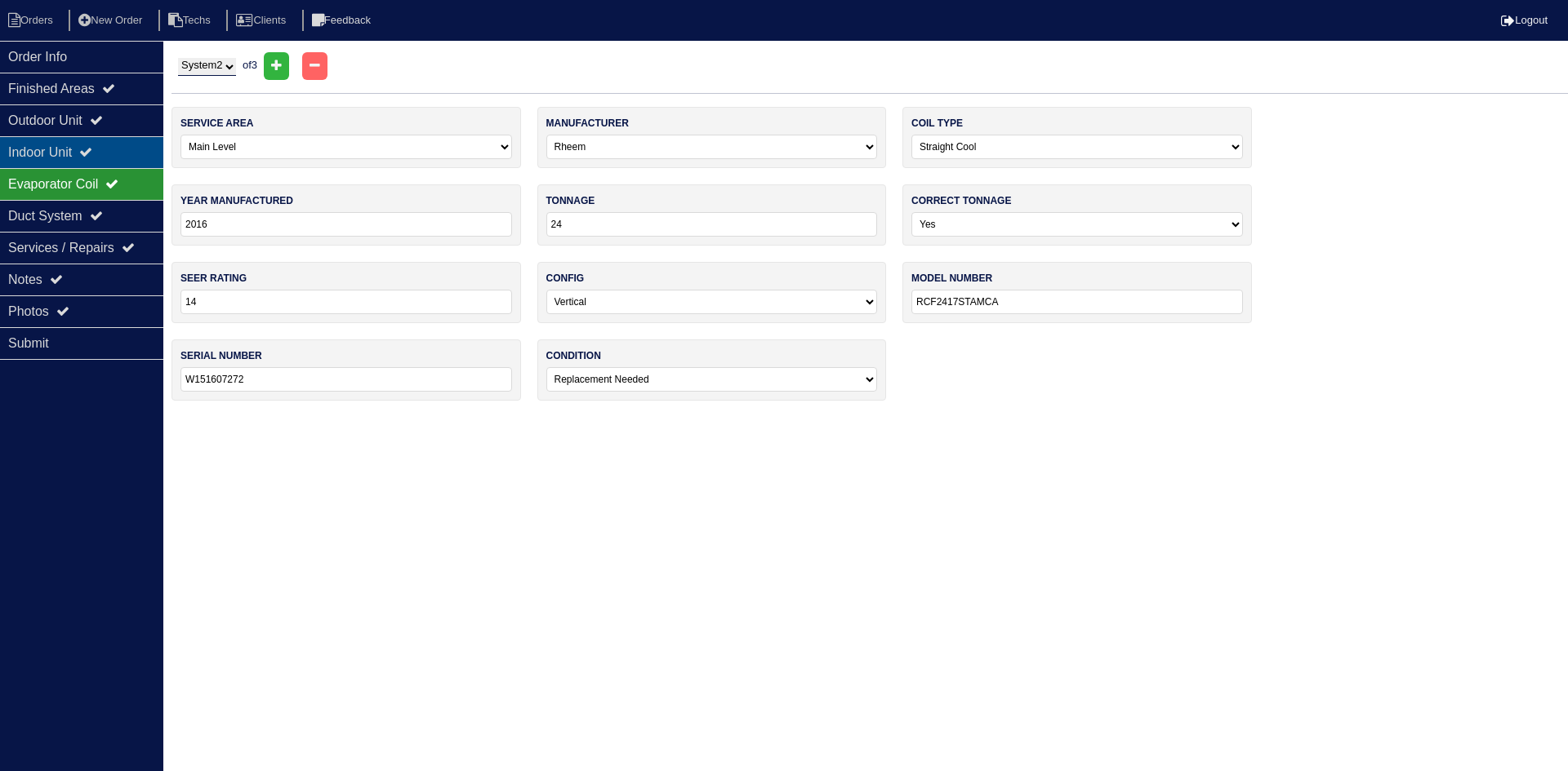
click at [56, 159] on div "Indoor Unit" at bounding box center [82, 152] width 164 height 32
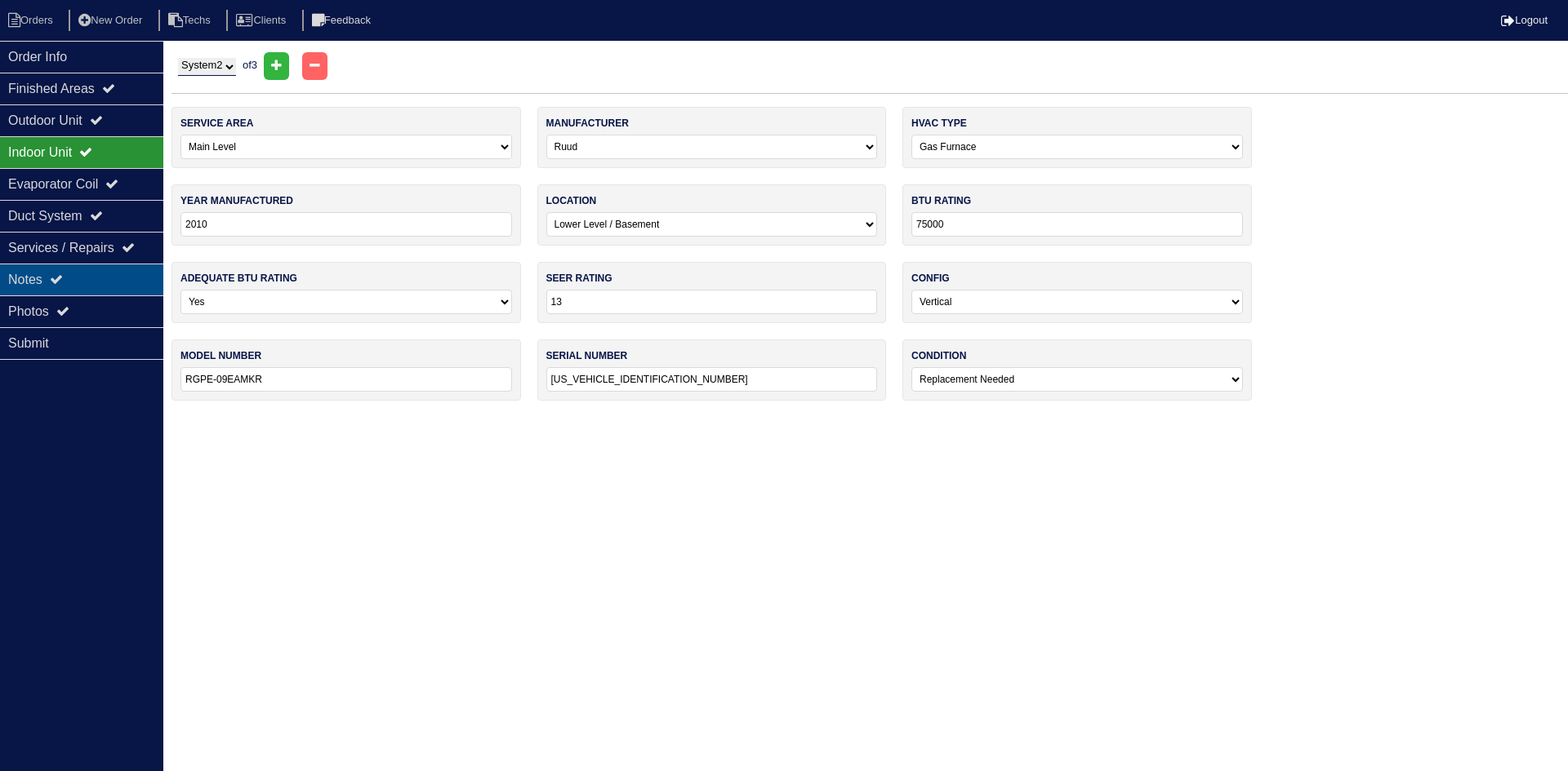
click at [54, 278] on div "Notes" at bounding box center [82, 279] width 164 height 32
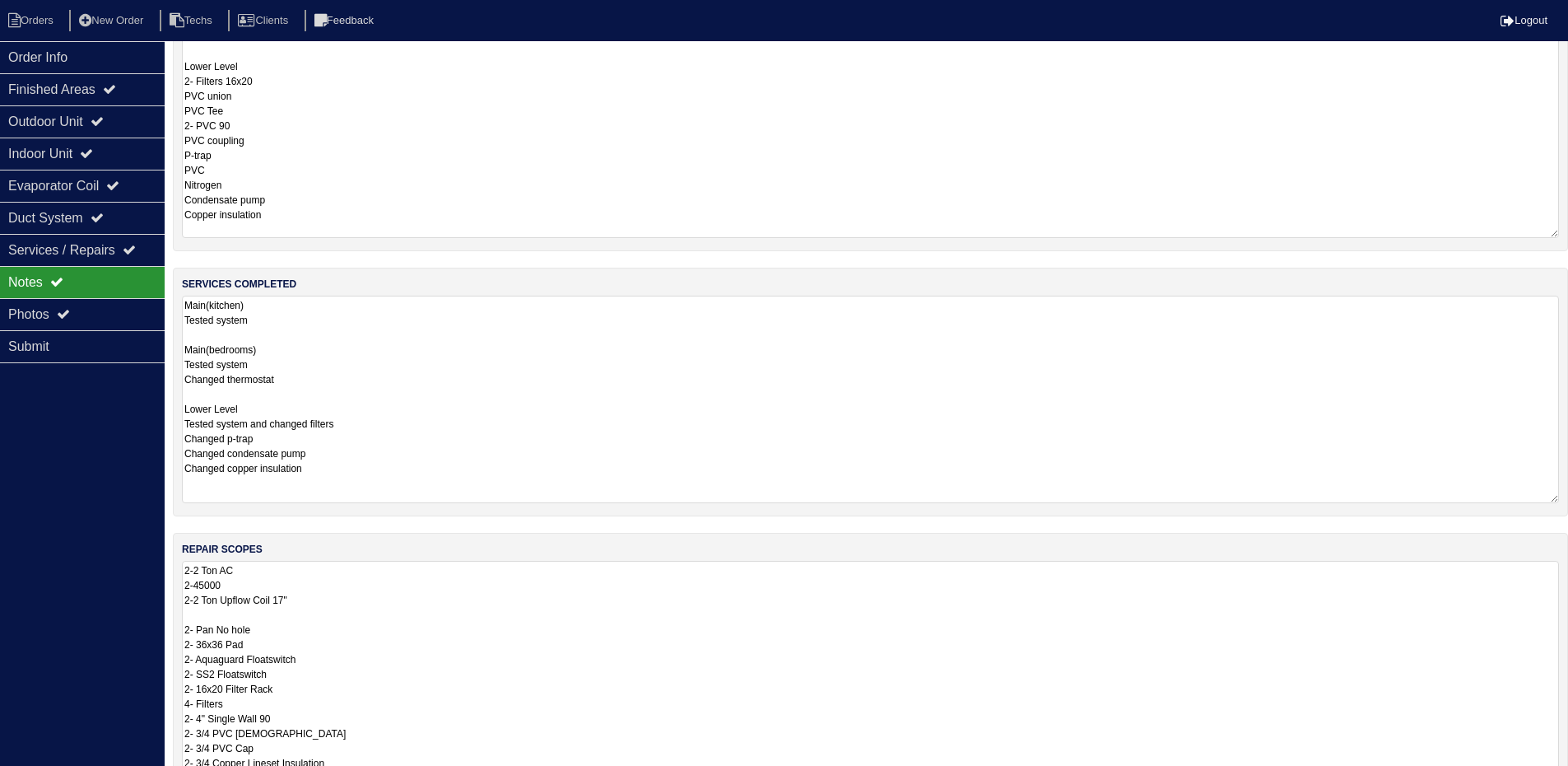
scroll to position [165, 0]
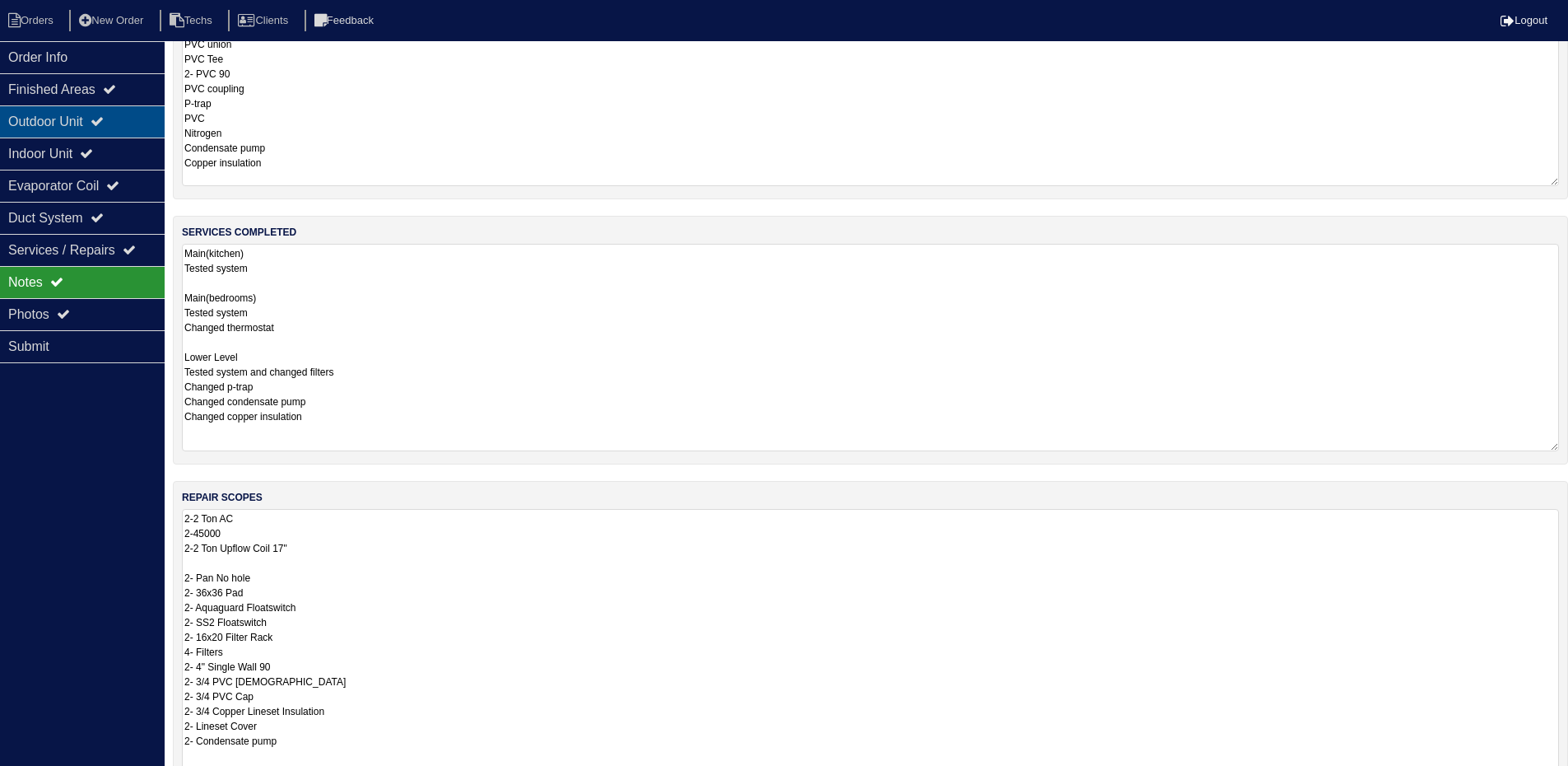
drag, startPoint x: 102, startPoint y: 113, endPoint x: 111, endPoint y: 113, distance: 9.0
click at [101, 113] on div "Outdoor Unit" at bounding box center [82, 121] width 165 height 32
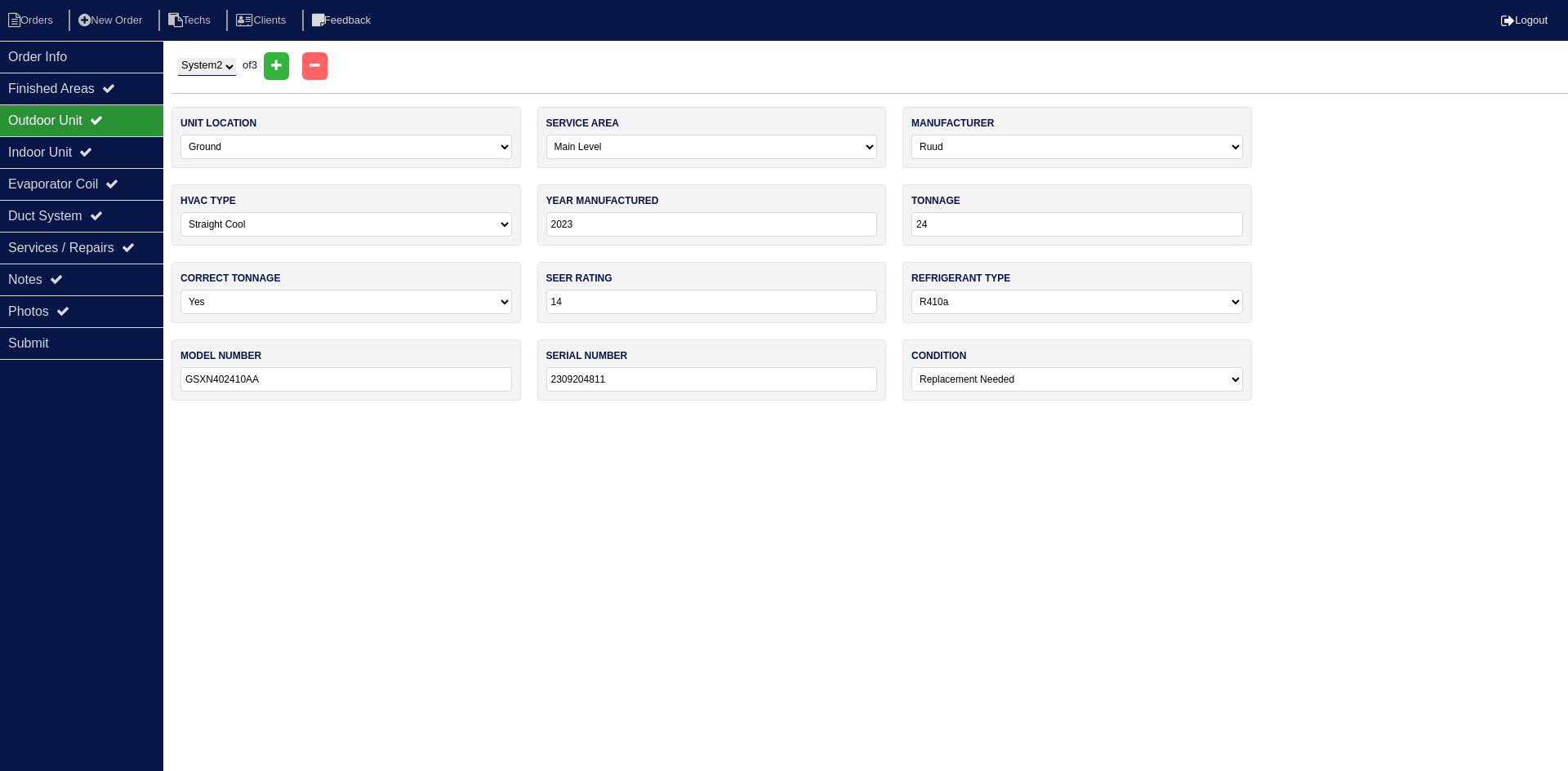
drag, startPoint x: 217, startPoint y: 66, endPoint x: 215, endPoint y: 75, distance: 9.2
click at [217, 66] on select "System 1 System 2 System 3" at bounding box center [207, 67] width 58 height 18
select select "3"
click at [178, 58] on select "System 1 System 2 System 3" at bounding box center [207, 67] width 58 height 18
select select "2"
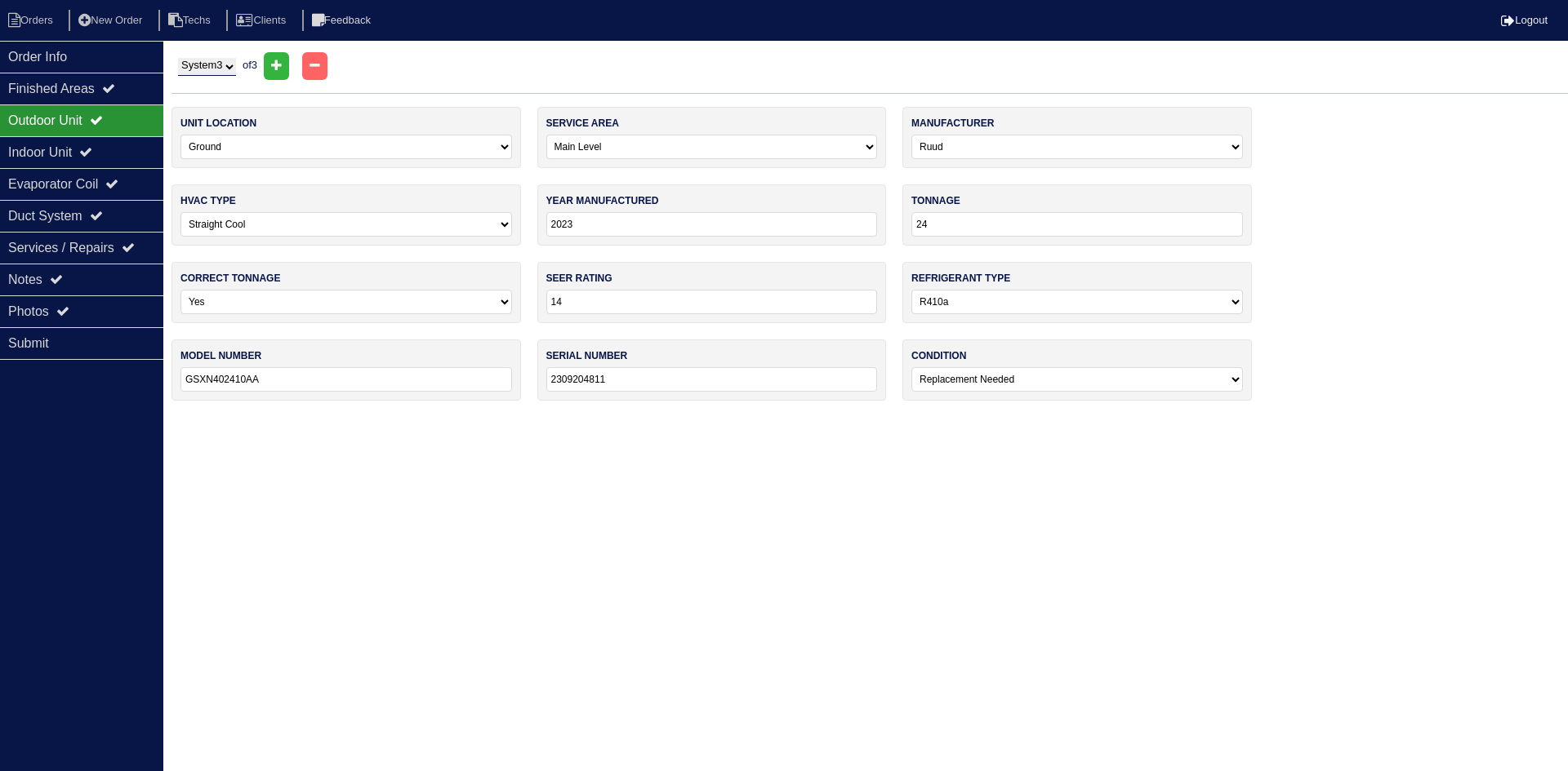
select select "1"
type input "GSZB402410AA"
type input "2307225199"
select select "0"
click at [102, 143] on div "Indoor Unit" at bounding box center [82, 152] width 164 height 32
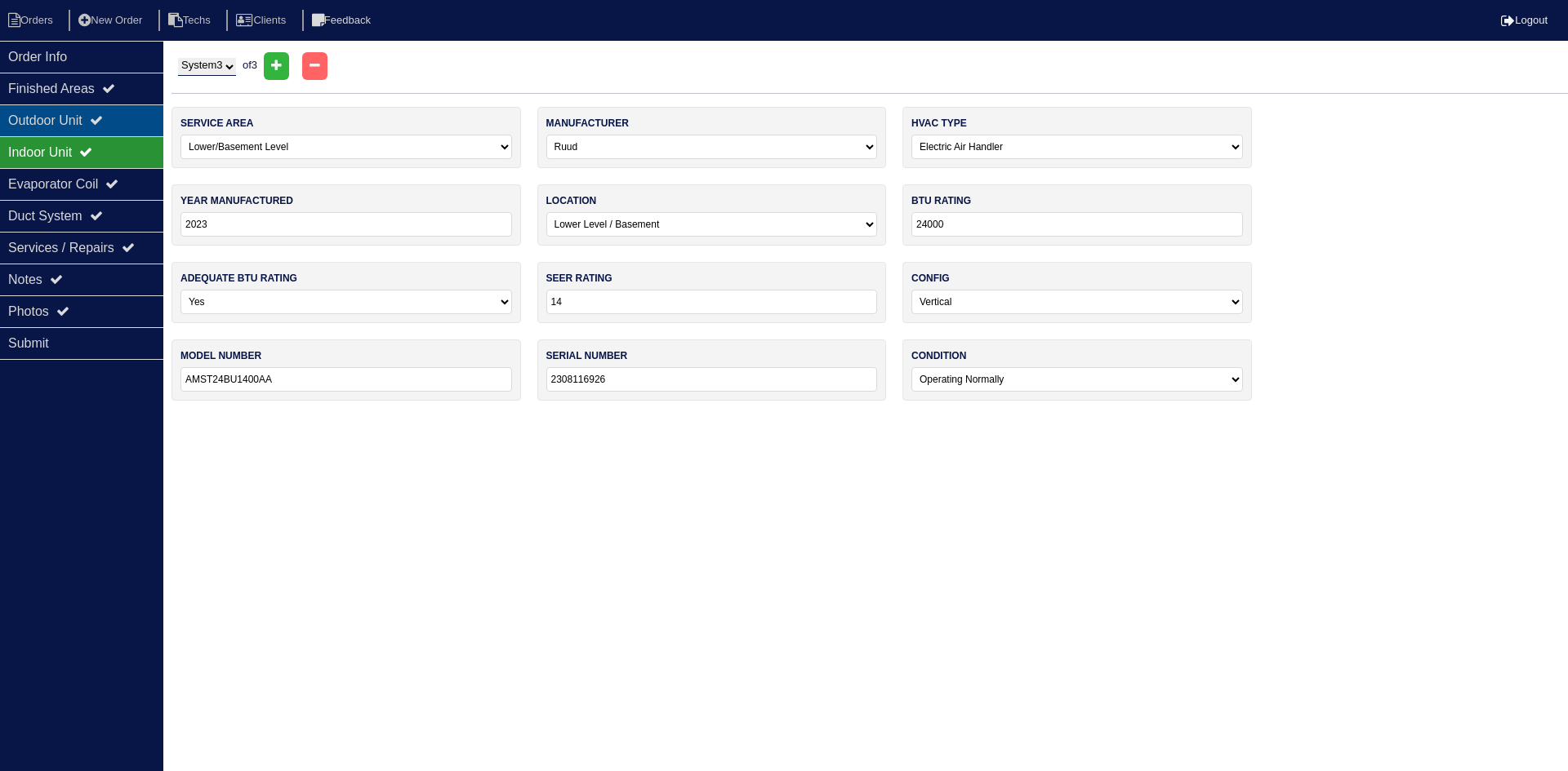
click at [103, 114] on icon at bounding box center [95, 120] width 13 height 13
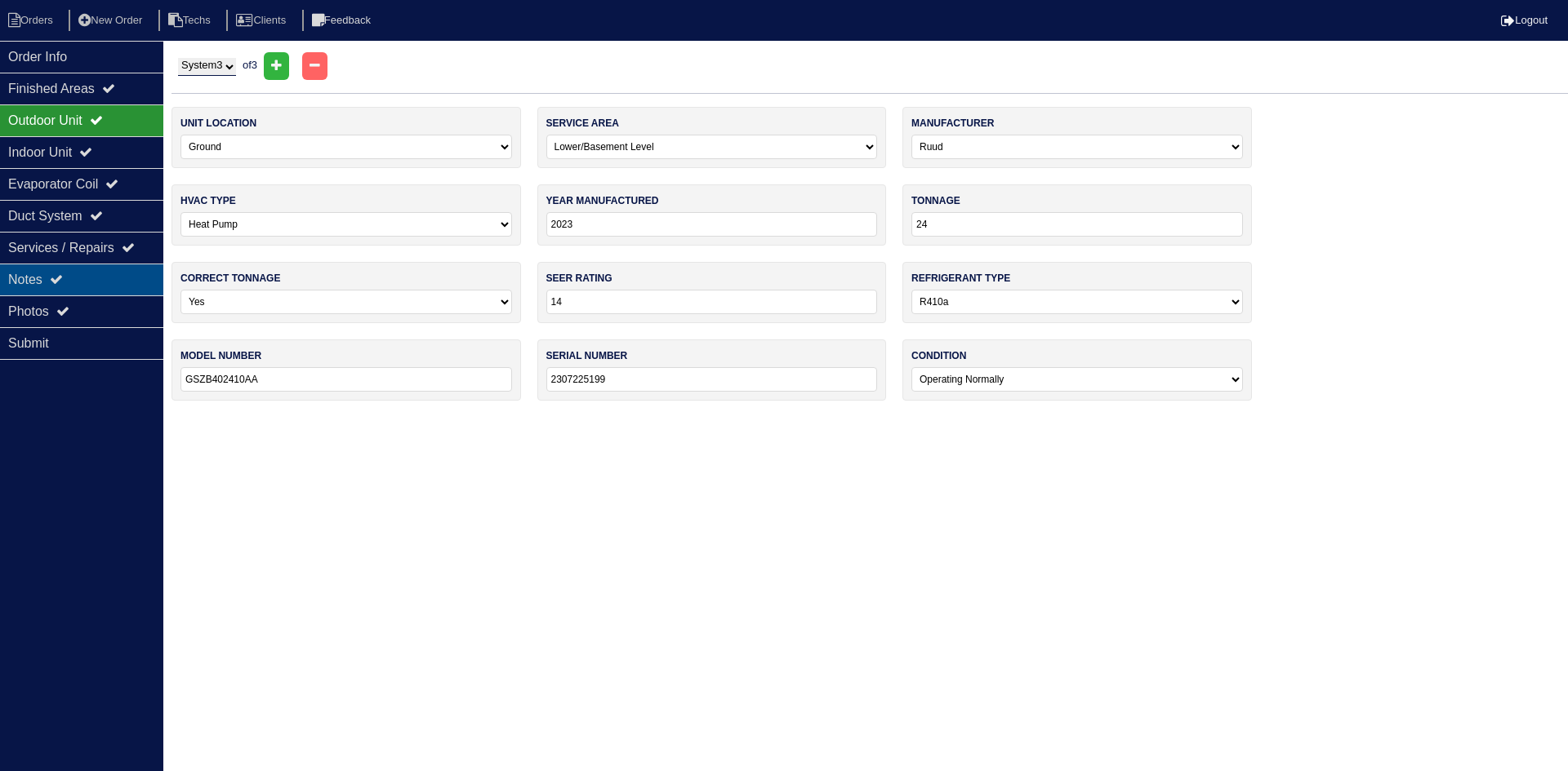
click at [33, 282] on div "Notes" at bounding box center [82, 279] width 164 height 32
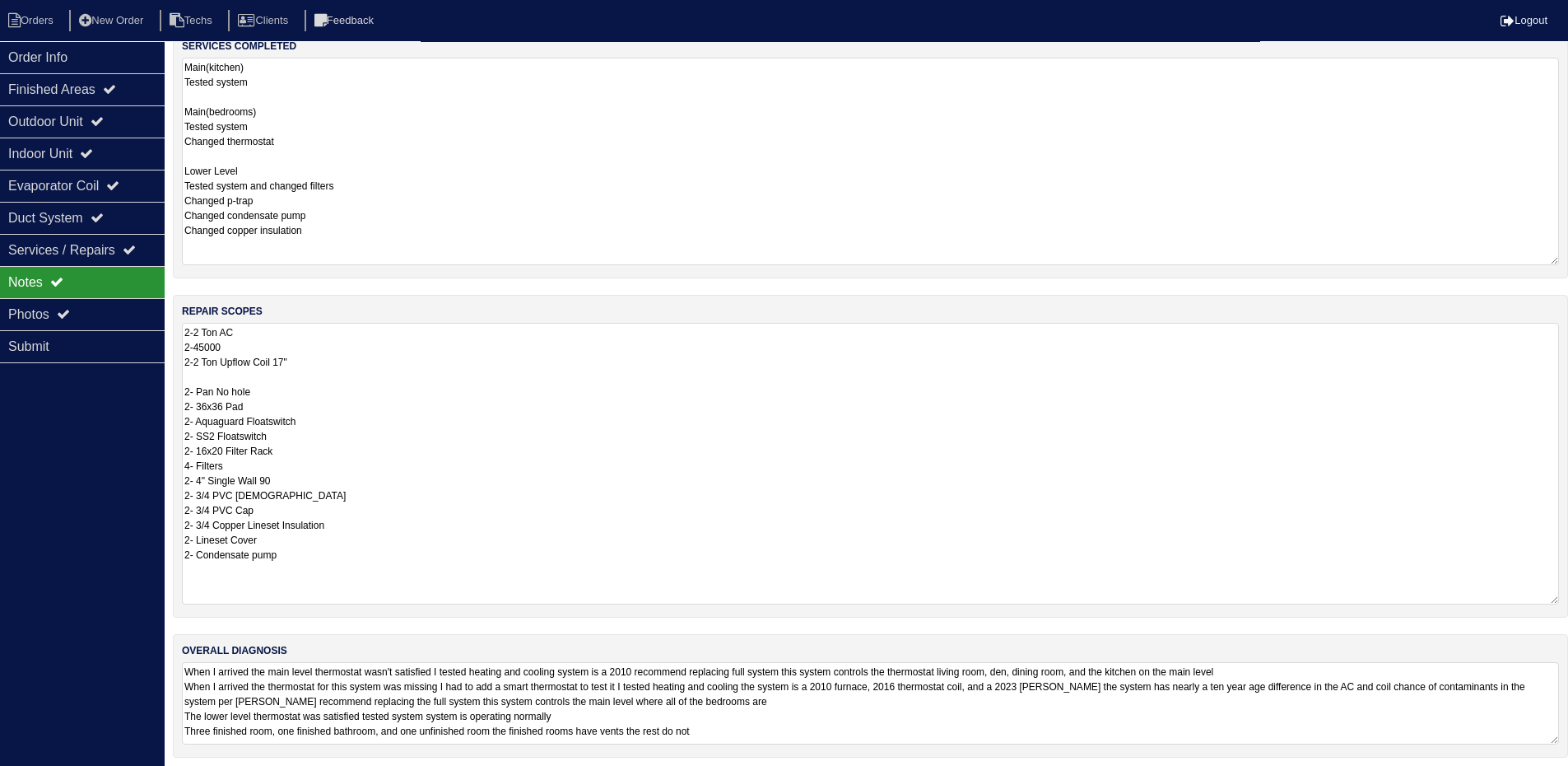
scroll to position [359, 0]
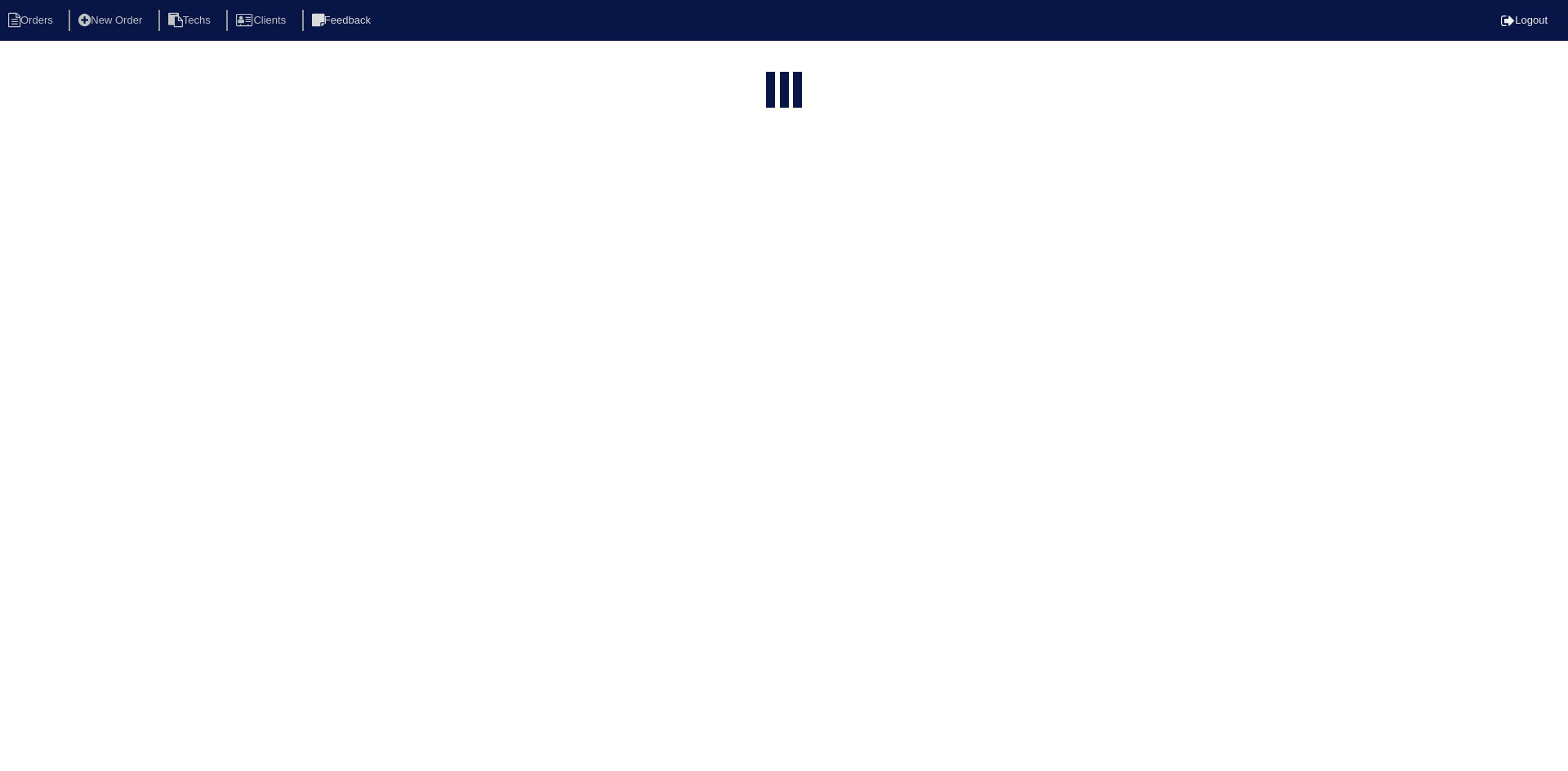
select select "15"
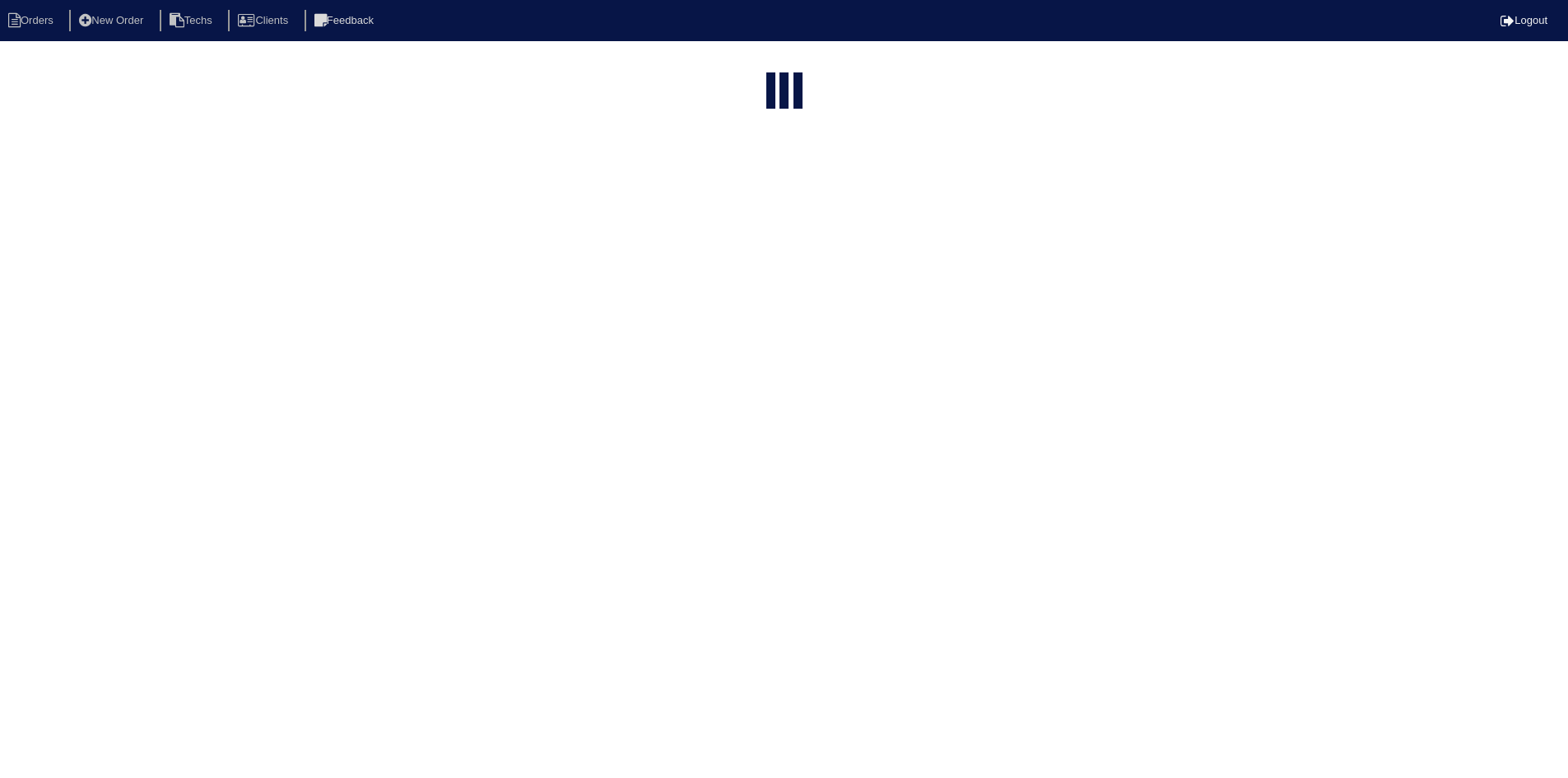
select select "field complete"
select select "need to quote"
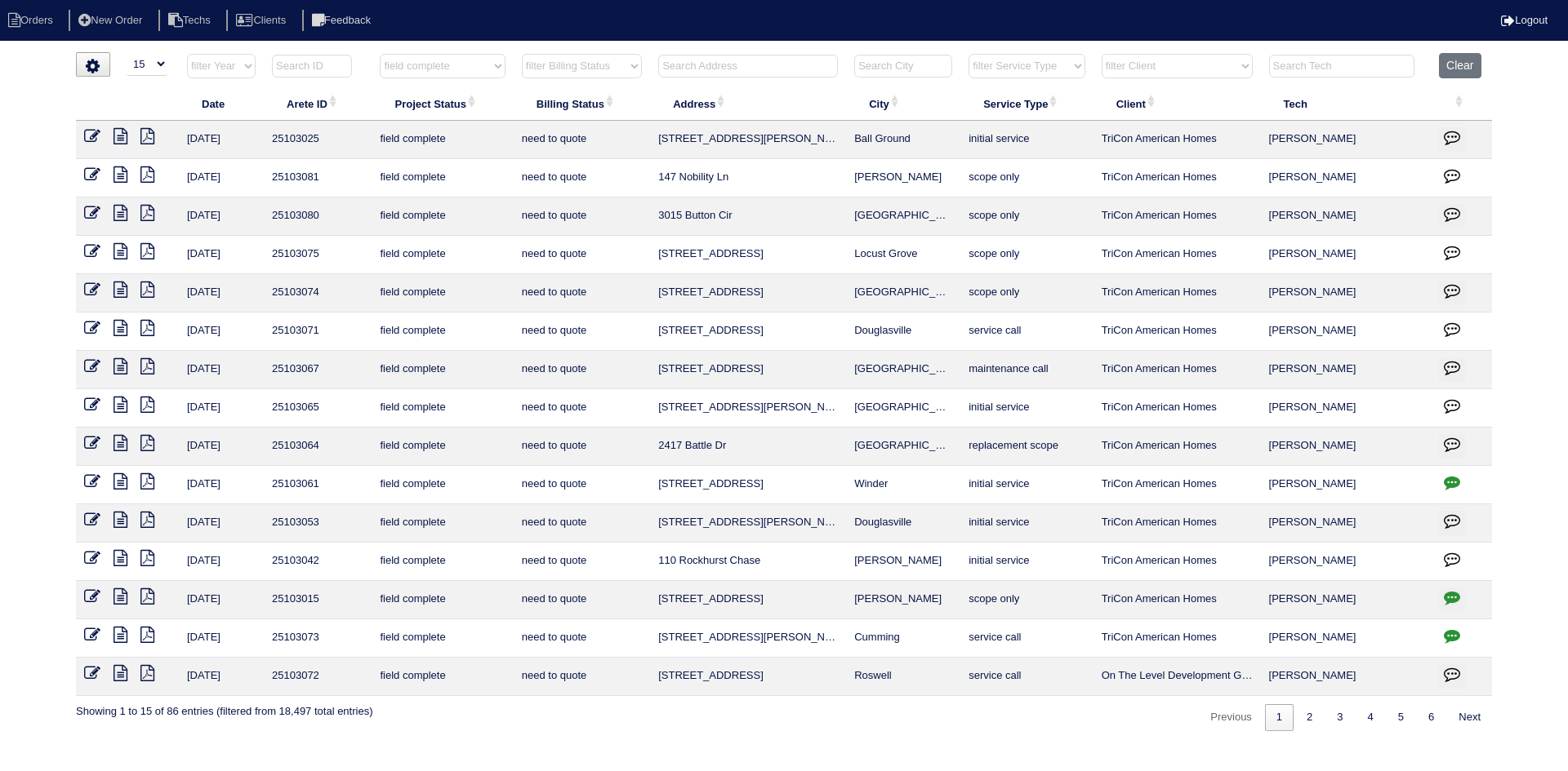
click at [119, 518] on icon at bounding box center [121, 520] width 14 height 17
click at [148, 524] on icon at bounding box center [147, 520] width 14 height 17
click at [122, 518] on icon at bounding box center [121, 520] width 14 height 17
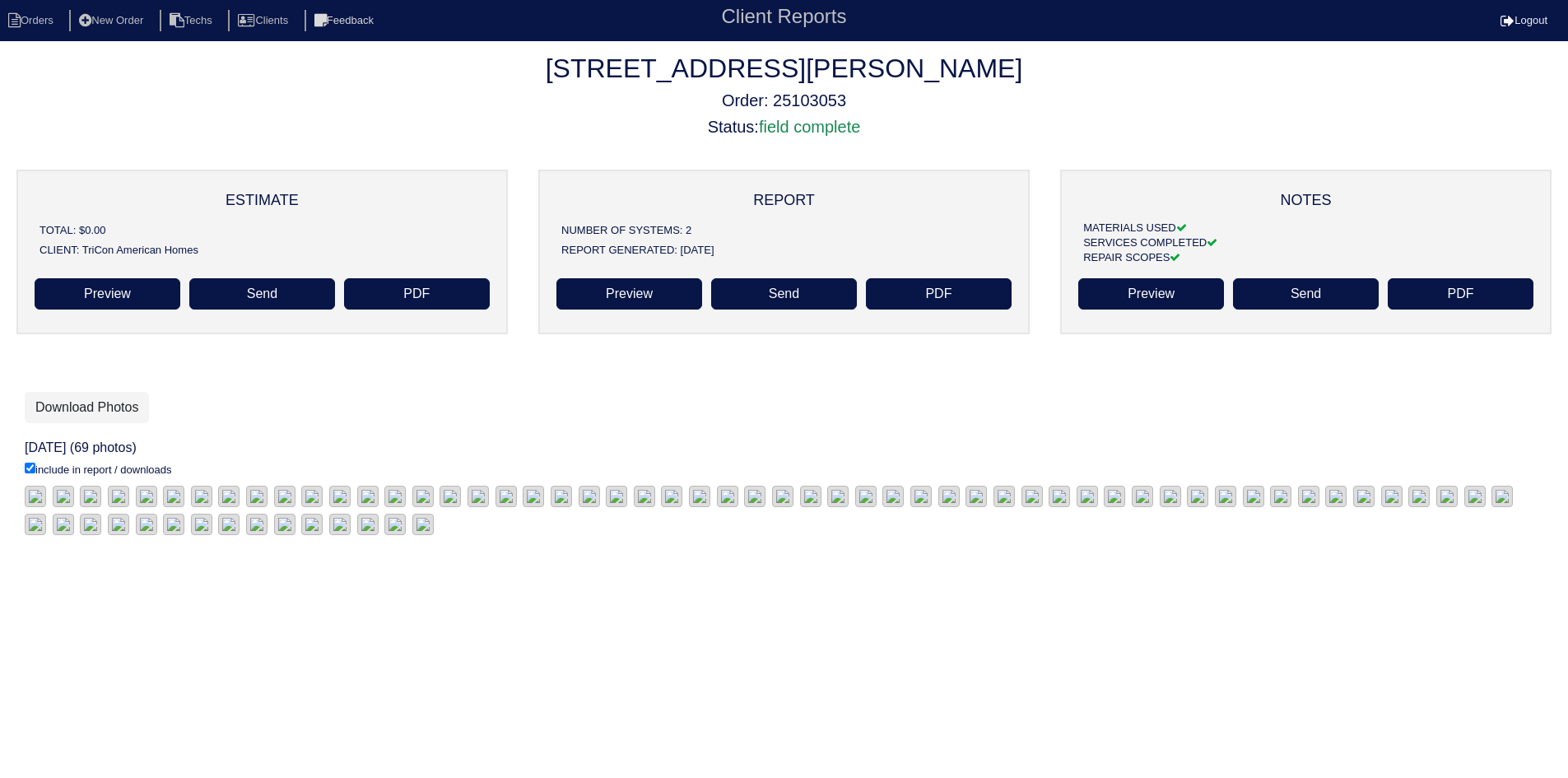
click at [1093, 65] on h2 "[STREET_ADDRESS][PERSON_NAME]" at bounding box center [784, 69] width 1568 height 31
click at [81, 409] on link "Download Photos" at bounding box center [86, 408] width 125 height 31
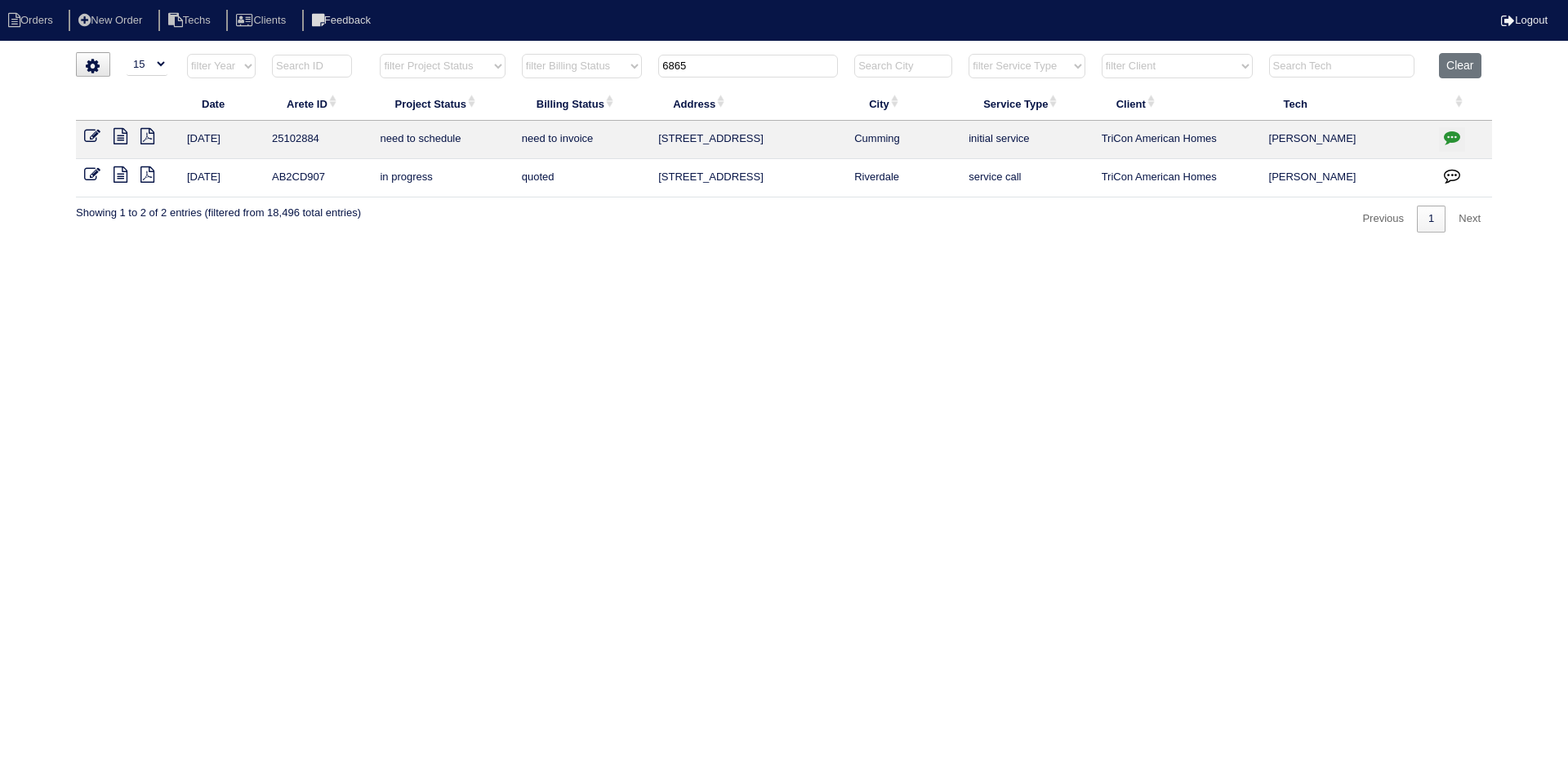
select select "15"
click at [695, 67] on input "6865" at bounding box center [748, 65] width 179 height 22
click at [695, 66] on input "6865" at bounding box center [748, 65] width 179 height 22
type input "4475"
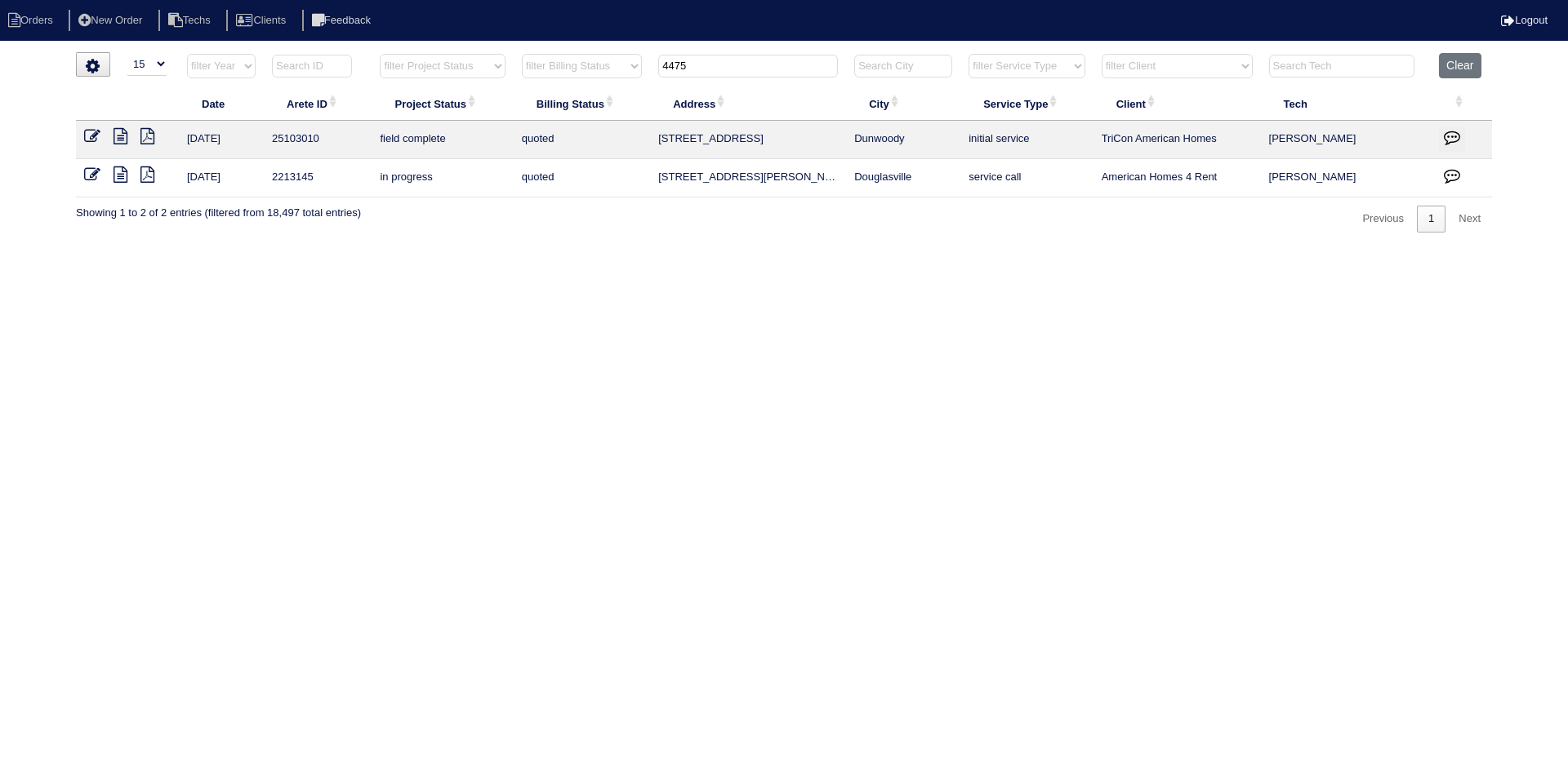
click at [119, 136] on icon at bounding box center [121, 136] width 14 height 17
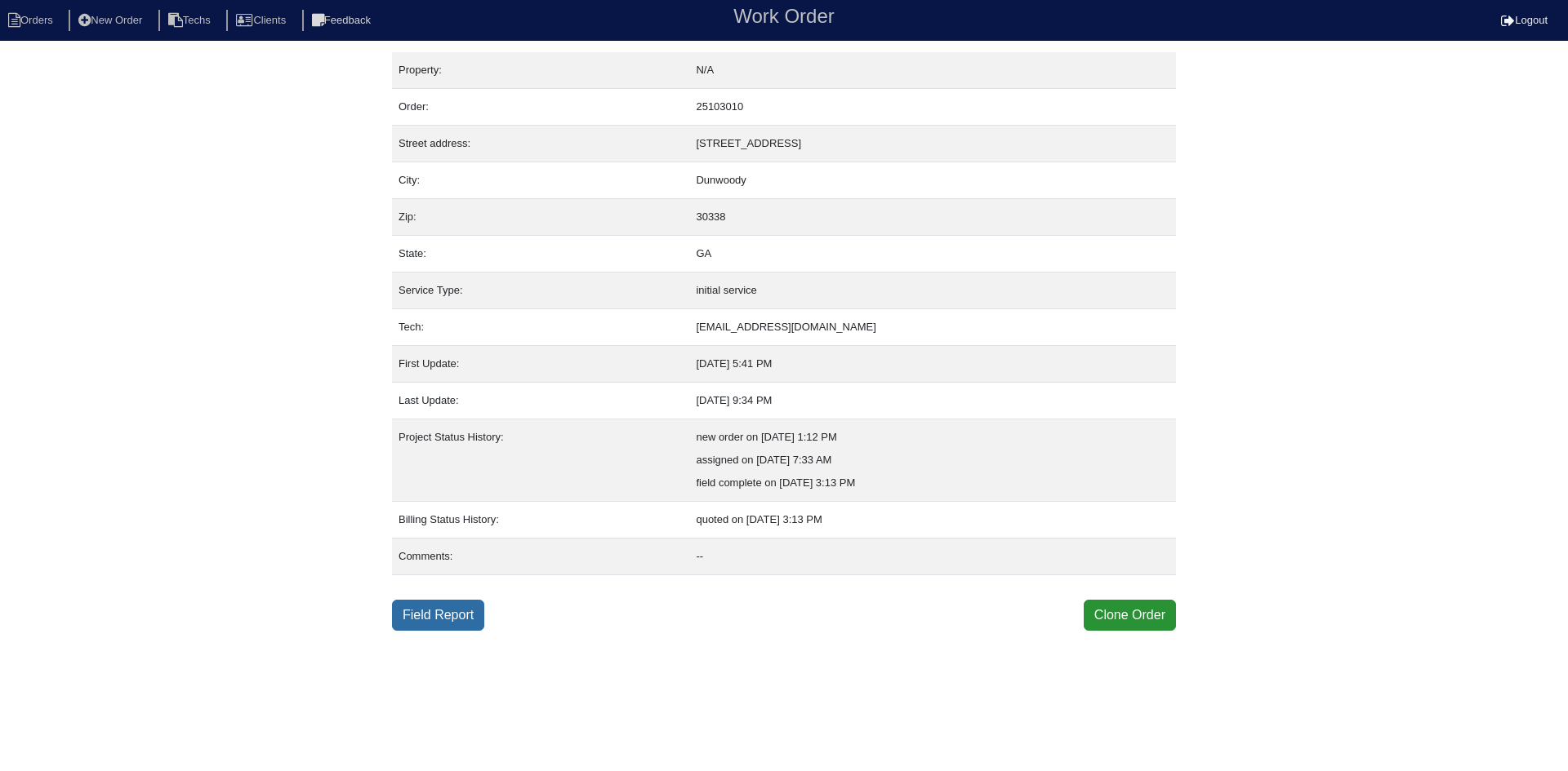
click at [427, 612] on link "Field Report" at bounding box center [437, 615] width 93 height 31
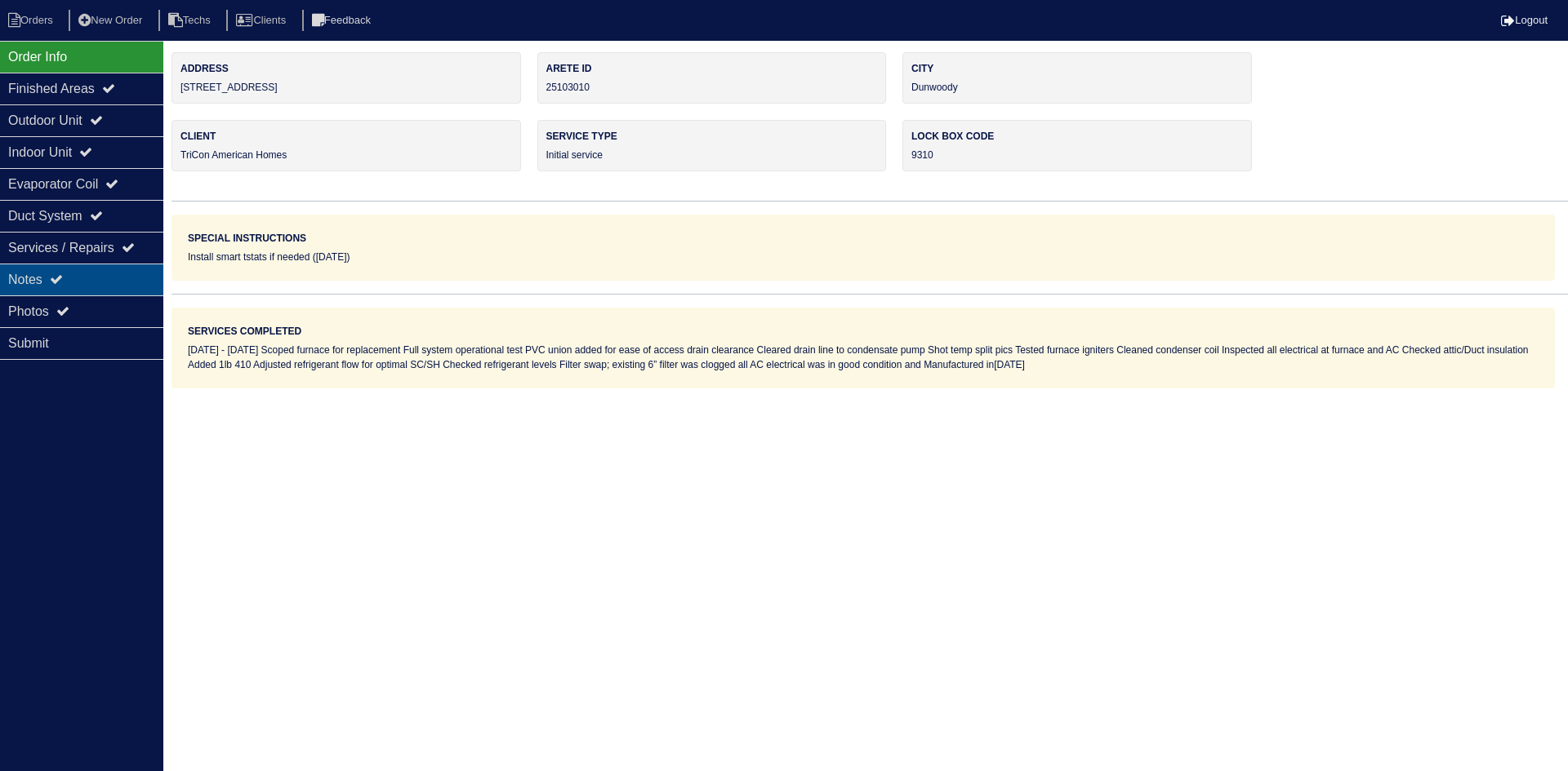
click at [80, 278] on div "Notes" at bounding box center [82, 279] width 164 height 32
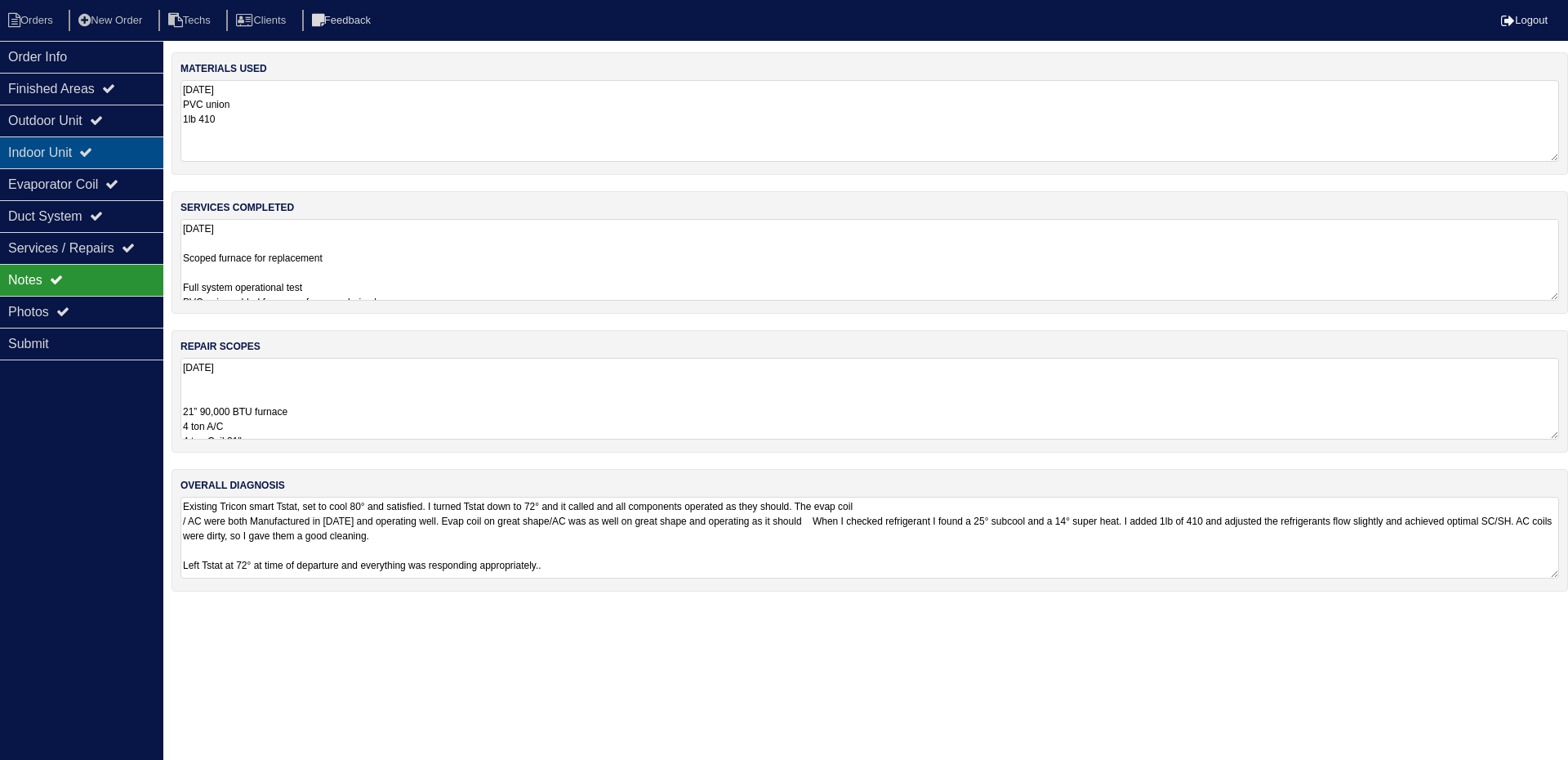
click at [52, 153] on div "Indoor Unit" at bounding box center [82, 152] width 164 height 32
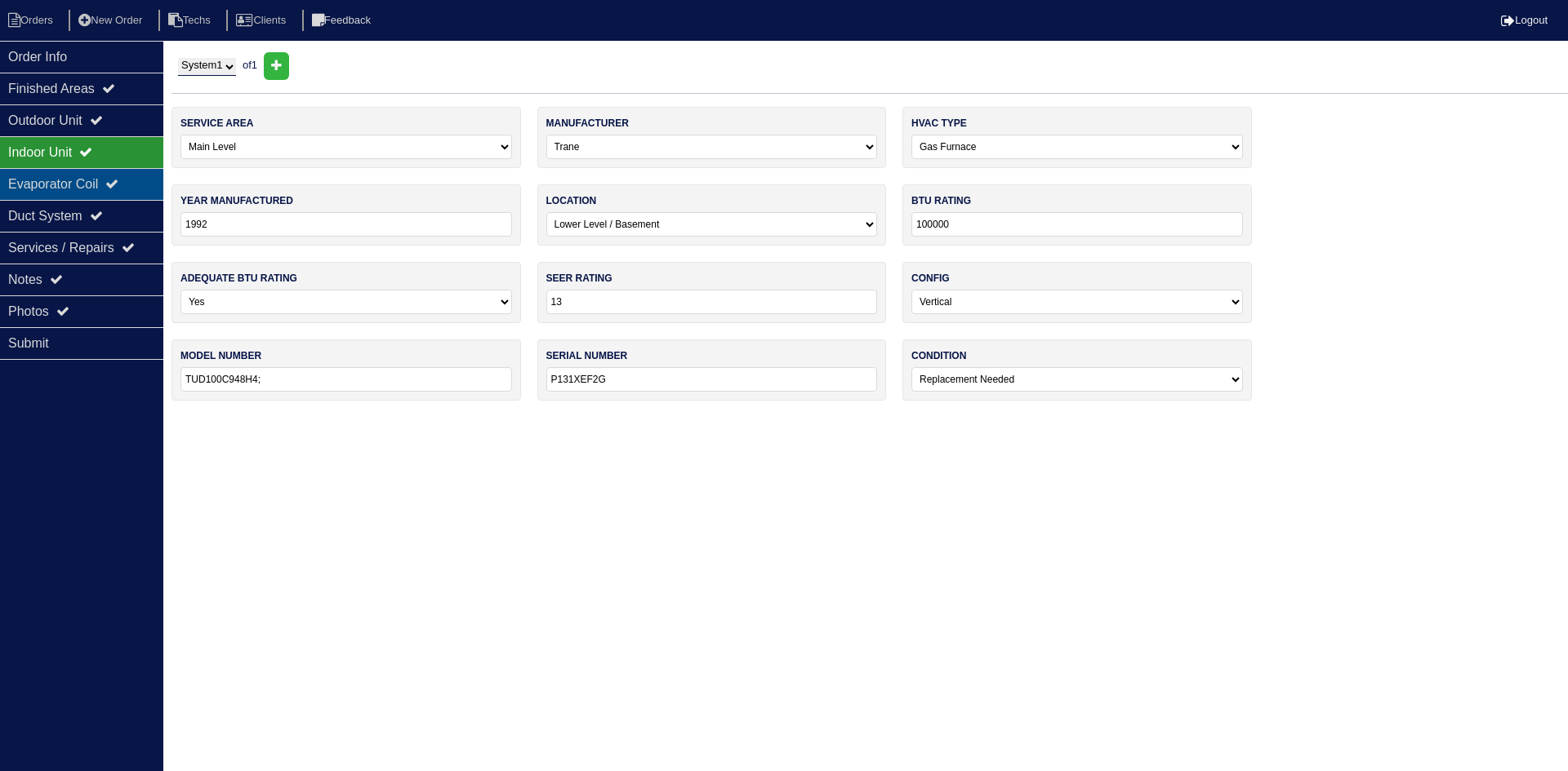
click at [101, 186] on div "Evaporator Coil" at bounding box center [82, 184] width 164 height 32
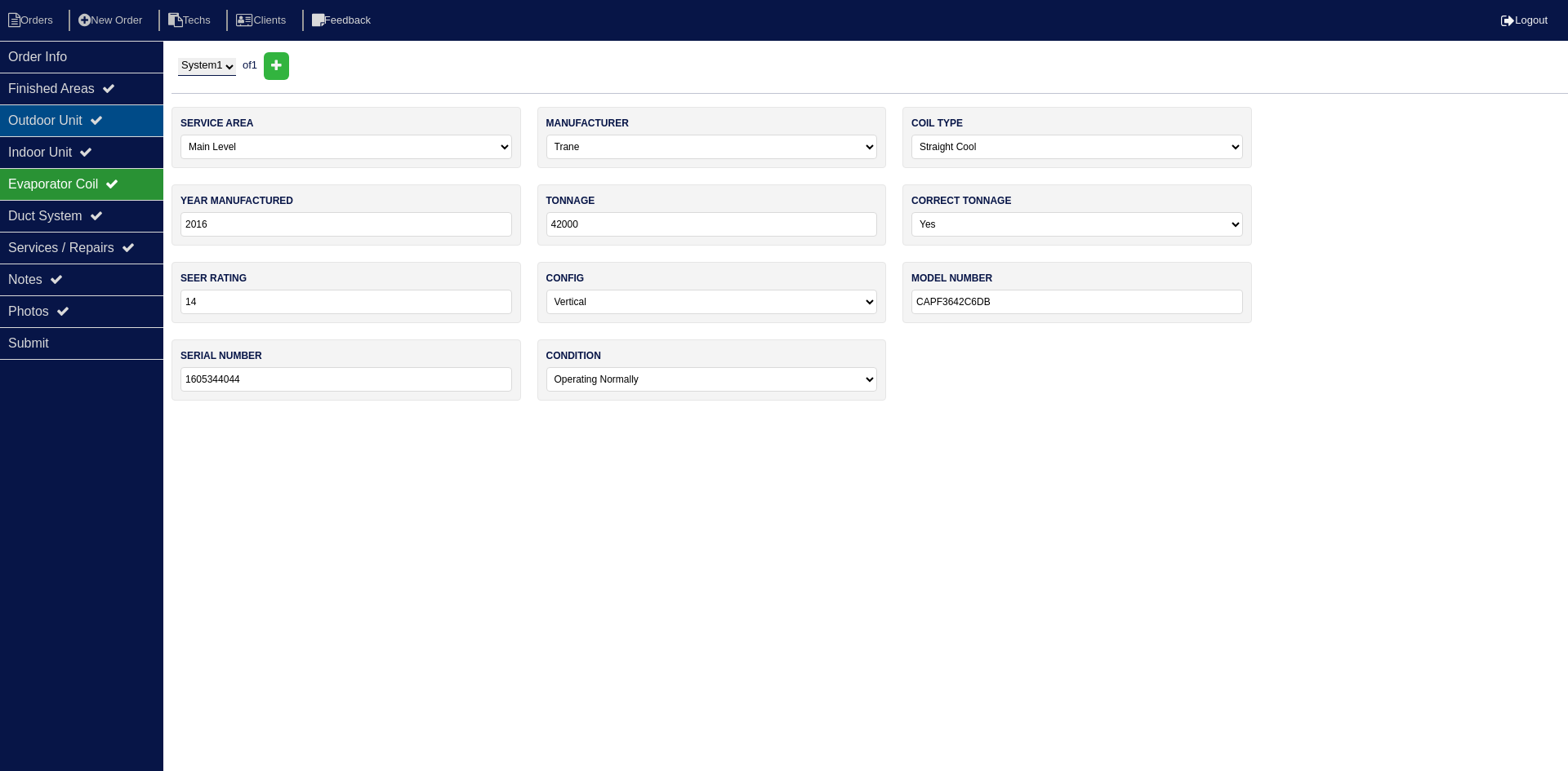
click at [111, 127] on div "Outdoor Unit" at bounding box center [82, 120] width 164 height 32
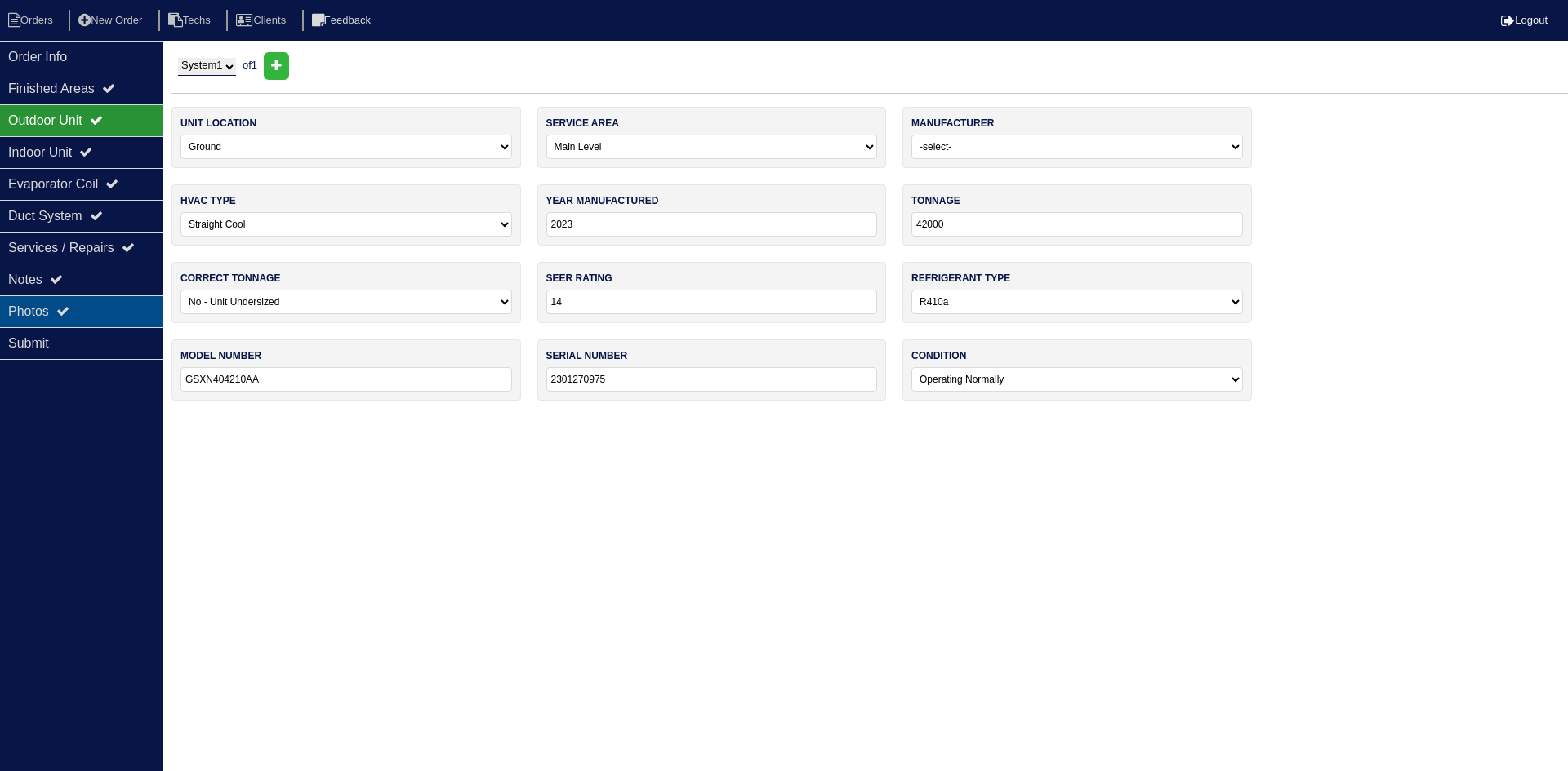
drag, startPoint x: 105, startPoint y: 307, endPoint x: 131, endPoint y: 318, distance: 28.2
click at [105, 306] on div "Photos" at bounding box center [82, 312] width 164 height 32
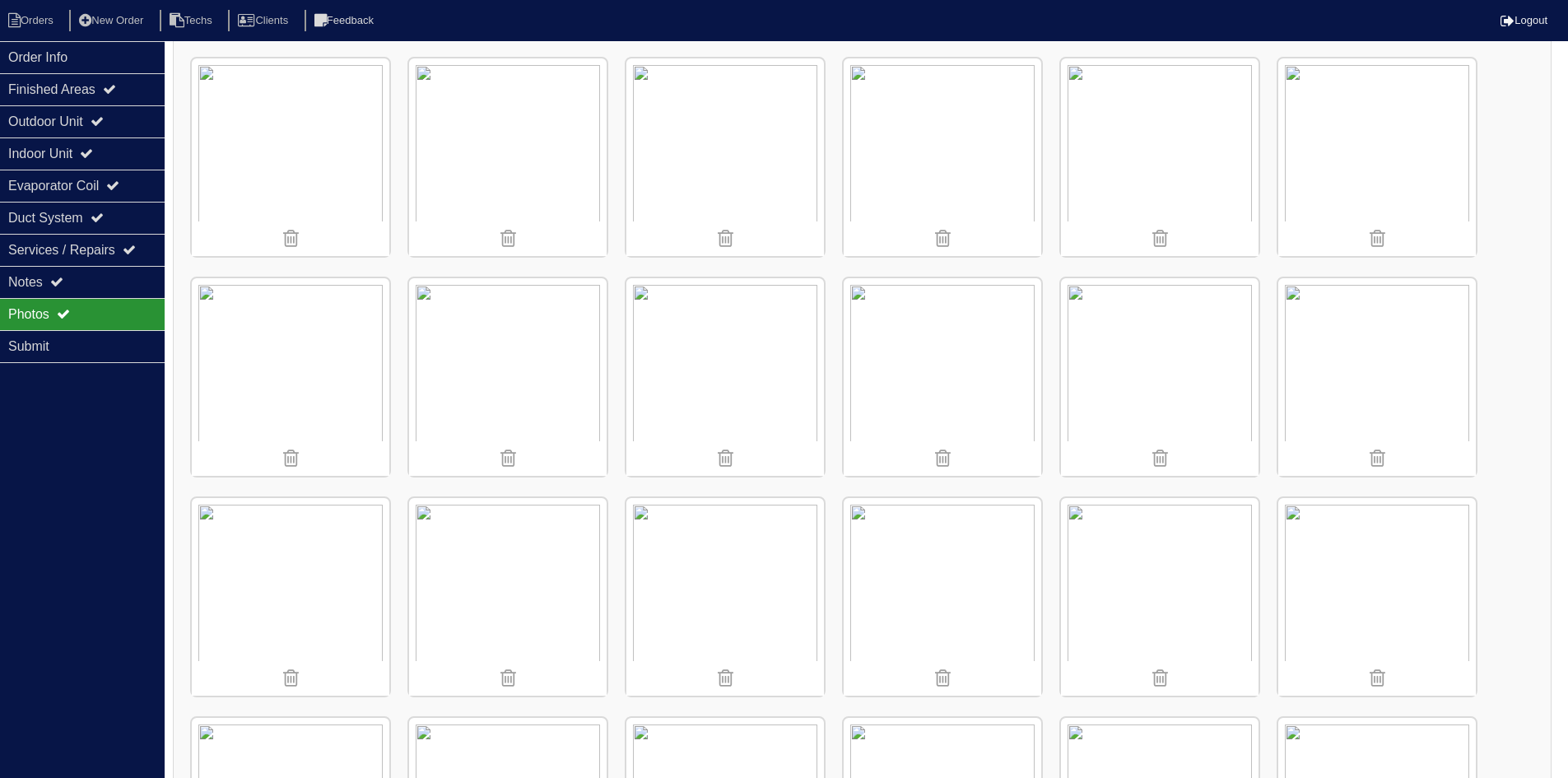
scroll to position [1976, 0]
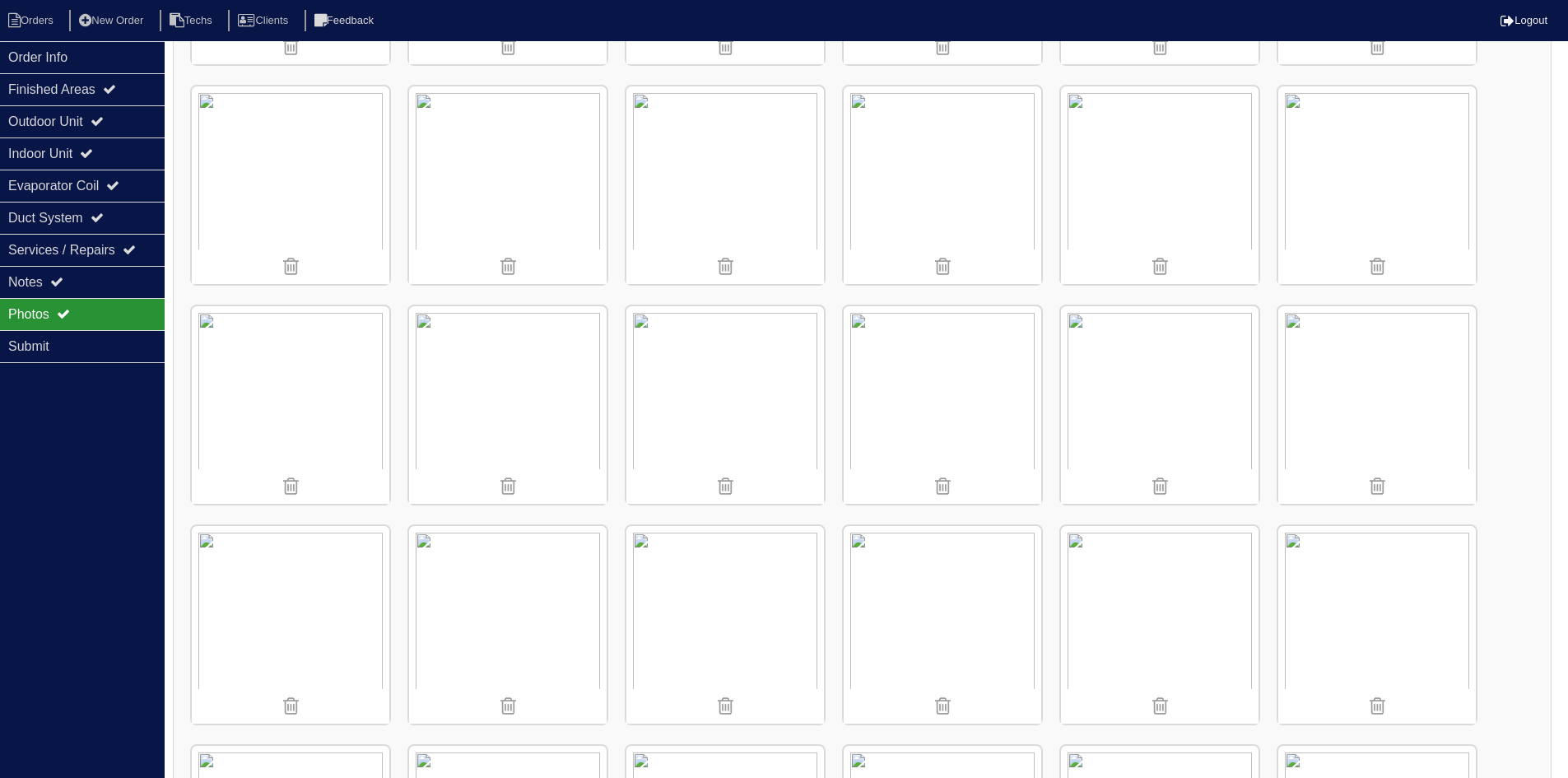
click at [1180, 409] on img at bounding box center [1160, 405] width 197 height 197
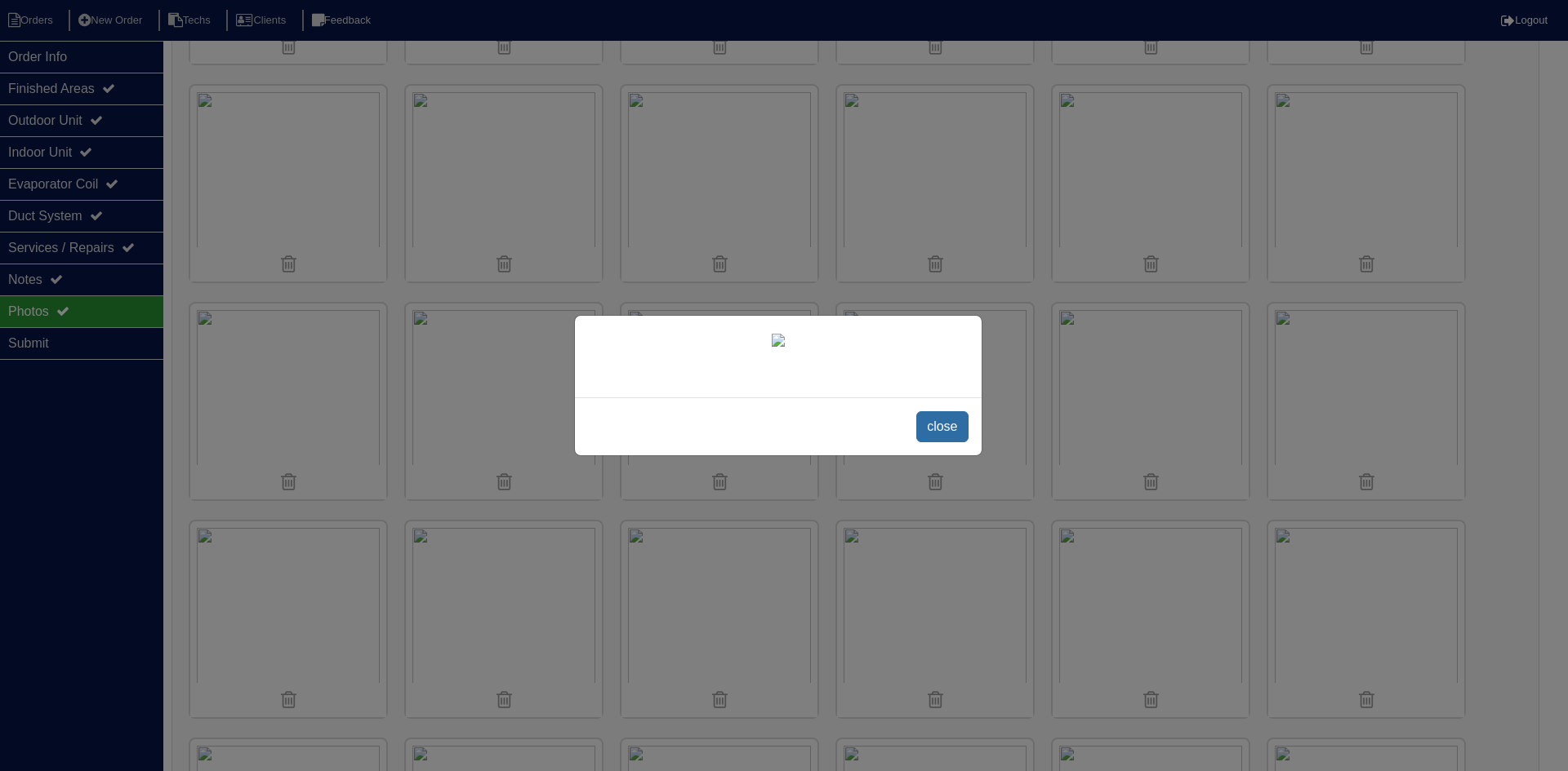
click at [945, 442] on span "close" at bounding box center [942, 427] width 52 height 31
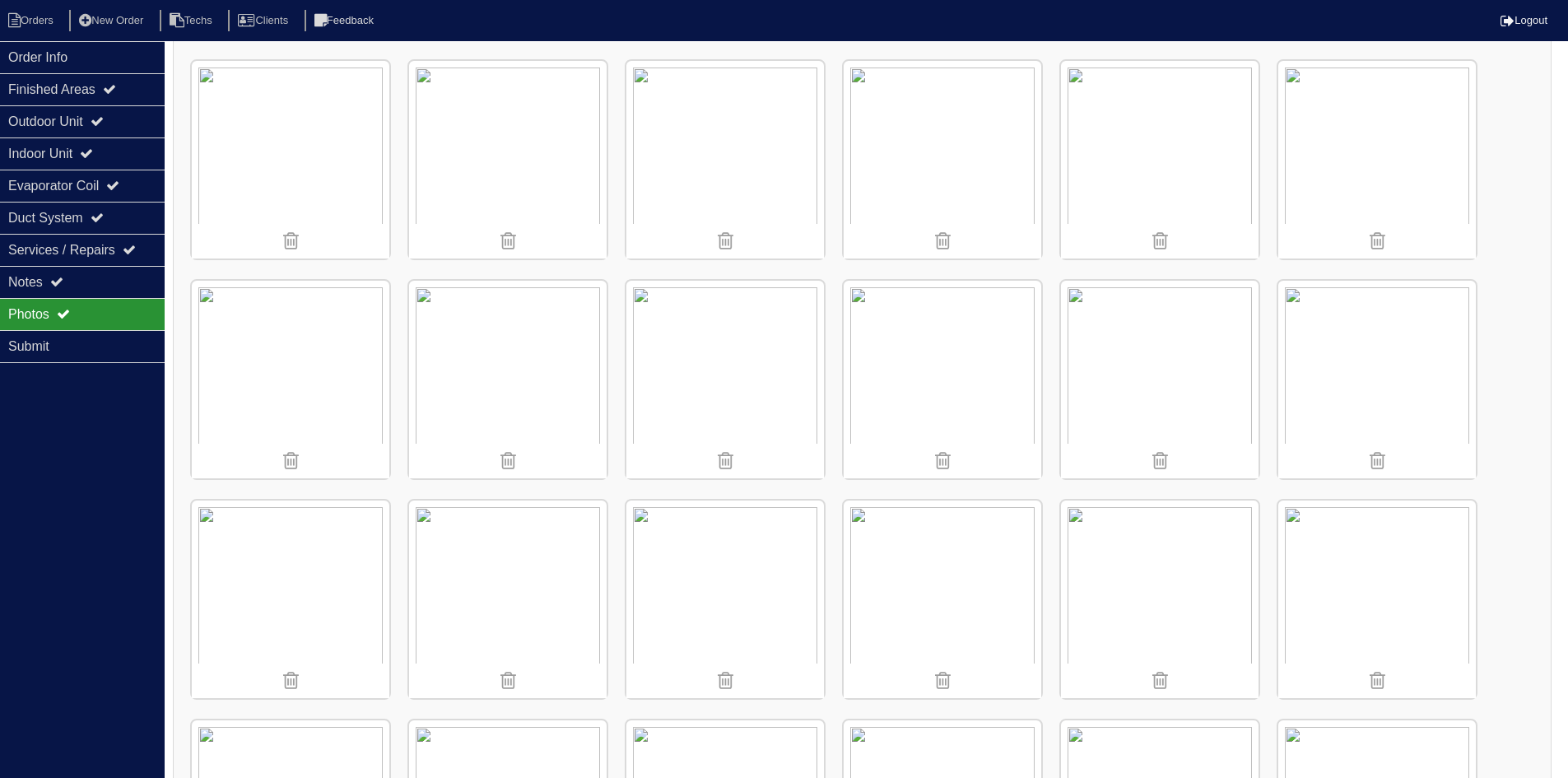
scroll to position [1317, 0]
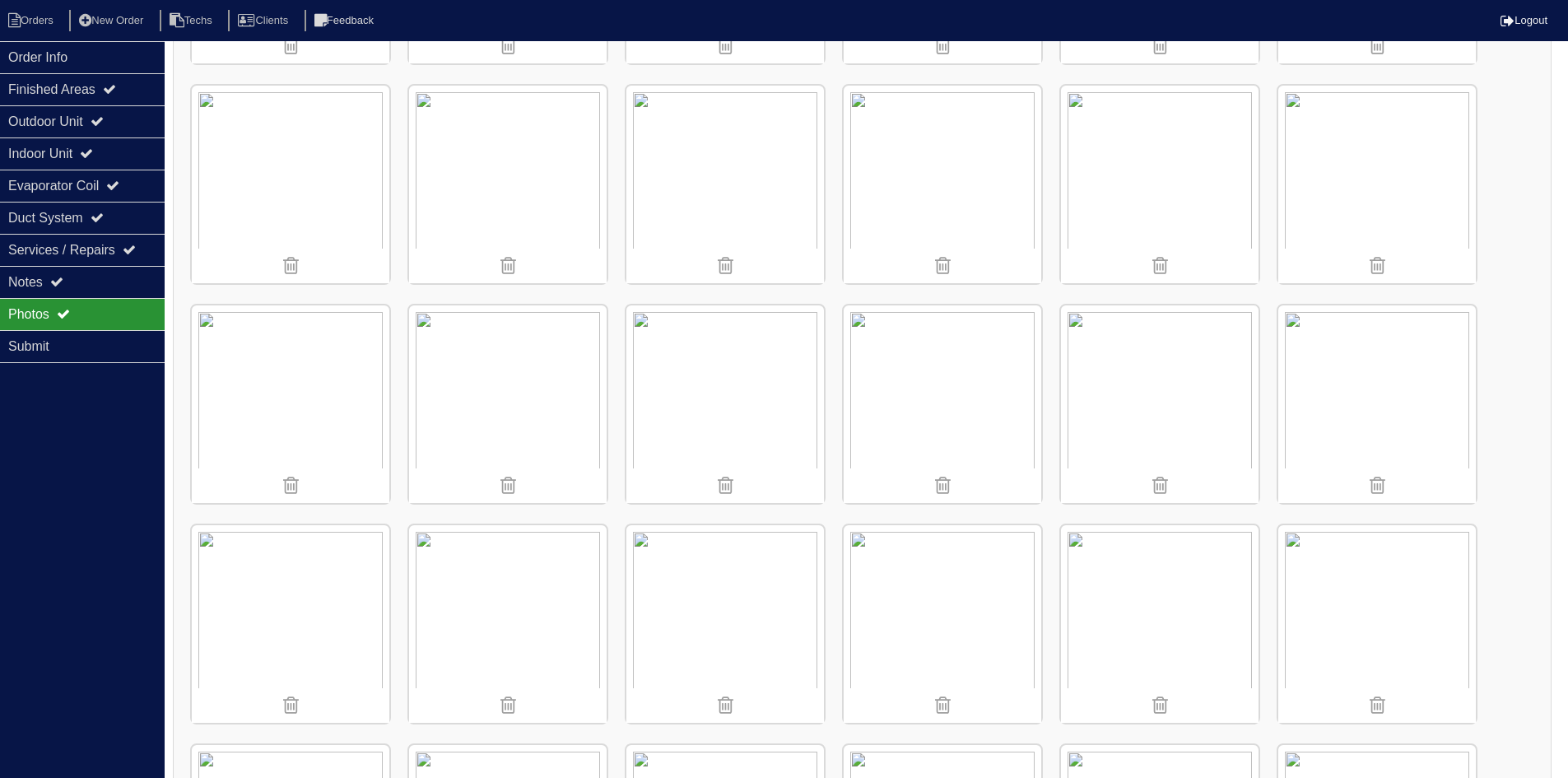
click at [520, 406] on img at bounding box center [508, 404] width 197 height 197
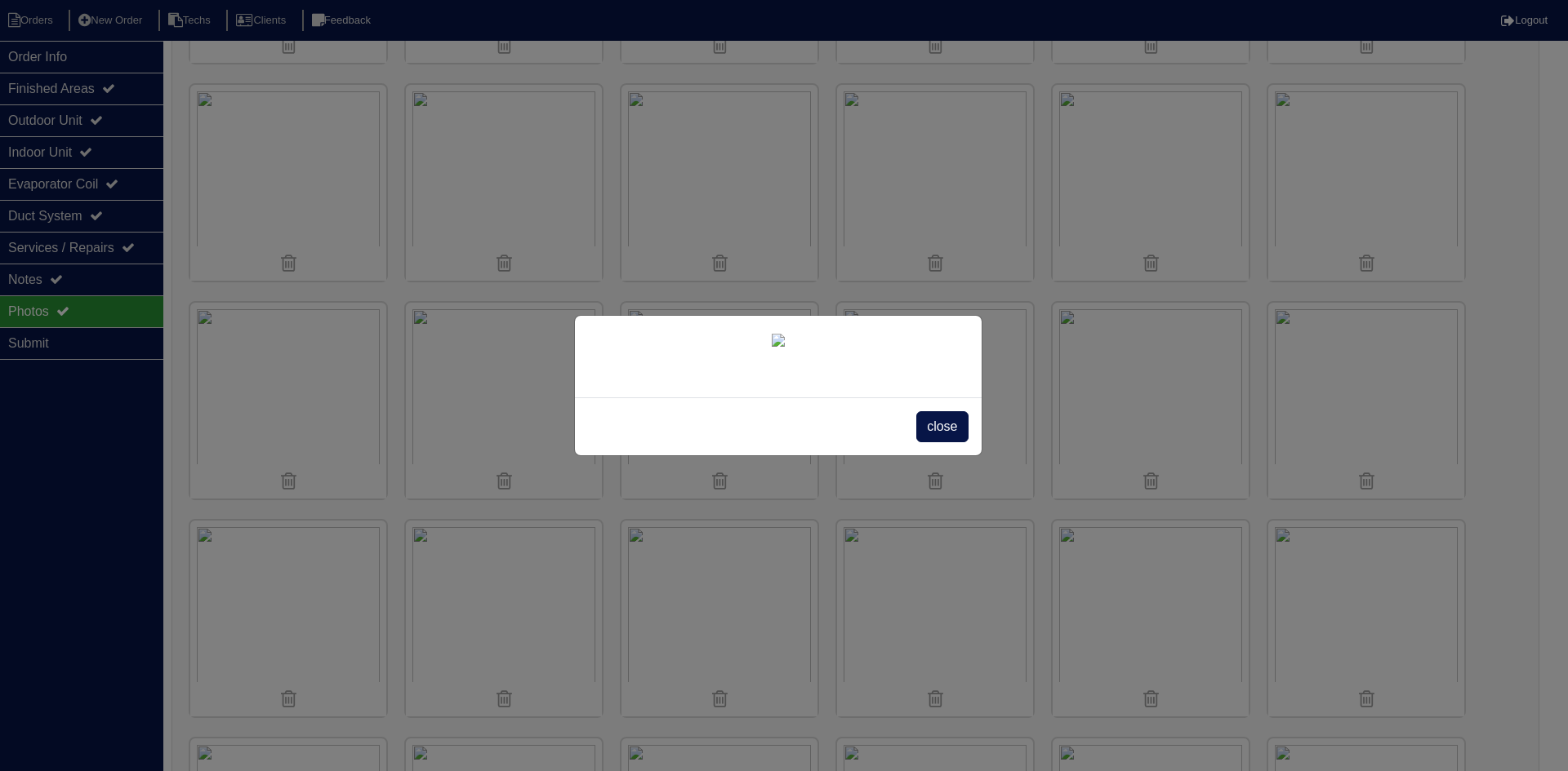
click at [935, 442] on span "close" at bounding box center [942, 427] width 52 height 31
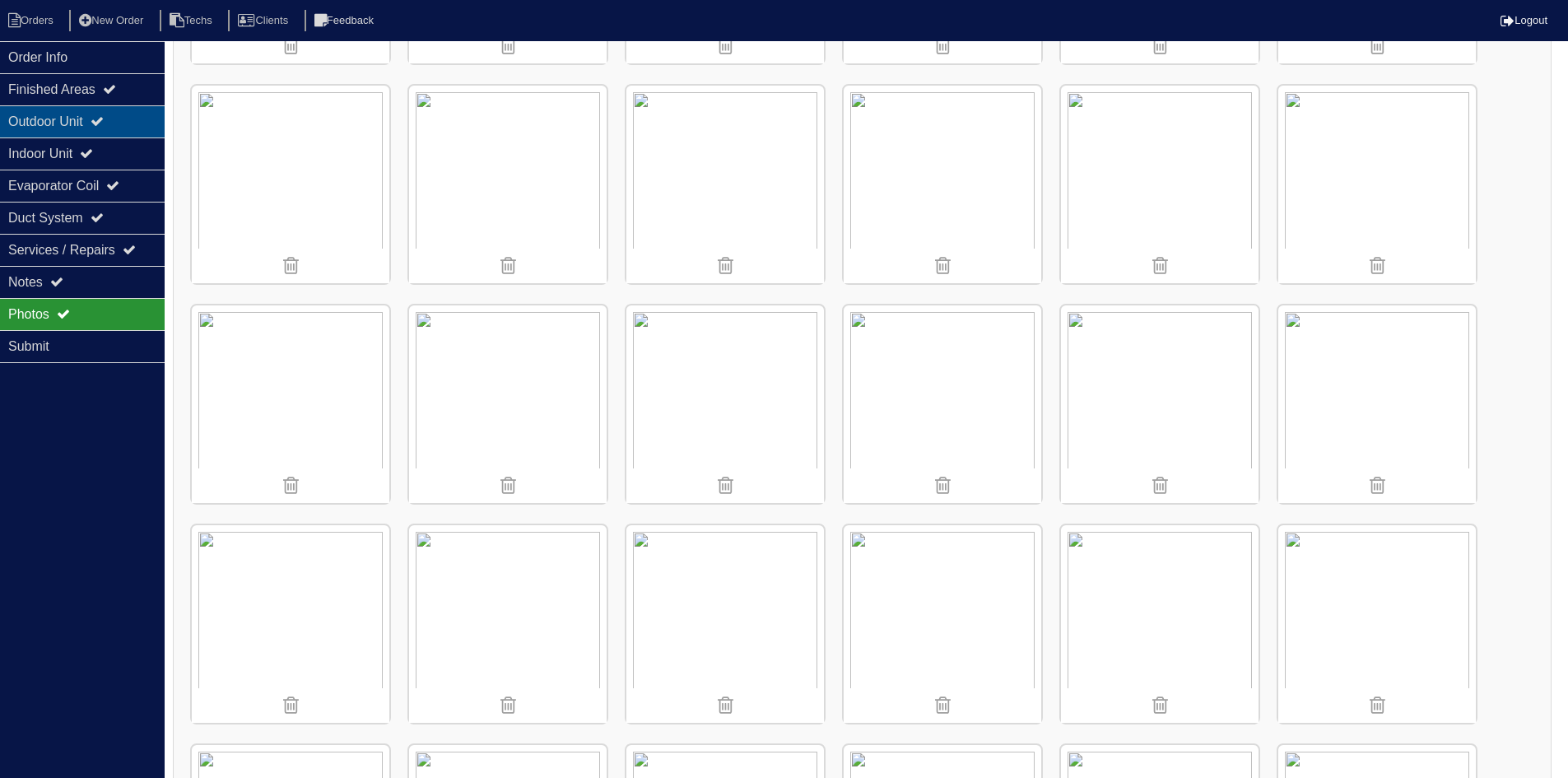
click at [125, 119] on div "Outdoor Unit" at bounding box center [82, 121] width 165 height 32
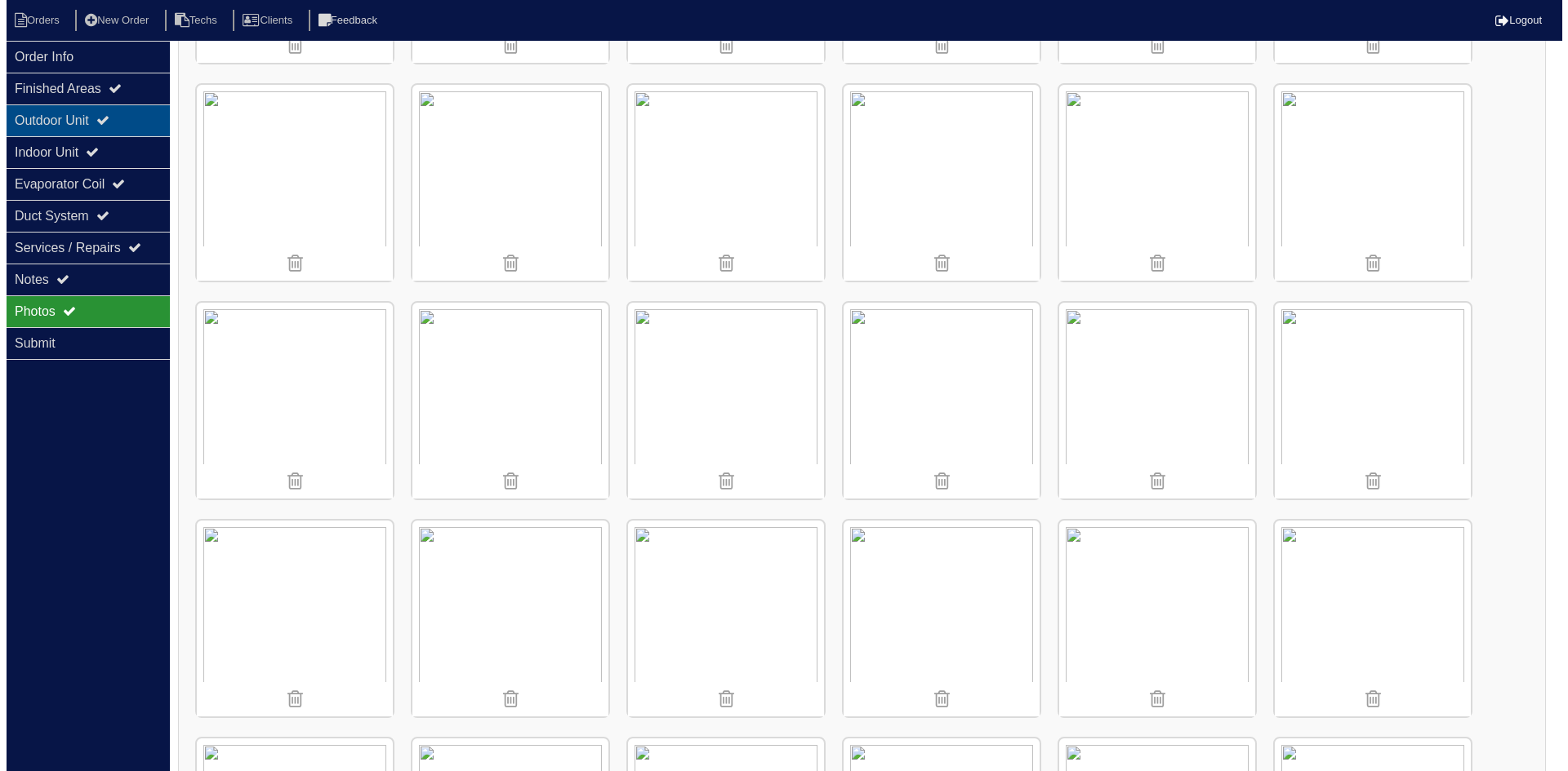
scroll to position [0, 0]
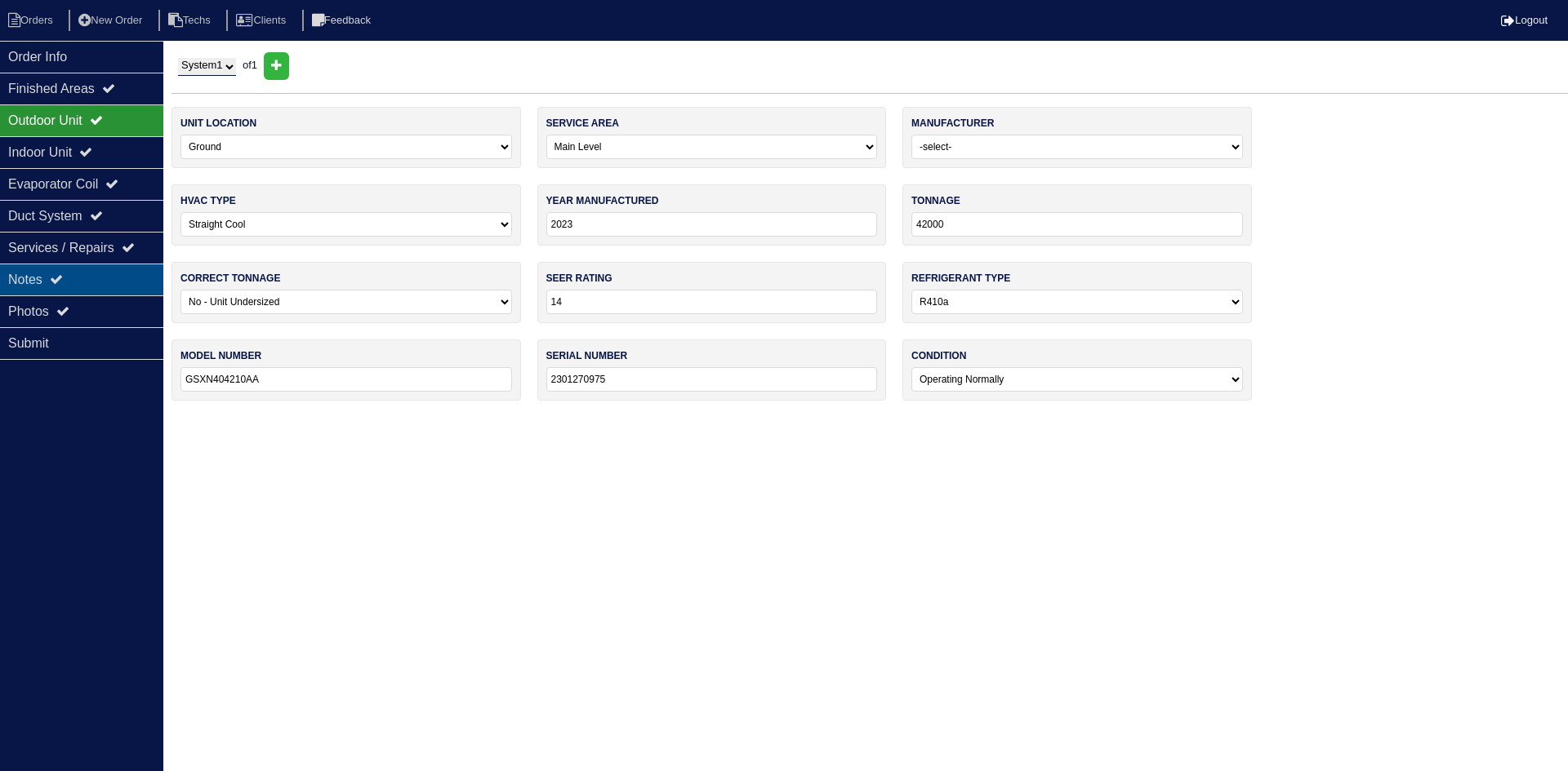
click at [85, 273] on div "Notes" at bounding box center [82, 279] width 164 height 32
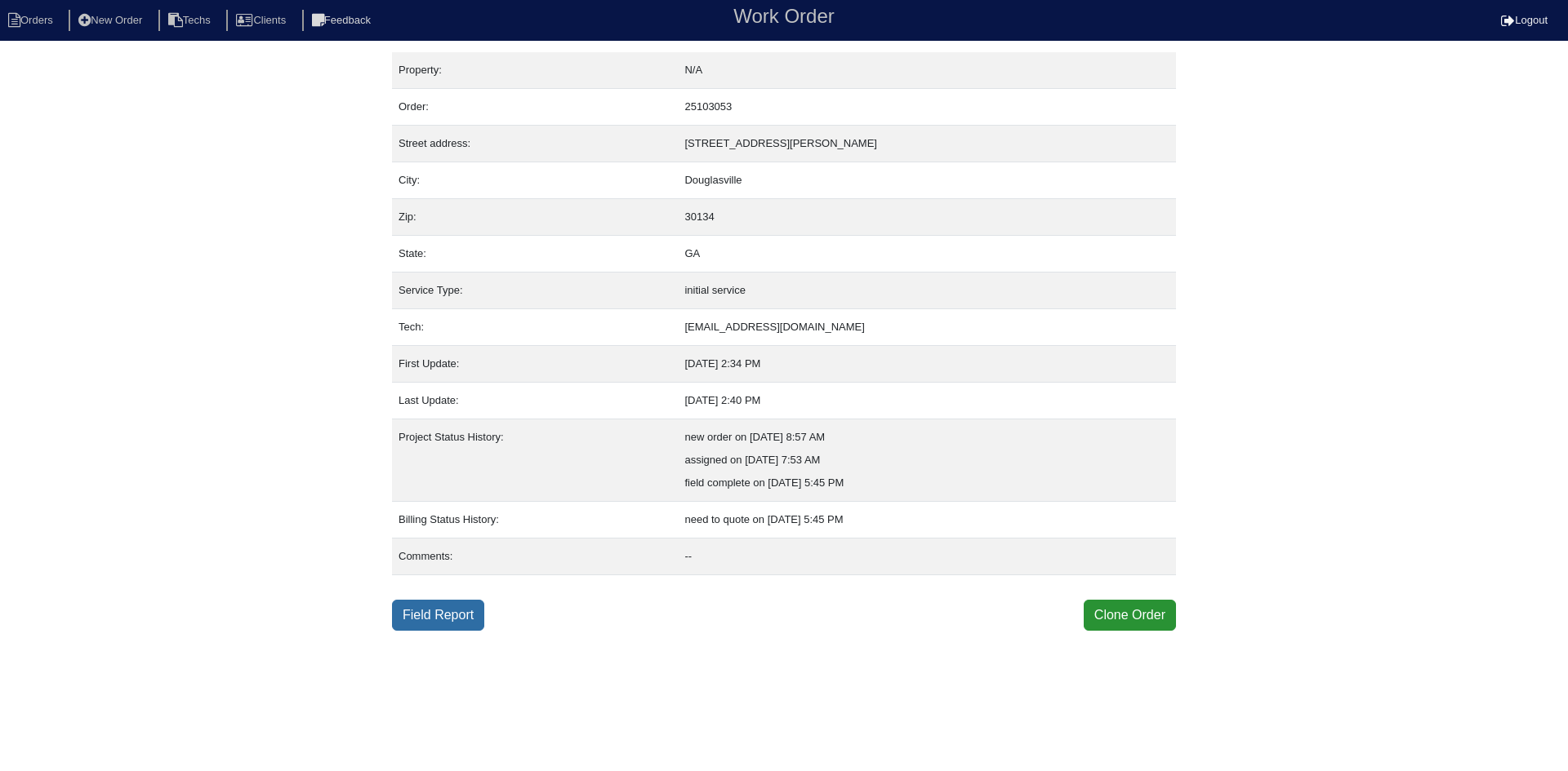
drag, startPoint x: 422, startPoint y: 610, endPoint x: 394, endPoint y: 626, distance: 32.2
click at [422, 610] on link "Field Report" at bounding box center [437, 615] width 93 height 31
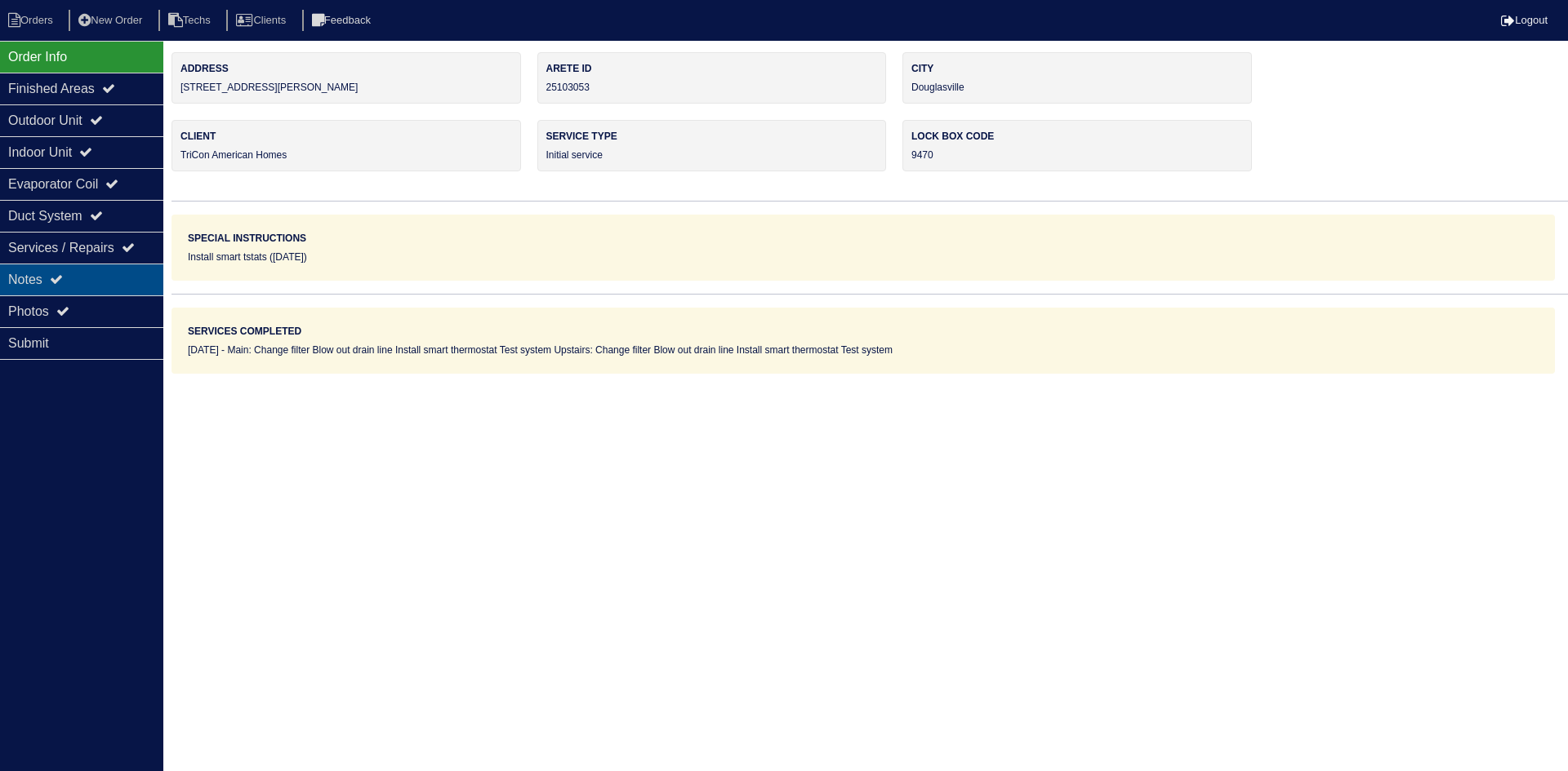
click at [76, 279] on div "Notes" at bounding box center [82, 279] width 164 height 32
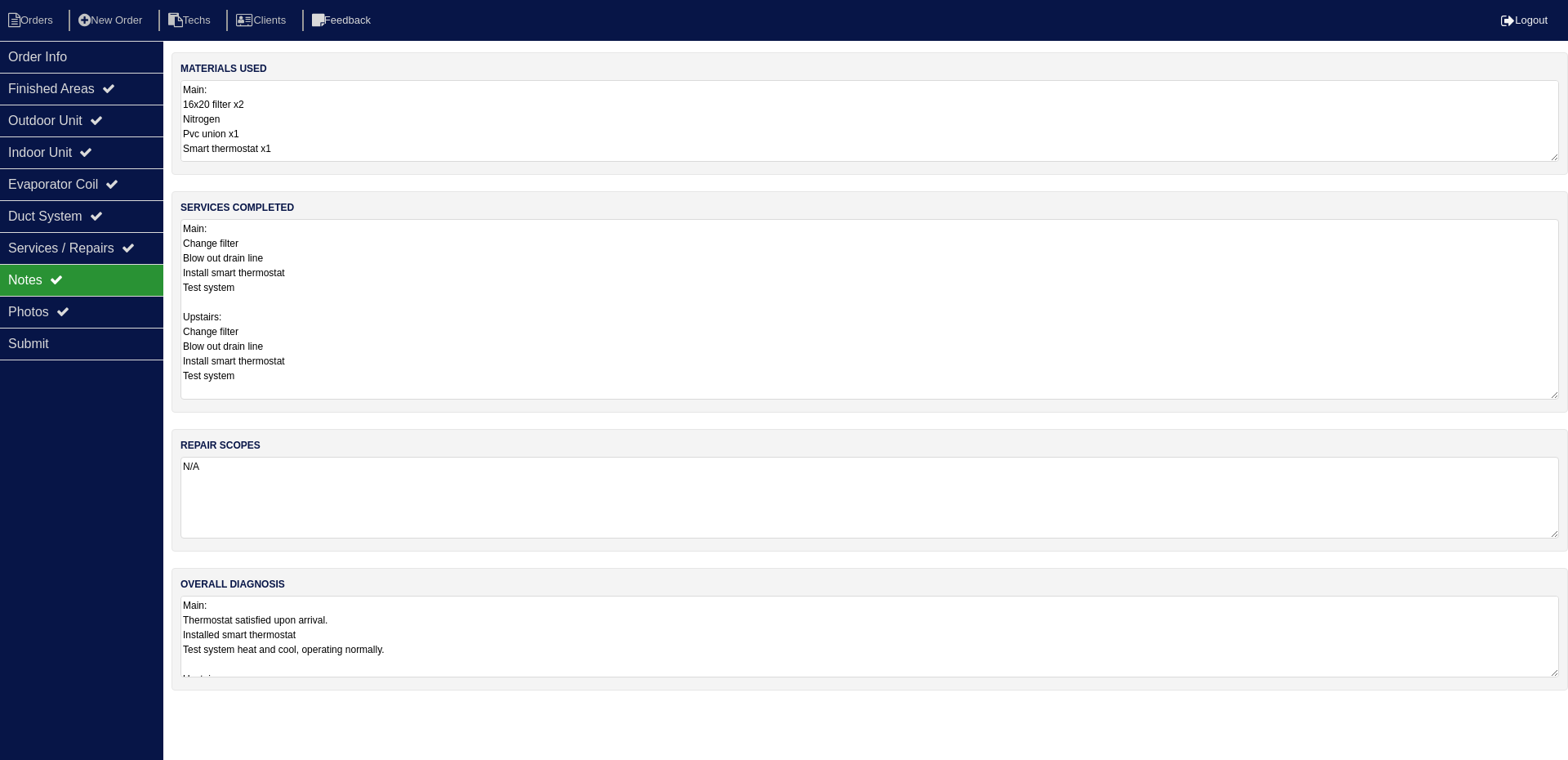
drag, startPoint x: 1553, startPoint y: 296, endPoint x: 1566, endPoint y: 396, distance: 100.8
click at [1566, 396] on div "services completed Main: Change filter Blow out drain line Install smart thermo…" at bounding box center [870, 301] width 1397 height 221
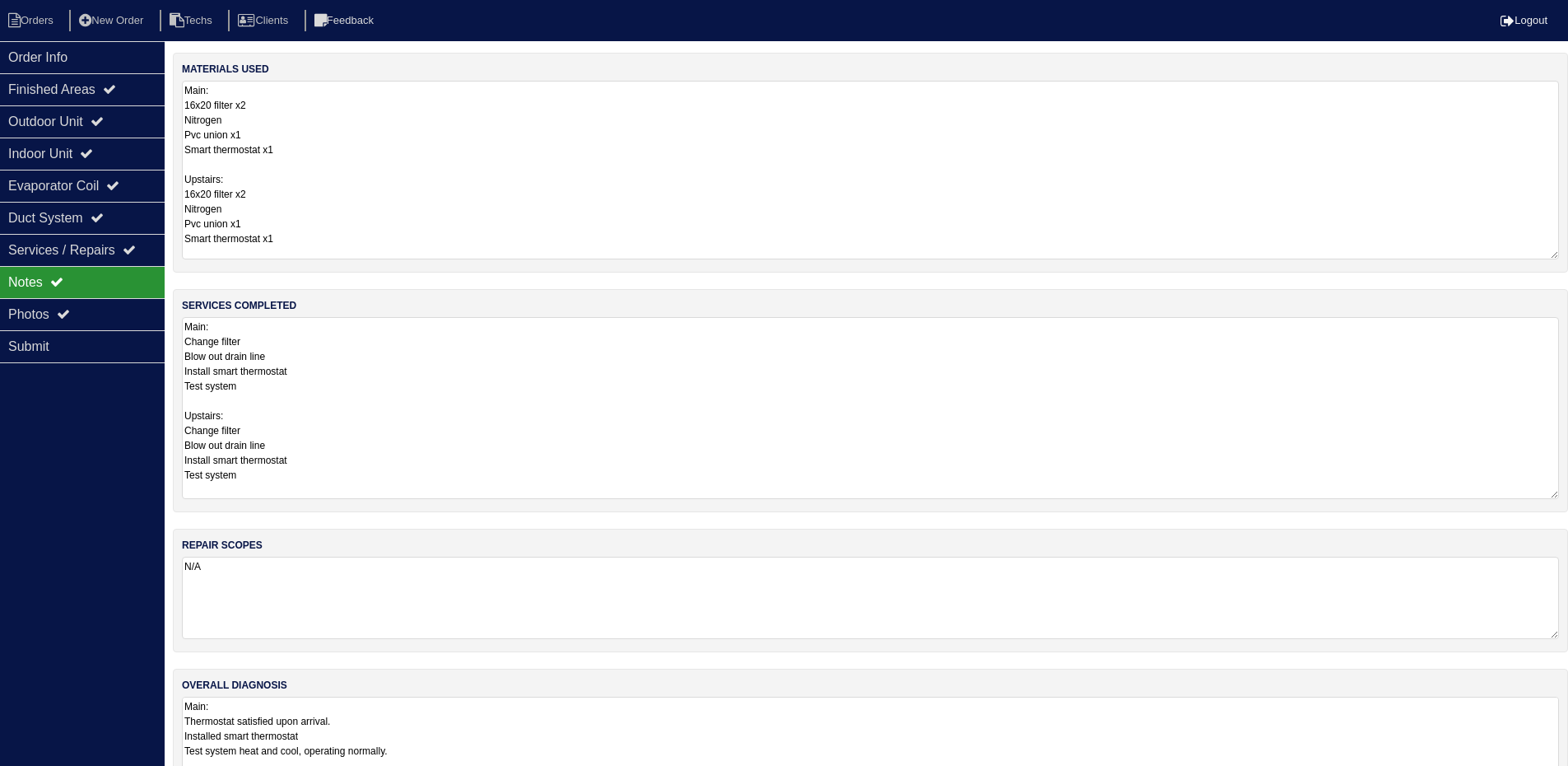
drag, startPoint x: 1566, startPoint y: 159, endPoint x: 1577, endPoint y: 255, distance: 96.6
click at [1568, 255] on html "Orders New Order Techs Clients Feedback Logout Orders New Order Users Clients M…" at bounding box center [784, 404] width 1568 height 808
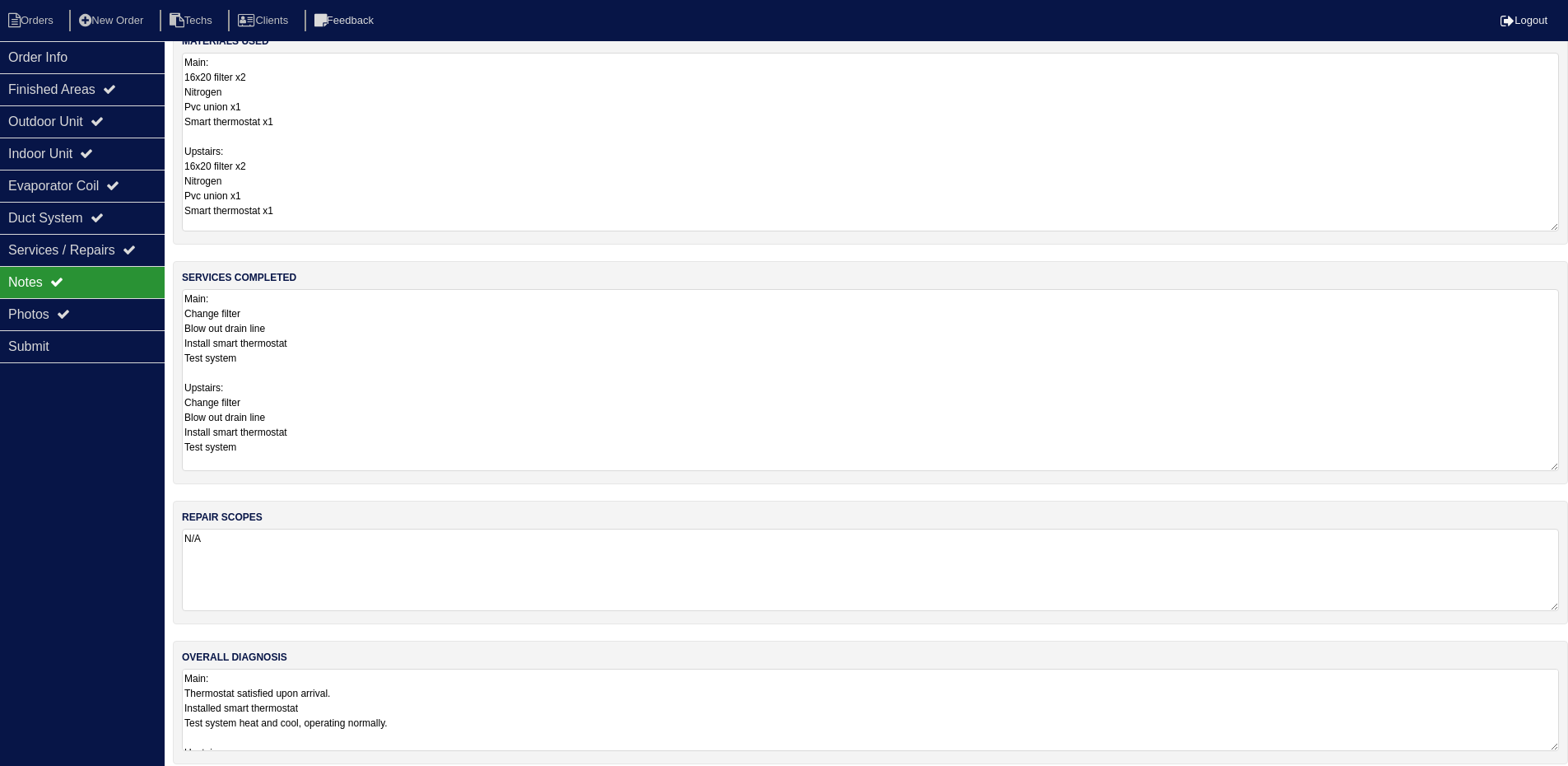
scroll to position [43, 0]
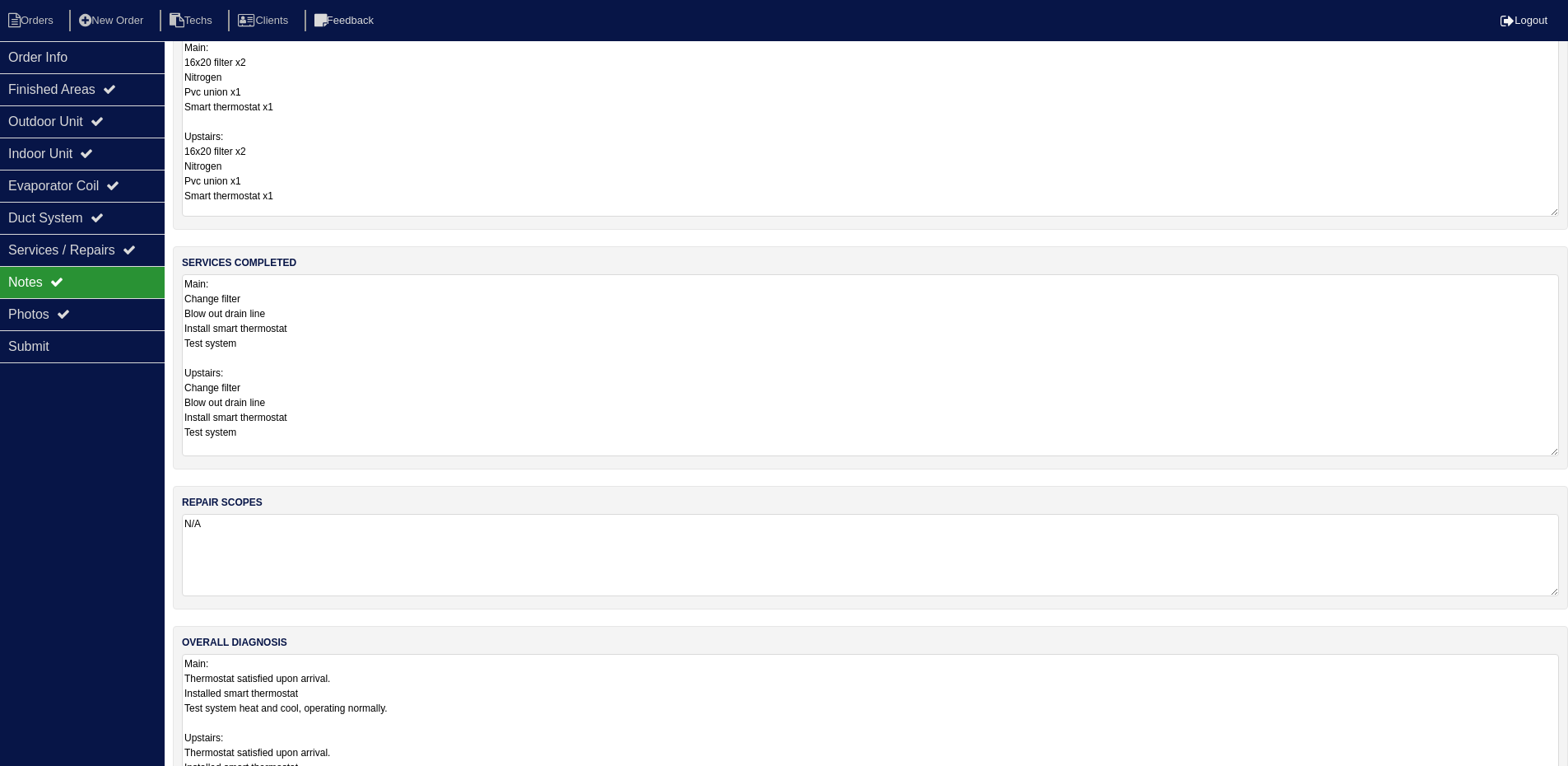
drag, startPoint x: 1551, startPoint y: 732, endPoint x: 1555, endPoint y: 817, distance: 85.1
click at [1555, 777] on html "Orders New Order Techs Clients Feedback Logout Orders New Order Users Clients M…" at bounding box center [784, 397] width 1568 height 881
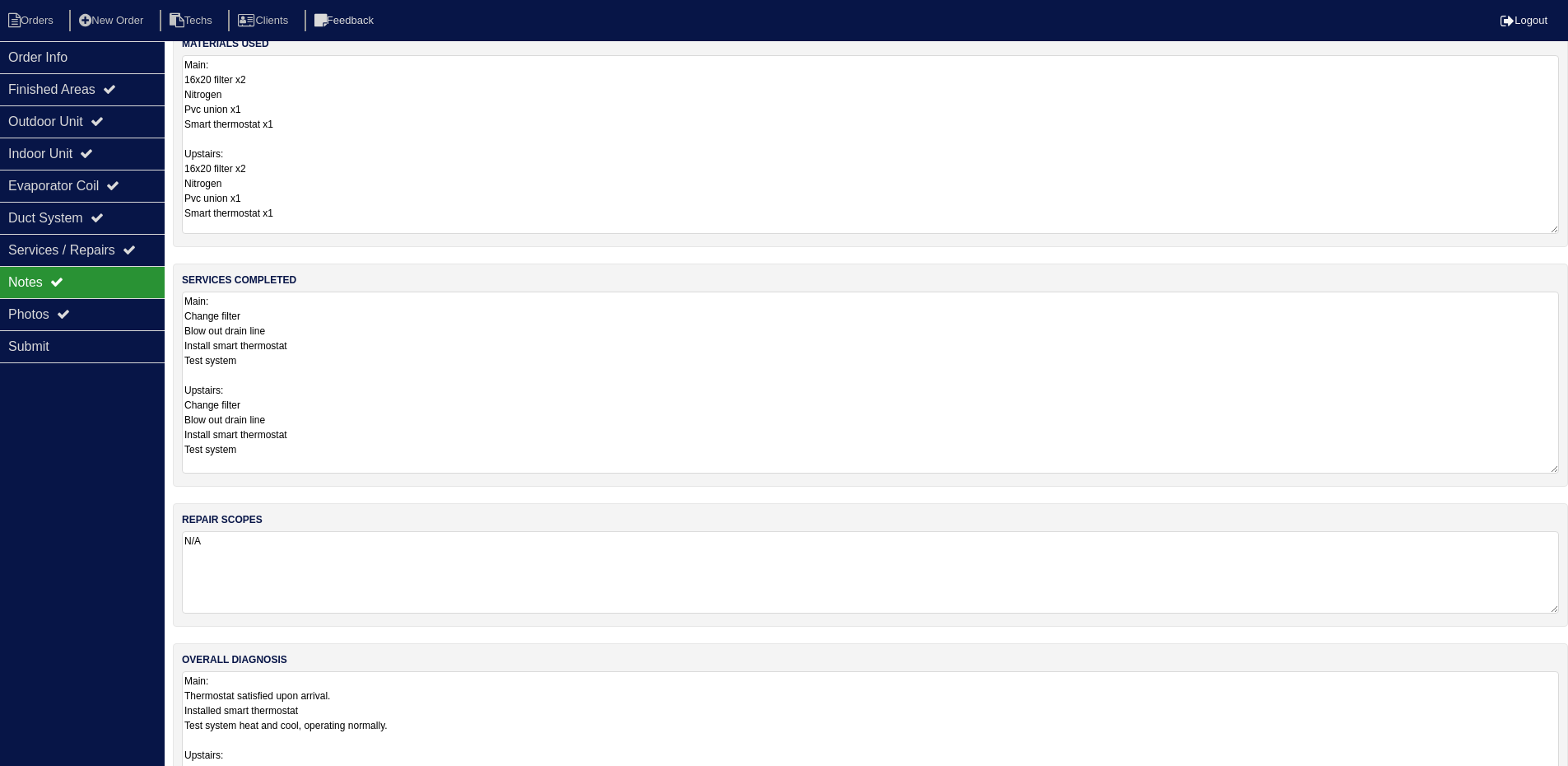
scroll to position [0, 0]
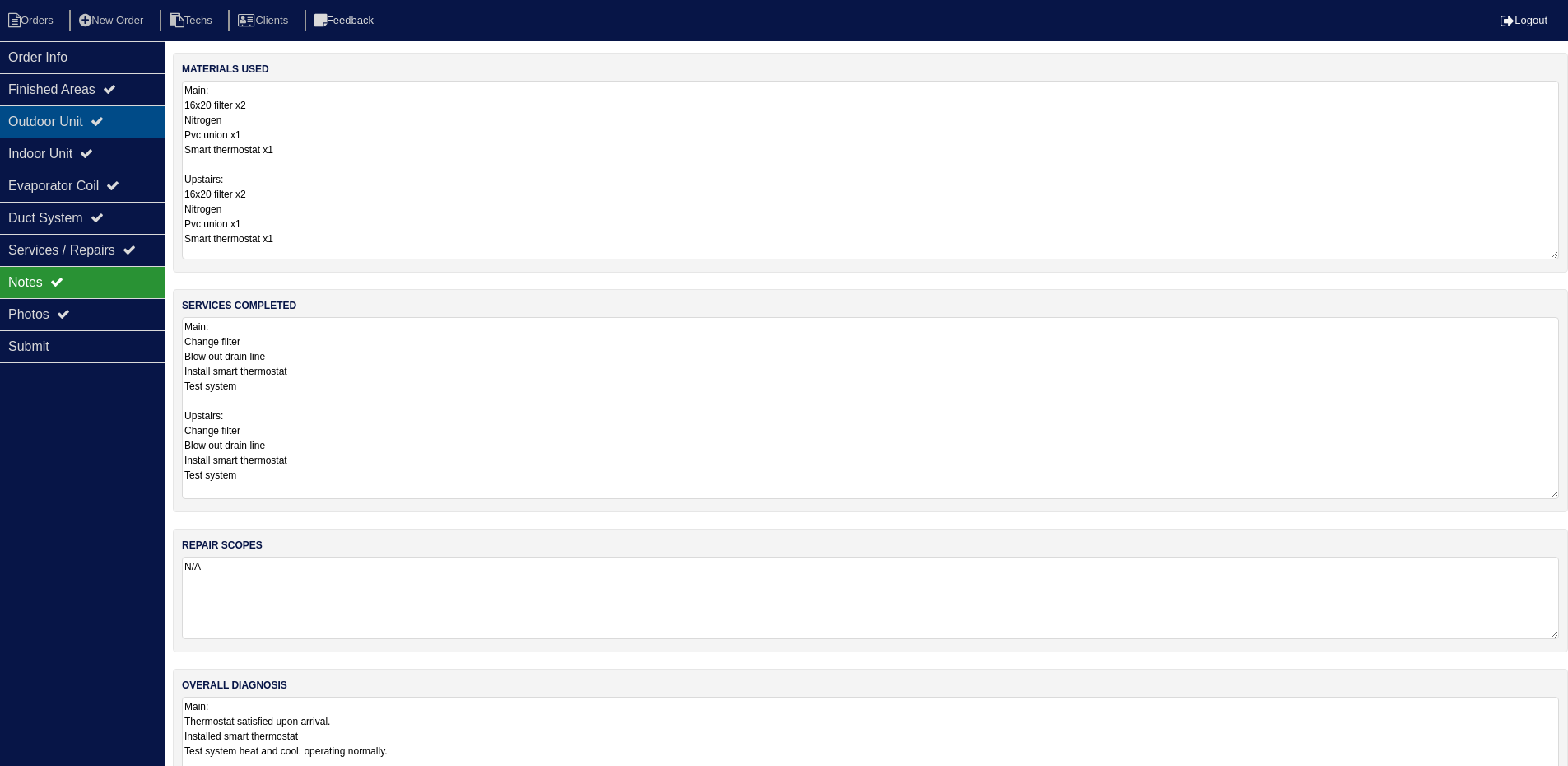
click at [87, 115] on div "Outdoor Unit" at bounding box center [82, 121] width 165 height 32
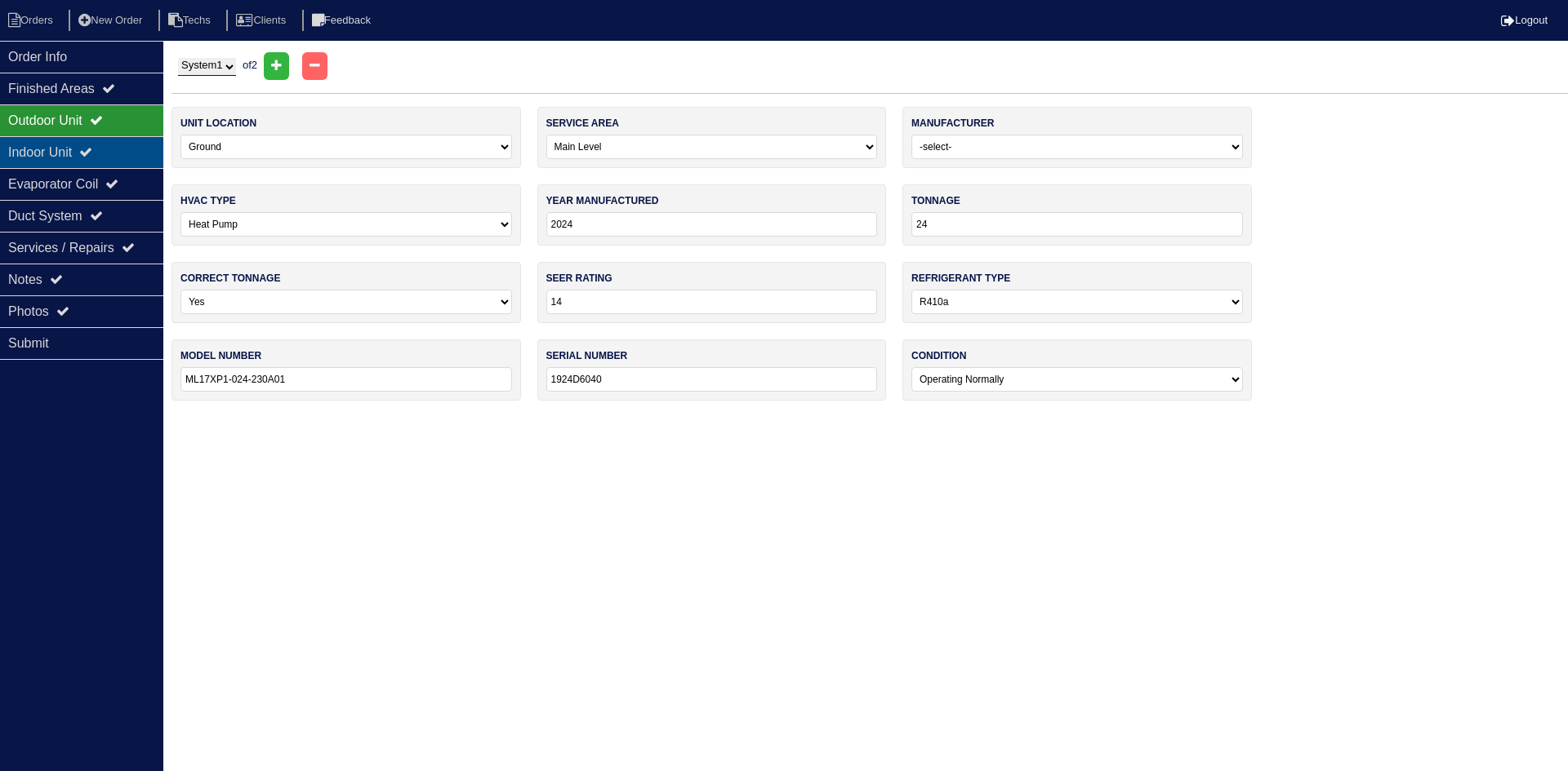
click at [118, 151] on div "Indoor Unit" at bounding box center [82, 152] width 164 height 32
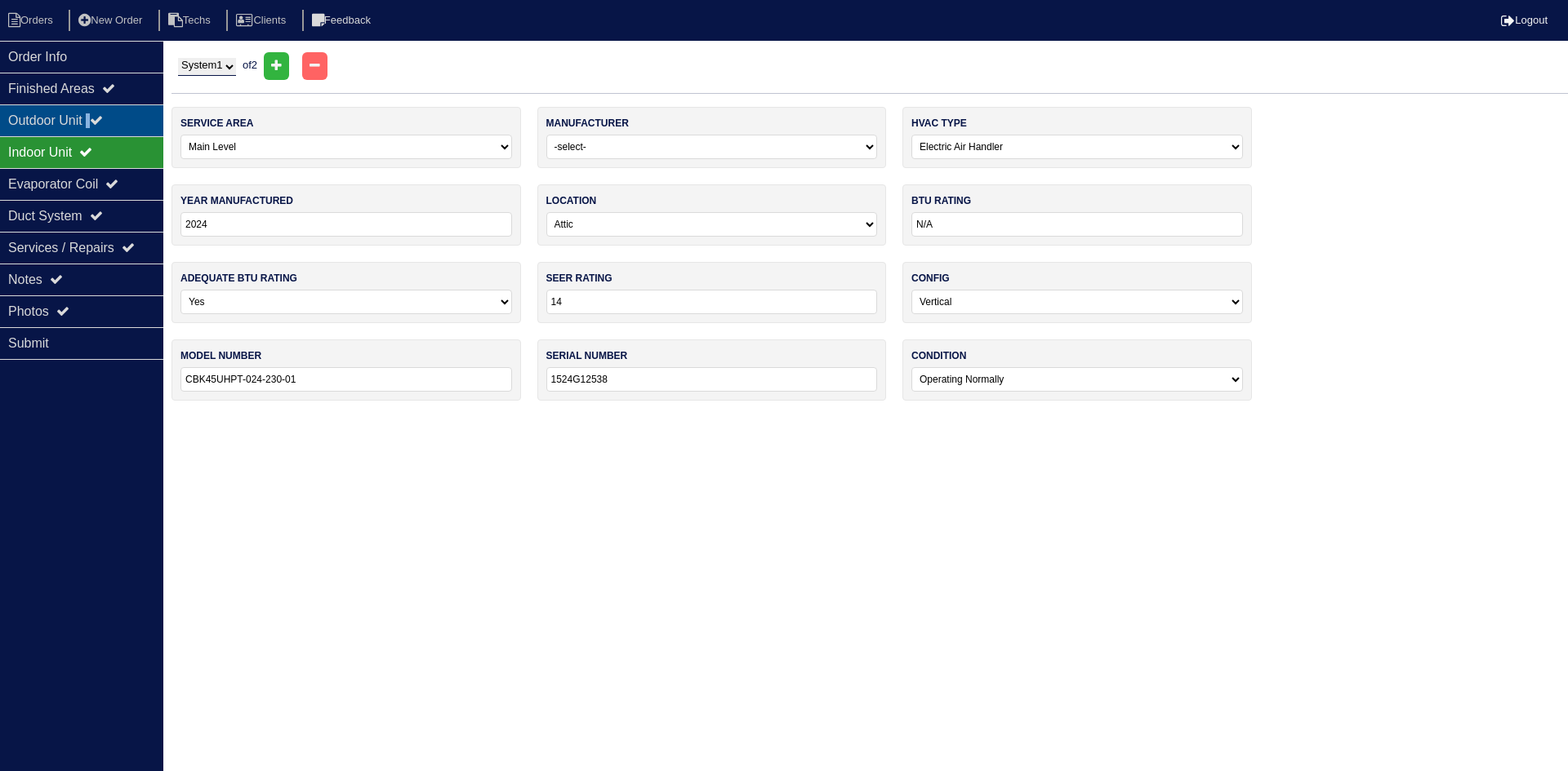
click at [96, 119] on div "Outdoor Unit" at bounding box center [82, 120] width 164 height 32
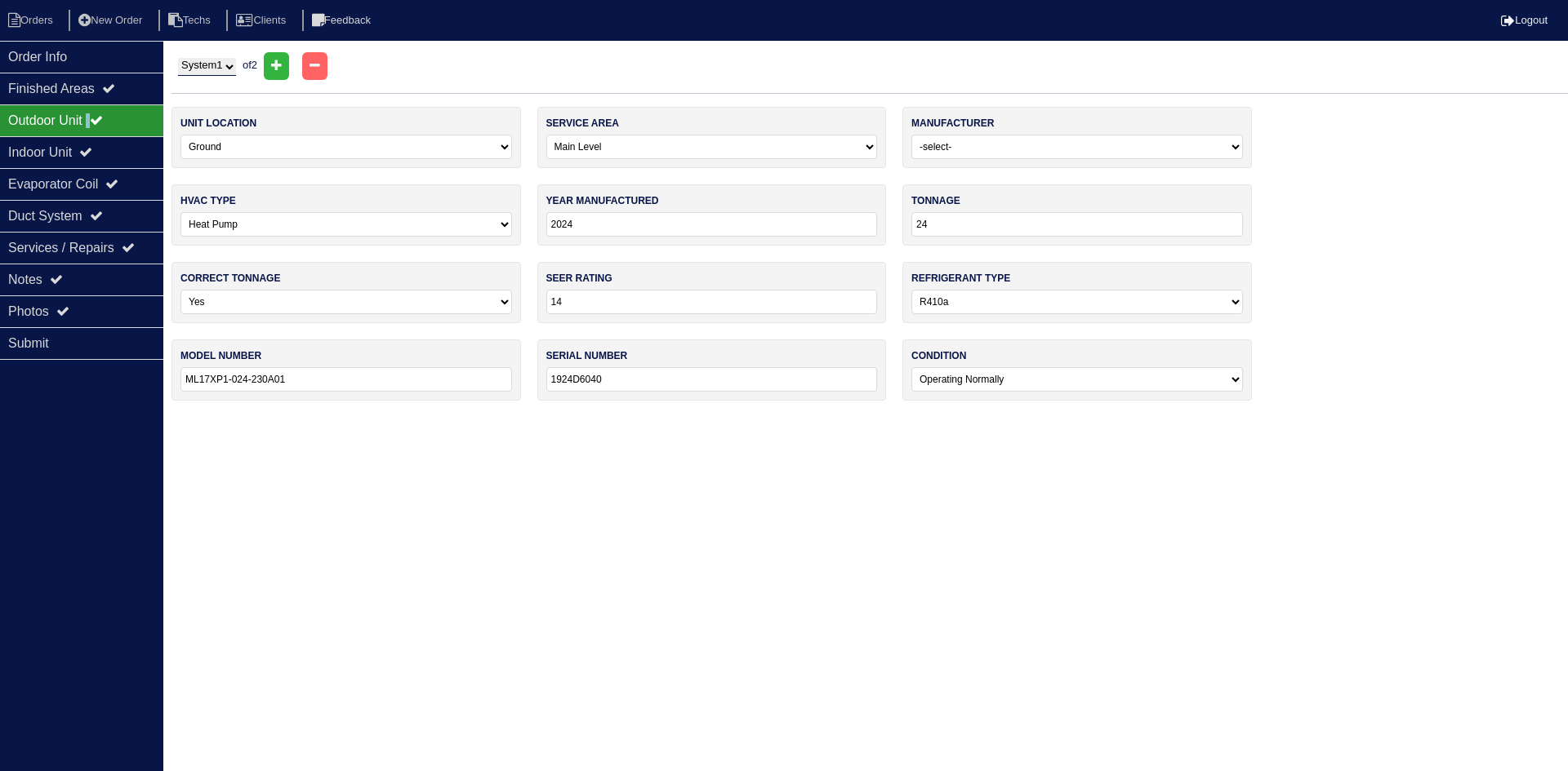
click at [202, 64] on select "System 1 System 2" at bounding box center [207, 67] width 58 height 18
select select "2"
click at [178, 58] on select "System 1 System 2" at bounding box center [207, 67] width 58 height 18
select select "1"
type input "30"
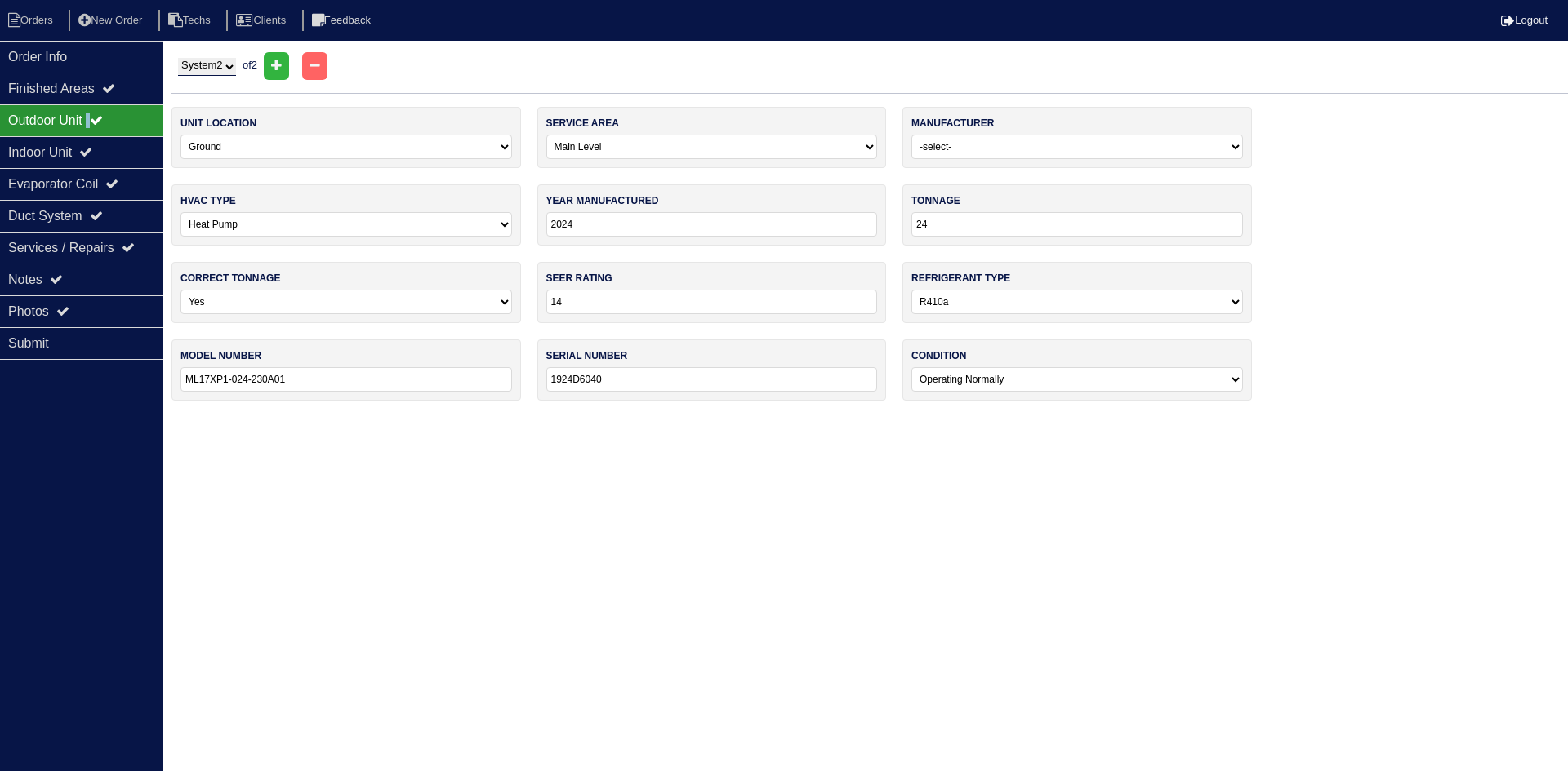
type input "ML17XP1-030-230A01"
type input "1924H16755"
click at [98, 145] on div "Indoor Unit" at bounding box center [82, 152] width 164 height 32
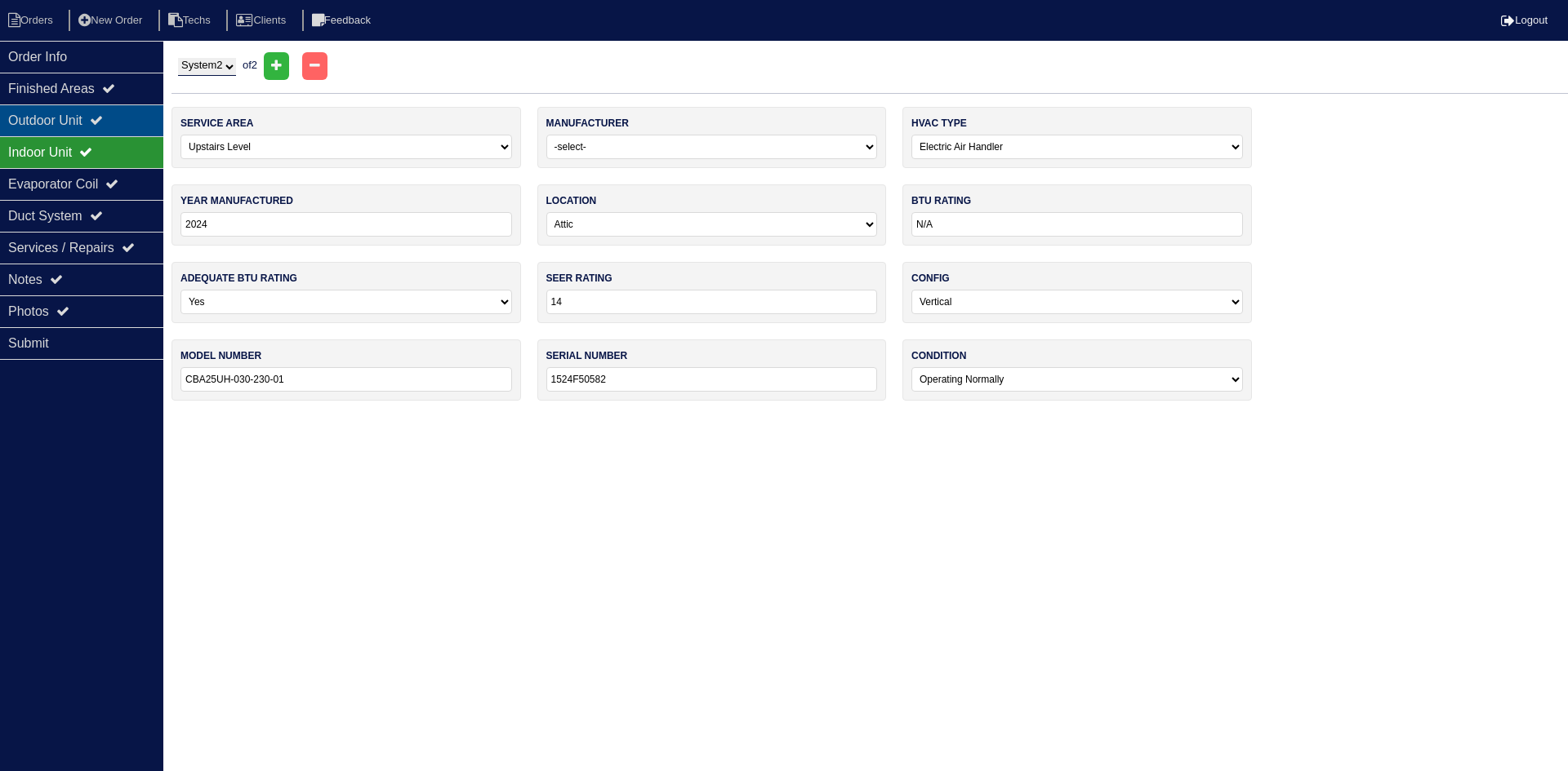
click at [93, 114] on div "Outdoor Unit" at bounding box center [82, 120] width 164 height 32
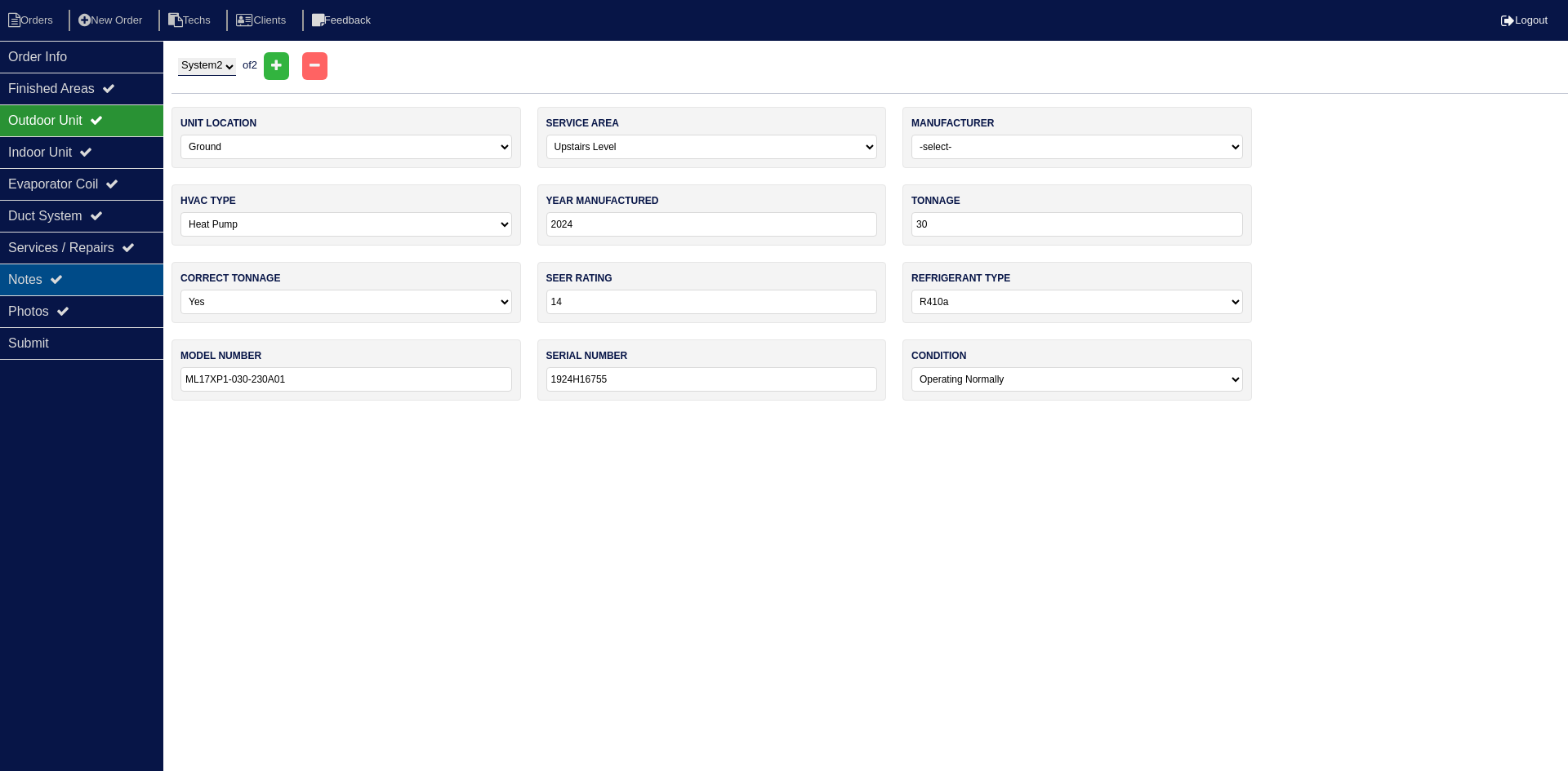
click at [99, 276] on div "Notes" at bounding box center [82, 279] width 164 height 32
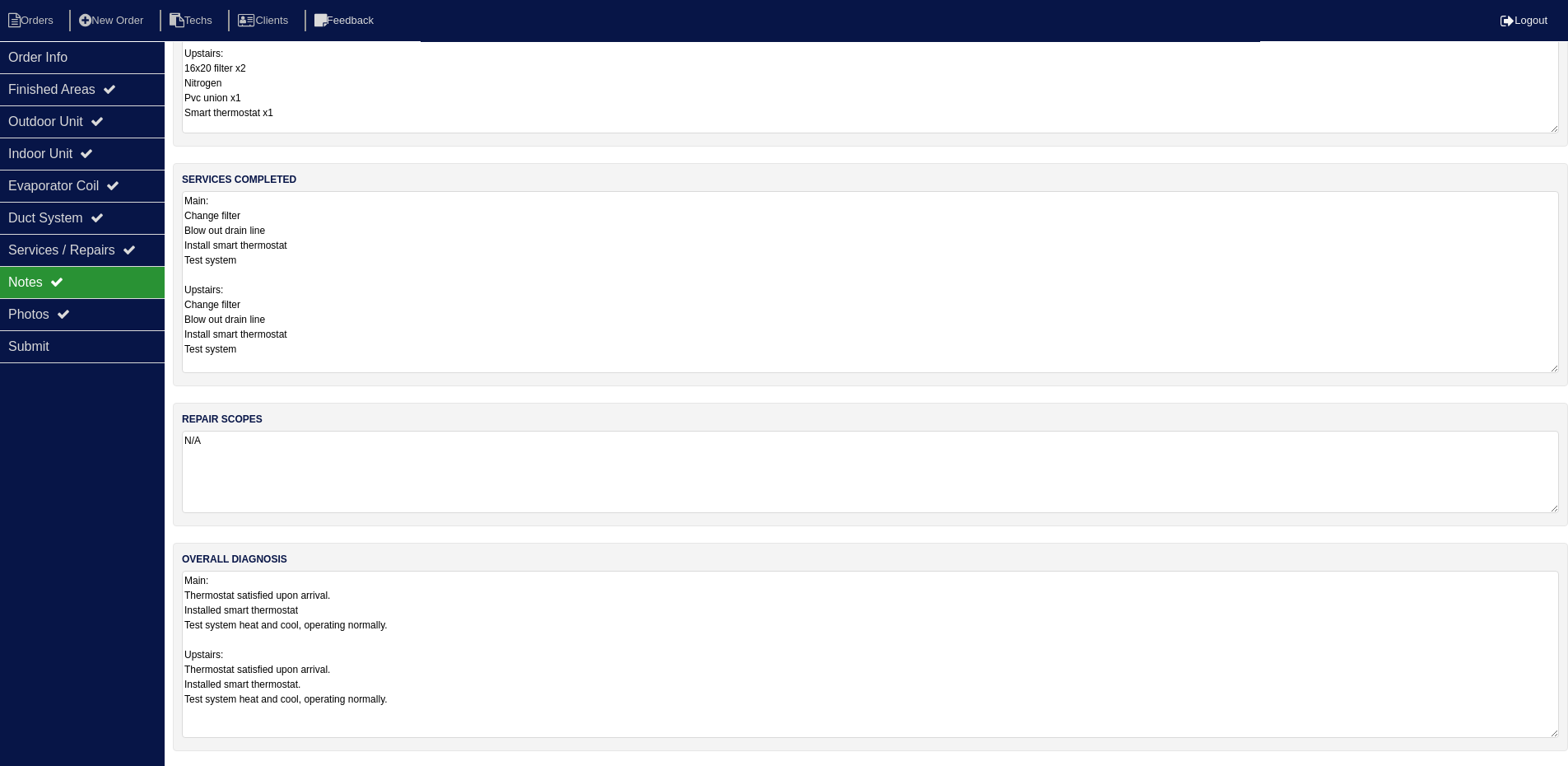
scroll to position [128, 0]
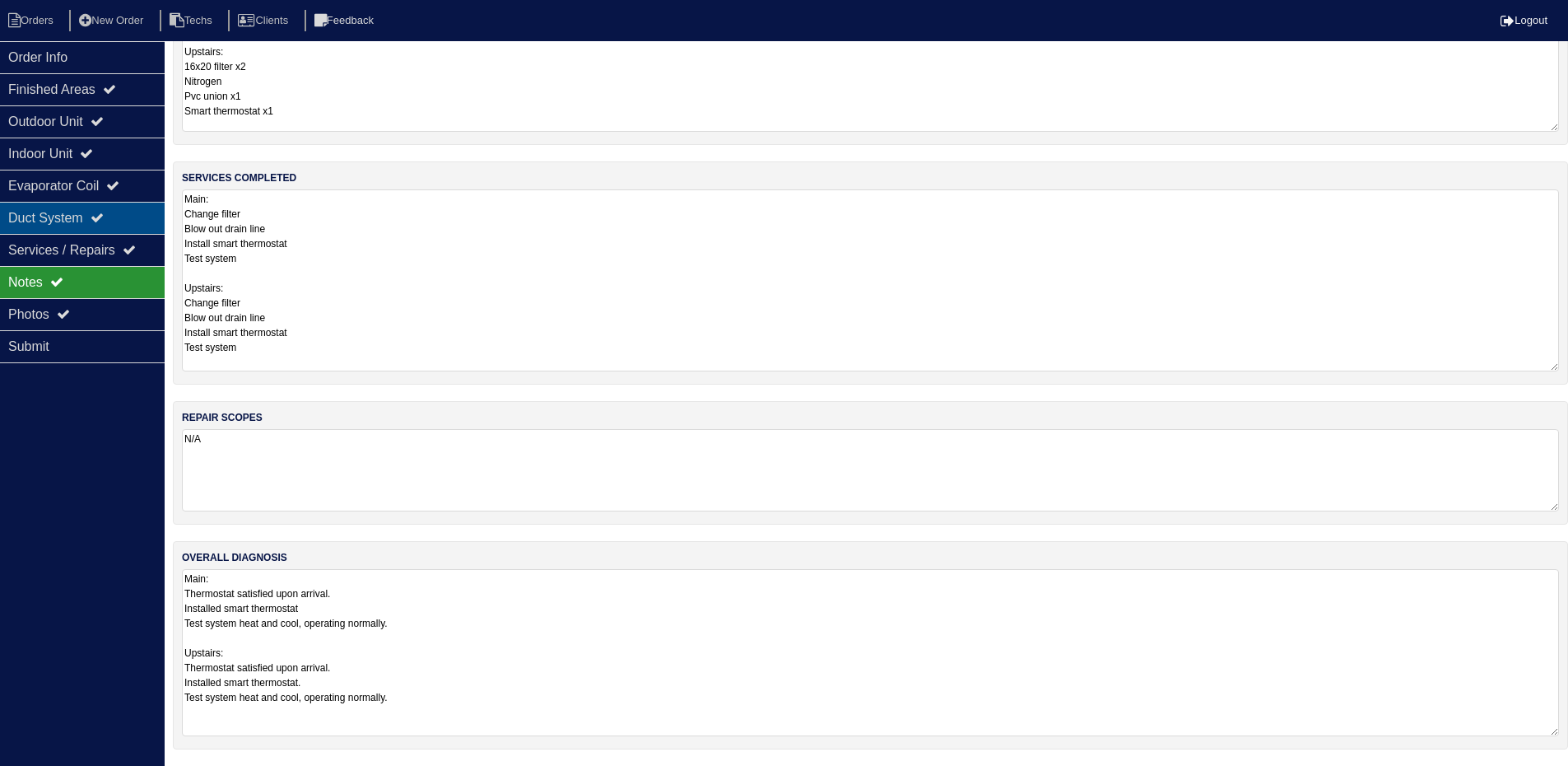
click at [81, 220] on div "Duct System" at bounding box center [82, 217] width 165 height 32
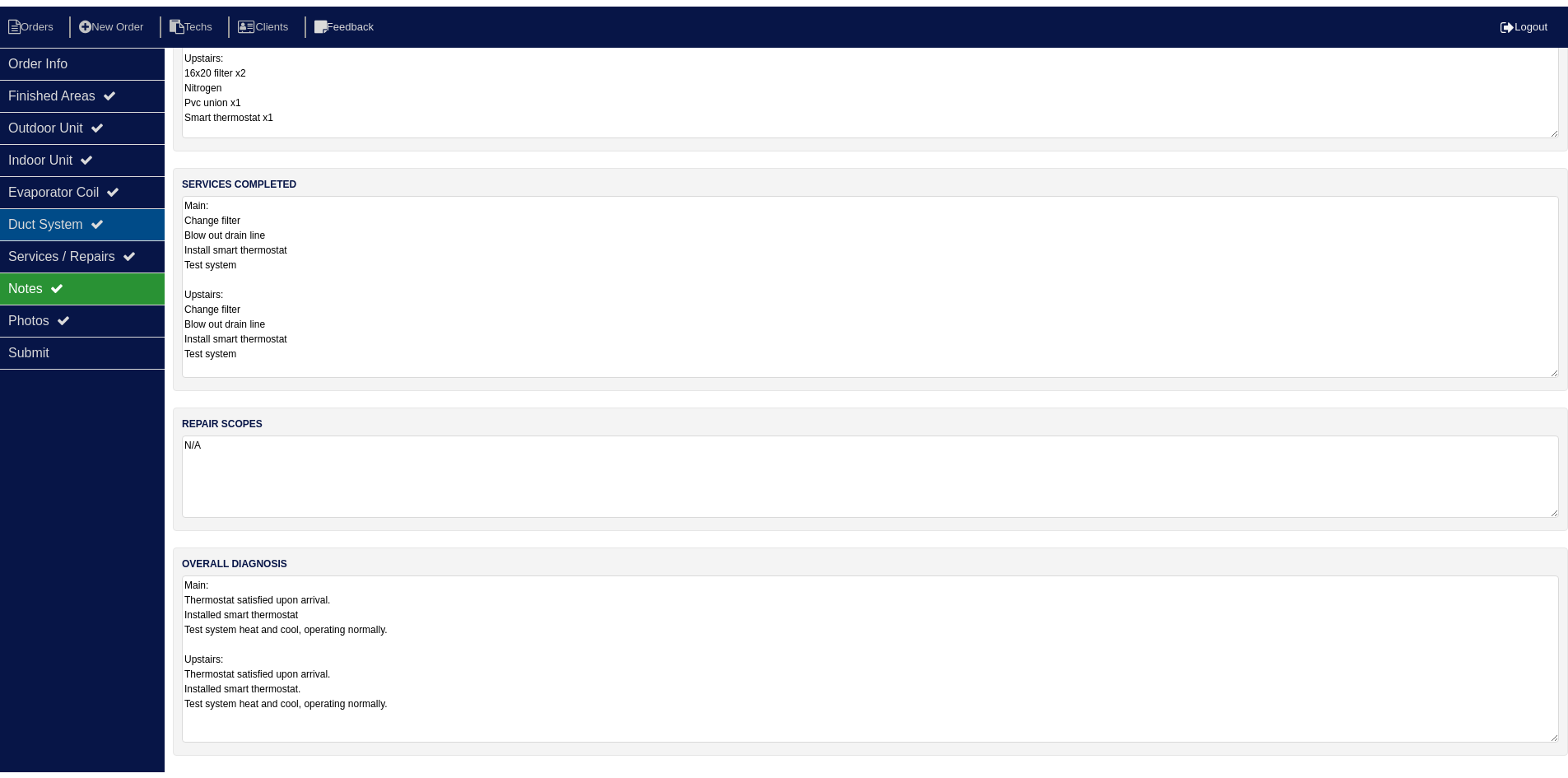
scroll to position [0, 0]
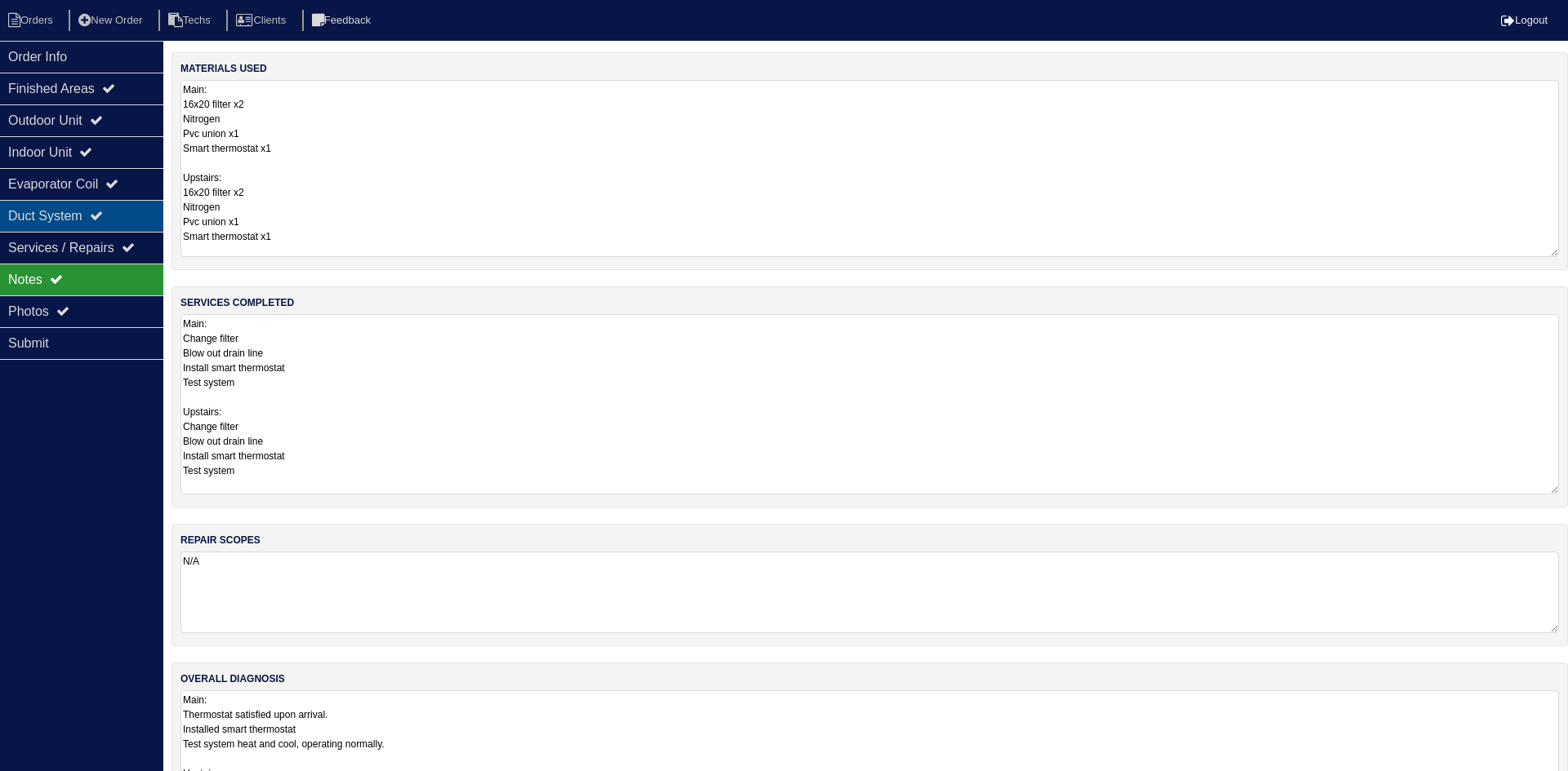
select select "2"
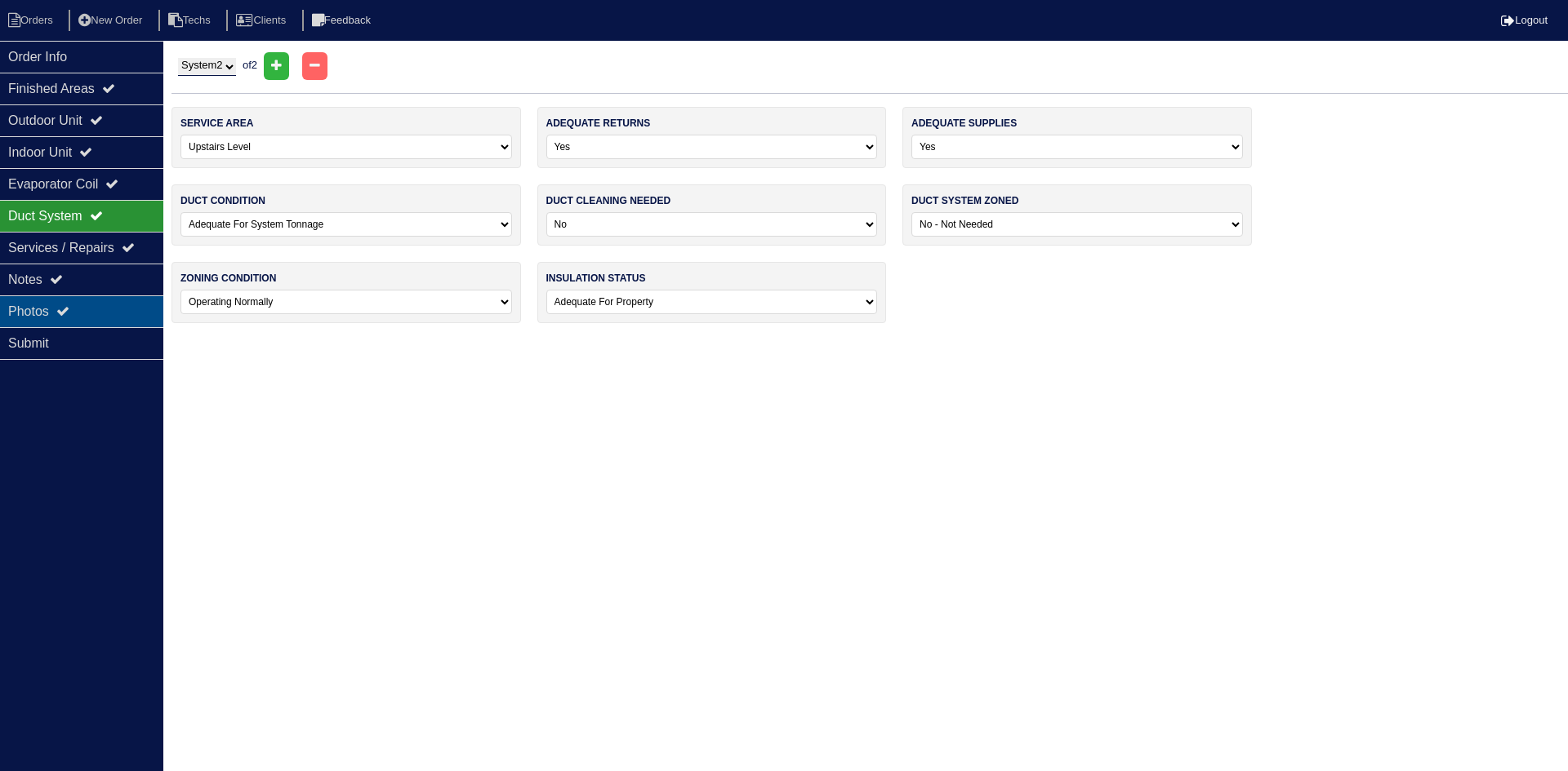
click at [90, 304] on div "Photos" at bounding box center [82, 312] width 164 height 32
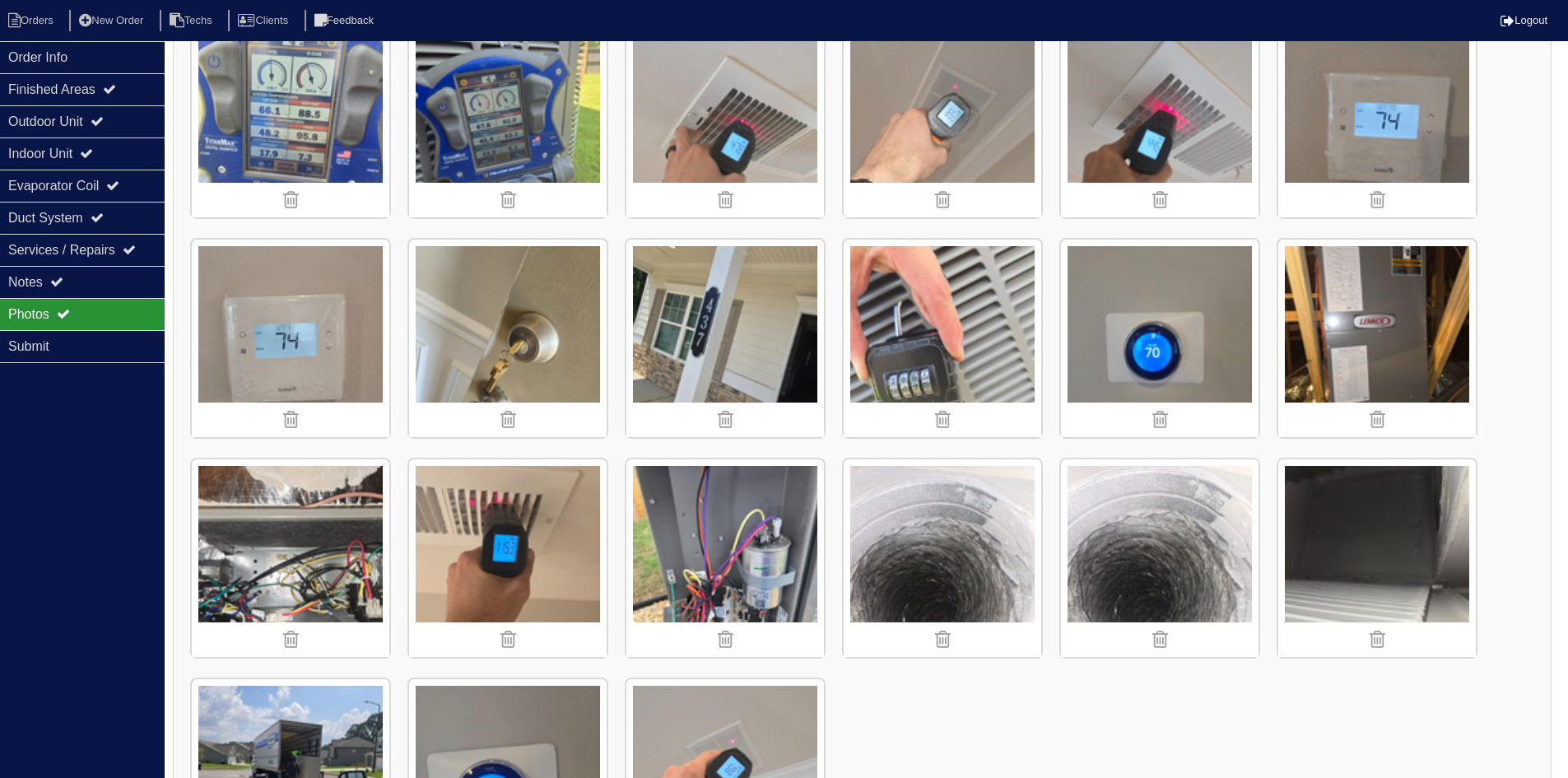
scroll to position [2170, 0]
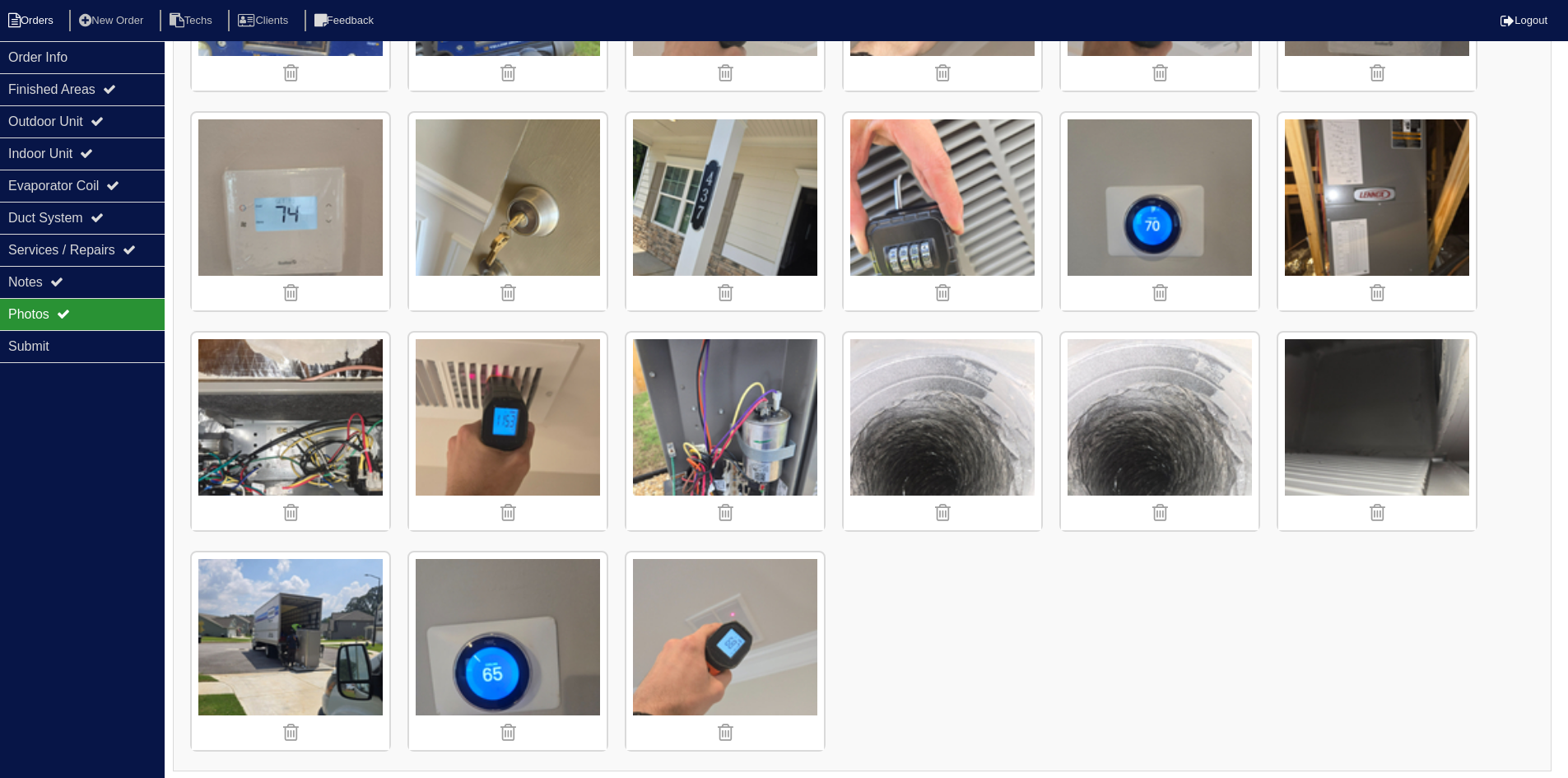
click at [43, 18] on li "Orders" at bounding box center [33, 21] width 67 height 23
select select "15"
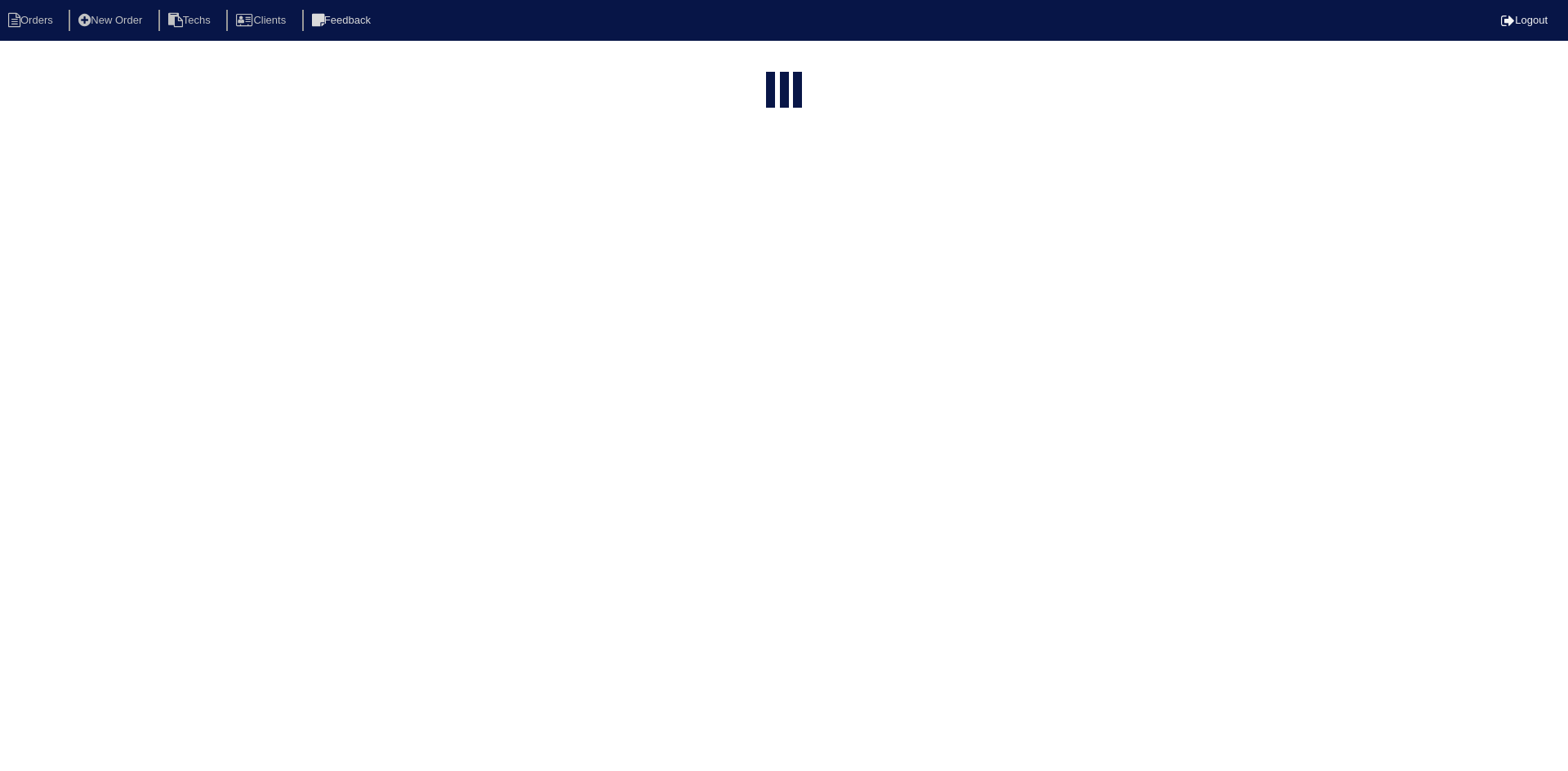
type input "4475"
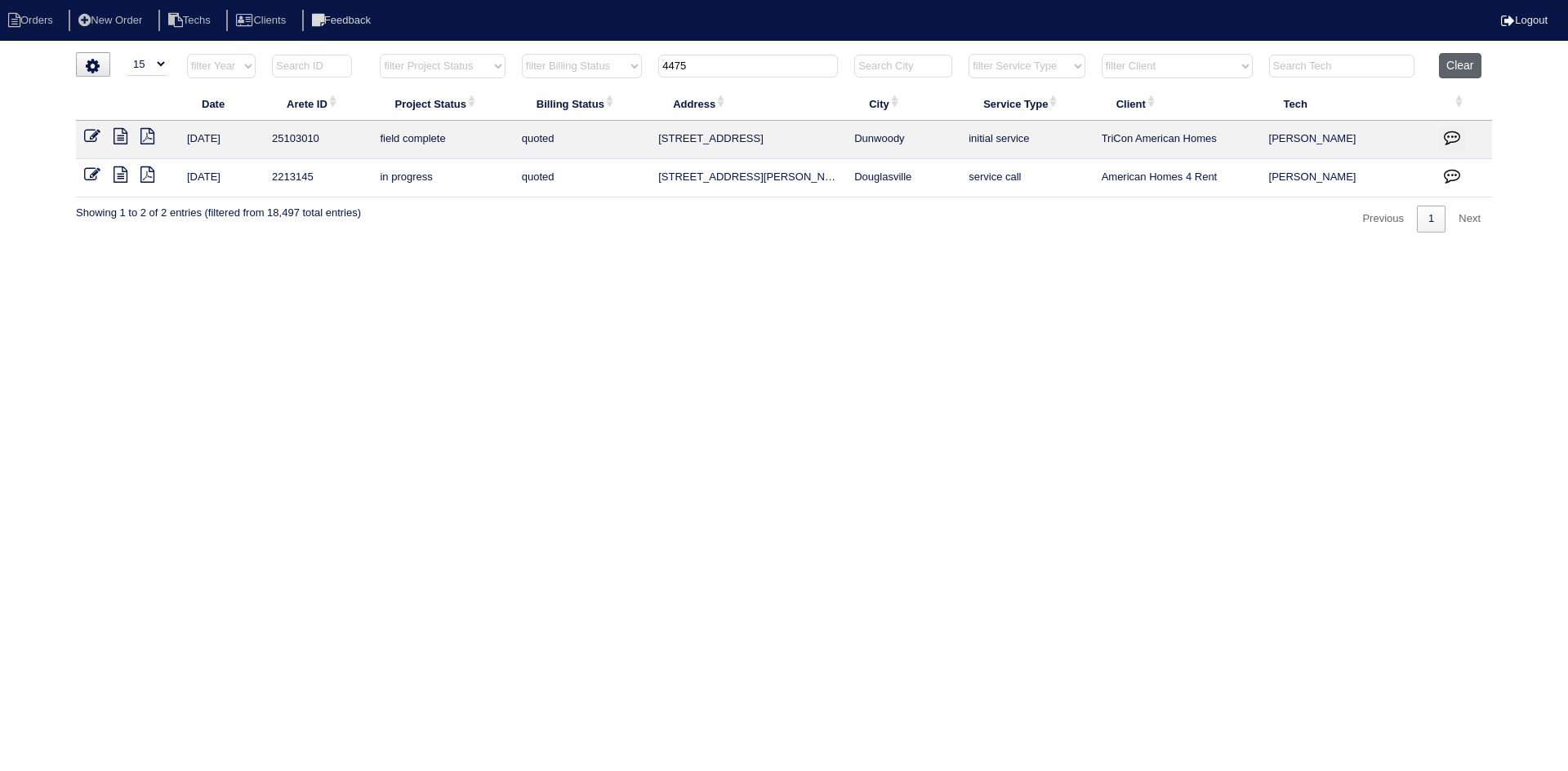
click at [1477, 68] on button "Clear" at bounding box center [1459, 65] width 42 height 25
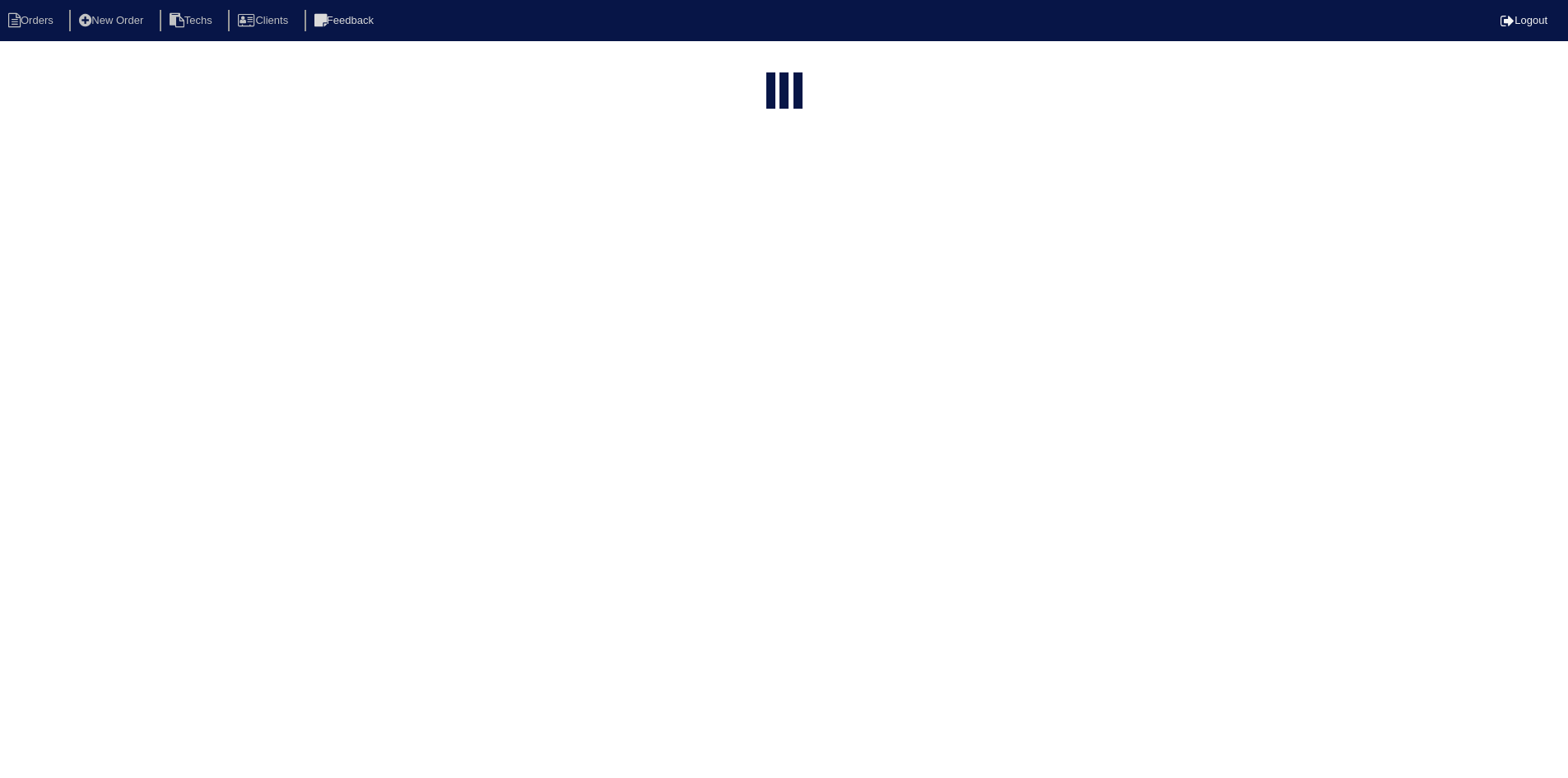
select select "15"
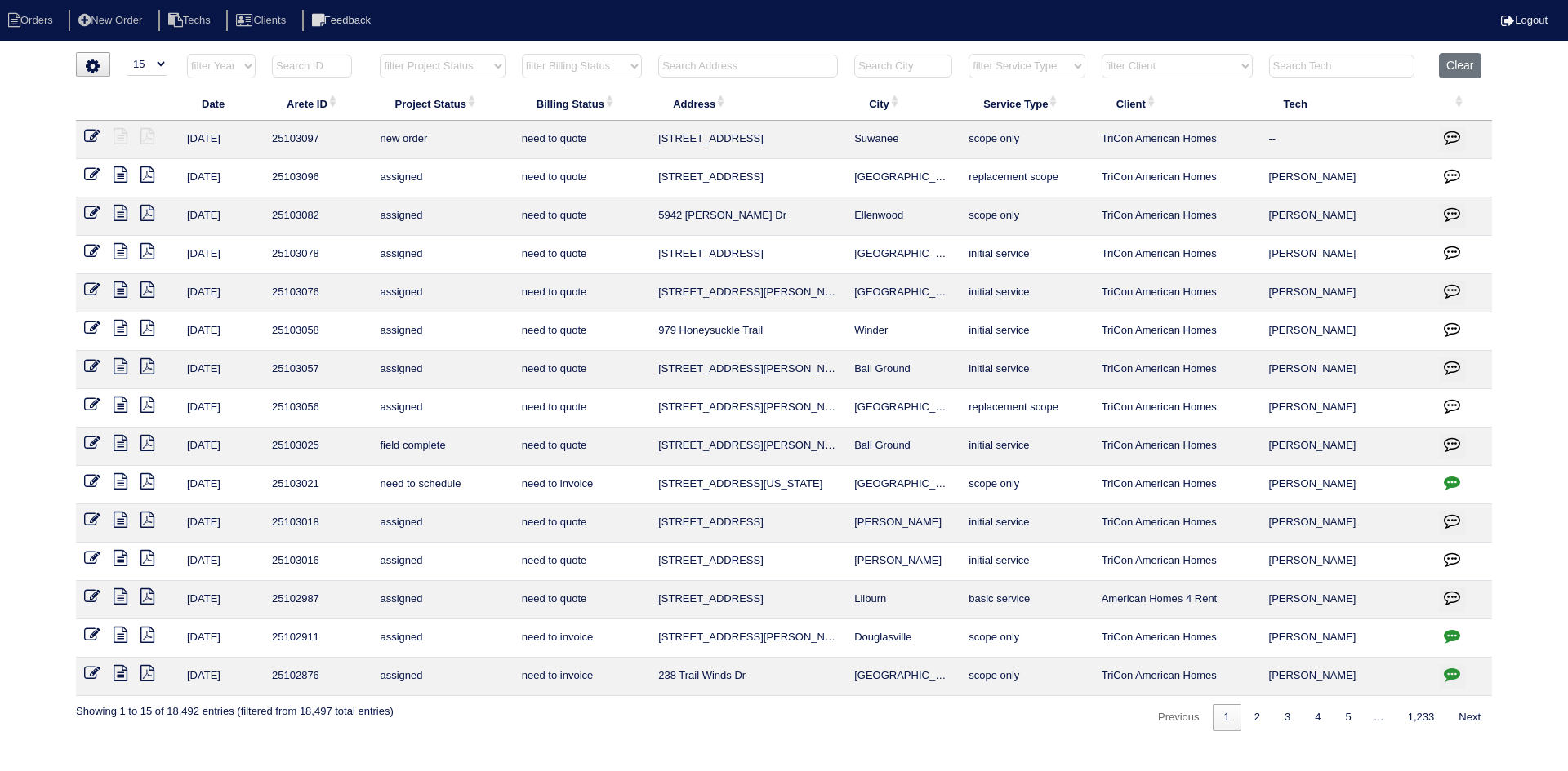
drag, startPoint x: 498, startPoint y: 63, endPoint x: 493, endPoint y: 76, distance: 13.9
click at [497, 63] on select "filter Project Status -- Any Project Status -- new order assigned in progress f…" at bounding box center [442, 65] width 125 height 24
click at [380, 54] on select "filter Project Status -- Any Project Status -- new order assigned in progress f…" at bounding box center [442, 65] width 125 height 24
select select "field complete"
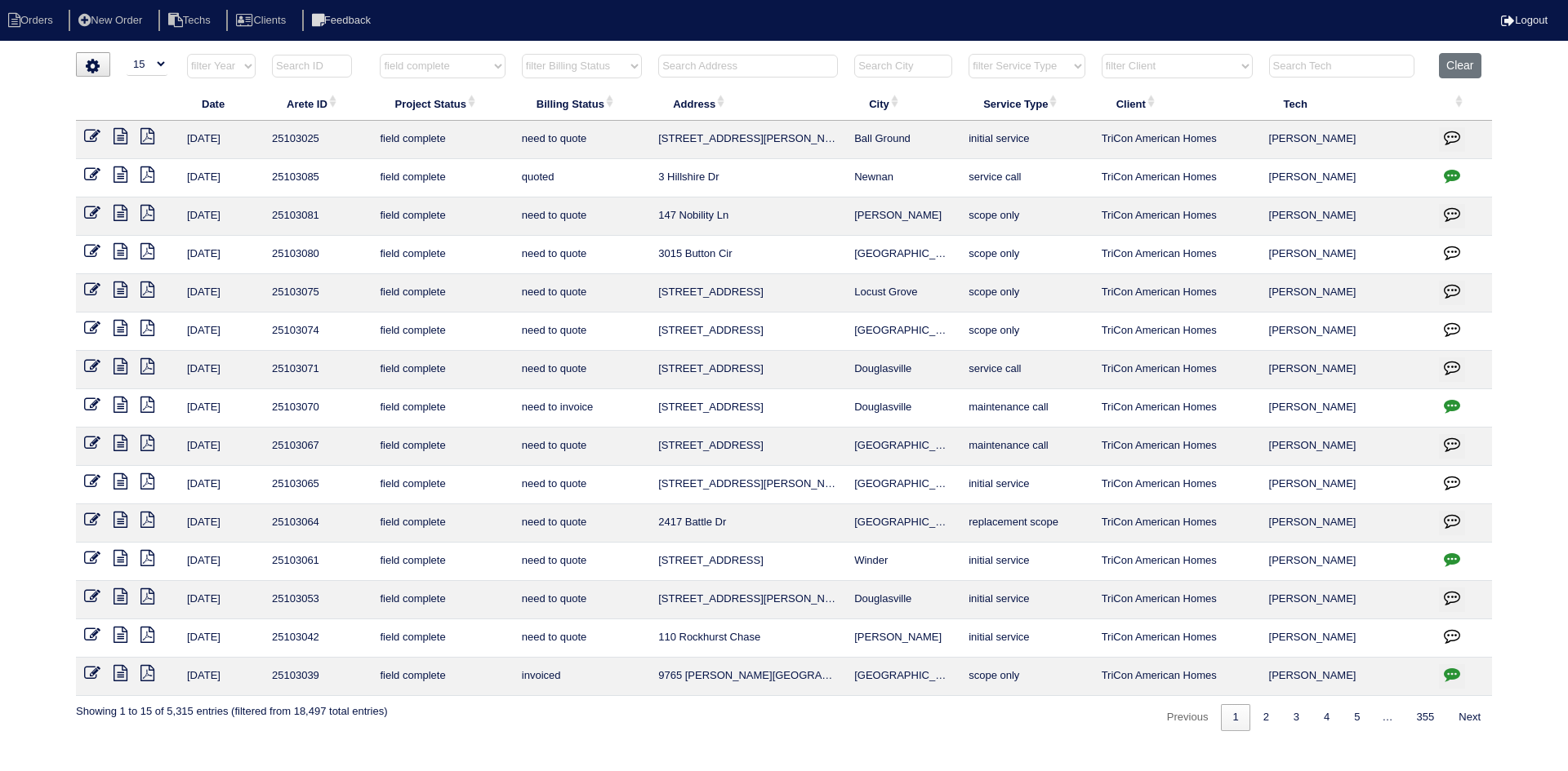
click at [616, 65] on select "filter Billing Status -- Any Billing Status -- need to quote quoted need to inv…" at bounding box center [581, 65] width 120 height 24
select select "need to quote"
click at [522, 54] on select "filter Billing Status -- Any Billing Status -- need to quote quoted need to inv…" at bounding box center [581, 65] width 120 height 24
select select "field complete"
select select "need to quote"
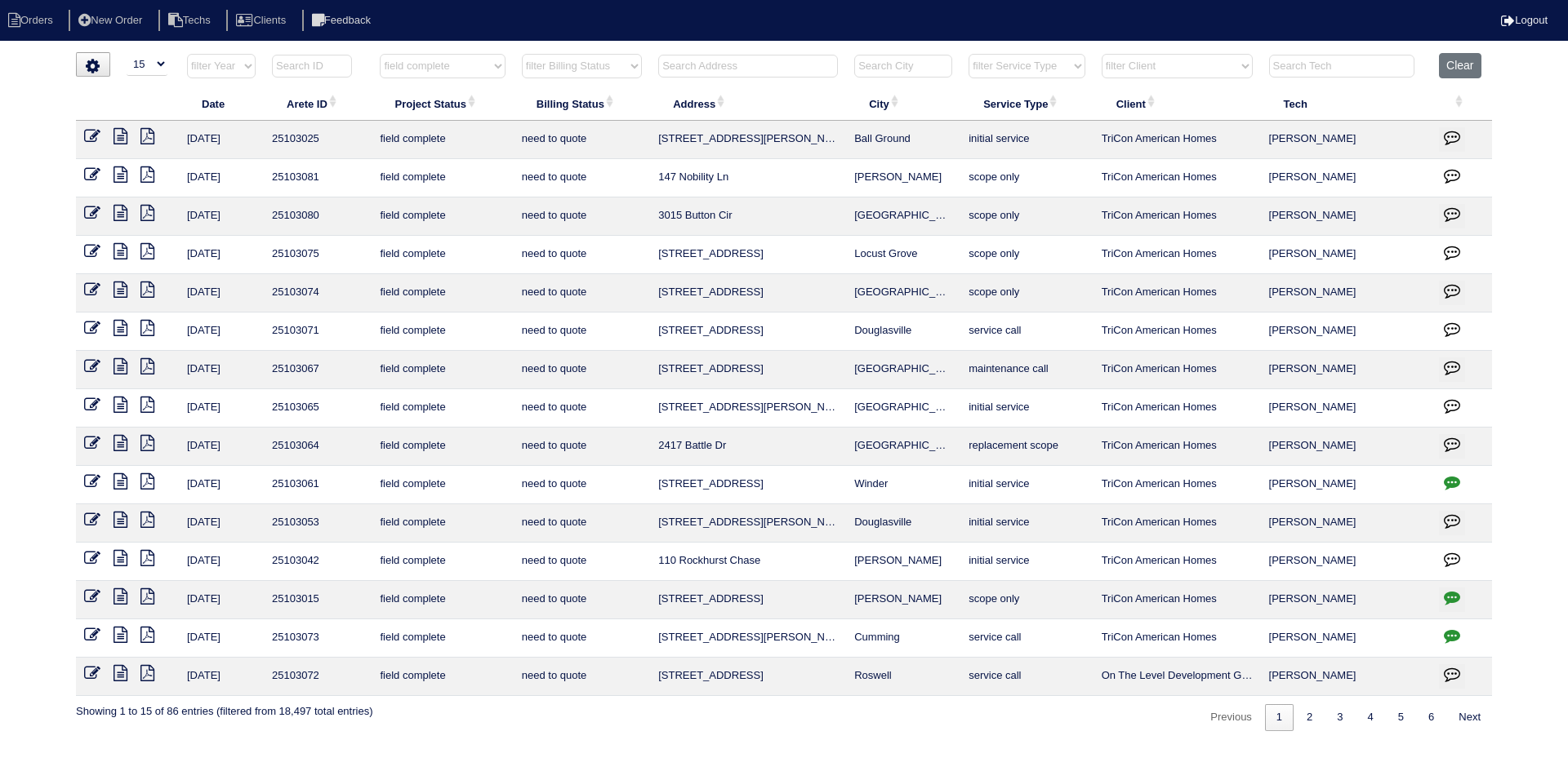
click at [119, 482] on icon at bounding box center [121, 481] width 14 height 17
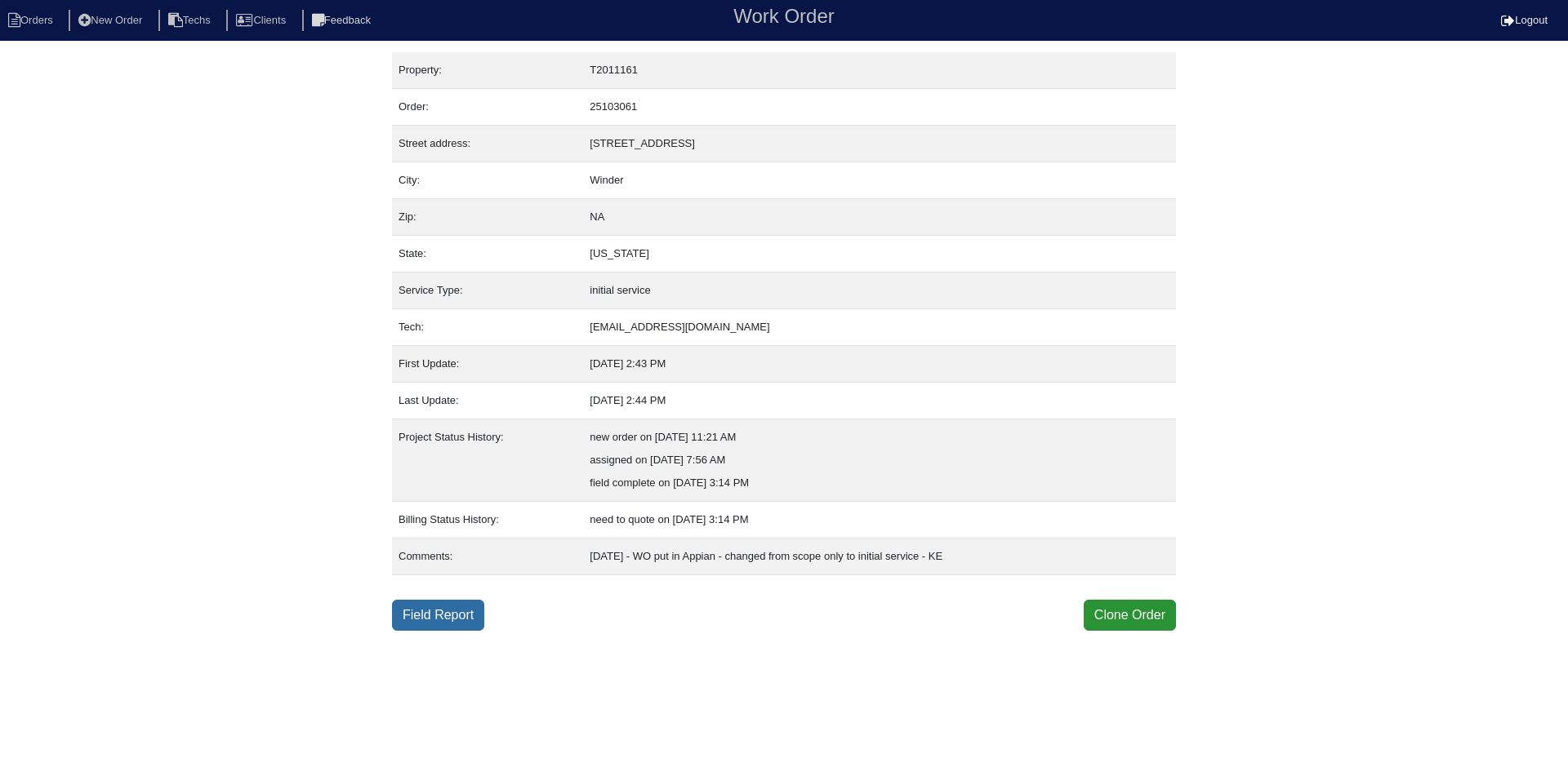
click at [425, 614] on link "Field Report" at bounding box center [437, 615] width 93 height 31
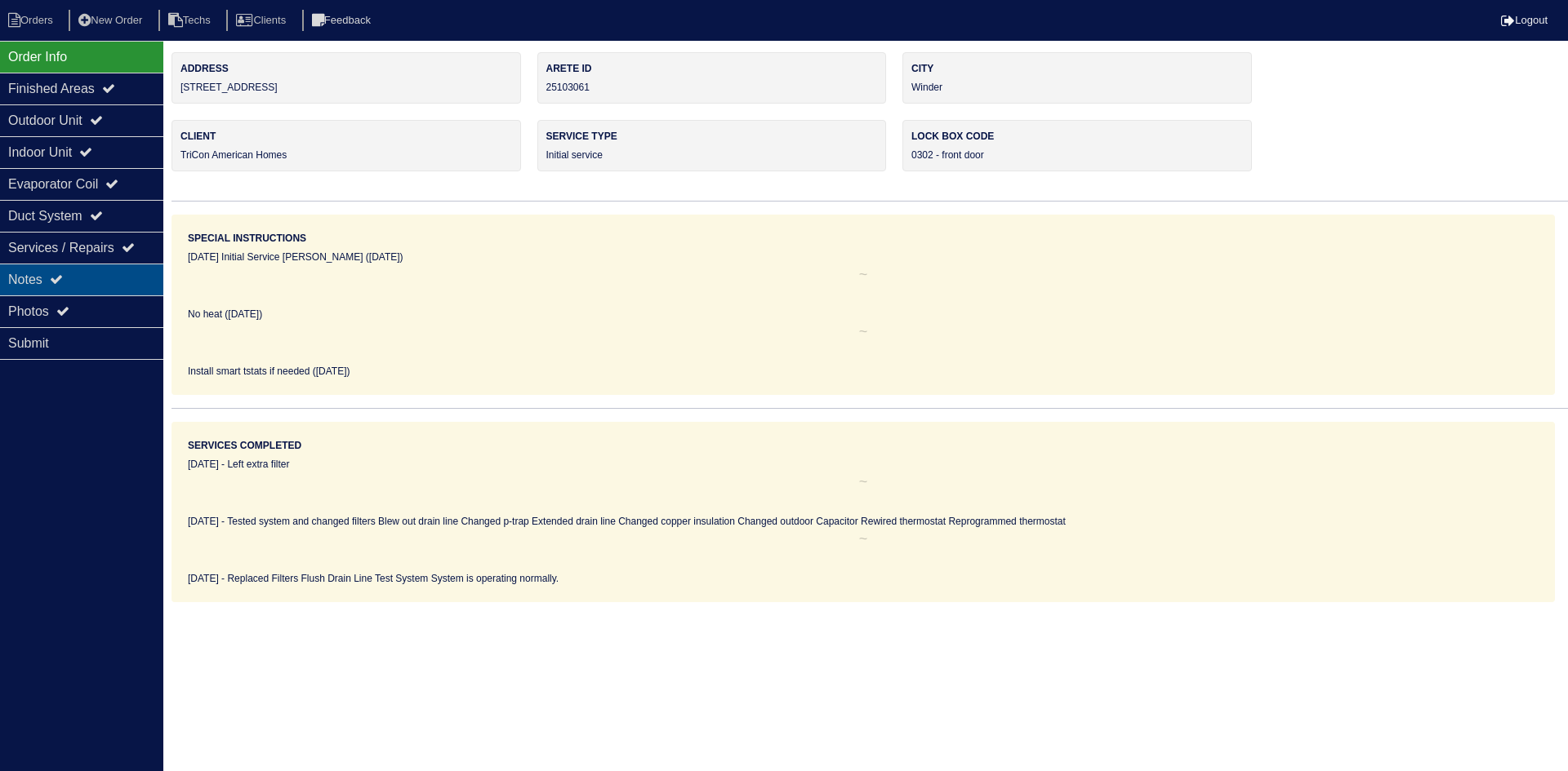
drag, startPoint x: 100, startPoint y: 278, endPoint x: 129, endPoint y: 271, distance: 29.8
click at [100, 278] on div "Notes" at bounding box center [82, 279] width 164 height 32
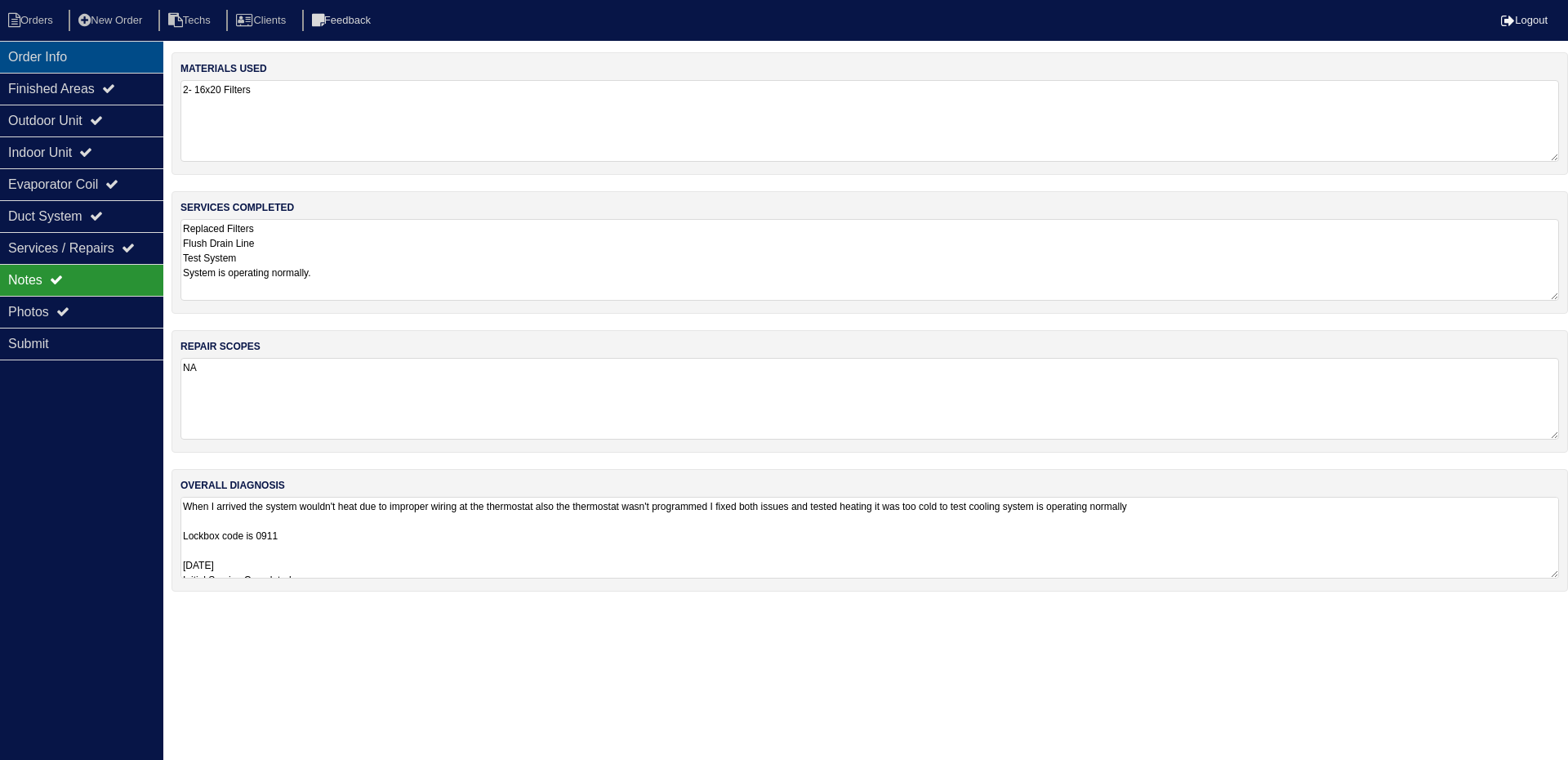
click at [80, 59] on div "Order Info" at bounding box center [82, 57] width 164 height 32
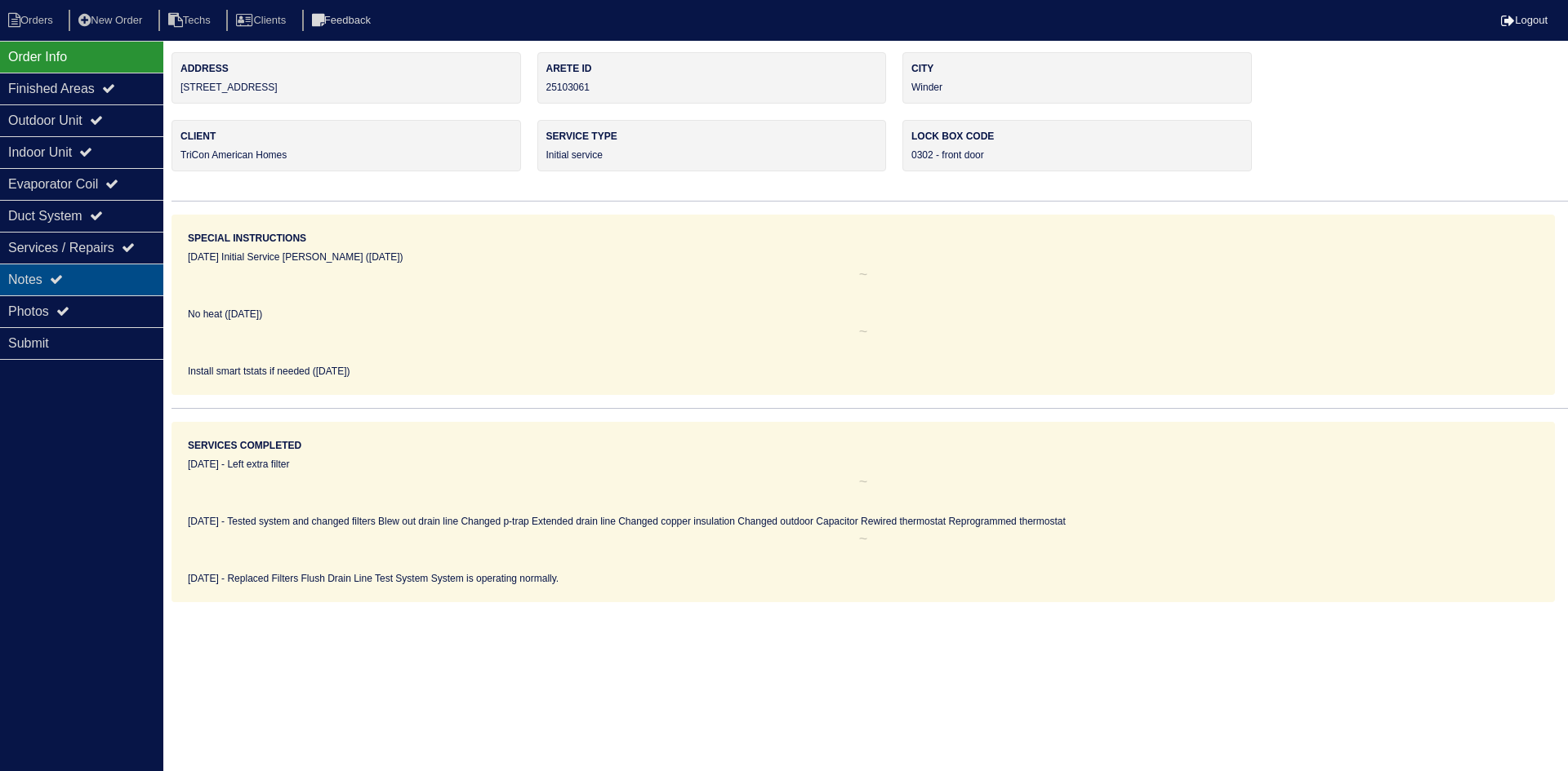
click at [80, 275] on div "Notes" at bounding box center [82, 279] width 164 height 32
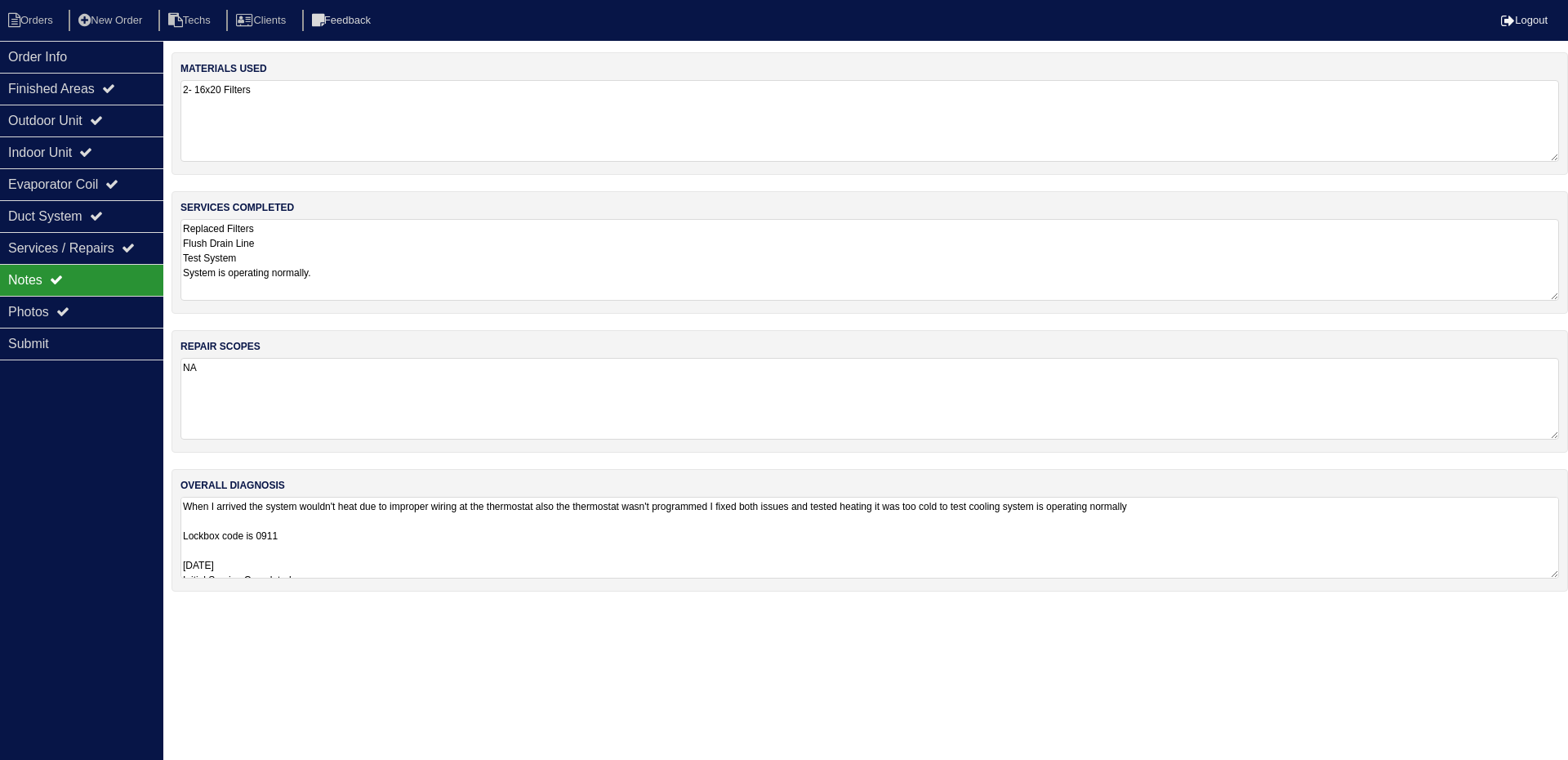
click at [387, 530] on textarea "When I arrived the system wouldn't heat due to improper wiring at the thermosta…" at bounding box center [869, 538] width 1378 height 82
click at [80, 119] on div "Outdoor Unit" at bounding box center [82, 120] width 164 height 32
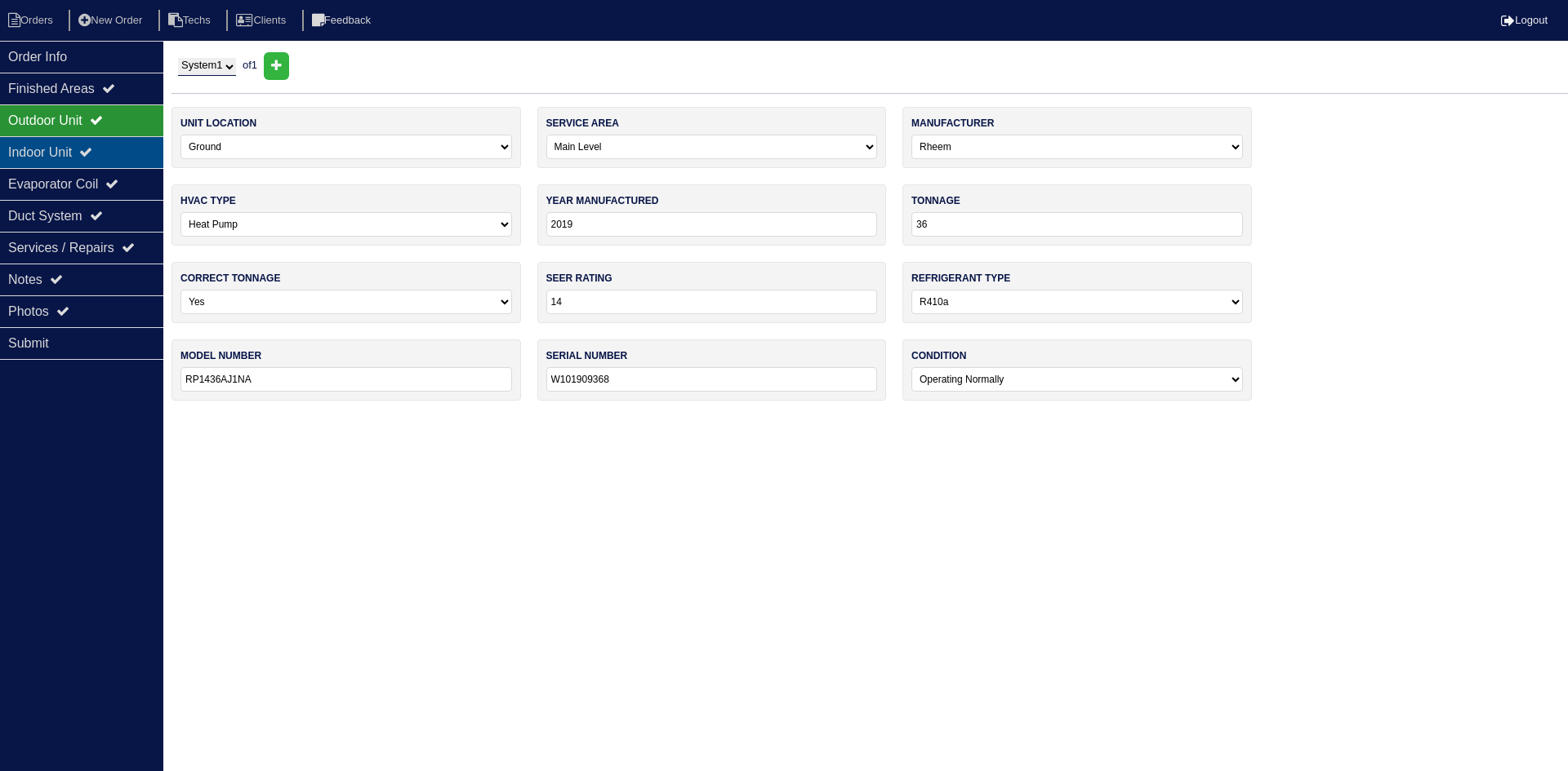
click at [84, 141] on div "Indoor Unit" at bounding box center [82, 152] width 164 height 32
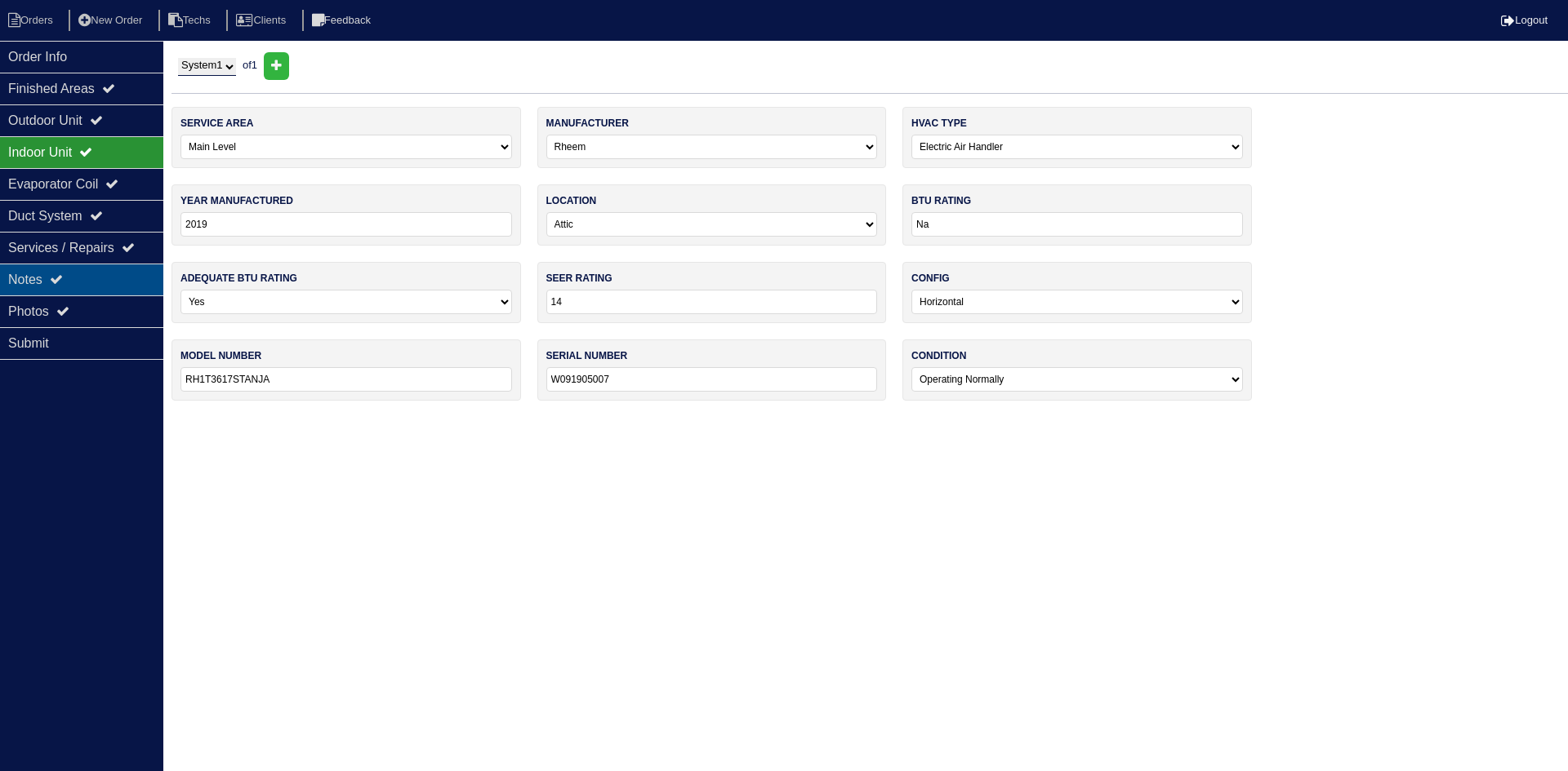
click at [43, 275] on div "Notes" at bounding box center [82, 279] width 164 height 32
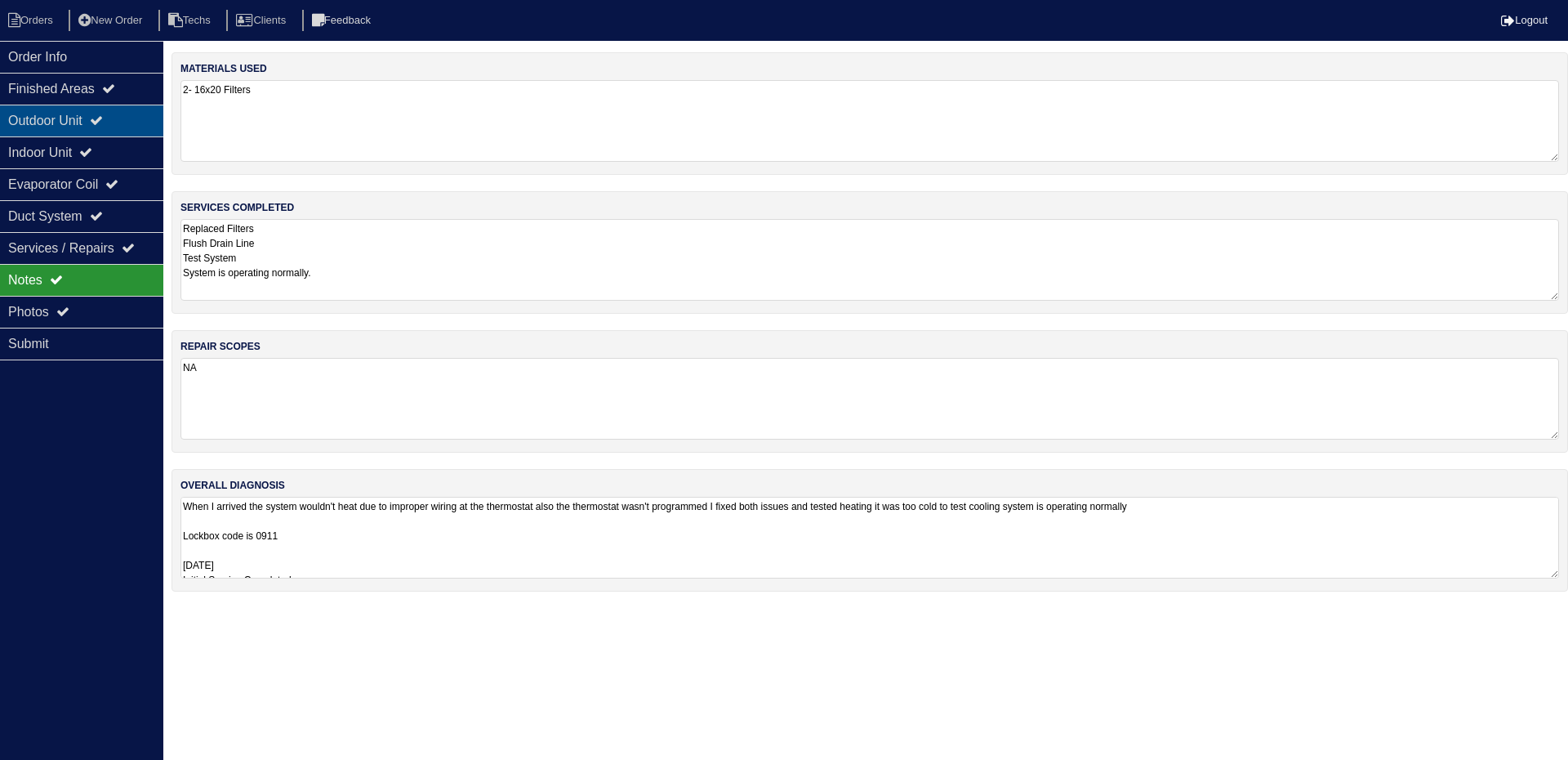
click at [43, 119] on div "Outdoor Unit" at bounding box center [82, 120] width 164 height 32
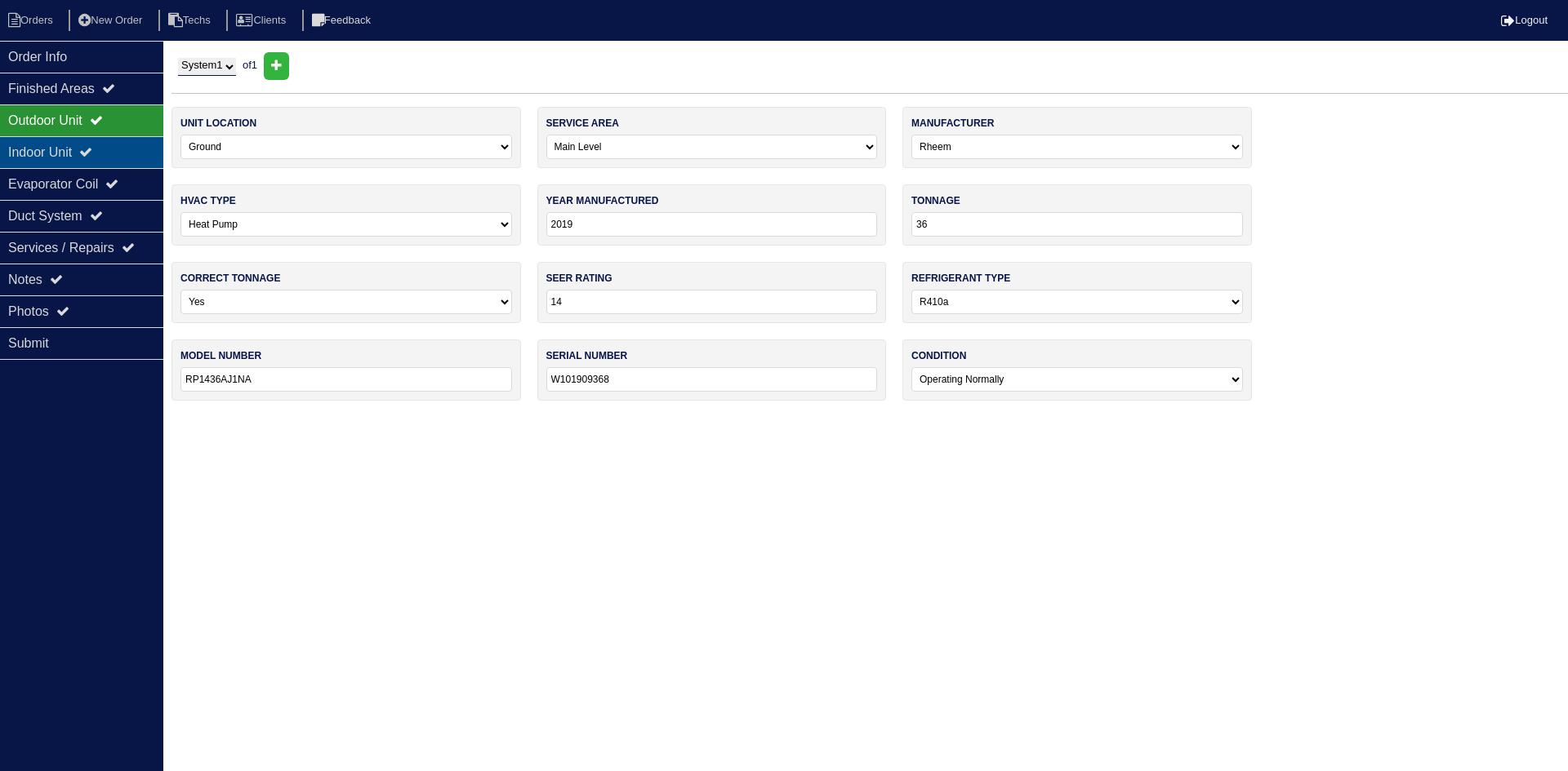
click at [43, 154] on div "Indoor Unit" at bounding box center [82, 152] width 164 height 32
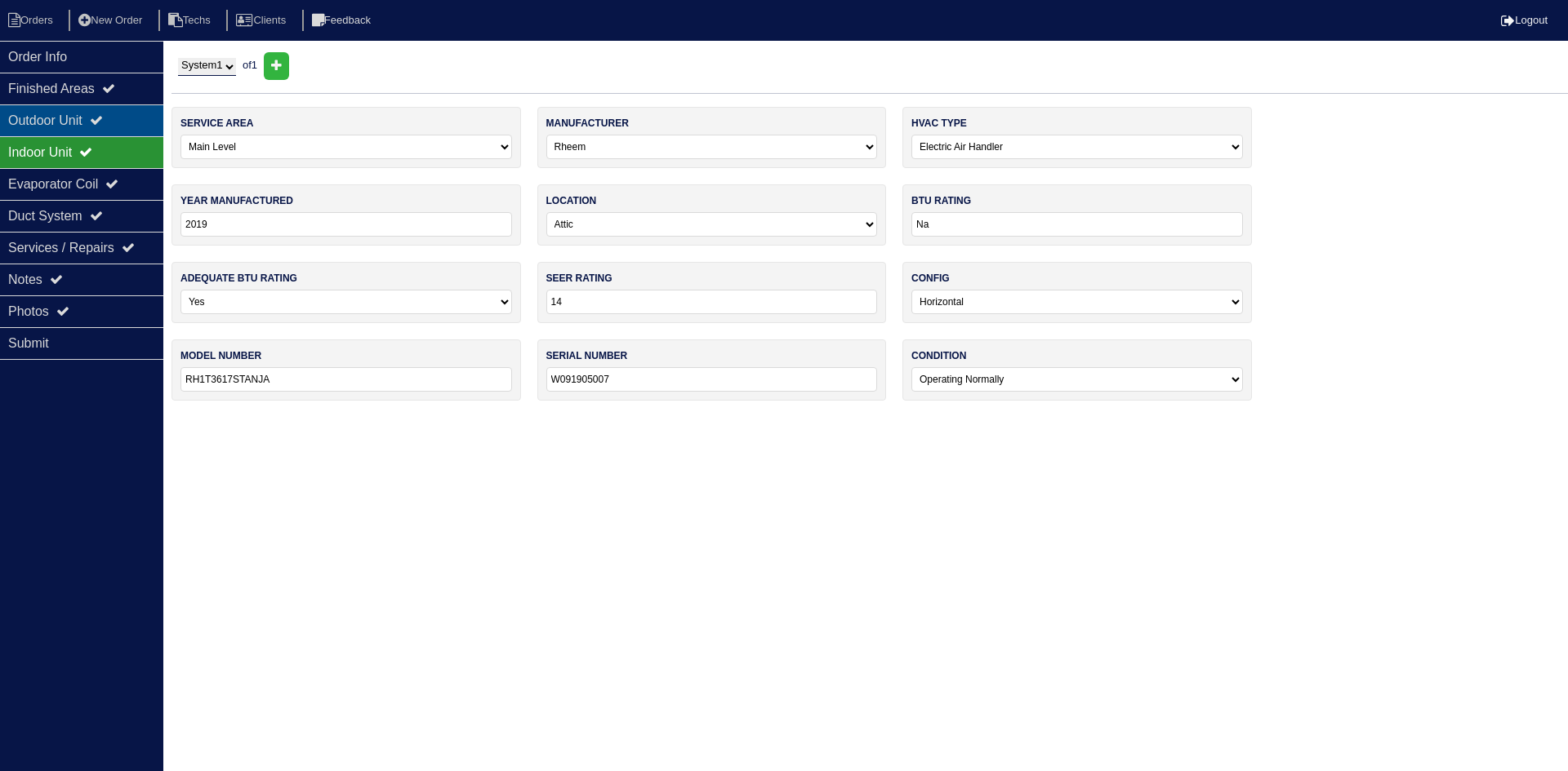
click at [46, 113] on div "Outdoor Unit" at bounding box center [82, 120] width 164 height 32
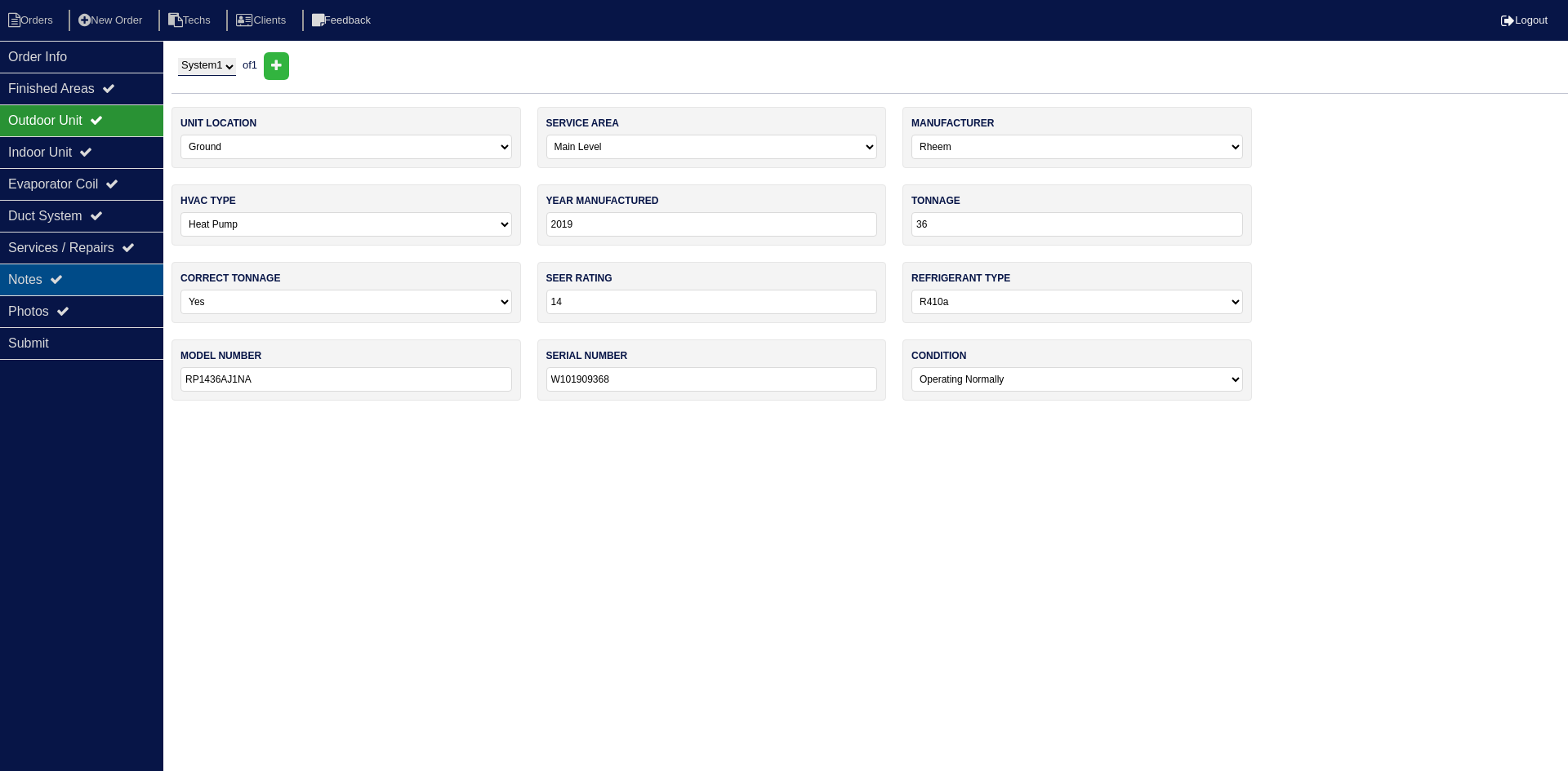
click at [89, 280] on div "Notes" at bounding box center [82, 279] width 164 height 32
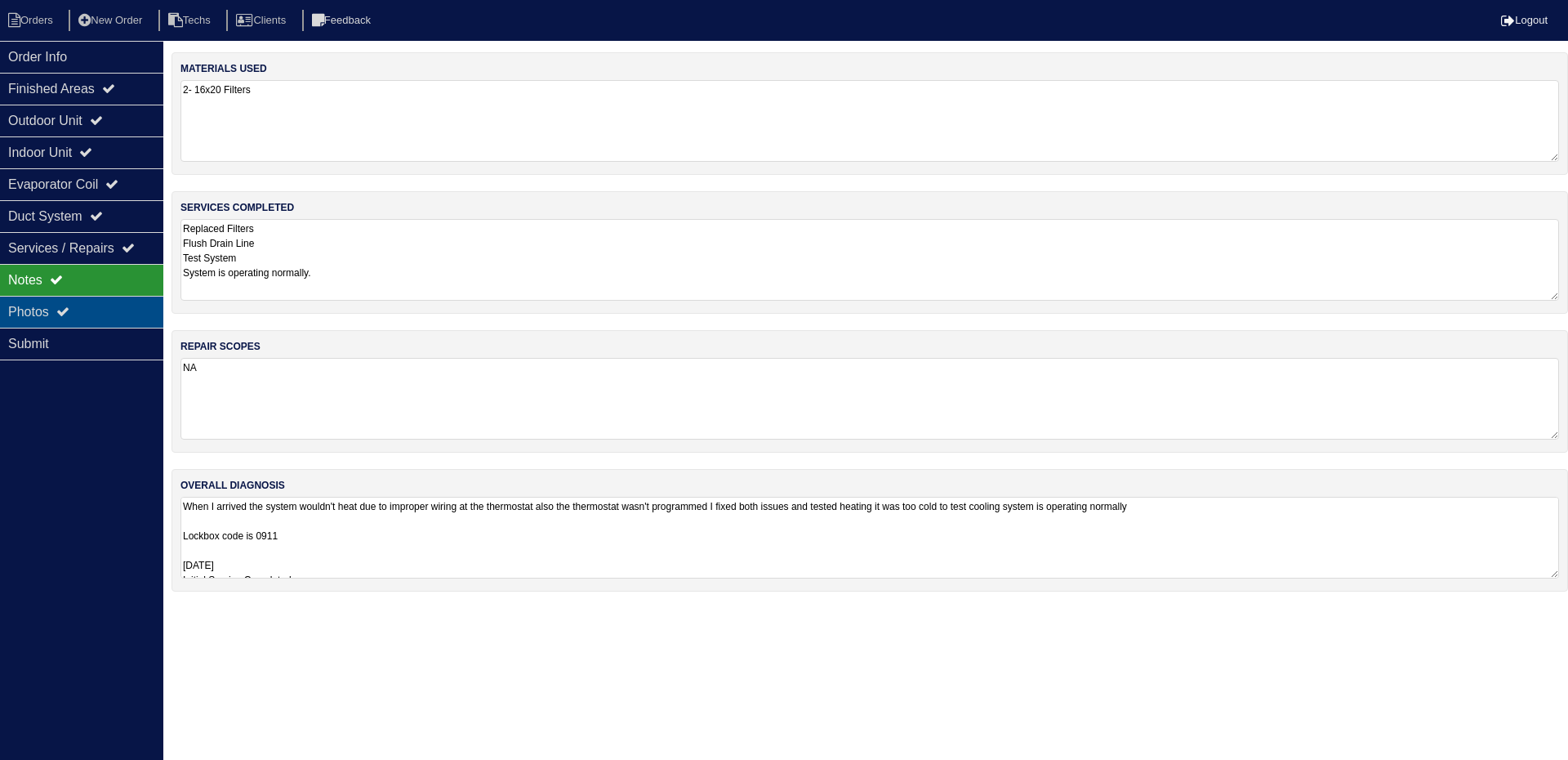
click at [89, 318] on div "Photos" at bounding box center [82, 312] width 164 height 32
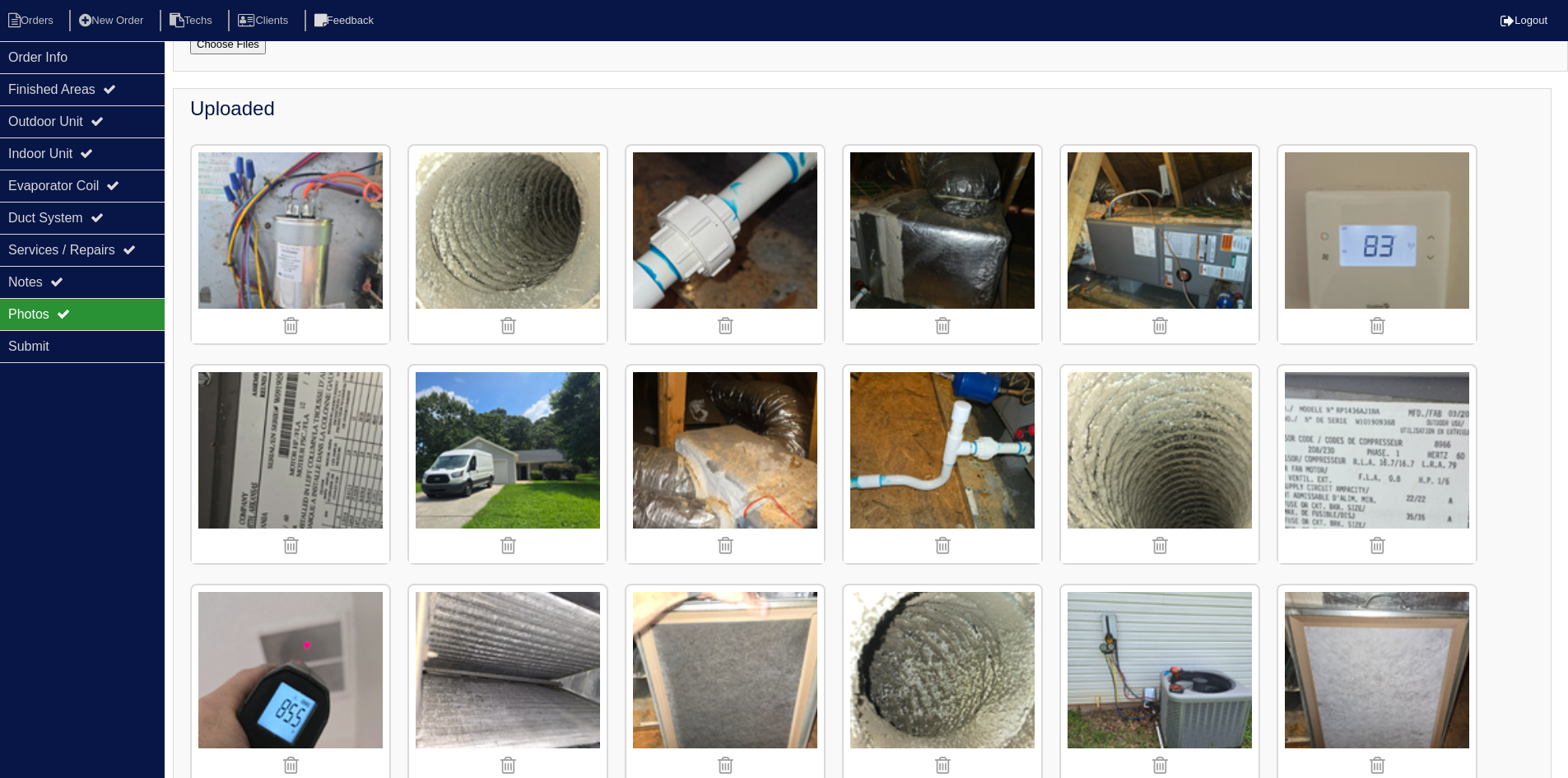
scroll to position [6, 0]
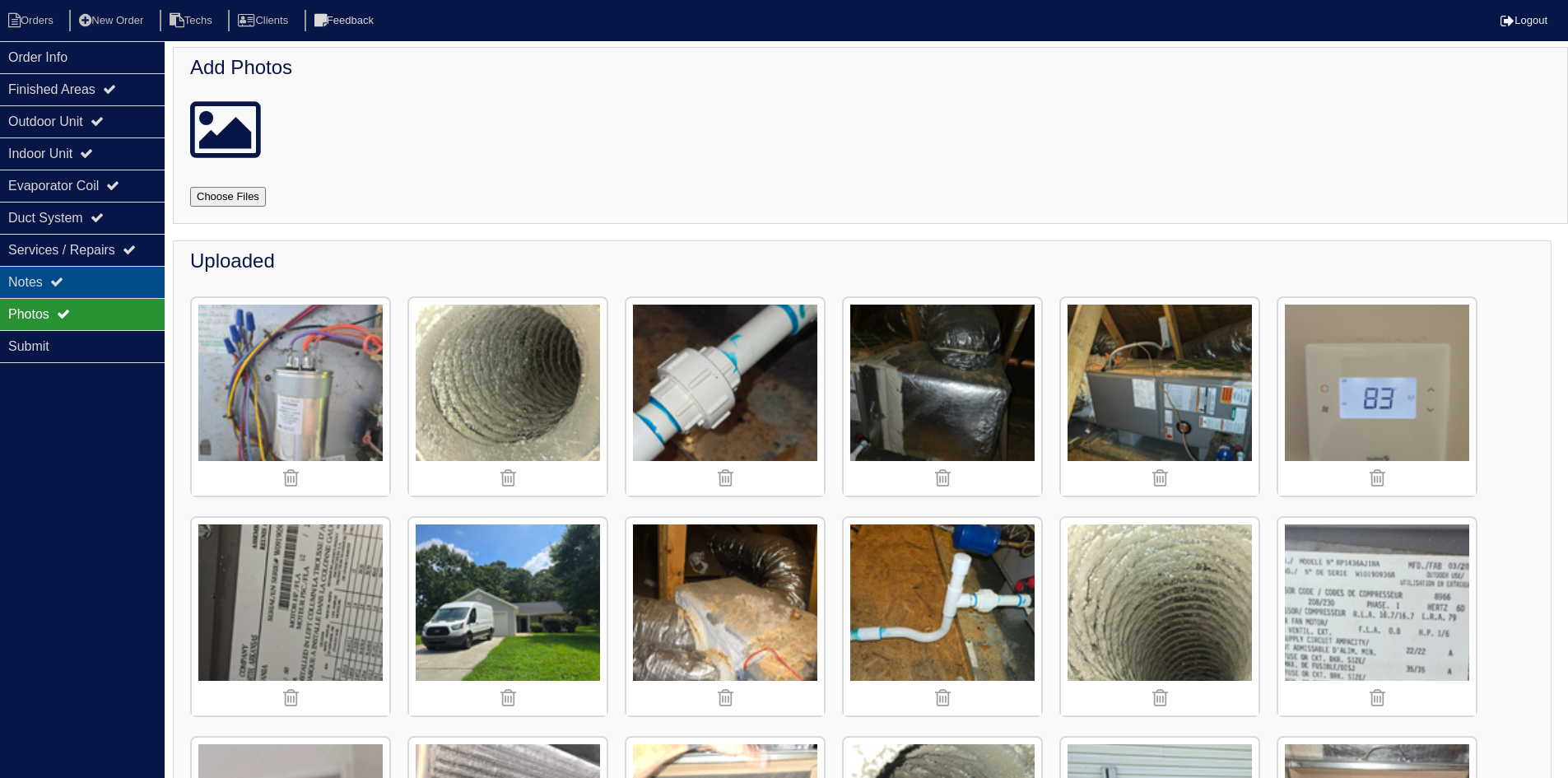
click at [120, 278] on div "Notes" at bounding box center [82, 282] width 165 height 32
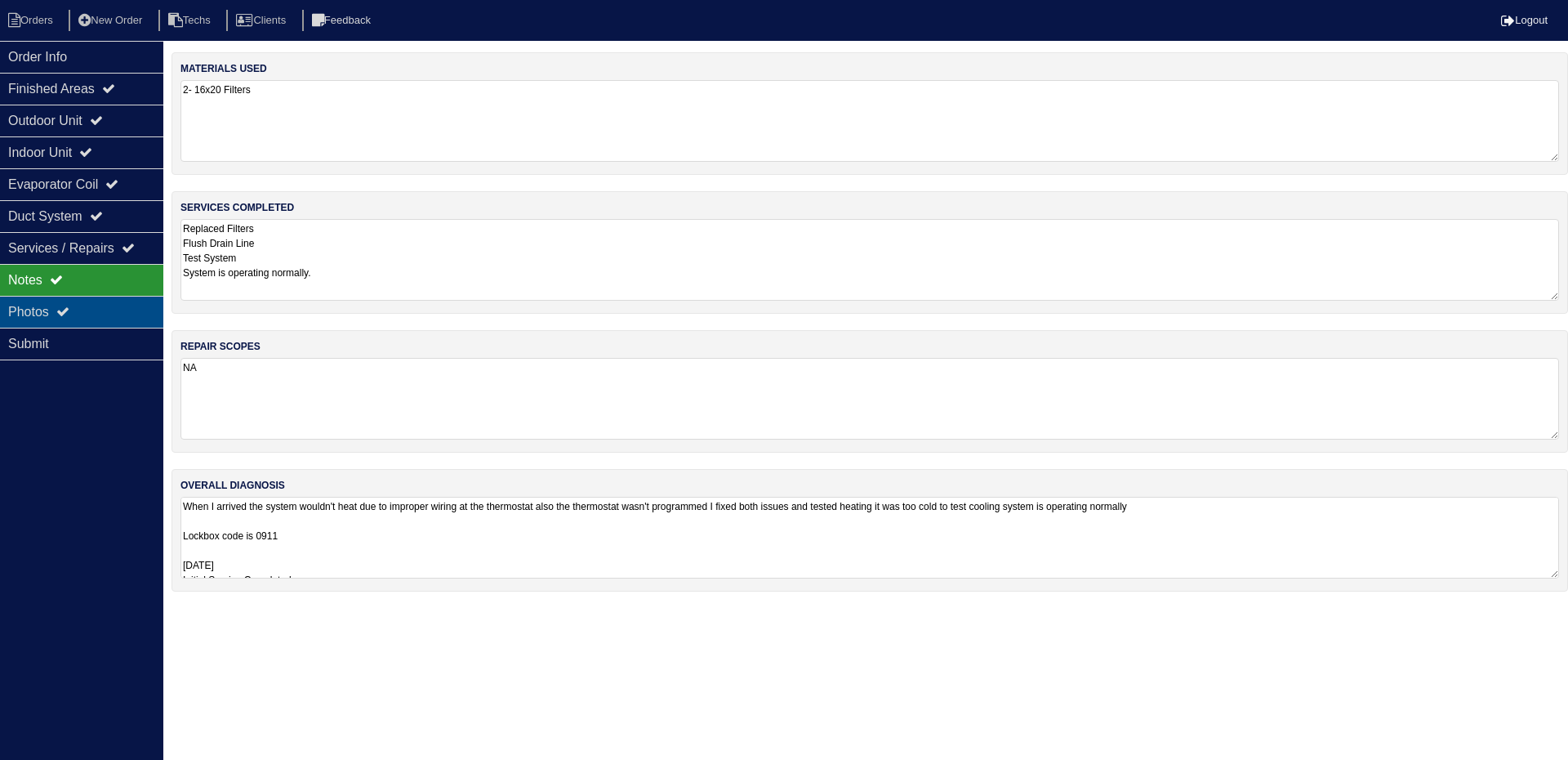
click at [102, 303] on div "Photos" at bounding box center [82, 312] width 164 height 32
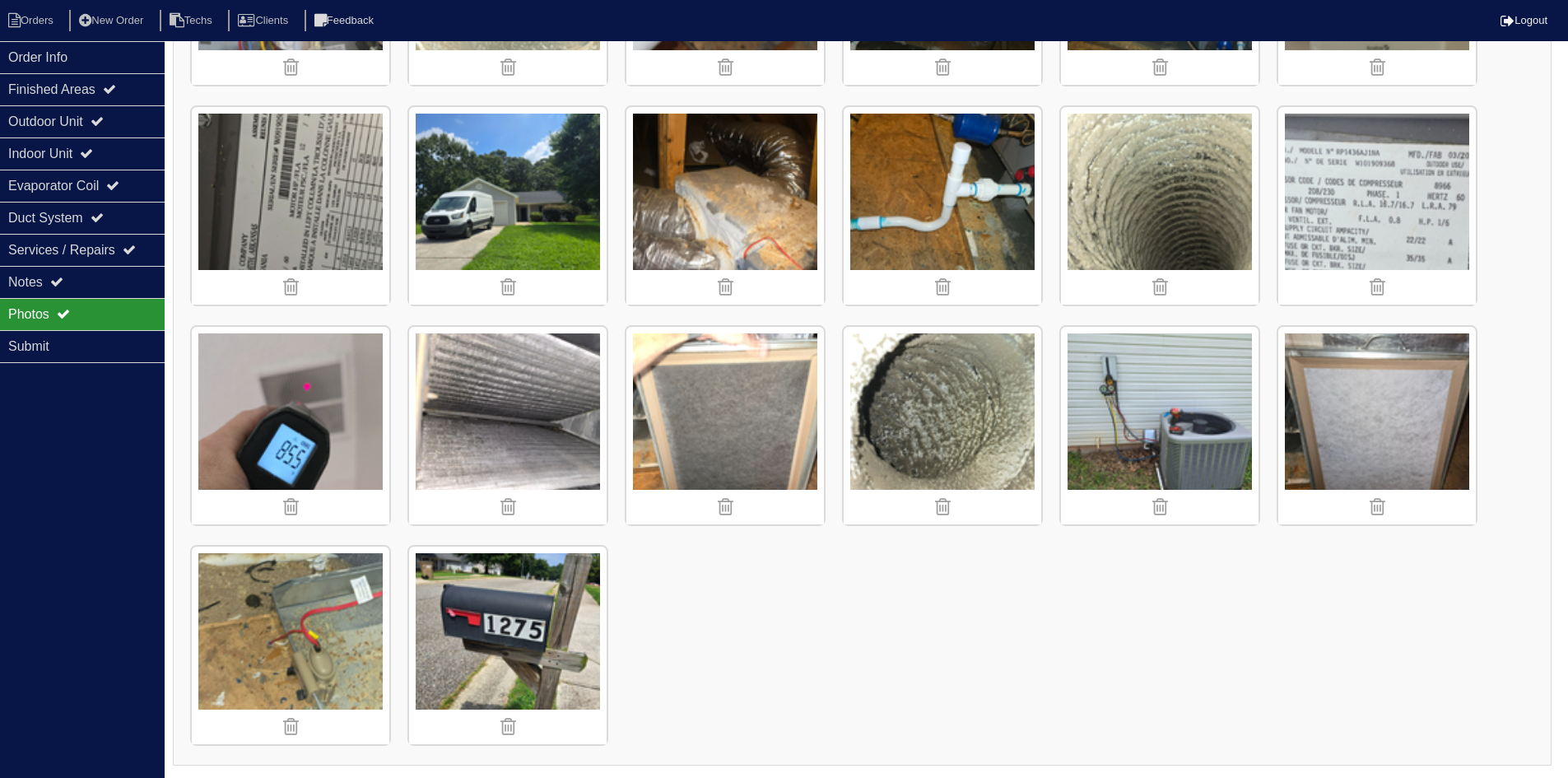
scroll to position [417, 0]
click at [932, 398] on img at bounding box center [942, 424] width 197 height 197
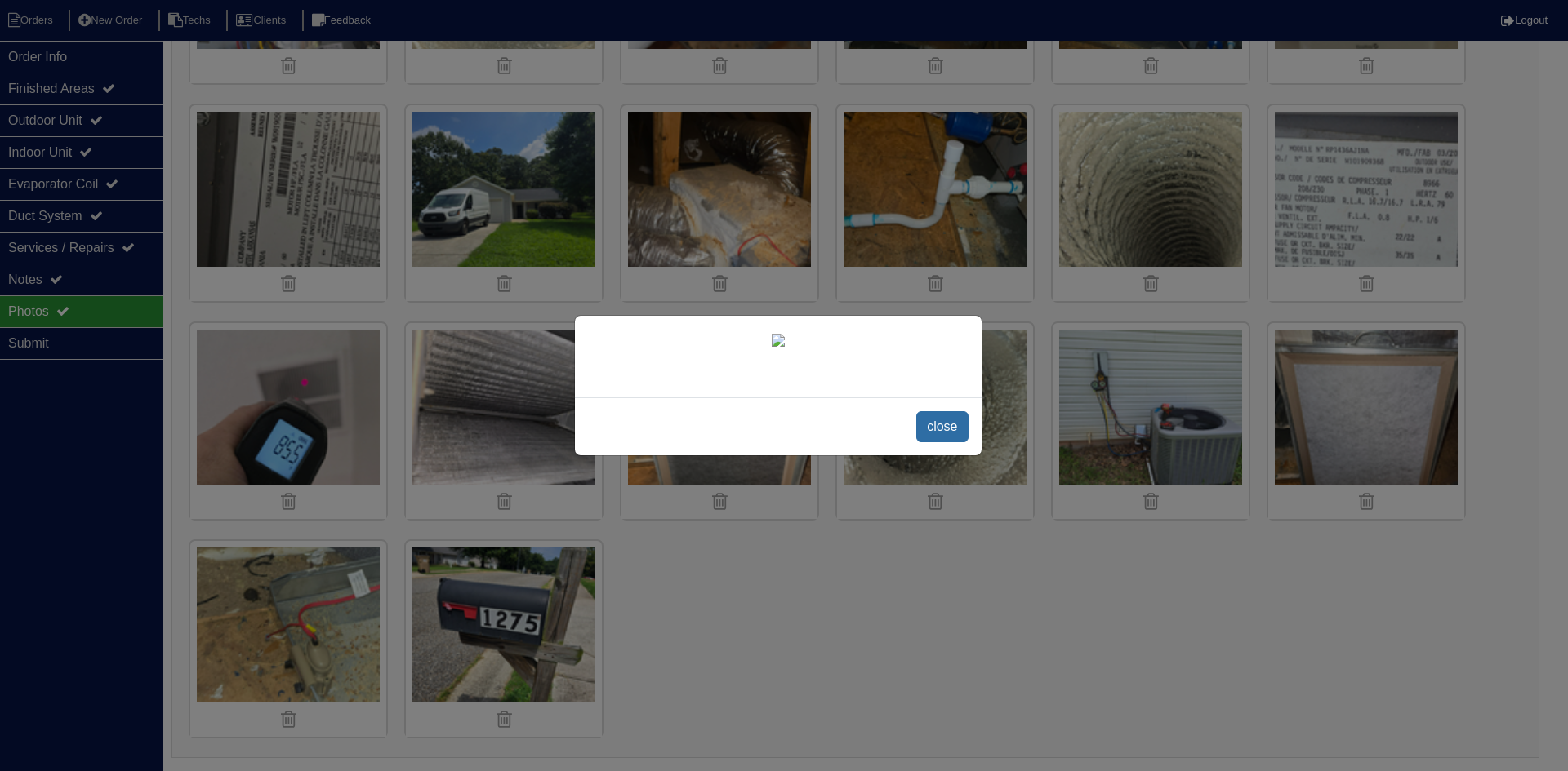
click at [934, 442] on span "close" at bounding box center [942, 427] width 52 height 31
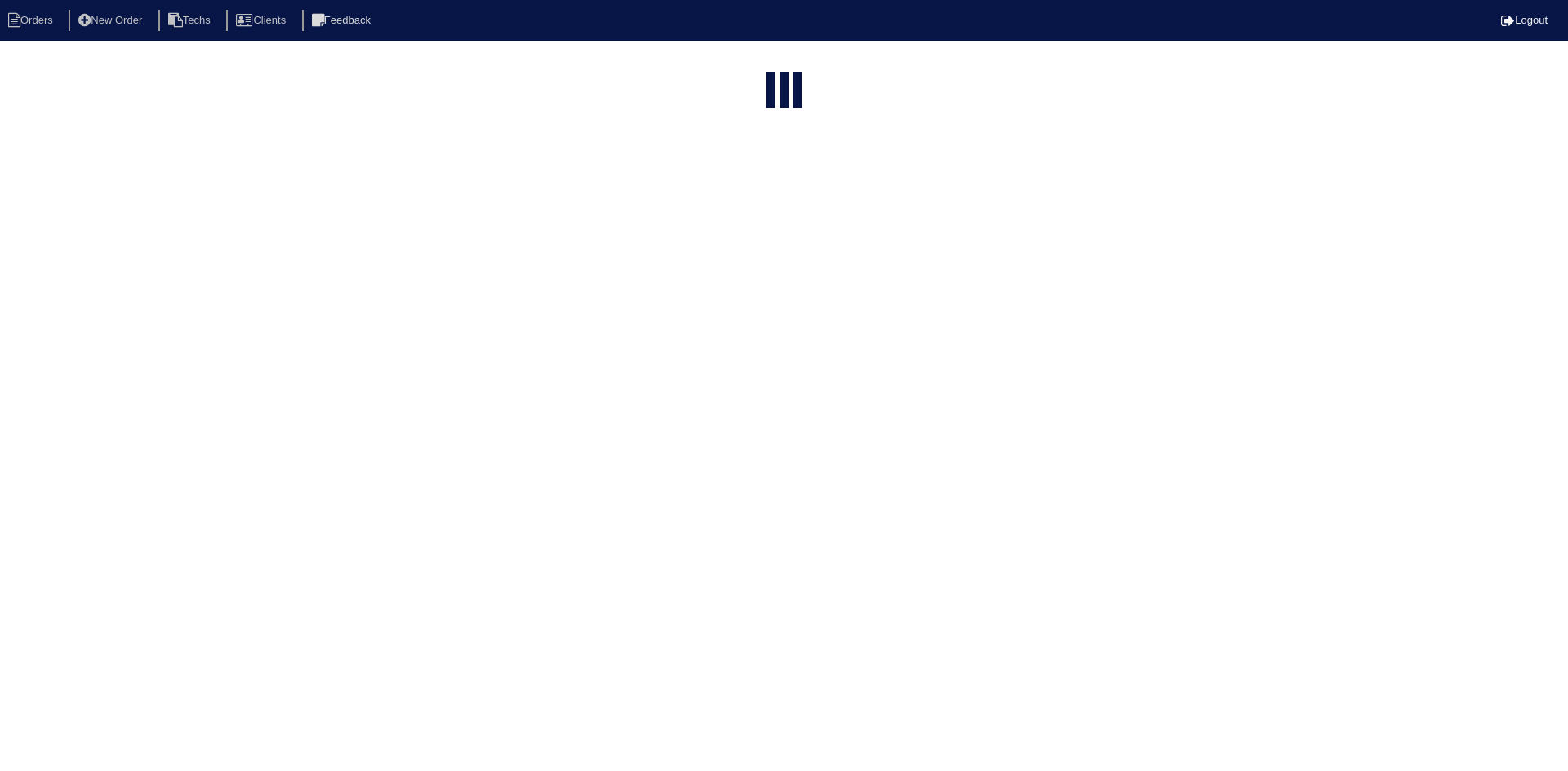
select select "15"
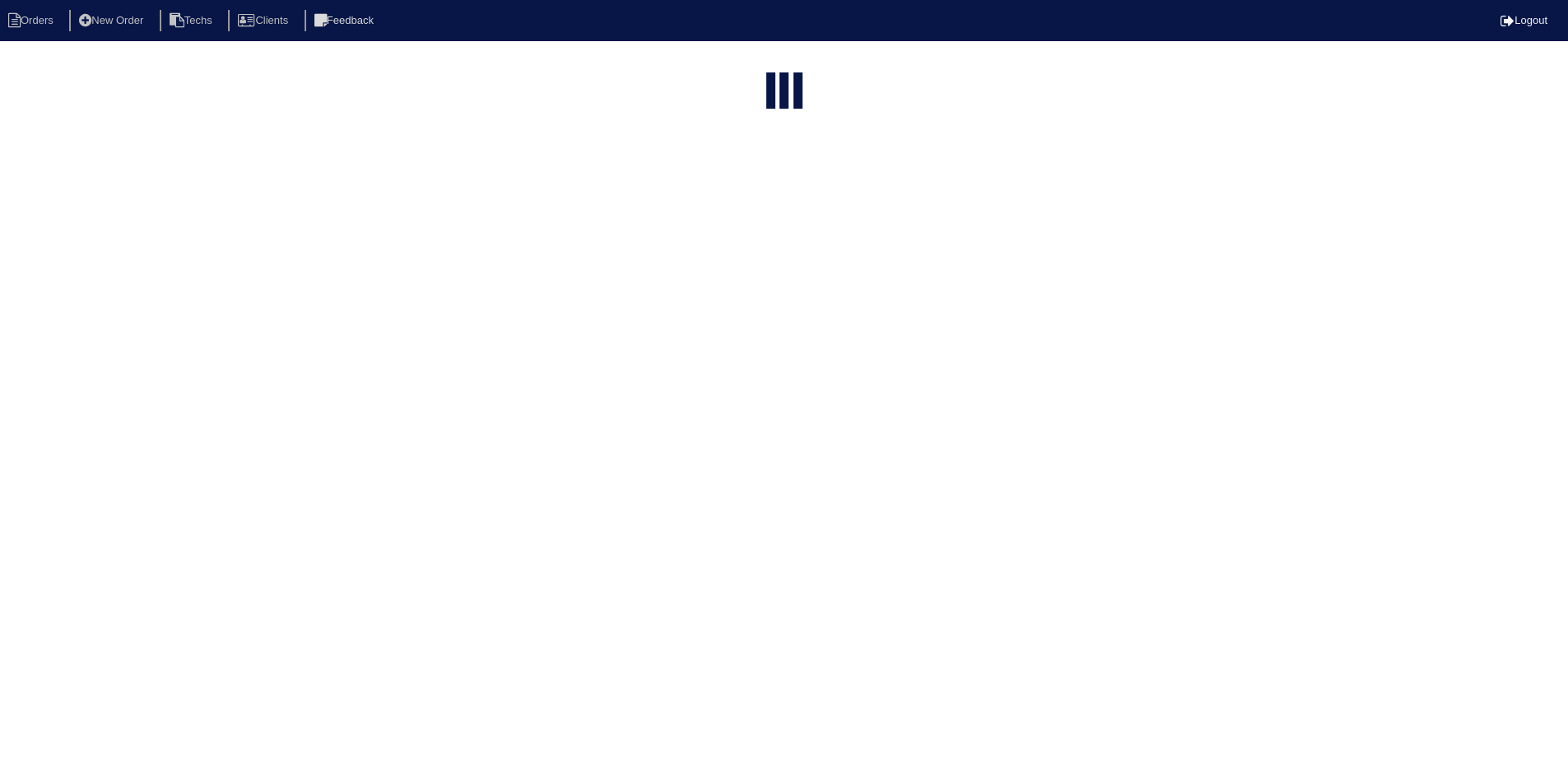
select select "field complete"
select select "need to quote"
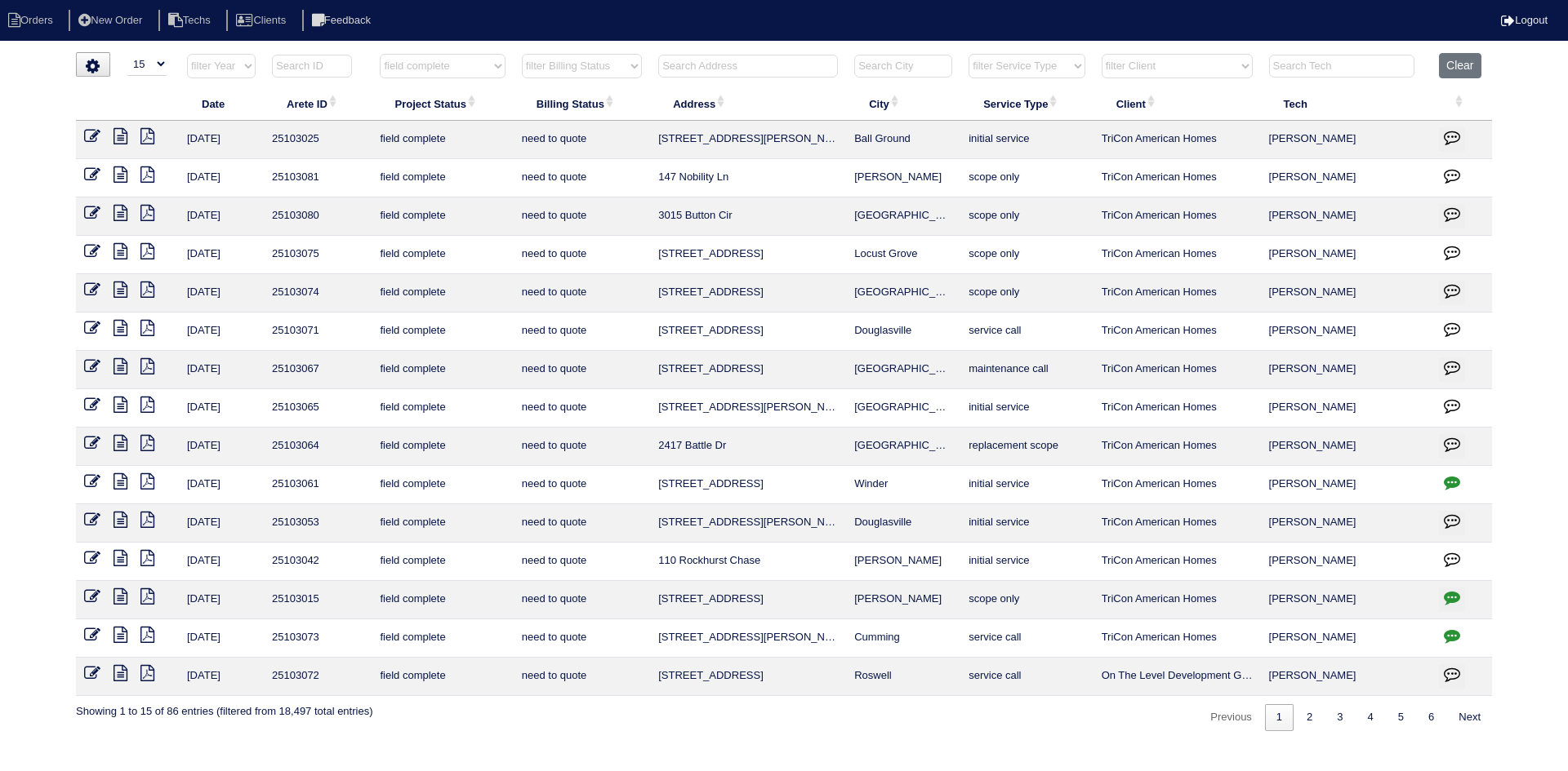
drag, startPoint x: 1442, startPoint y: 66, endPoint x: 1413, endPoint y: 63, distance: 29.2
click at [1441, 66] on button "Clear" at bounding box center [1459, 65] width 42 height 25
select select
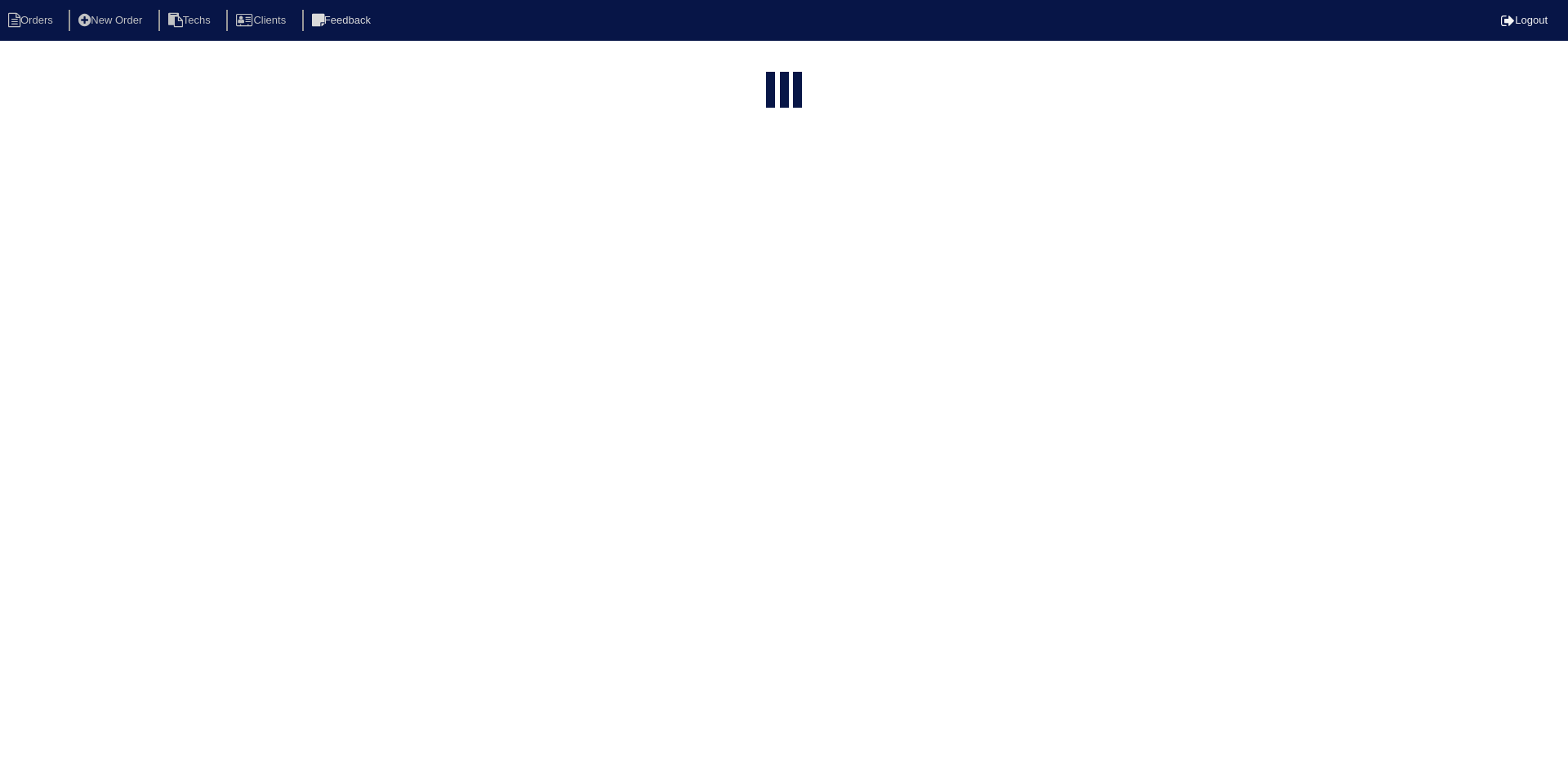
select select "15"
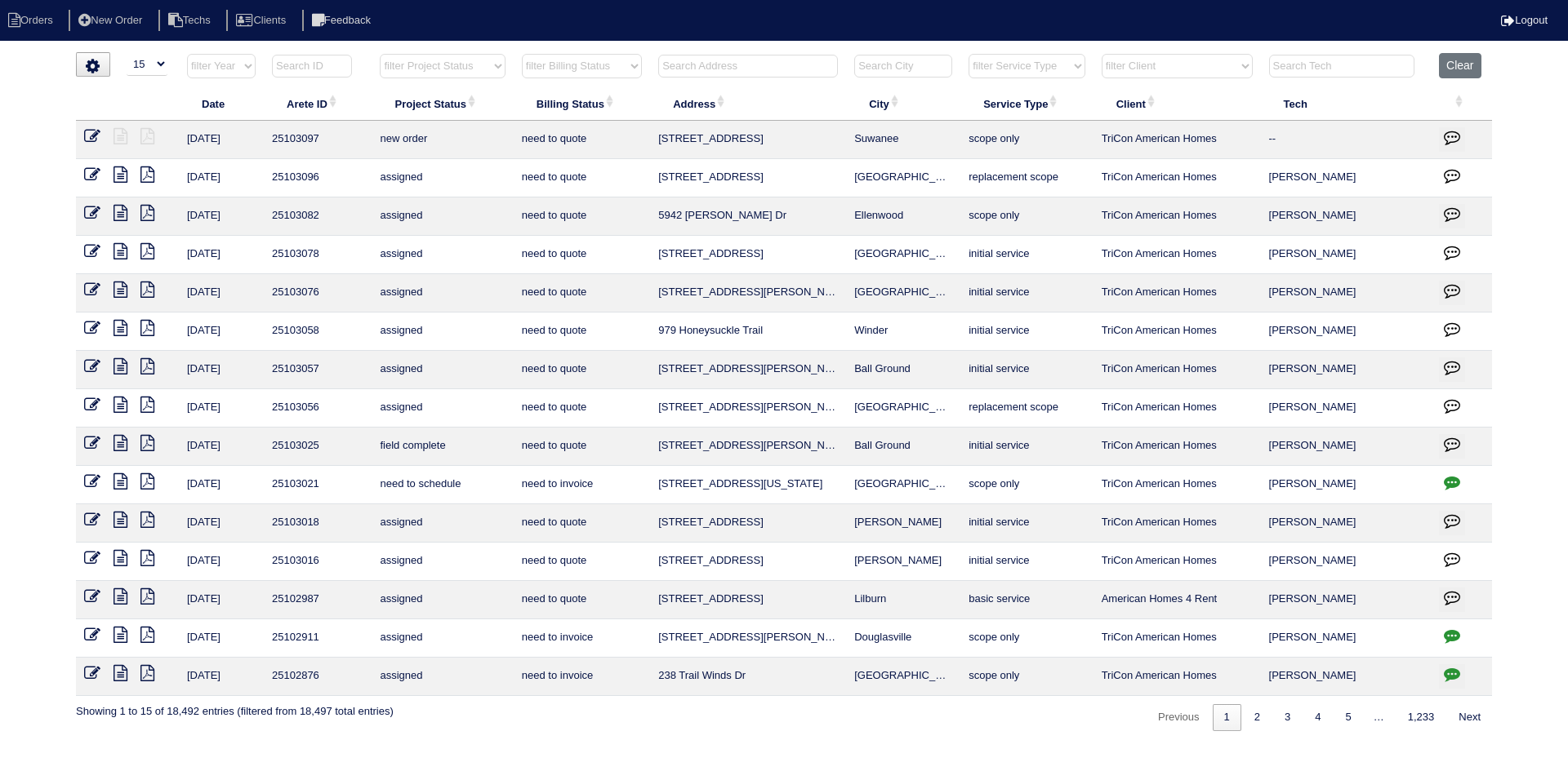
click at [710, 63] on input "text" at bounding box center [748, 65] width 179 height 22
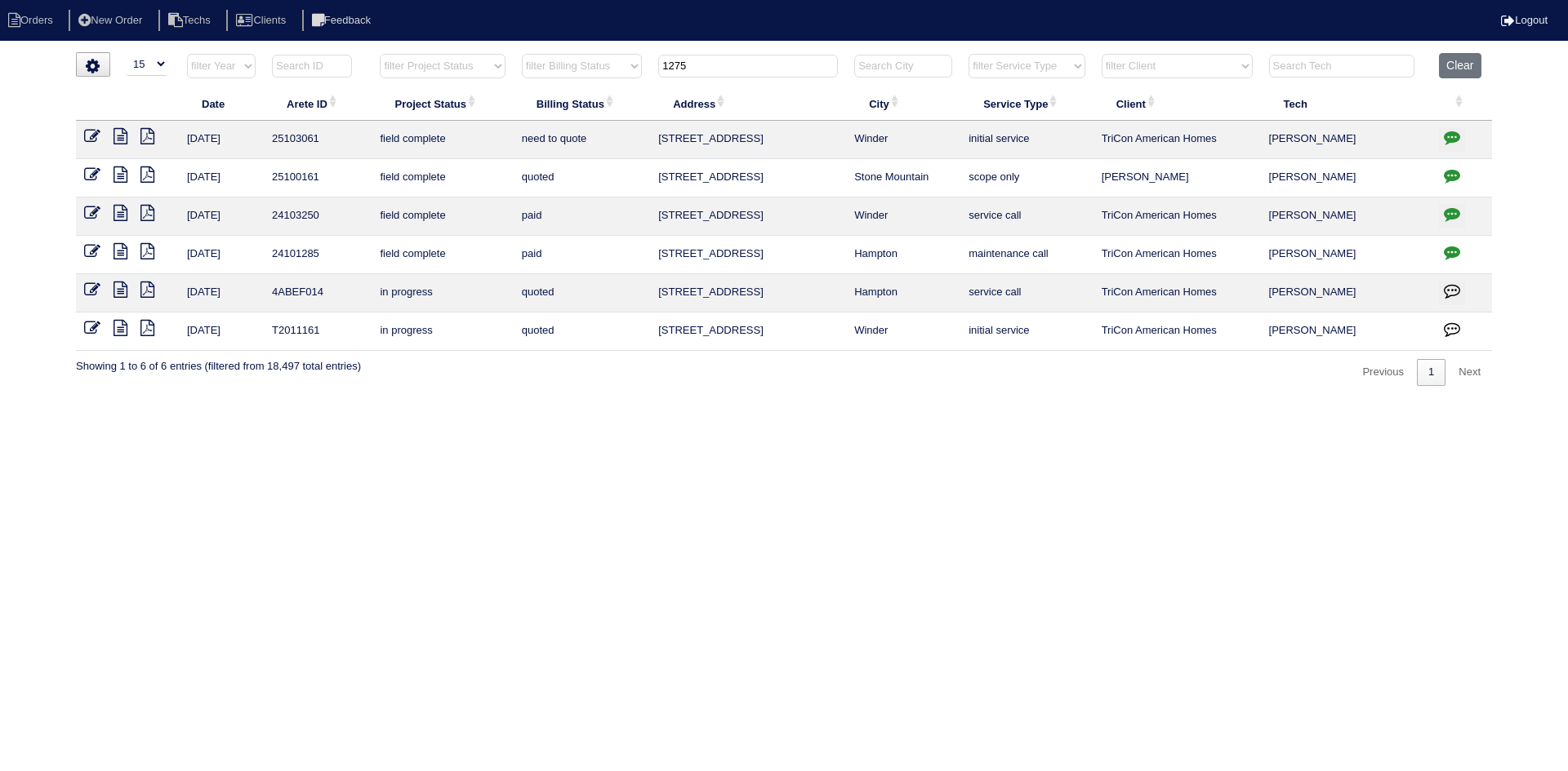
type input "1275"
click at [124, 212] on icon at bounding box center [121, 212] width 14 height 17
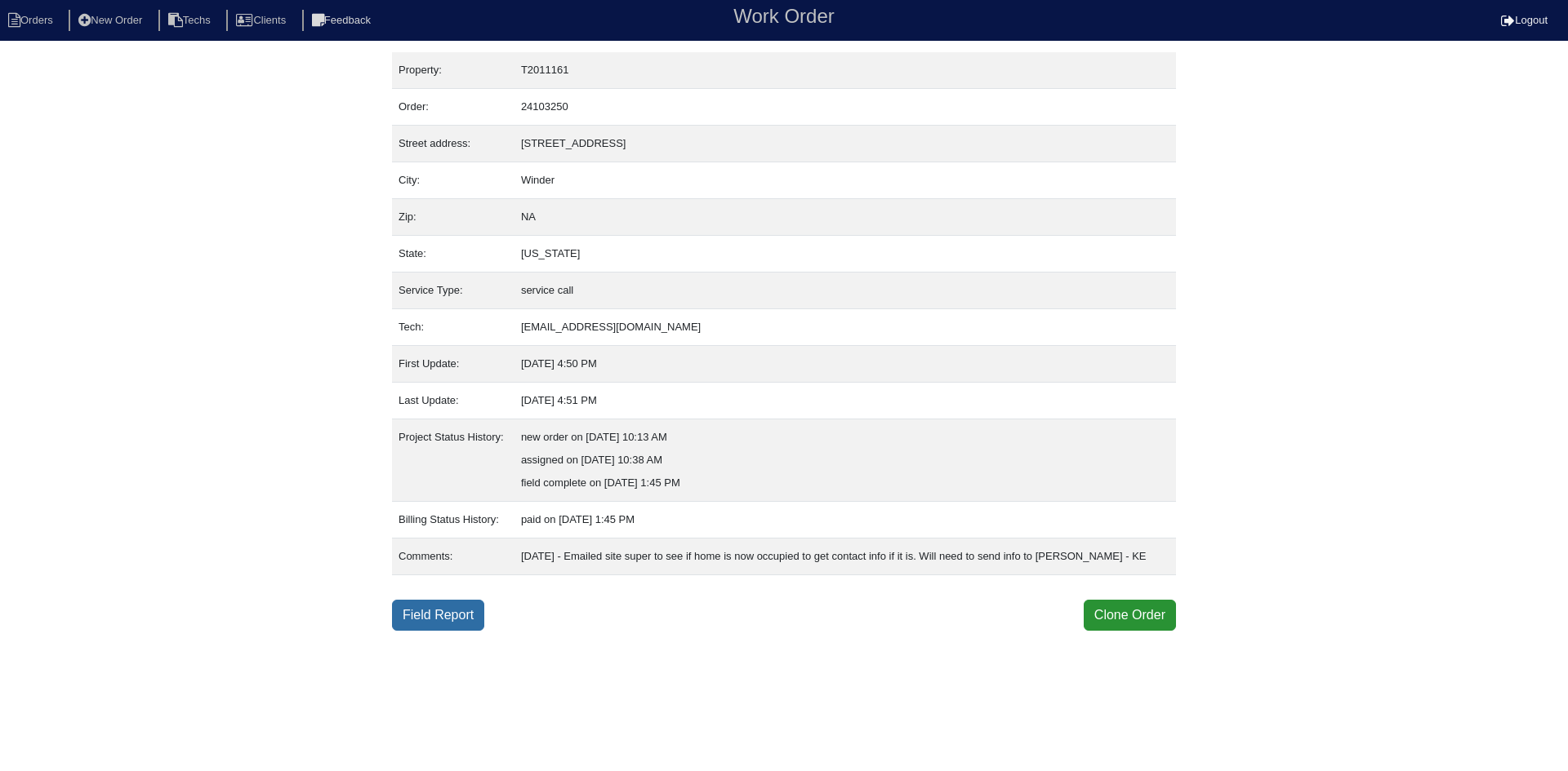
click at [445, 631] on link "Field Report" at bounding box center [437, 615] width 93 height 31
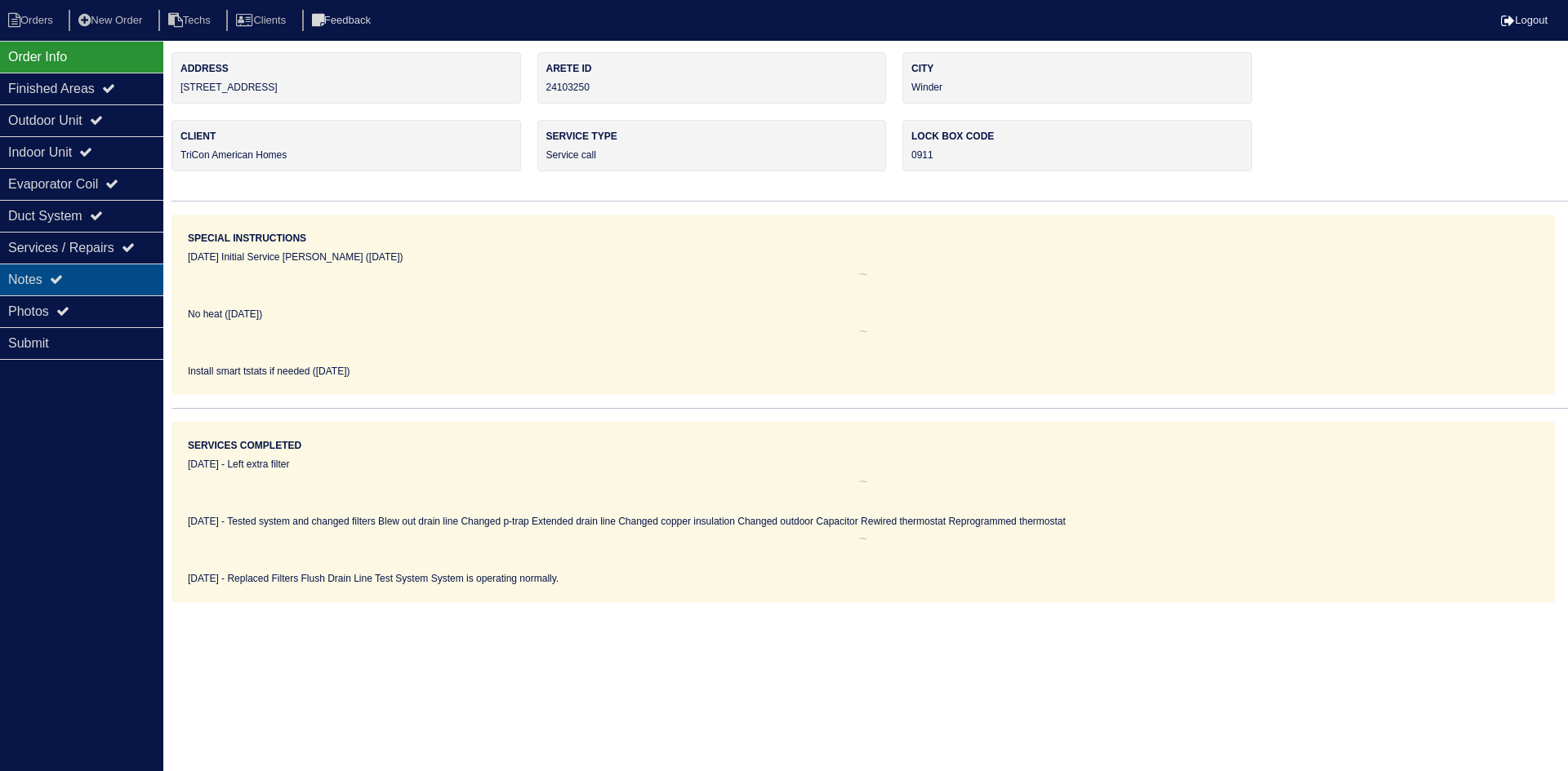
click at [93, 285] on div "Notes" at bounding box center [82, 279] width 164 height 32
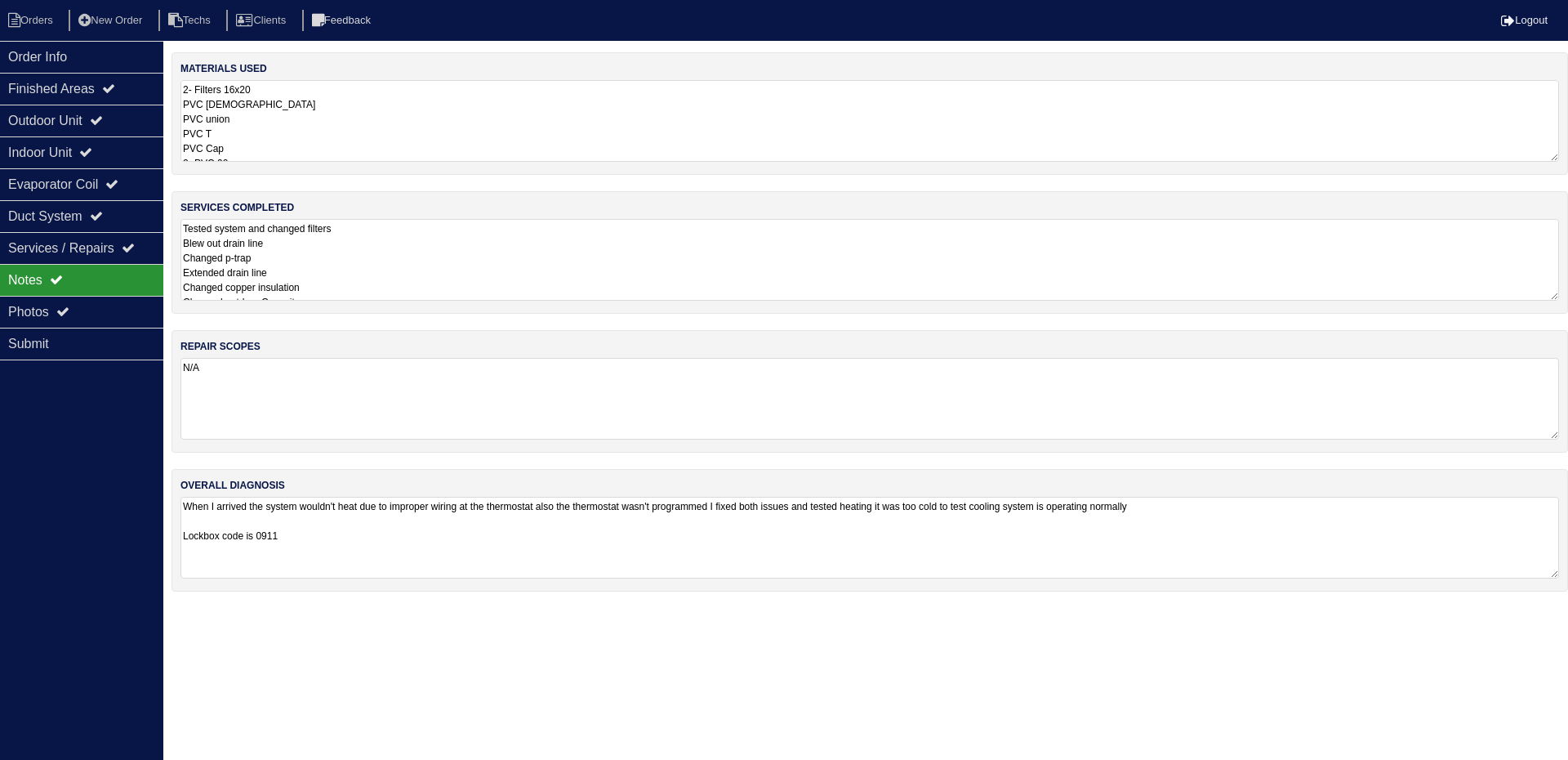
click at [449, 252] on textarea "Tested system and changed filters Blew out drain line Changed p-trap Extended d…" at bounding box center [869, 260] width 1378 height 82
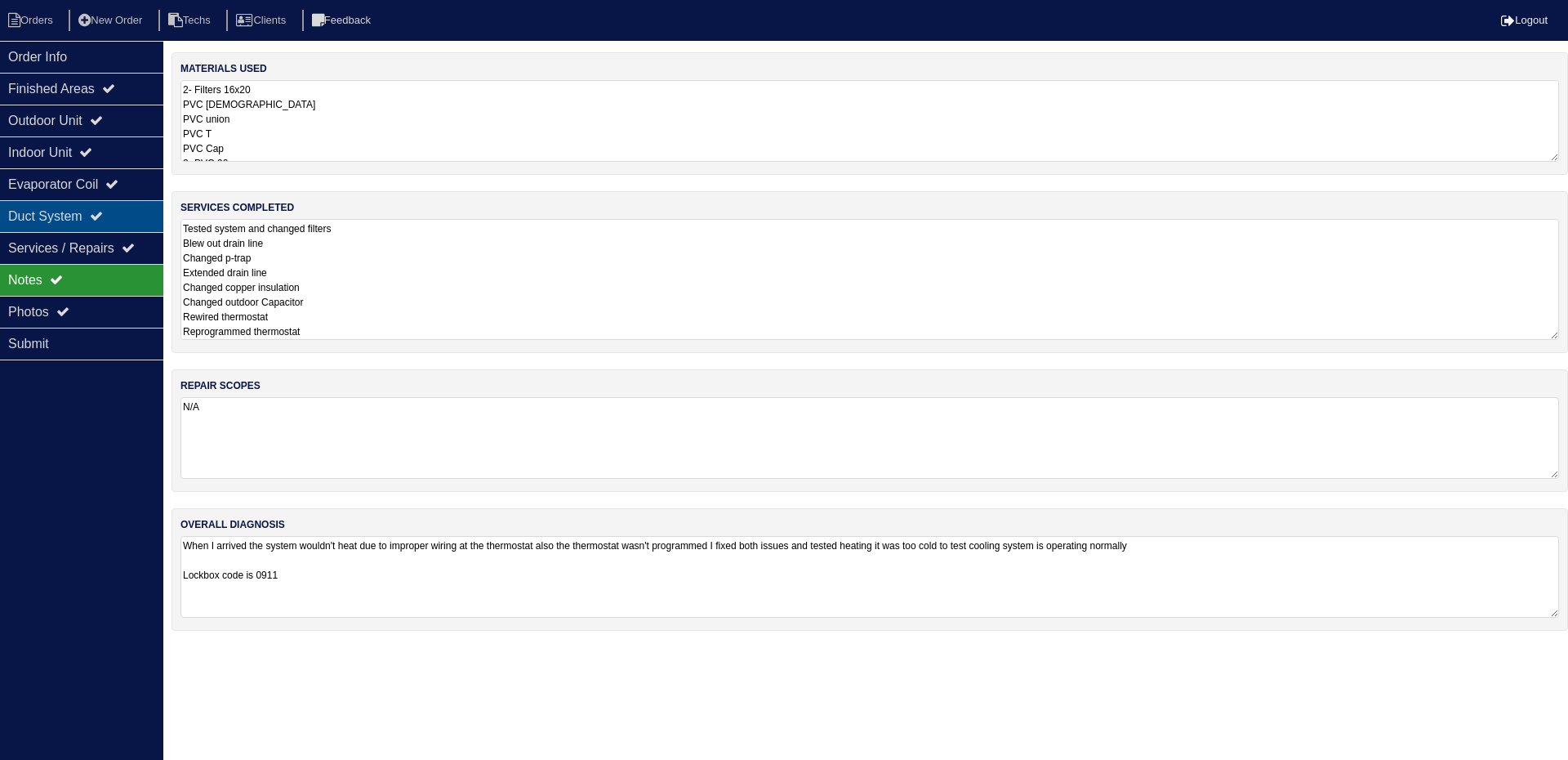
click at [103, 207] on div "Duct System" at bounding box center [82, 215] width 164 height 32
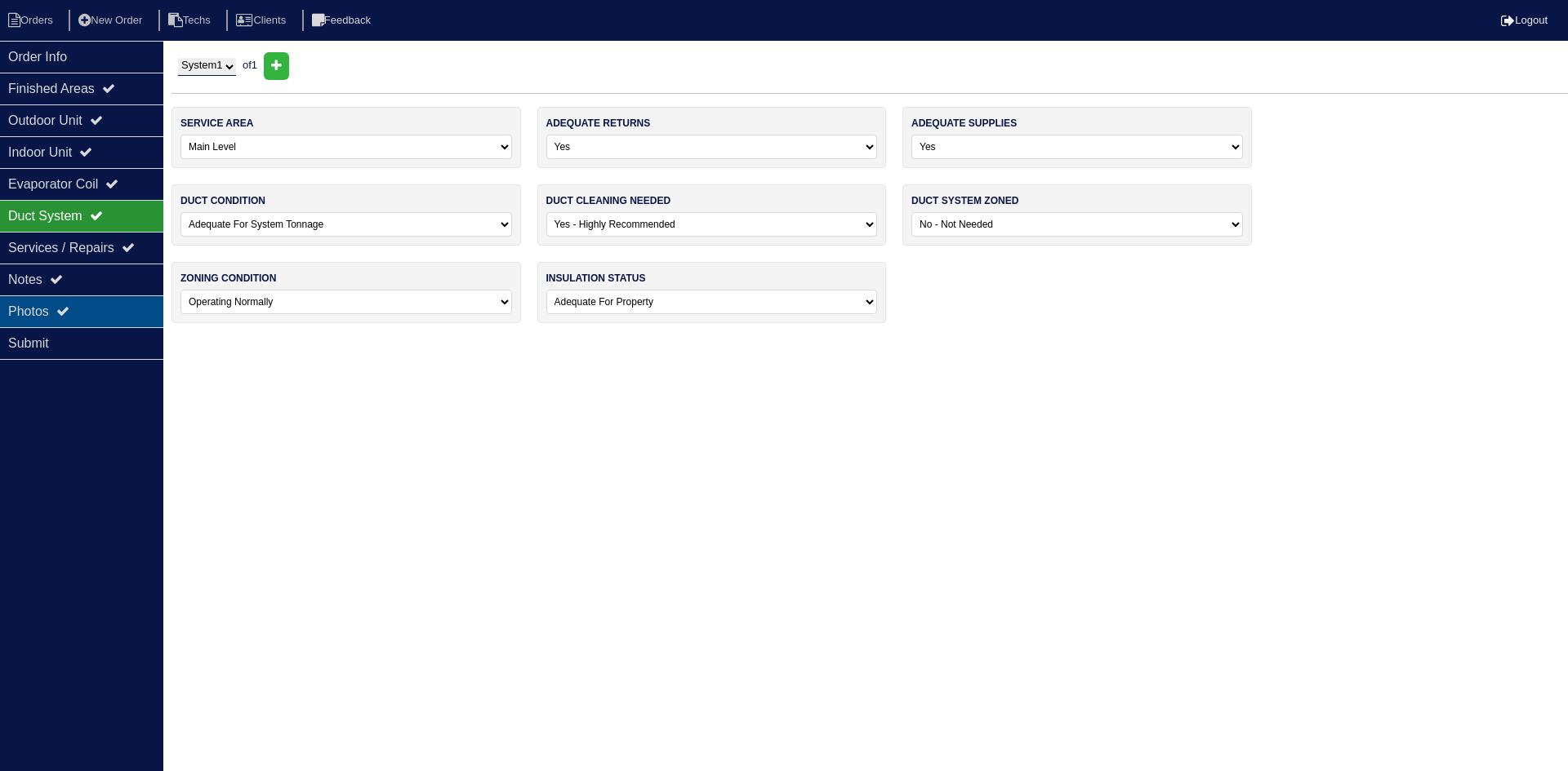
click at [99, 311] on div "Photos" at bounding box center [82, 312] width 164 height 32
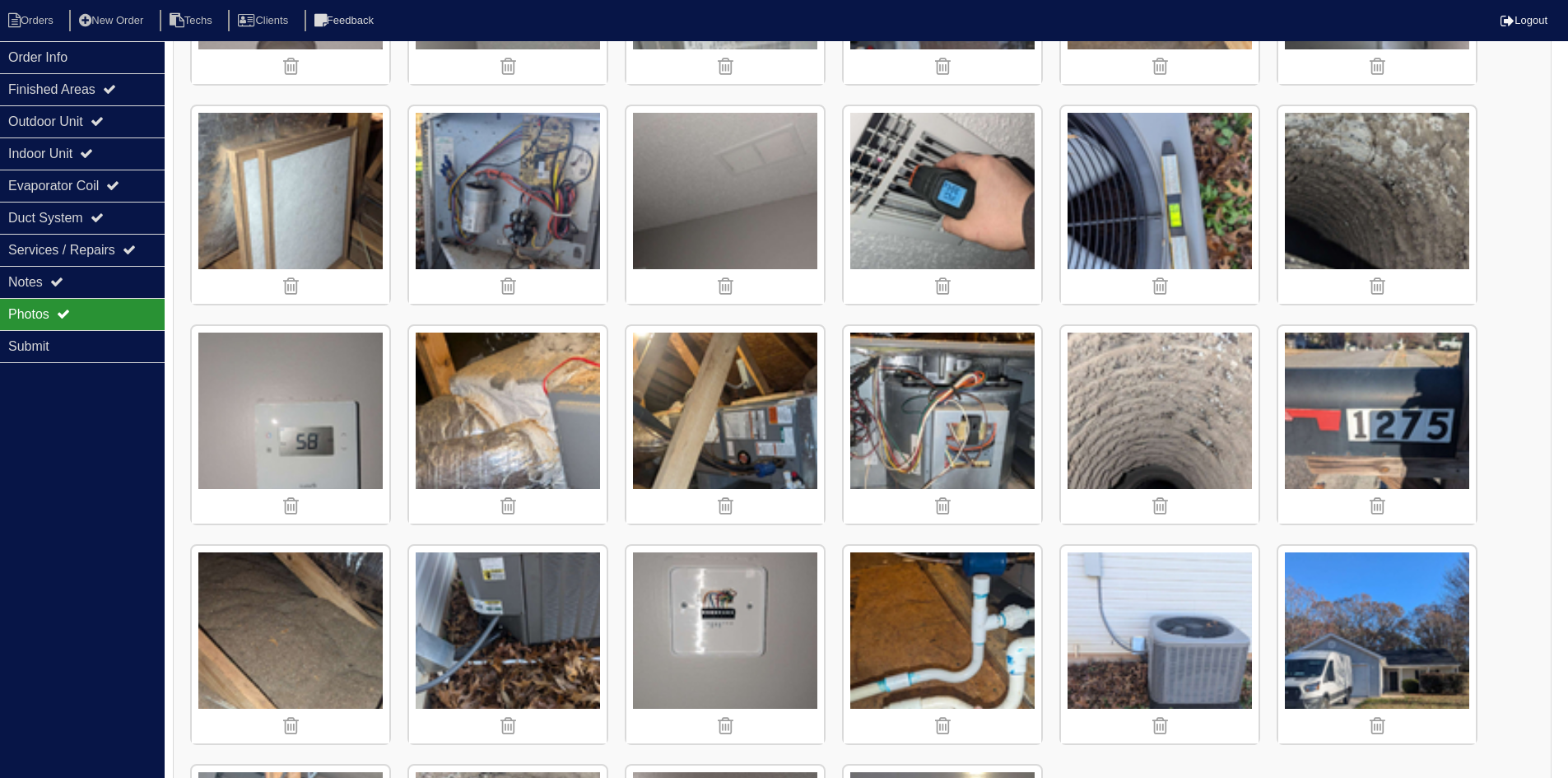
scroll to position [527, 0]
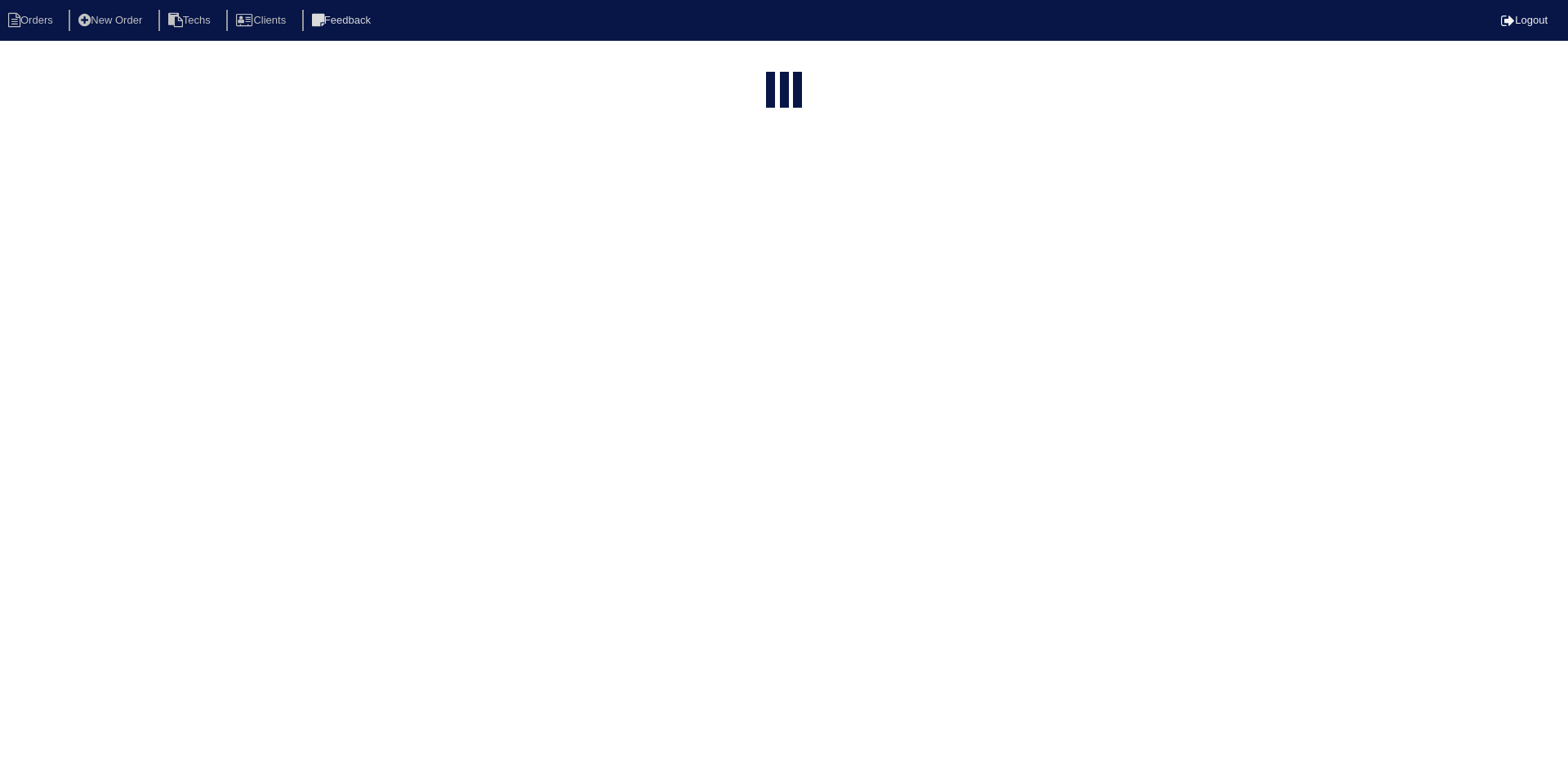
select select "15"
type input "1275"
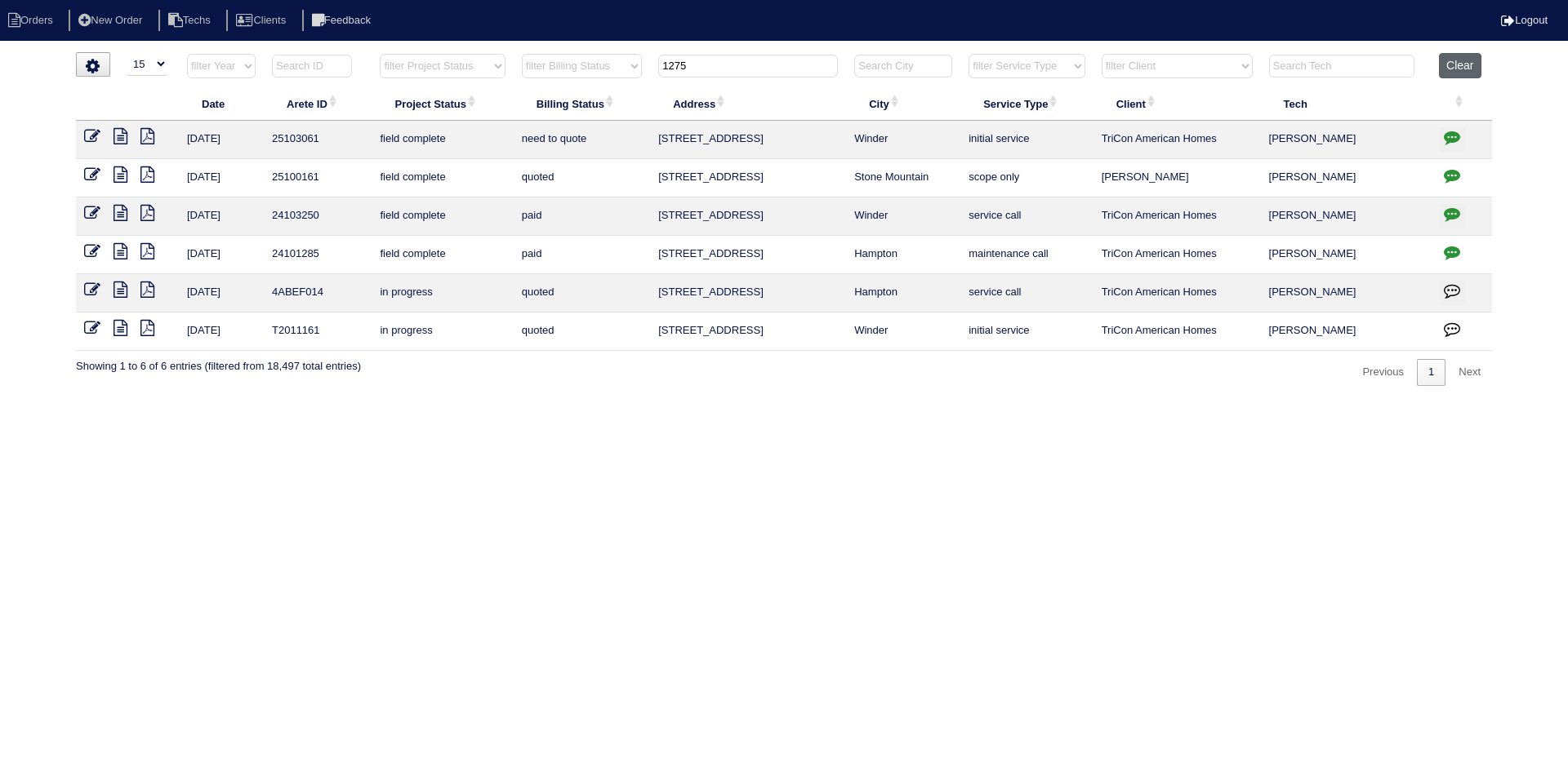
click at [1463, 63] on button "Clear" at bounding box center [1459, 65] width 42 height 25
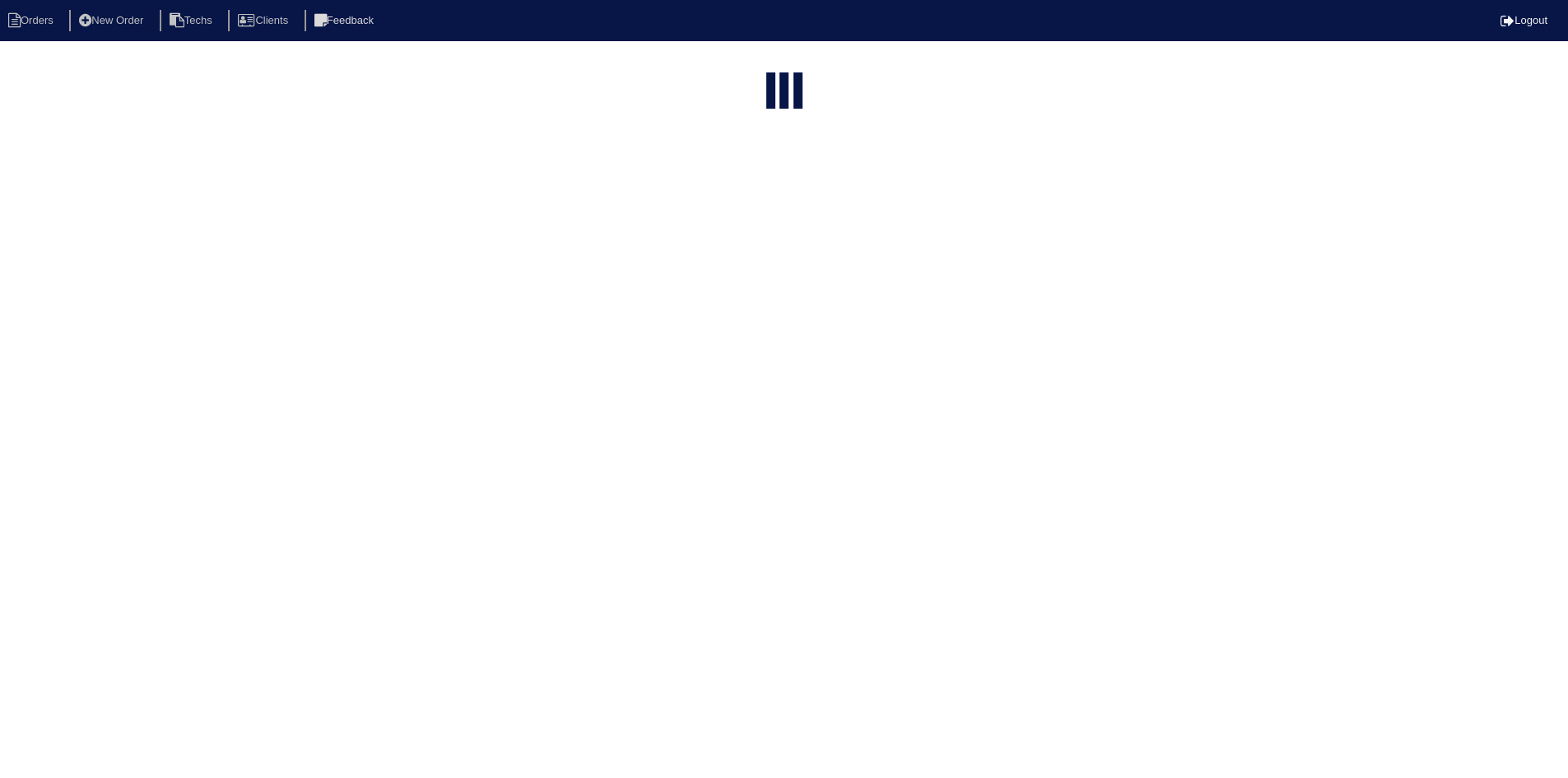
select select "15"
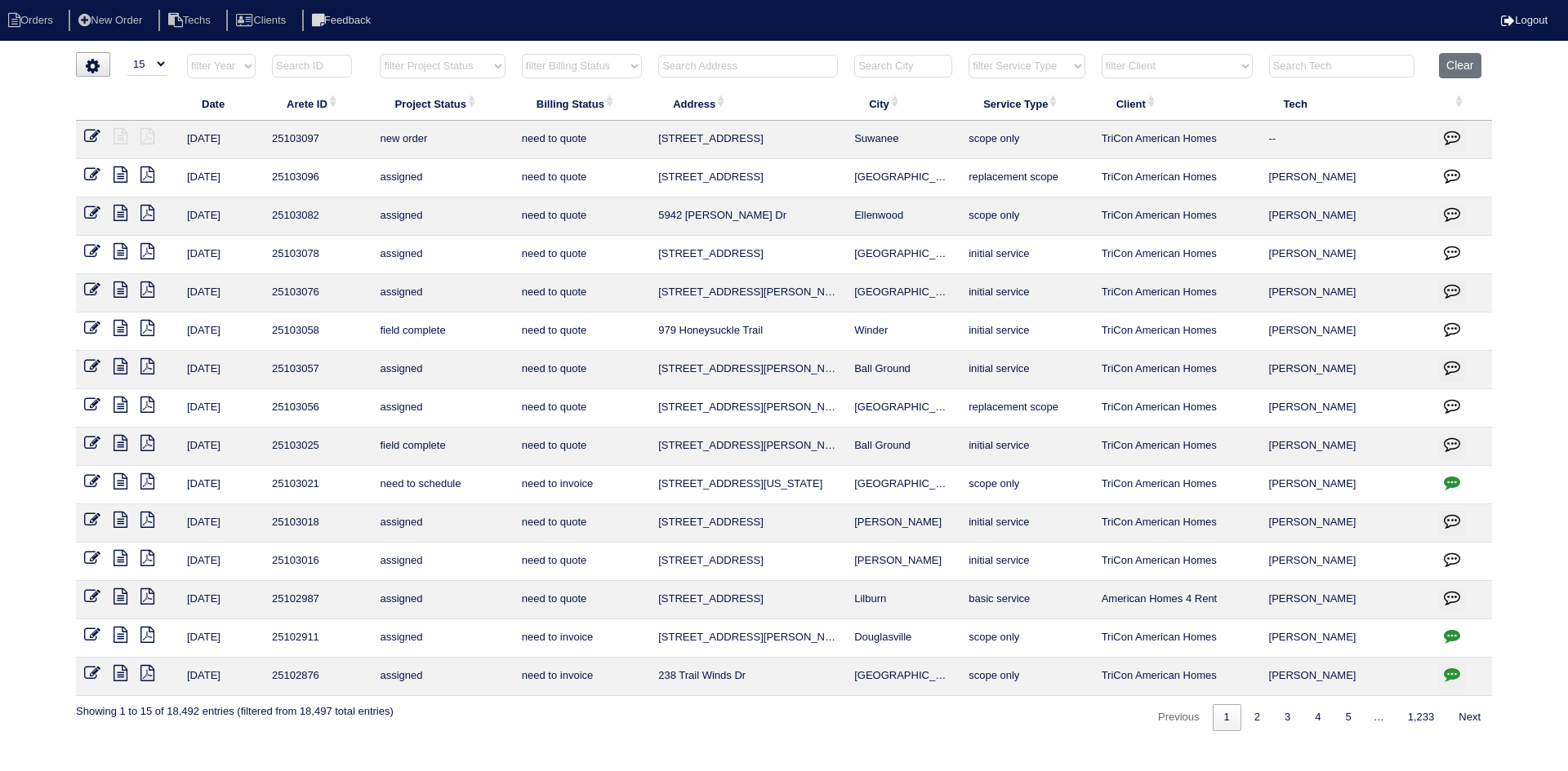
click at [477, 67] on select "filter Project Status -- Any Project Status -- new order assigned in progress f…" at bounding box center [442, 65] width 125 height 24
click at [380, 54] on select "filter Project Status -- Any Project Status -- new order assigned in progress f…" at bounding box center [442, 65] width 125 height 24
select select "field complete"
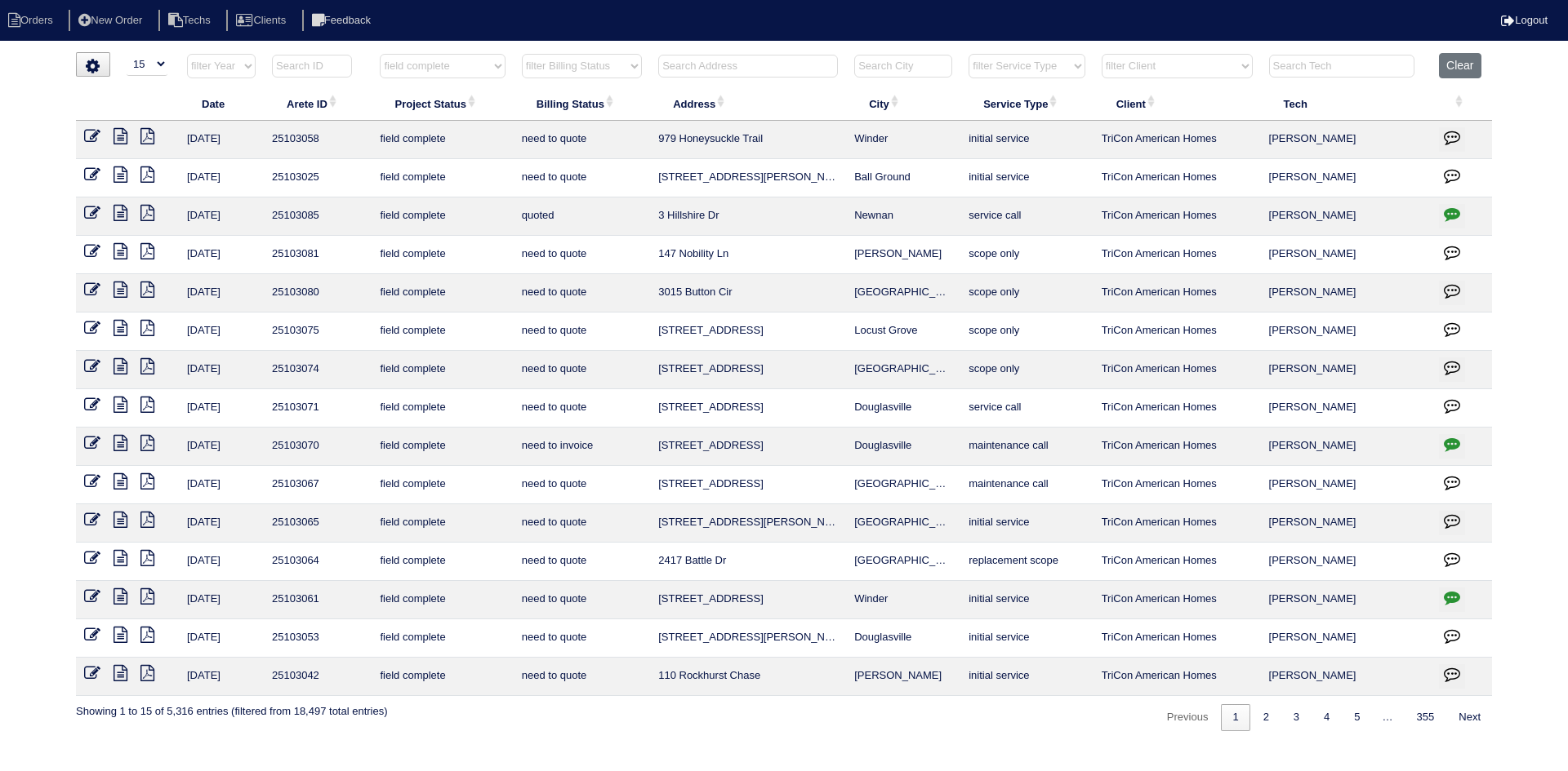
click at [621, 63] on select "filter Billing Status -- Any Billing Status -- need to quote quoted need to inv…" at bounding box center [581, 65] width 120 height 24
select select "need to quote"
click at [522, 54] on select "filter Billing Status -- Any Billing Status -- need to quote quoted need to inv…" at bounding box center [581, 65] width 120 height 24
select select "field complete"
select select "need to quote"
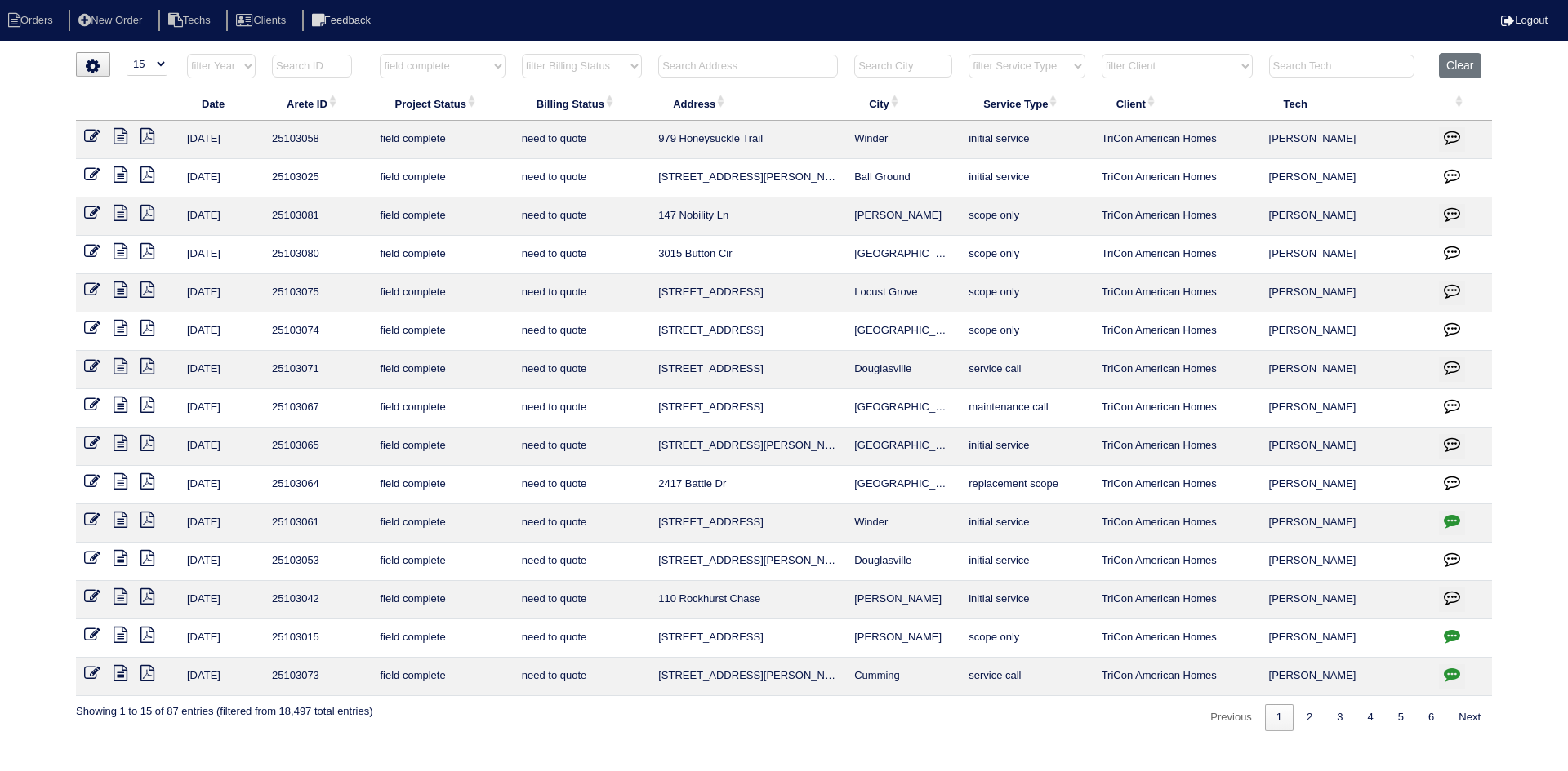
click at [121, 483] on icon at bounding box center [121, 481] width 14 height 17
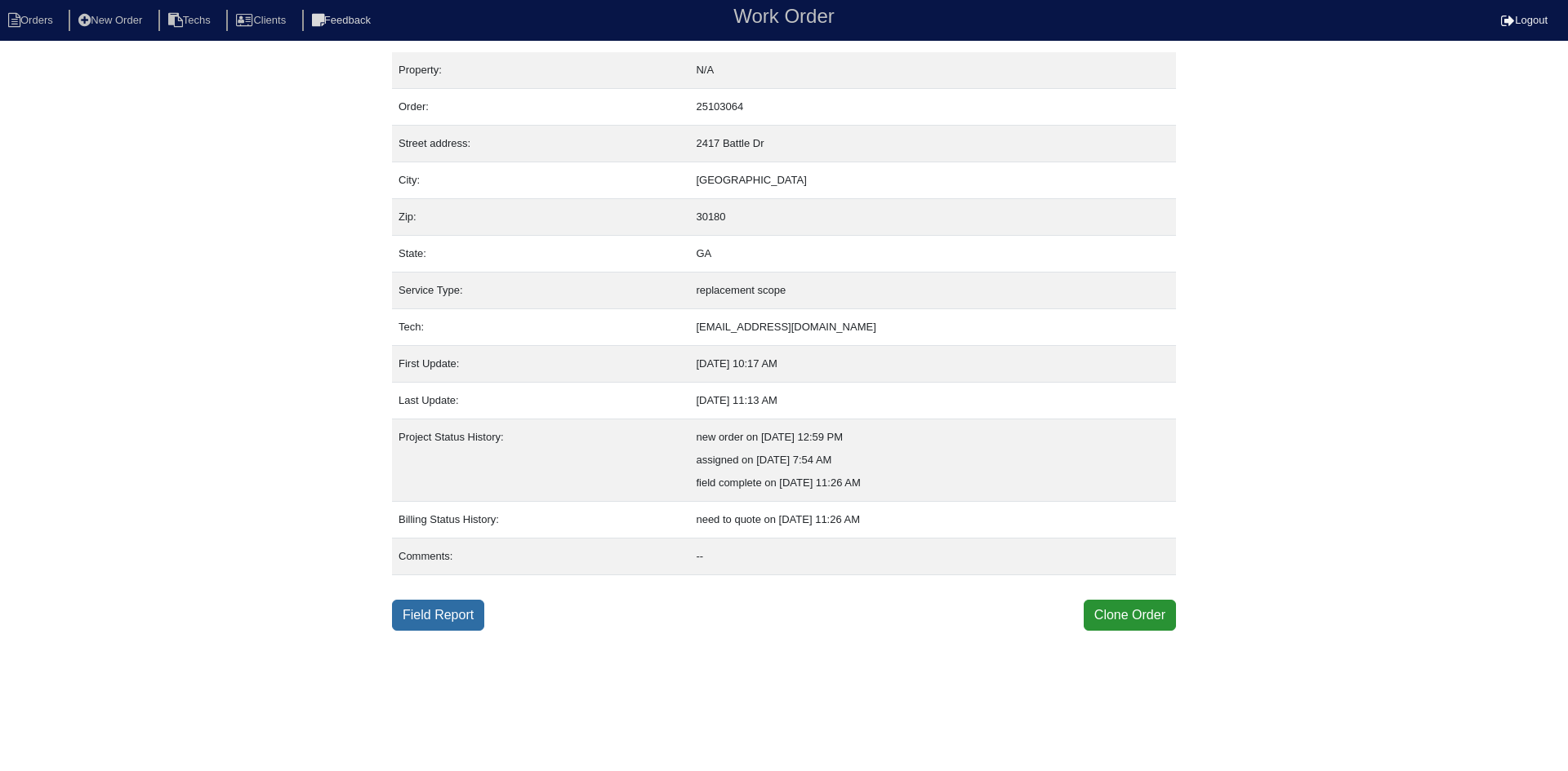
click at [429, 619] on link "Field Report" at bounding box center [437, 615] width 93 height 31
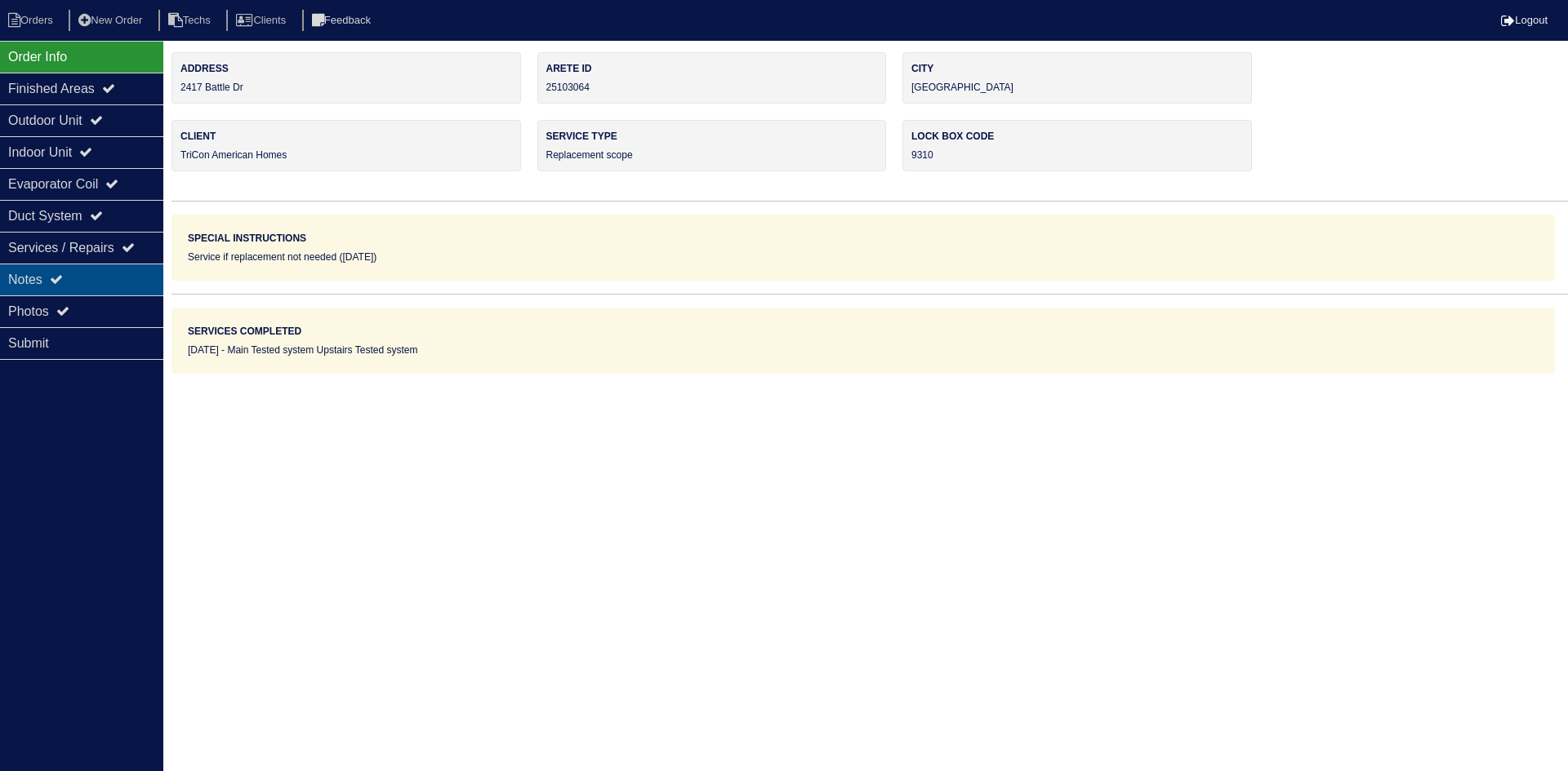
click at [91, 270] on div "Notes" at bounding box center [82, 279] width 164 height 32
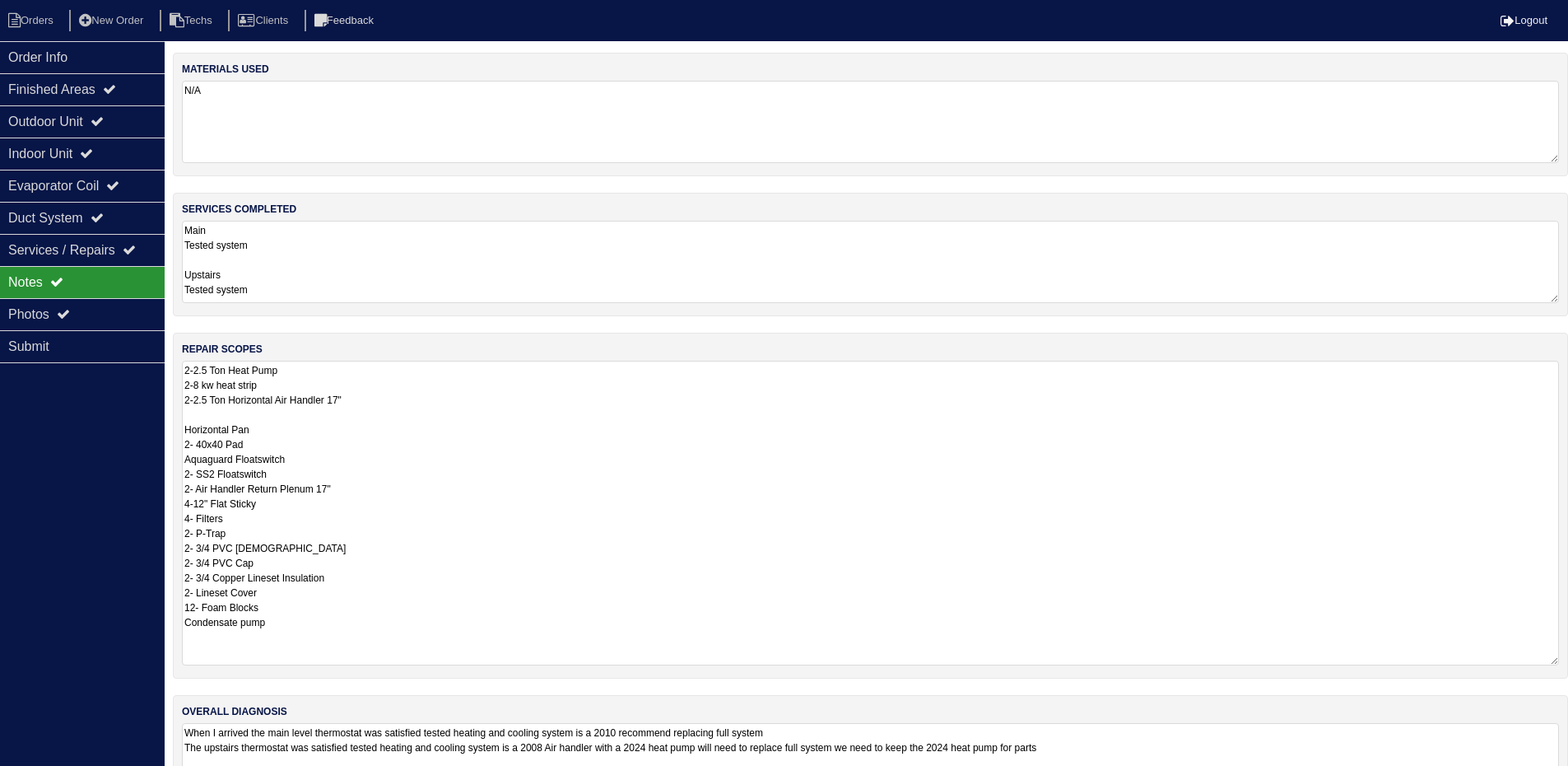
drag, startPoint x: 1566, startPoint y: 438, endPoint x: 1580, endPoint y: 660, distance: 222.4
click at [1568, 660] on html "Orders New Order Techs Clients Feedback Logout Orders New Order Users Clients M…" at bounding box center [784, 417] width 1568 height 835
click at [102, 111] on div "Outdoor Unit" at bounding box center [82, 121] width 165 height 32
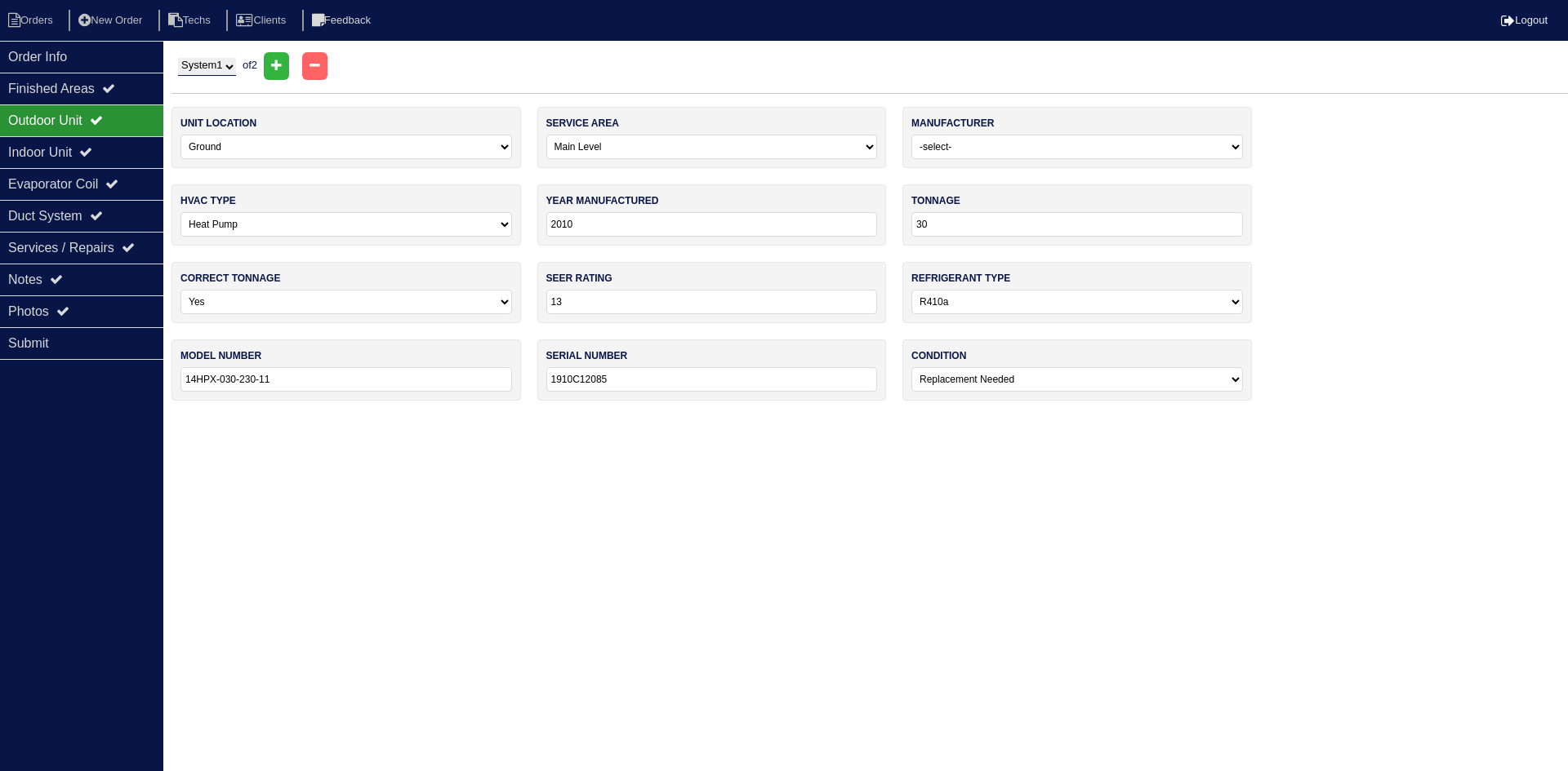
click at [222, 67] on select "System 1 System 2" at bounding box center [207, 67] width 58 height 18
select select "2"
click at [178, 58] on select "System 1 System 2" at bounding box center [207, 67] width 58 height 18
select select "1"
select select "Payne"
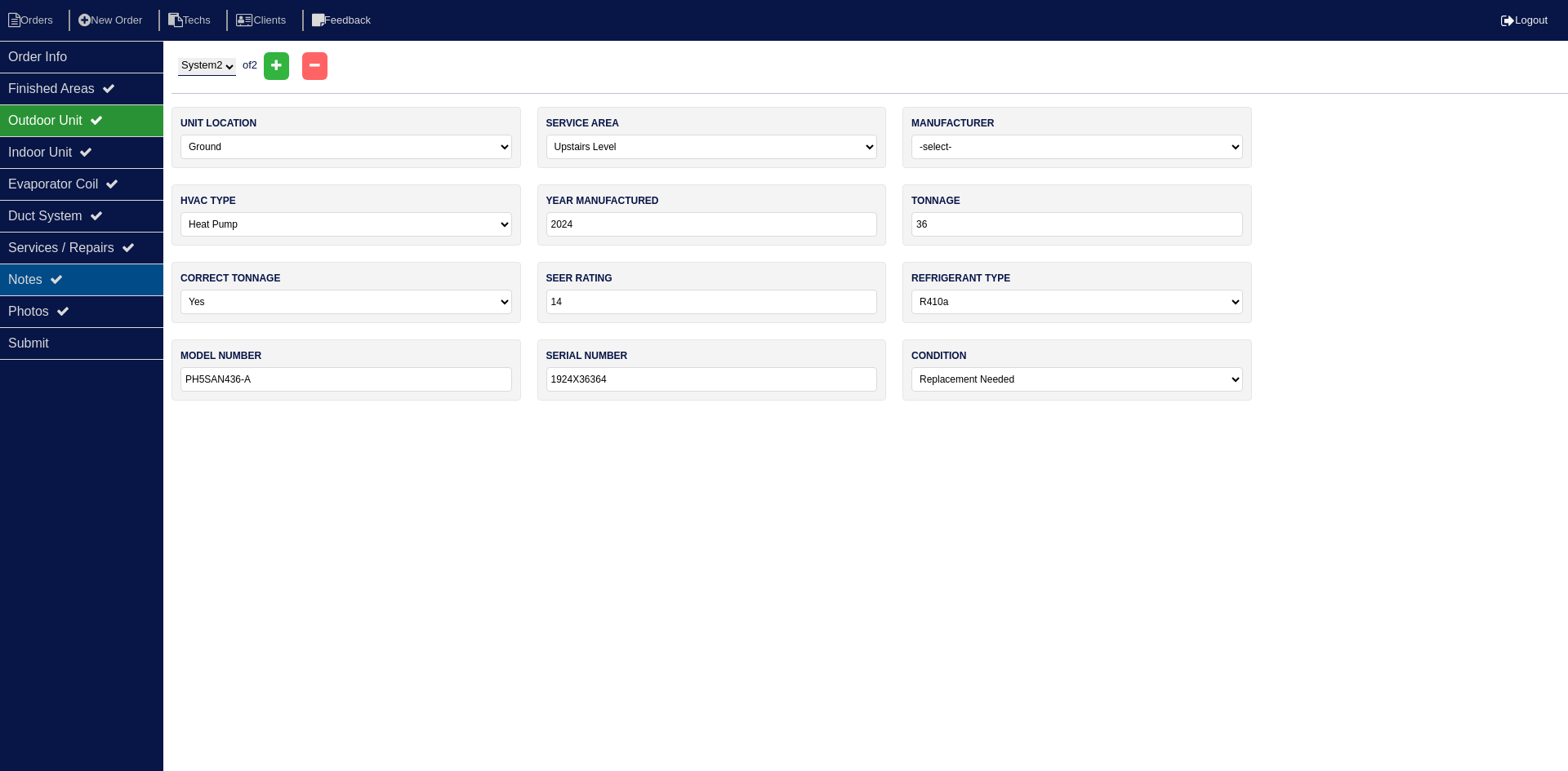
click at [93, 275] on div "Notes" at bounding box center [82, 279] width 164 height 32
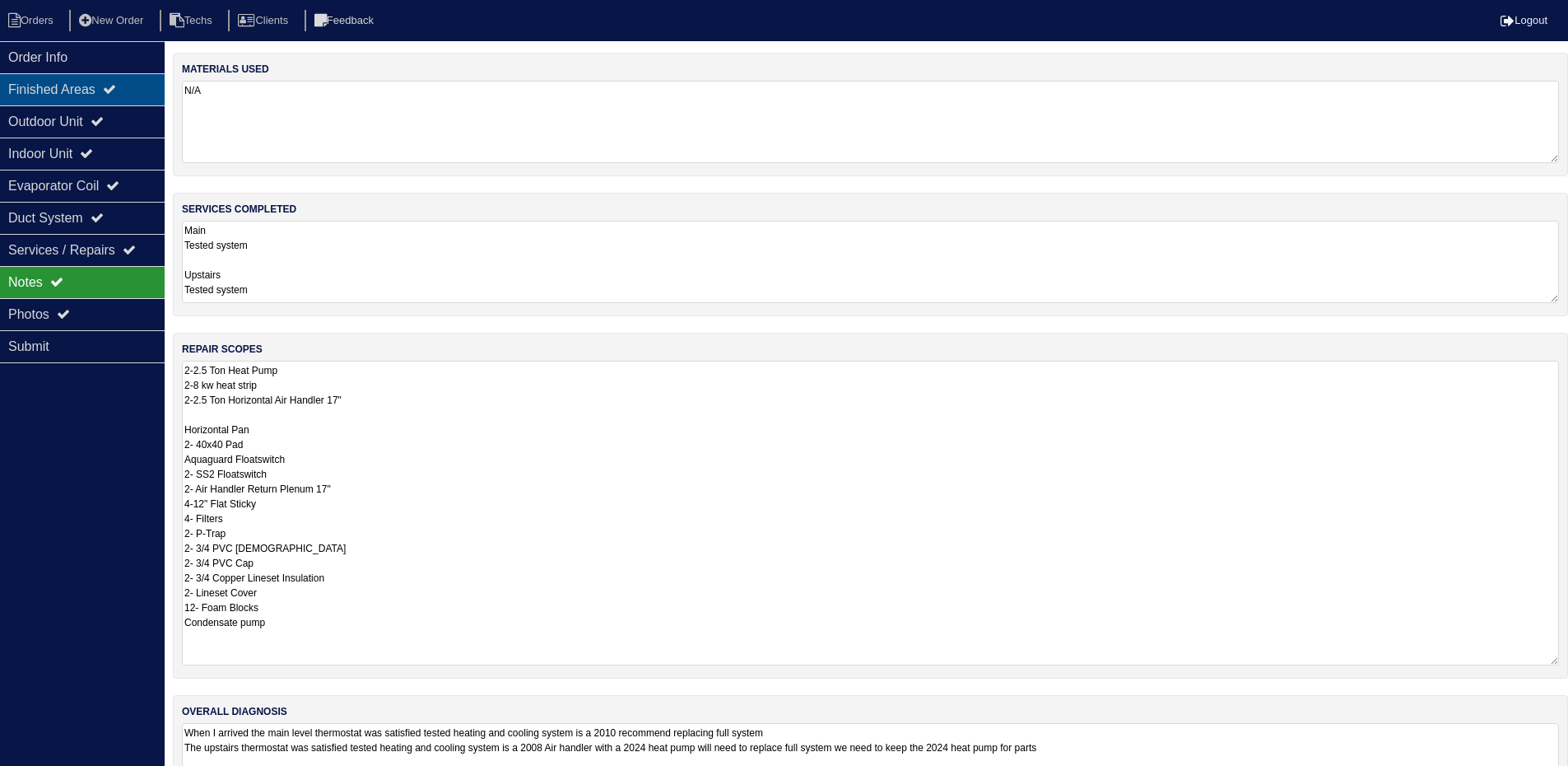
click at [85, 83] on div "Finished Areas" at bounding box center [82, 89] width 165 height 32
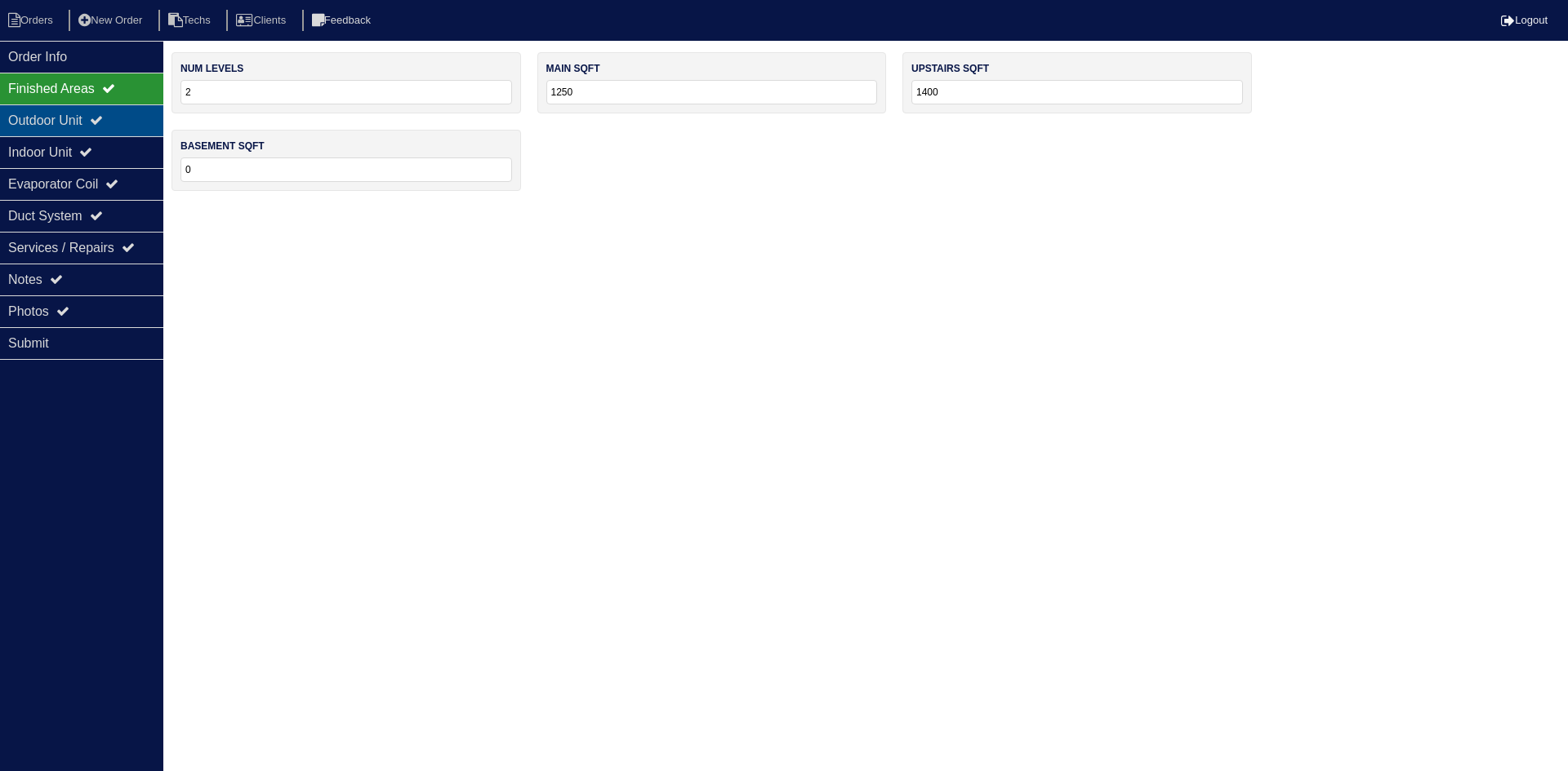
click at [103, 123] on icon at bounding box center [95, 120] width 13 height 13
select select "2"
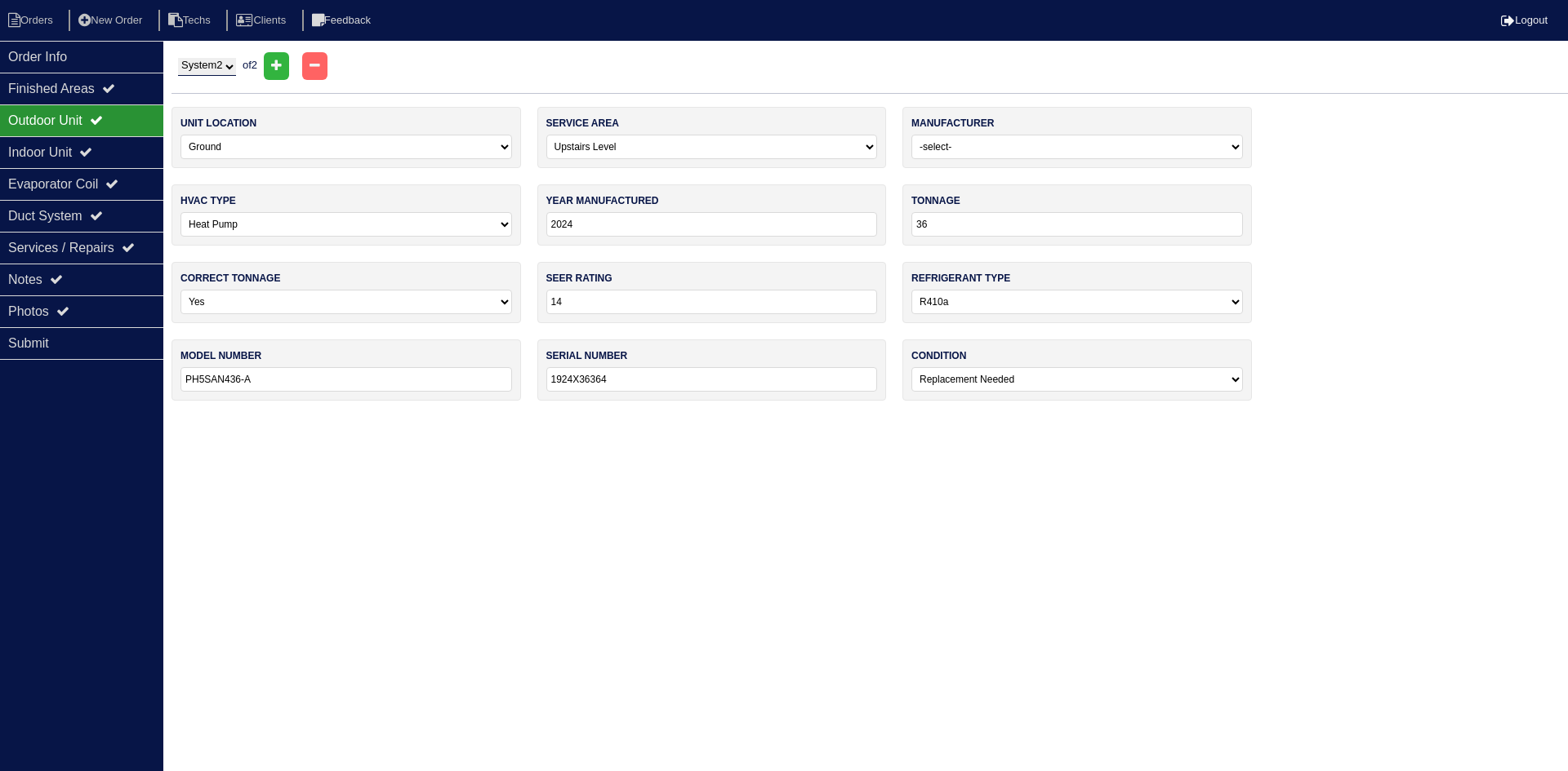
click at [503, 305] on select "-select- Yes No - Unit Undersized No - Unit Oversized" at bounding box center [346, 302] width 331 height 24
select select "2"
click at [180, 290] on select "-select- Yes No - Unit Undersized No - Unit Oversized" at bounding box center [346, 302] width 331 height 24
click at [109, 268] on div "Notes" at bounding box center [82, 279] width 164 height 32
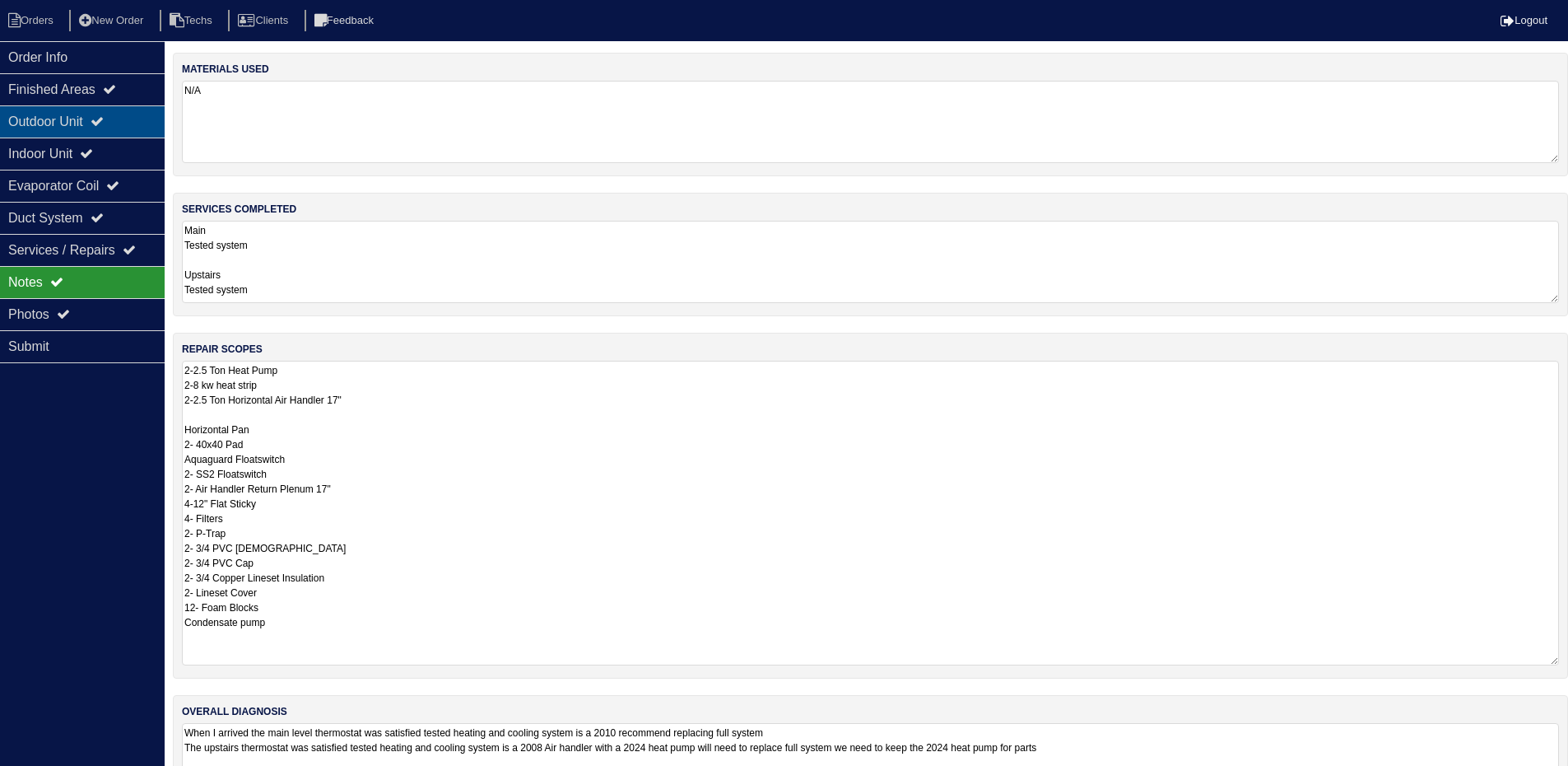
click at [101, 114] on div "Outdoor Unit" at bounding box center [82, 121] width 165 height 32
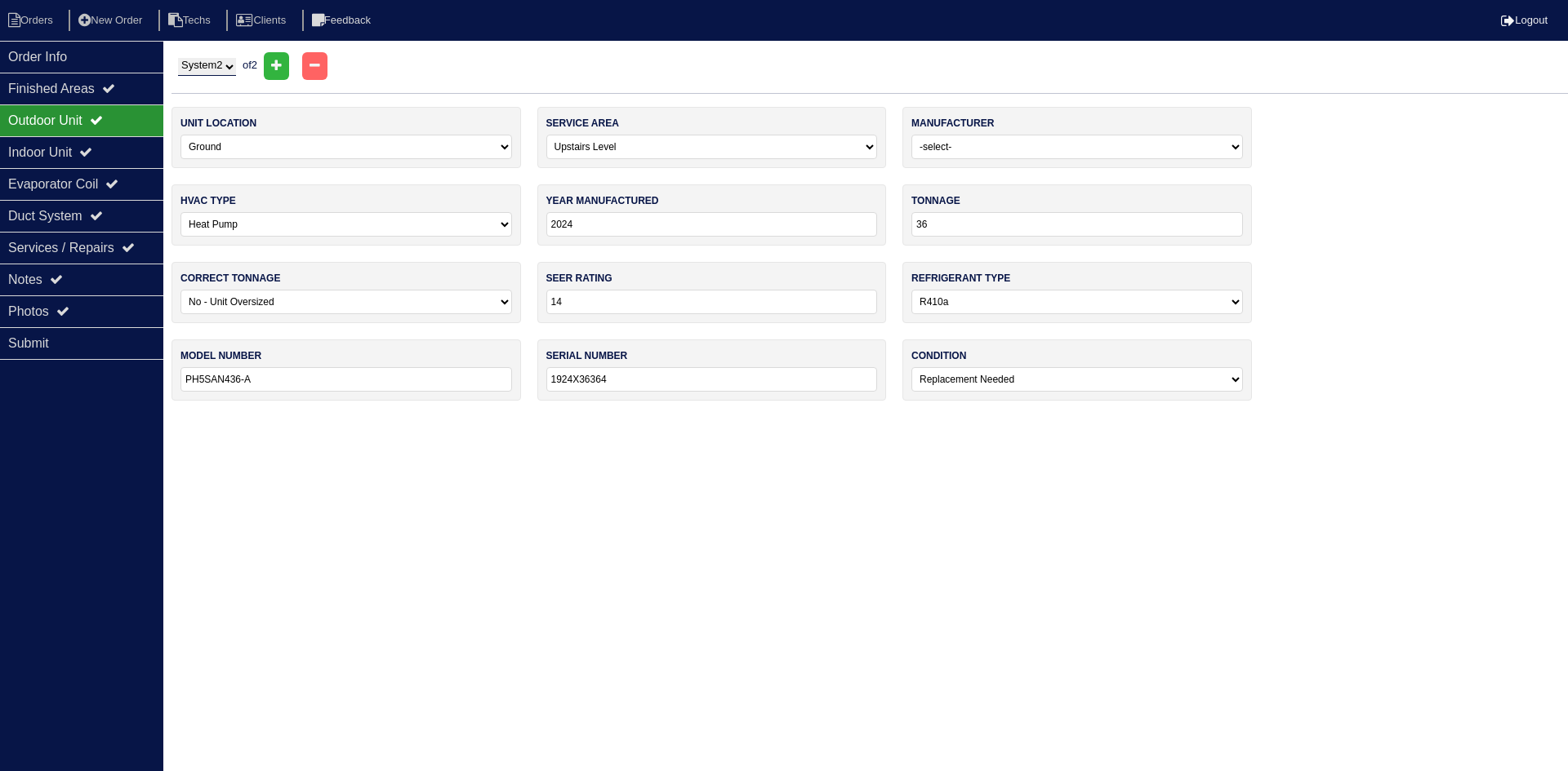
drag, startPoint x: 211, startPoint y: 66, endPoint x: 212, endPoint y: 76, distance: 10.0
click at [210, 67] on select "System 1 System 2" at bounding box center [207, 67] width 58 height 18
select select "1"
click at [178, 58] on select "System 1 System 2" at bounding box center [207, 67] width 58 height 18
select select "0"
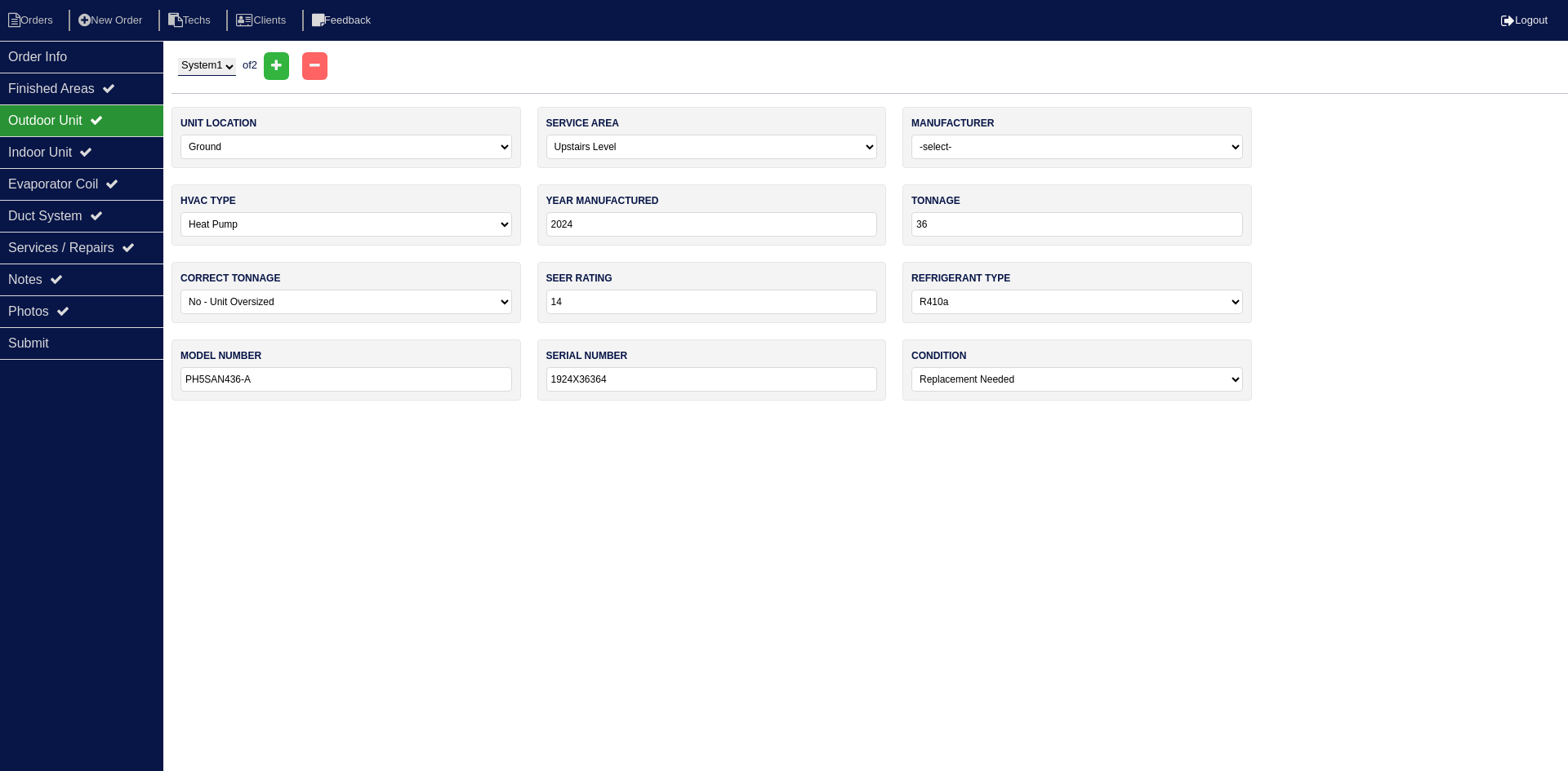
select select "Lennox"
select select "0"
click at [93, 150] on icon at bounding box center [85, 151] width 13 height 13
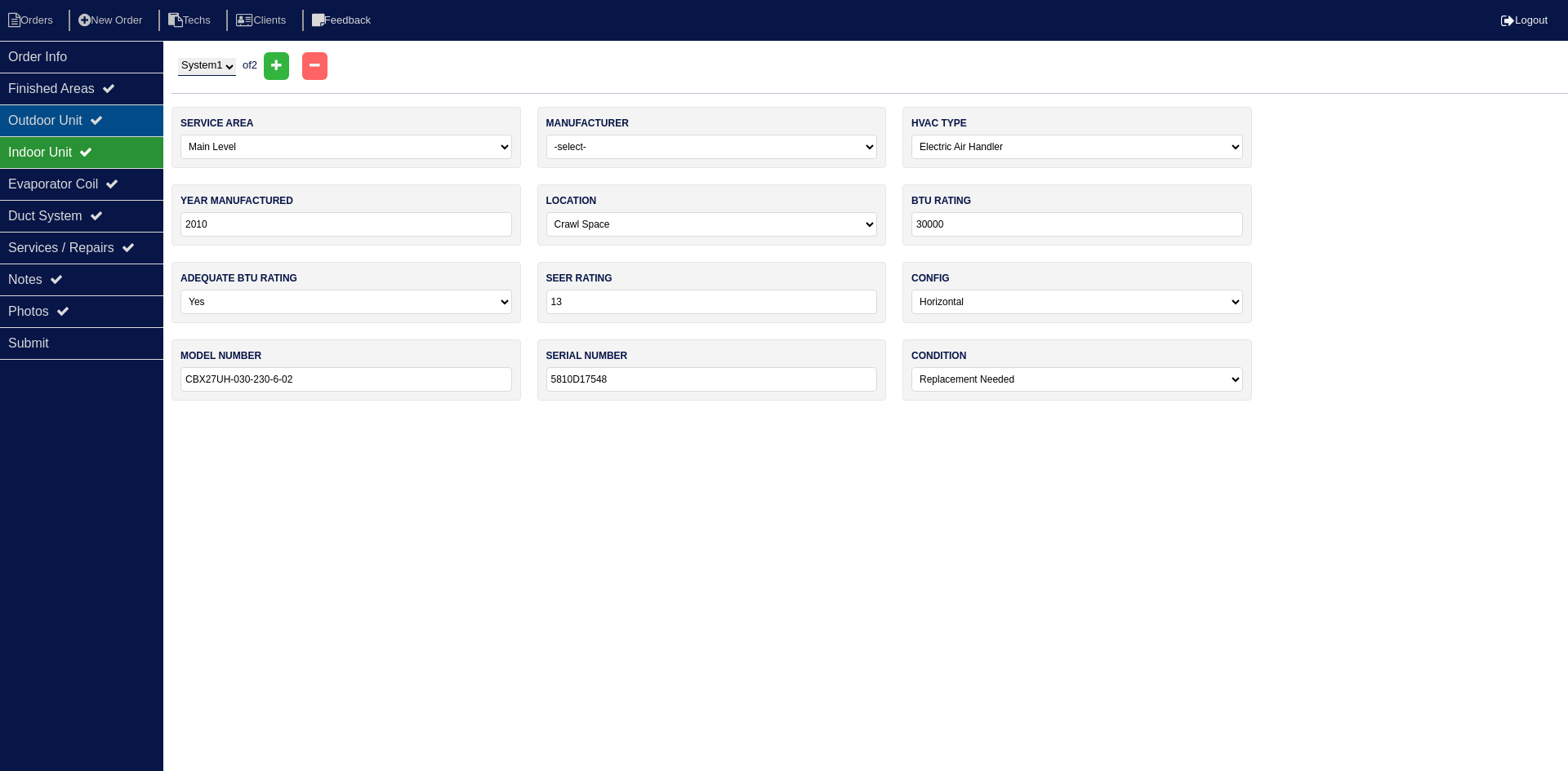
click at [100, 122] on div "Outdoor Unit" at bounding box center [82, 120] width 164 height 32
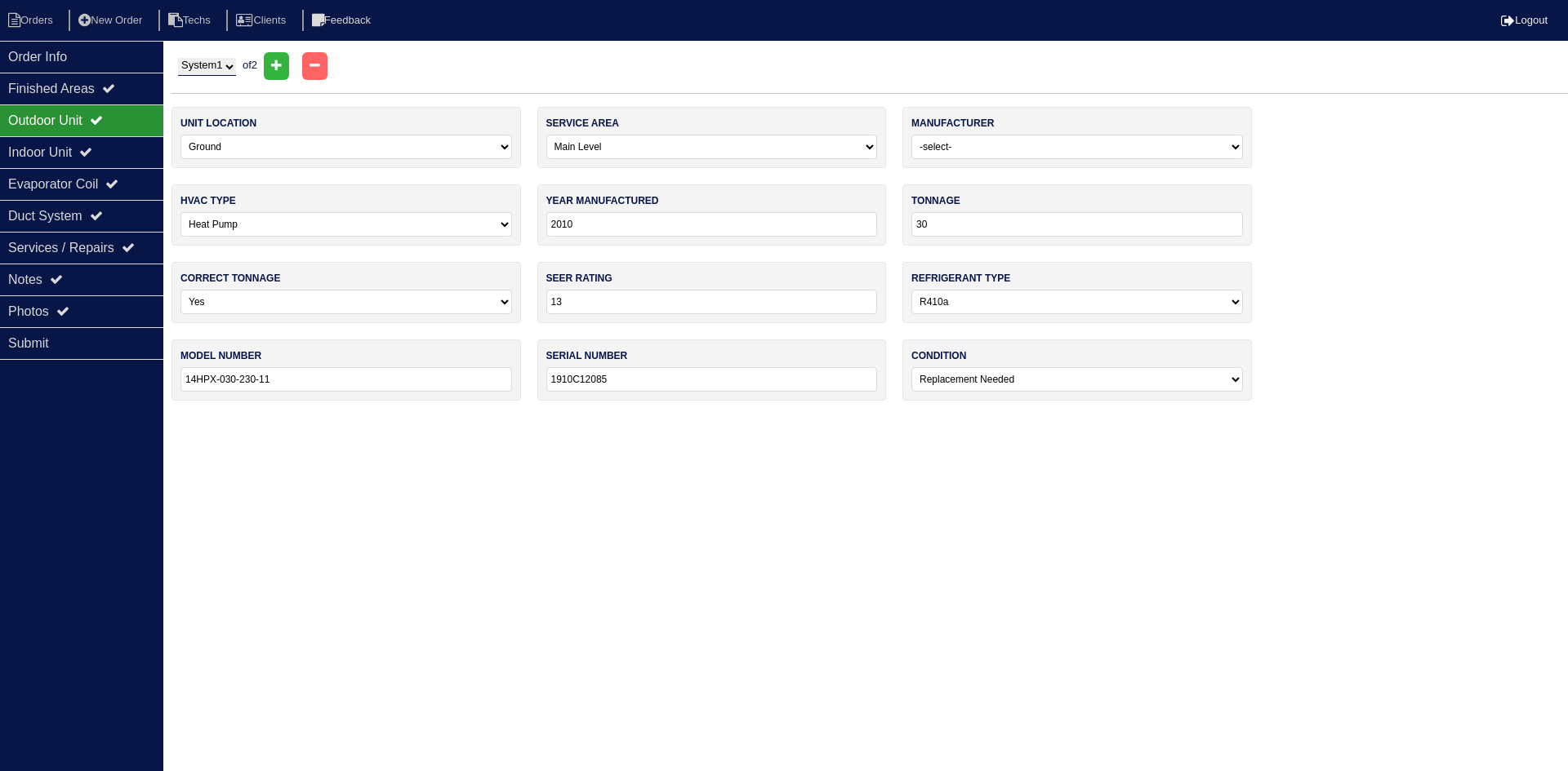
click at [231, 64] on select "System 1 System 2" at bounding box center [207, 67] width 58 height 18
select select "2"
click at [178, 58] on select "System 1 System 2" at bounding box center [207, 67] width 58 height 18
select select "1"
select select "Payne"
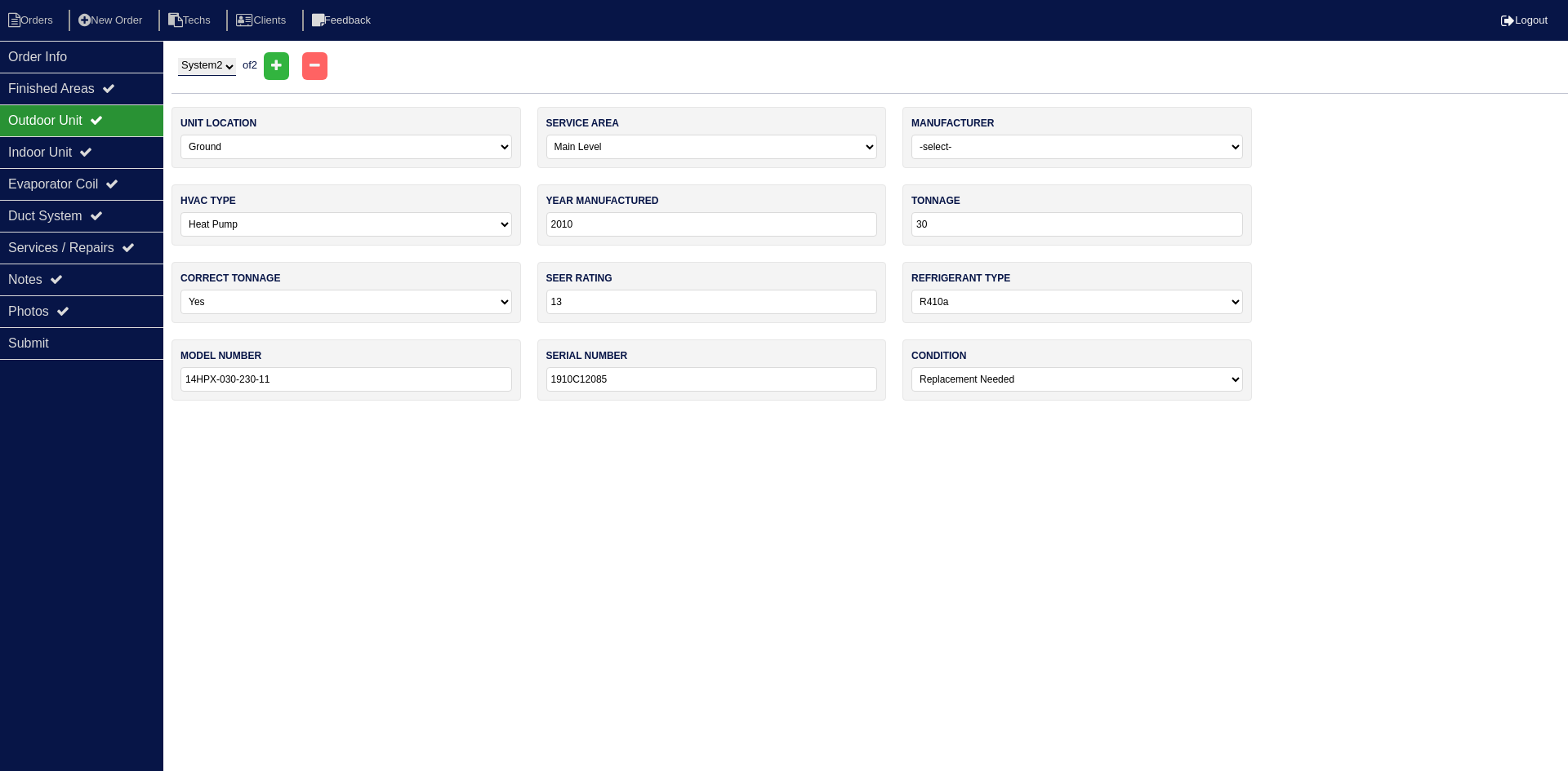
select select "2"
click at [105, 154] on div "Indoor Unit" at bounding box center [82, 152] width 164 height 32
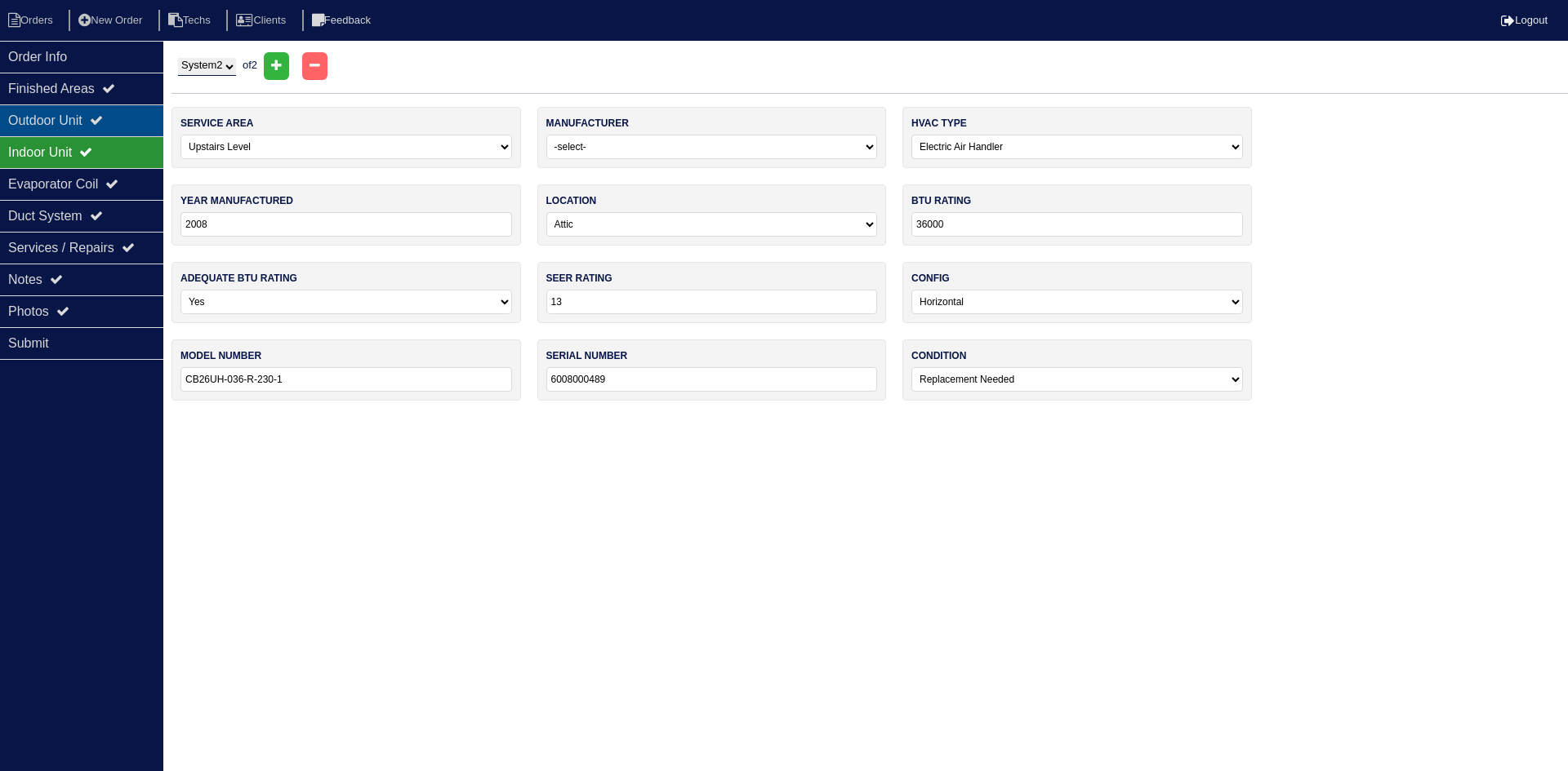
click at [124, 118] on div "Outdoor Unit" at bounding box center [82, 120] width 164 height 32
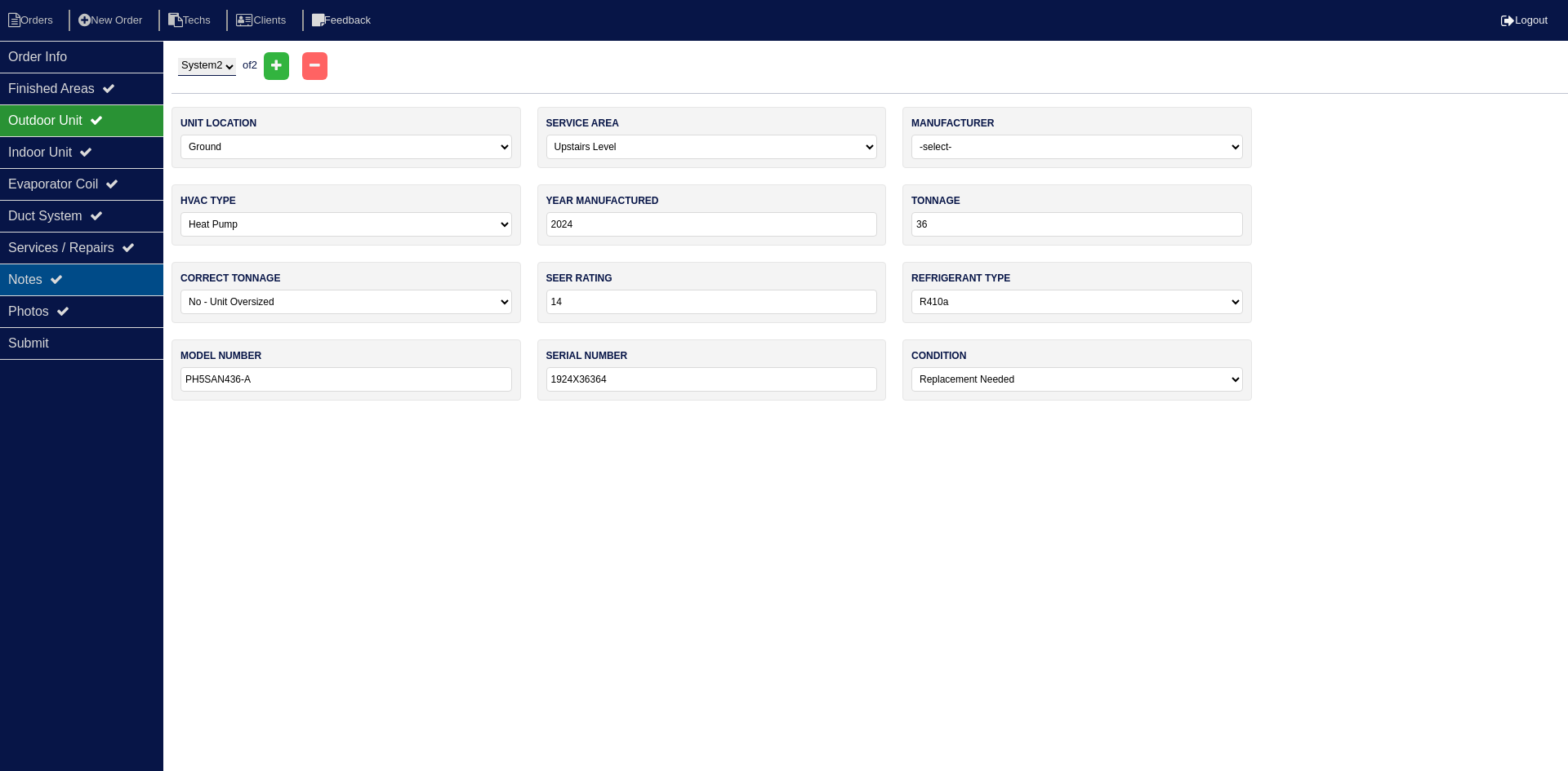
click at [71, 271] on div "Notes" at bounding box center [82, 279] width 164 height 32
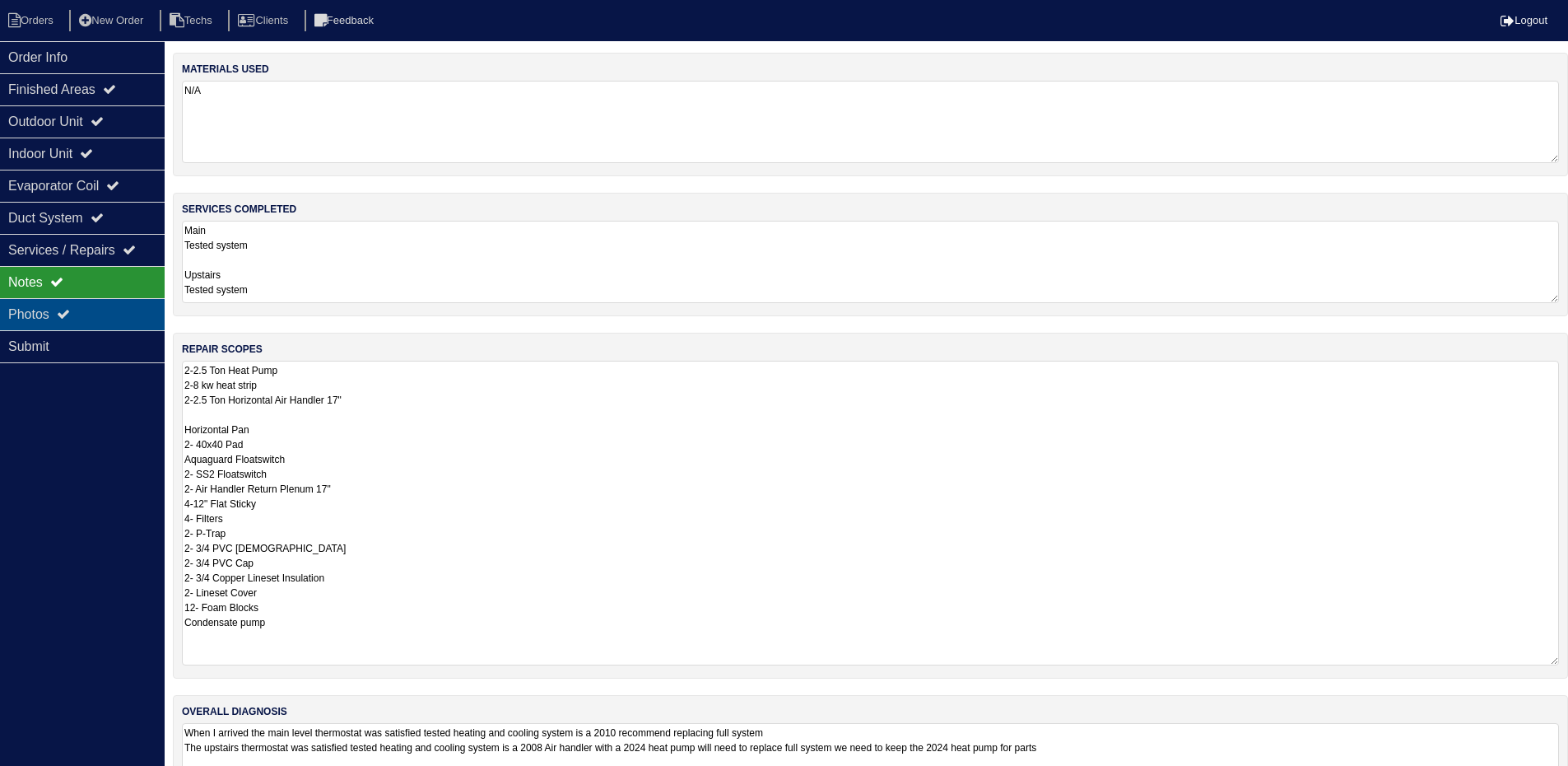
click at [68, 317] on icon at bounding box center [63, 313] width 13 height 13
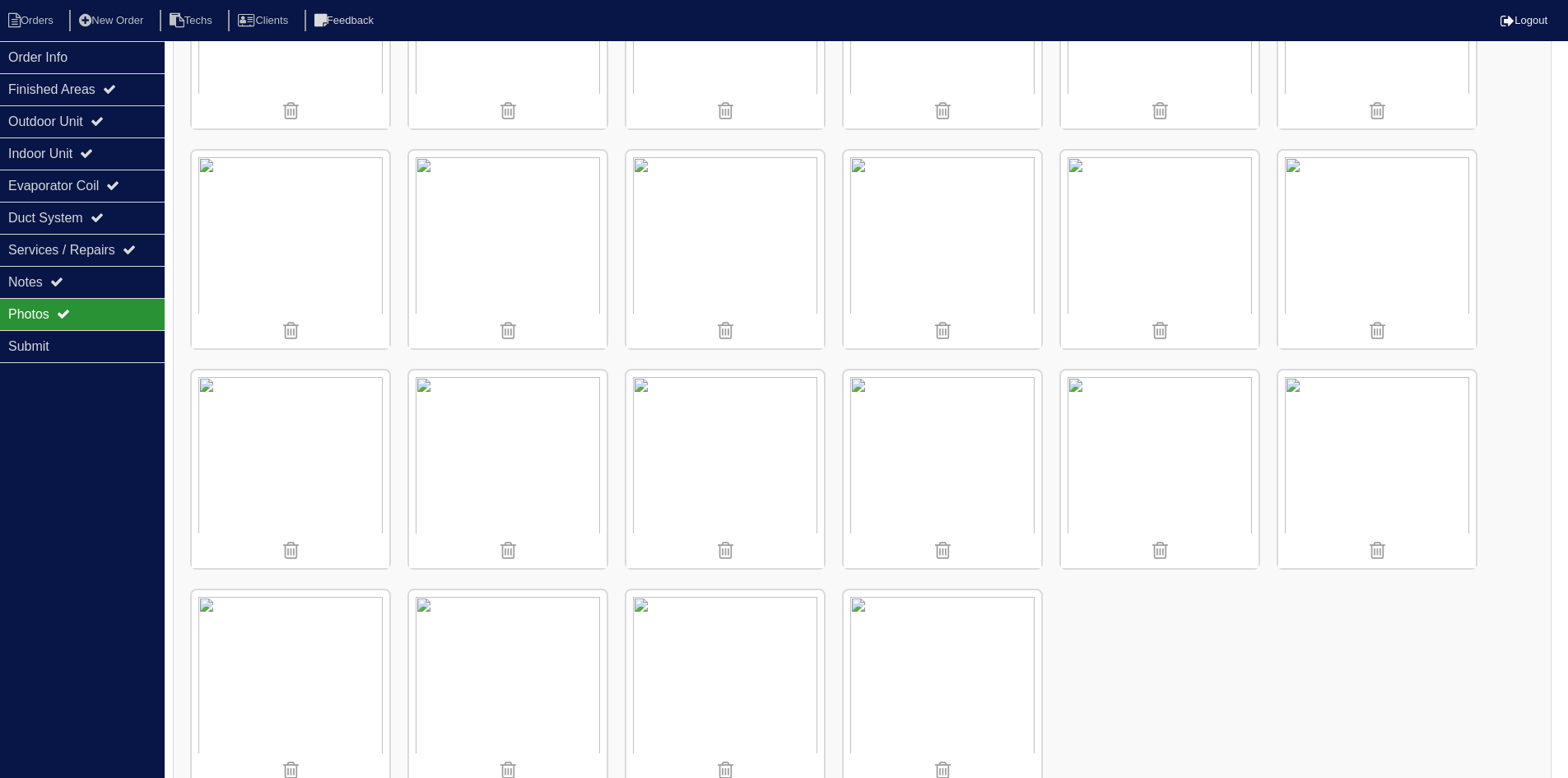
scroll to position [1732, 0]
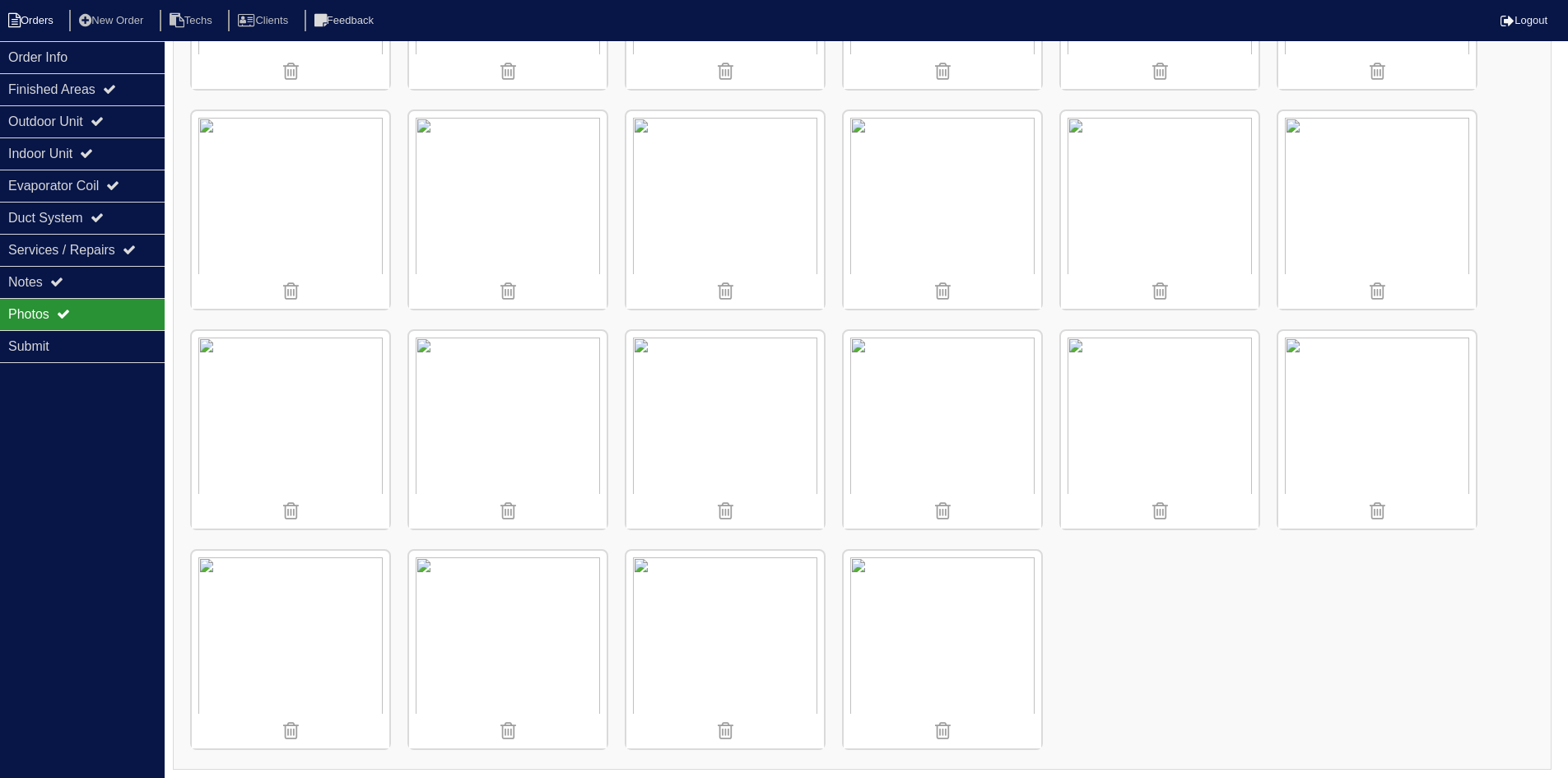
drag, startPoint x: 49, startPoint y: 15, endPoint x: 65, endPoint y: 14, distance: 16.0
click at [49, 15] on li "Orders" at bounding box center [33, 21] width 67 height 23
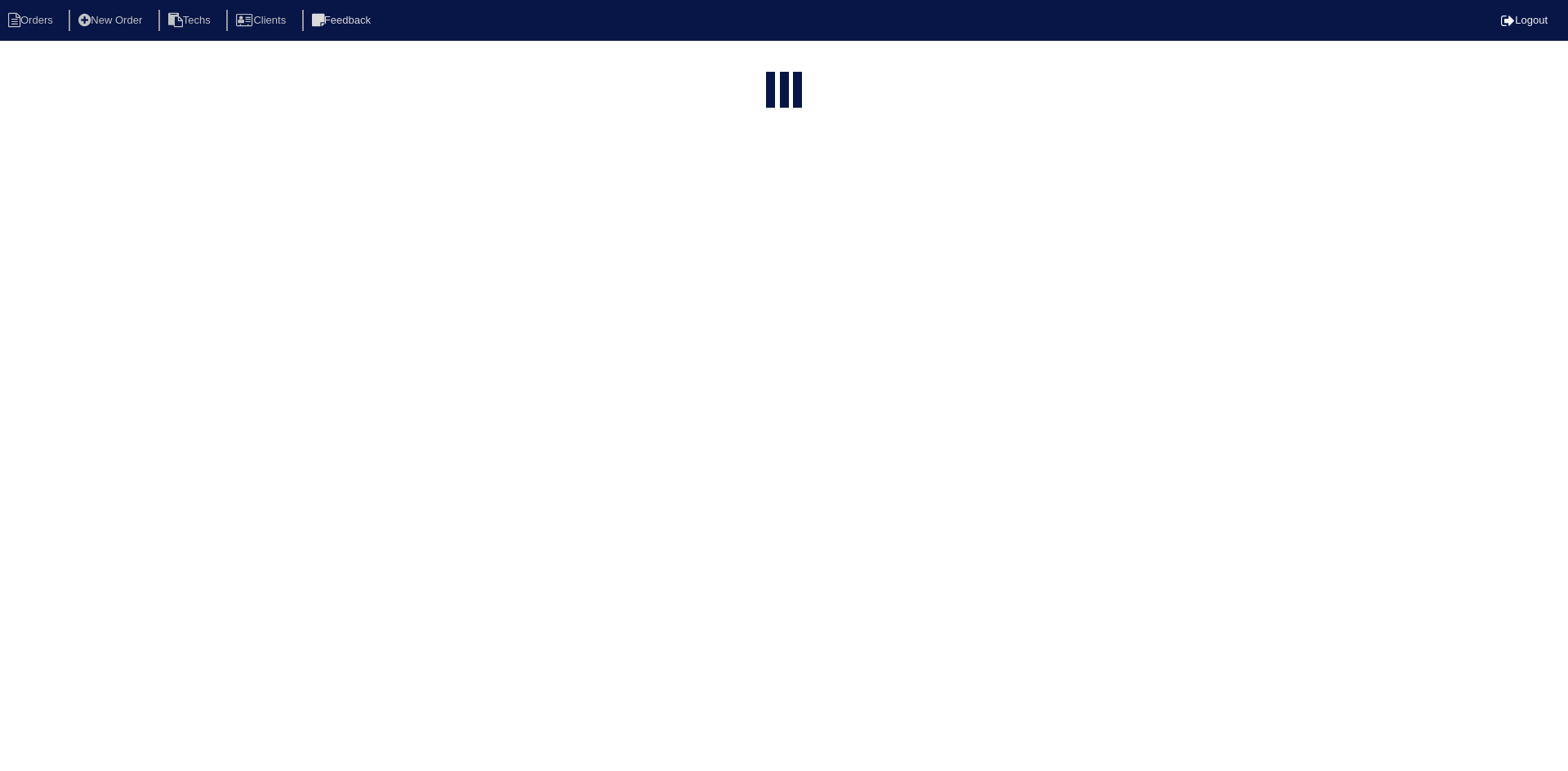
select select "15"
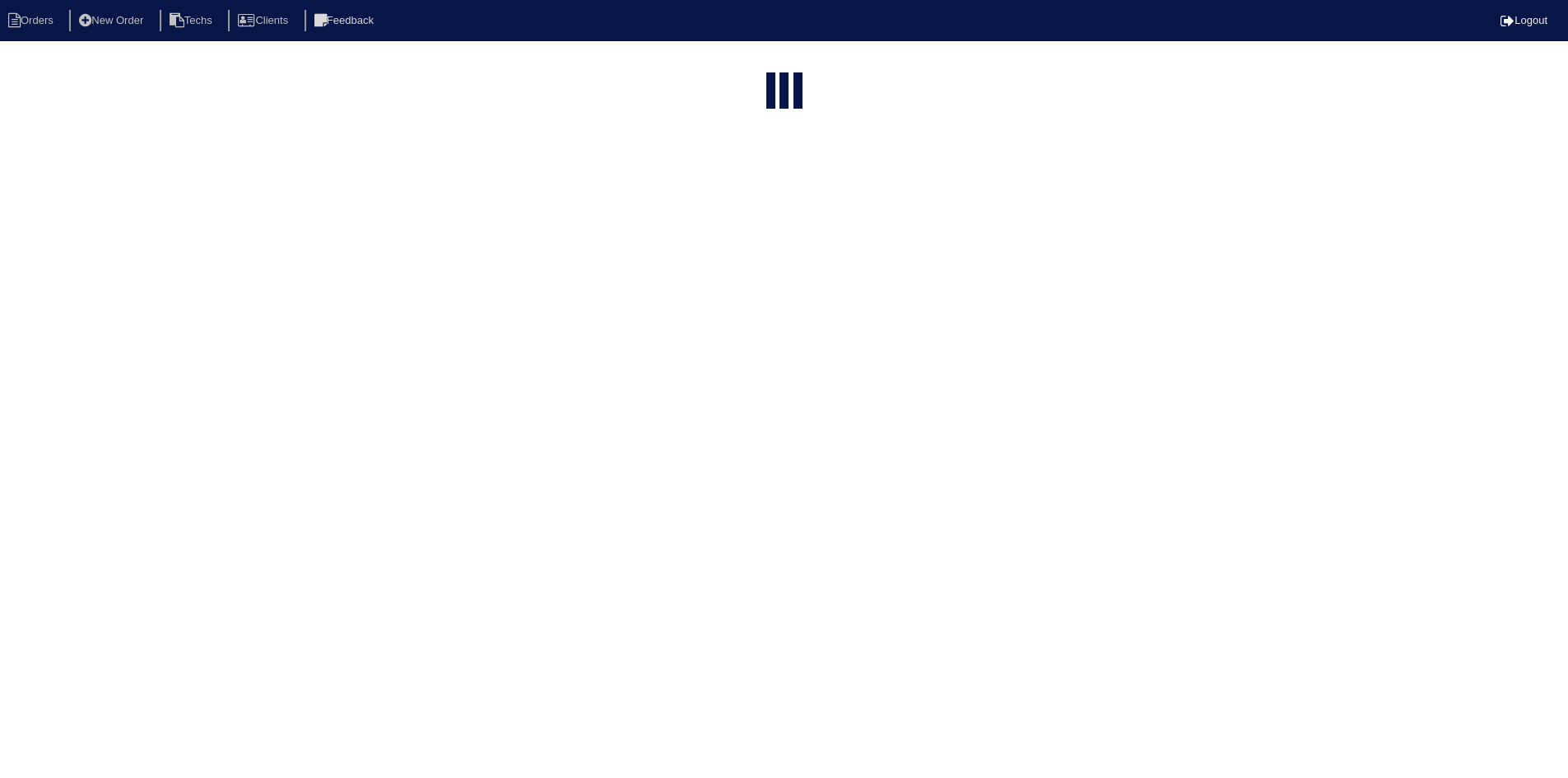
select select "field complete"
select select "need to quote"
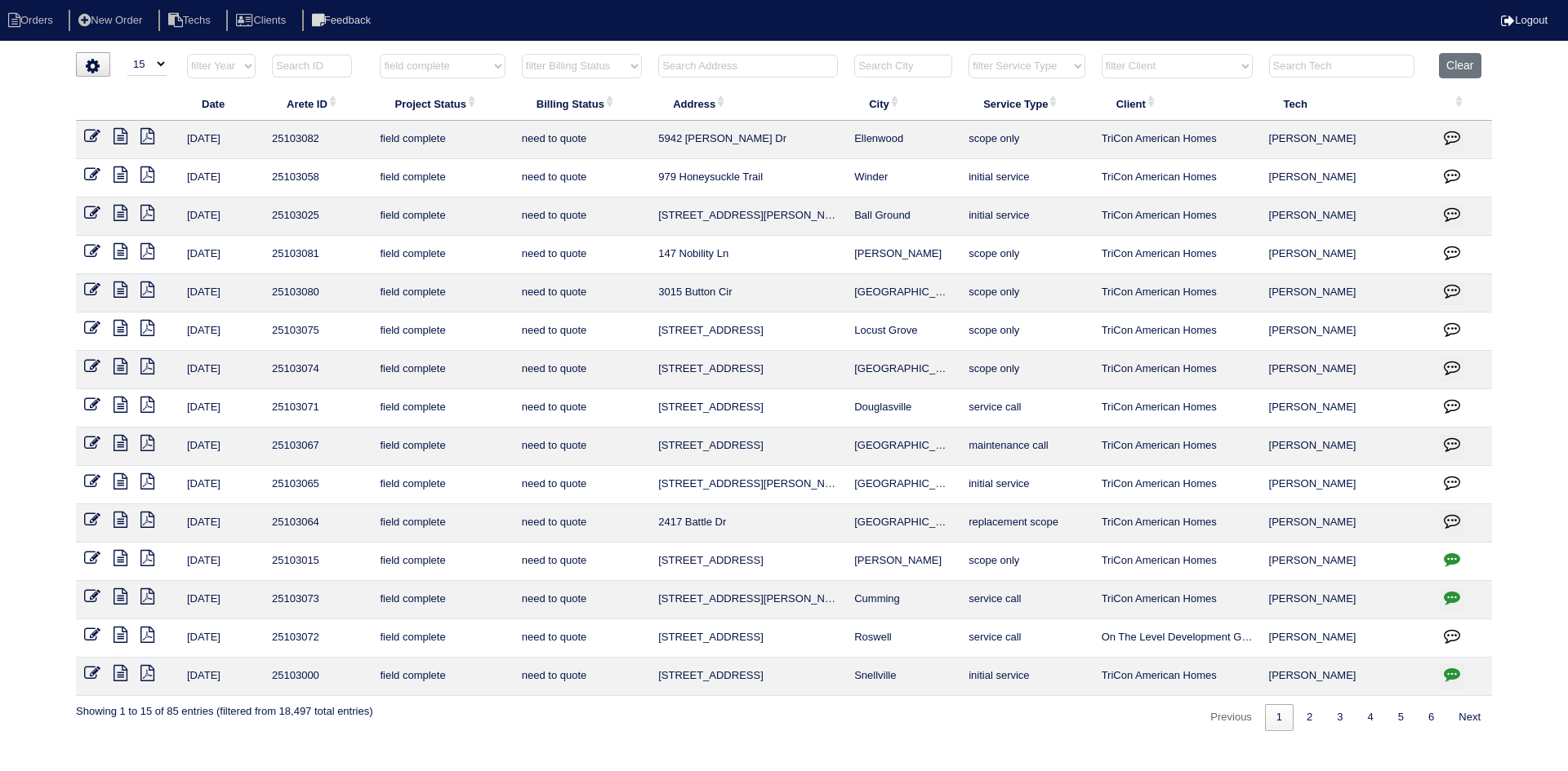
click at [722, 63] on input "text" at bounding box center [748, 65] width 179 height 22
type input "lullings"
select select "field complete"
select select "need to quote"
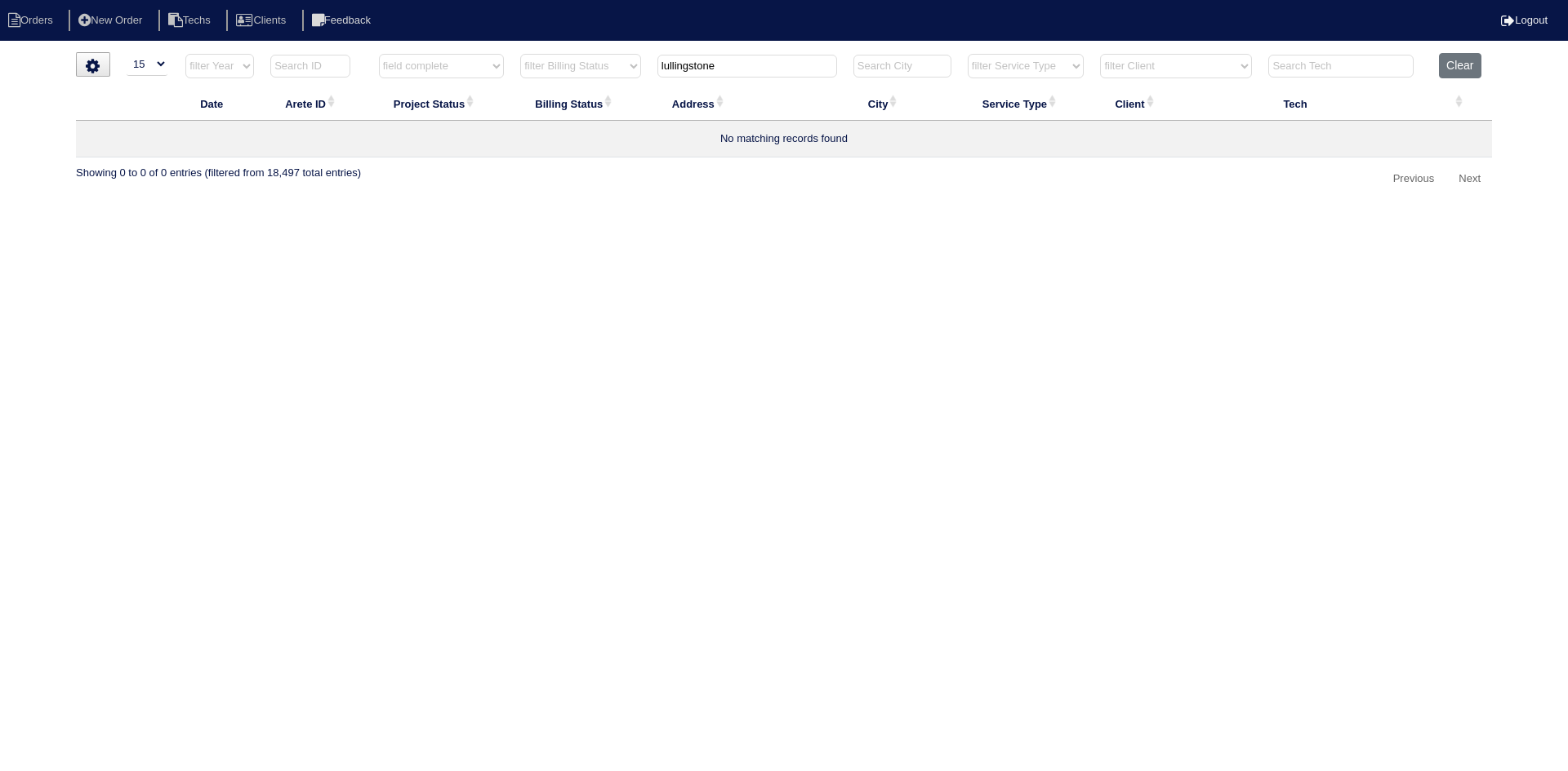
type input "lullingstone"
select select "field complete"
select select "need to quote"
type input "lullingstone"
click at [1461, 60] on button "Clear" at bounding box center [1459, 65] width 42 height 25
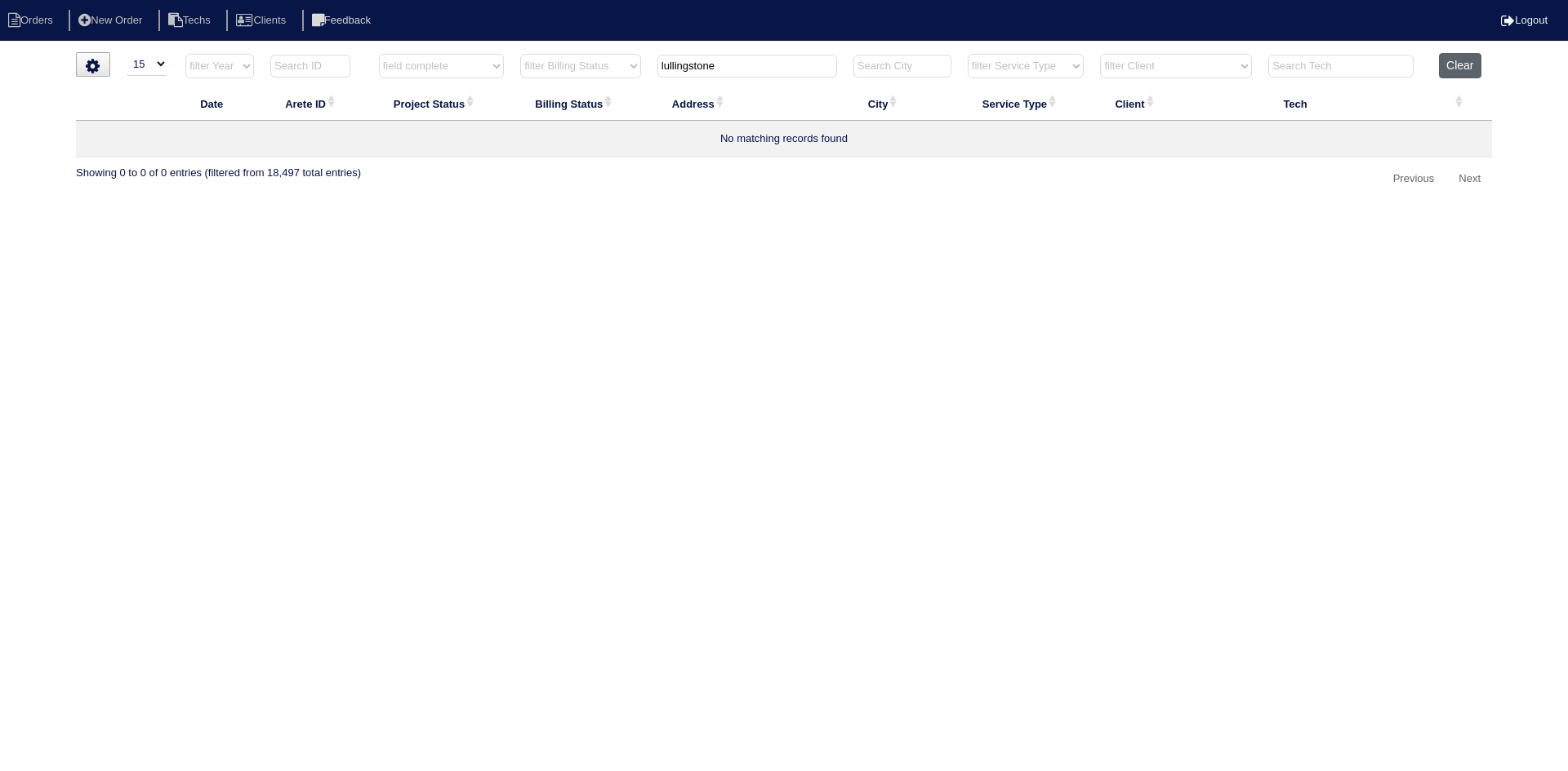
select select
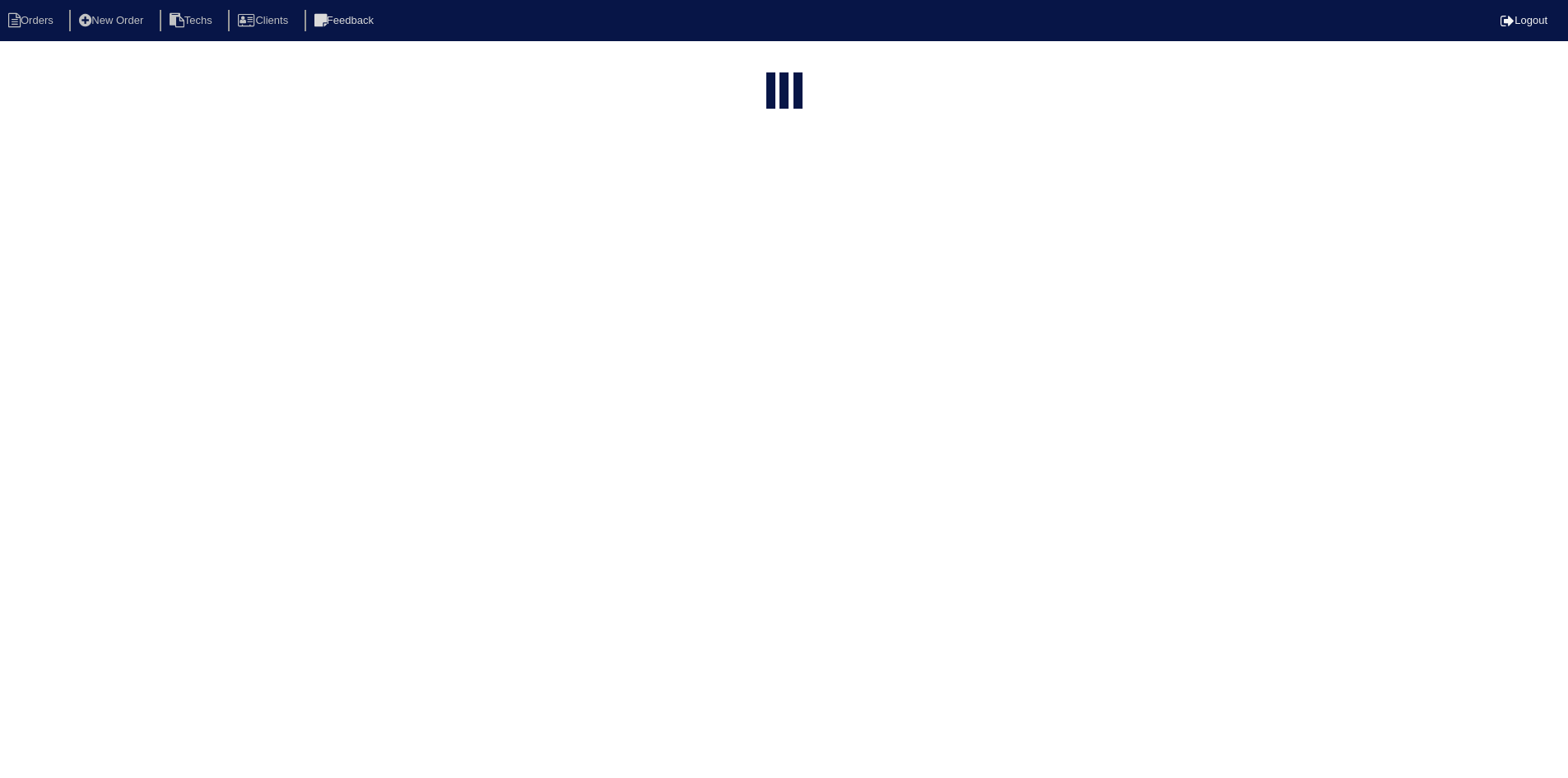
select select "15"
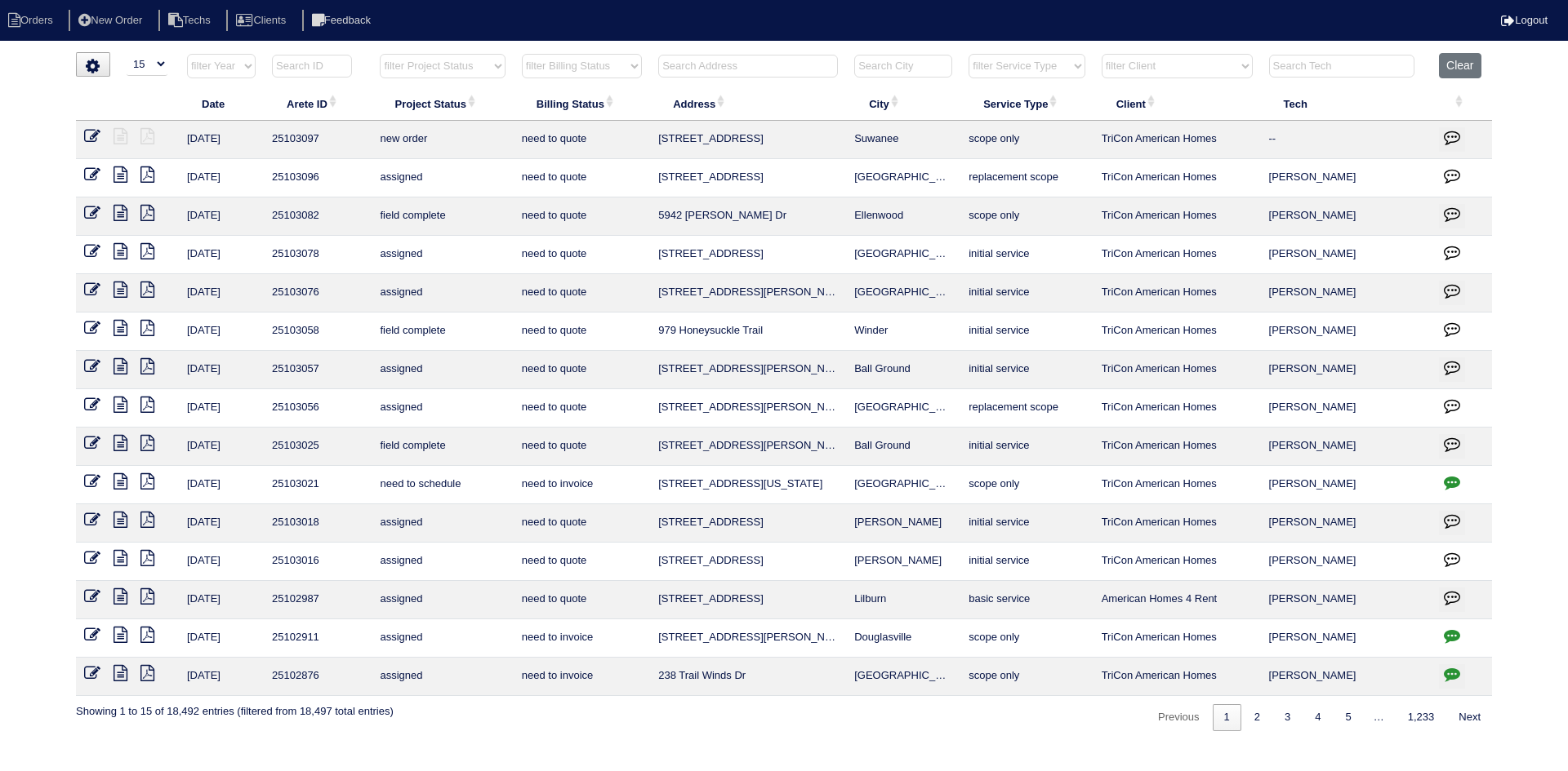
click at [712, 70] on input "text" at bounding box center [748, 65] width 179 height 22
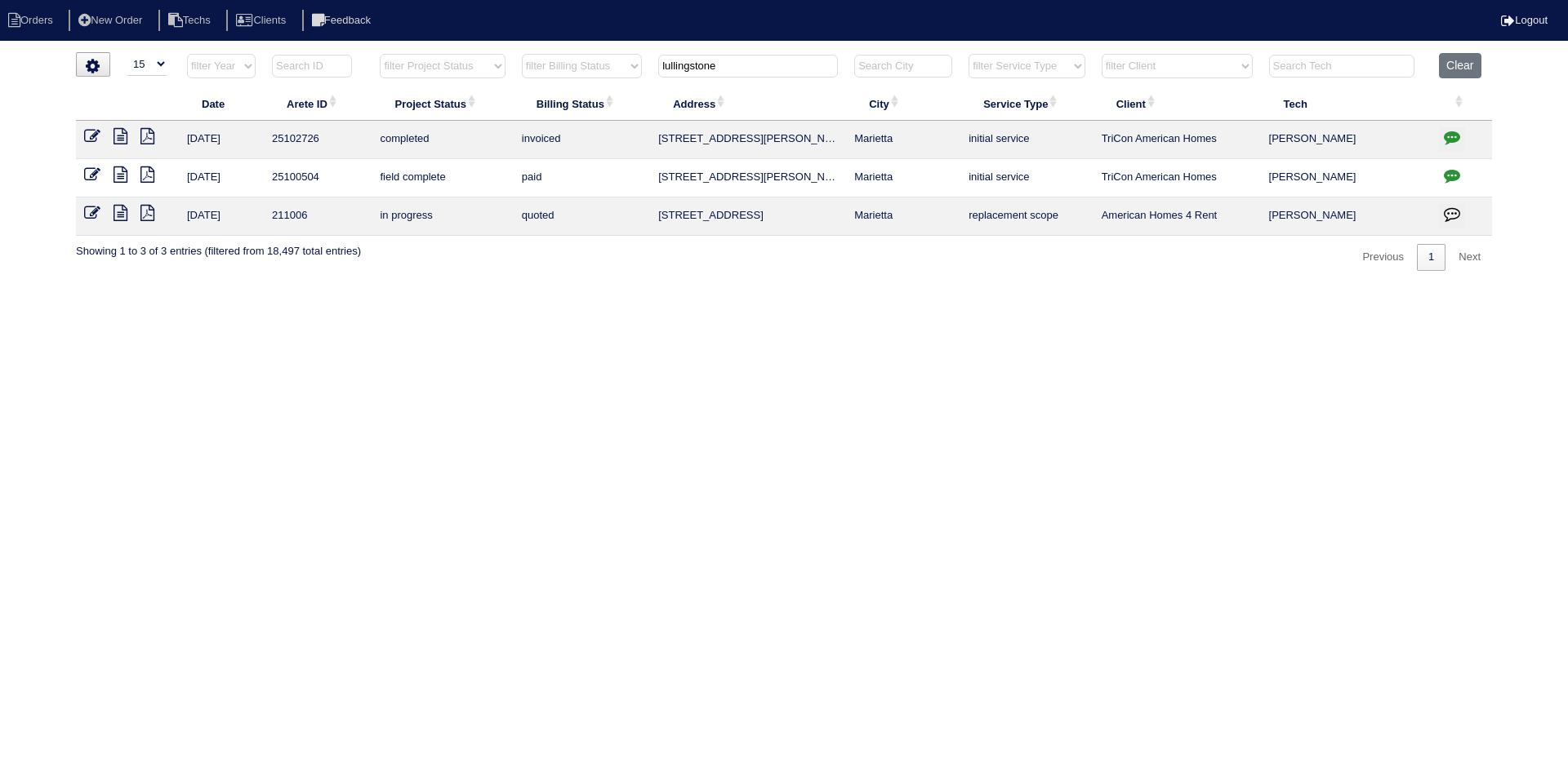
type input "lullingstone"
click at [1458, 134] on icon "button" at bounding box center [1451, 136] width 17 height 17
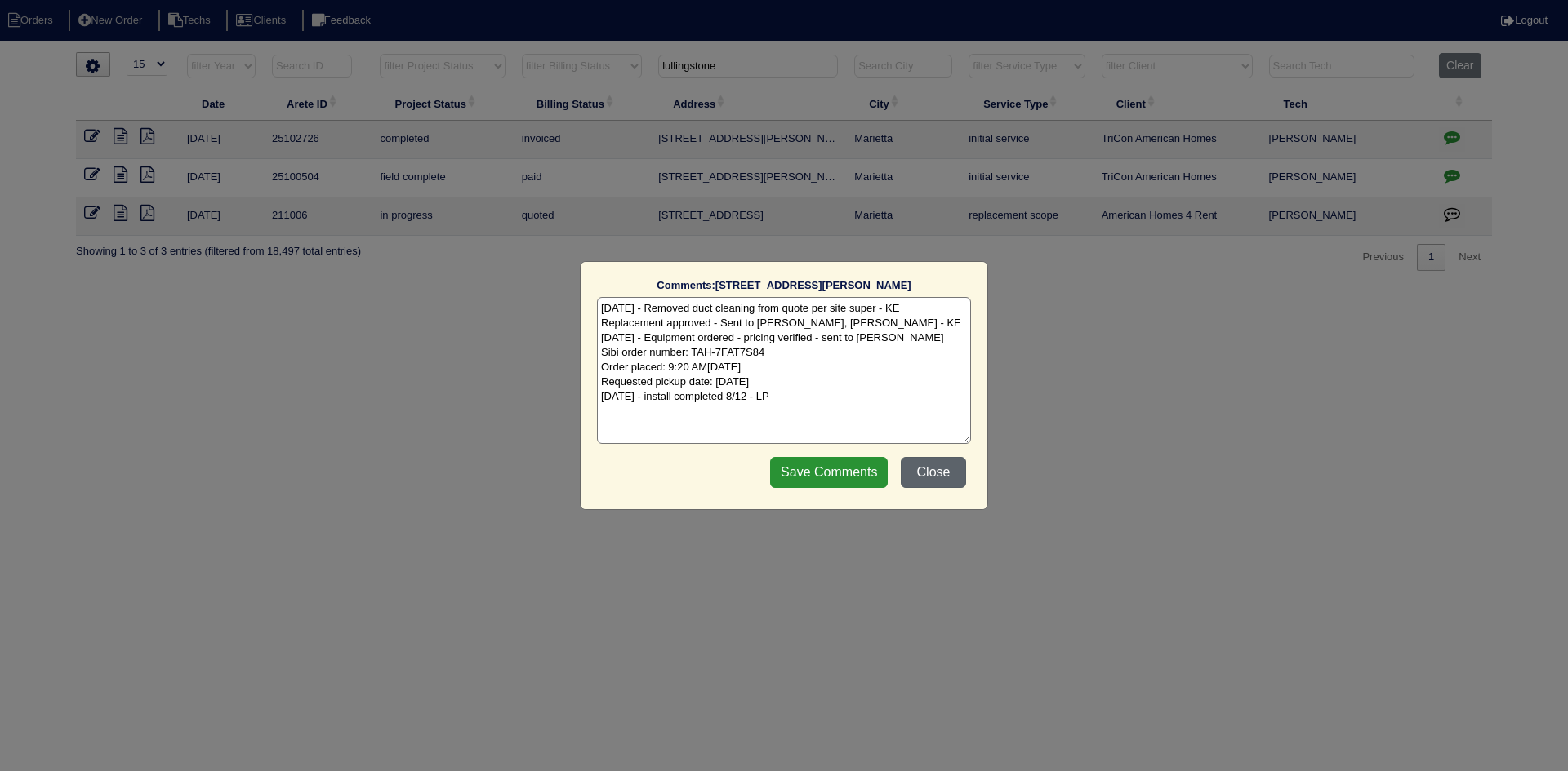
click at [940, 470] on button "Close" at bounding box center [933, 473] width 65 height 31
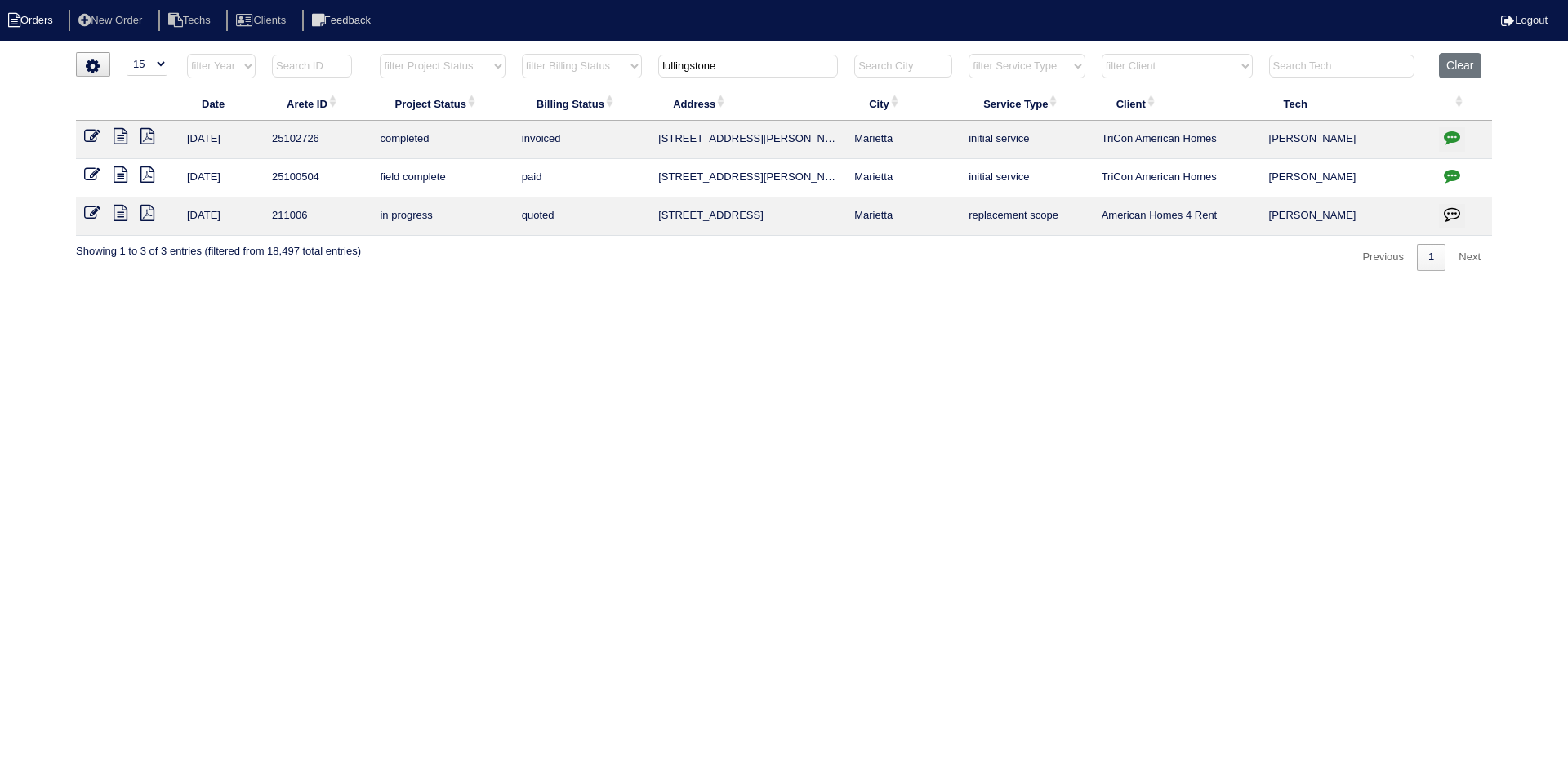
click at [36, 18] on li "Orders" at bounding box center [33, 20] width 66 height 22
select select "15"
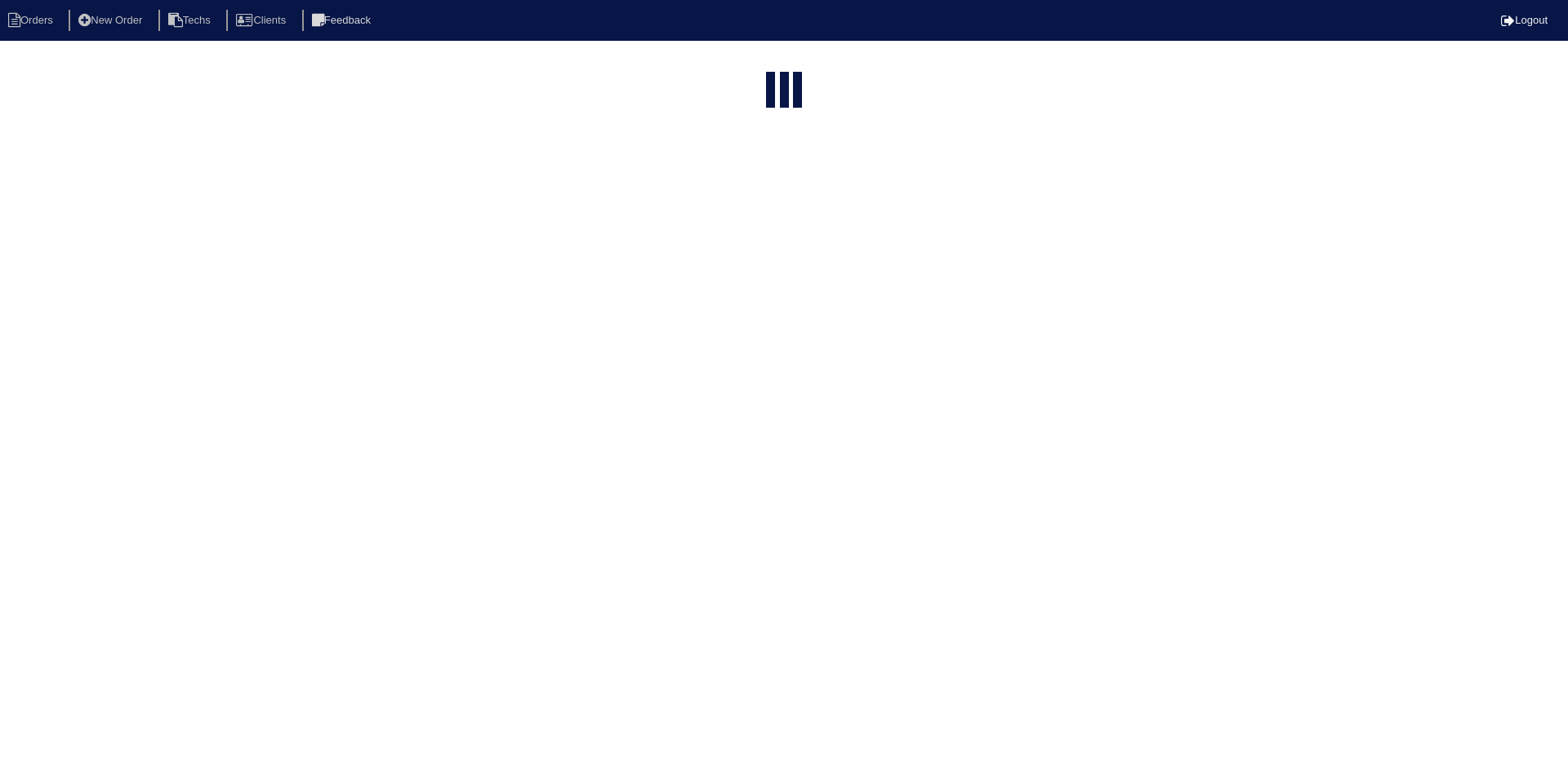
type input "lullingstone"
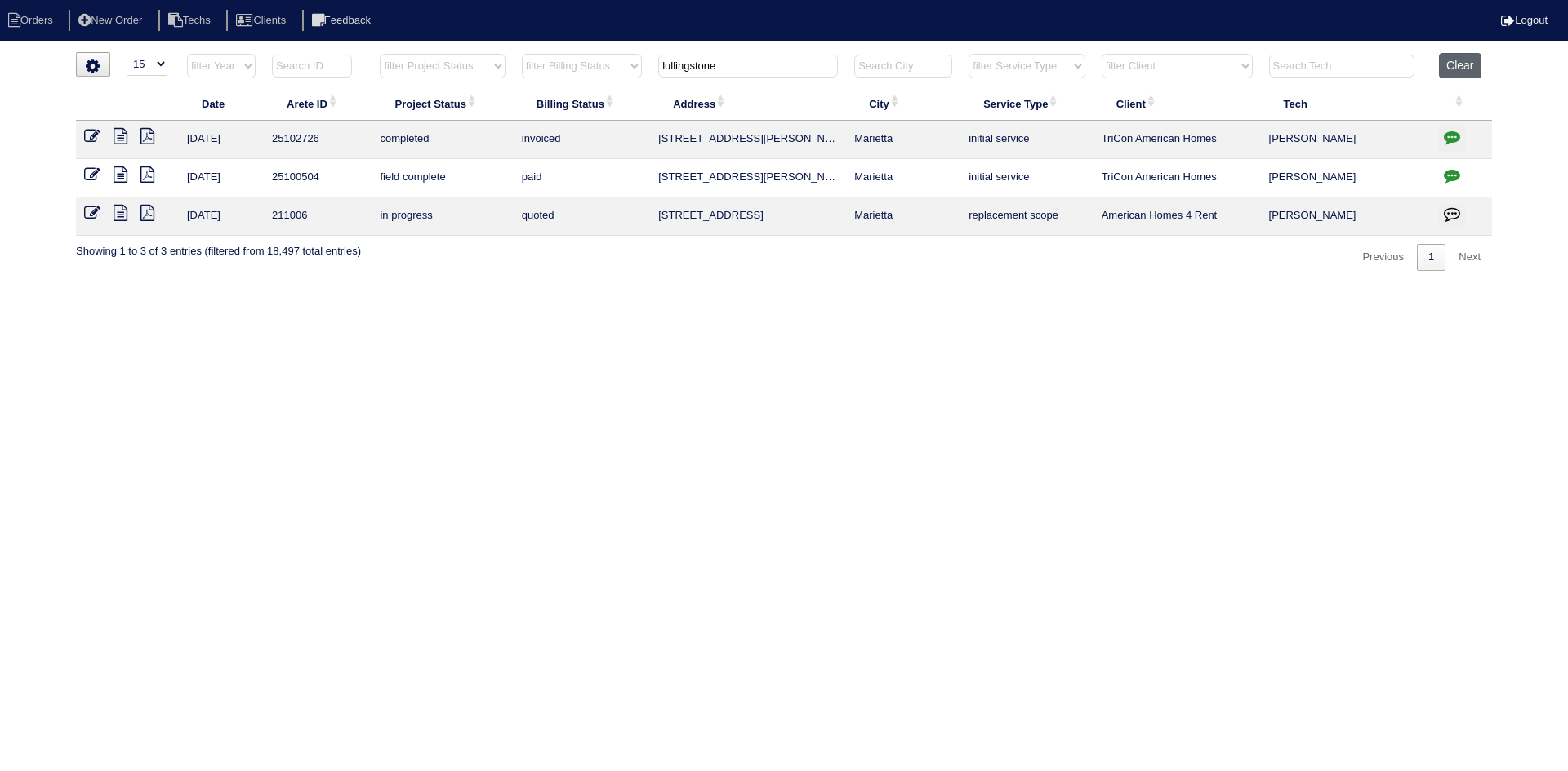
click at [1457, 65] on button "Clear" at bounding box center [1459, 65] width 42 height 25
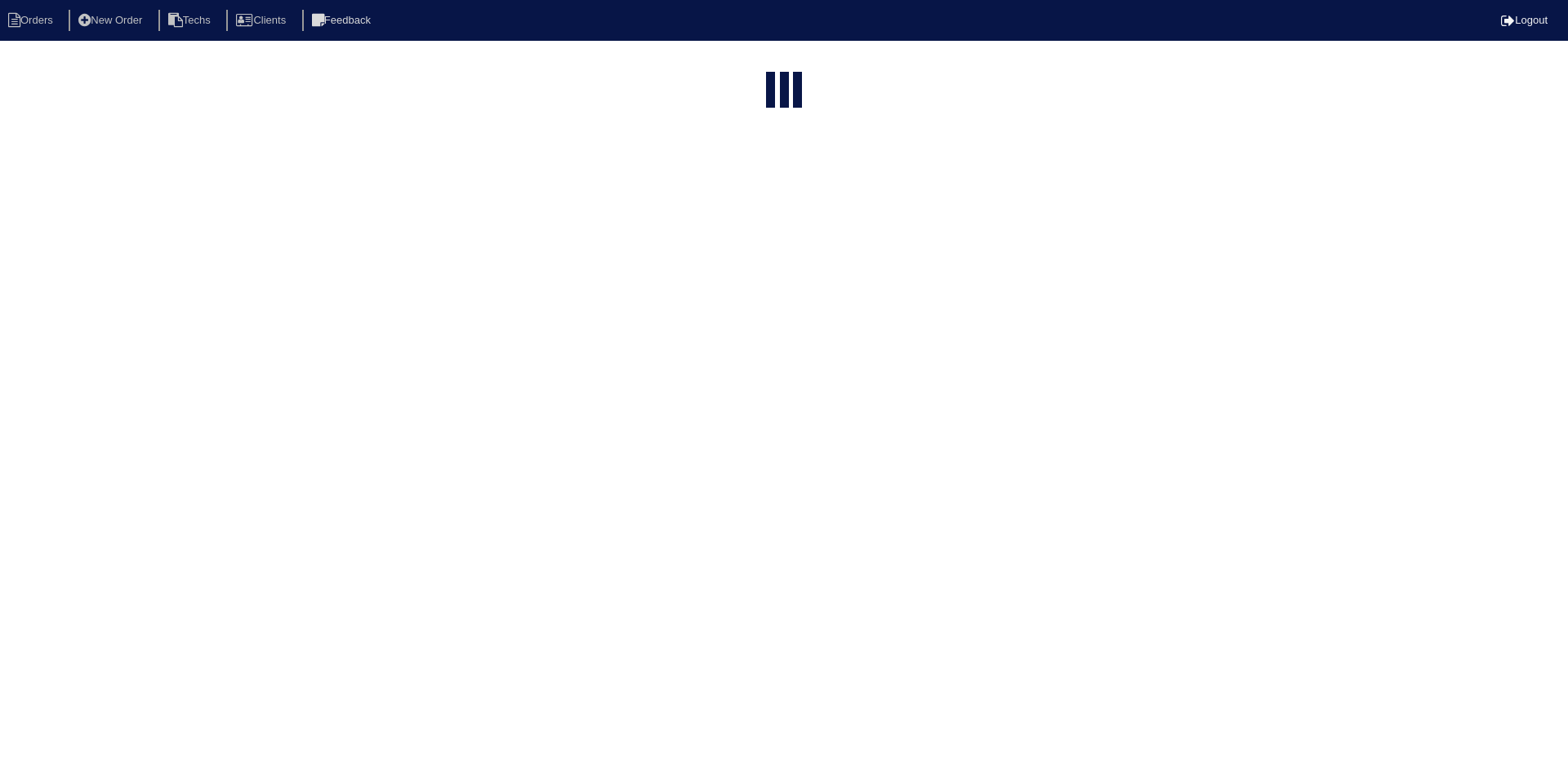
select select "15"
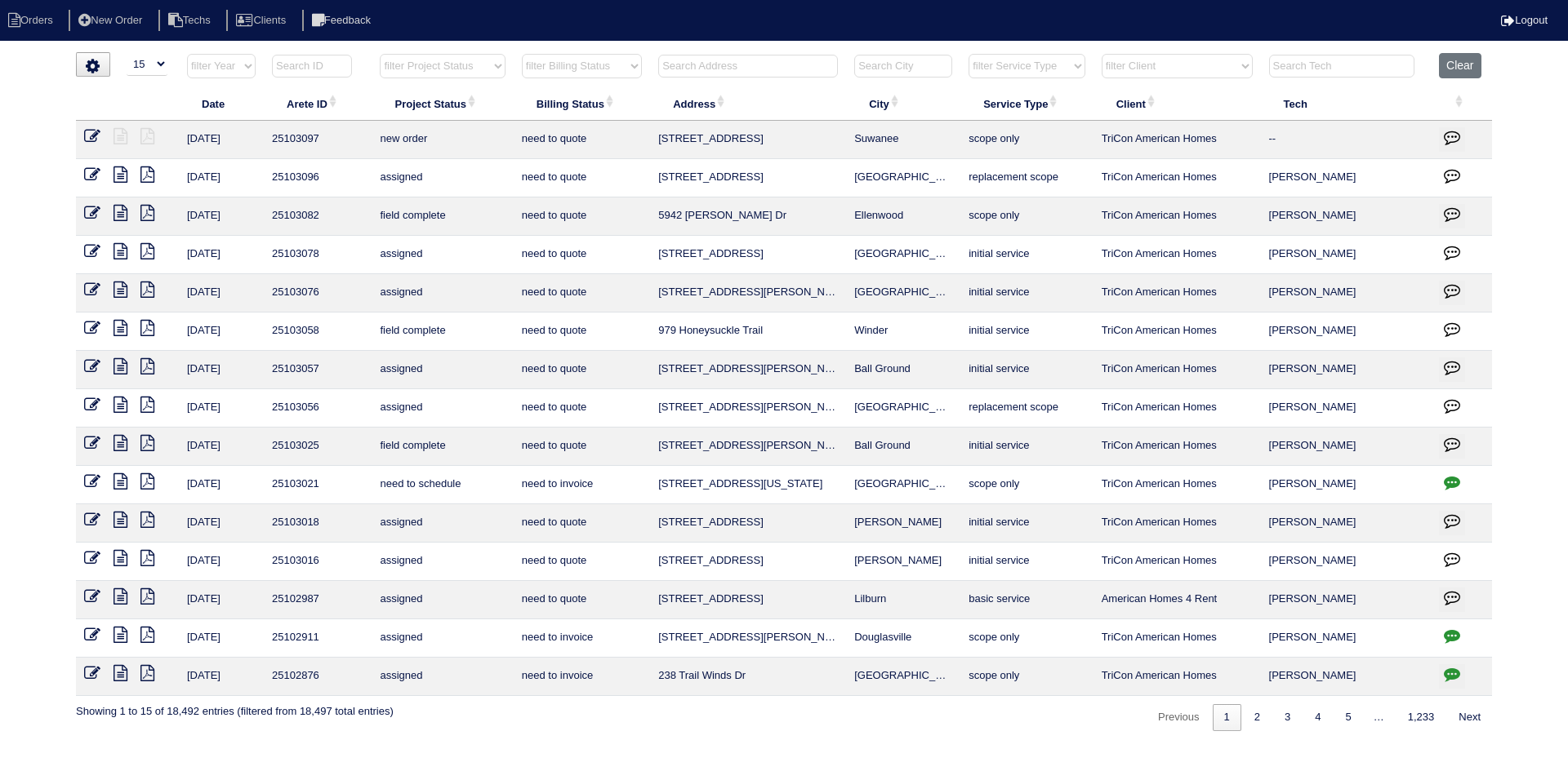
click at [490, 67] on select "filter Project Status -- Any Project Status -- new order assigned in progress f…" at bounding box center [442, 65] width 125 height 24
click at [380, 54] on select "filter Project Status -- Any Project Status -- new order assigned in progress f…" at bounding box center [442, 65] width 125 height 24
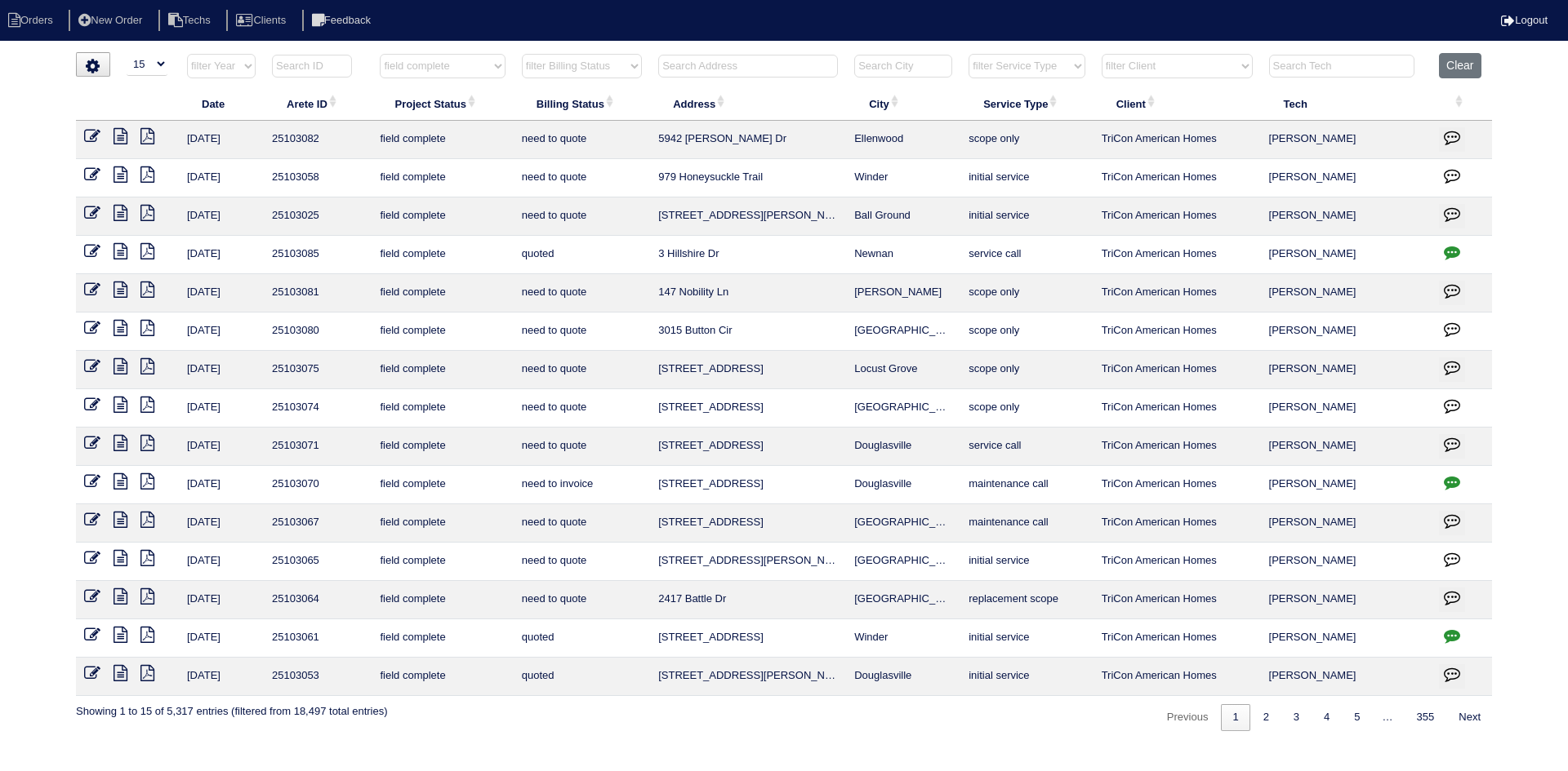
select select "field complete"
click at [619, 65] on select "filter Billing Status -- Any Billing Status -- need to quote quoted need to inv…" at bounding box center [581, 65] width 120 height 24
select select "need to quote"
click at [522, 54] on select "filter Billing Status -- Any Billing Status -- need to quote quoted need to inv…" at bounding box center [581, 65] width 120 height 24
select select "field complete"
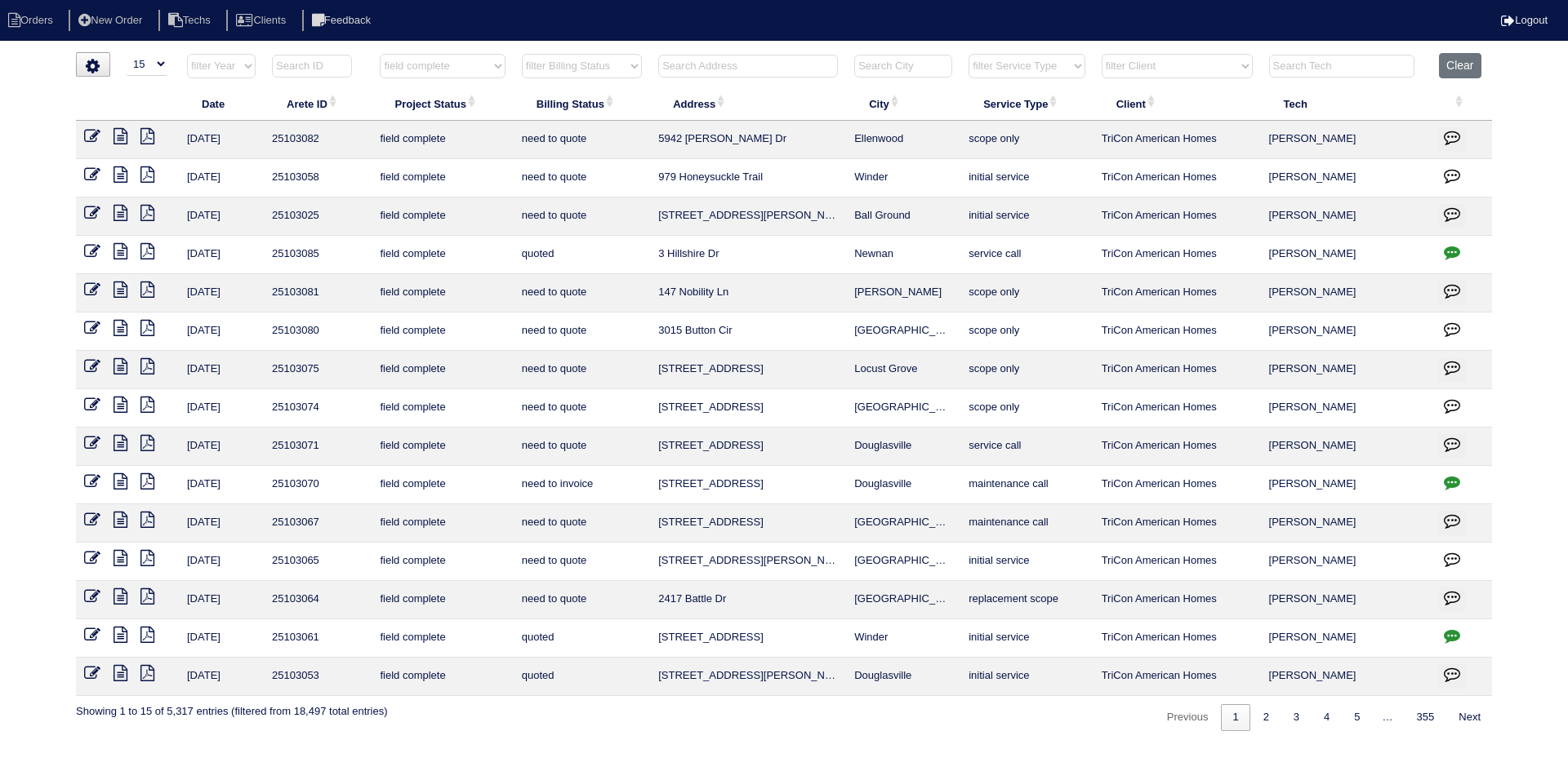
select select "need to quote"
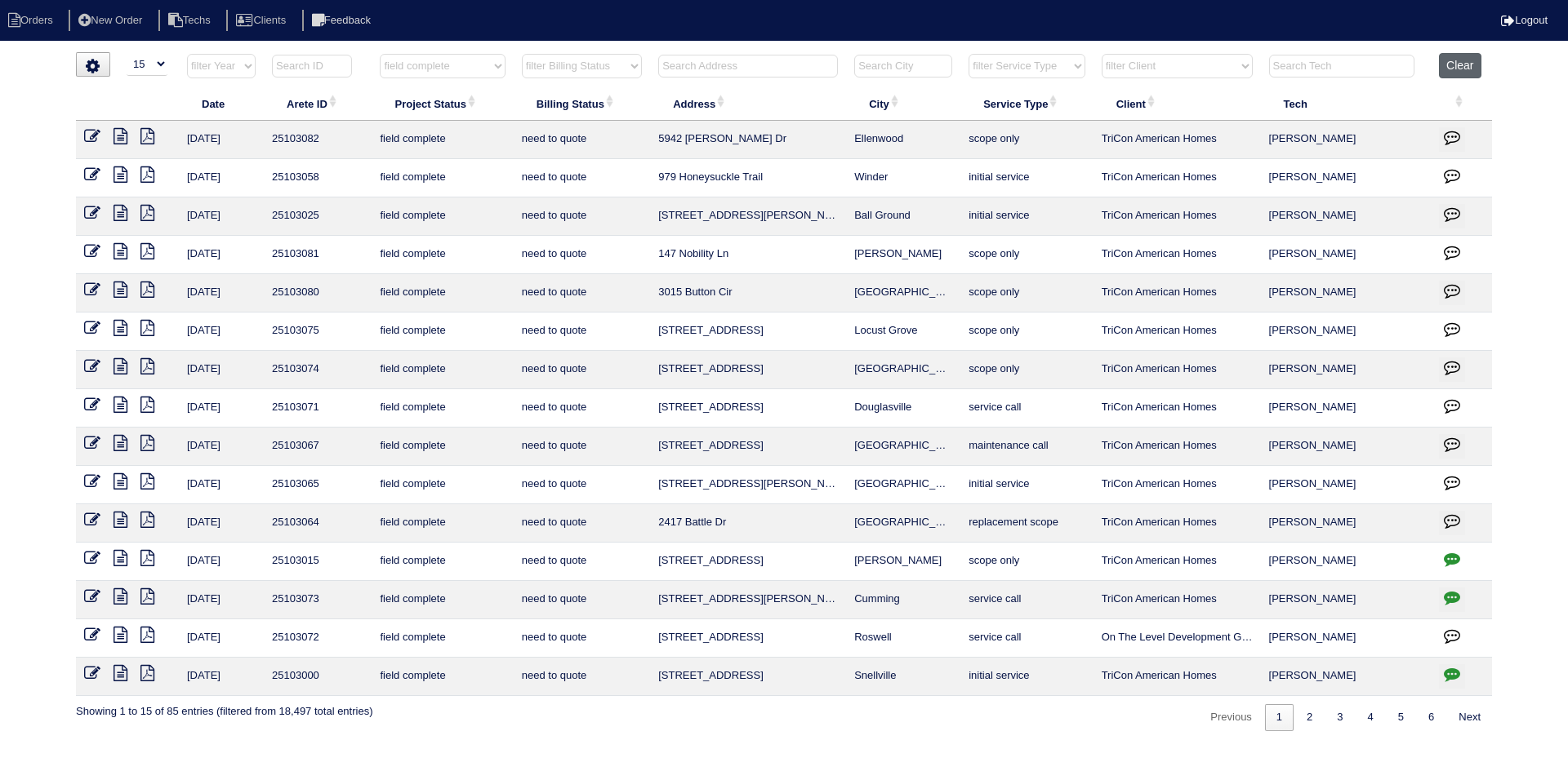
click at [1475, 65] on button "Clear" at bounding box center [1459, 65] width 42 height 25
select select
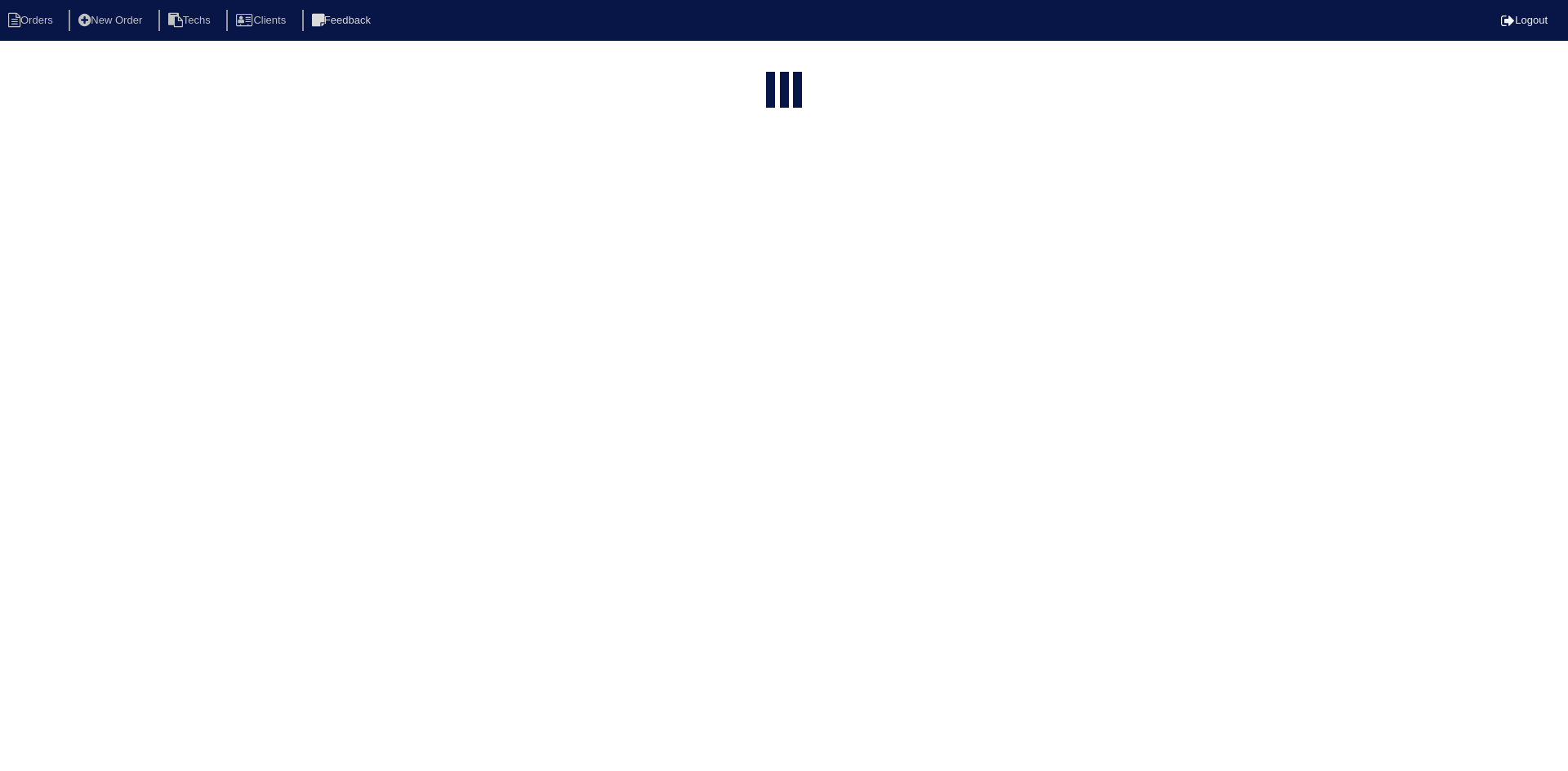
select select "15"
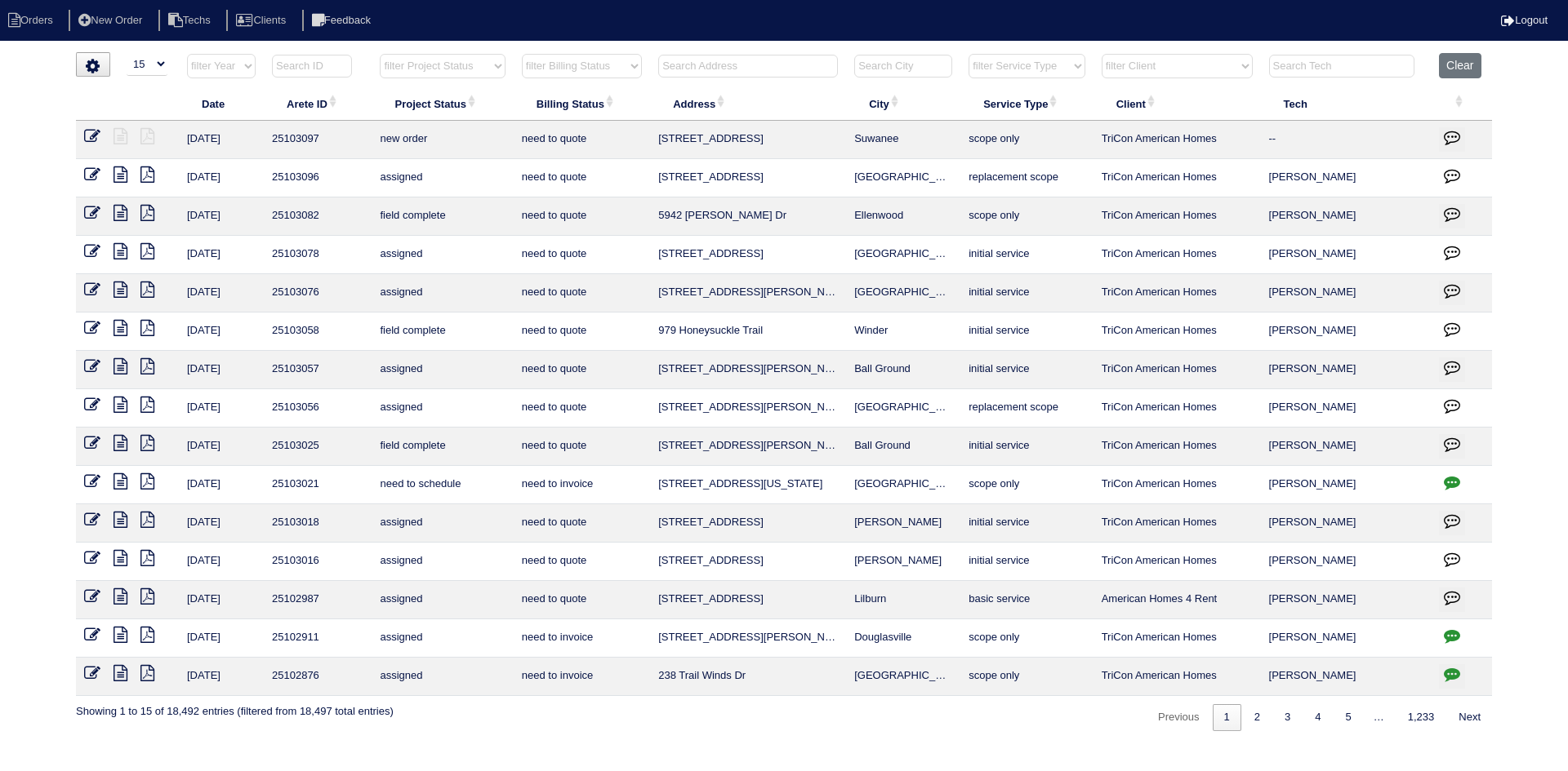
click at [720, 73] on input "text" at bounding box center [748, 65] width 179 height 22
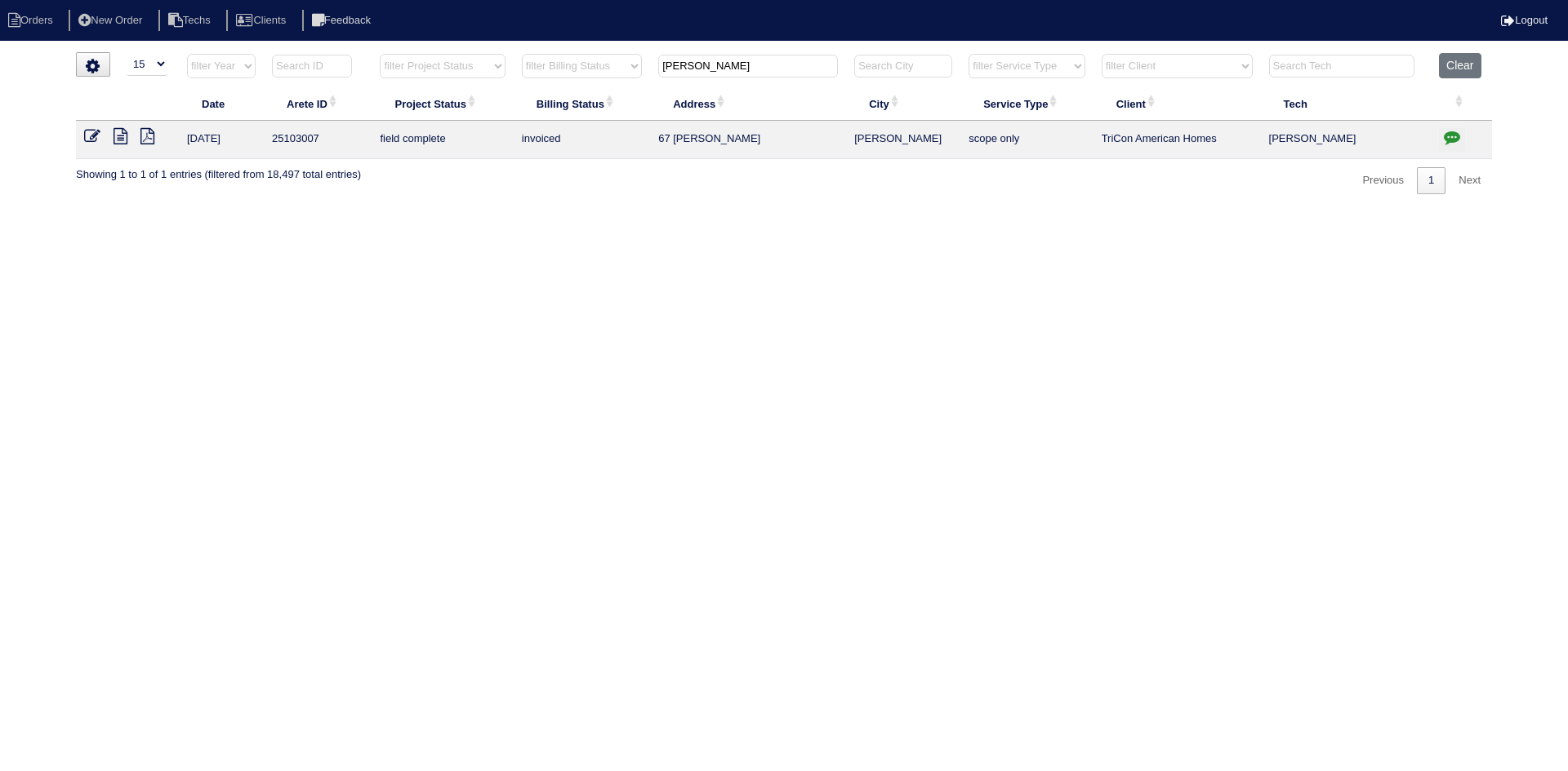
type input "[PERSON_NAME]"
click at [114, 135] on icon at bounding box center [121, 136] width 14 height 17
click at [1465, 58] on button "Clear" at bounding box center [1459, 65] width 42 height 25
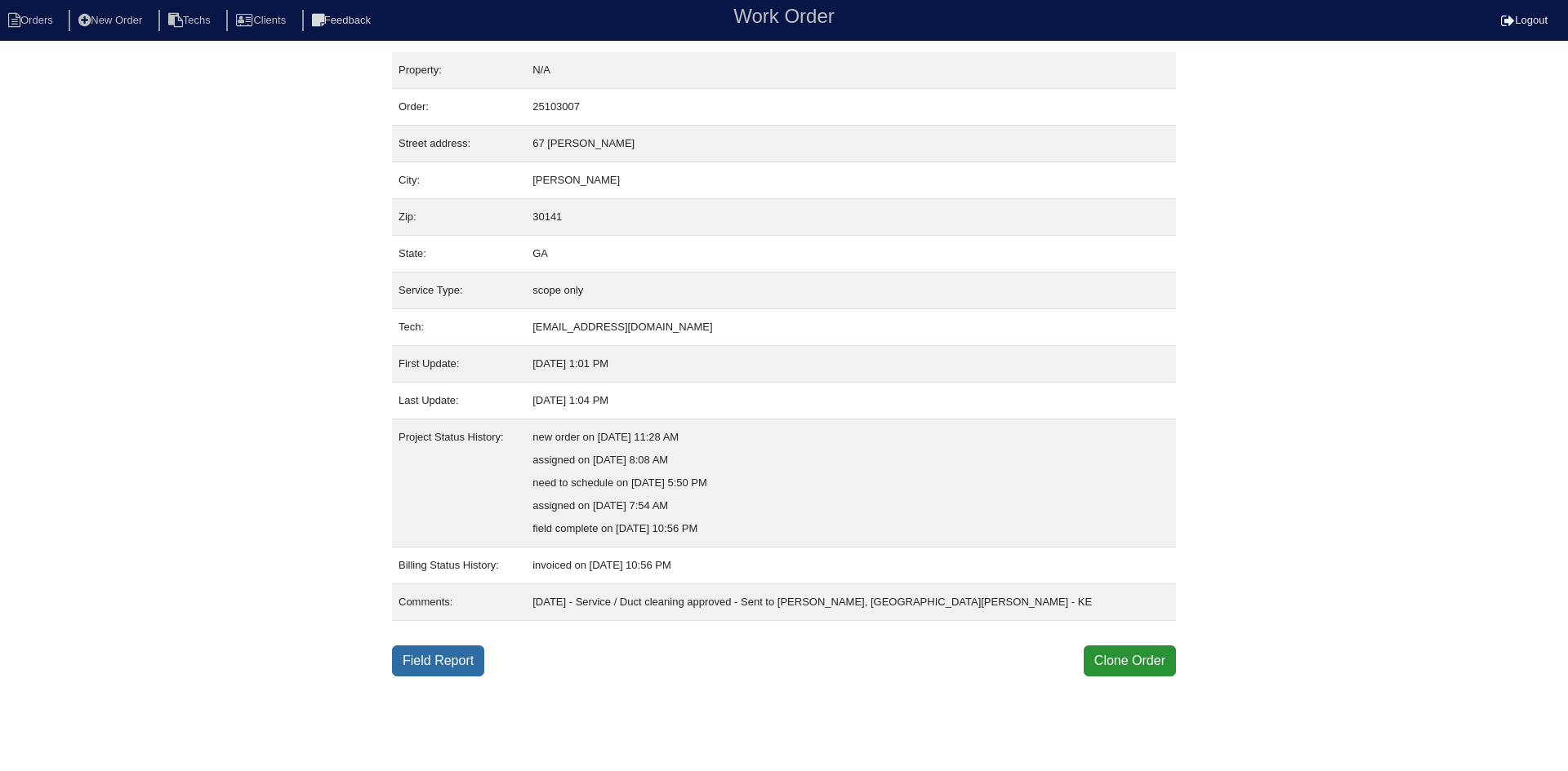
click at [458, 672] on link "Field Report" at bounding box center [437, 661] width 93 height 31
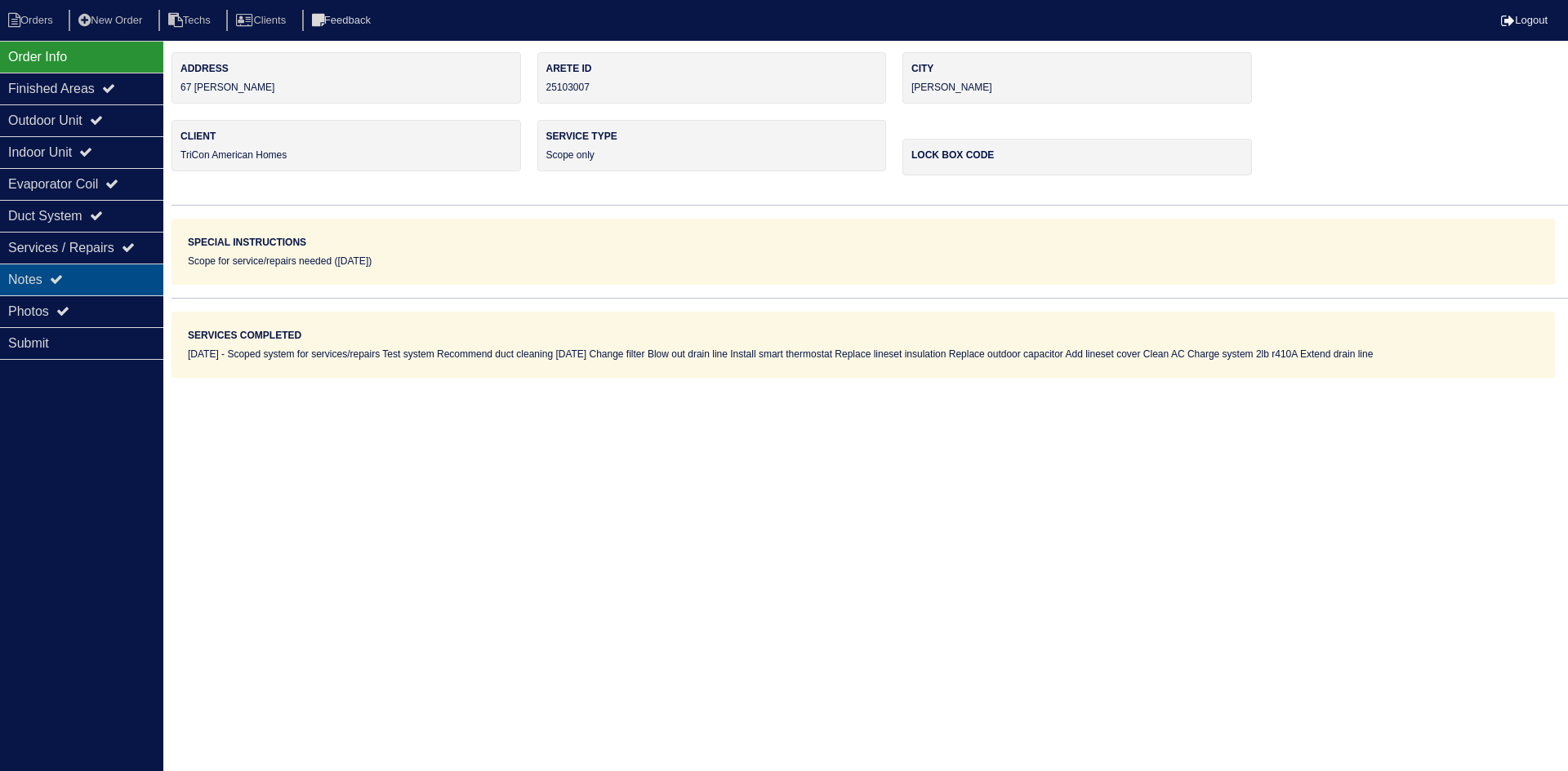
click at [102, 278] on div "Notes" at bounding box center [82, 279] width 164 height 32
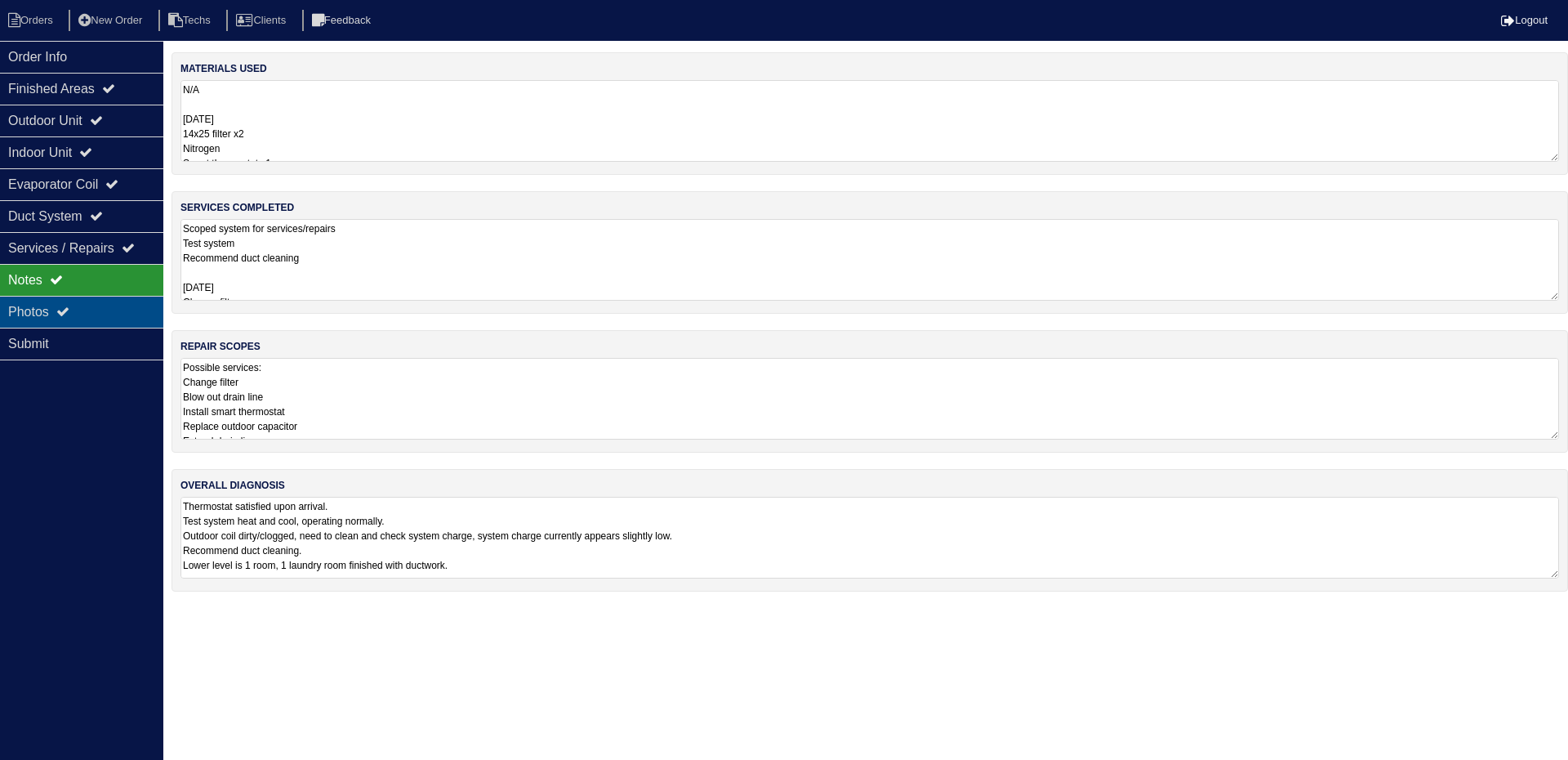
click at [77, 311] on div "Photos" at bounding box center [82, 312] width 164 height 32
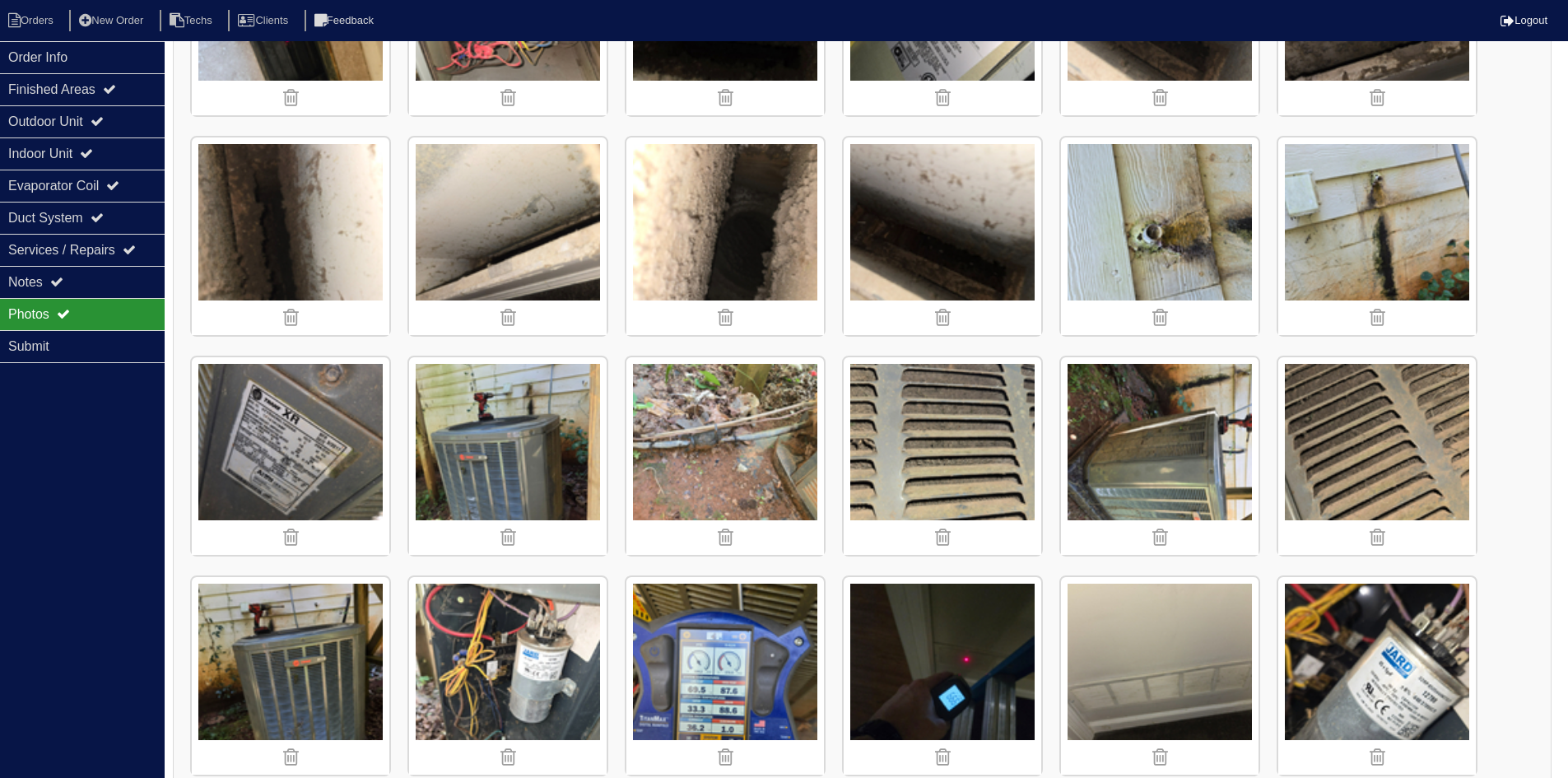
scroll to position [1071, 0]
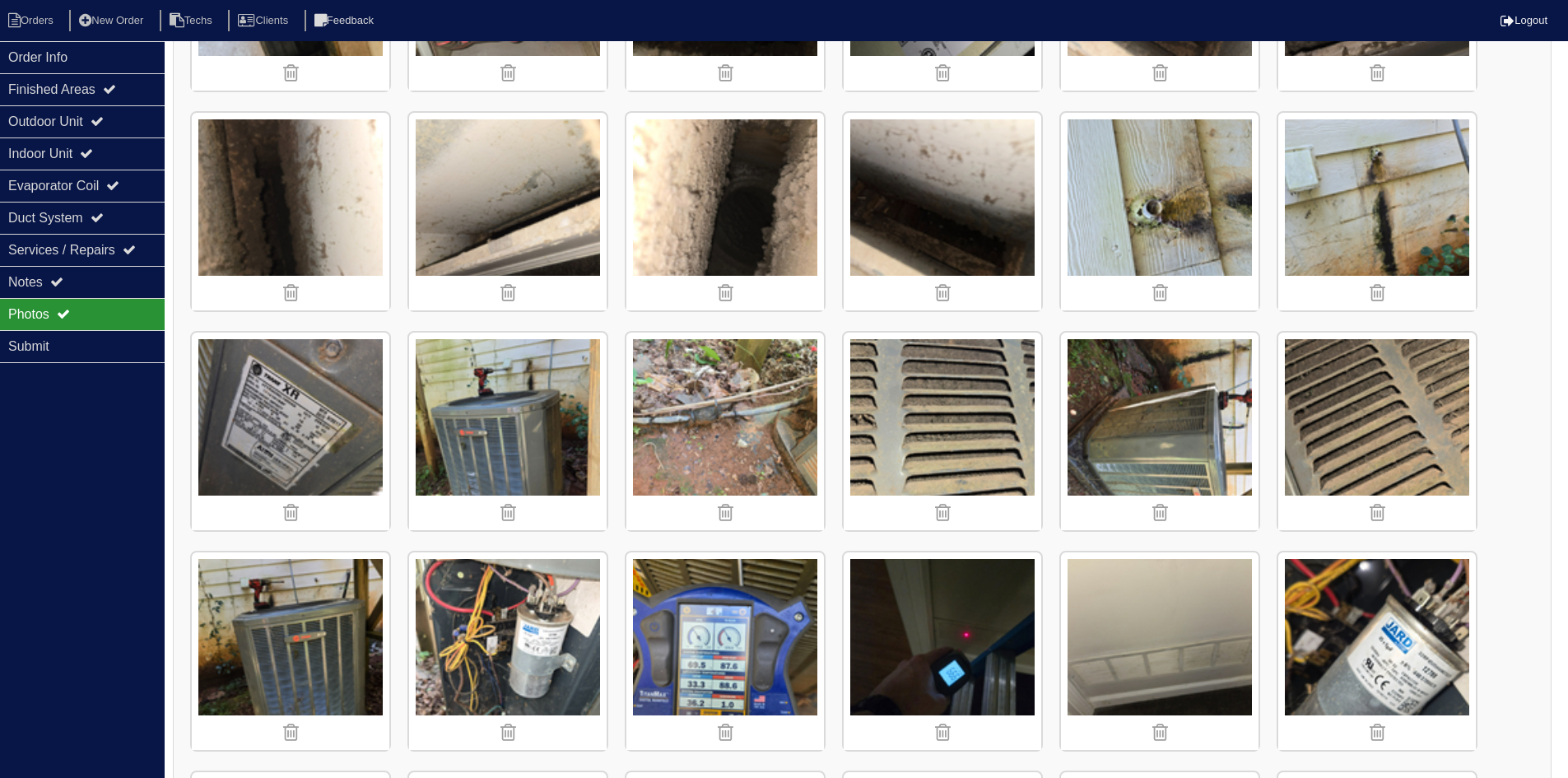
click at [763, 216] on img at bounding box center [725, 211] width 197 height 197
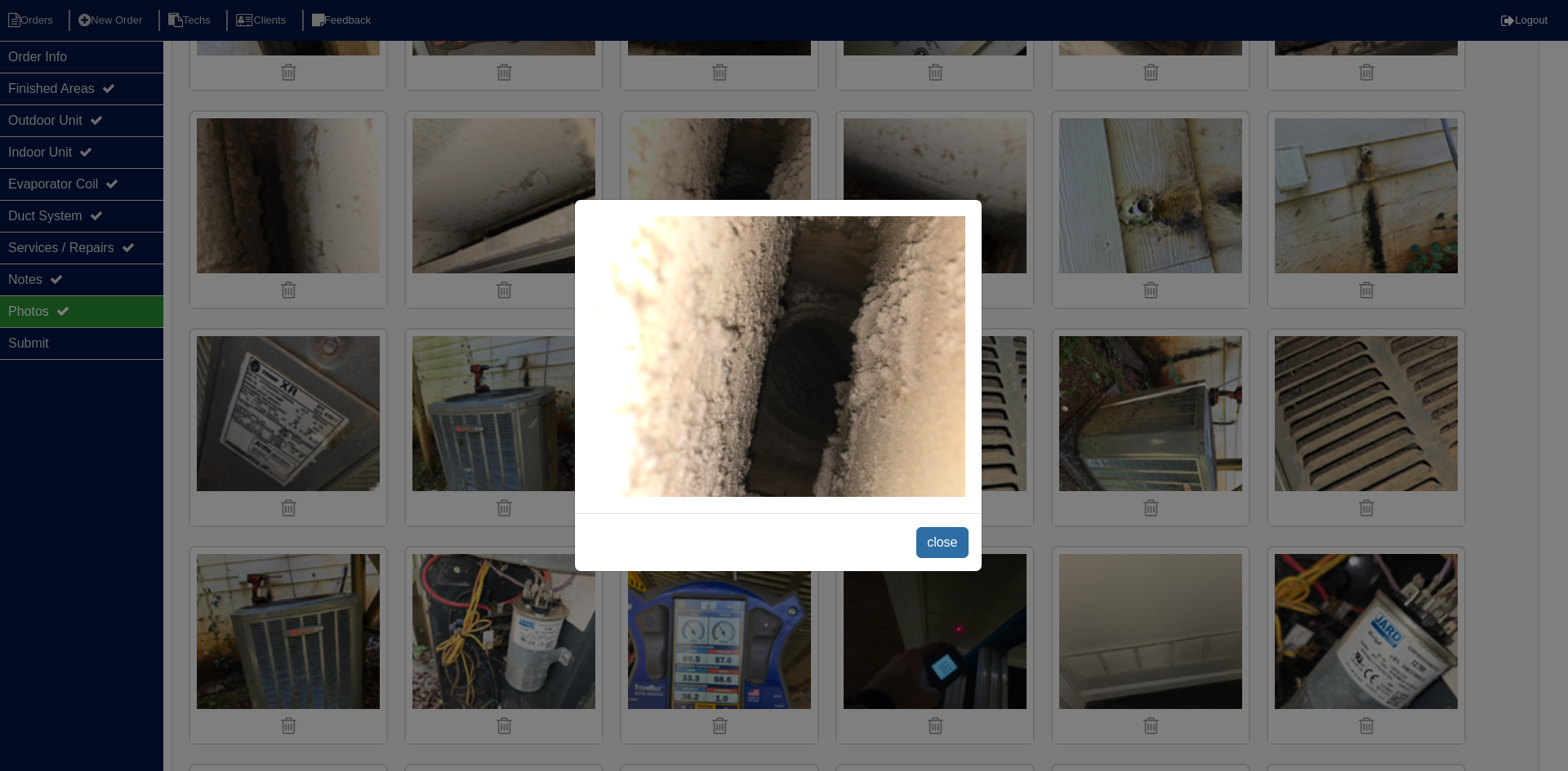
click at [944, 541] on span "close" at bounding box center [942, 543] width 52 height 31
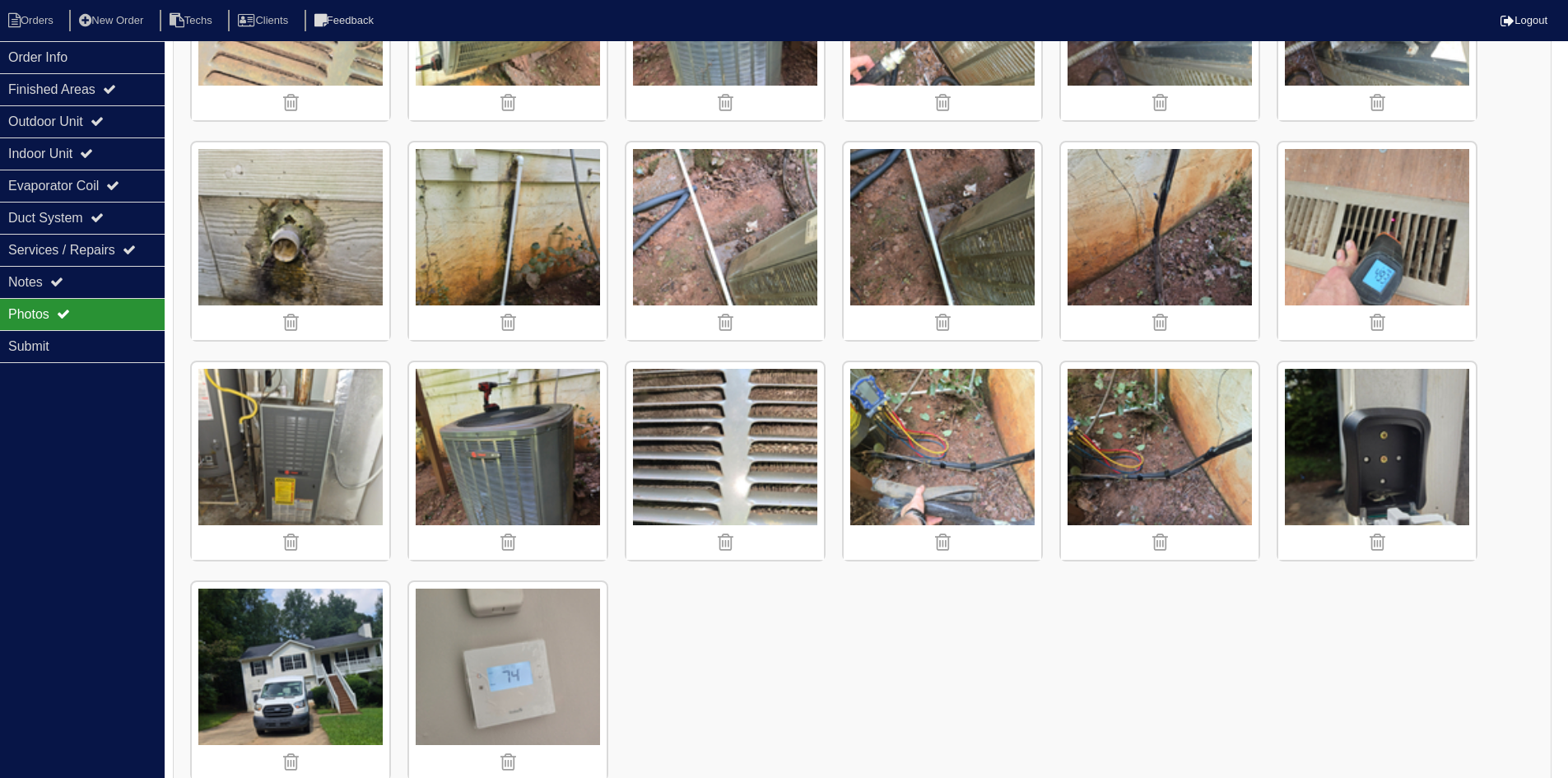
scroll to position [3046, 0]
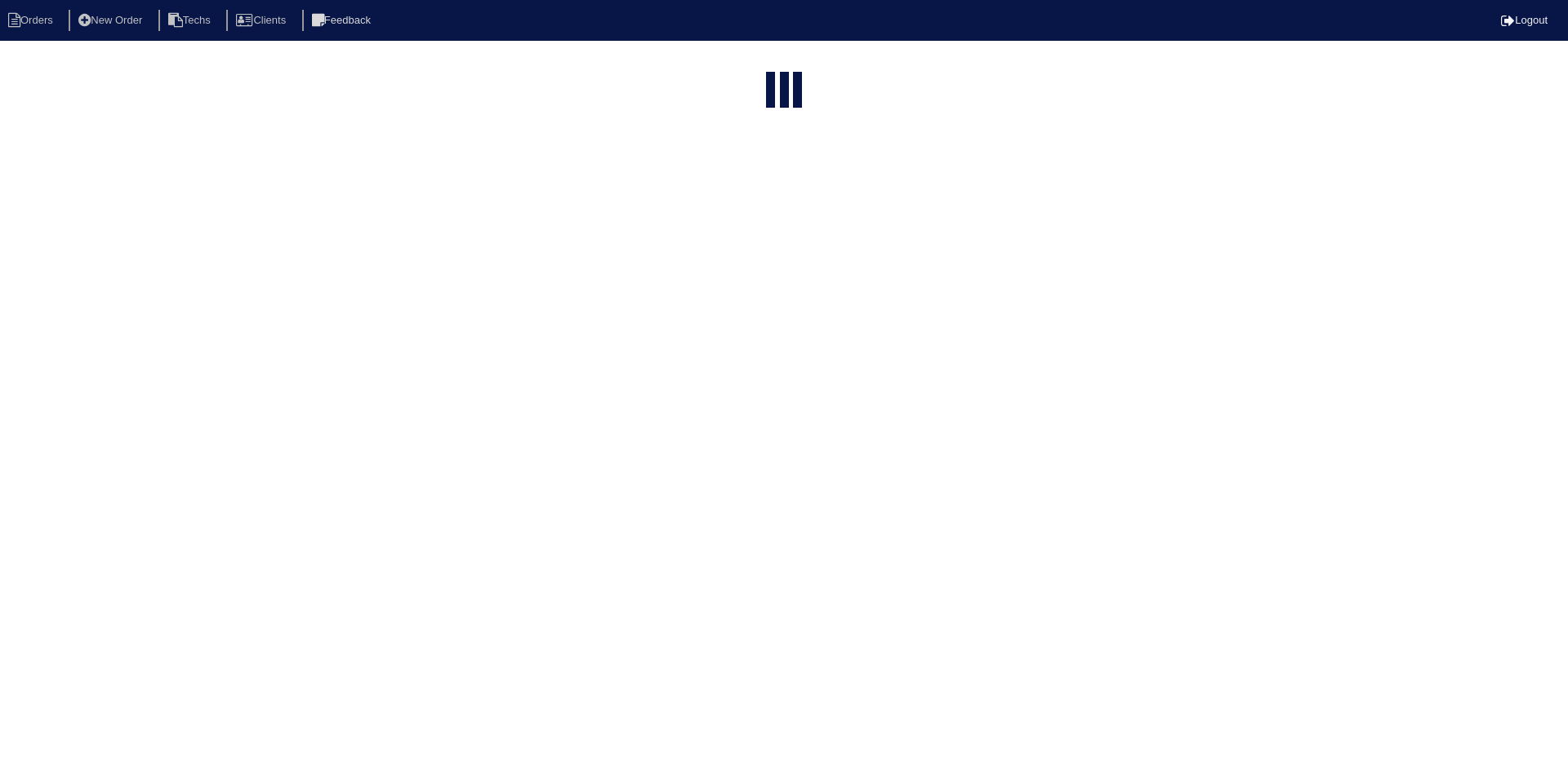
select select "15"
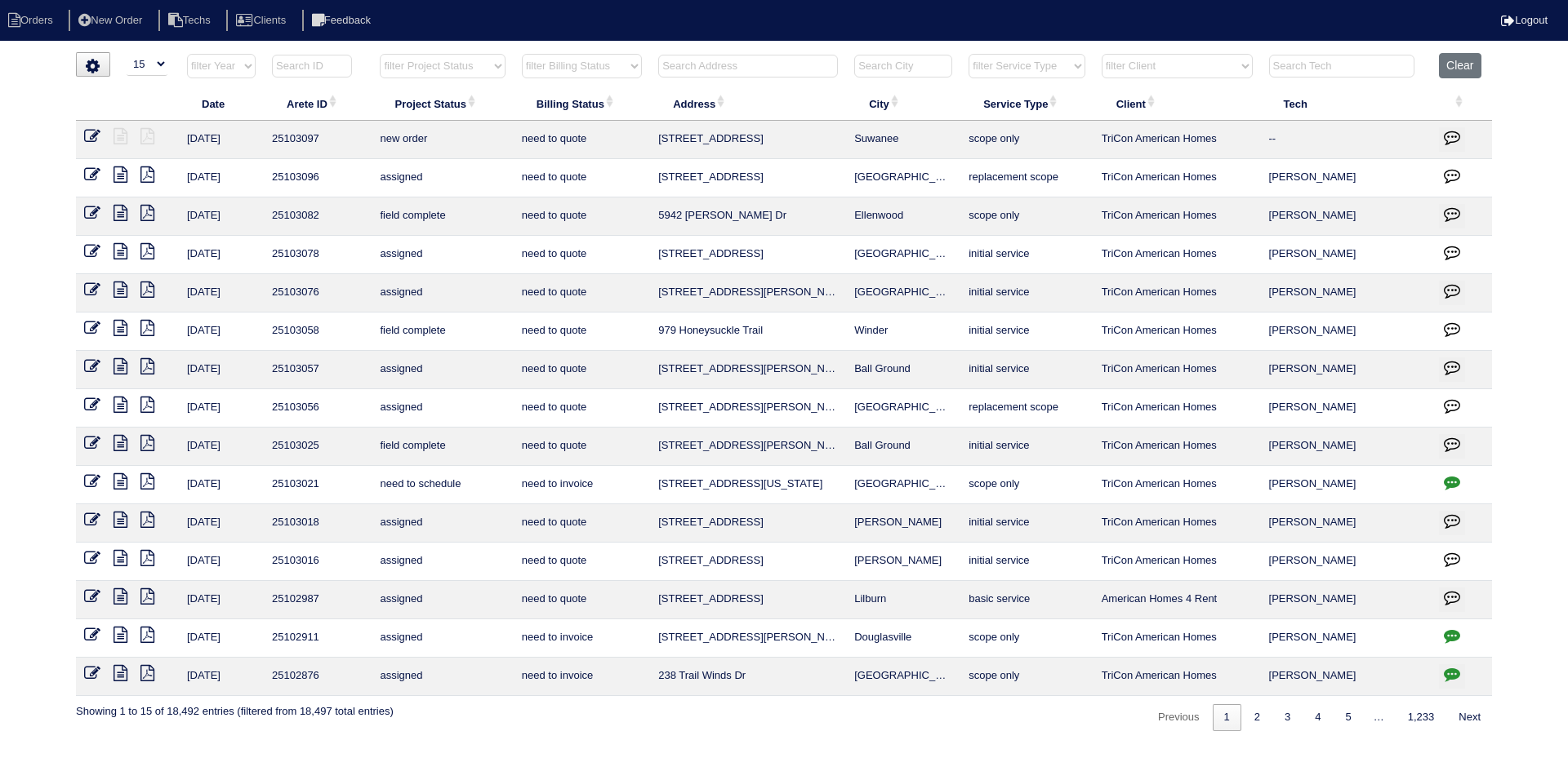
click at [482, 68] on select "filter Project Status -- Any Project Status -- new order assigned in progress f…" at bounding box center [442, 65] width 125 height 24
click at [380, 54] on select "filter Project Status -- Any Project Status -- new order assigned in progress f…" at bounding box center [442, 65] width 125 height 24
select select "field complete"
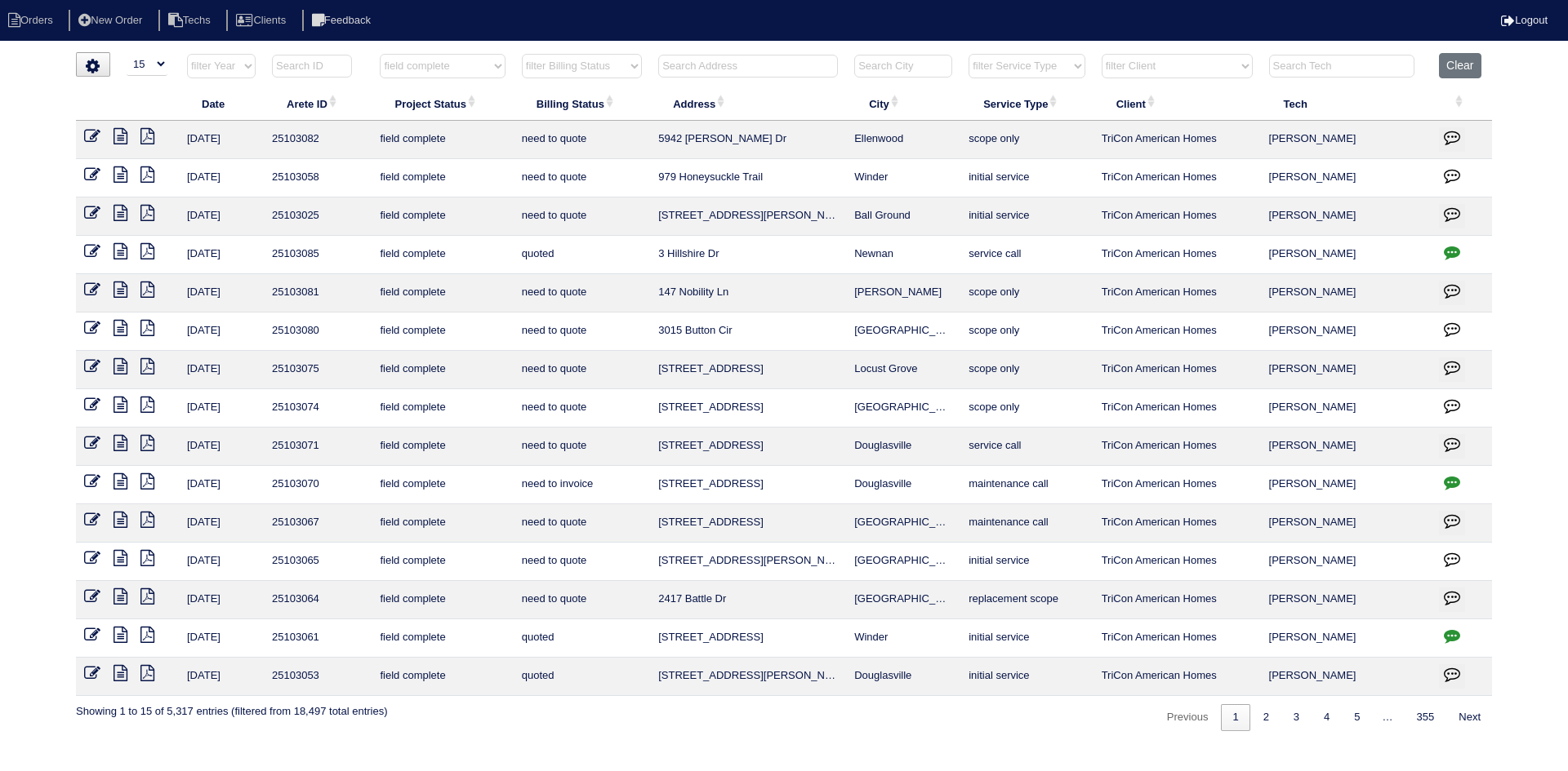
click at [629, 68] on select "filter Billing Status -- Any Billing Status -- need to quote quoted need to inv…" at bounding box center [581, 65] width 120 height 24
select select "need to quote"
click at [522, 54] on select "filter Billing Status -- Any Billing Status -- need to quote quoted need to inv…" at bounding box center [581, 65] width 120 height 24
select select "field complete"
select select "need to quote"
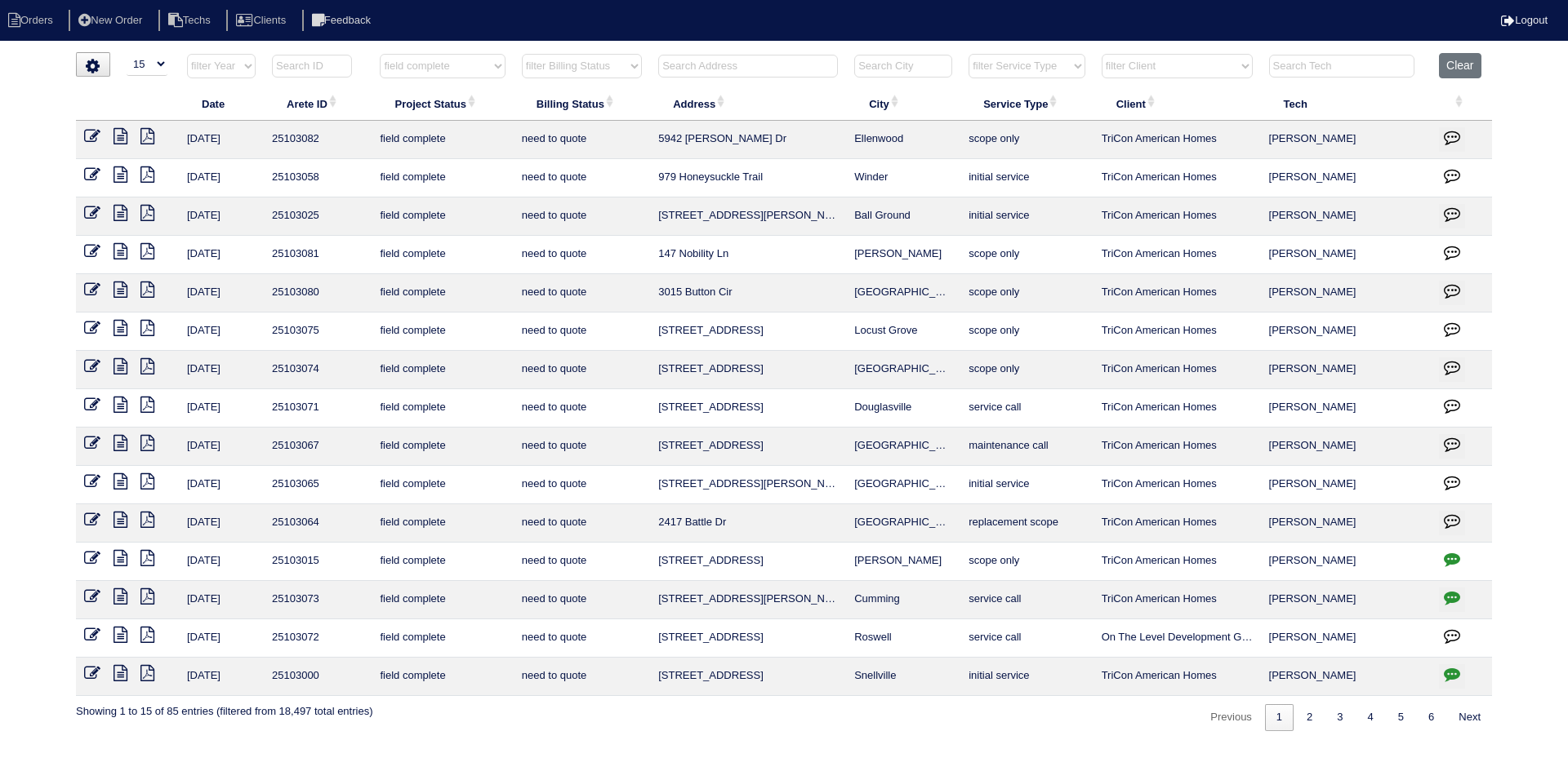
click at [1454, 670] on icon "button" at bounding box center [1451, 674] width 17 height 17
type textarea "[DATE] - Need to return with a longer hose to clean the condenser - rk [DATE] -…"
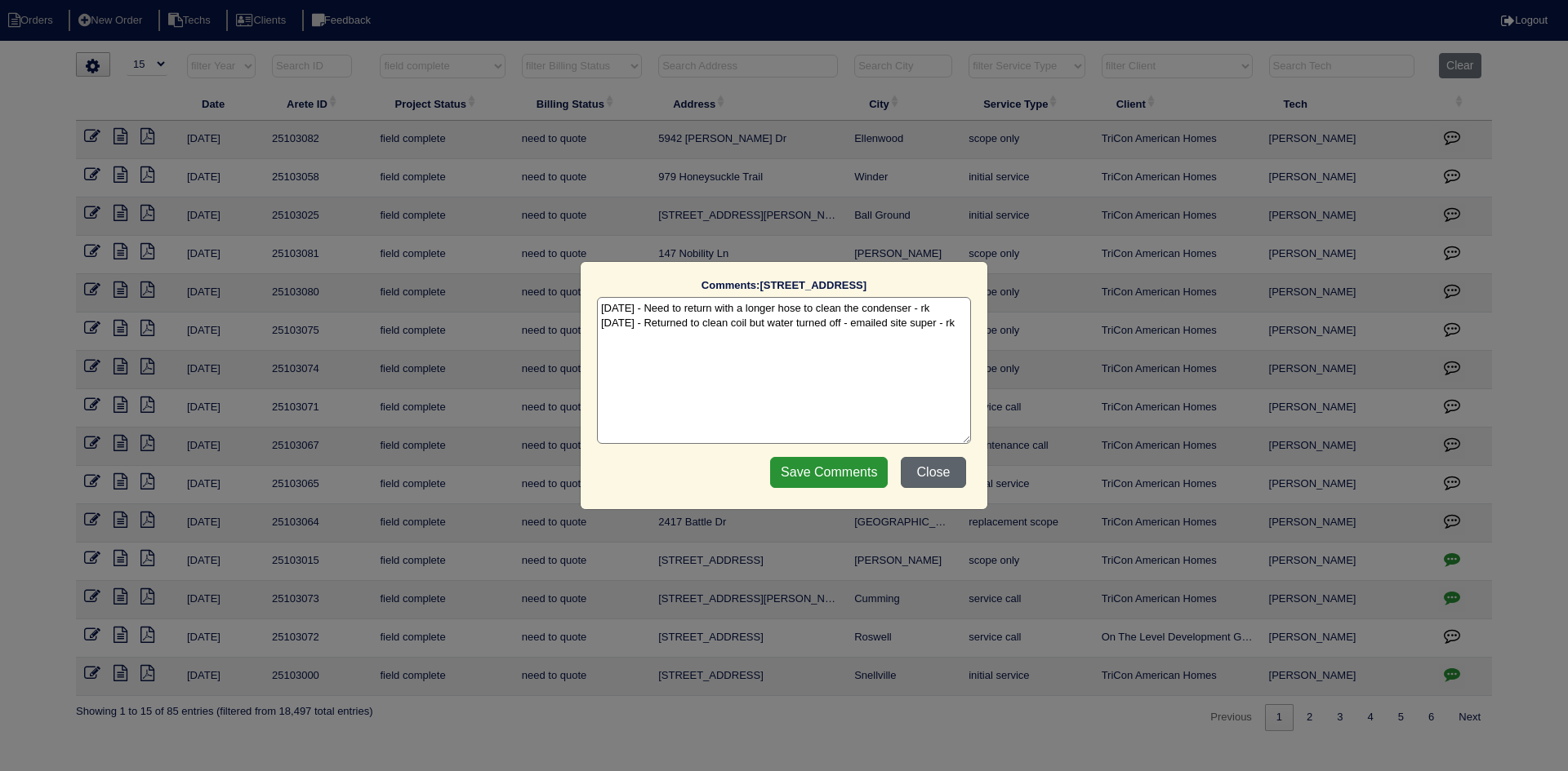
click at [934, 467] on button "Close" at bounding box center [933, 473] width 65 height 31
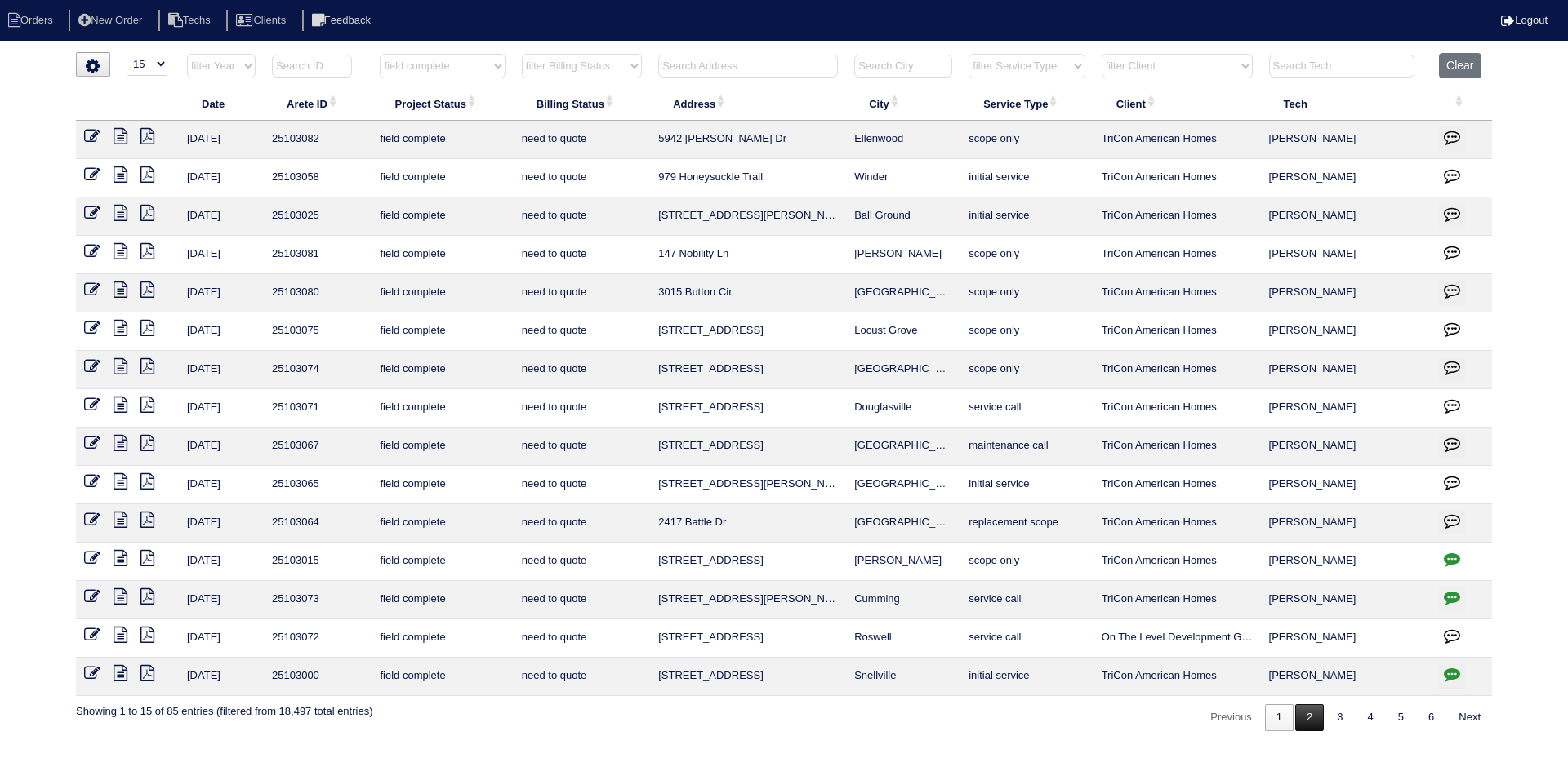
click at [1302, 720] on link "2" at bounding box center [1309, 718] width 28 height 27
select select "field complete"
select select "need to quote"
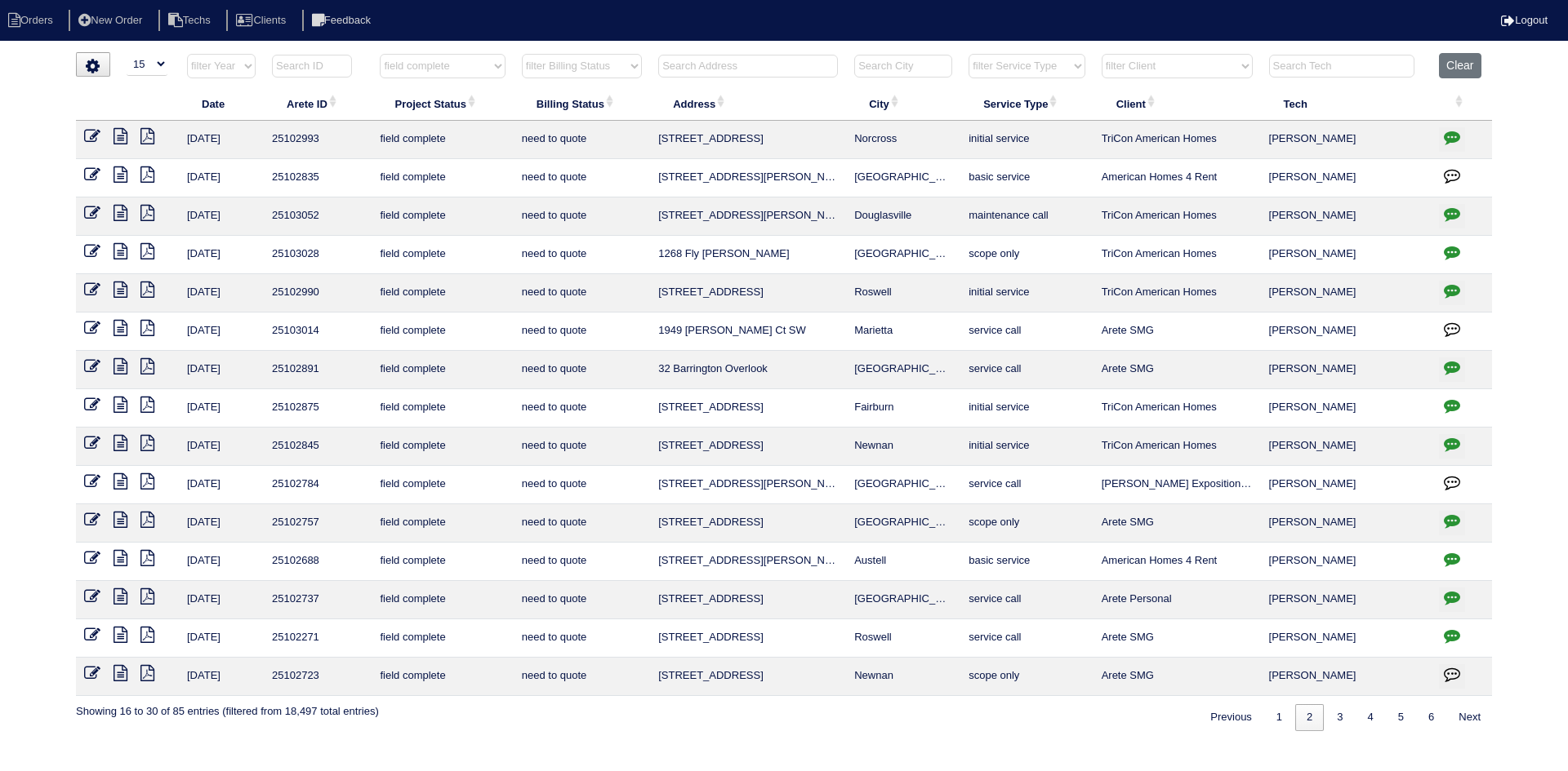
click at [1453, 208] on icon "button" at bounding box center [1451, 213] width 17 height 17
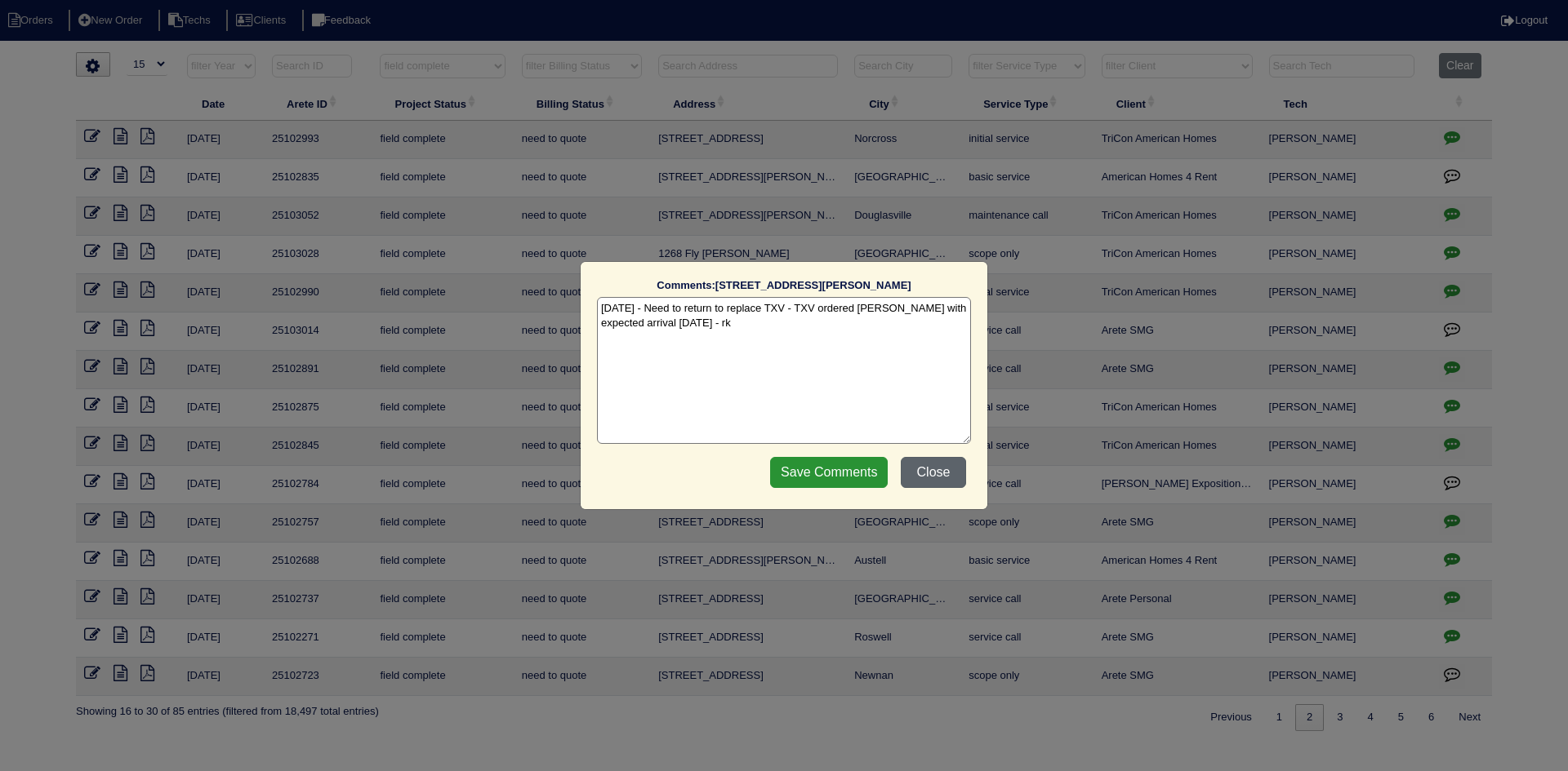
click at [938, 470] on button "Close" at bounding box center [933, 473] width 65 height 31
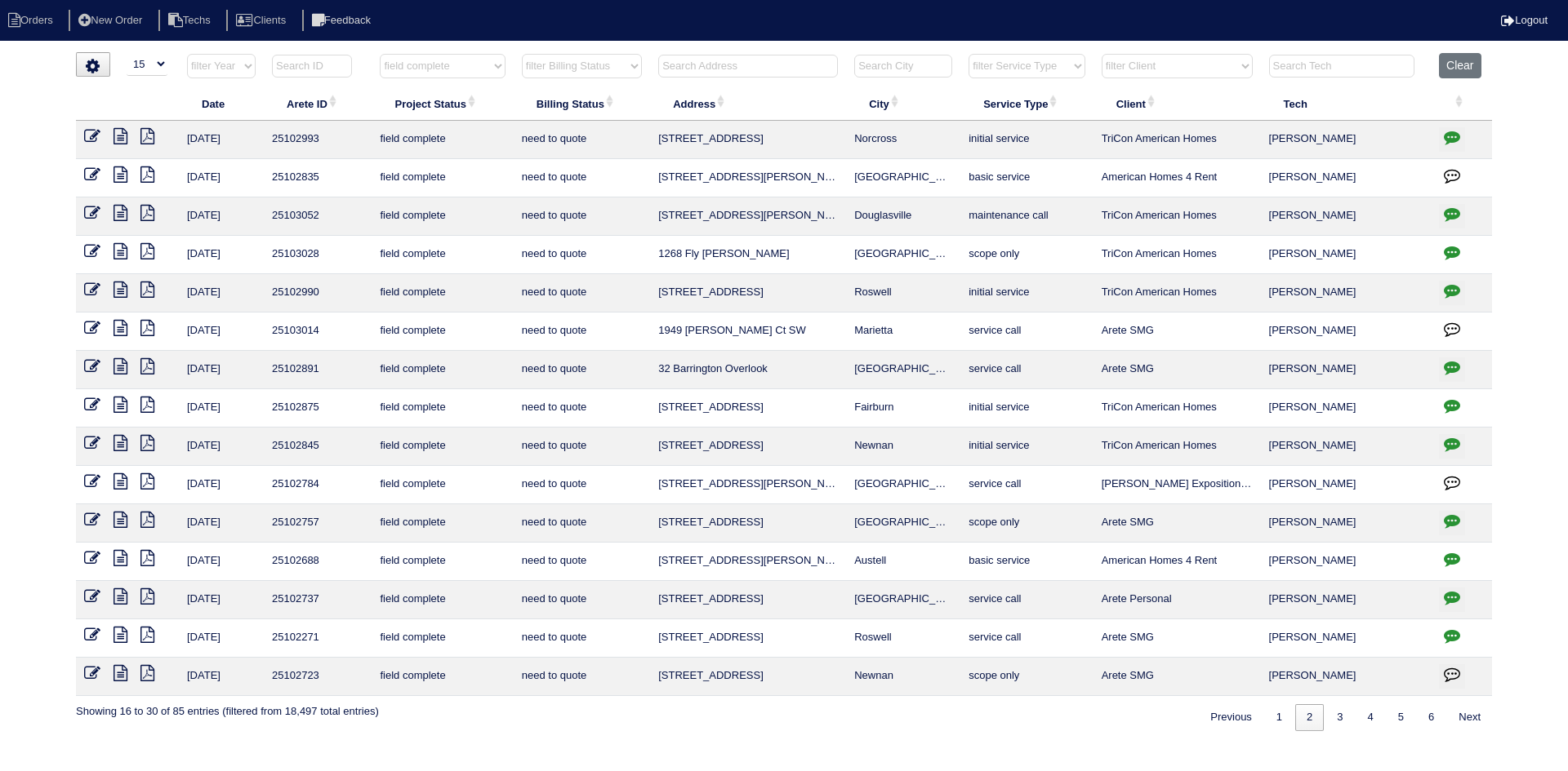
click at [1453, 284] on icon "button" at bounding box center [1451, 290] width 17 height 17
type textarea "[DATE] - Emailed site super for LB code - no smart lock on front door - KE"
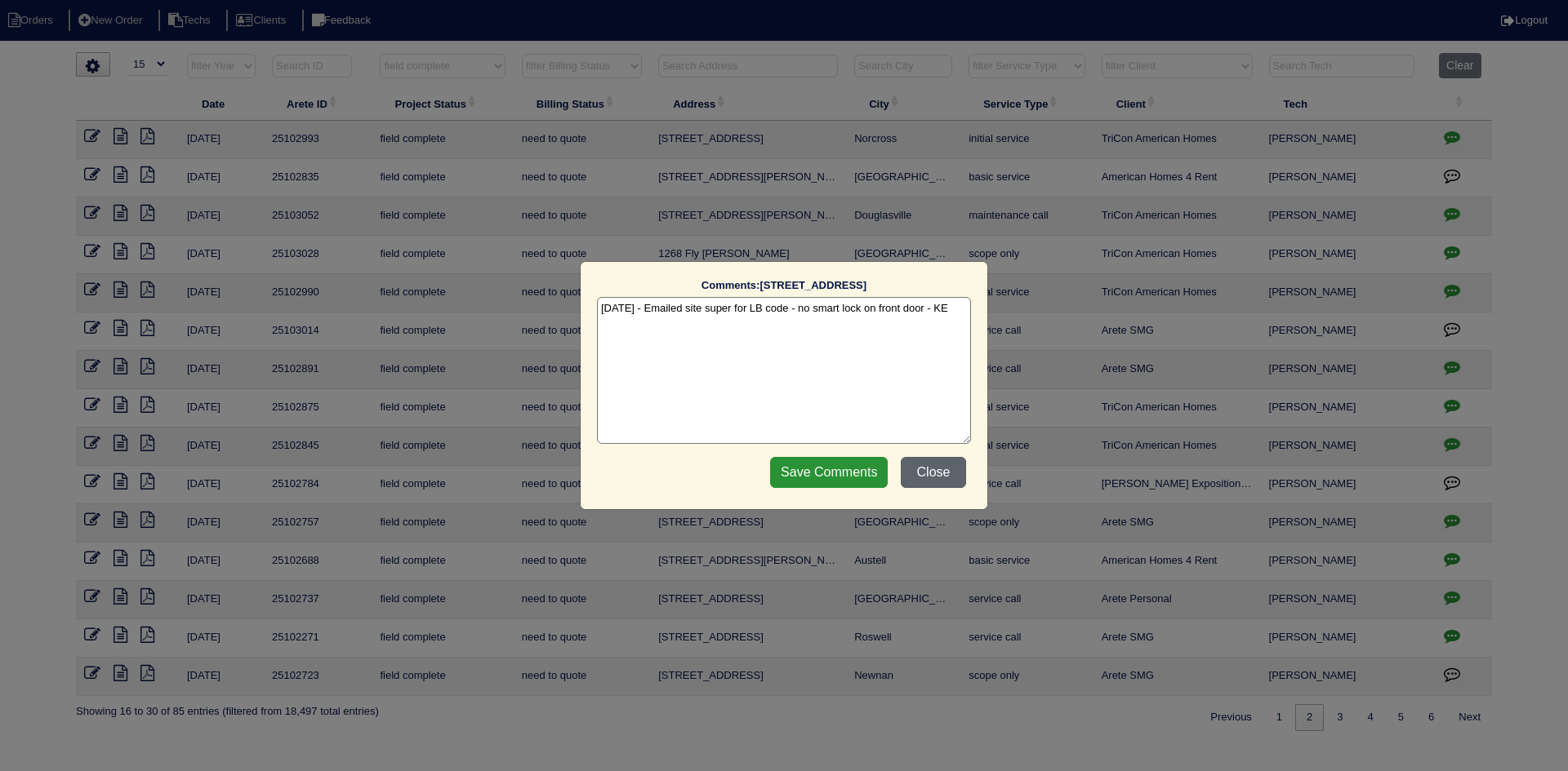
click at [932, 473] on button "Close" at bounding box center [933, 473] width 65 height 31
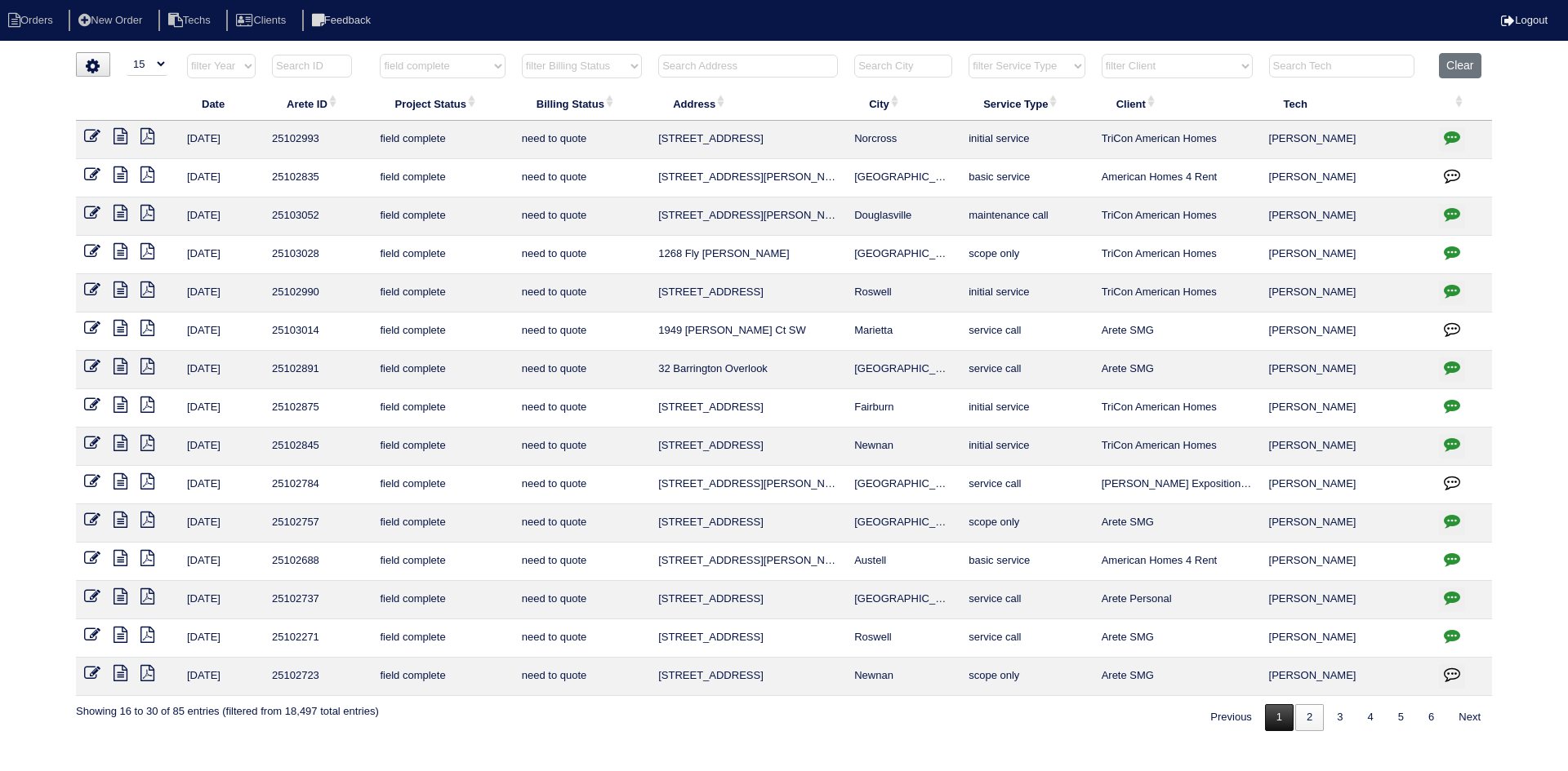
click at [1271, 717] on link "1" at bounding box center [1279, 718] width 28 height 27
select select "field complete"
select select "need to quote"
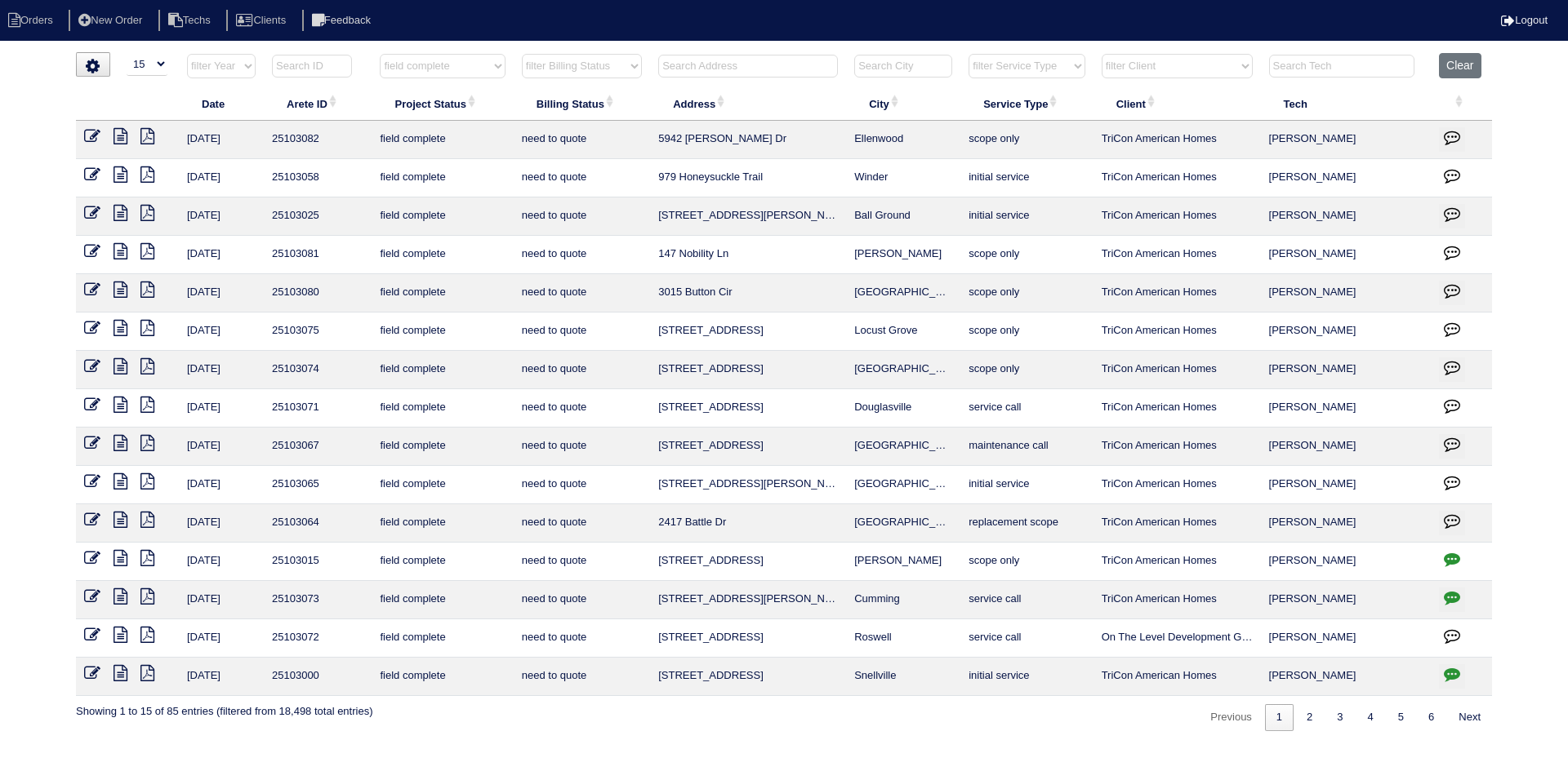
click at [116, 481] on icon at bounding box center [121, 481] width 14 height 17
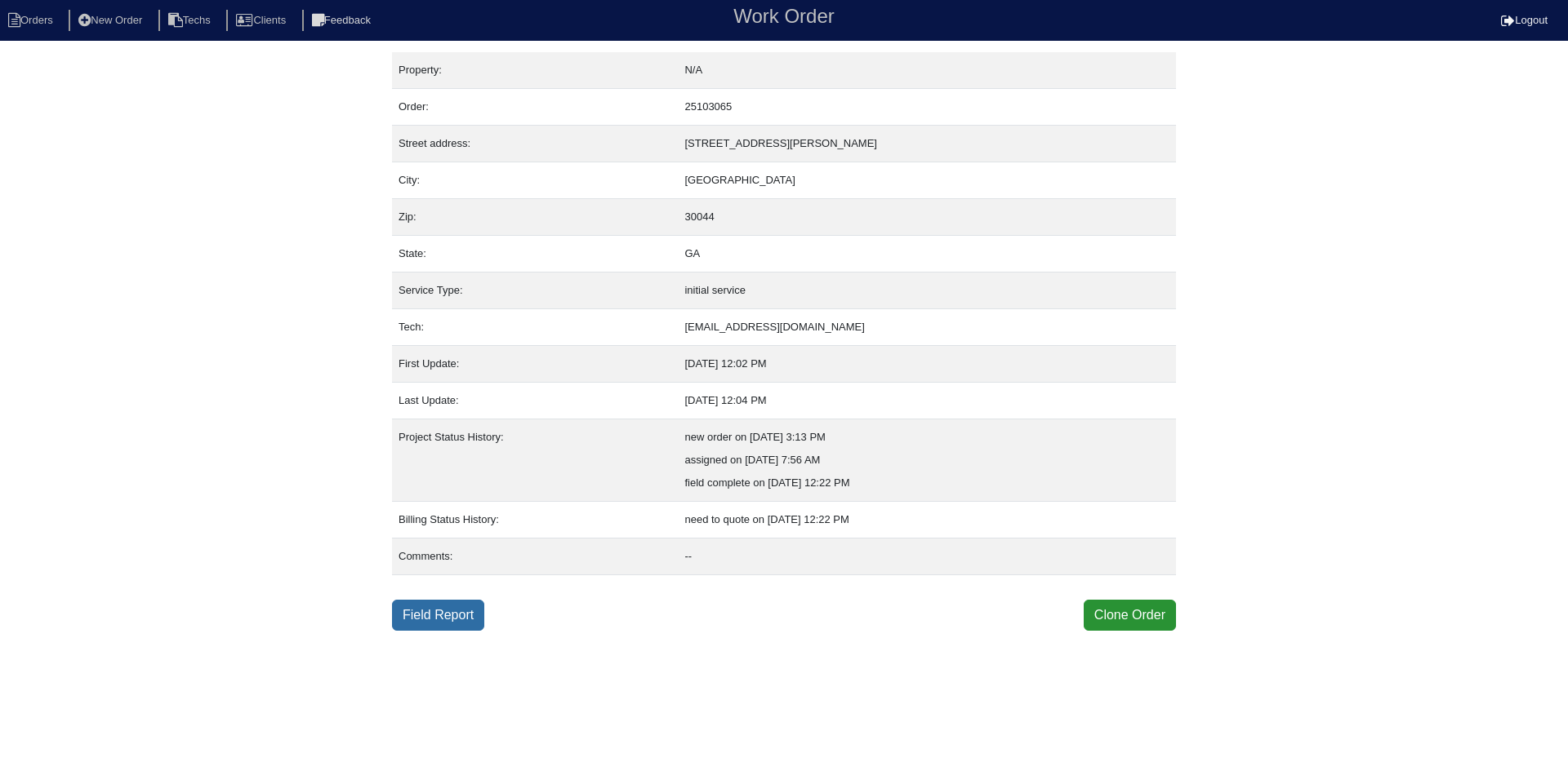
click at [432, 621] on link "Field Report" at bounding box center [437, 615] width 93 height 31
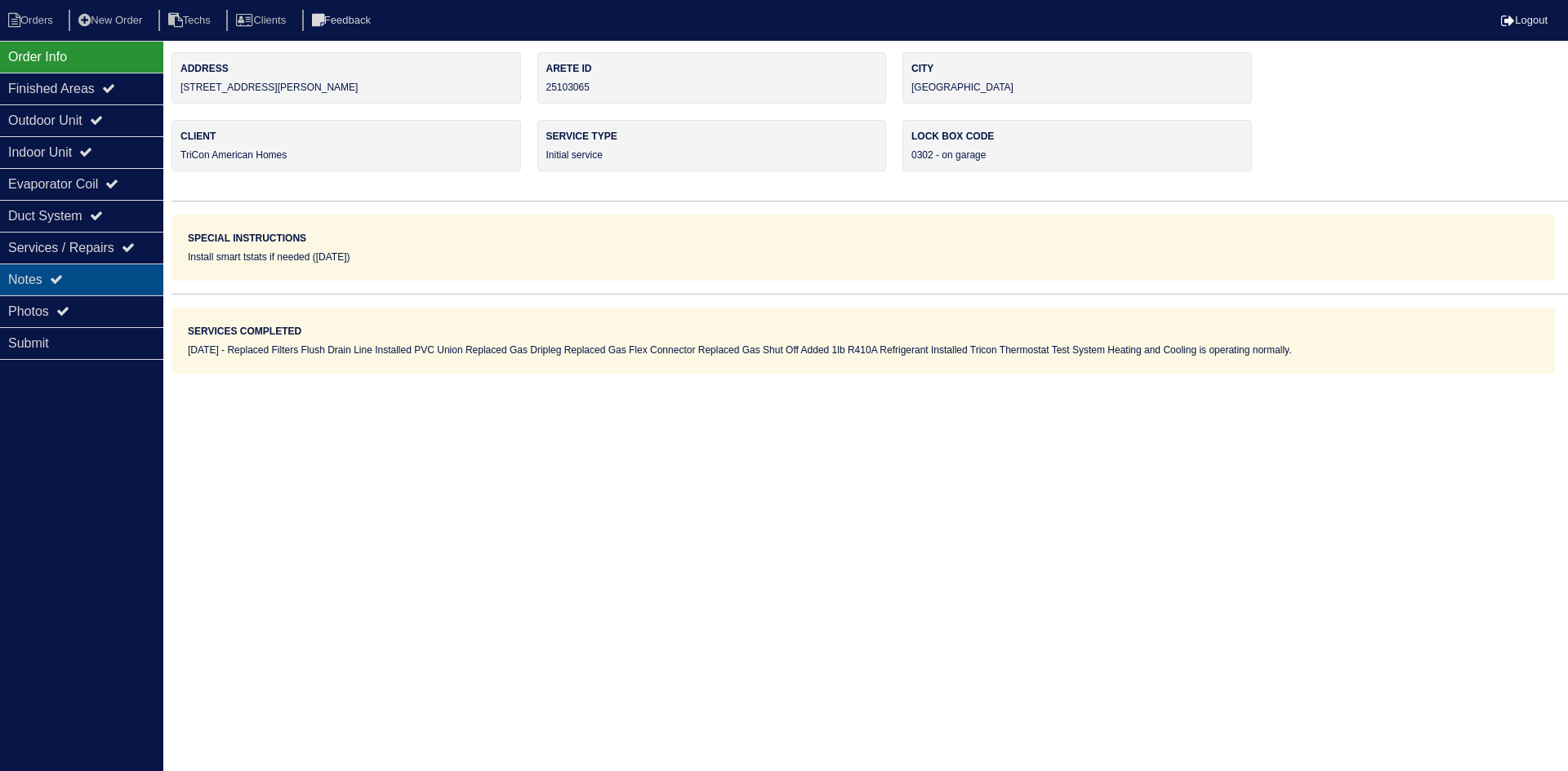
click at [70, 275] on div "Notes" at bounding box center [82, 279] width 164 height 32
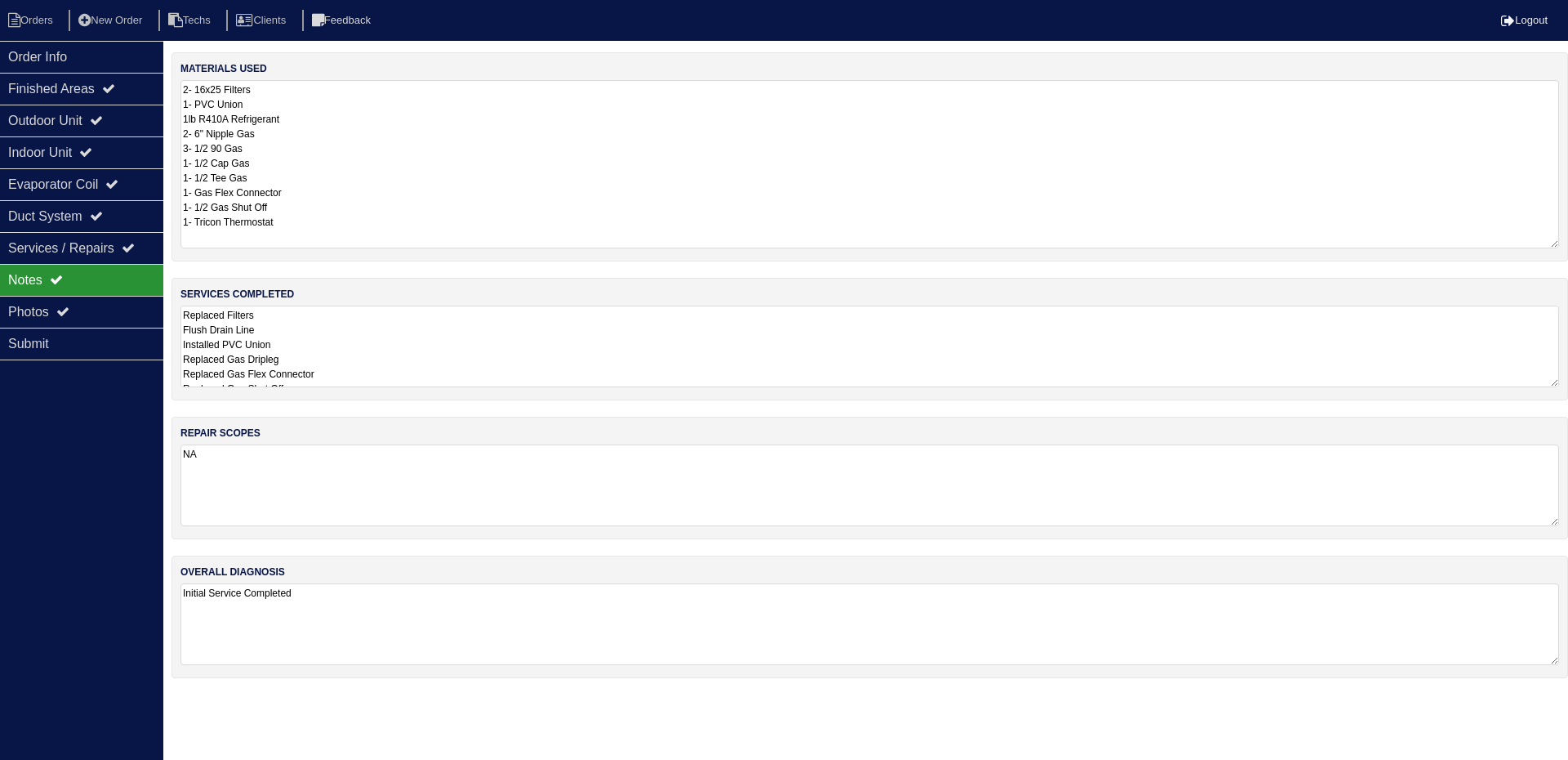
drag, startPoint x: 1554, startPoint y: 159, endPoint x: 1567, endPoint y: 246, distance: 88.0
click at [1567, 246] on div "materials used 2- 16x25 Filters 1- PVC Union 1lb R410A Refrigerant 2- 6" Nipple…" at bounding box center [870, 157] width 1397 height 209
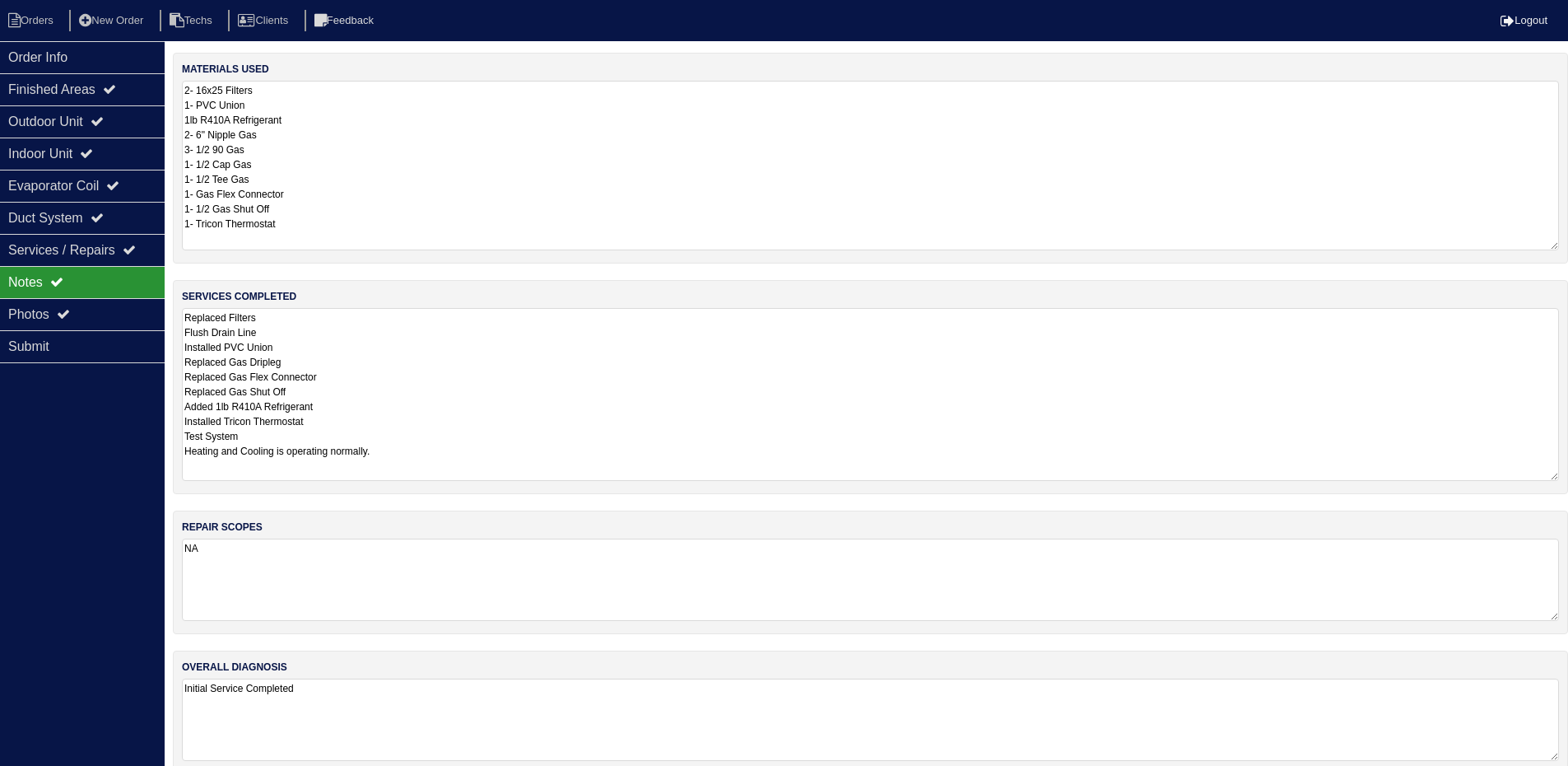
drag, startPoint x: 1569, startPoint y: 389, endPoint x: 1580, endPoint y: 478, distance: 89.7
click at [1568, 478] on html "Orders New Order Techs Clients Feedback Logout Orders New Order Users Clients M…" at bounding box center [784, 395] width 1568 height 791
click at [104, 116] on icon at bounding box center [96, 121] width 13 height 13
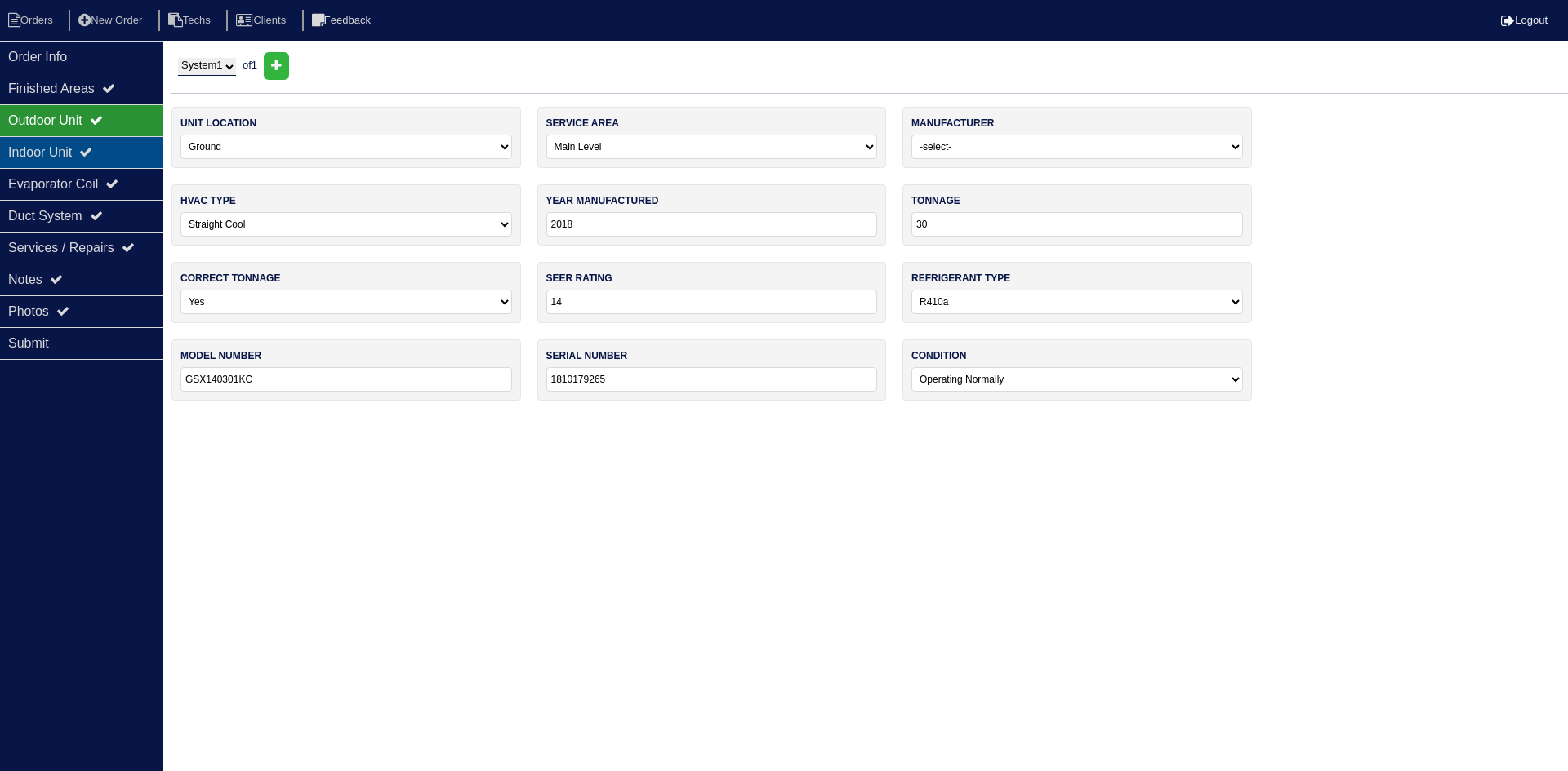
click at [93, 149] on icon at bounding box center [85, 151] width 13 height 13
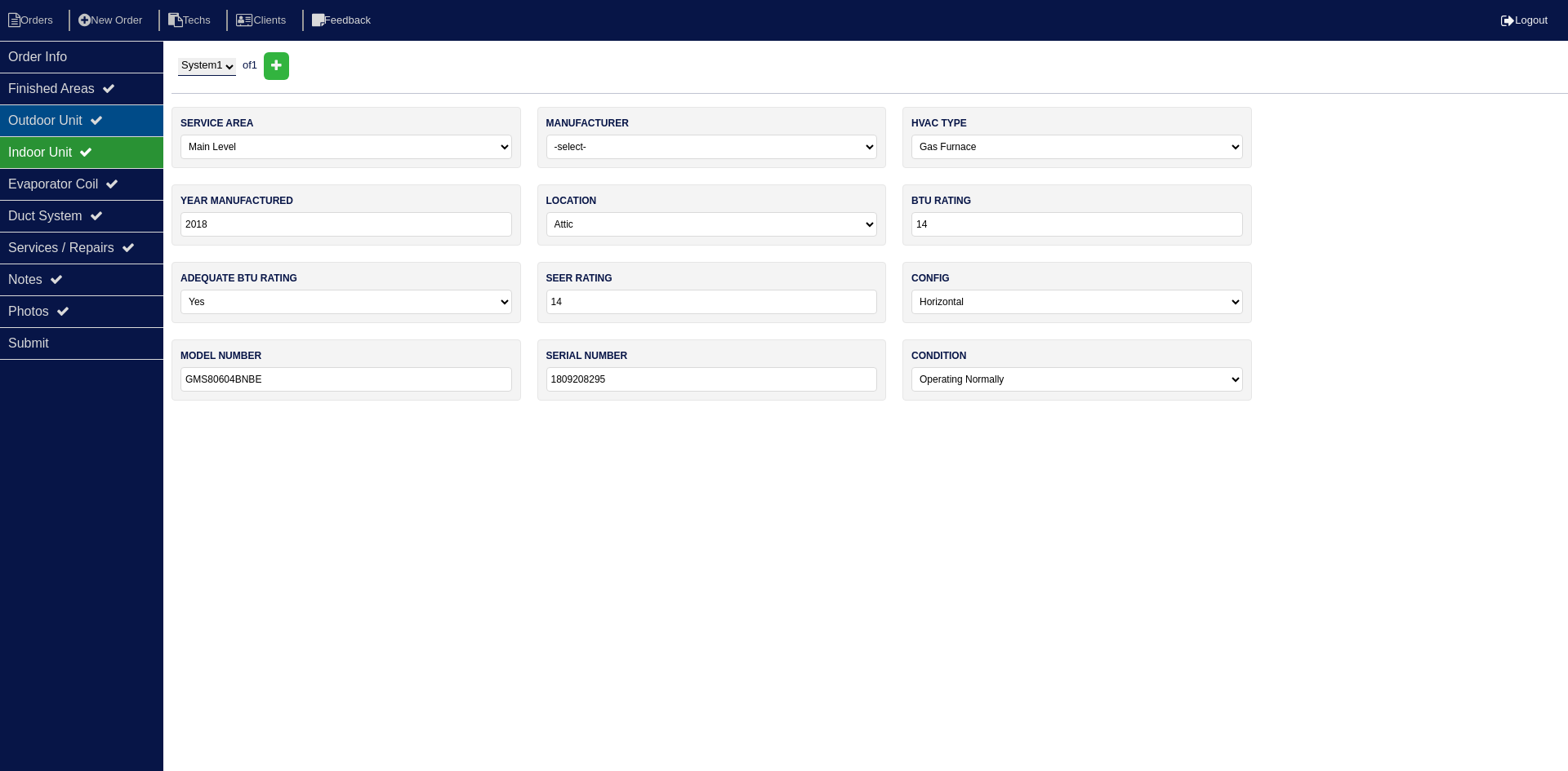
click at [103, 119] on icon at bounding box center [95, 120] width 13 height 13
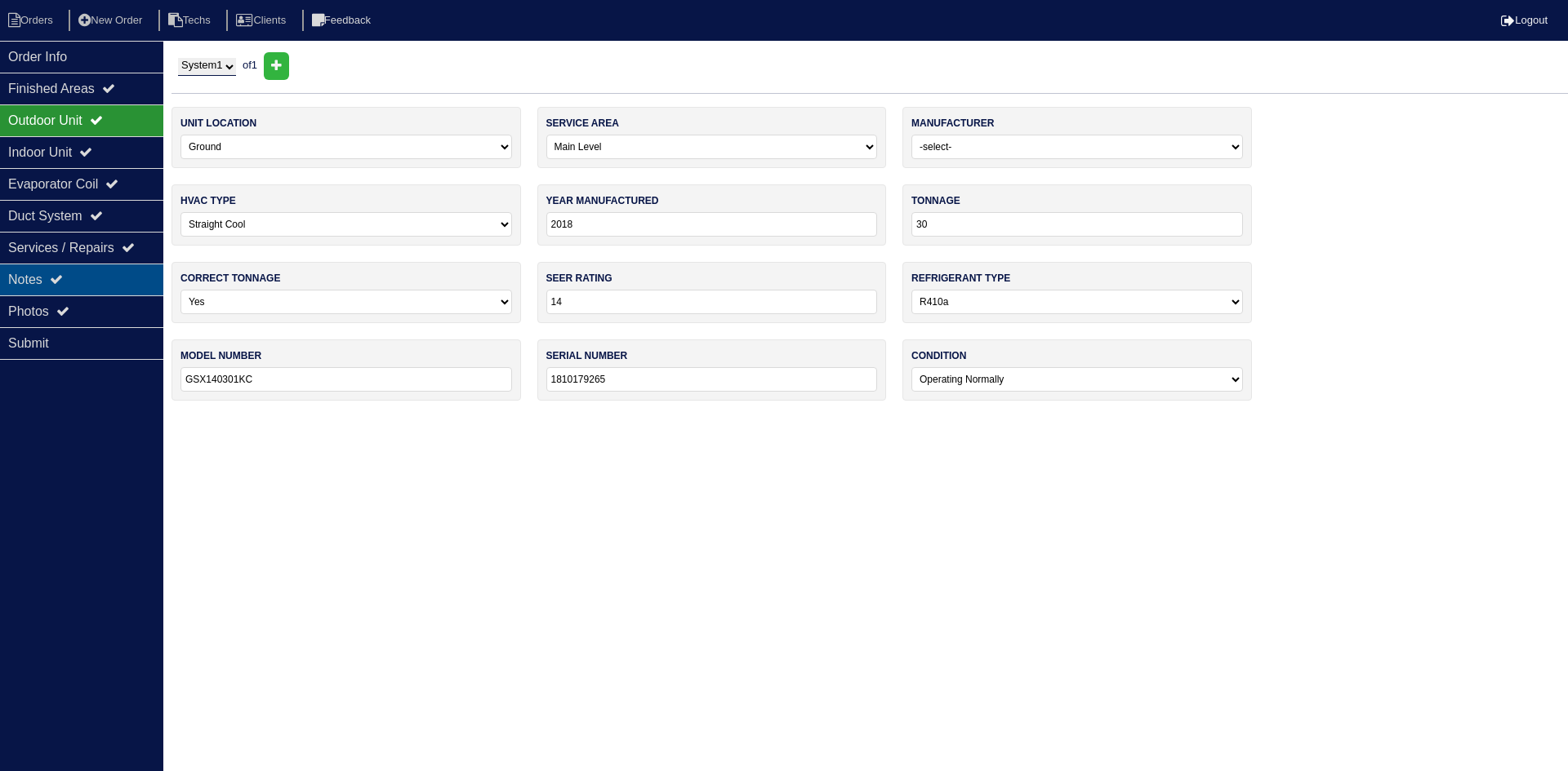
click at [101, 279] on div "Notes" at bounding box center [82, 279] width 164 height 32
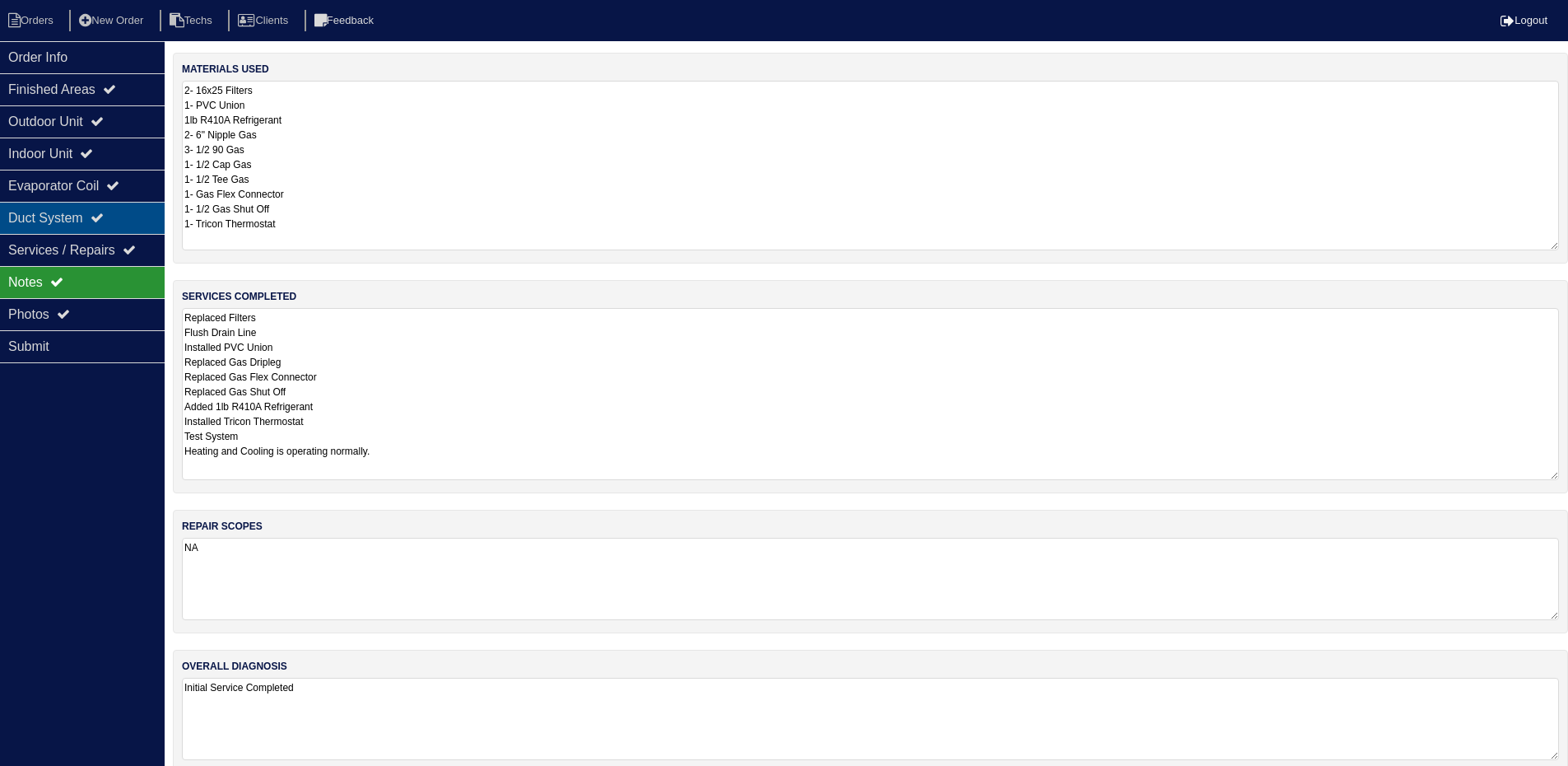
click at [104, 215] on icon at bounding box center [96, 217] width 13 height 13
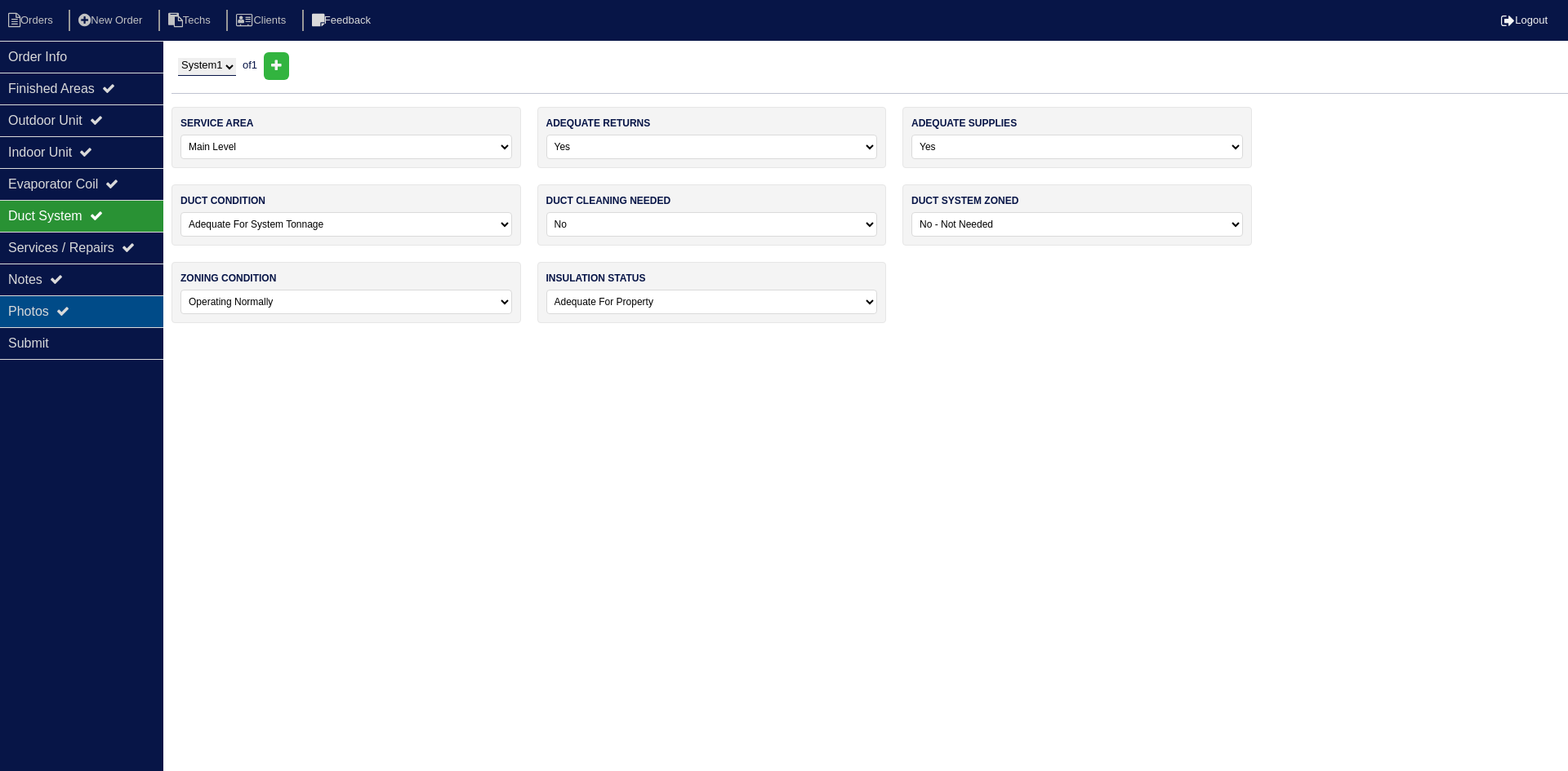
click at [104, 310] on div "Photos" at bounding box center [82, 312] width 164 height 32
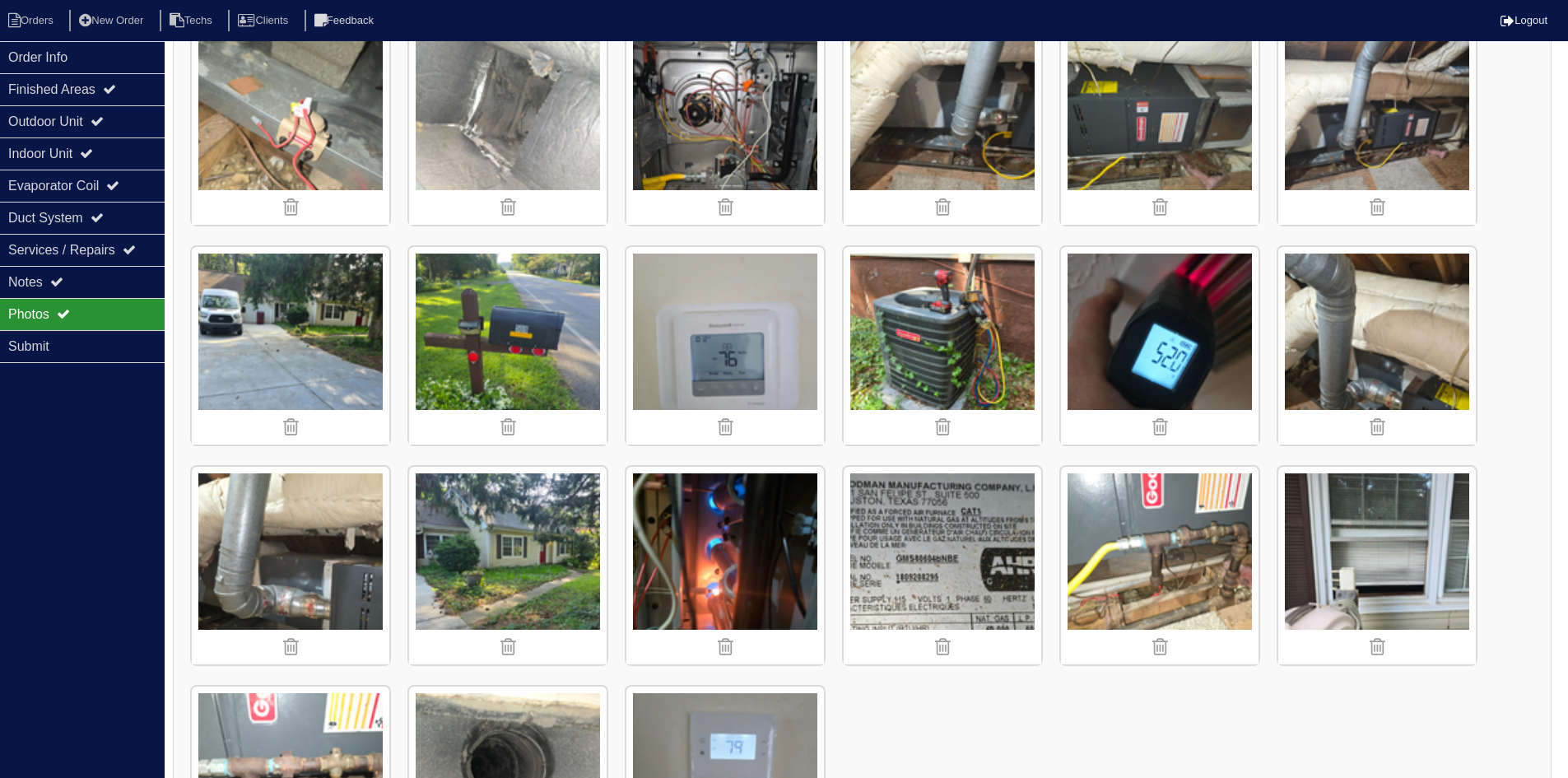
scroll to position [1071, 0]
